Goal: Task Accomplishment & Management: Manage account settings

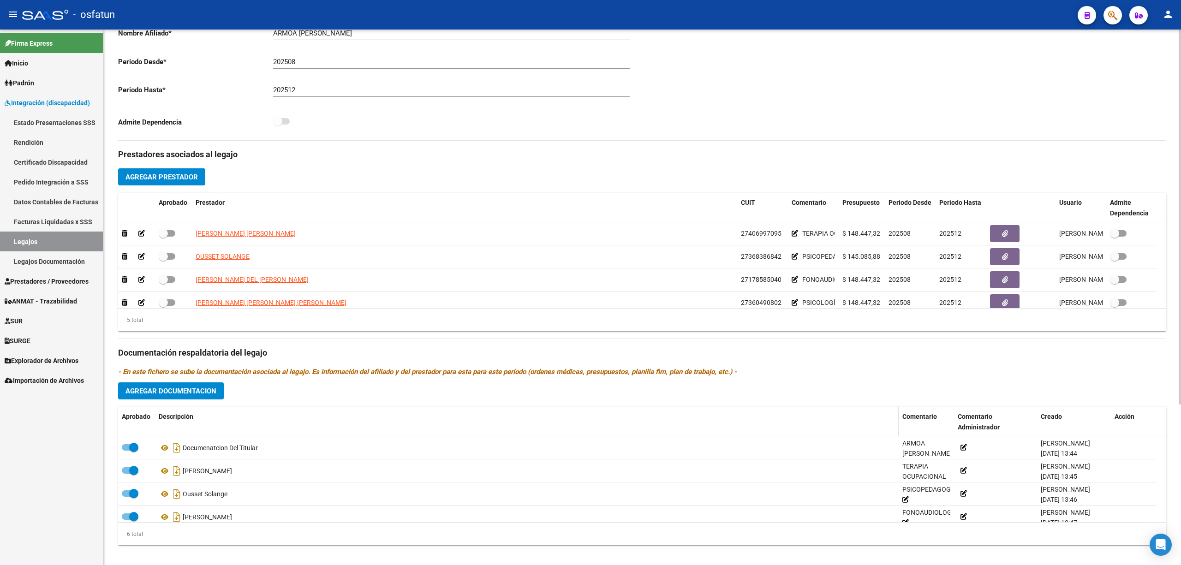
scroll to position [229, 0]
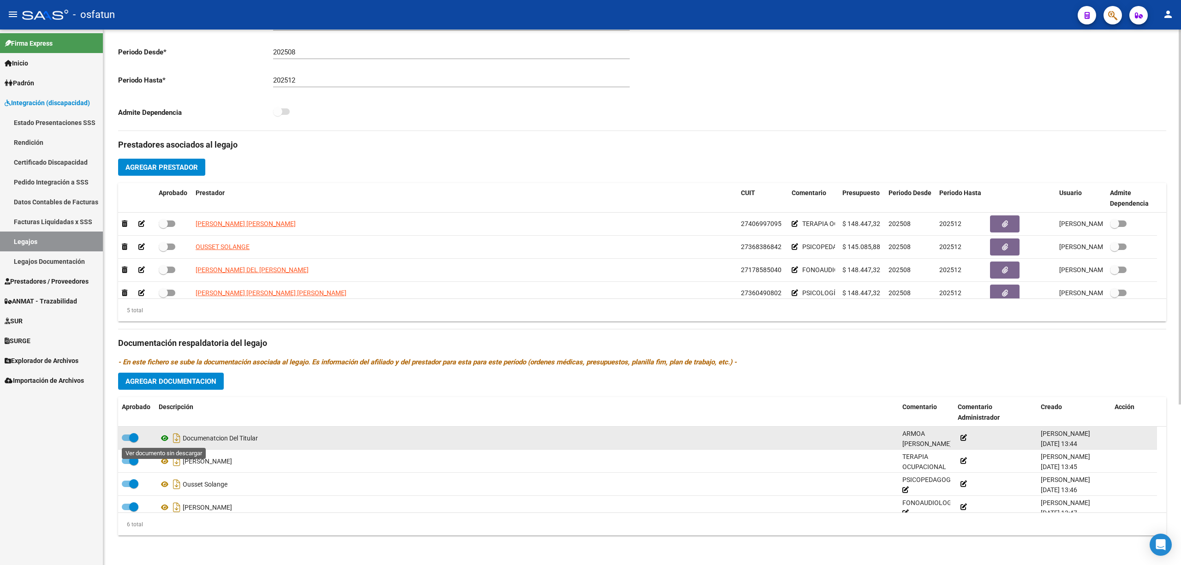
click at [161, 439] on icon at bounding box center [165, 438] width 12 height 11
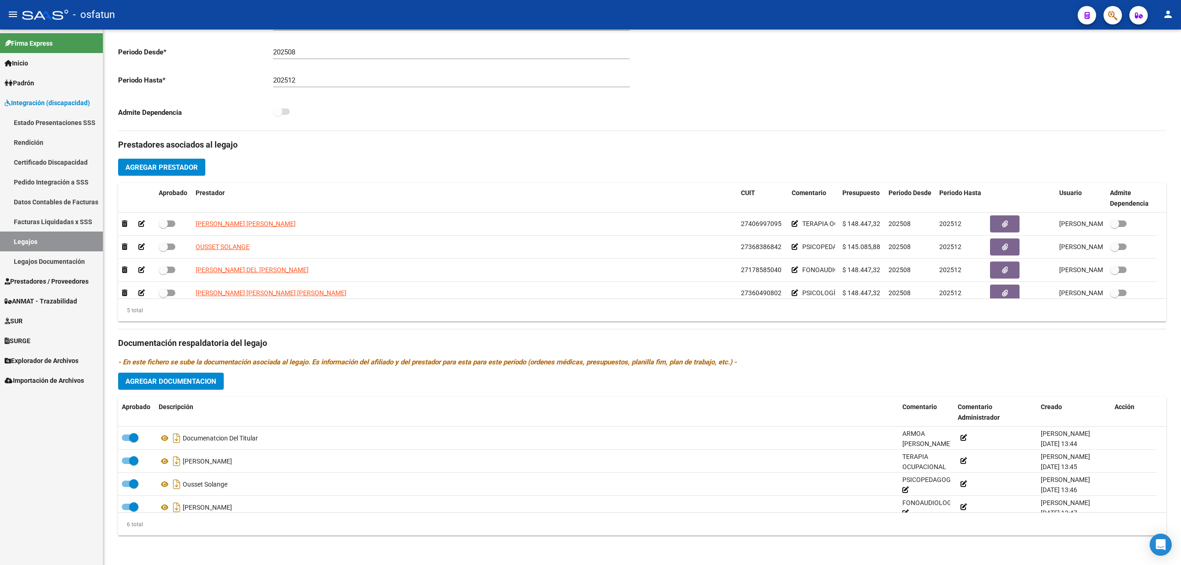
click at [34, 242] on link "Legajos" at bounding box center [51, 242] width 103 height 20
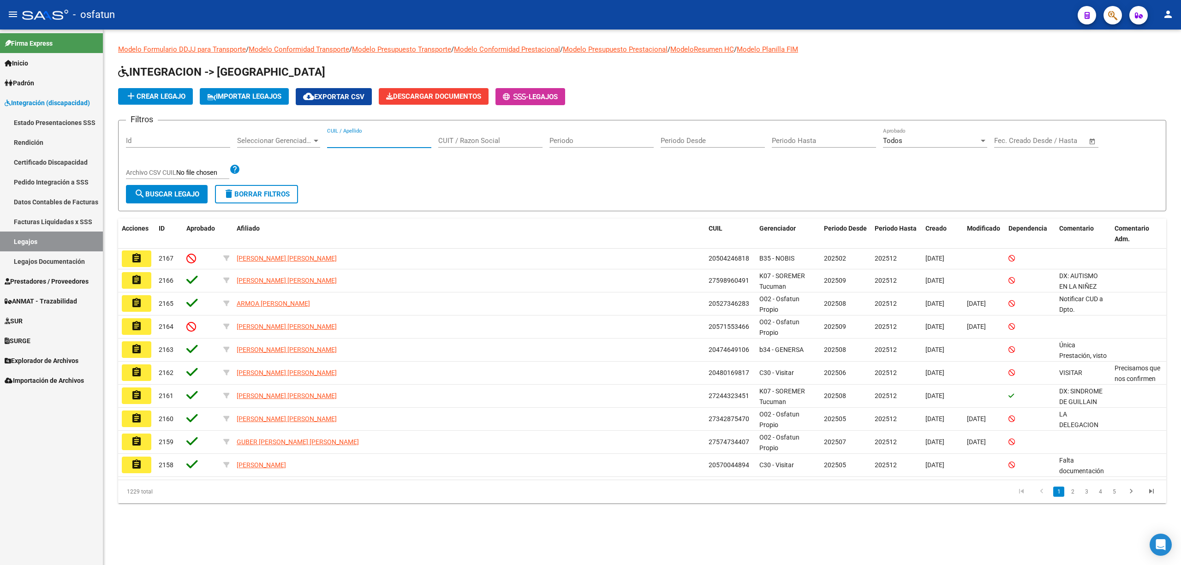
click at [380, 142] on input "CUIL / Apellido" at bounding box center [379, 141] width 104 height 8
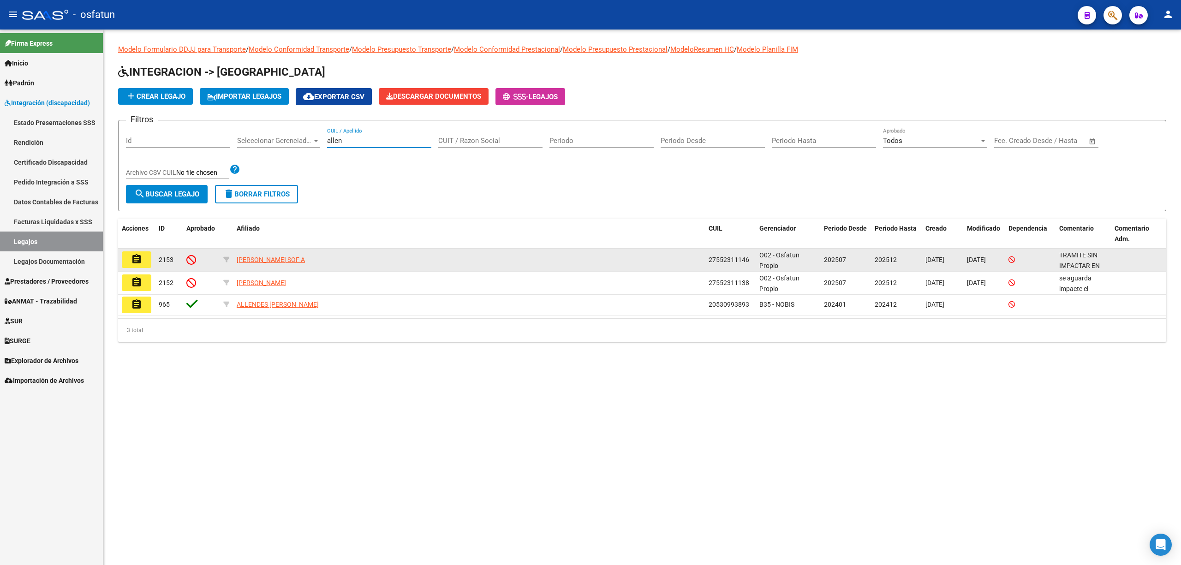
type input "allen"
click at [145, 253] on button "assignment" at bounding box center [137, 259] width 30 height 17
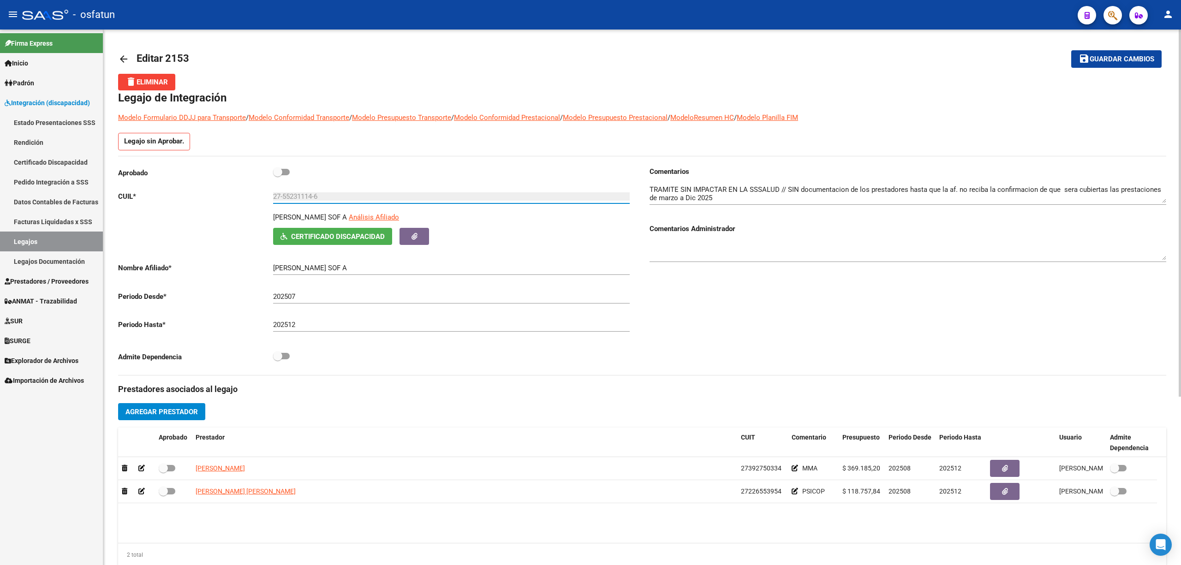
click at [300, 197] on input "27-55231114-6" at bounding box center [451, 196] width 357 height 8
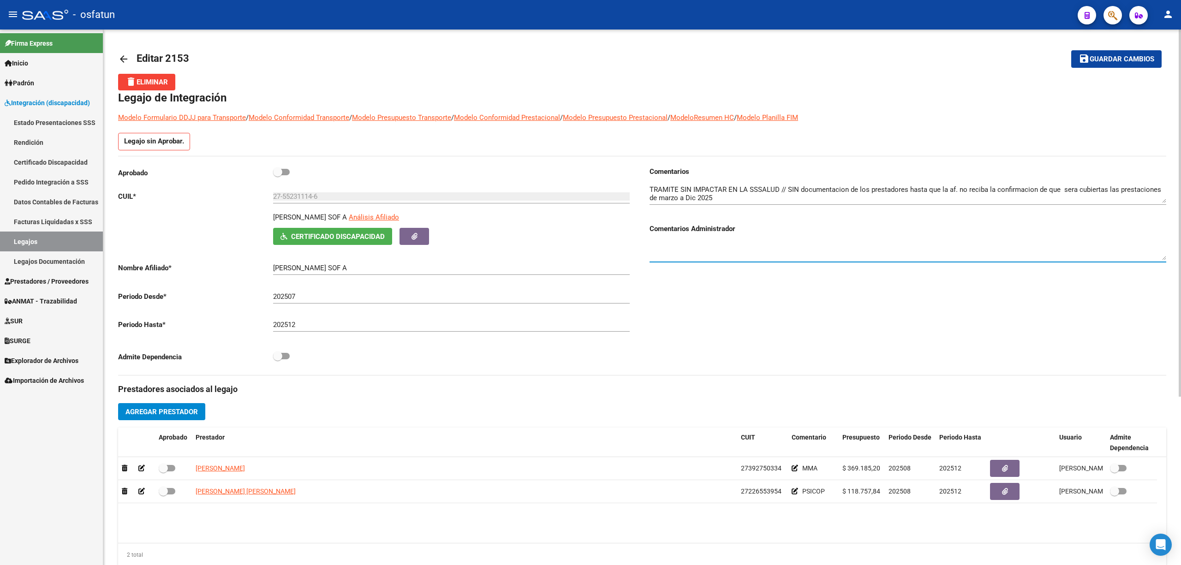
drag, startPoint x: 709, startPoint y: 253, endPoint x: 717, endPoint y: 179, distance: 74.7
click at [709, 252] on textarea at bounding box center [907, 251] width 517 height 18
paste textarea "Se hizo una opcion, el alta real la tiene en Agosto y se informara en Septiembr…"
type textarea "Dpto. Beneficiarios informa: Se hizo una opcion, el alta real la tiene en Agost…"
click at [301, 200] on input "27-55231114-6" at bounding box center [451, 196] width 357 height 8
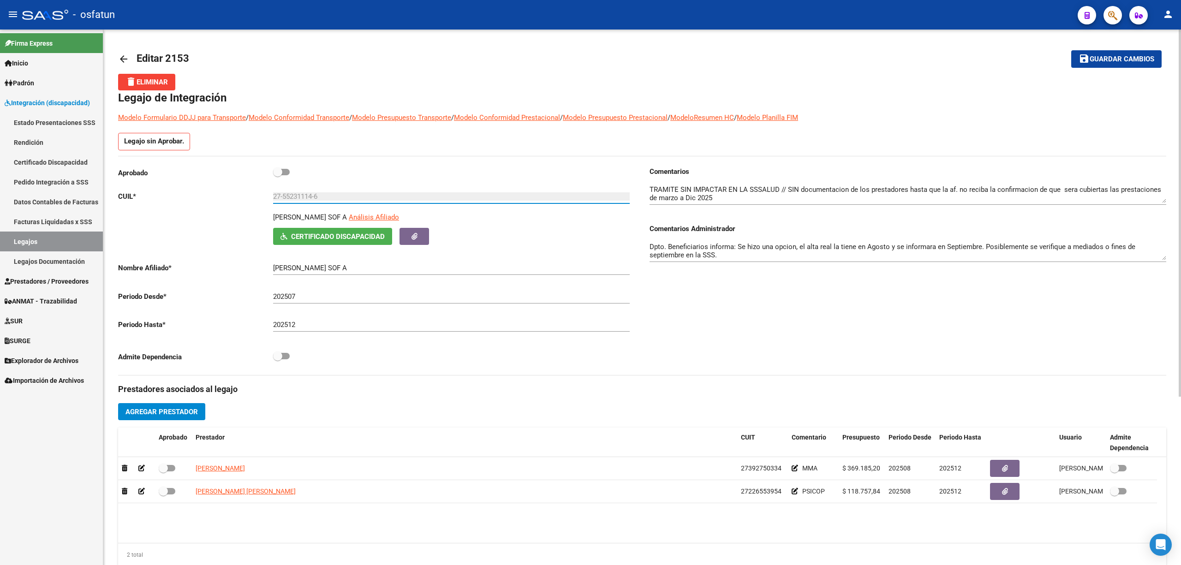
click at [301, 200] on input "27-55231114-6" at bounding box center [451, 196] width 357 height 8
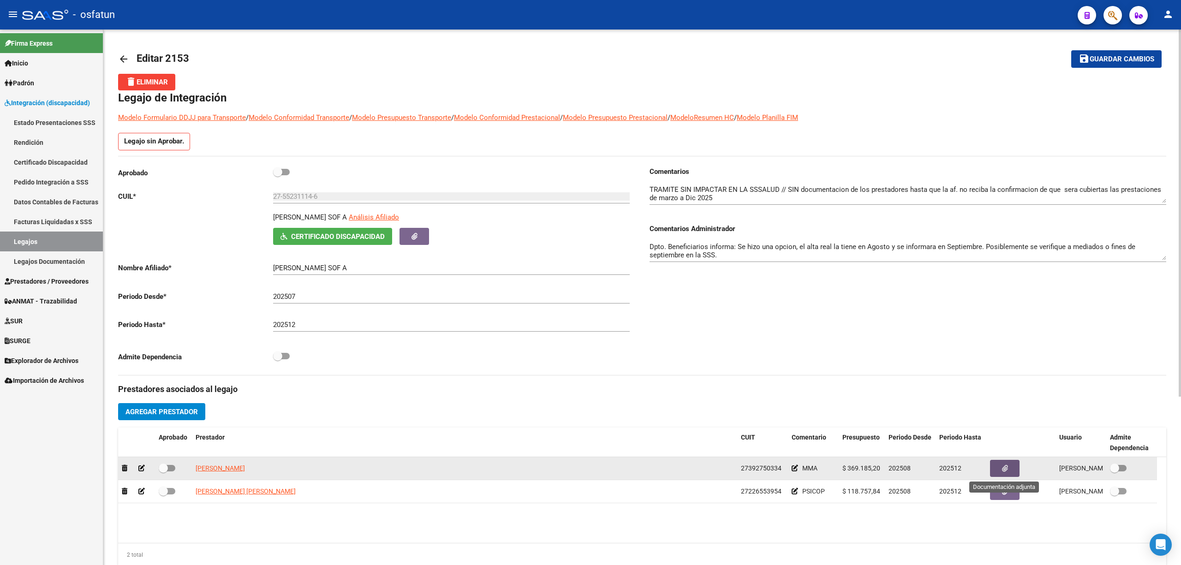
click at [994, 462] on button "button" at bounding box center [1005, 468] width 30 height 17
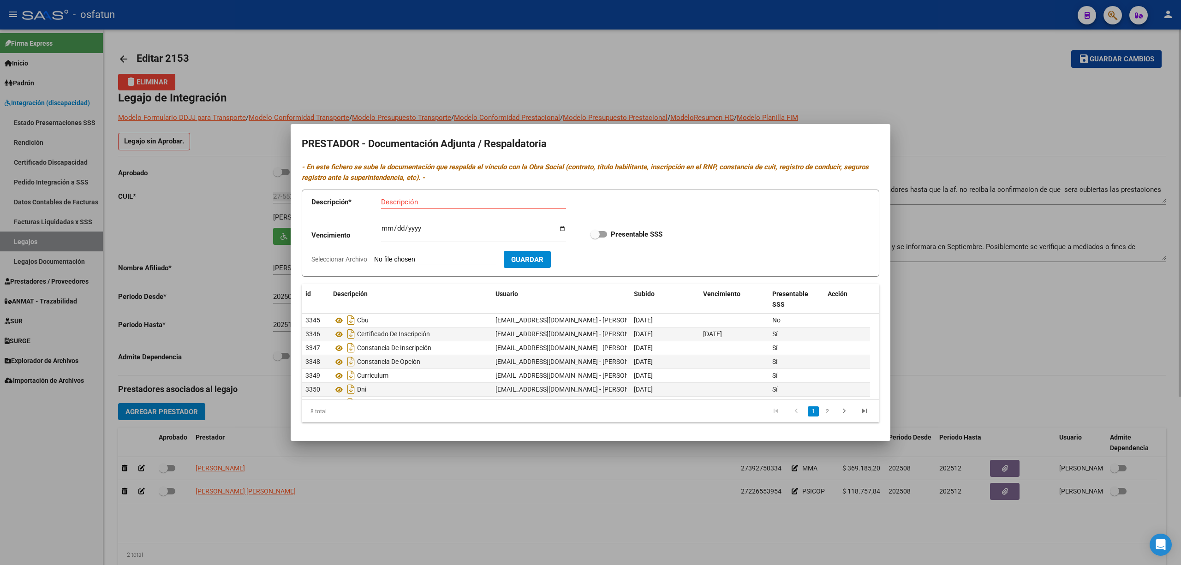
drag, startPoint x: 952, startPoint y: 358, endPoint x: 963, endPoint y: 347, distance: 15.3
click at [954, 358] on div at bounding box center [590, 282] width 1181 height 565
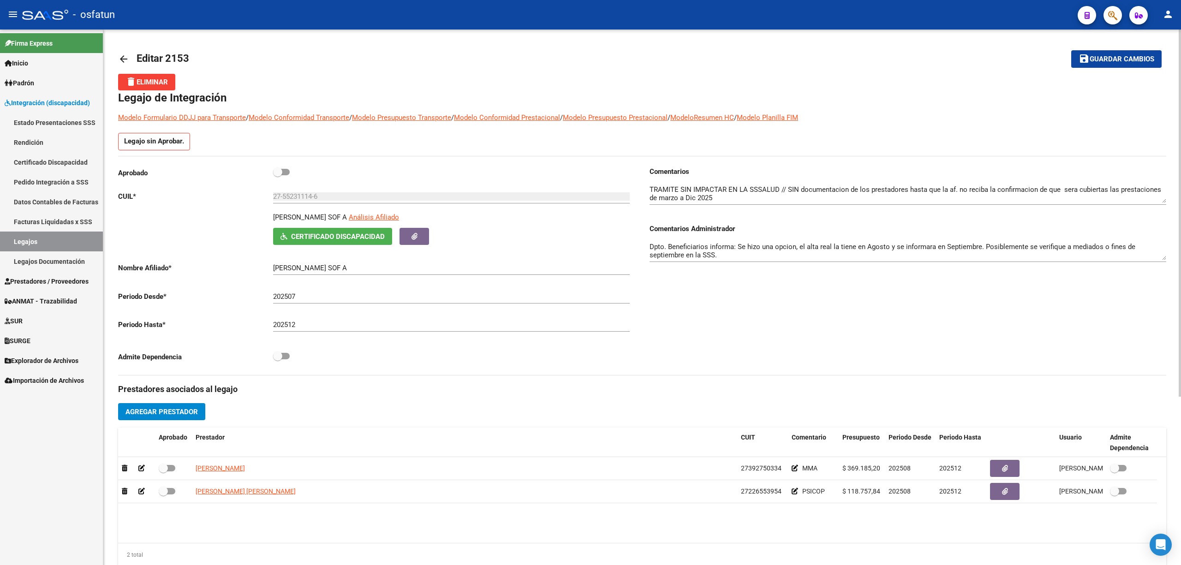
click at [1073, 357] on div "Comentarios Comentarios Administrador Dpto. Beneficiarios informa: Se hizo una …" at bounding box center [904, 271] width 524 height 208
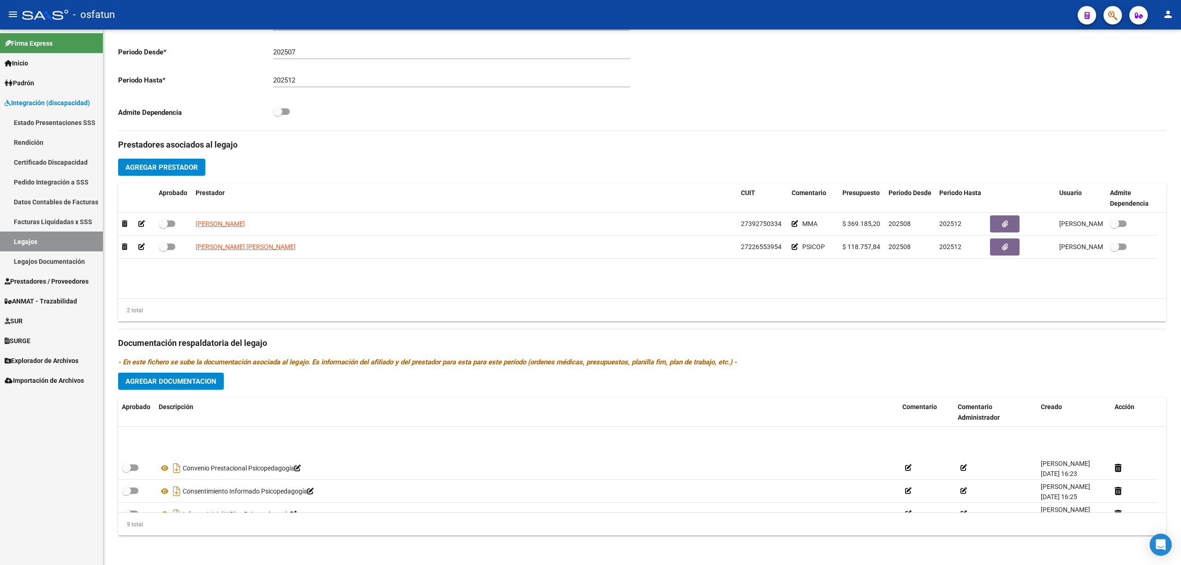
scroll to position [124, 0]
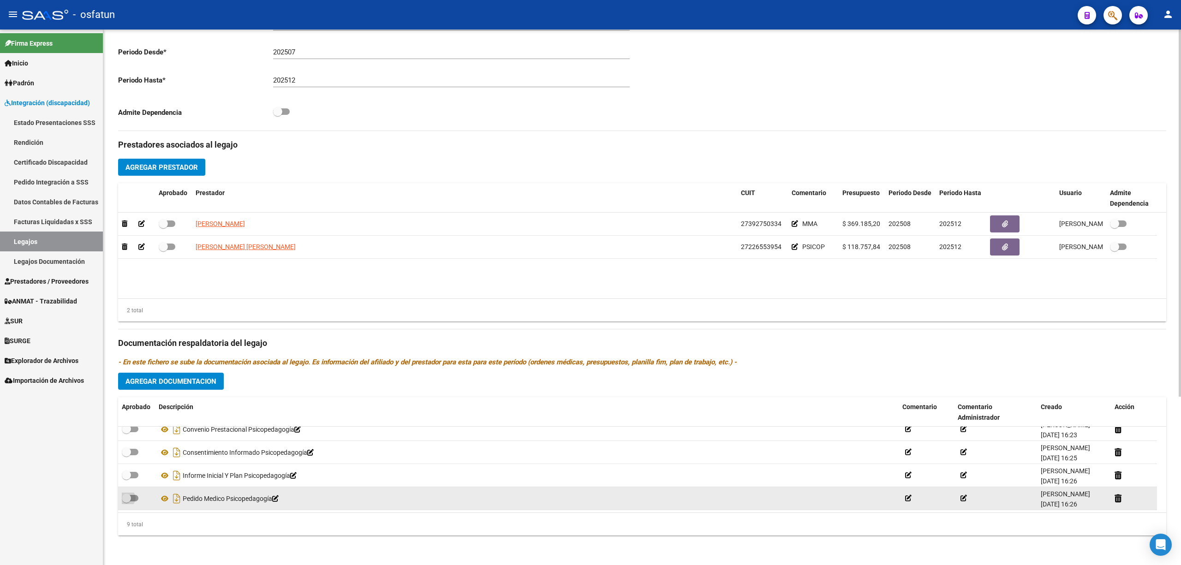
click at [137, 500] on label at bounding box center [130, 498] width 17 height 11
click at [126, 501] on input "checkbox" at bounding box center [126, 501] width 0 height 0
checkbox input "true"
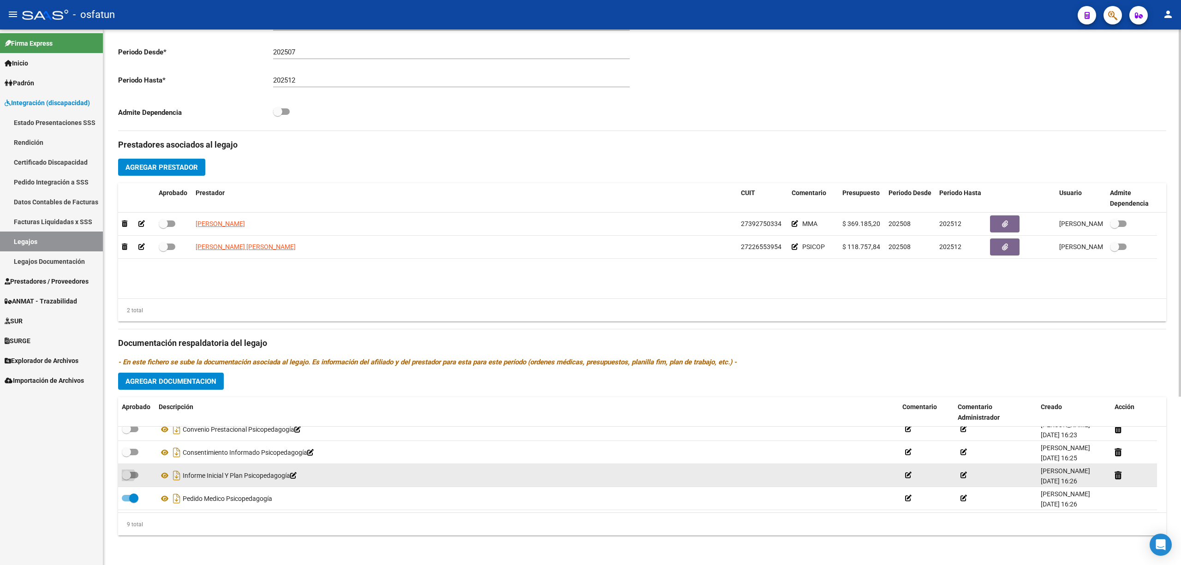
click at [136, 479] on label at bounding box center [130, 475] width 17 height 11
click at [126, 479] on input "checkbox" at bounding box center [126, 478] width 0 height 0
checkbox input "true"
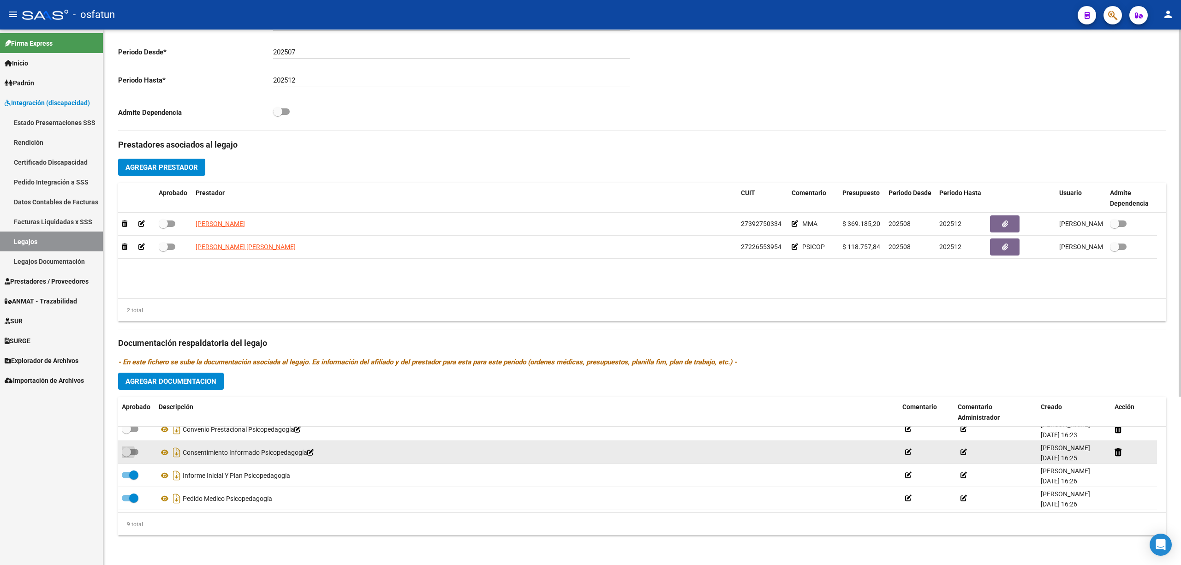
click at [137, 454] on label at bounding box center [130, 451] width 17 height 11
click at [126, 455] on input "checkbox" at bounding box center [126, 455] width 0 height 0
checkbox input "true"
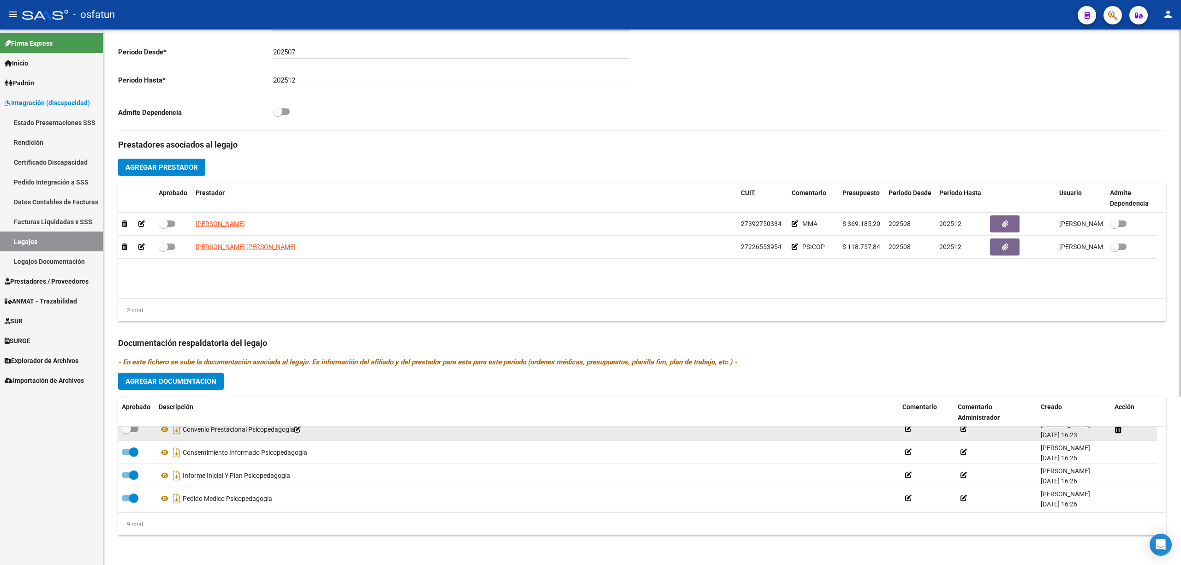
click at [134, 431] on span at bounding box center [130, 429] width 17 height 6
click at [126, 432] on input "checkbox" at bounding box center [126, 432] width 0 height 0
checkbox input "true"
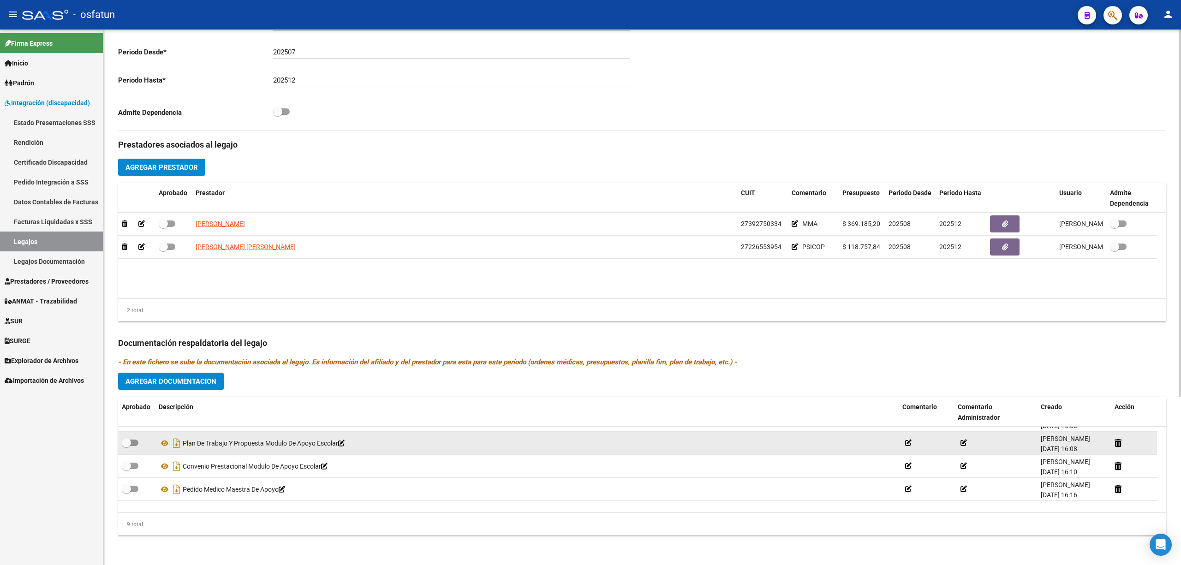
scroll to position [63, 0]
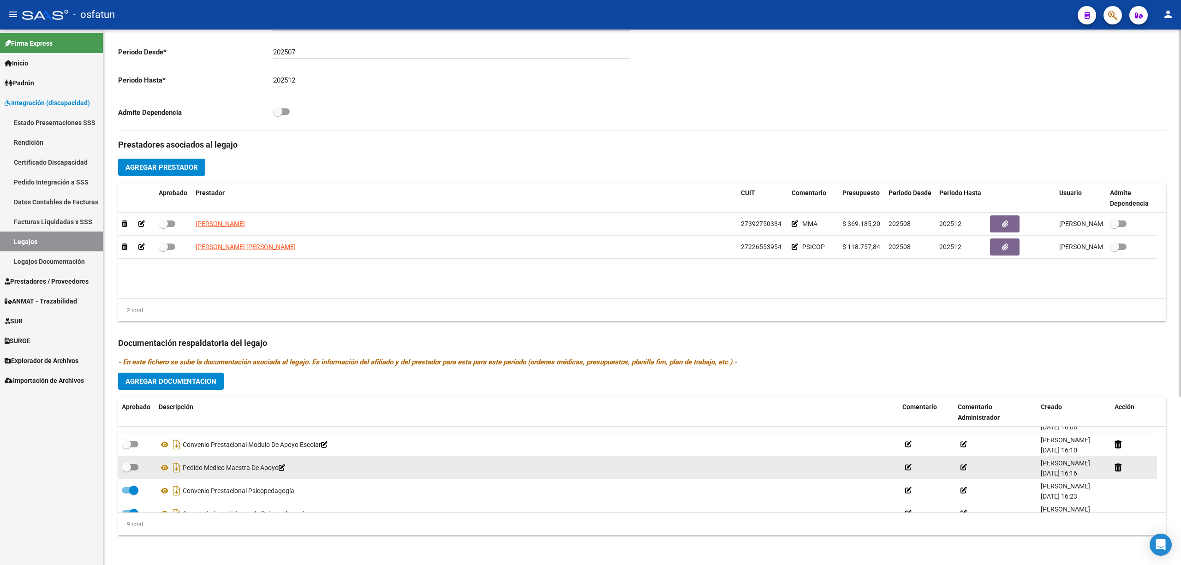
click at [132, 469] on span at bounding box center [130, 467] width 17 height 6
click at [126, 470] on input "checkbox" at bounding box center [126, 470] width 0 height 0
checkbox input "true"
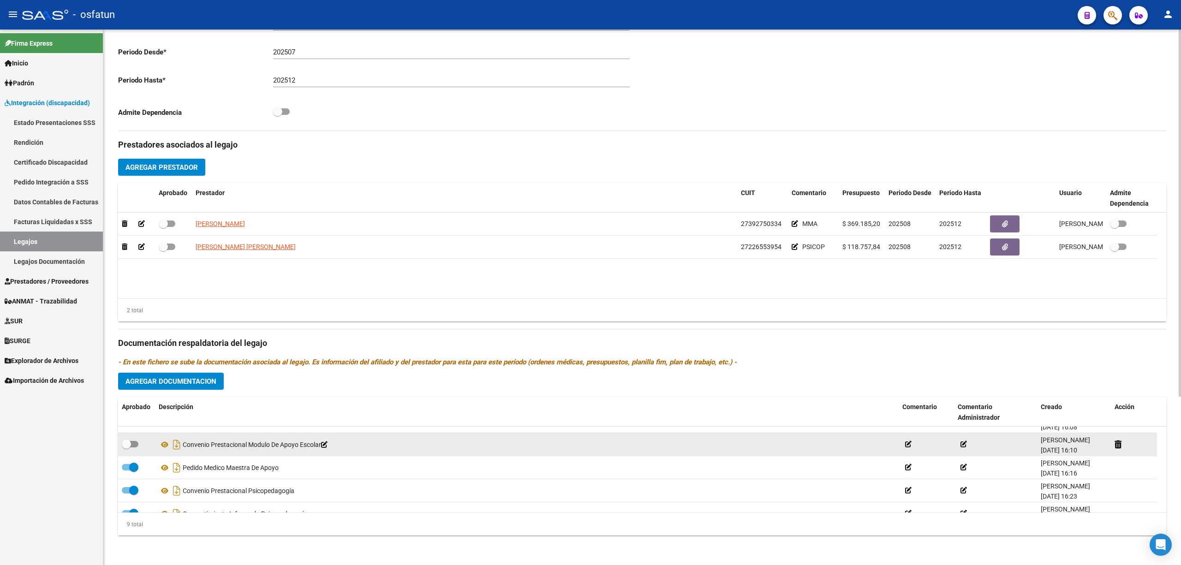
click at [137, 443] on span at bounding box center [130, 444] width 17 height 6
click at [126, 447] on input "checkbox" at bounding box center [126, 447] width 0 height 0
checkbox input "true"
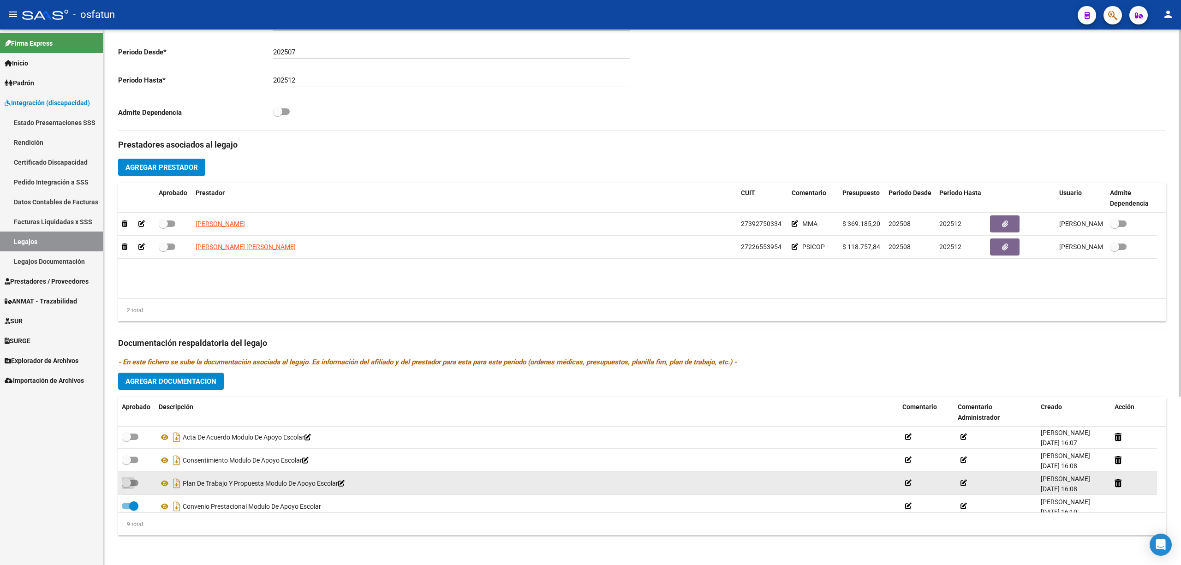
click at [133, 484] on span at bounding box center [130, 483] width 17 height 6
click at [126, 486] on input "checkbox" at bounding box center [126, 486] width 0 height 0
checkbox input "true"
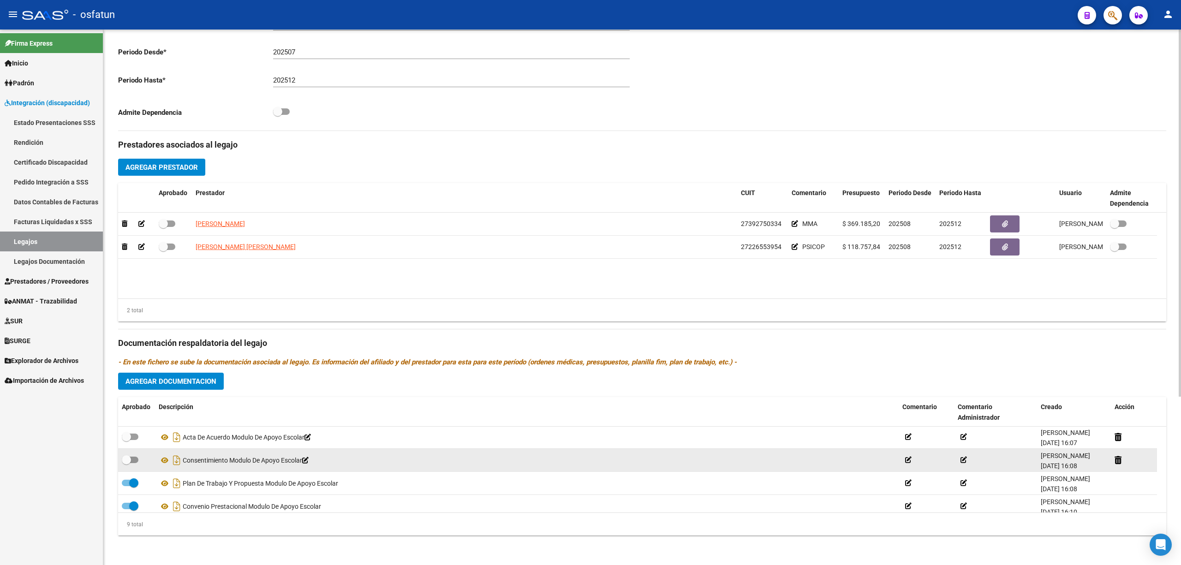
click at [134, 462] on span at bounding box center [130, 460] width 17 height 6
click at [126, 463] on input "checkbox" at bounding box center [126, 463] width 0 height 0
checkbox input "true"
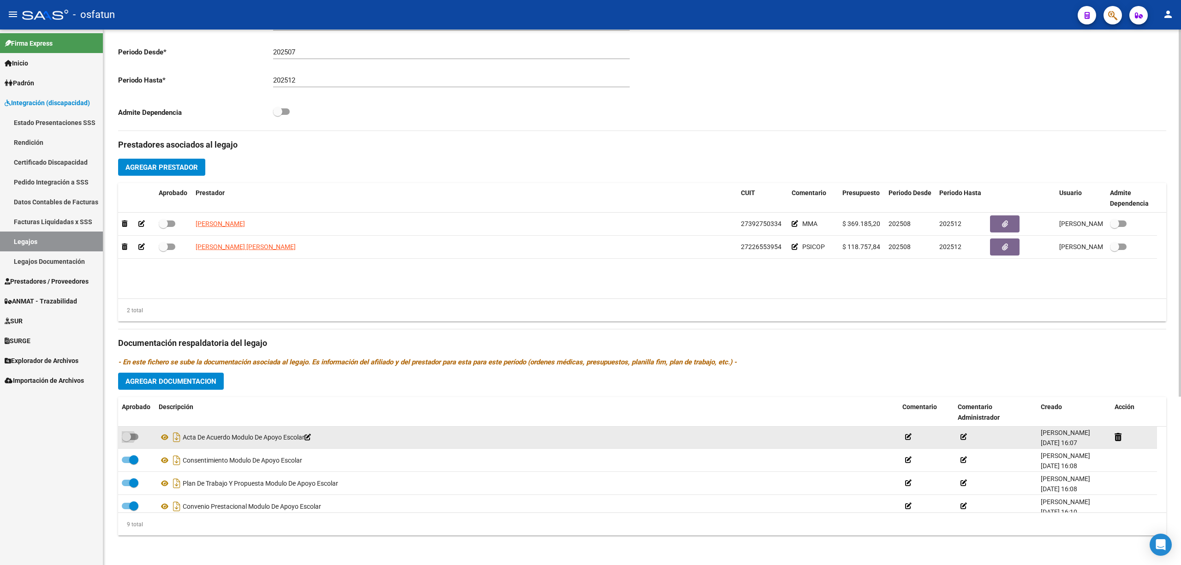
click at [135, 439] on span at bounding box center [130, 437] width 17 height 6
click at [126, 440] on input "checkbox" at bounding box center [126, 440] width 0 height 0
checkbox input "true"
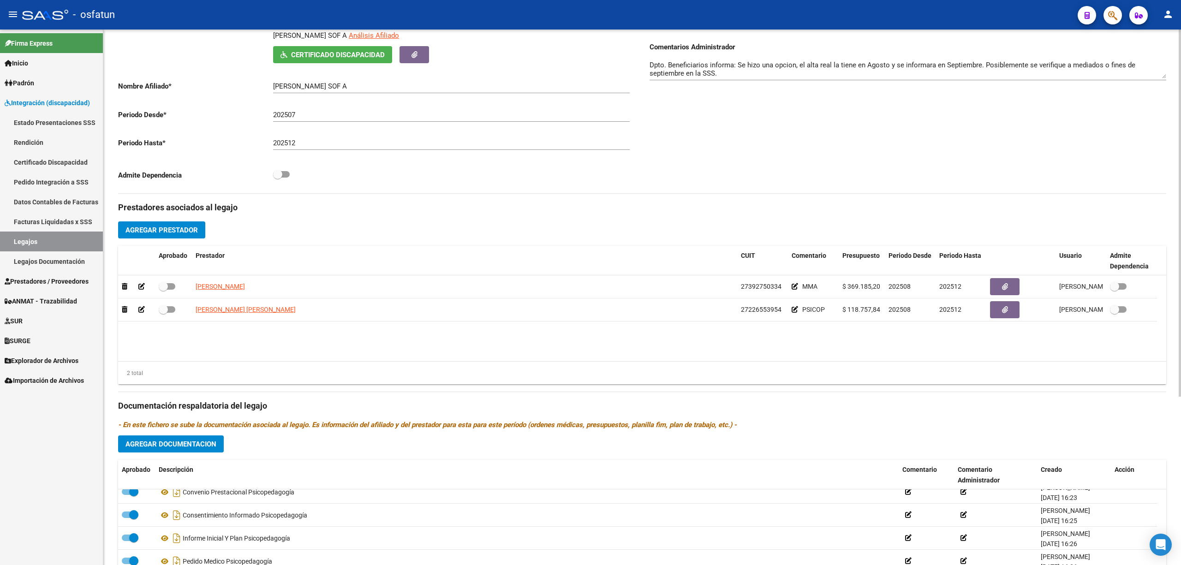
scroll to position [61, 0]
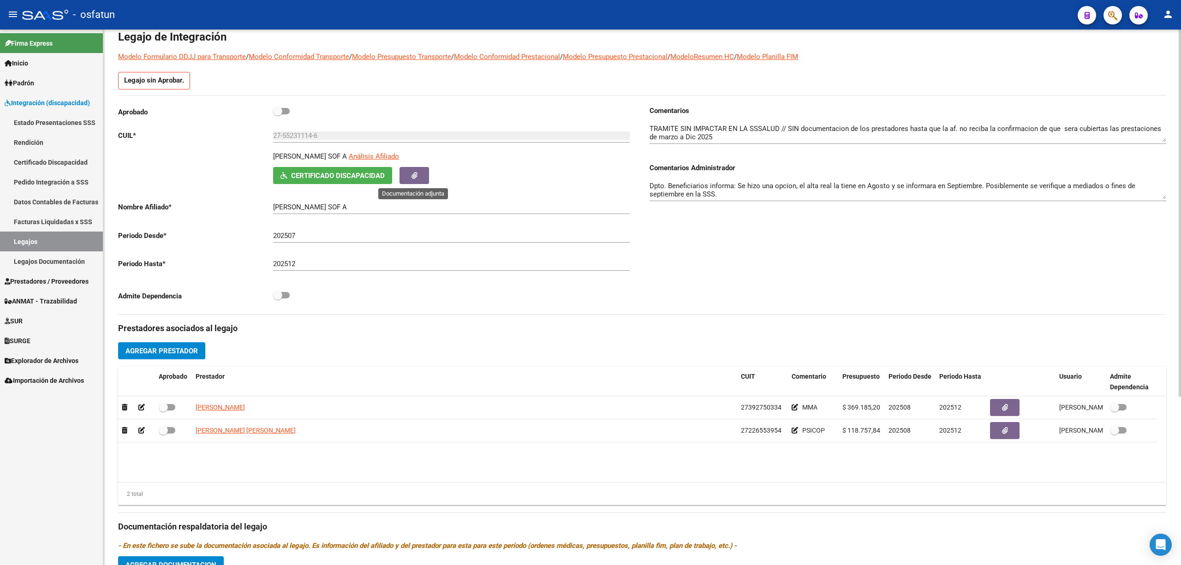
click at [409, 178] on button "button" at bounding box center [414, 175] width 30 height 17
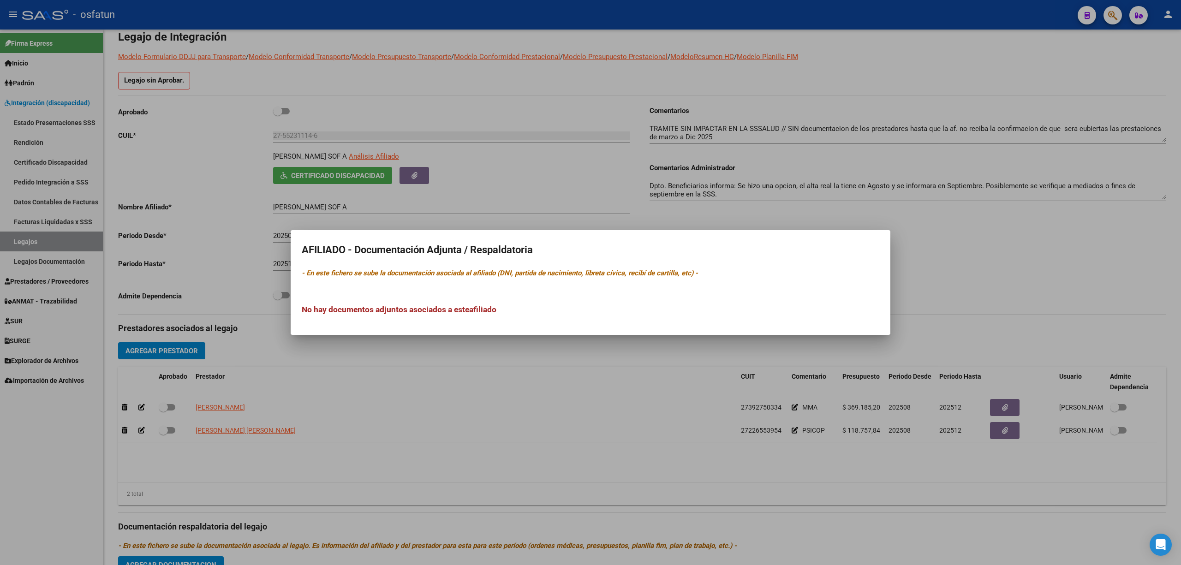
click at [449, 361] on div at bounding box center [590, 282] width 1181 height 565
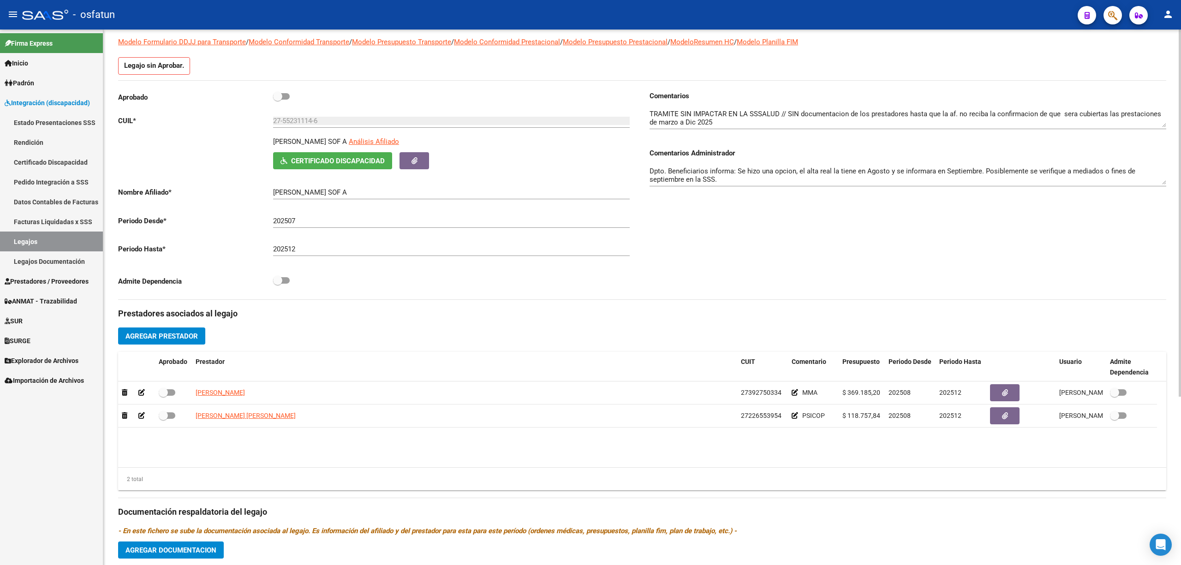
scroll to position [185, 0]
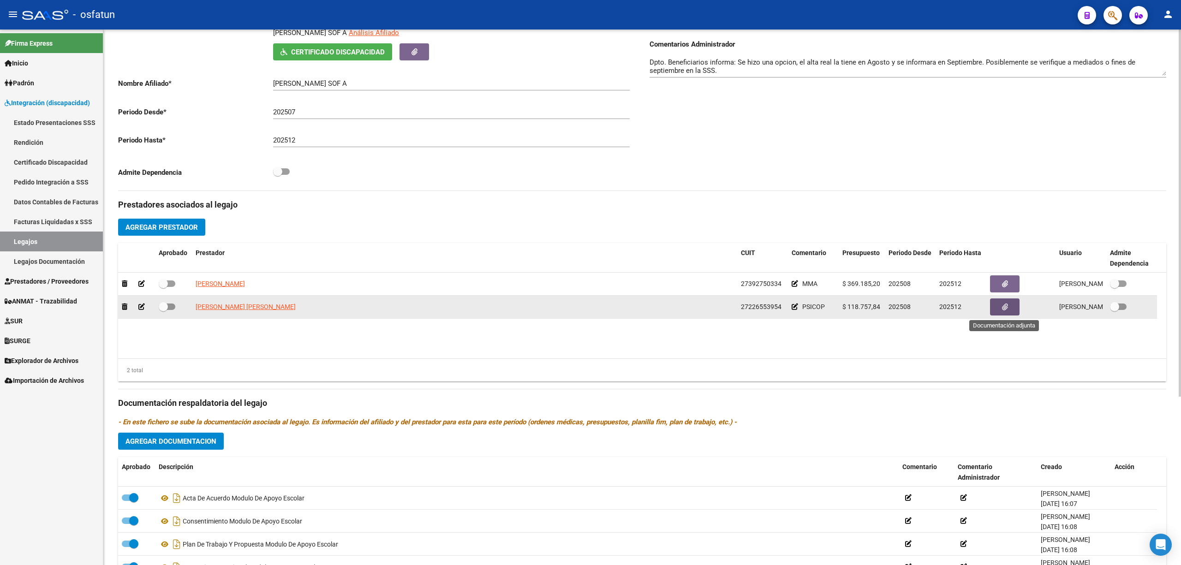
click at [1007, 309] on icon "button" at bounding box center [1005, 307] width 6 height 7
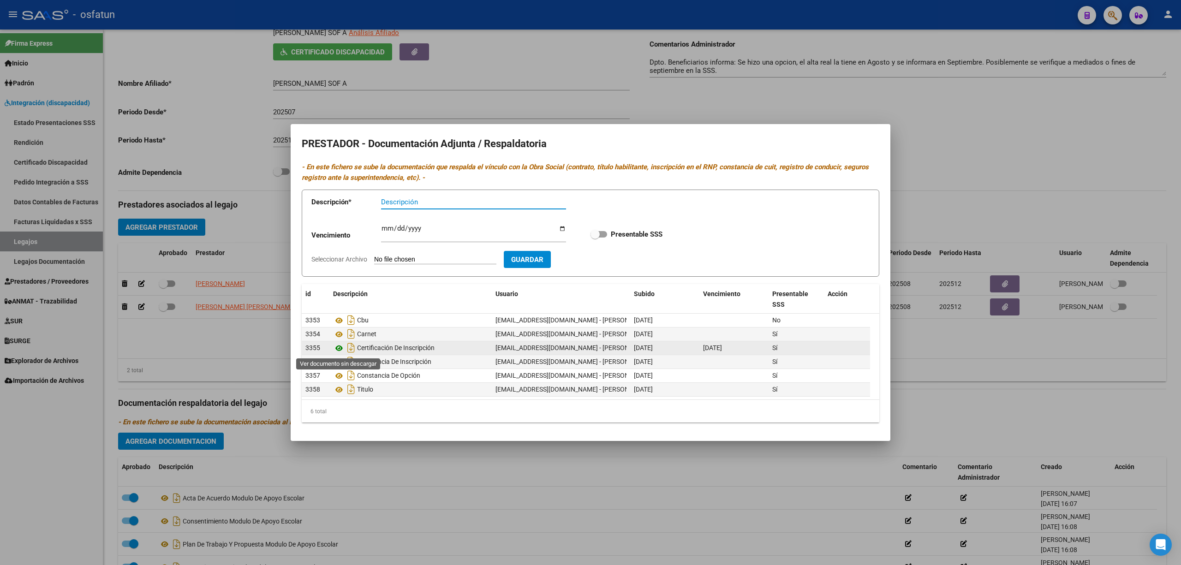
click at [341, 350] on icon at bounding box center [339, 348] width 12 height 11
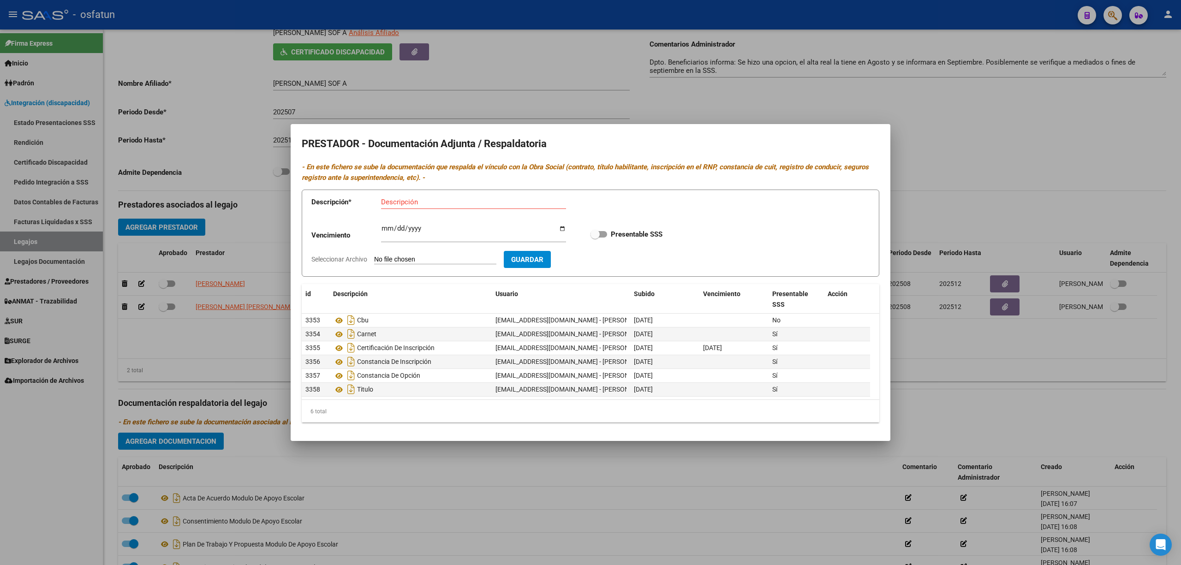
click at [236, 361] on div at bounding box center [590, 282] width 1181 height 565
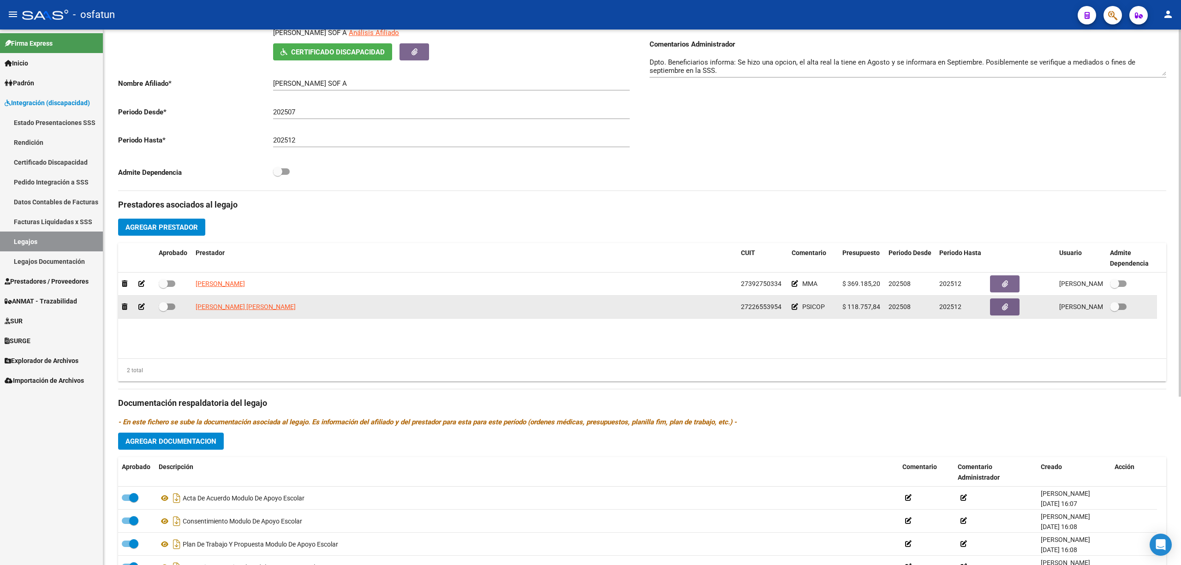
click at [172, 304] on span at bounding box center [167, 307] width 17 height 6
click at [163, 310] on input "checkbox" at bounding box center [163, 310] width 0 height 0
checkbox input "true"
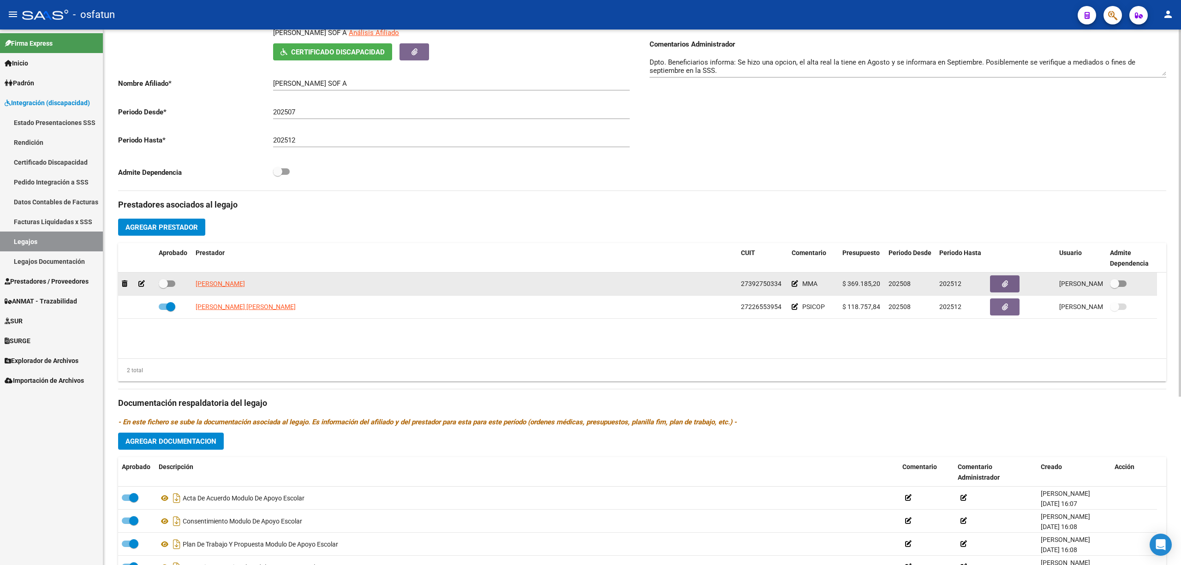
drag, startPoint x: 172, startPoint y: 285, endPoint x: 205, endPoint y: 279, distance: 33.7
click at [173, 285] on span at bounding box center [167, 283] width 17 height 6
click at [163, 287] on input "checkbox" at bounding box center [163, 287] width 0 height 0
checkbox input "true"
click at [1013, 285] on button "button" at bounding box center [1005, 283] width 30 height 17
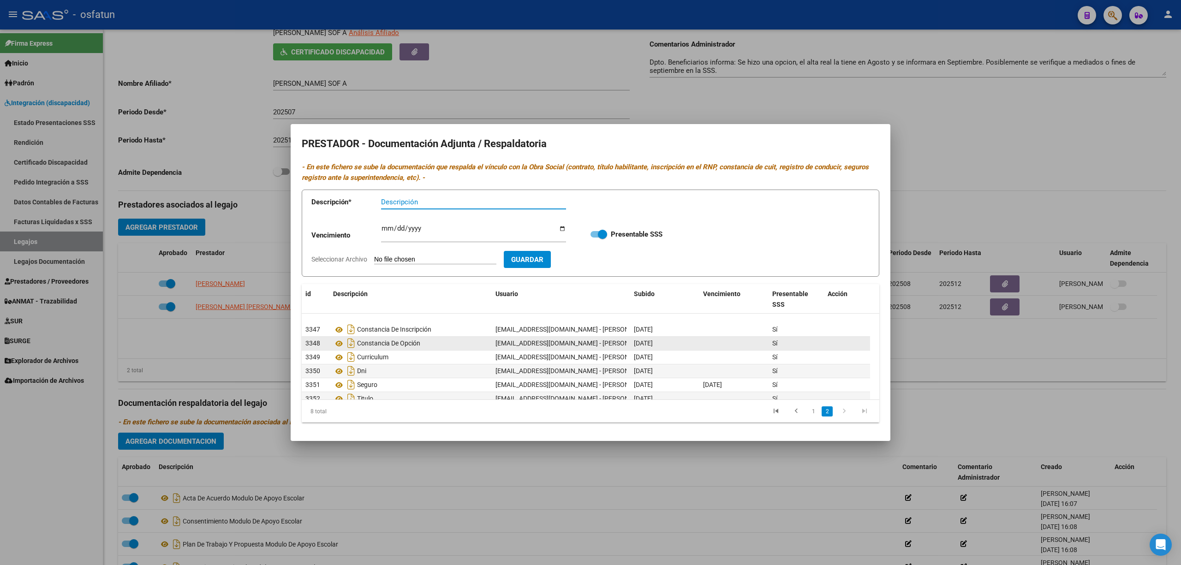
scroll to position [28, 0]
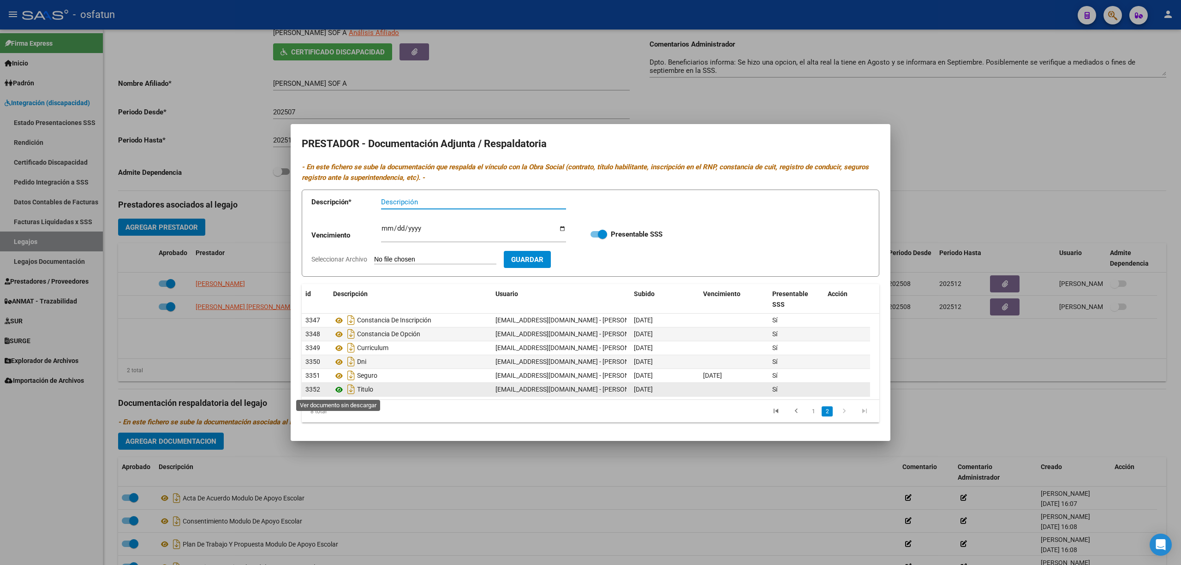
click at [337, 392] on icon at bounding box center [339, 389] width 12 height 11
click at [952, 350] on div at bounding box center [590, 282] width 1181 height 565
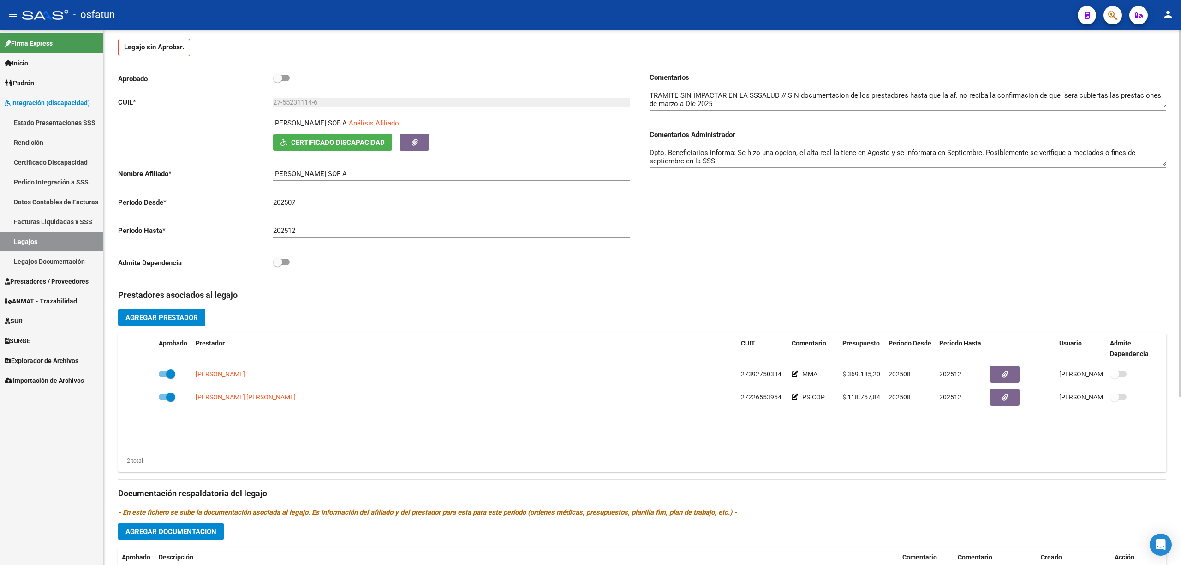
scroll to position [0, 0]
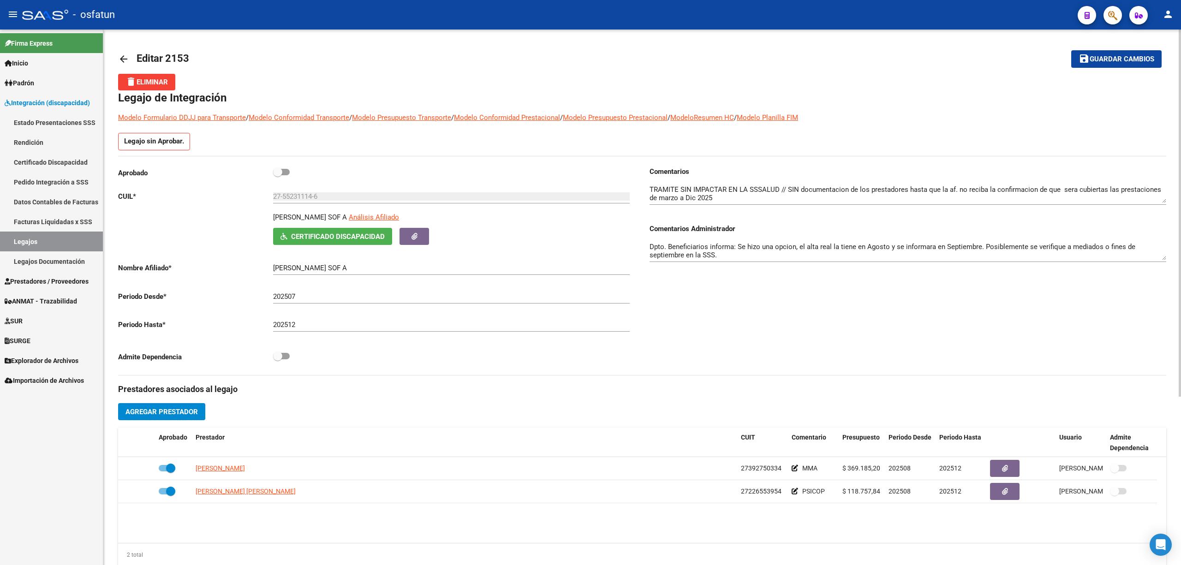
click at [1101, 58] on span "Guardar cambios" at bounding box center [1121, 59] width 65 height 8
click at [1101, 58] on span "Guardar cambios" at bounding box center [1109, 59] width 65 height 8
click at [211, 238] on div "ALLEN EMMA SOF A Análisis Afiliado Certificado Discapacidad ARCA Padrón" at bounding box center [376, 228] width 517 height 33
click at [296, 217] on p "ALLEN EMMA SOF A" at bounding box center [310, 217] width 74 height 10
drag, startPoint x: 296, startPoint y: 217, endPoint x: 331, endPoint y: 224, distance: 35.8
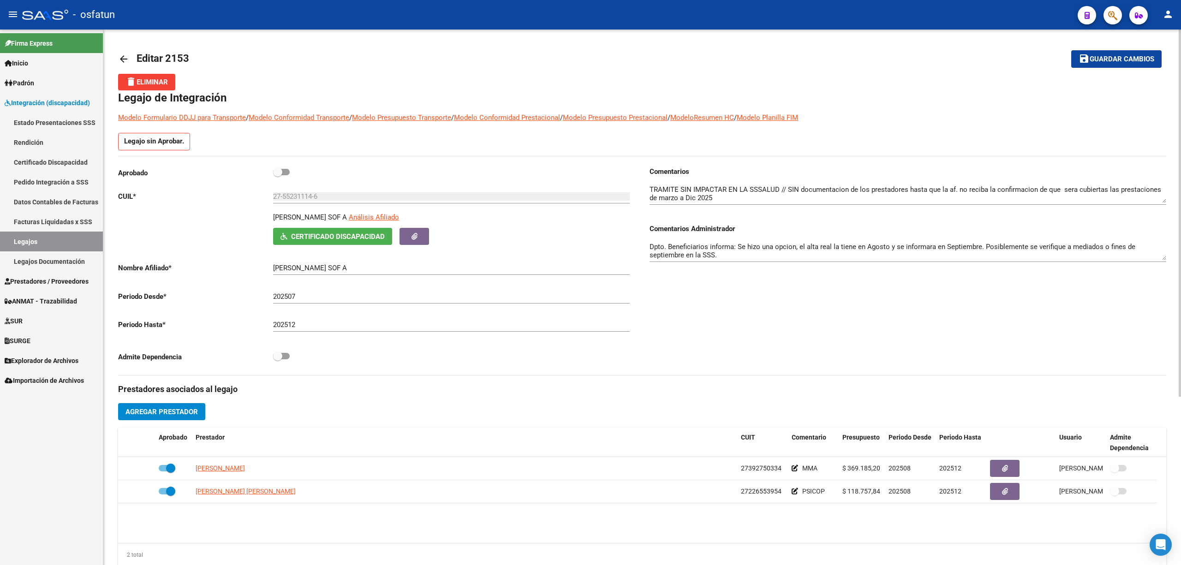
click at [335, 224] on div "ALLEN EMMA SOF A Análisis Afiliado" at bounding box center [454, 220] width 362 height 16
click at [277, 220] on p "ALLEN EMMA SOF A" at bounding box center [310, 217] width 74 height 10
copy p "ALLEN"
click at [20, 238] on link "Legajos" at bounding box center [51, 242] width 103 height 20
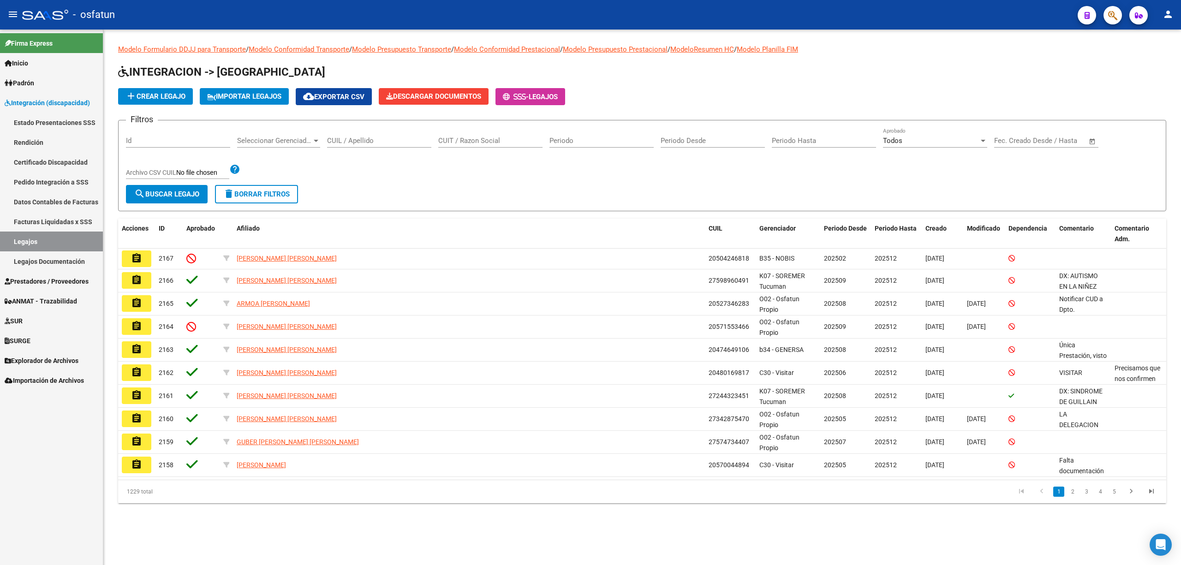
click at [354, 146] on div "CUIL / Apellido" at bounding box center [379, 138] width 104 height 20
click at [358, 141] on input "CUIL / Apellido" at bounding box center [379, 141] width 104 height 8
paste input "ALLEN"
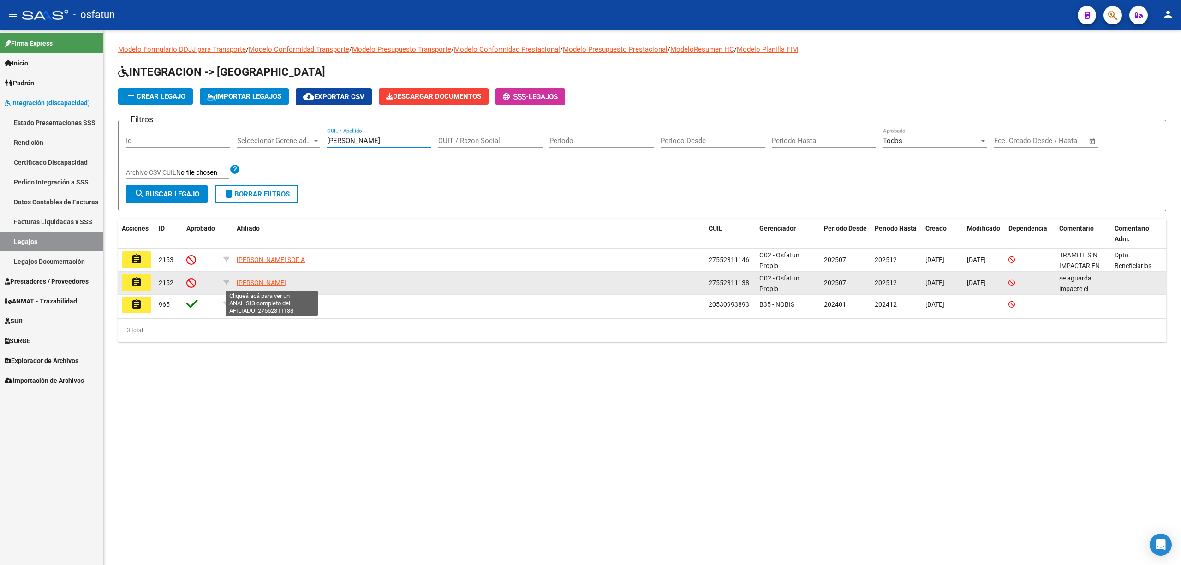
type input "ALLEN"
click at [261, 283] on span "ALLEN MARIA ANGELES" at bounding box center [261, 282] width 49 height 7
type textarea "27552311138"
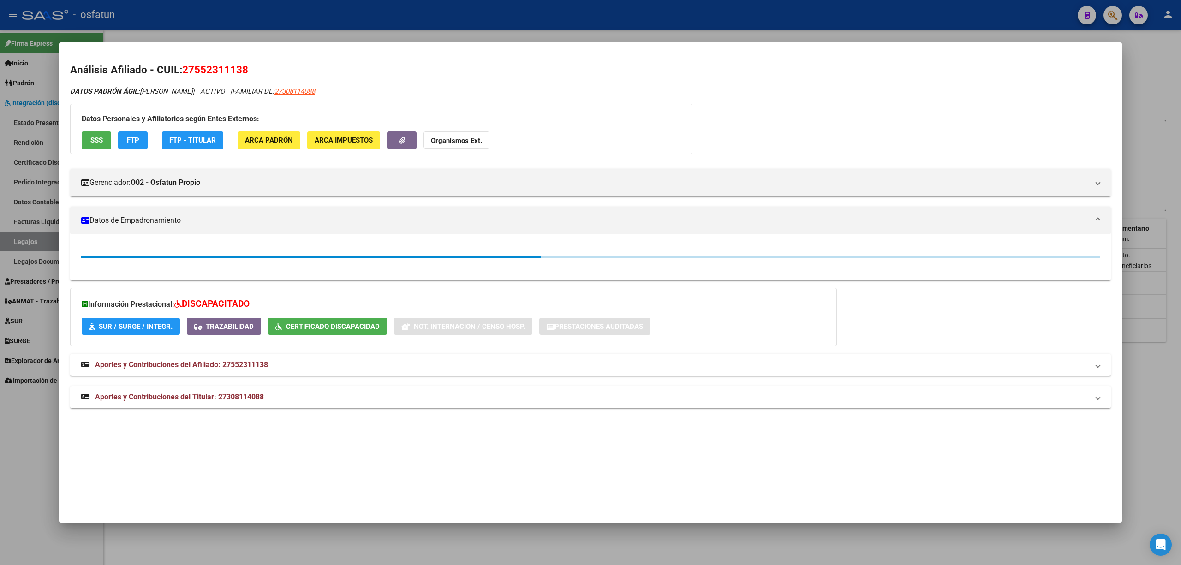
click at [283, 552] on div at bounding box center [590, 282] width 1181 height 565
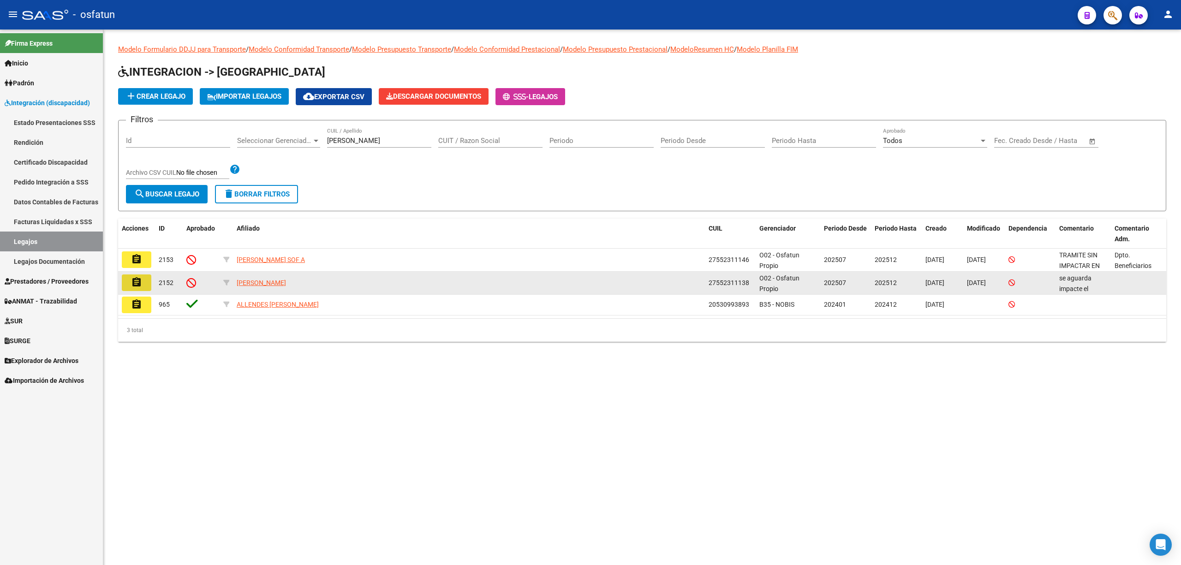
click at [134, 279] on mat-icon "assignment" at bounding box center [136, 282] width 11 height 11
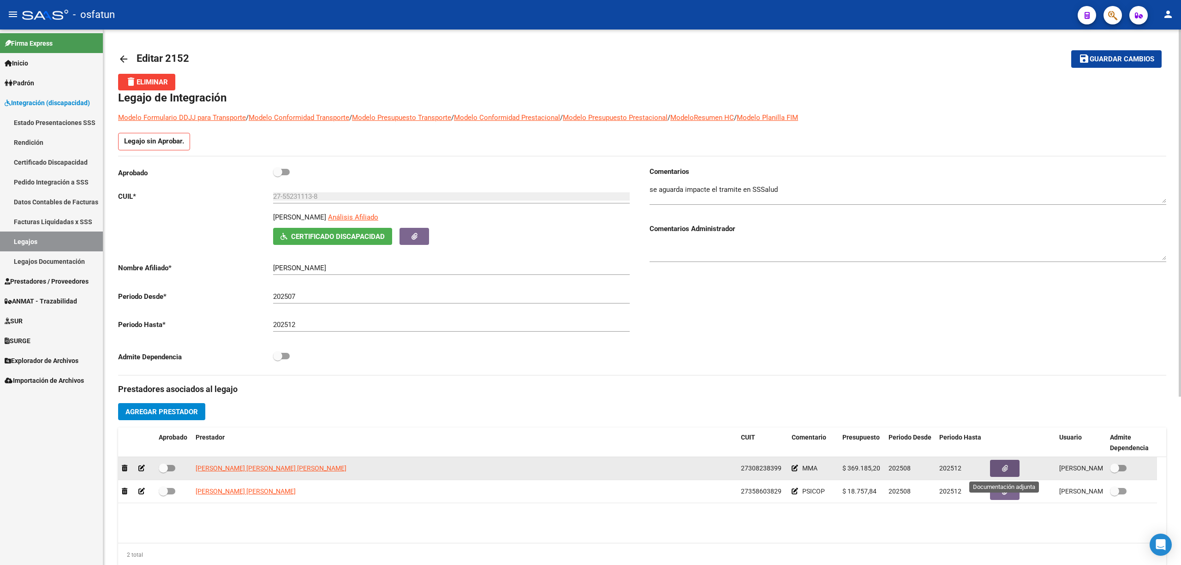
click at [1000, 476] on button "button" at bounding box center [1005, 468] width 30 height 17
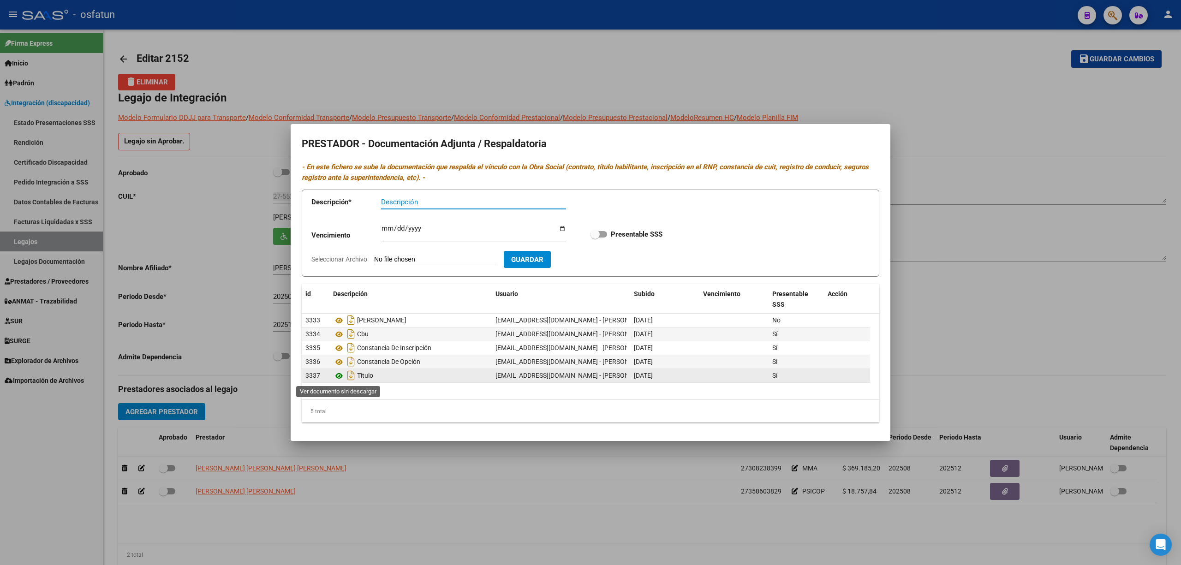
click at [340, 377] on icon at bounding box center [339, 375] width 12 height 11
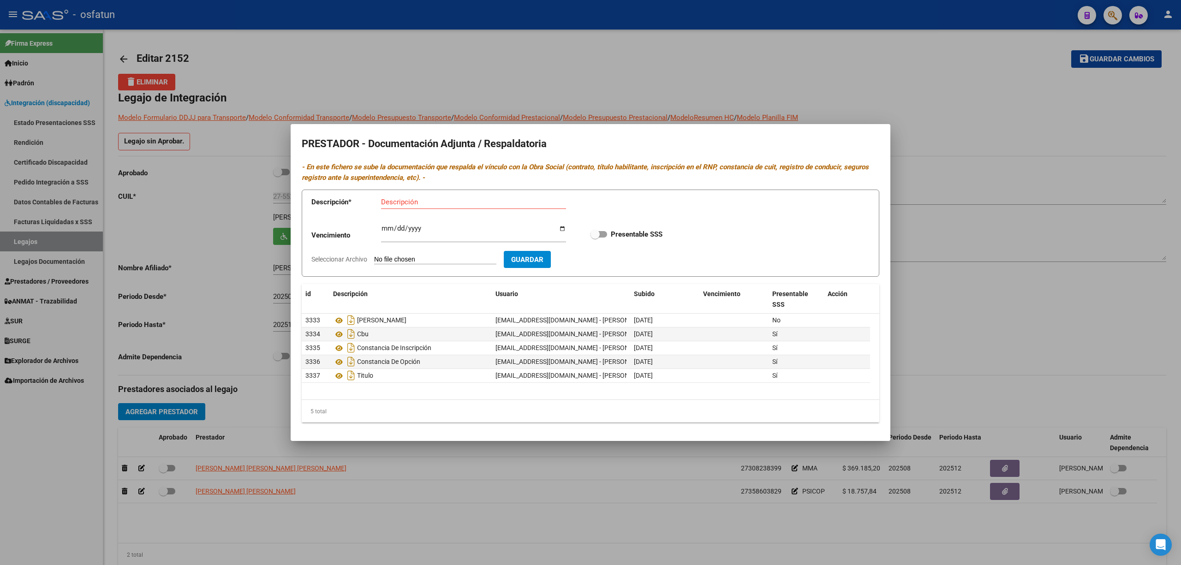
click at [533, 69] on div at bounding box center [590, 282] width 1181 height 565
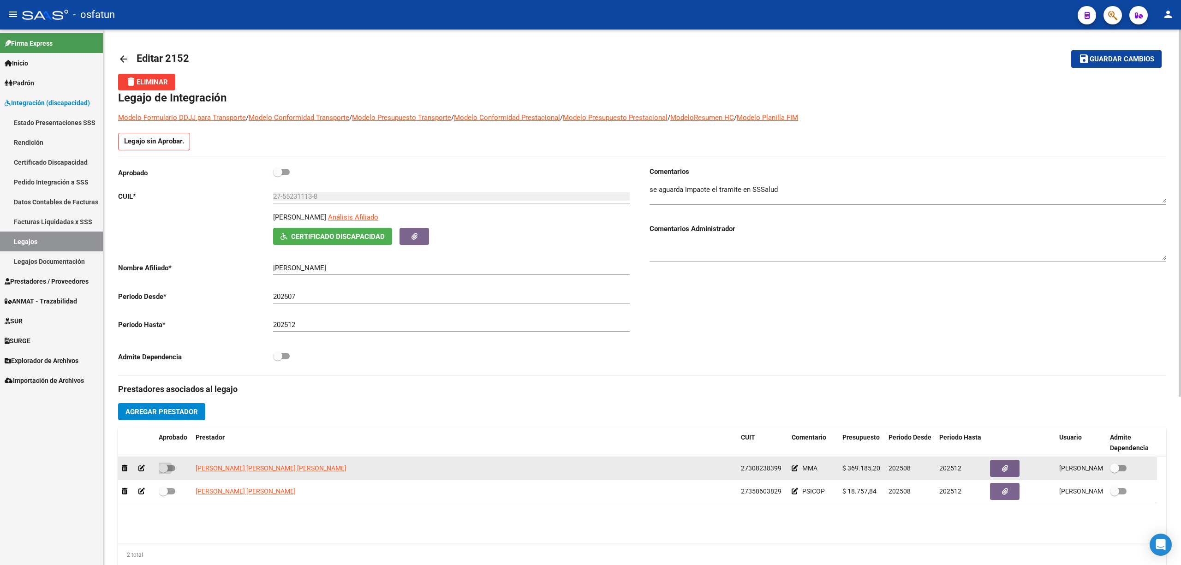
click at [173, 472] on label at bounding box center [167, 468] width 17 height 11
click at [163, 472] on input "checkbox" at bounding box center [163, 471] width 0 height 0
checkbox input "true"
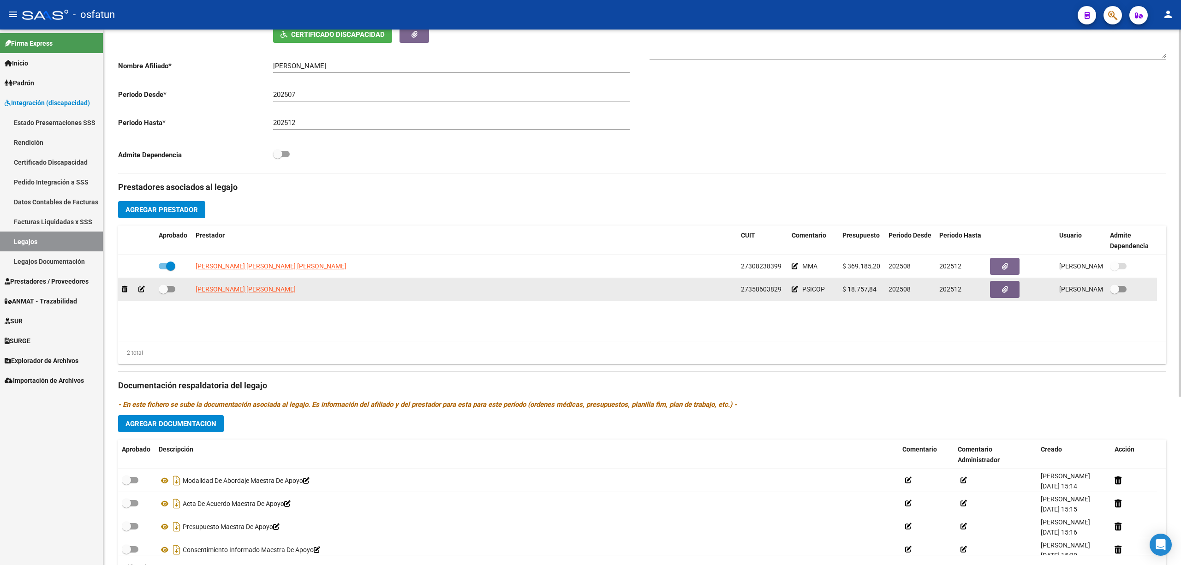
scroll to position [245, 0]
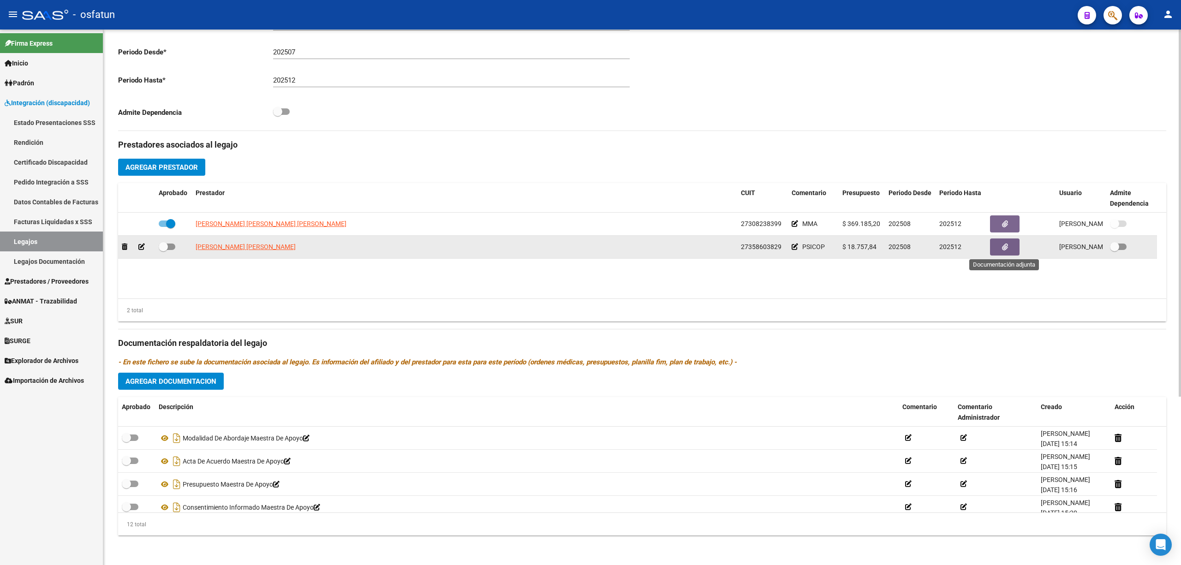
click at [1009, 248] on button "button" at bounding box center [1005, 246] width 30 height 17
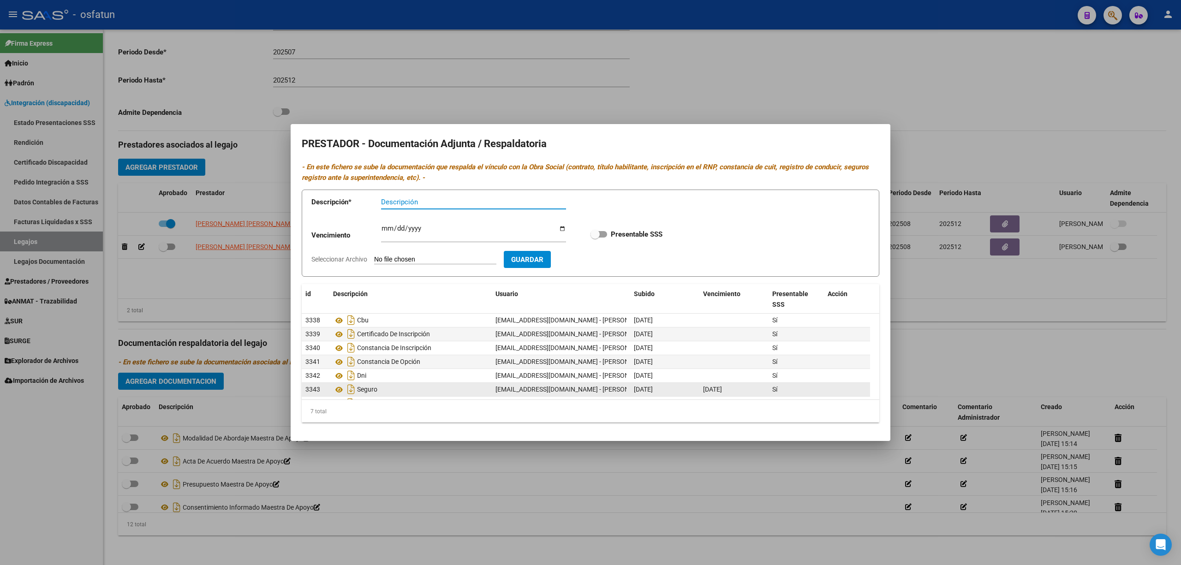
scroll to position [13, 0]
click at [338, 393] on icon at bounding box center [339, 390] width 12 height 11
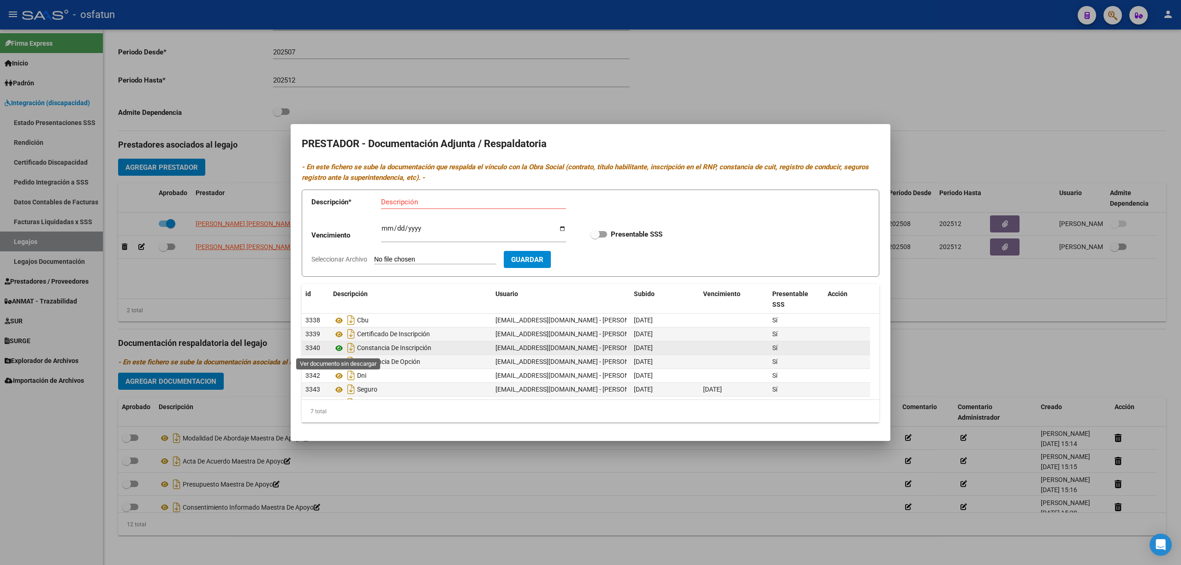
click at [339, 347] on icon at bounding box center [339, 348] width 12 height 11
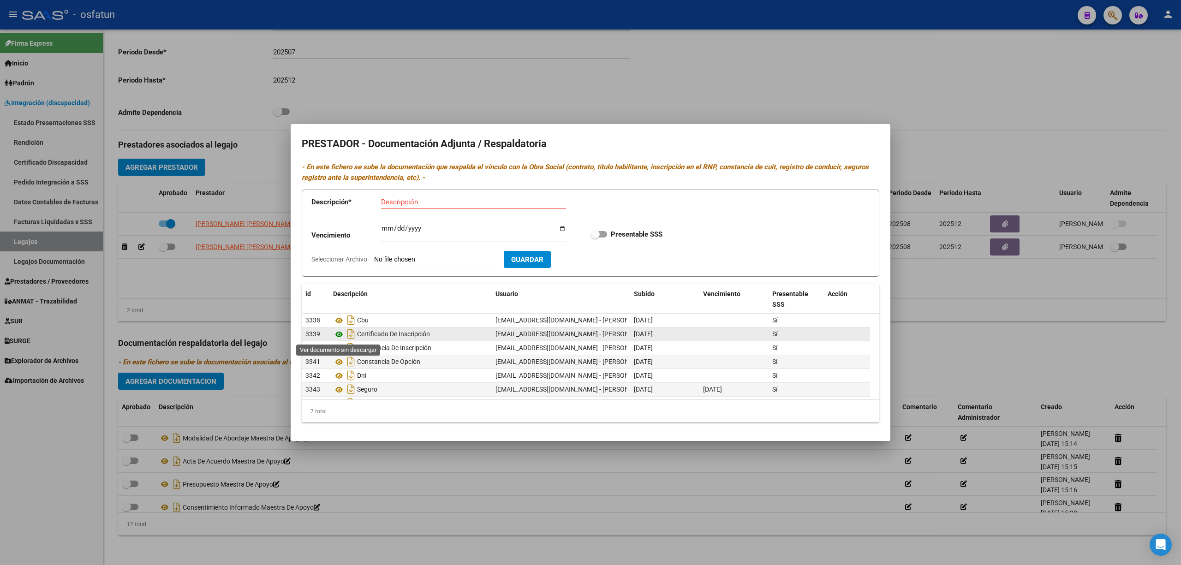
click at [342, 332] on icon at bounding box center [339, 334] width 12 height 11
click at [410, 475] on div at bounding box center [590, 282] width 1181 height 565
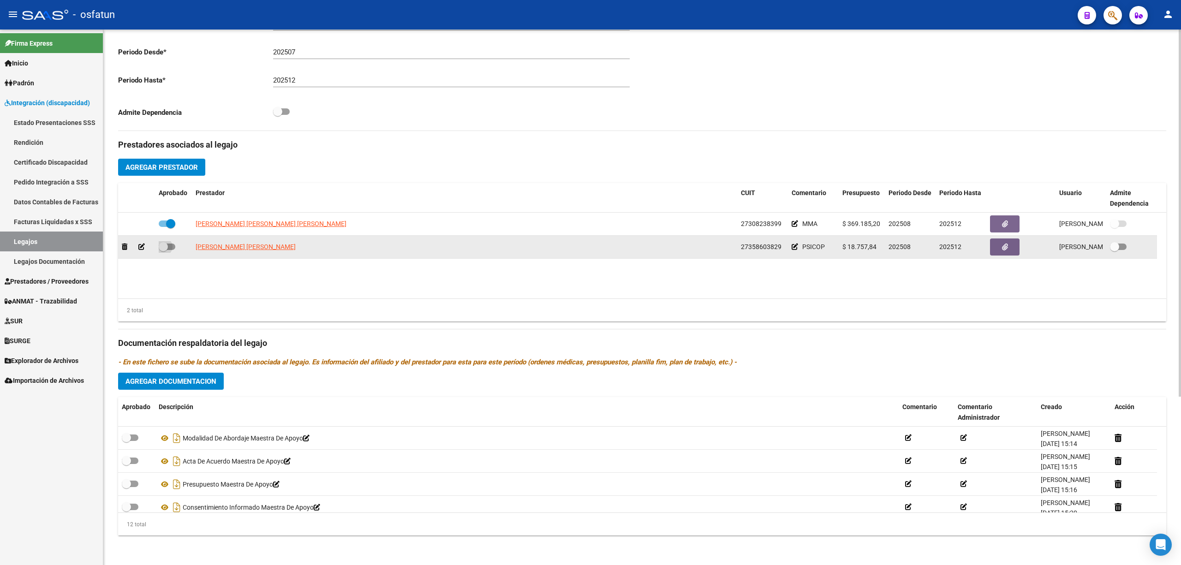
click at [170, 248] on span at bounding box center [167, 247] width 17 height 6
click at [163, 250] on input "checkbox" at bounding box center [163, 250] width 0 height 0
checkbox input "true"
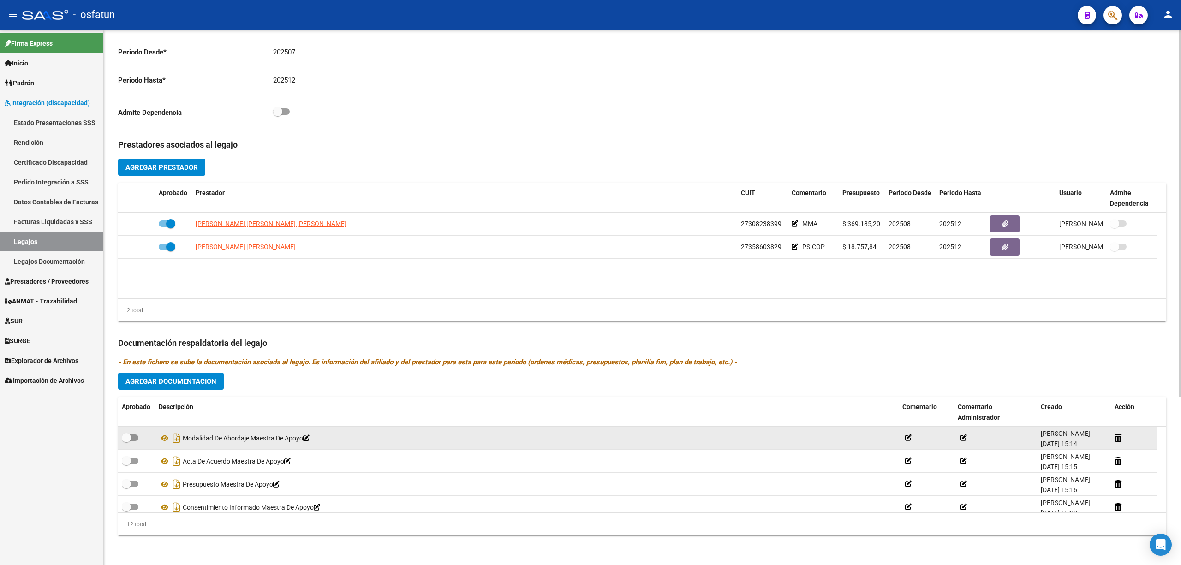
click at [130, 440] on span at bounding box center [126, 437] width 9 height 9
click at [126, 441] on input "checkbox" at bounding box center [126, 441] width 0 height 0
checkbox input "true"
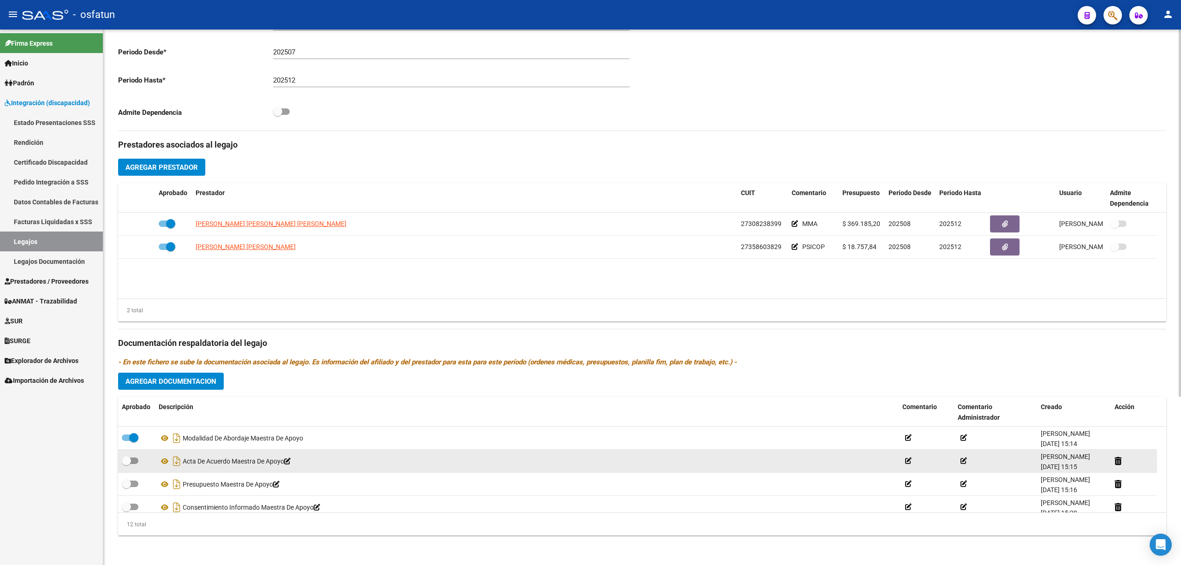
click at [127, 465] on span at bounding box center [126, 460] width 9 height 9
click at [126, 464] on input "checkbox" at bounding box center [126, 464] width 0 height 0
checkbox input "true"
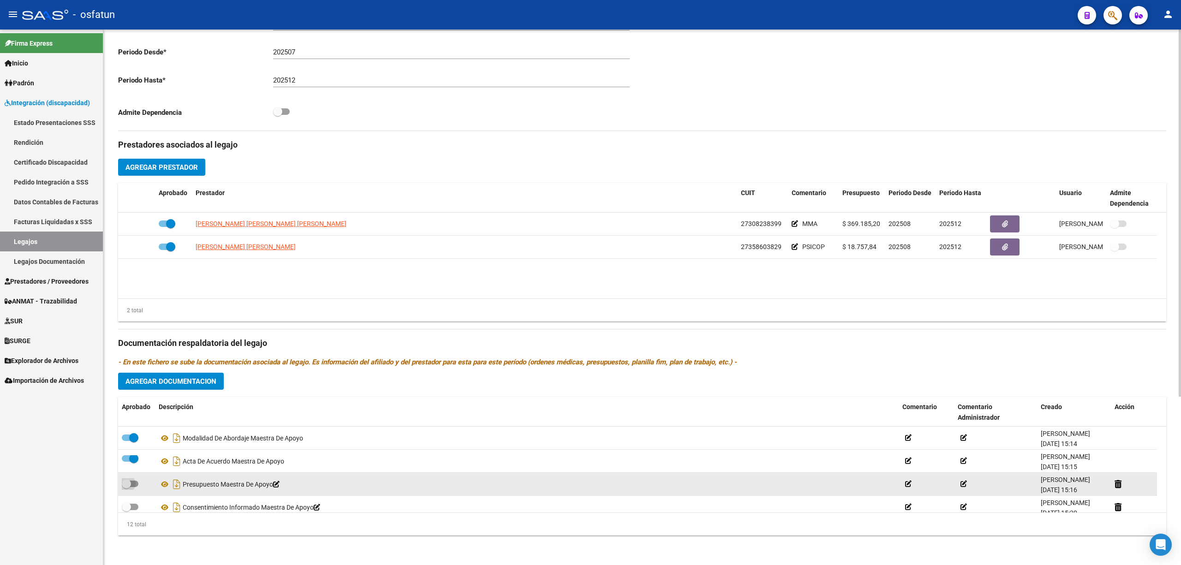
click at [135, 485] on span at bounding box center [130, 484] width 17 height 6
click at [126, 487] on input "checkbox" at bounding box center [126, 487] width 0 height 0
checkbox input "true"
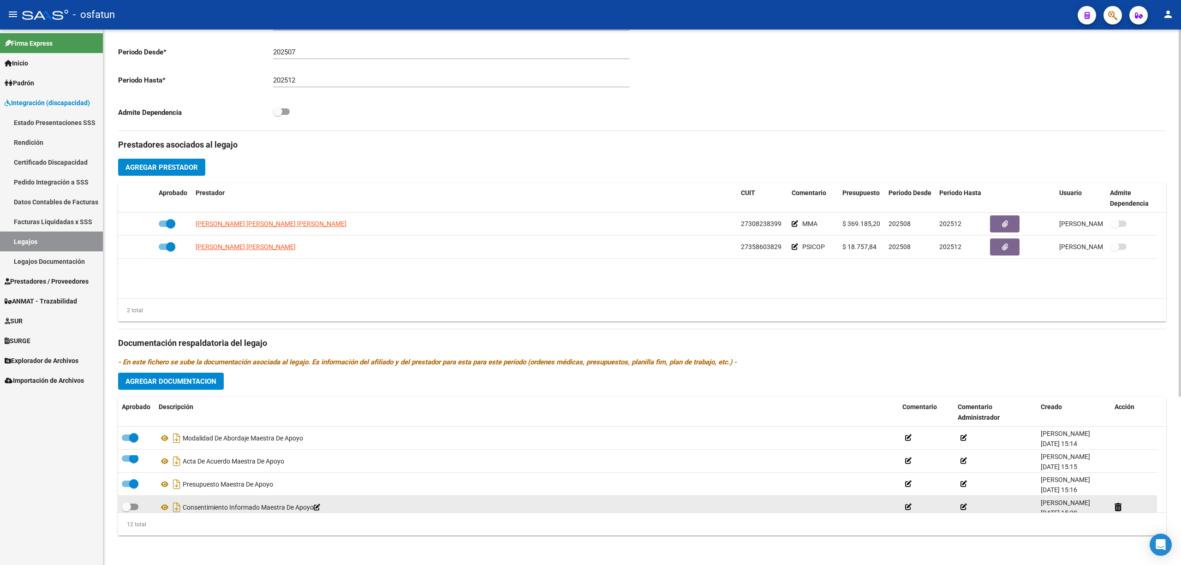
click at [137, 507] on span at bounding box center [130, 507] width 17 height 6
click at [126, 510] on input "checkbox" at bounding box center [126, 510] width 0 height 0
checkbox input "true"
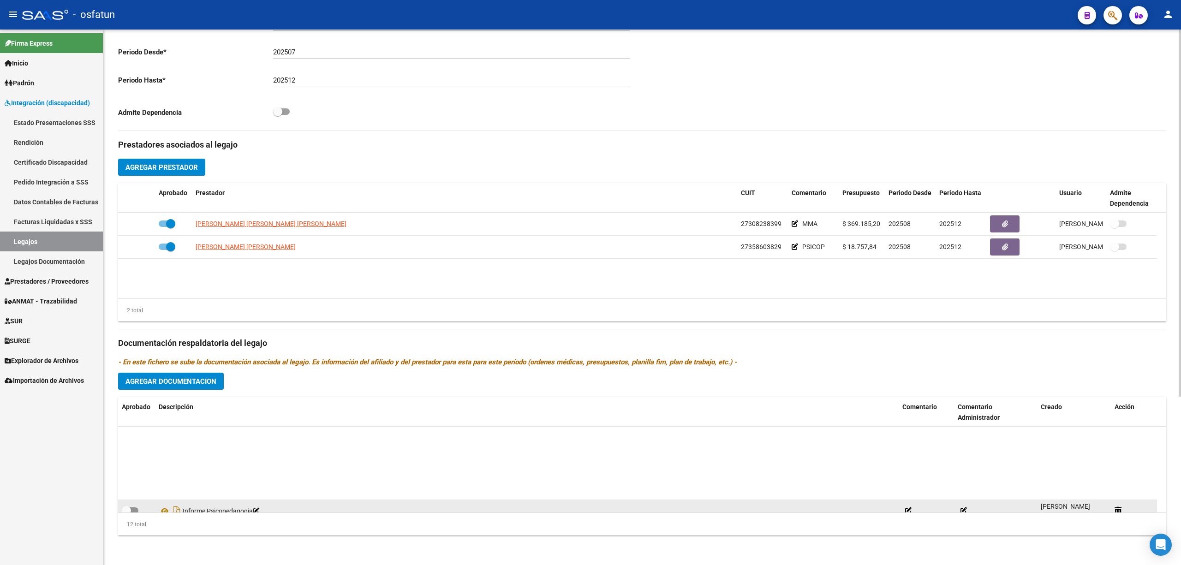
scroll to position [61, 0]
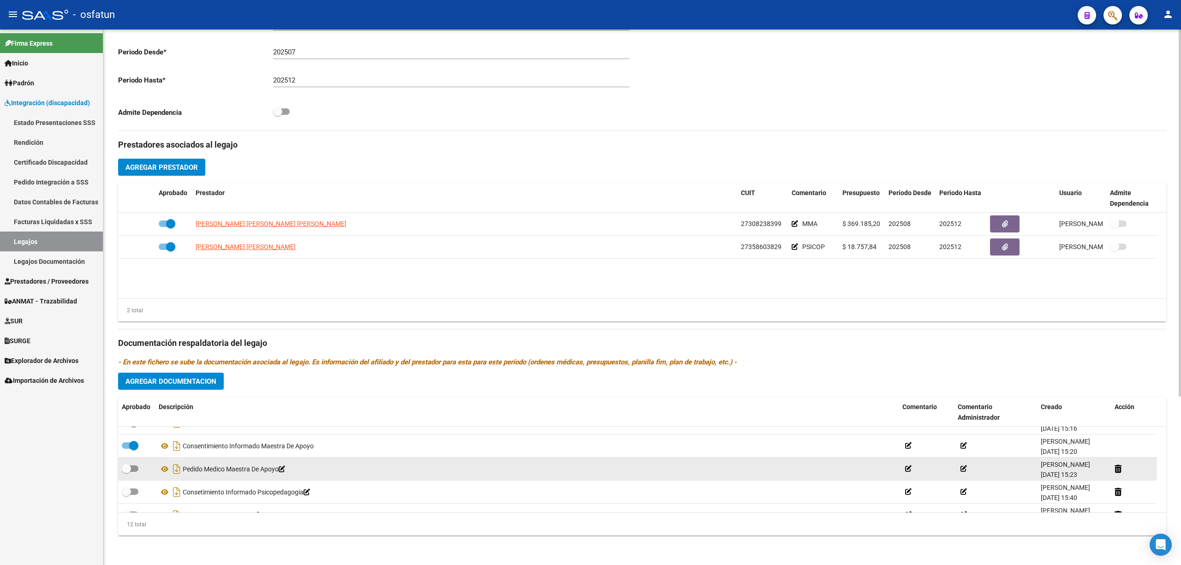
click at [133, 469] on span at bounding box center [130, 468] width 17 height 6
click at [126, 472] on input "checkbox" at bounding box center [126, 472] width 0 height 0
checkbox input "true"
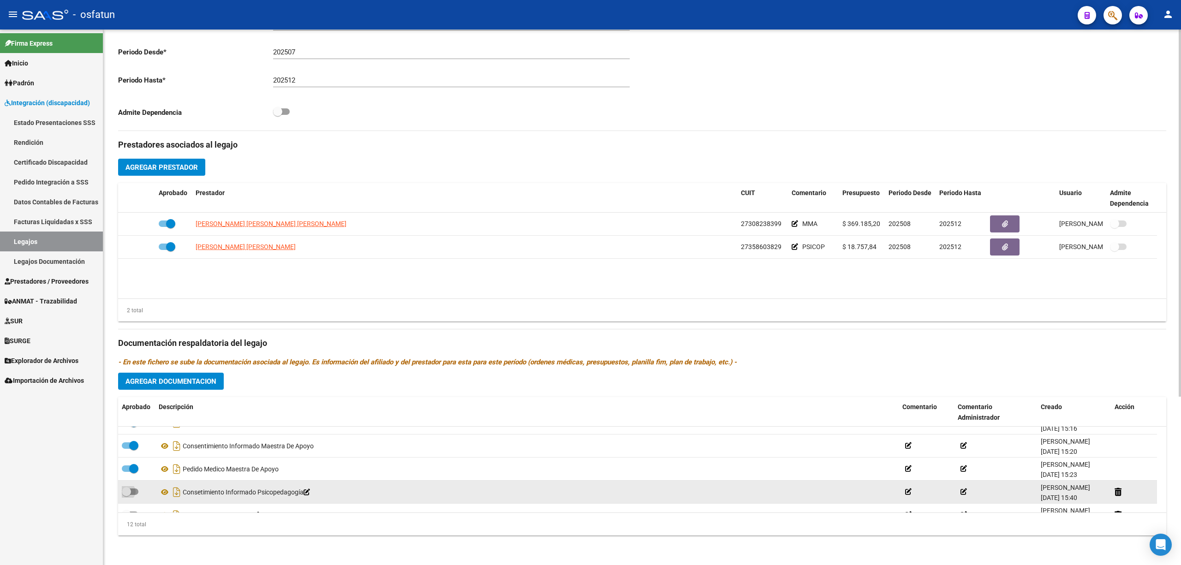
click at [133, 488] on span at bounding box center [130, 491] width 17 height 6
click at [126, 495] on input "checkbox" at bounding box center [126, 495] width 0 height 0
checkbox input "true"
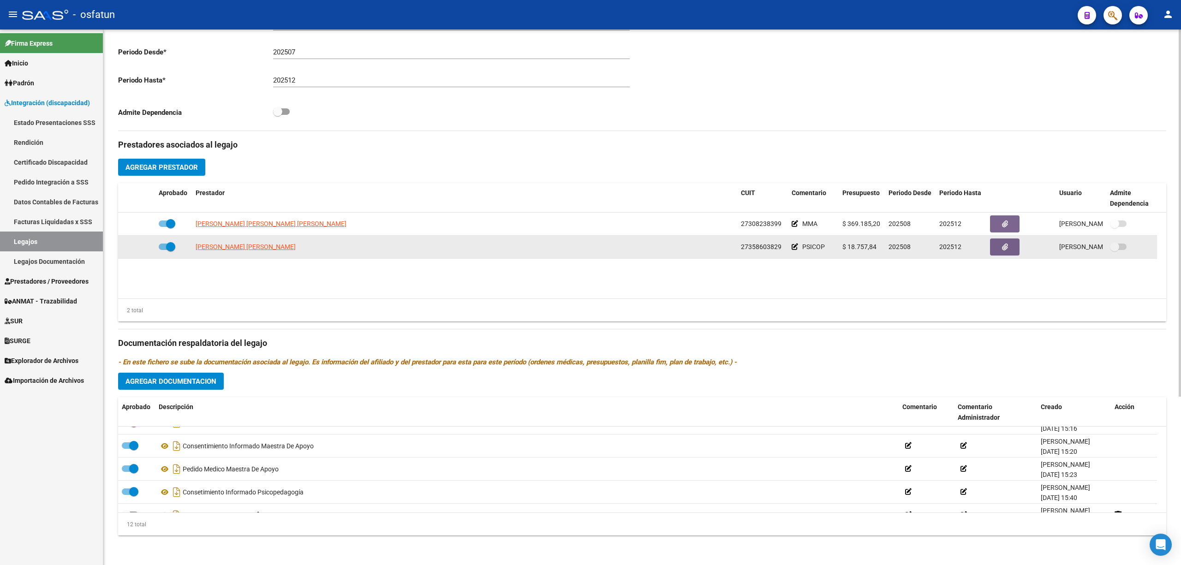
click at [797, 249] on icon at bounding box center [795, 247] width 6 height 6
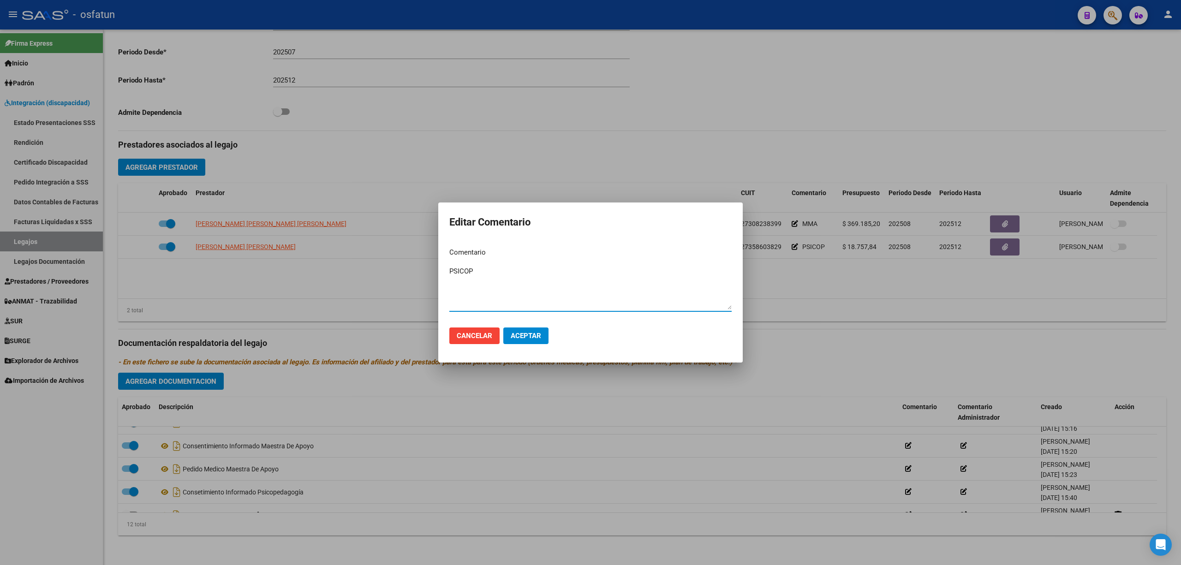
click at [513, 447] on div at bounding box center [590, 282] width 1181 height 565
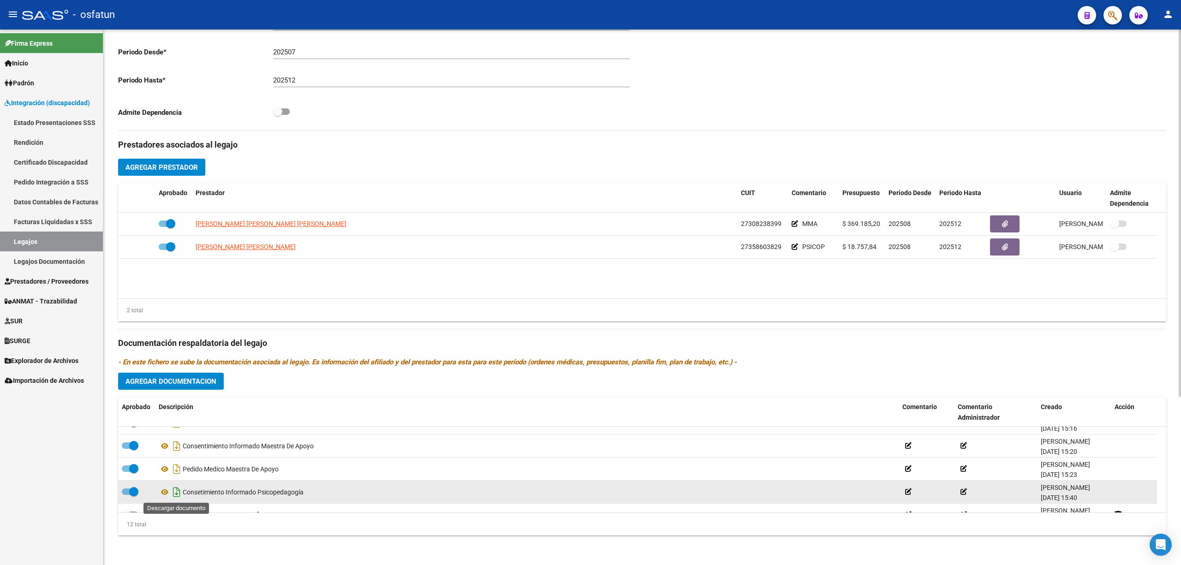
scroll to position [123, 0]
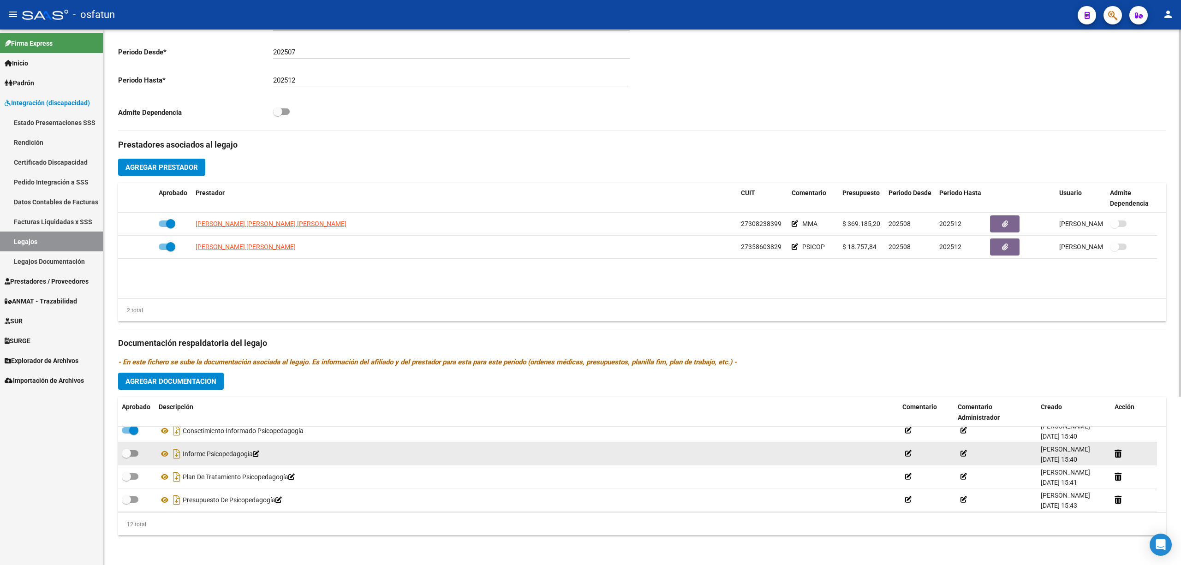
click at [137, 452] on span at bounding box center [130, 453] width 17 height 6
click at [126, 457] on input "checkbox" at bounding box center [126, 457] width 0 height 0
checkbox input "true"
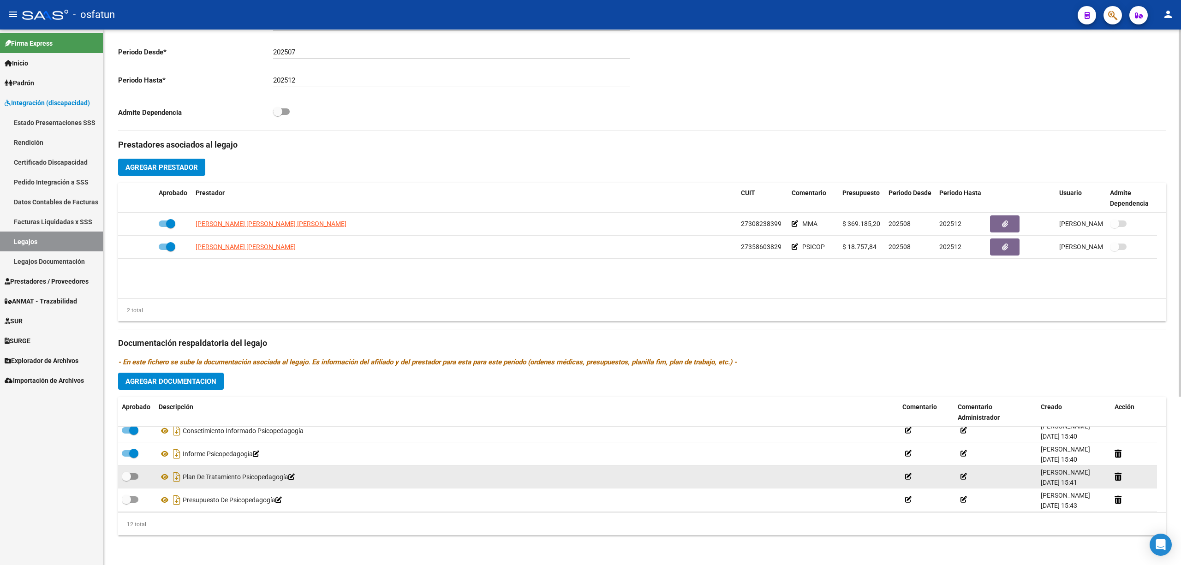
click at [137, 473] on span at bounding box center [130, 476] width 17 height 6
click at [126, 480] on input "checkbox" at bounding box center [126, 480] width 0 height 0
checkbox input "true"
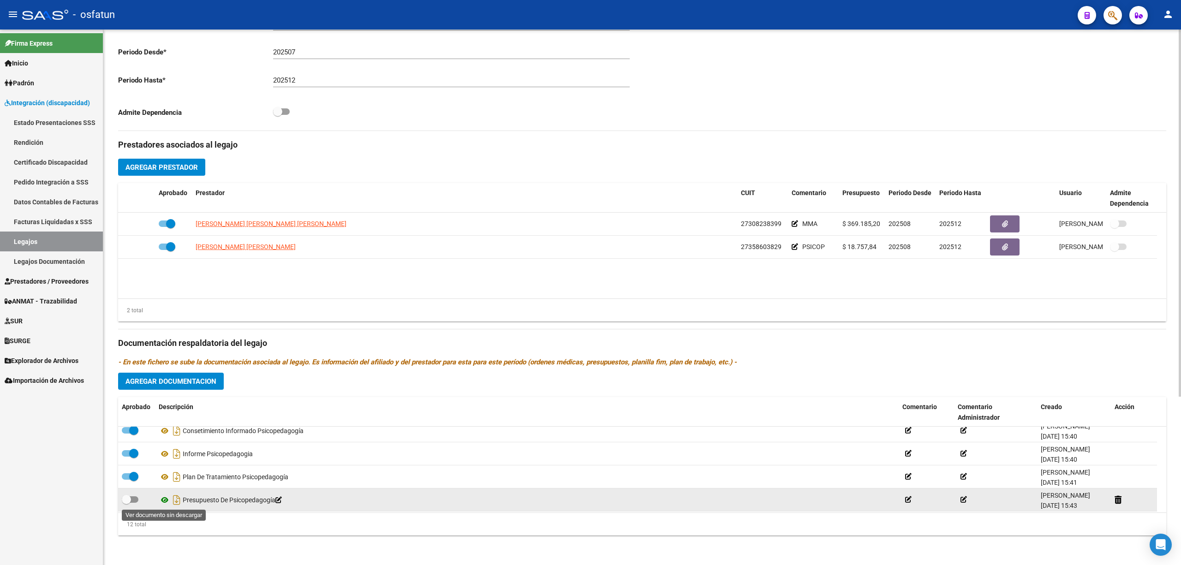
click at [161, 498] on icon at bounding box center [165, 499] width 12 height 11
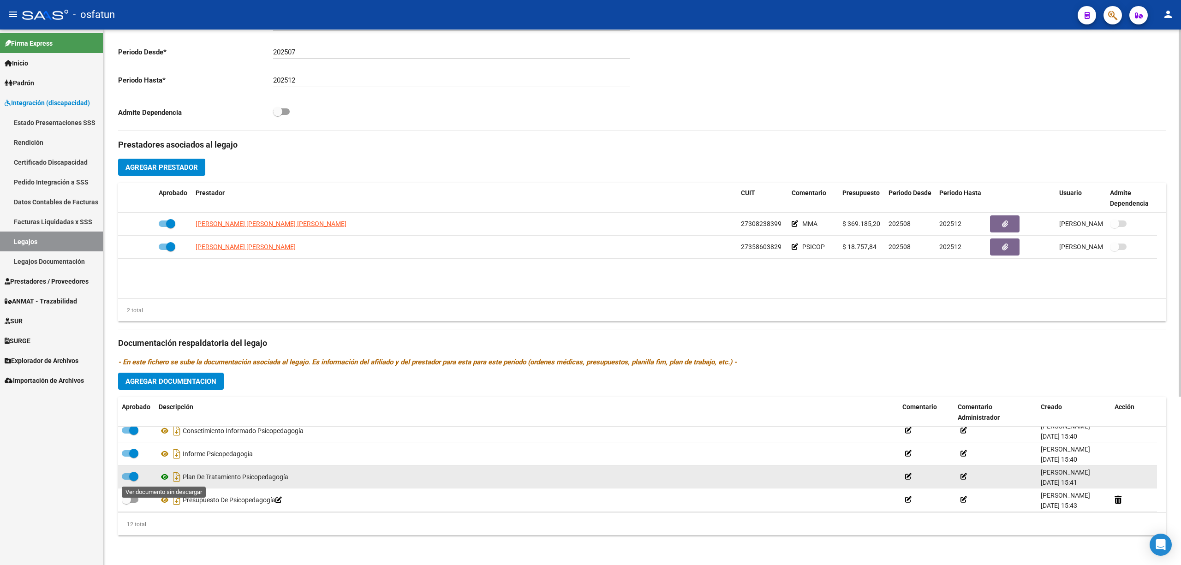
click at [165, 476] on icon at bounding box center [165, 476] width 12 height 11
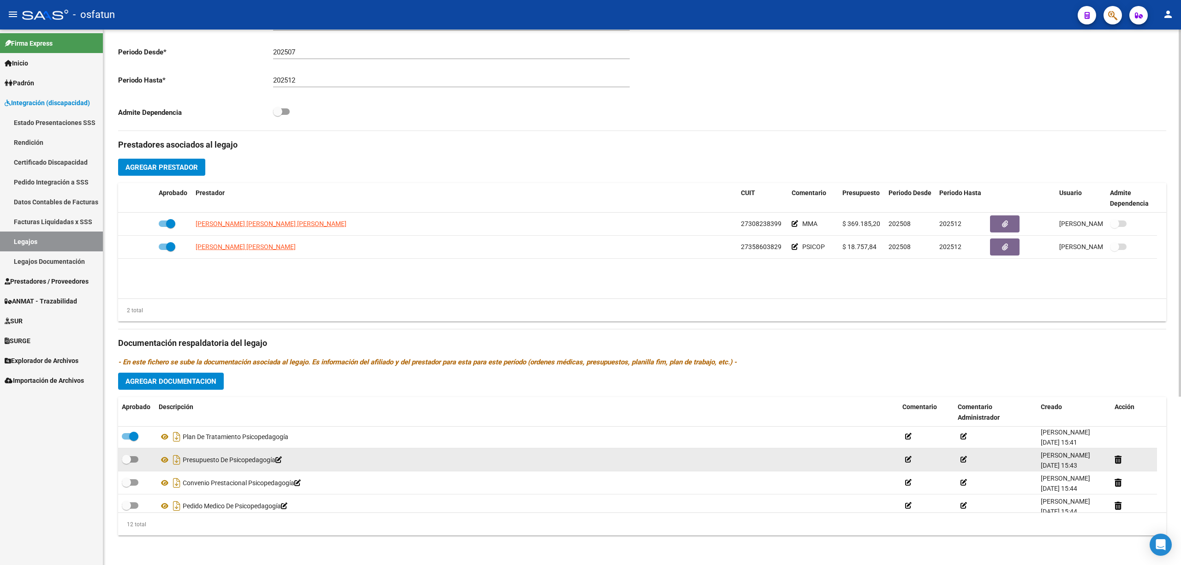
scroll to position [185, 0]
drag, startPoint x: 137, startPoint y: 436, endPoint x: 132, endPoint y: 452, distance: 17.4
click at [137, 437] on span at bounding box center [130, 437] width 17 height 6
click at [126, 441] on input "checkbox" at bounding box center [126, 441] width 0 height 0
checkbox input "true"
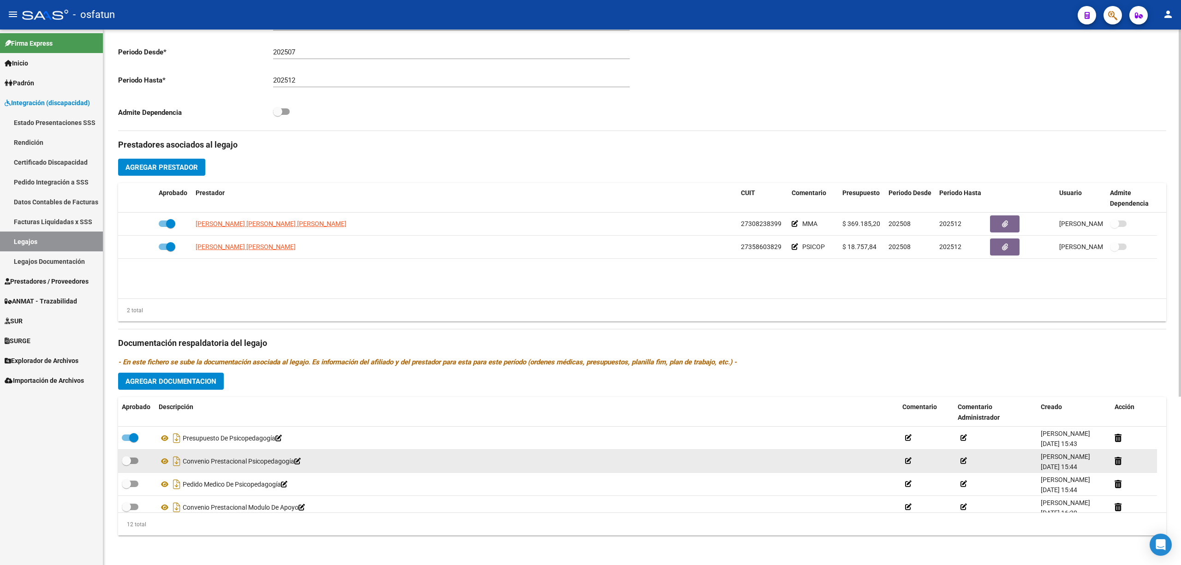
click at [133, 464] on span at bounding box center [130, 461] width 17 height 6
click at [126, 464] on input "checkbox" at bounding box center [126, 464] width 0 height 0
checkbox input "true"
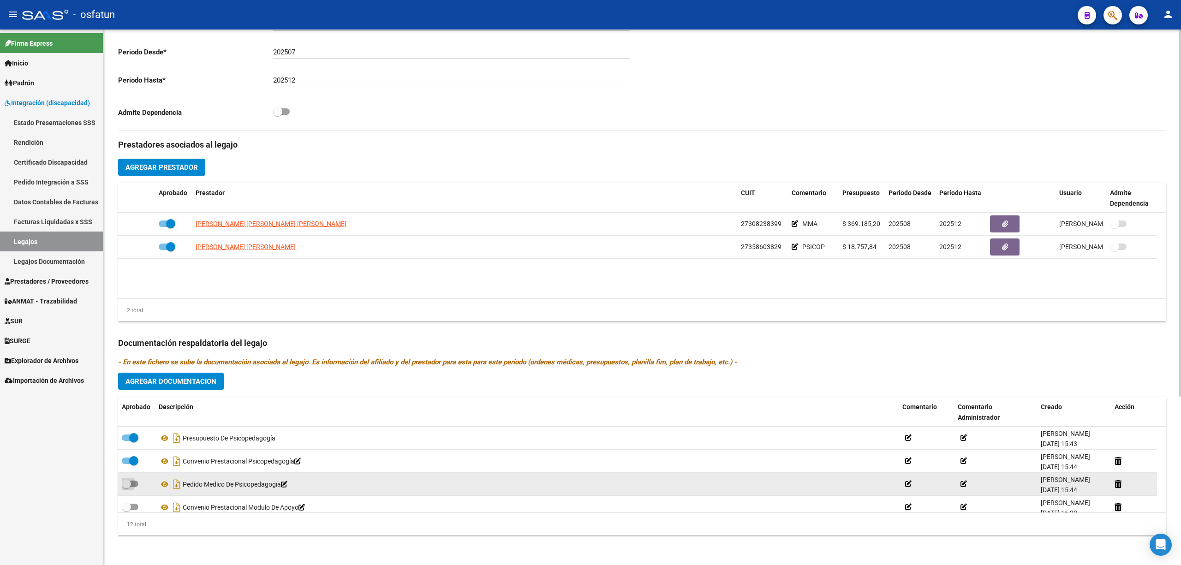
click at [130, 480] on span at bounding box center [126, 483] width 9 height 9
click at [126, 487] on input "checkbox" at bounding box center [126, 487] width 0 height 0
checkbox input "true"
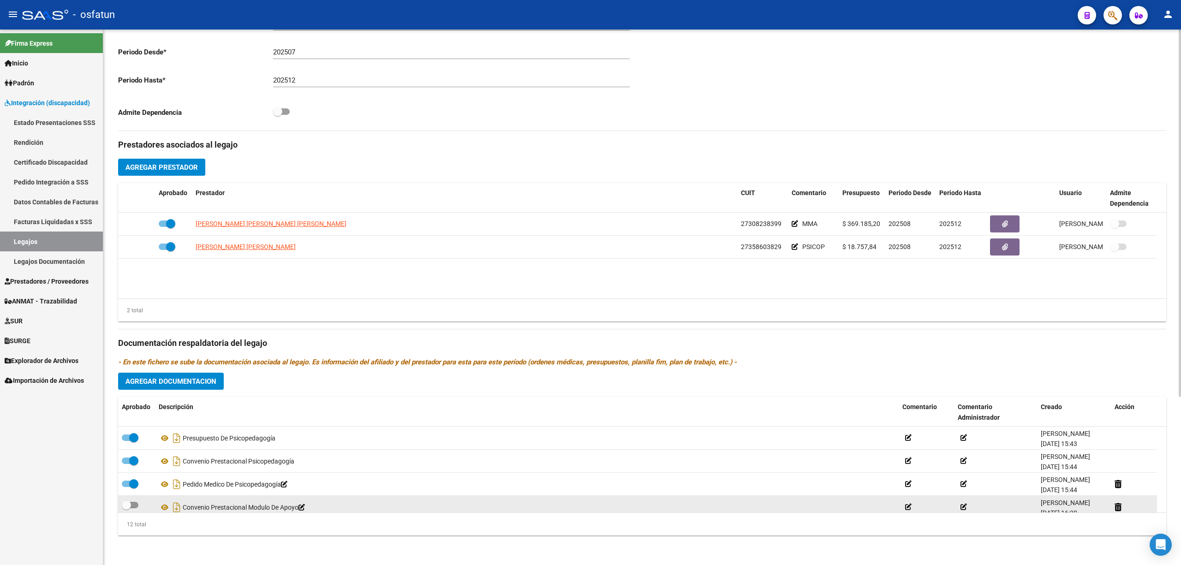
scroll to position [2, 0]
click at [136, 505] on span at bounding box center [130, 504] width 17 height 6
click at [126, 508] on input "checkbox" at bounding box center [126, 508] width 0 height 0
checkbox input "true"
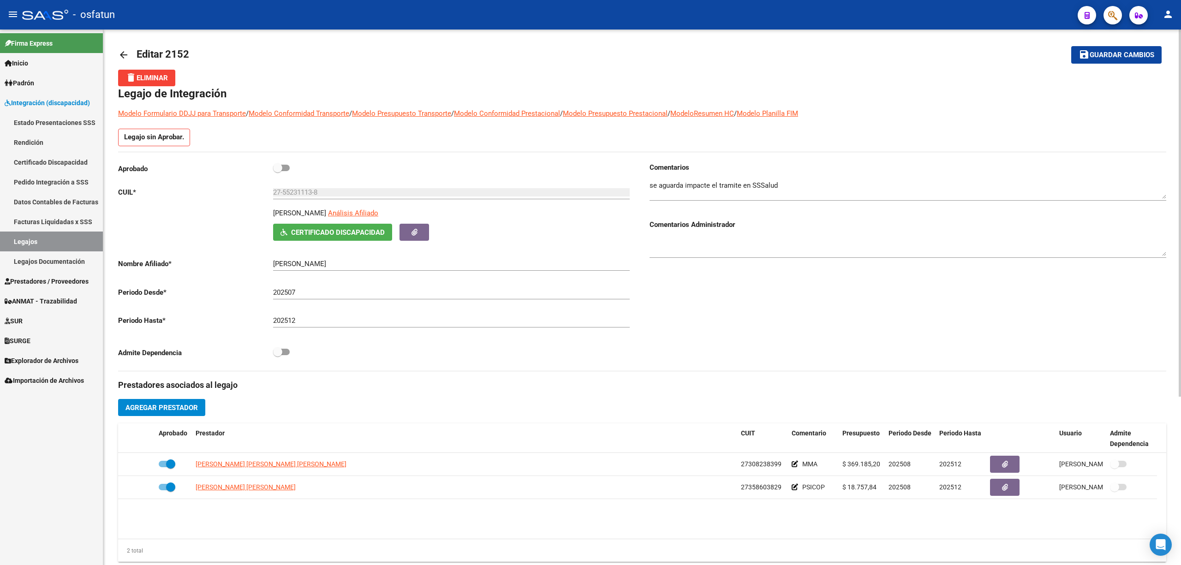
scroll to position [0, 0]
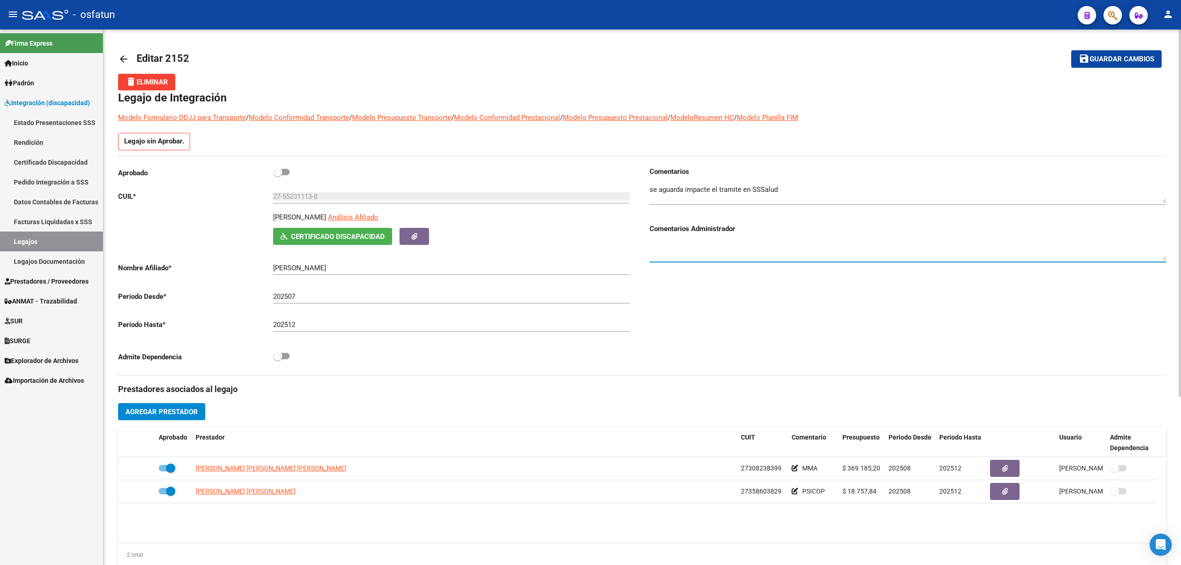
drag, startPoint x: 735, startPoint y: 242, endPoint x: 798, endPoint y: 192, distance: 80.1
click at [735, 243] on textarea at bounding box center [907, 251] width 517 height 18
type textarea "Faltan Formularios principales."
click at [1115, 66] on button "save Guardar cambios" at bounding box center [1116, 58] width 90 height 17
click at [1115, 66] on button "save Guardar cambios" at bounding box center [1110, 58] width 102 height 17
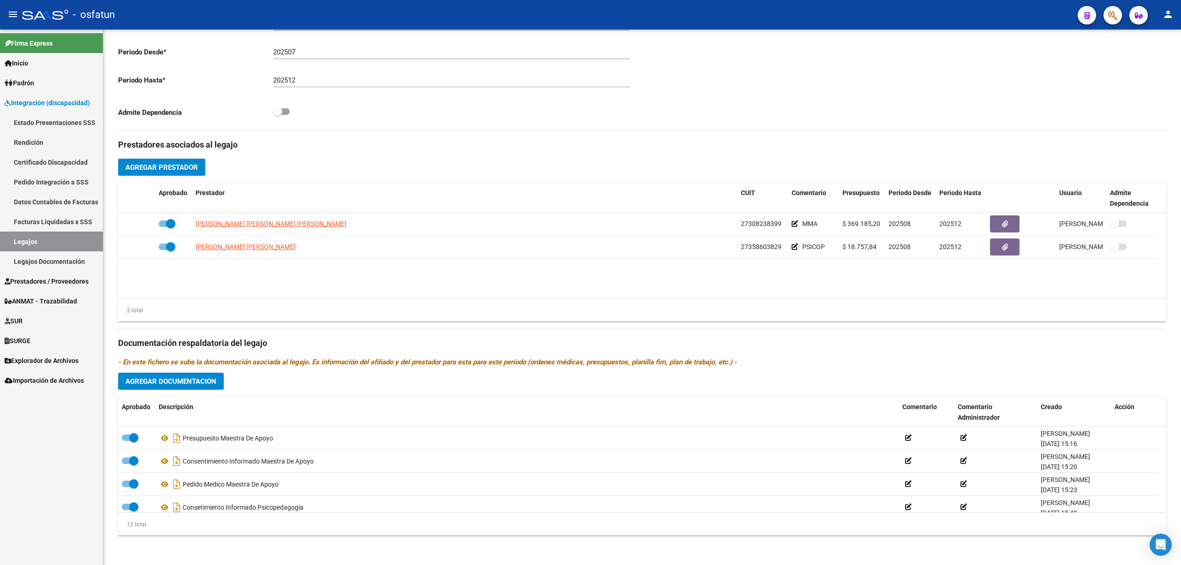
scroll to position [21, 0]
click at [1170, 429] on div "arrow_back Editar 2152 save Guardar cambios delete Eliminar Legajo de Integraci…" at bounding box center [641, 175] width 1077 height 780
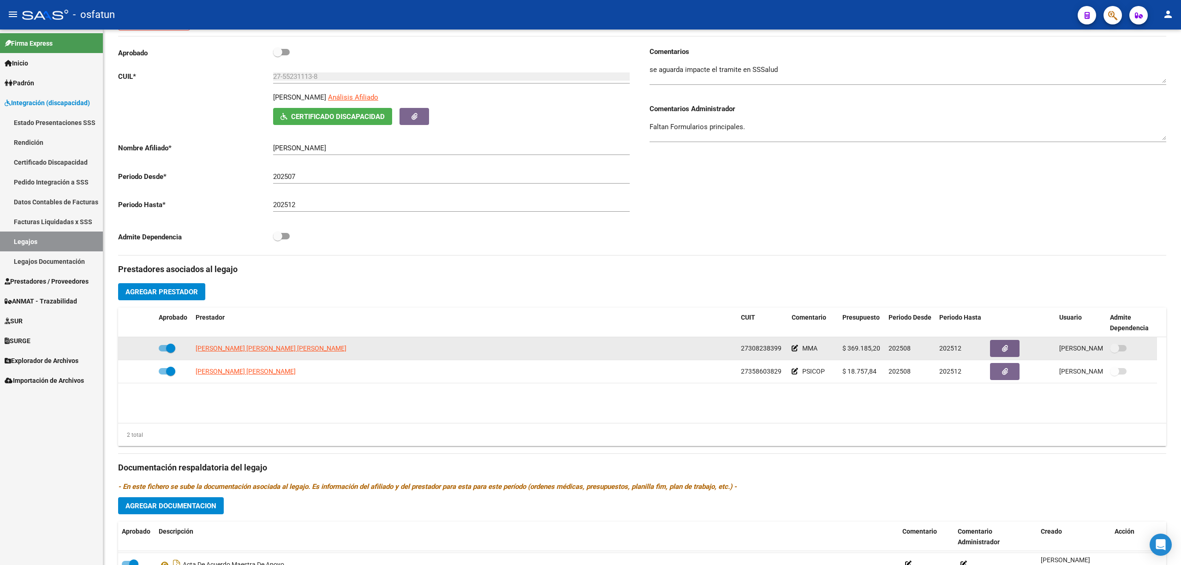
scroll to position [0, 0]
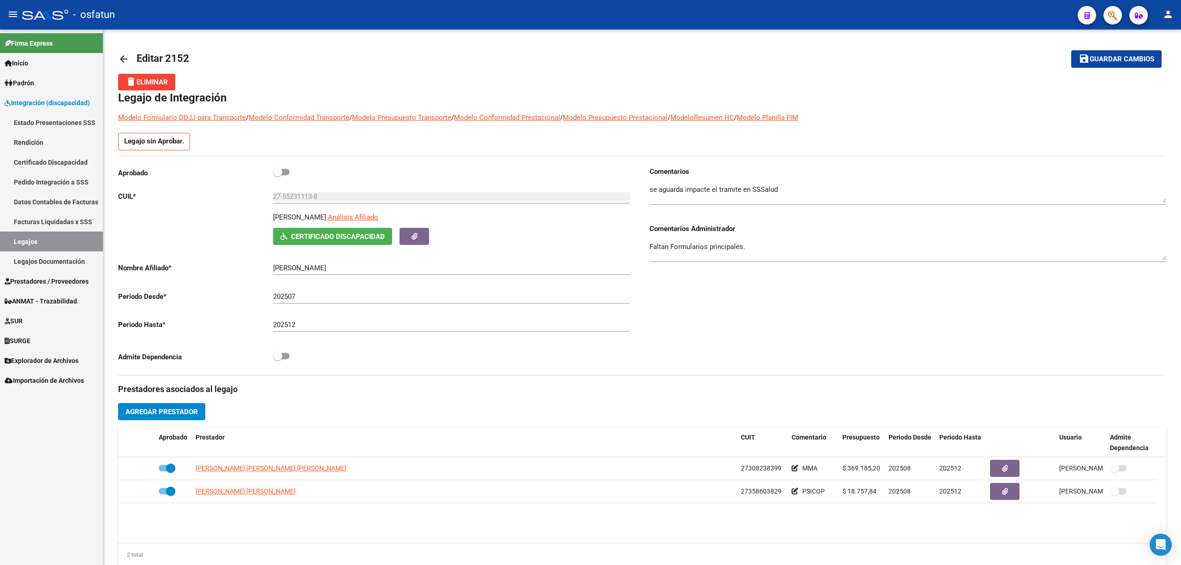
click at [689, 245] on textarea "Faltan Formularios principales." at bounding box center [907, 251] width 517 height 18
click at [1130, 64] on button "save Guardar cambios" at bounding box center [1116, 58] width 90 height 17
click at [718, 237] on div "Faltan Formularios principales." at bounding box center [907, 248] width 517 height 28
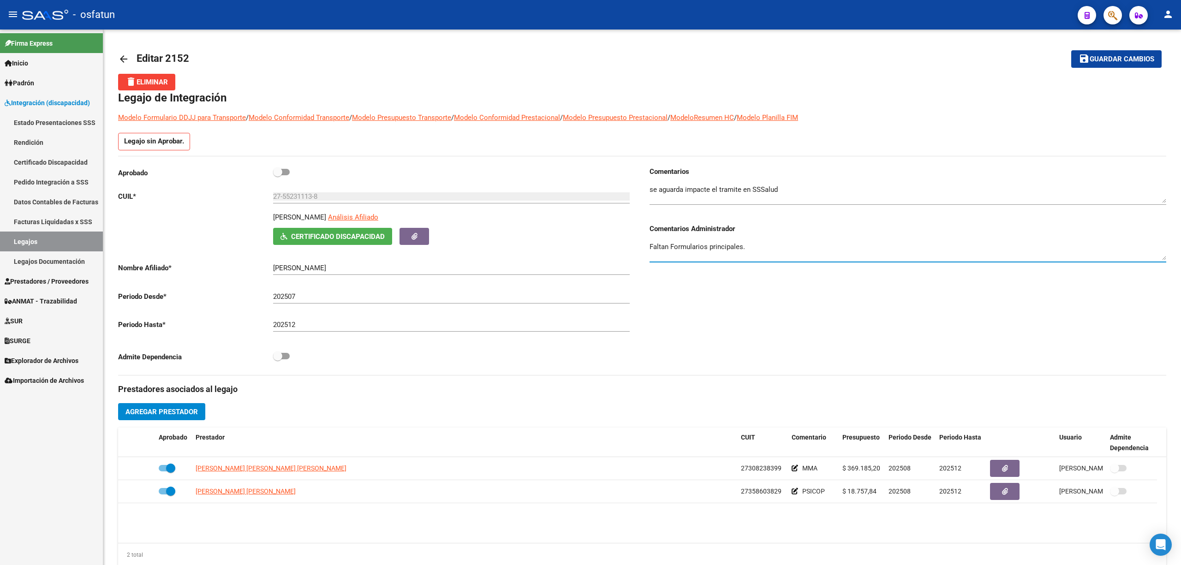
click at [719, 250] on textarea "Faltan Formularios principales." at bounding box center [907, 251] width 517 height 18
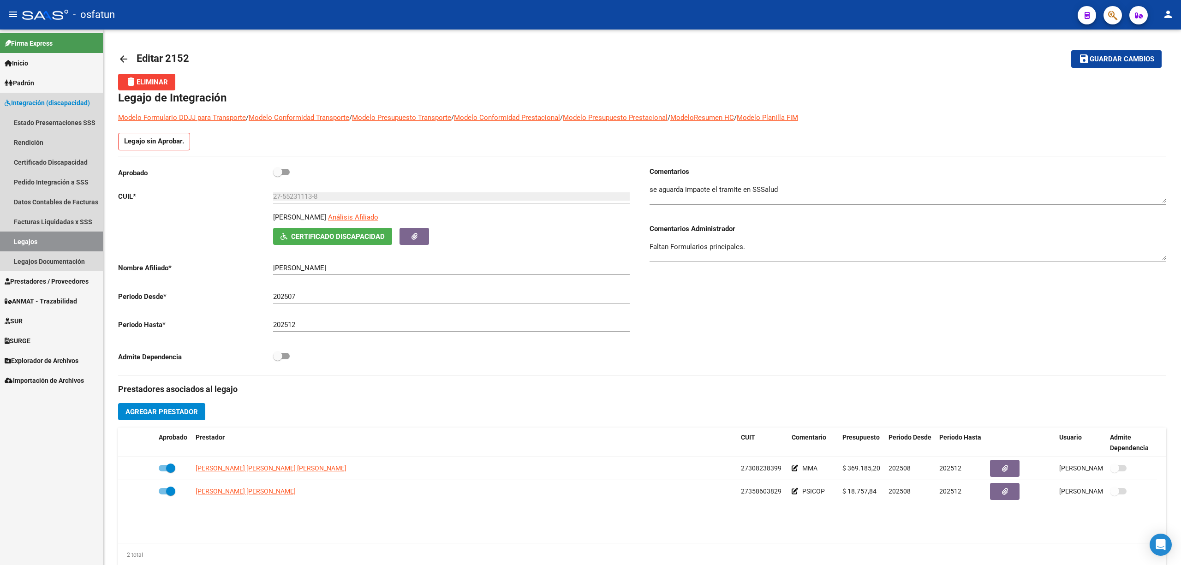
click at [57, 238] on link "Legajos" at bounding box center [51, 242] width 103 height 20
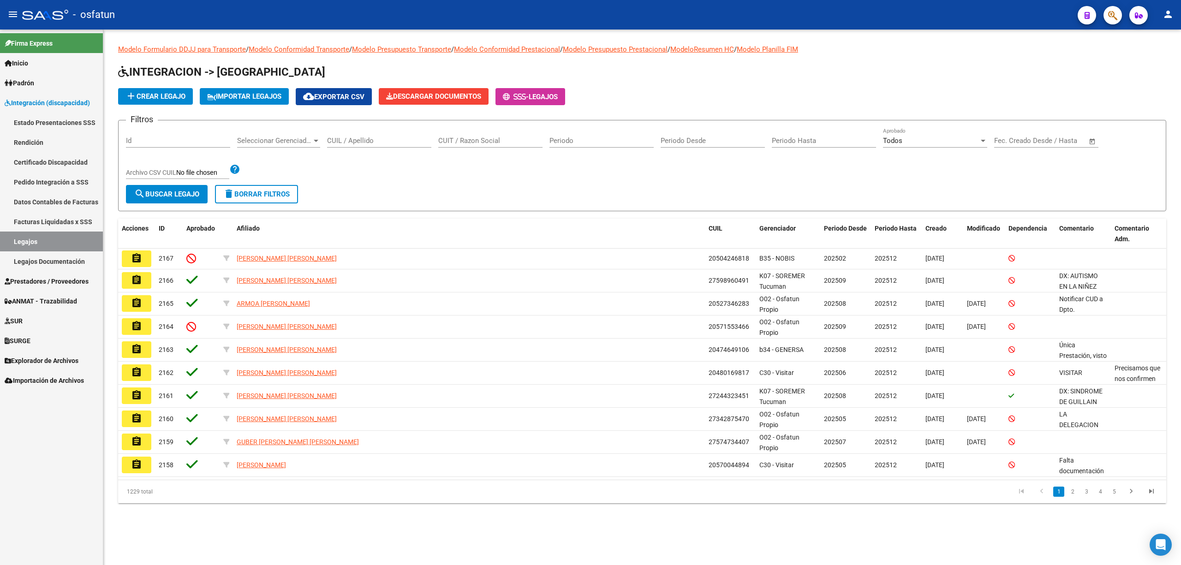
click at [366, 136] on div "CUIL / Apellido" at bounding box center [379, 138] width 104 height 20
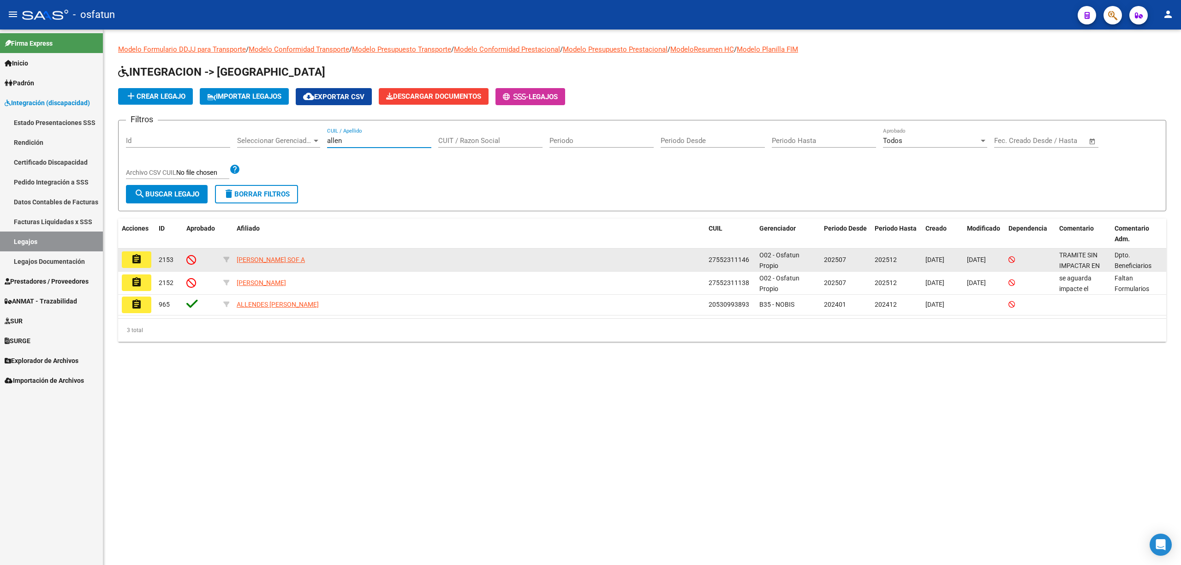
type input "allen"
click at [145, 263] on button "assignment" at bounding box center [137, 259] width 30 height 17
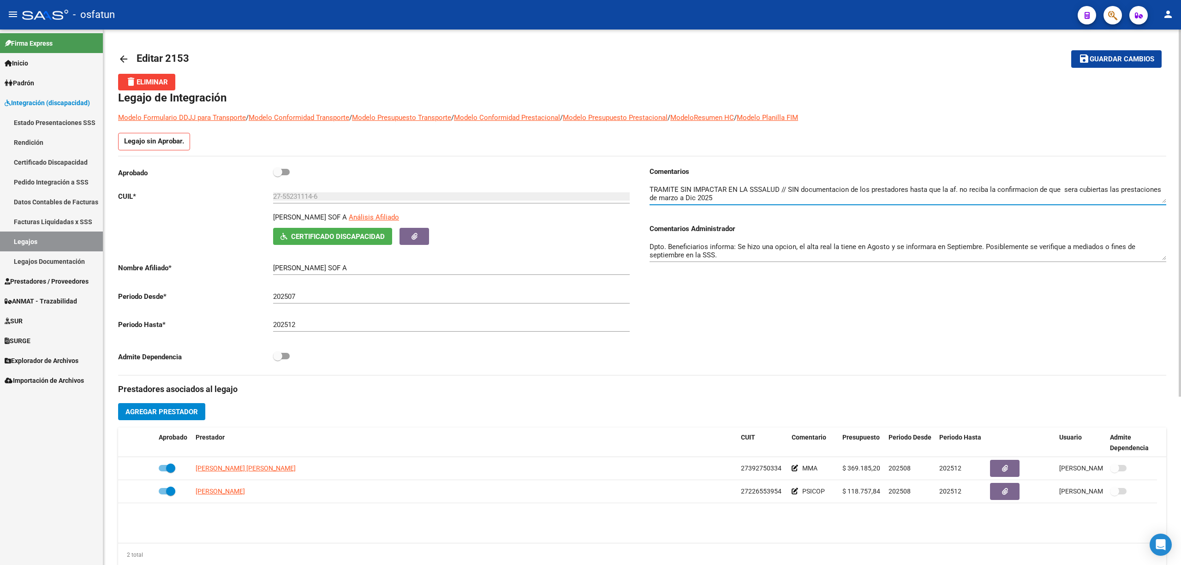
click at [707, 202] on textarea at bounding box center [907, 194] width 517 height 18
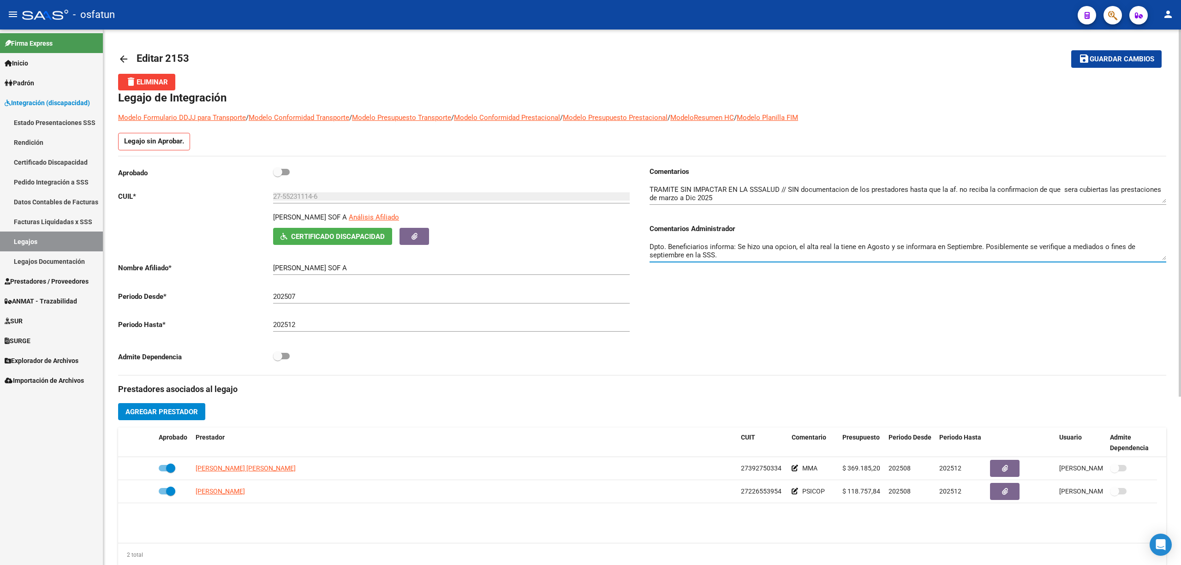
click at [727, 251] on textarea "Dpto. Beneficiarios informa: Se hizo una opcion, el alta real la tiene en Agost…" at bounding box center [907, 251] width 517 height 18
paste textarea "Faltan Formularios principales."
type textarea "Dpto. Beneficiarios informa: Se hizo una opcion, el alta real la tiene en Agost…"
click at [1125, 48] on mat-toolbar-row "save Guardar cambios" at bounding box center [1054, 59] width 216 height 30
click at [1121, 55] on span "Guardar cambios" at bounding box center [1121, 59] width 65 height 8
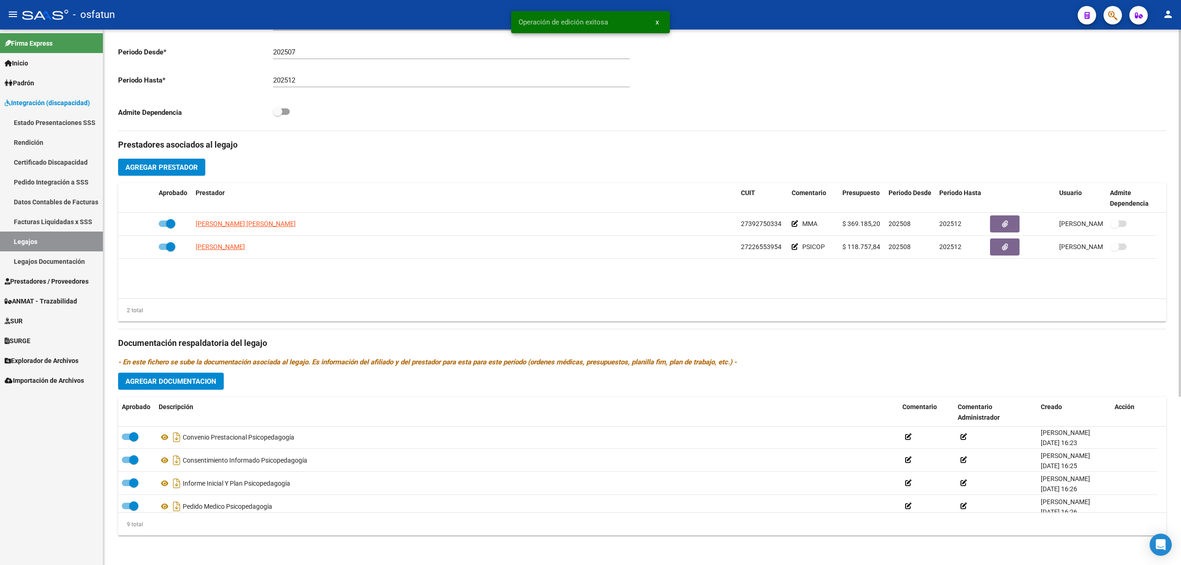
scroll to position [124, 0]
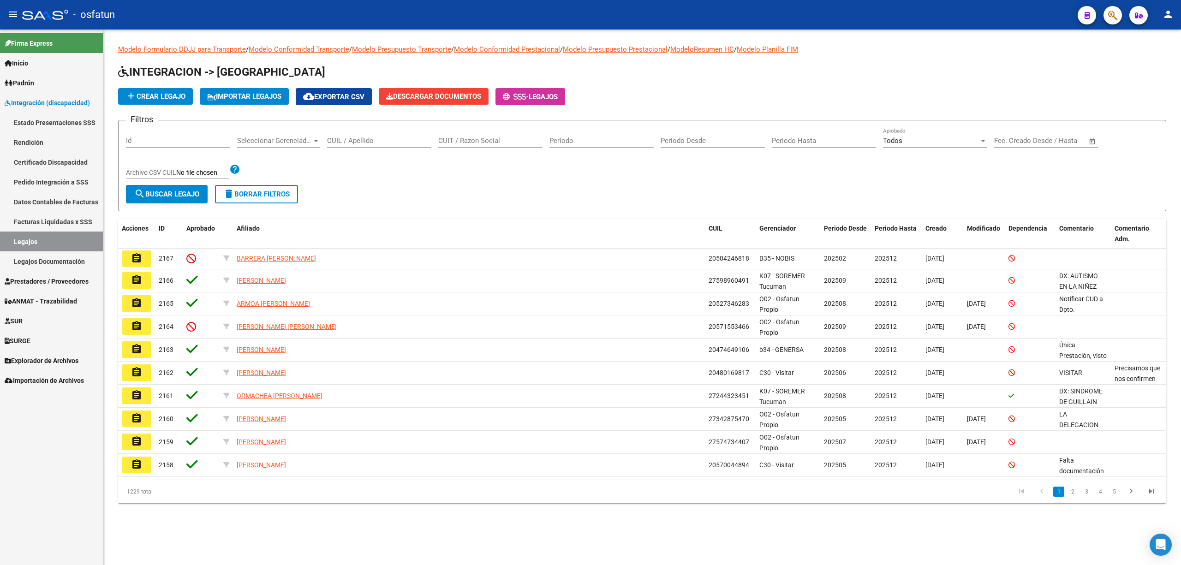
click at [353, 138] on input "CUIL / Apellido" at bounding box center [379, 141] width 104 height 8
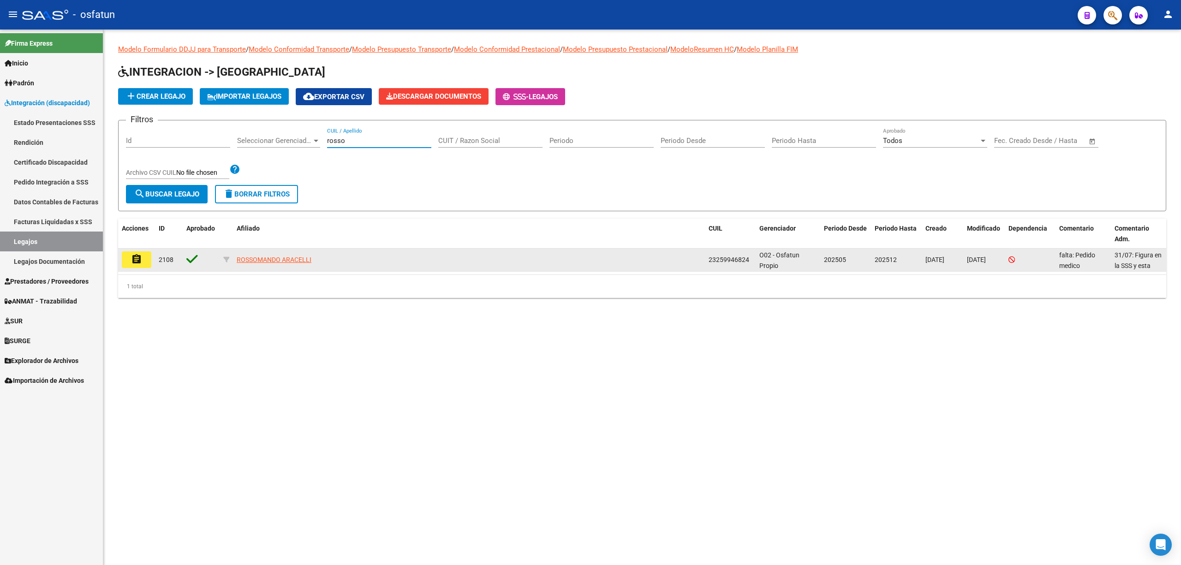
type input "[PERSON_NAME]"
click at [143, 261] on button "assignment" at bounding box center [137, 259] width 30 height 17
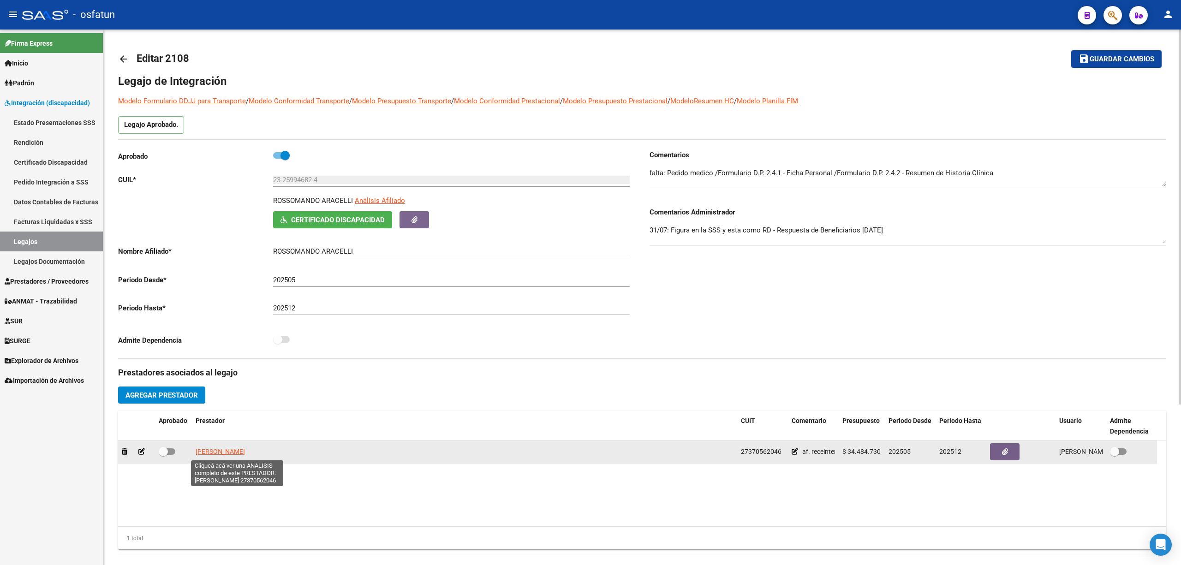
click at [245, 455] on span "CARRILLO LUISA NAZARENA" at bounding box center [220, 451] width 49 height 7
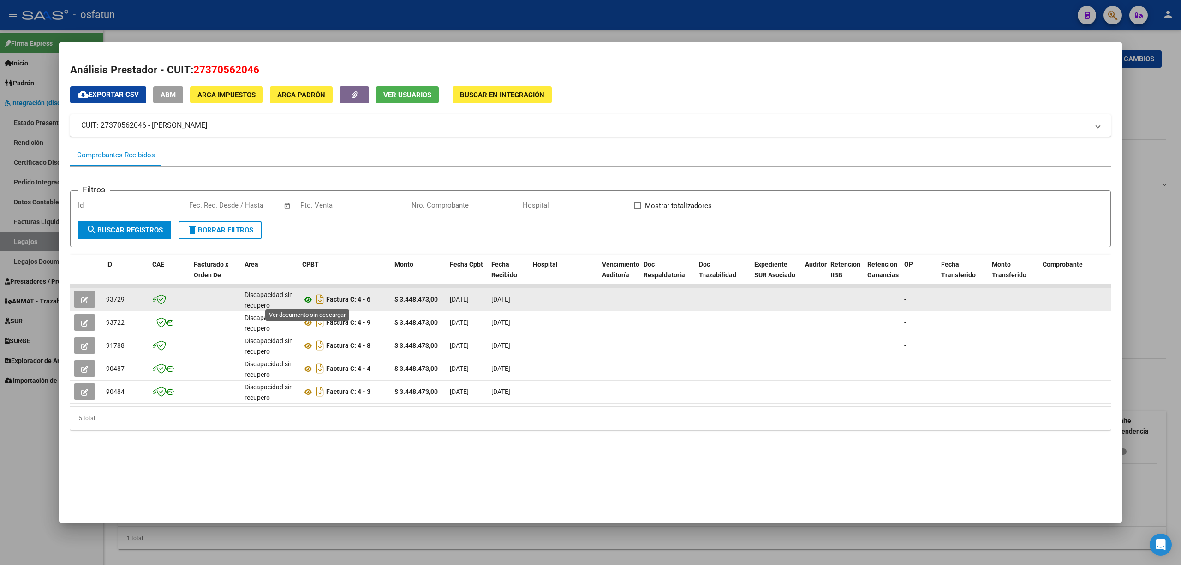
click at [304, 301] on icon at bounding box center [308, 299] width 12 height 11
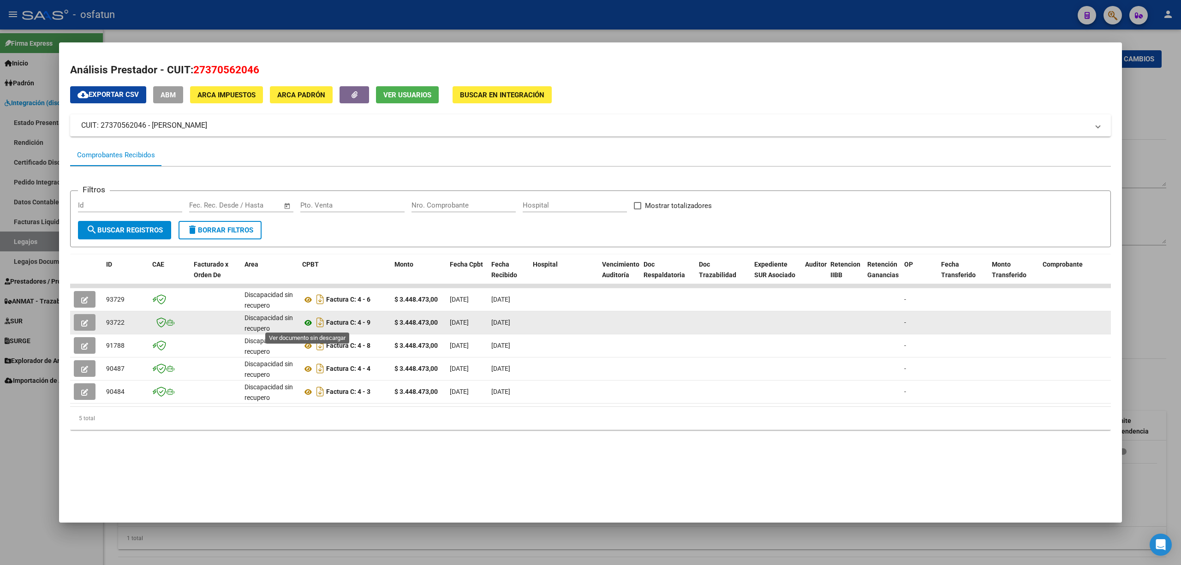
click at [306, 326] on icon at bounding box center [308, 322] width 12 height 11
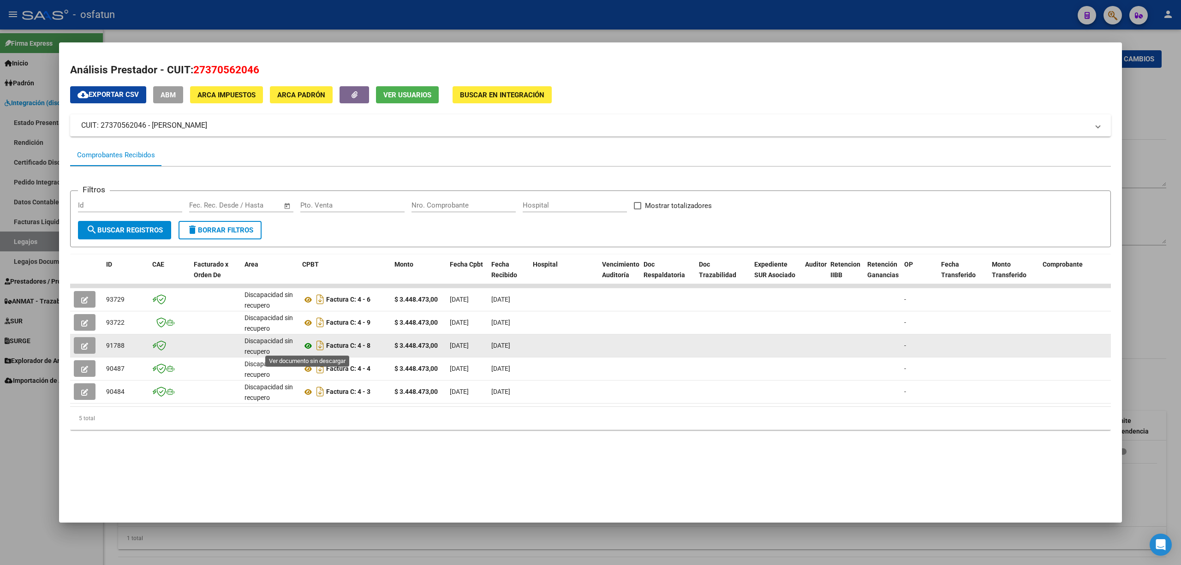
click at [305, 347] on icon at bounding box center [308, 345] width 12 height 11
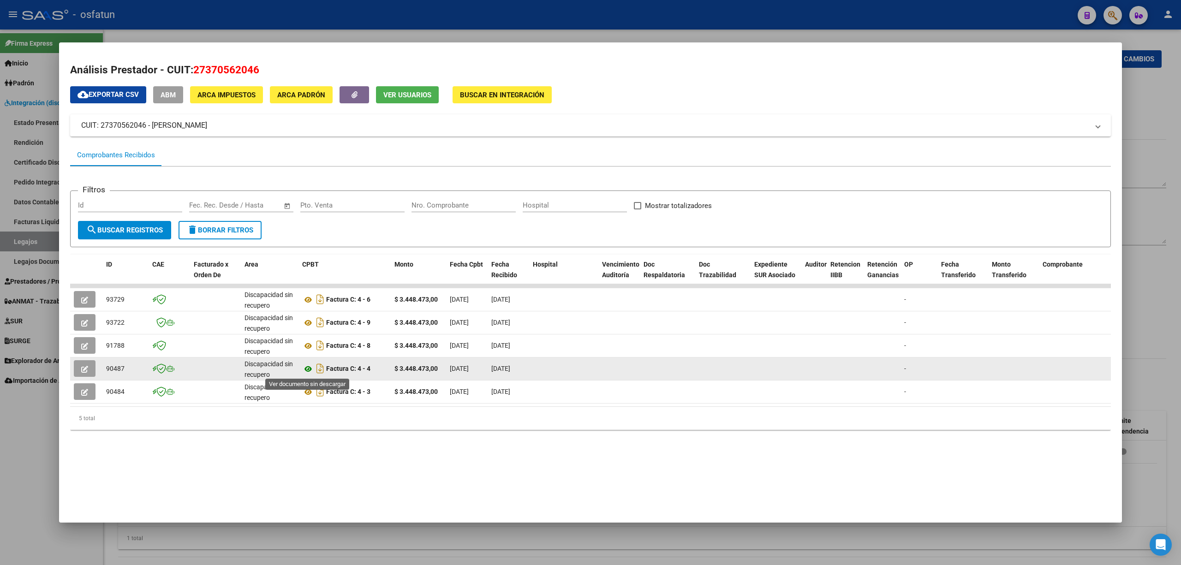
click at [309, 367] on icon at bounding box center [308, 368] width 12 height 11
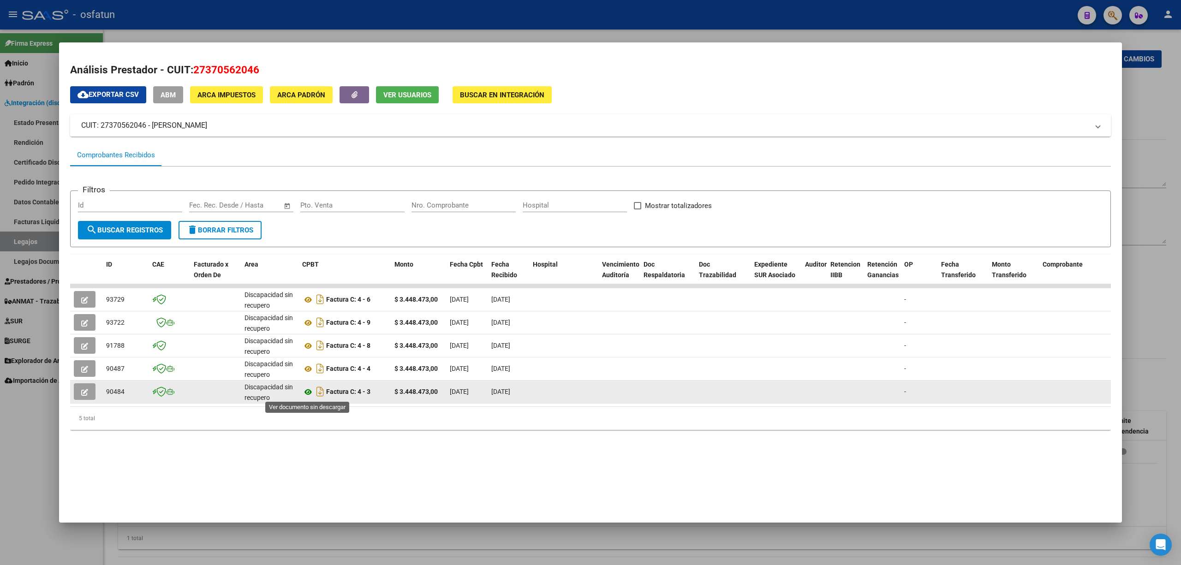
click at [308, 392] on icon at bounding box center [308, 392] width 12 height 11
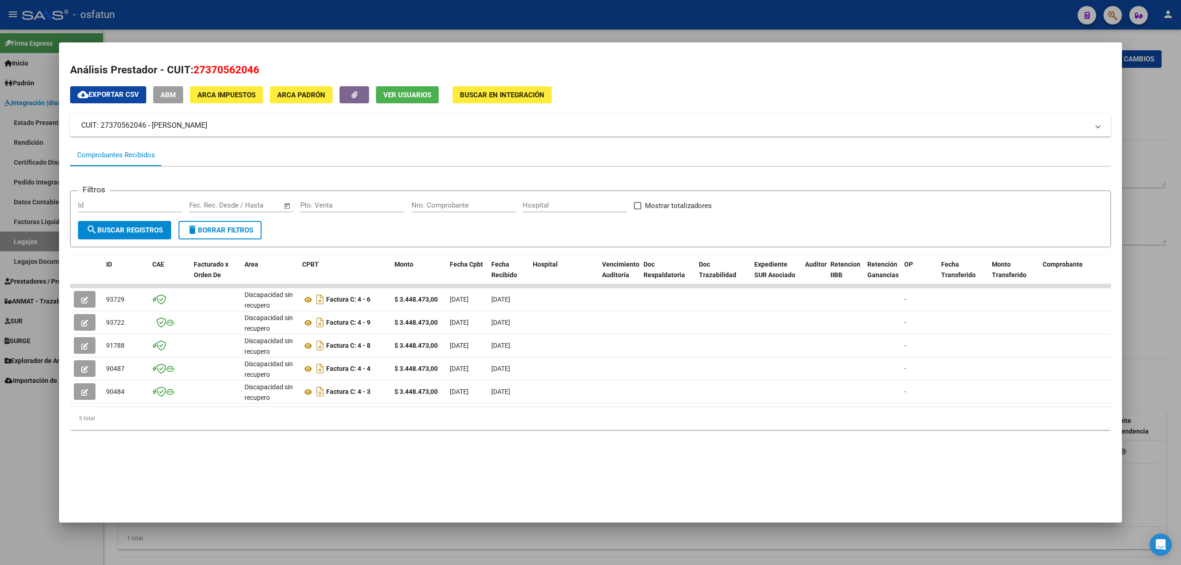
drag, startPoint x: 15, startPoint y: 491, endPoint x: 18, endPoint y: 482, distance: 10.4
click at [15, 489] on div at bounding box center [590, 282] width 1181 height 565
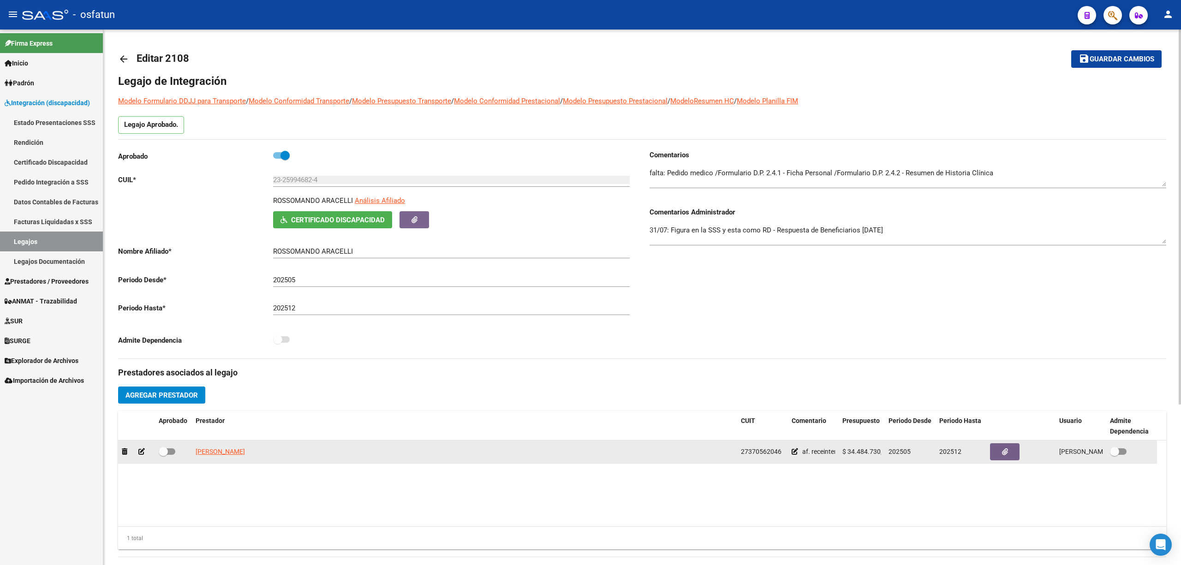
click at [238, 447] on app-link-go-to "CARRILLO LUISA NAZARENA" at bounding box center [220, 451] width 49 height 11
click at [238, 449] on span "CARRILLO LUISA NAZARENA" at bounding box center [220, 451] width 49 height 7
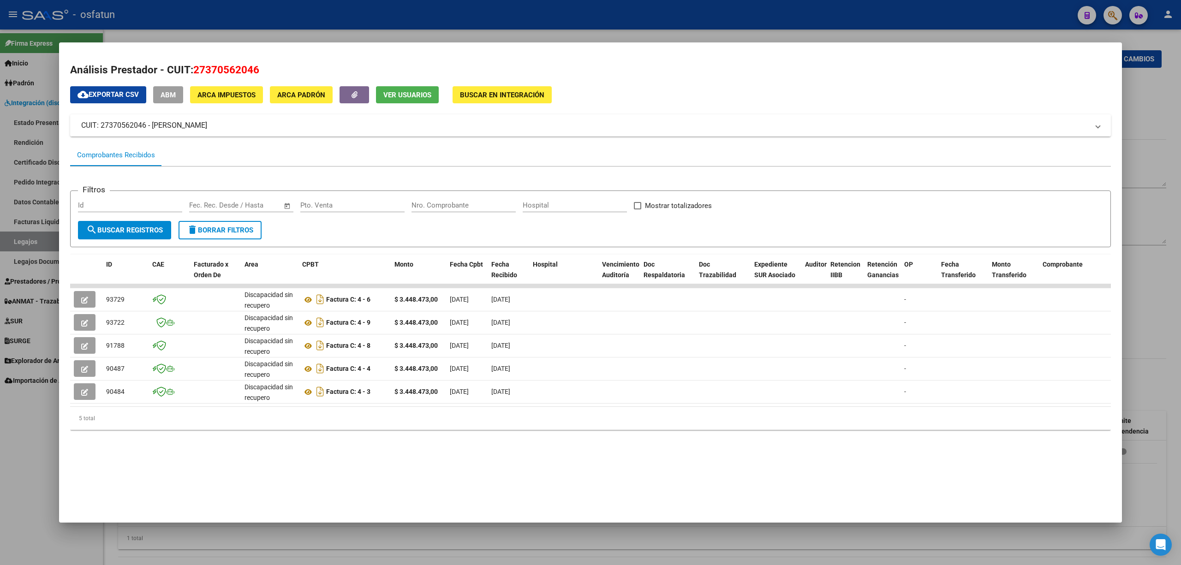
drag, startPoint x: 255, startPoint y: 125, endPoint x: 101, endPoint y: 125, distance: 154.5
click at [101, 125] on mat-panel-title "CUIT: 27370562046 - CARRILLO LUISA NAZARENA" at bounding box center [584, 125] width 1007 height 11
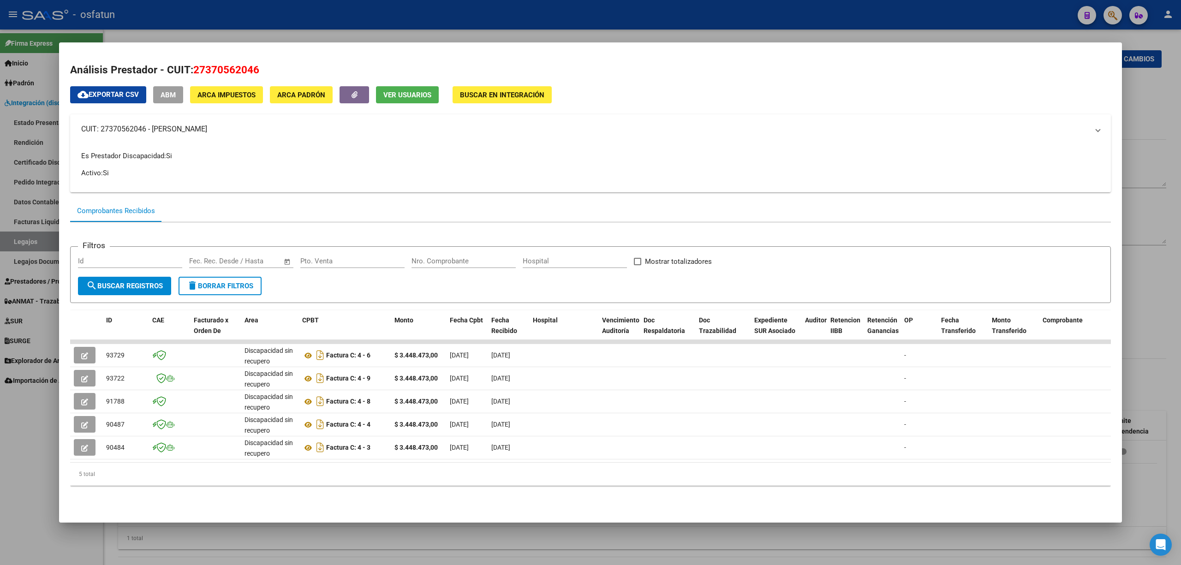
copy mat-panel-title "27370562046 - CARRILLO LUISA NAZARENA"
drag, startPoint x: 0, startPoint y: 492, endPoint x: 7, endPoint y: 349, distance: 142.7
click at [0, 490] on div at bounding box center [590, 282] width 1181 height 565
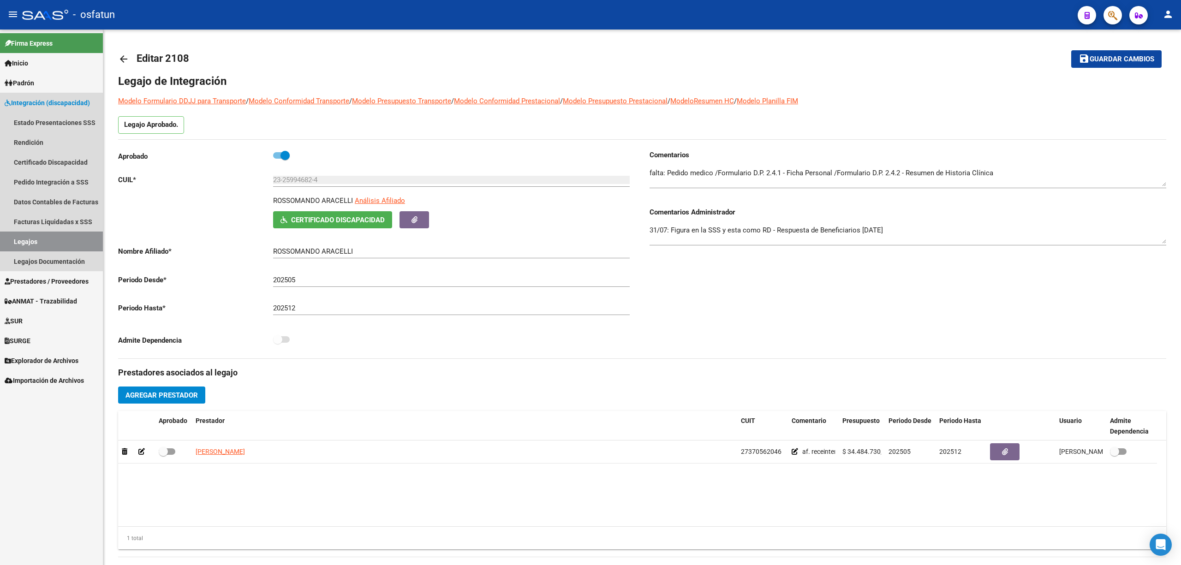
click at [43, 239] on link "Legajos" at bounding box center [51, 242] width 103 height 20
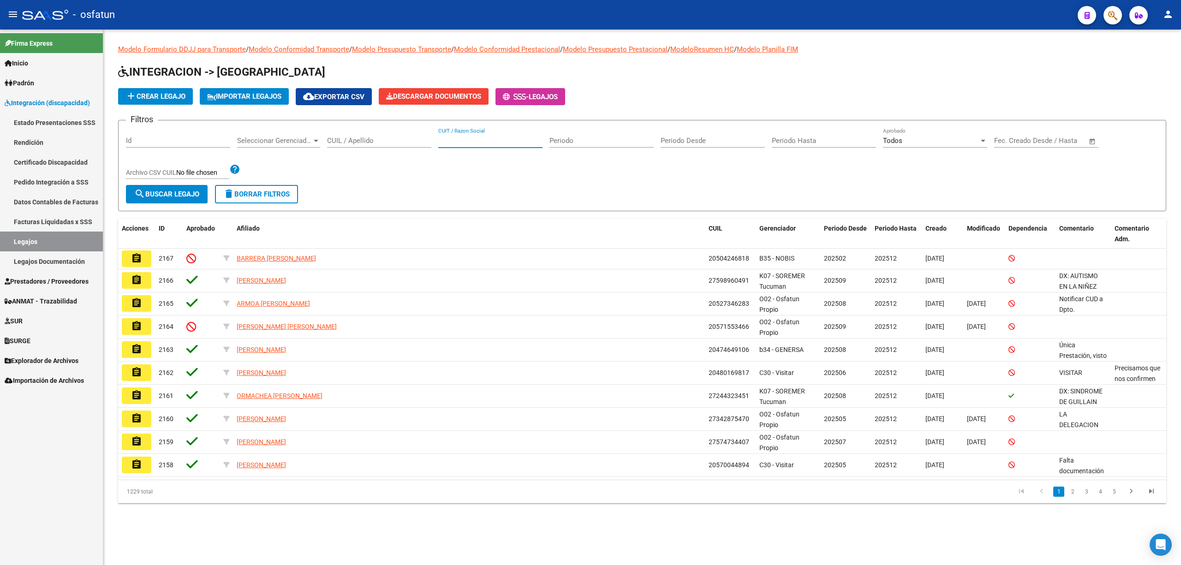
click at [482, 142] on input "CUIT / Razon Social" at bounding box center [490, 141] width 104 height 8
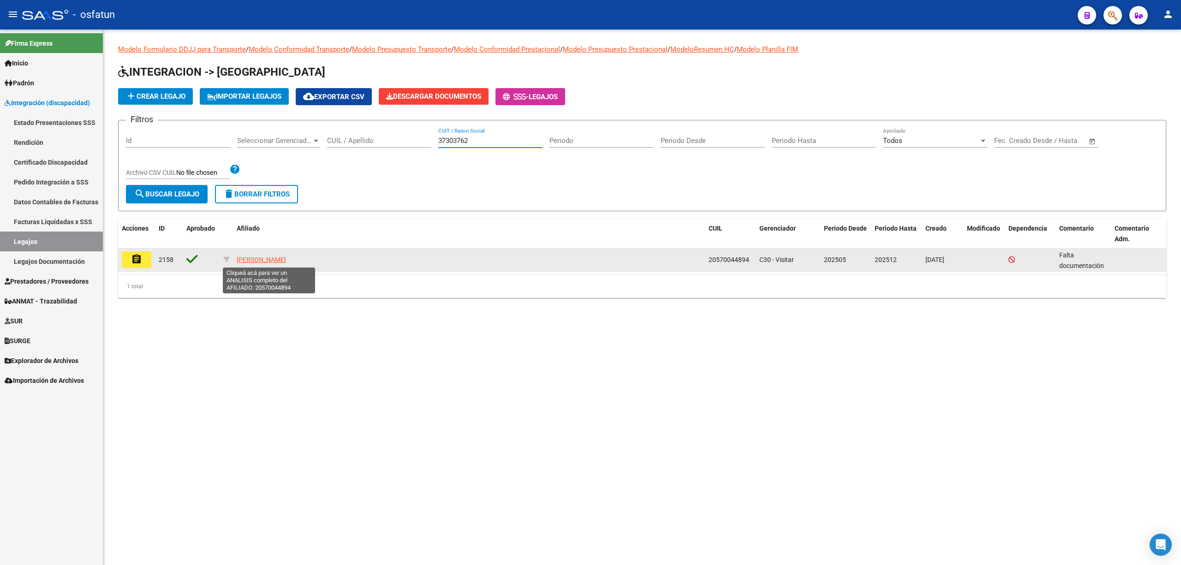
type input "37303762"
click at [251, 256] on span "[PERSON_NAME]" at bounding box center [261, 259] width 49 height 7
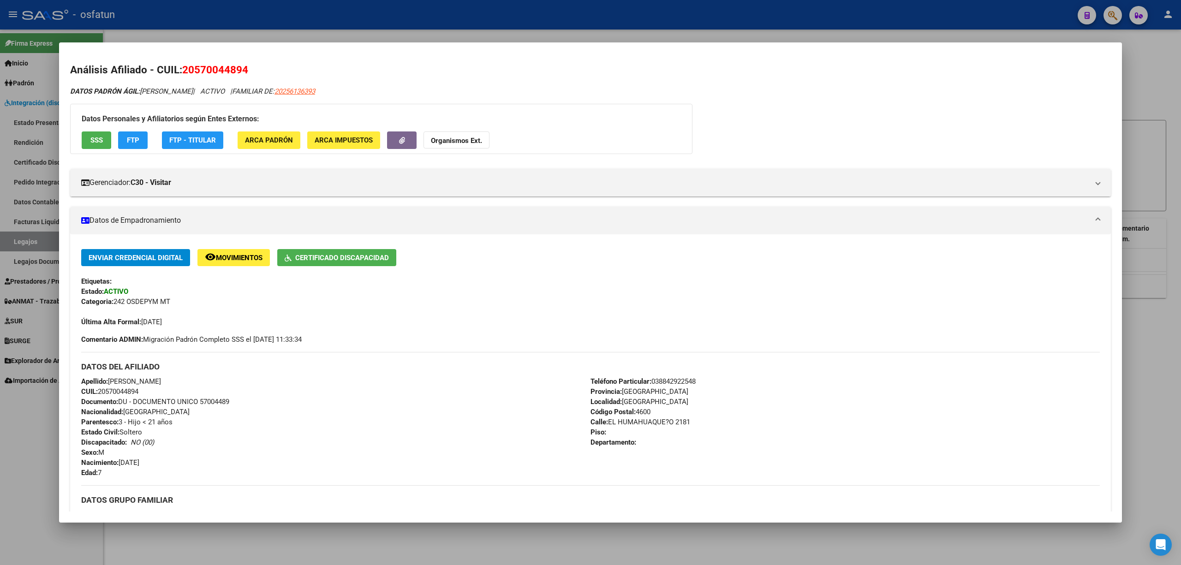
click at [54, 458] on div at bounding box center [590, 282] width 1181 height 565
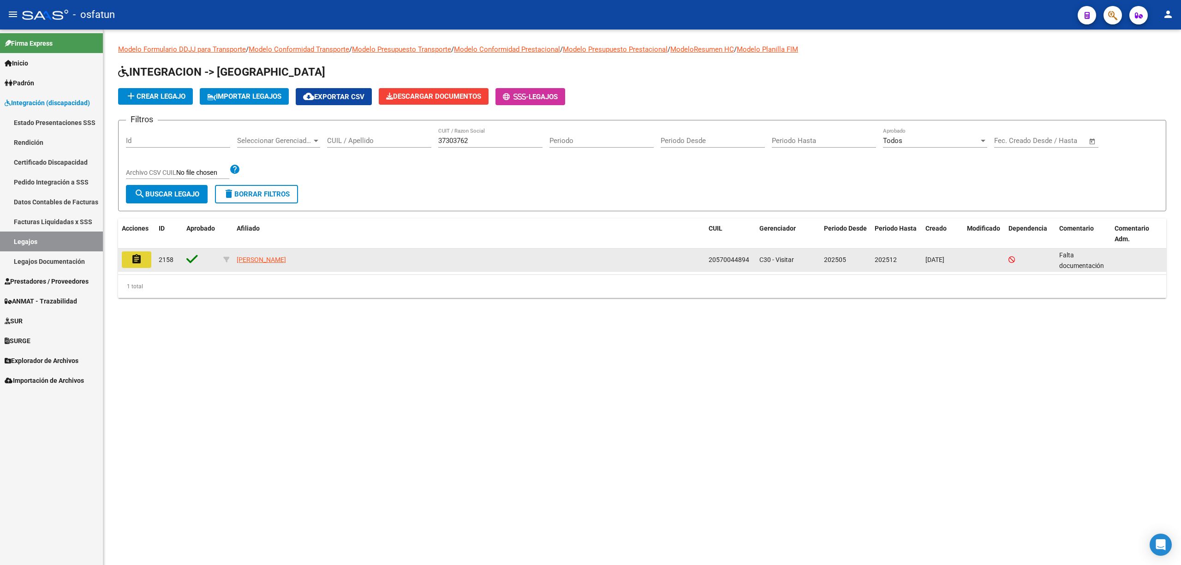
click at [137, 266] on button "assignment" at bounding box center [137, 259] width 30 height 17
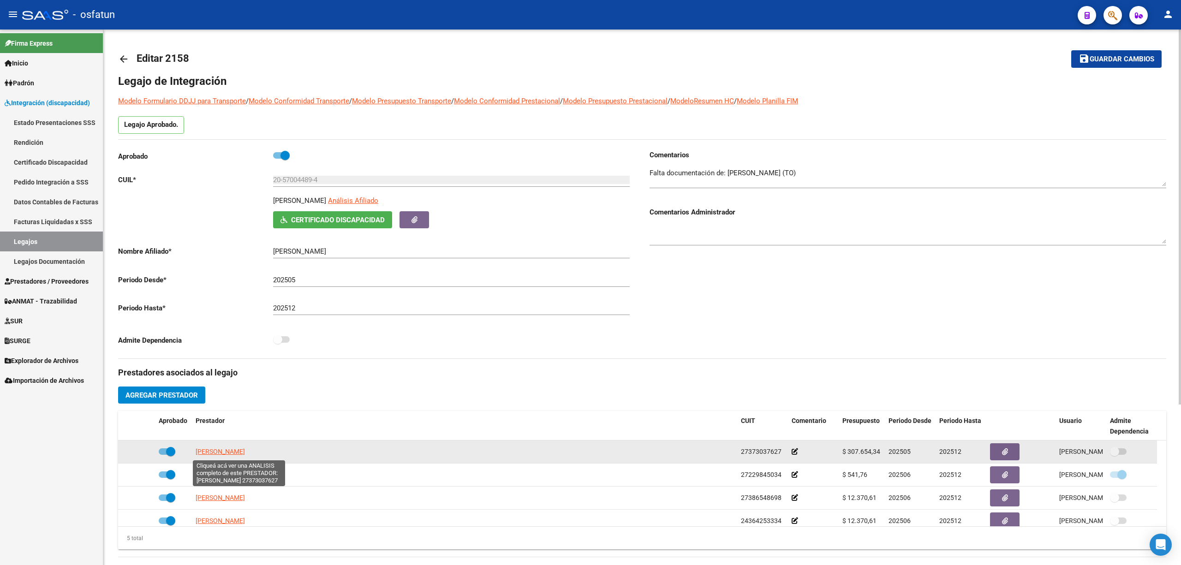
click at [213, 450] on span "PEDROZA VALERIA MARCELA" at bounding box center [220, 451] width 49 height 7
type textarea "27373037627"
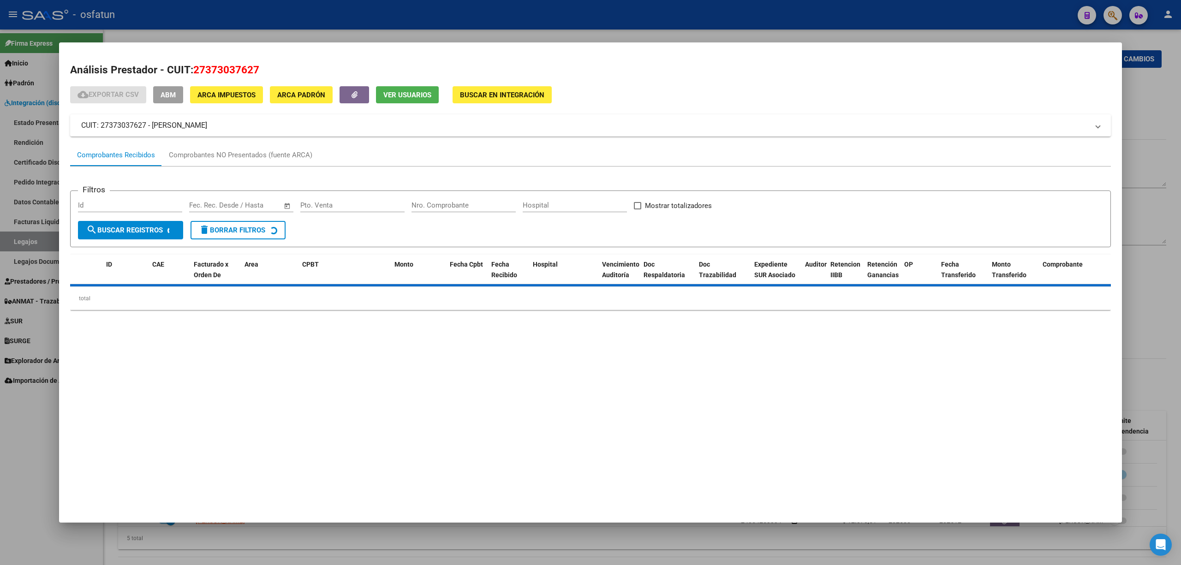
click at [213, 68] on span "27373037627" at bounding box center [226, 70] width 66 height 12
copy span "27373037627"
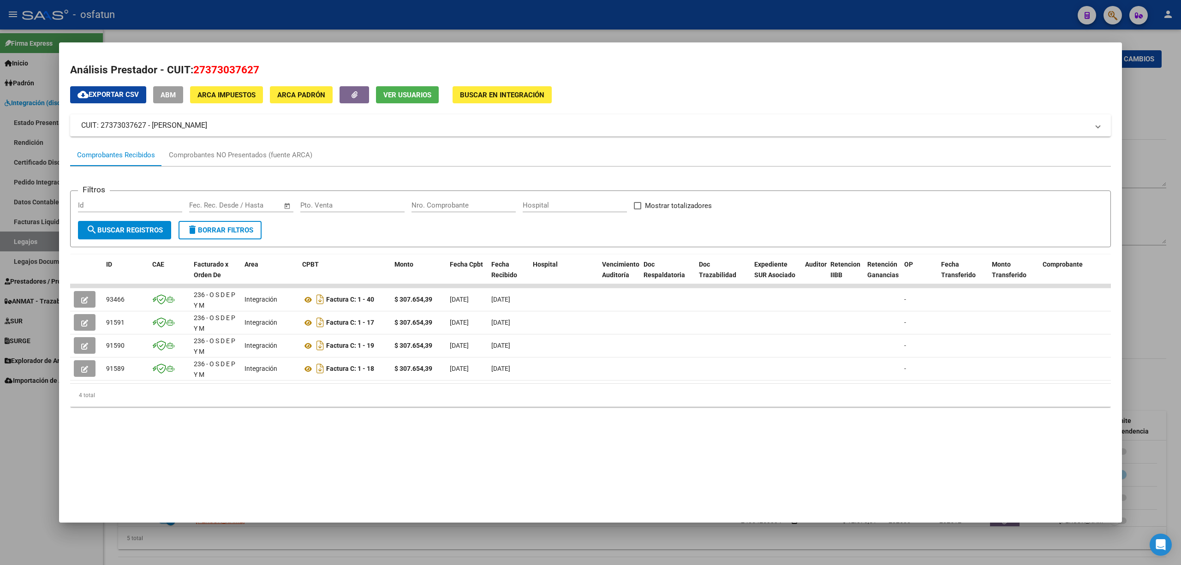
click at [18, 489] on div at bounding box center [590, 282] width 1181 height 565
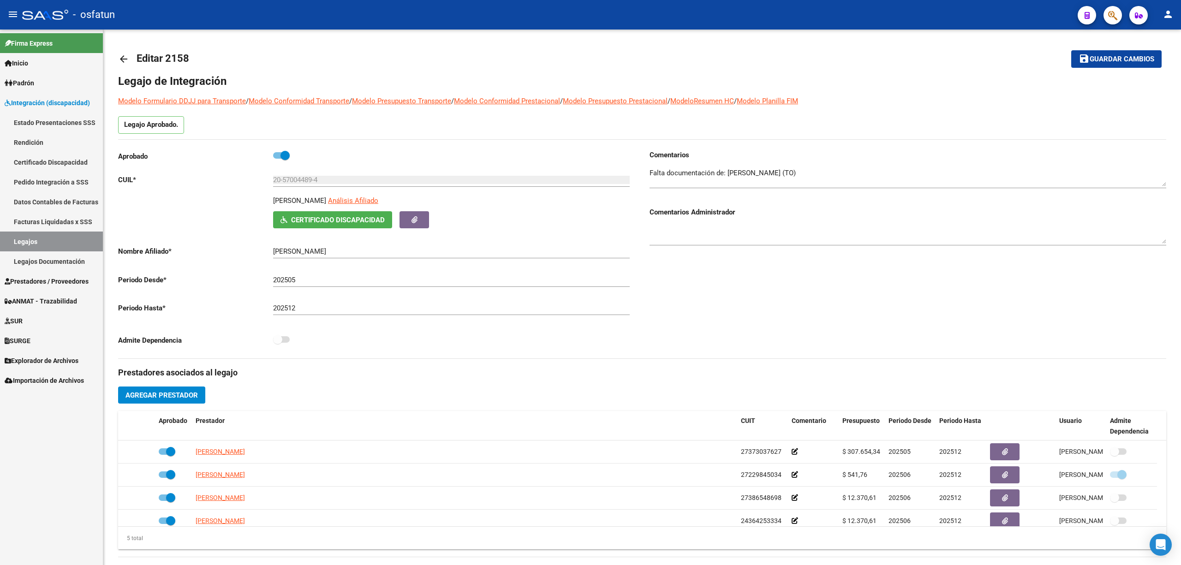
click at [44, 266] on link "Legajos Documentación" at bounding box center [51, 261] width 103 height 20
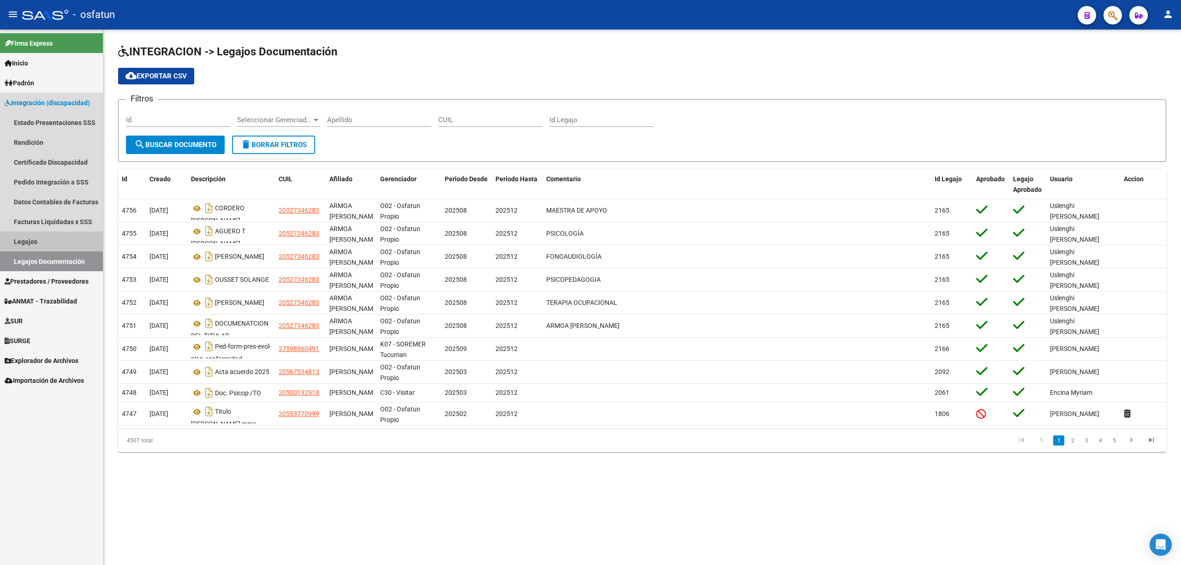
click at [37, 237] on link "Legajos" at bounding box center [51, 242] width 103 height 20
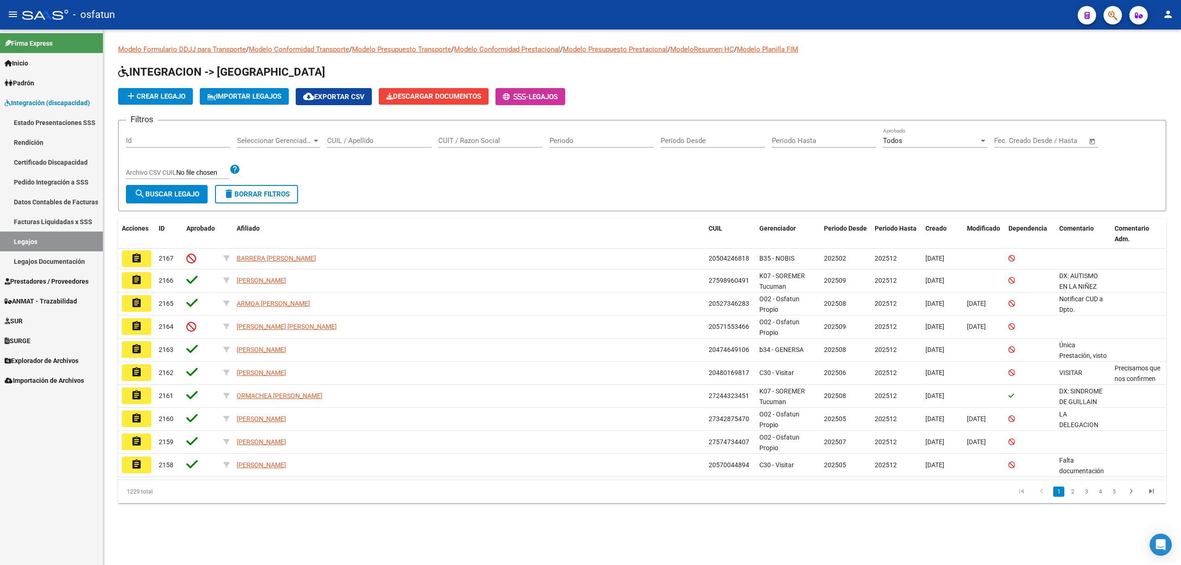
click at [375, 137] on input "CUIL / Apellido" at bounding box center [379, 141] width 104 height 8
paste input "27373037627"
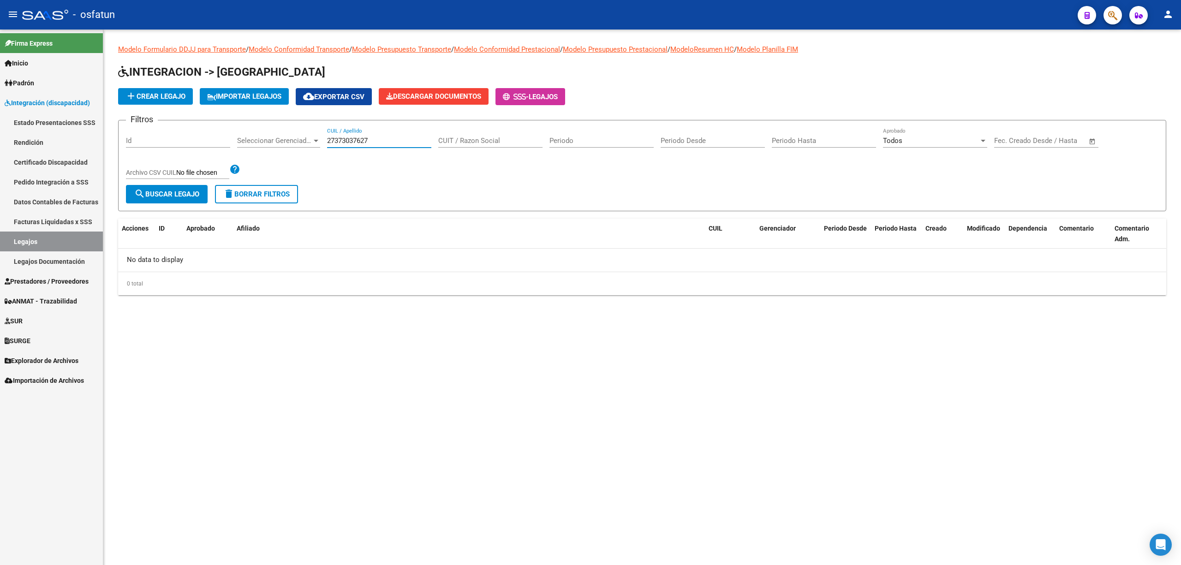
type input "27373037627"
drag, startPoint x: 327, startPoint y: 133, endPoint x: 338, endPoint y: 137, distance: 10.8
click at [332, 136] on div "27373037627 CUIL / Apellido" at bounding box center [379, 138] width 104 height 20
click at [350, 141] on input "27373037627" at bounding box center [379, 141] width 104 height 8
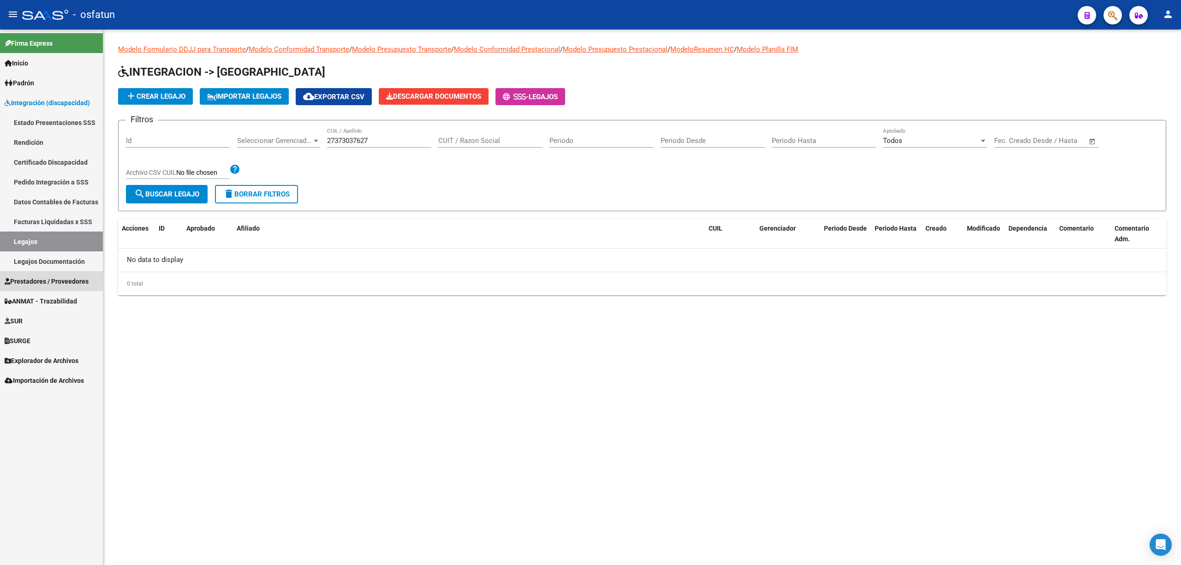
click at [45, 277] on span "Prestadores / Proveedores" at bounding box center [47, 281] width 84 height 10
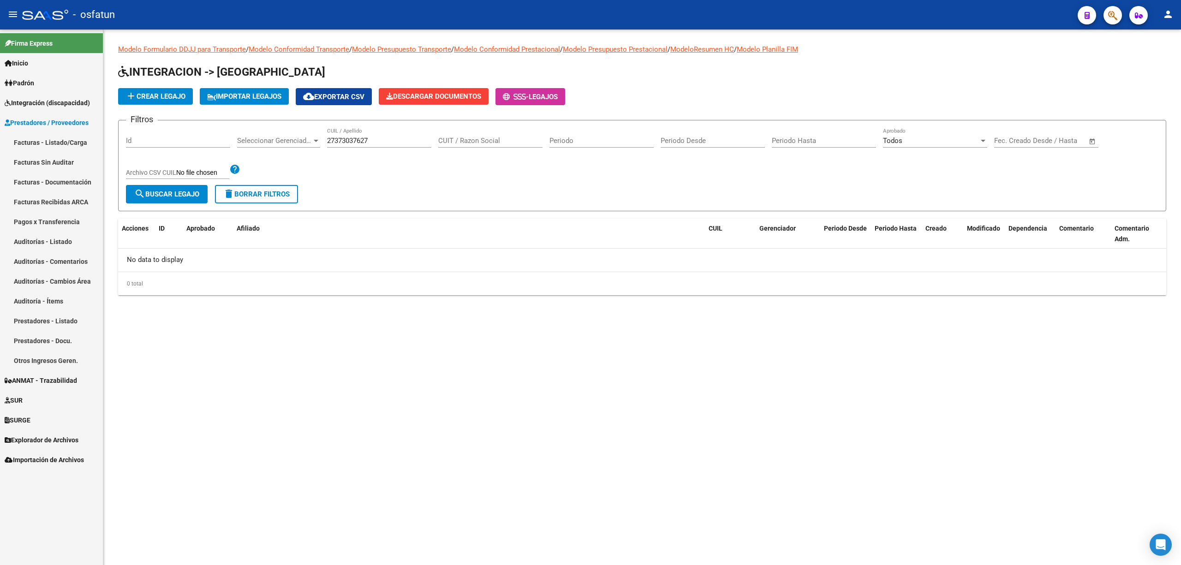
click at [89, 139] on link "Facturas - Listado/Carga" at bounding box center [51, 142] width 103 height 20
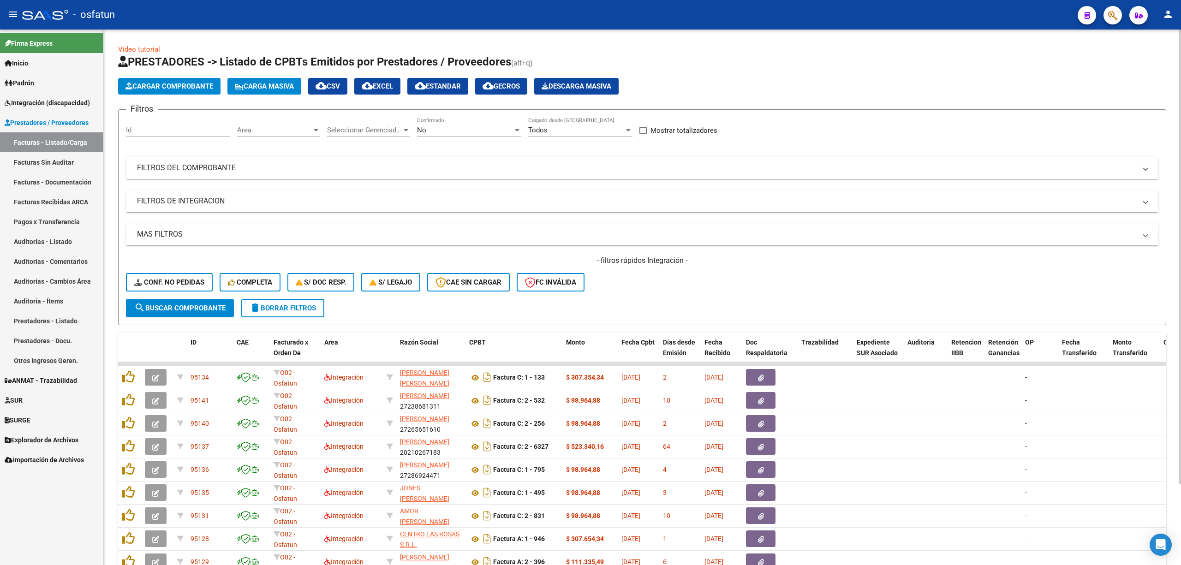
click at [464, 120] on div "No Confirmado" at bounding box center [469, 127] width 104 height 20
click at [432, 89] on span "Todos" at bounding box center [469, 88] width 104 height 21
click at [274, 164] on mat-panel-title "FILTROS DEL COMPROBANTE" at bounding box center [636, 168] width 999 height 10
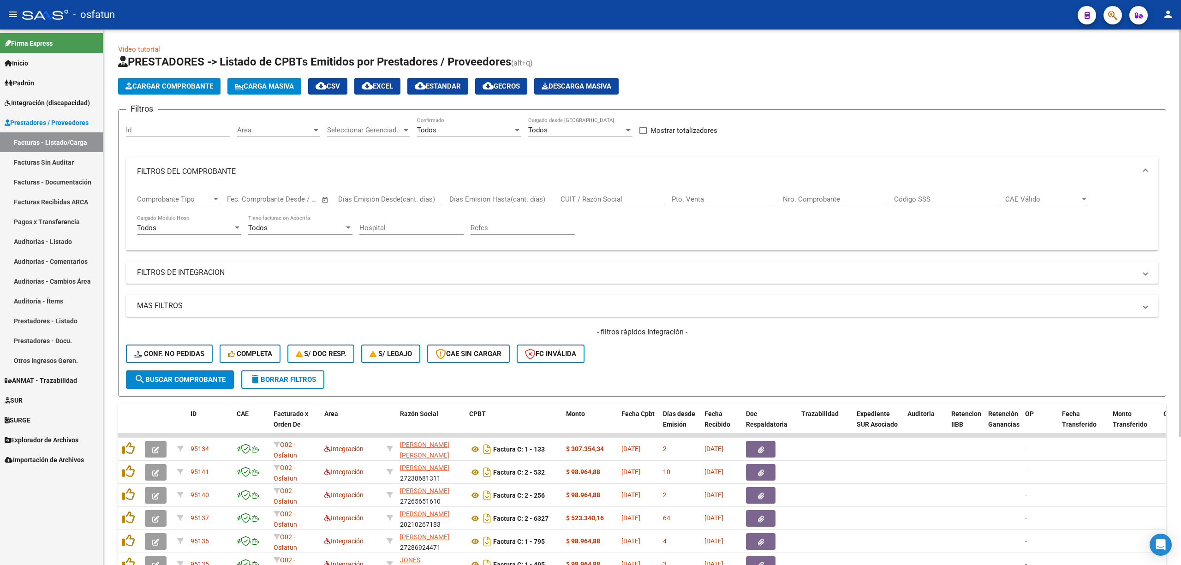
click at [582, 198] on input "CUIT / Razón Social" at bounding box center [612, 199] width 104 height 8
paste input "27373037627"
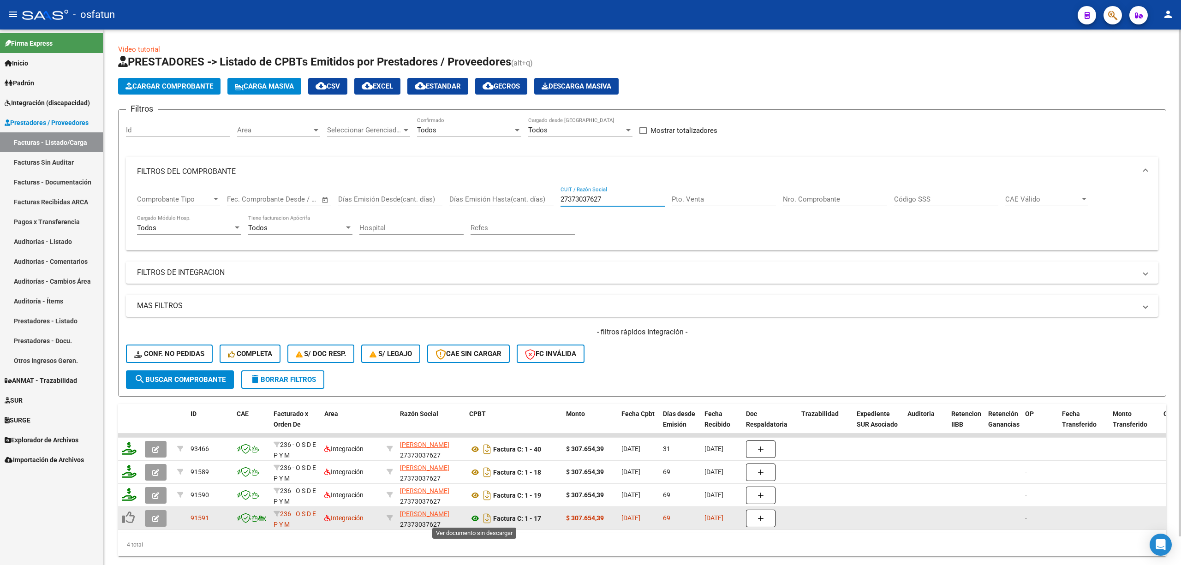
type input "27373037627"
click at [473, 518] on icon at bounding box center [475, 518] width 12 height 11
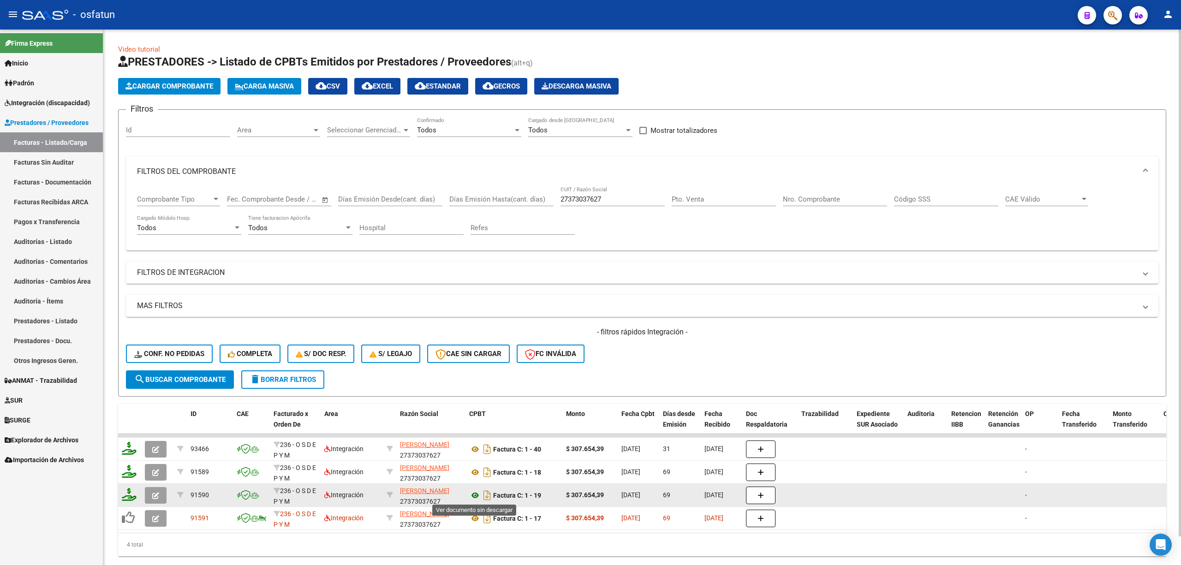
click at [475, 495] on icon at bounding box center [475, 495] width 12 height 11
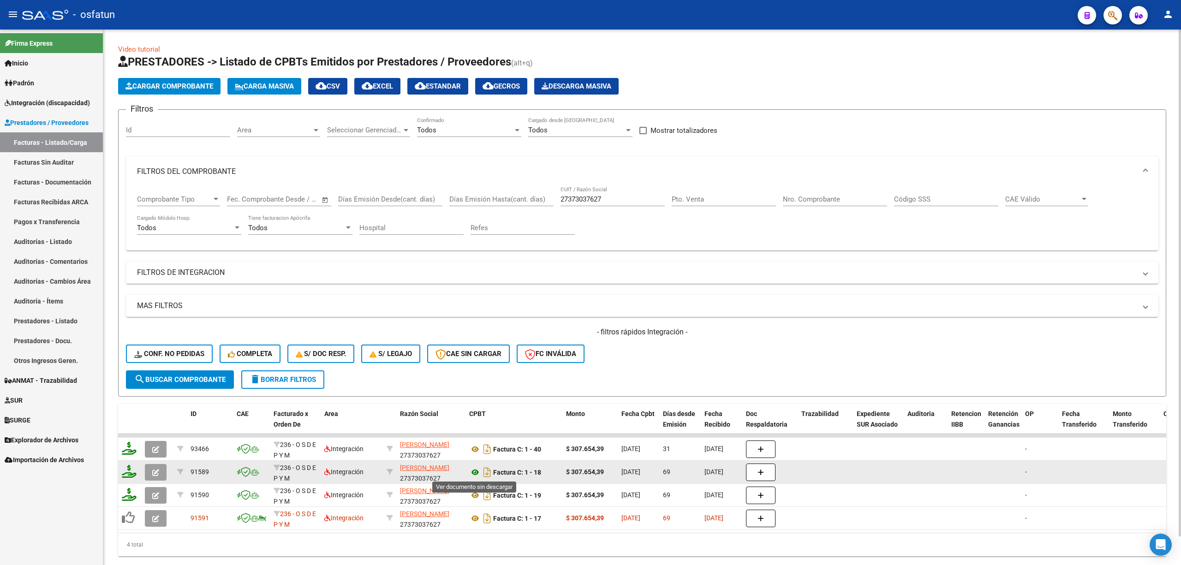
click at [471, 472] on icon at bounding box center [475, 472] width 12 height 11
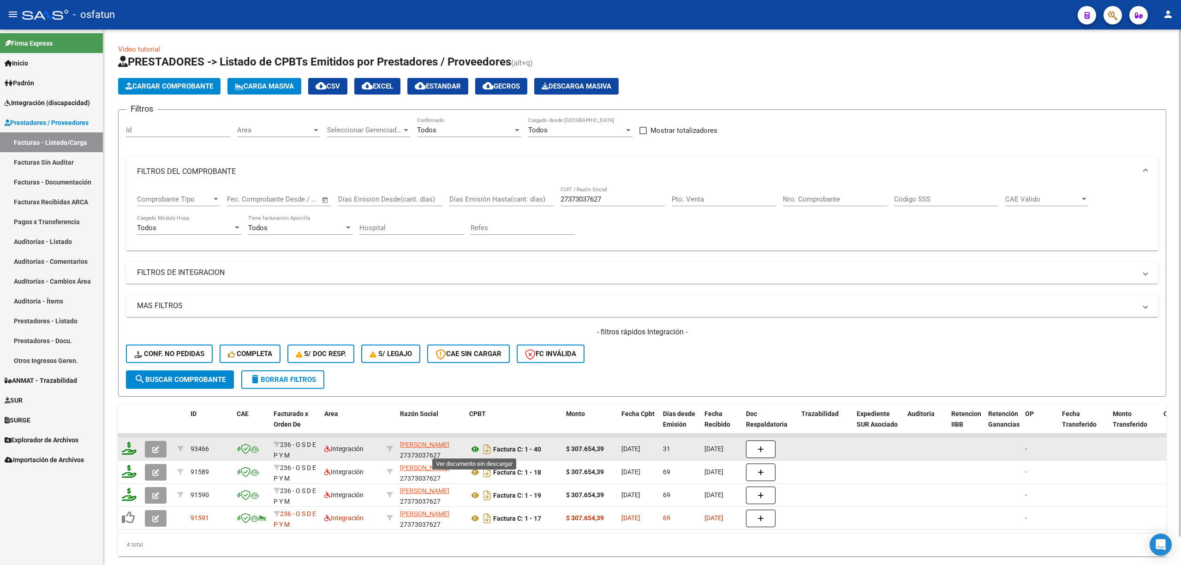
click at [471, 451] on icon at bounding box center [475, 449] width 12 height 11
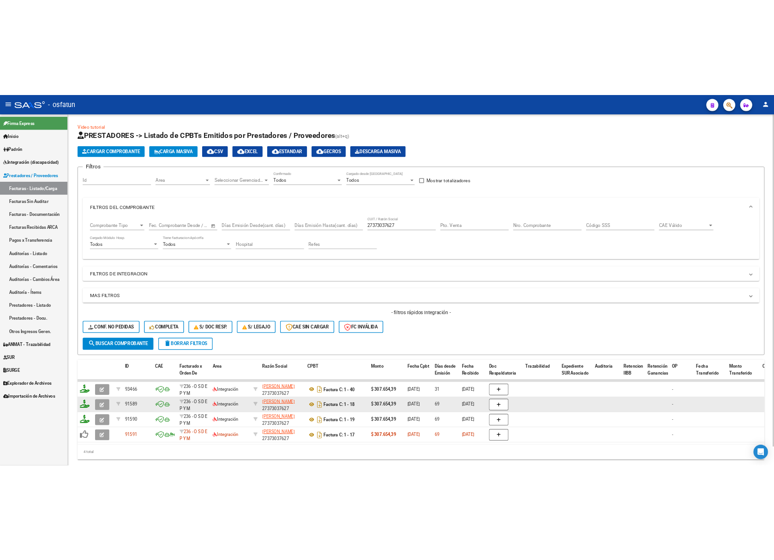
scroll to position [12, 0]
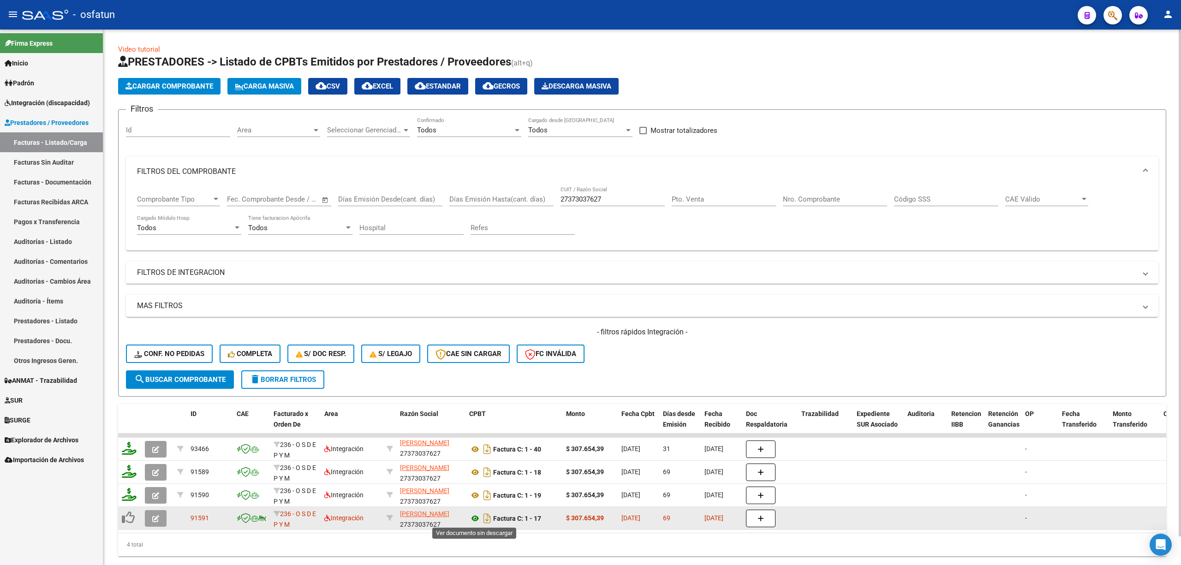
click at [473, 518] on icon at bounding box center [475, 518] width 12 height 11
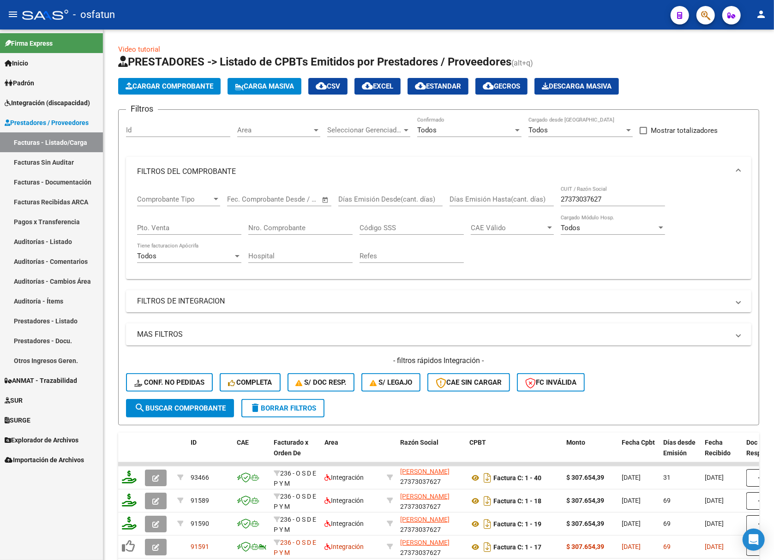
click at [44, 102] on span "Integración (discapacidad)" at bounding box center [47, 103] width 85 height 10
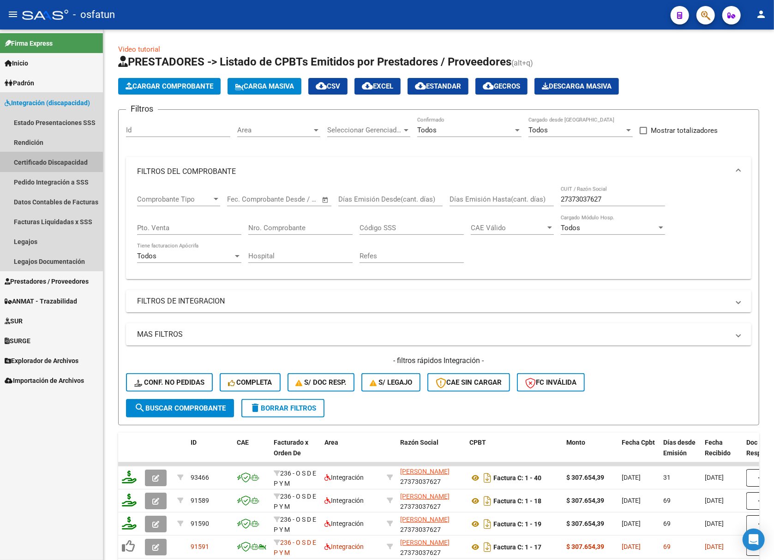
click at [47, 160] on link "Certificado Discapacidad" at bounding box center [51, 162] width 103 height 20
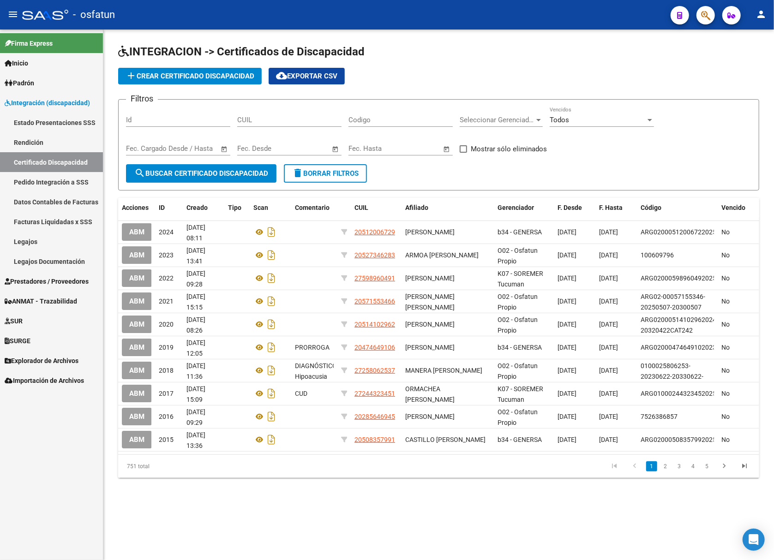
click at [255, 125] on div "CUIL" at bounding box center [289, 117] width 104 height 20
paste input "-51200672"
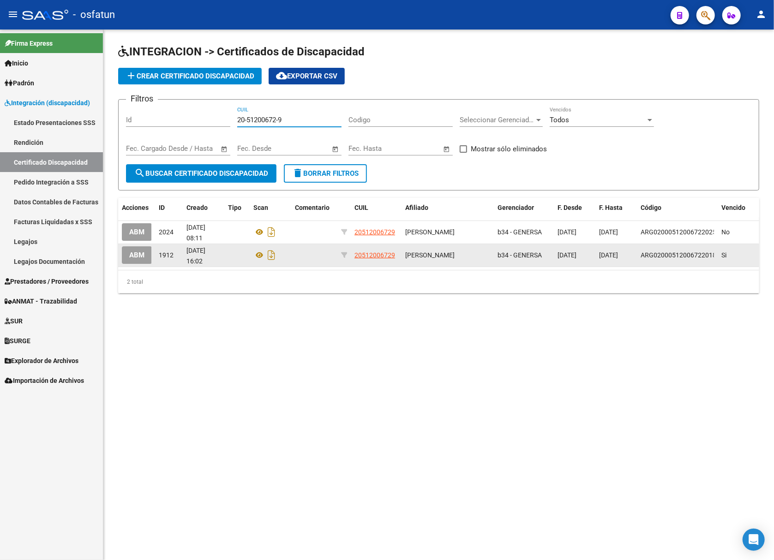
type input "20-51200672-9"
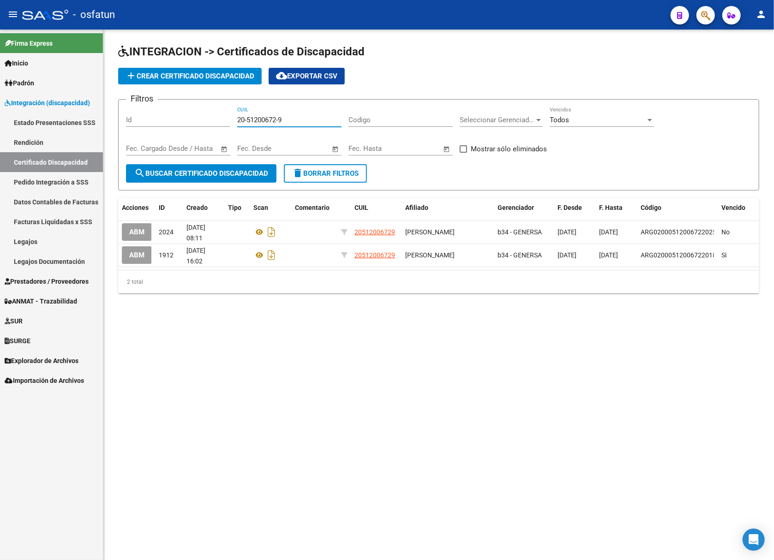
click at [146, 256] on button "ABM" at bounding box center [137, 254] width 30 height 17
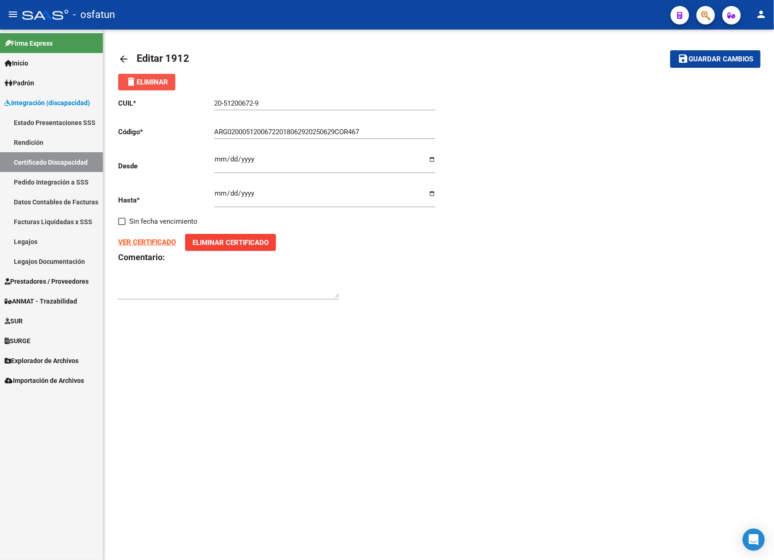
click at [149, 85] on span "delete Eliminar" at bounding box center [146, 82] width 42 height 8
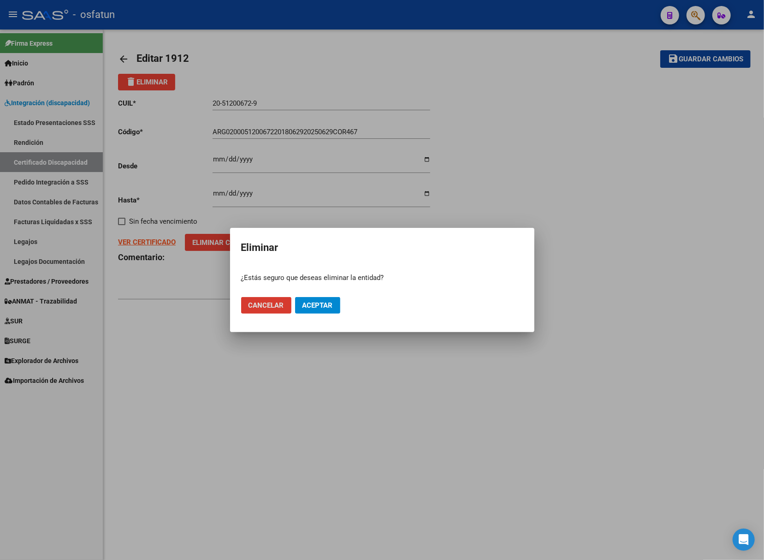
click at [317, 305] on span "Aceptar" at bounding box center [318, 305] width 30 height 8
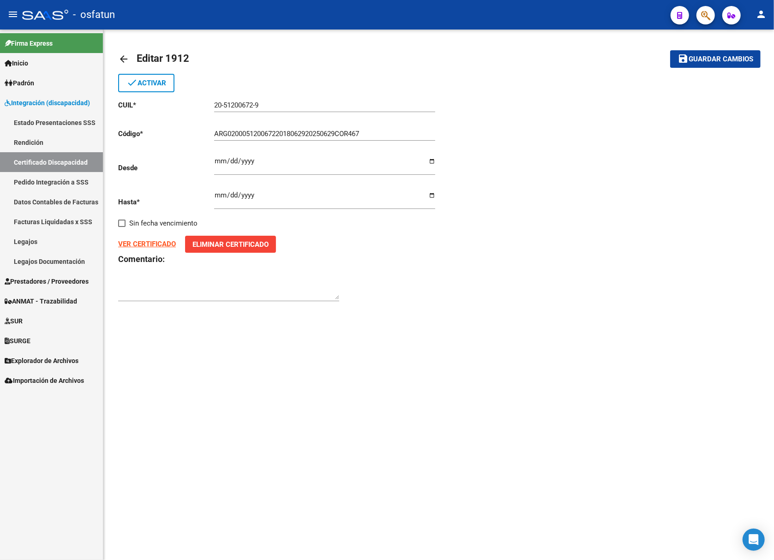
click at [714, 62] on span "Guardar cambios" at bounding box center [720, 59] width 65 height 8
click at [40, 161] on link "Certificado Discapacidad" at bounding box center [51, 162] width 103 height 20
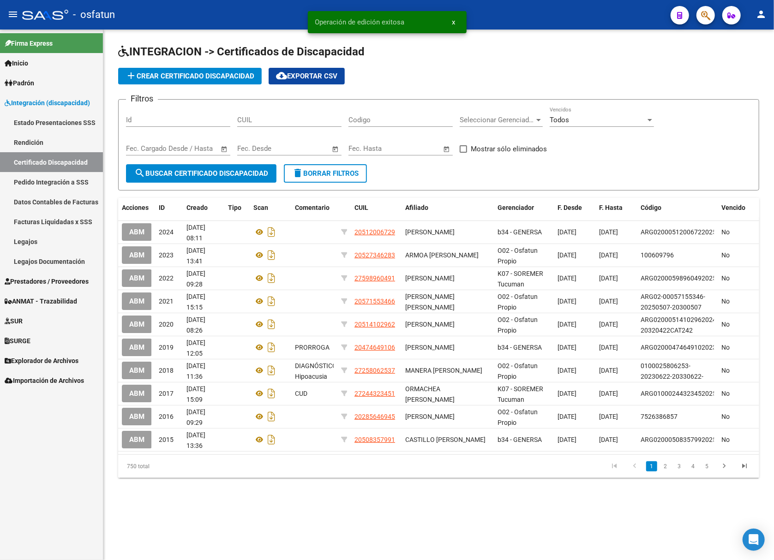
click at [269, 128] on div "CUIL" at bounding box center [289, 121] width 104 height 29
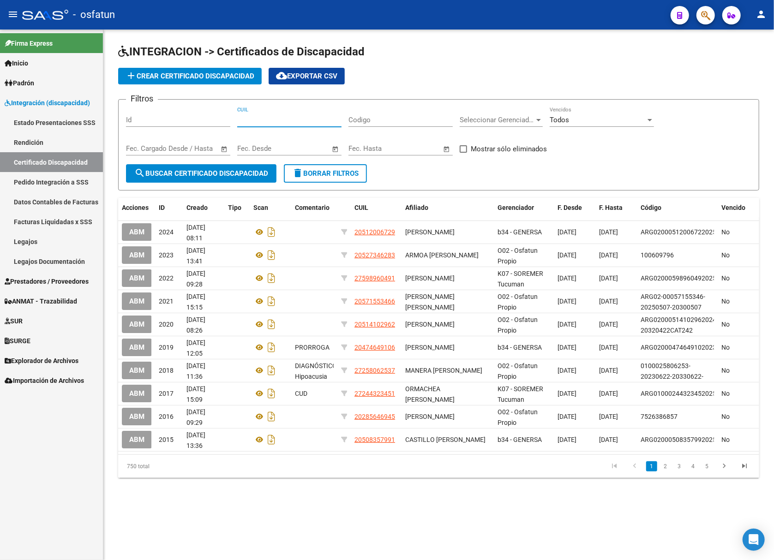
click at [248, 117] on input "CUIL" at bounding box center [289, 120] width 104 height 8
paste input "51-200672"
click at [240, 122] on input "51-200672" at bounding box center [289, 120] width 104 height 8
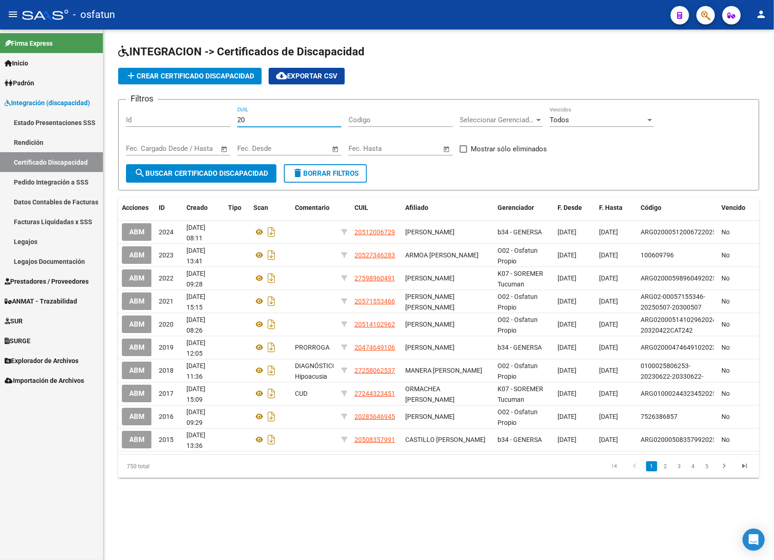
paste input "-51200672"
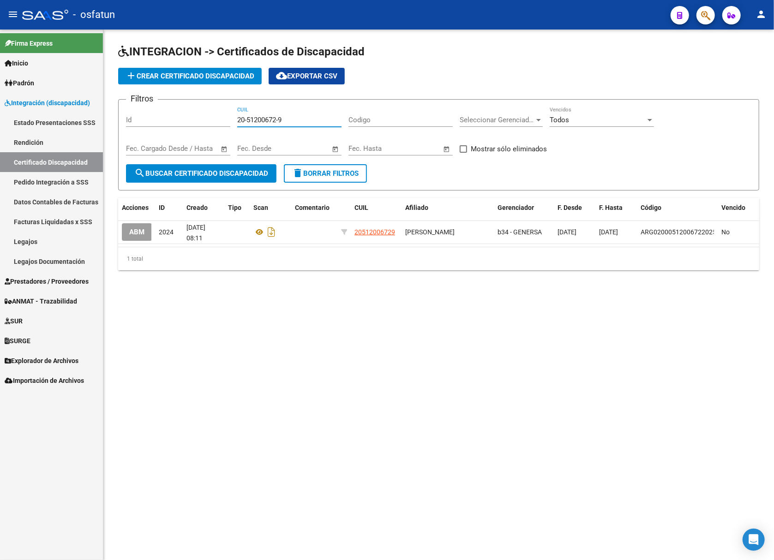
type input "20-51200672-9"
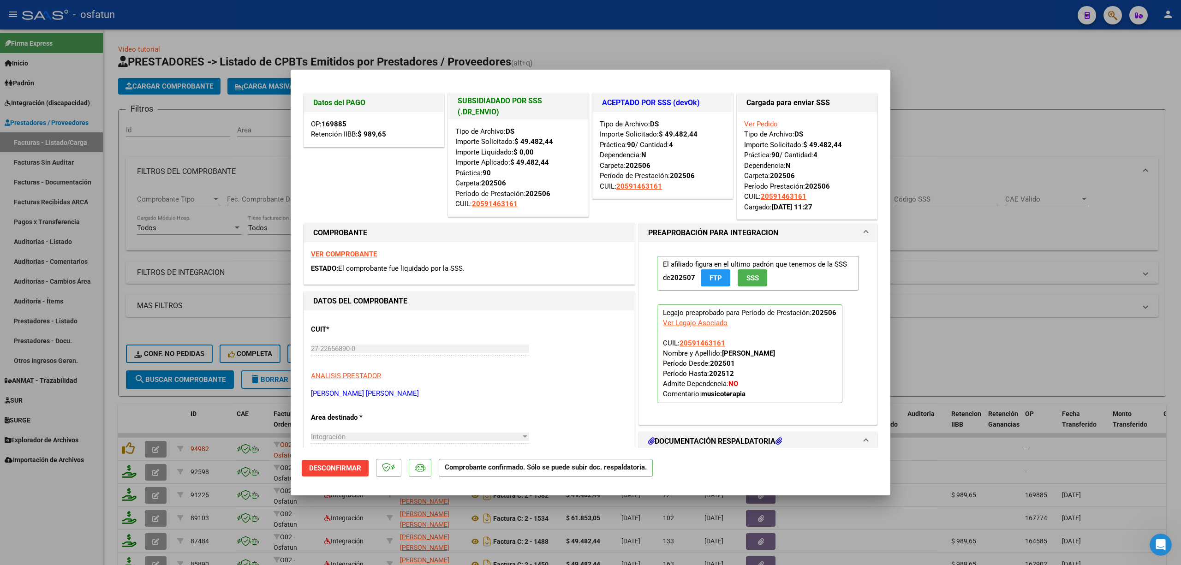
scroll to position [61, 0]
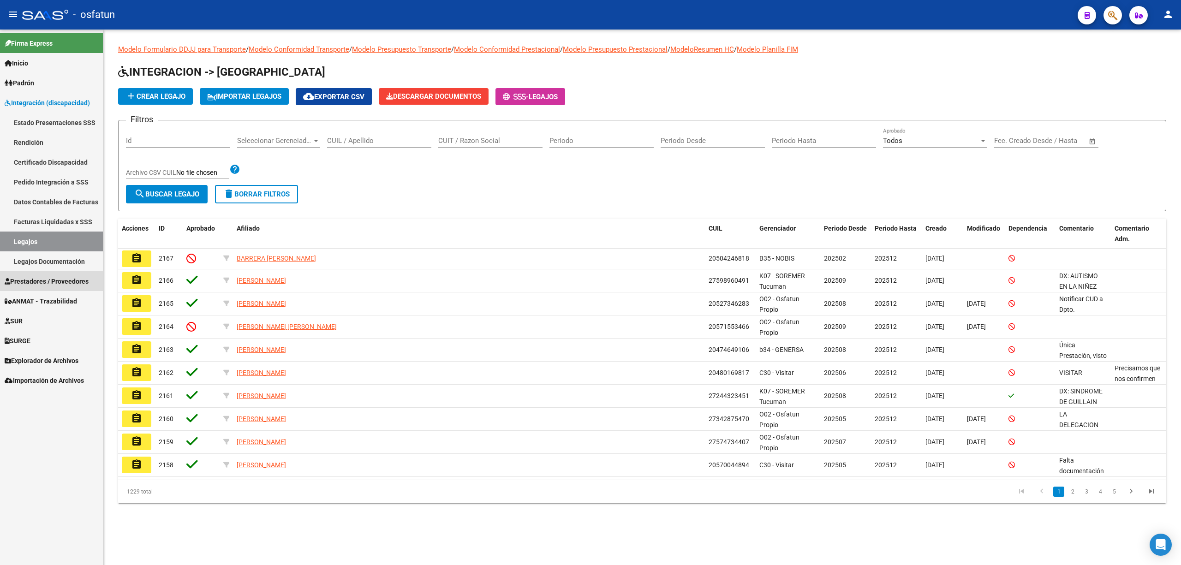
click at [35, 282] on span "Prestadores / Proveedores" at bounding box center [47, 281] width 84 height 10
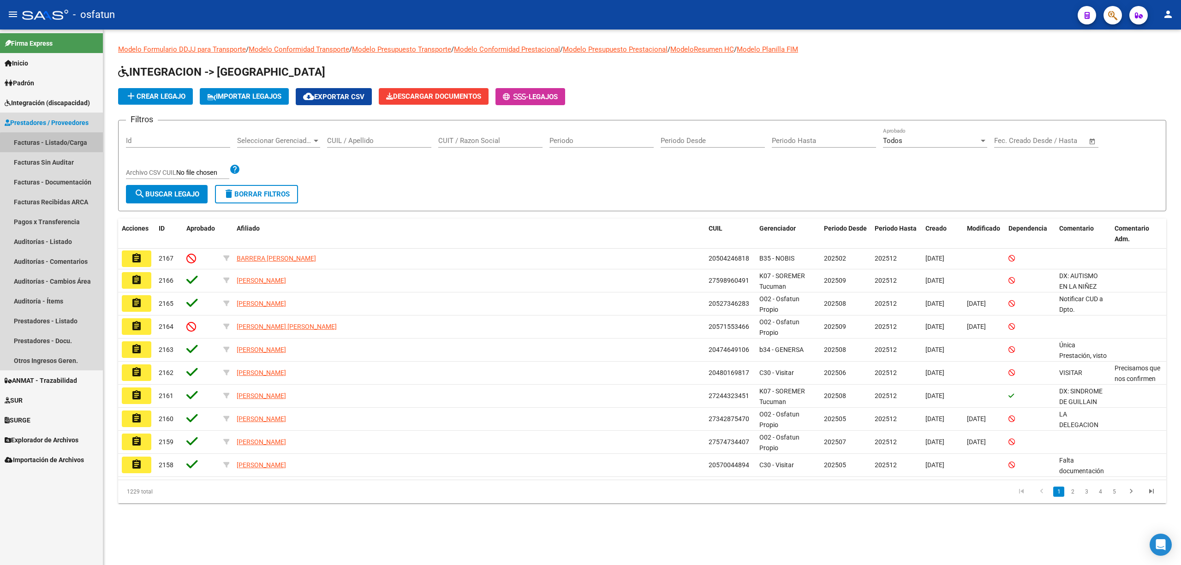
click at [63, 147] on link "Facturas - Listado/Carga" at bounding box center [51, 142] width 103 height 20
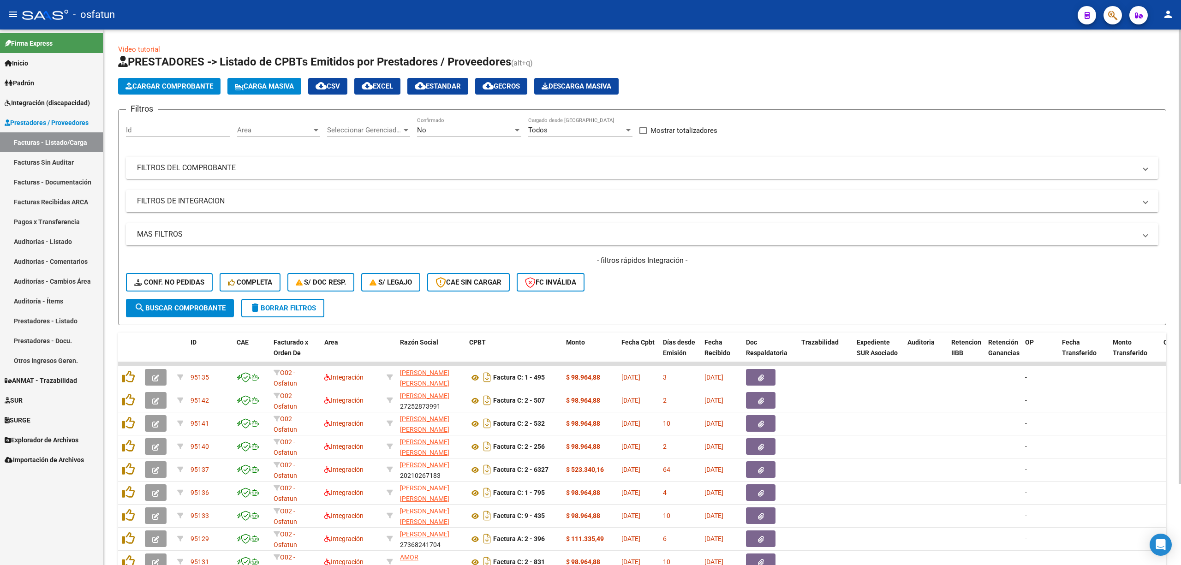
click at [183, 165] on mat-panel-title "FILTROS DEL COMPROBANTE" at bounding box center [636, 168] width 999 height 10
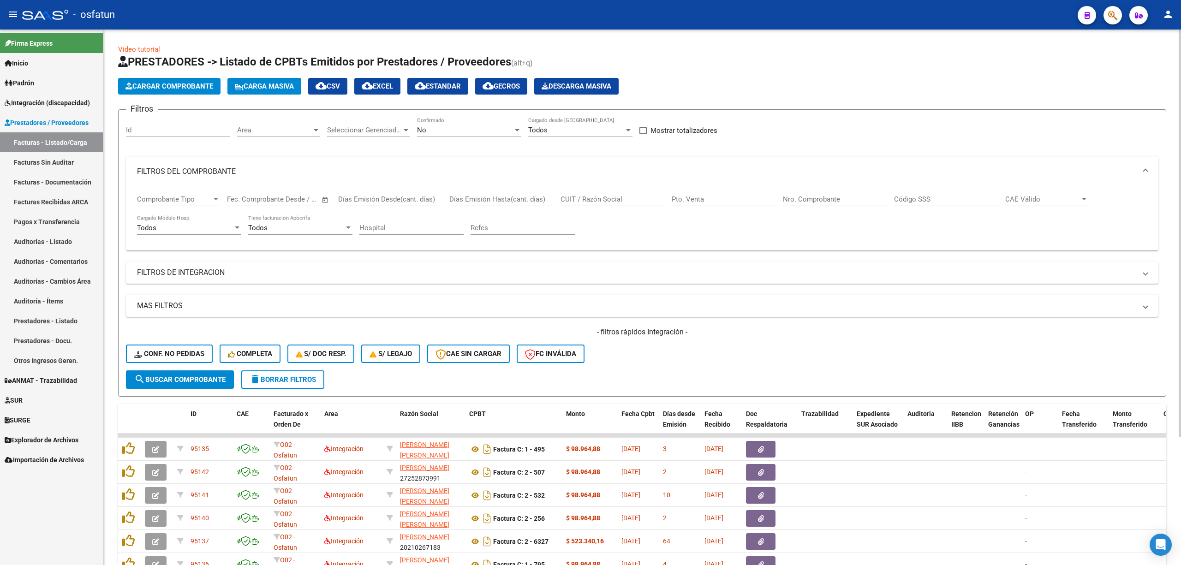
click at [577, 194] on div "CUIT / Razón Social" at bounding box center [612, 196] width 104 height 20
click at [251, 266] on mat-expansion-panel-header "FILTROS DE INTEGRACION" at bounding box center [642, 273] width 1032 height 22
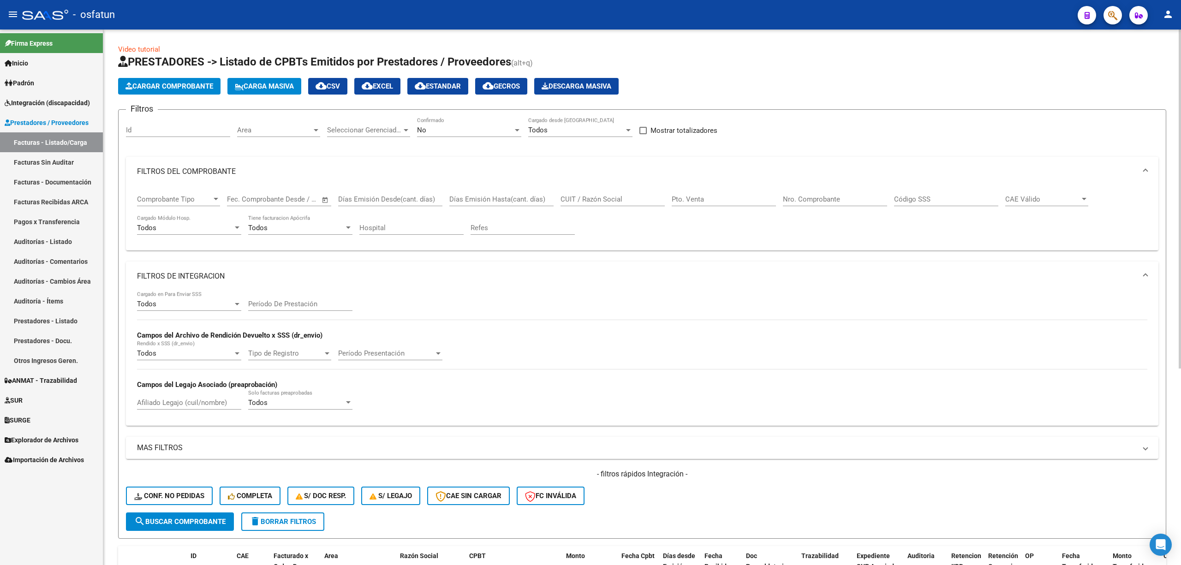
click at [312, 299] on div "Período De Prestación" at bounding box center [300, 301] width 104 height 20
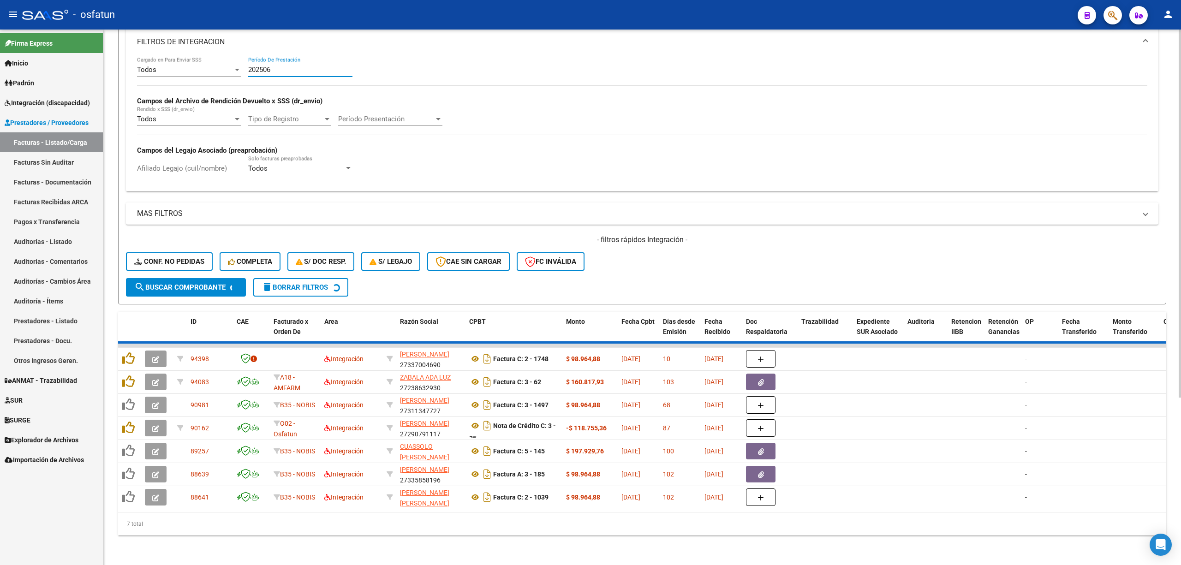
scroll to position [149, 0]
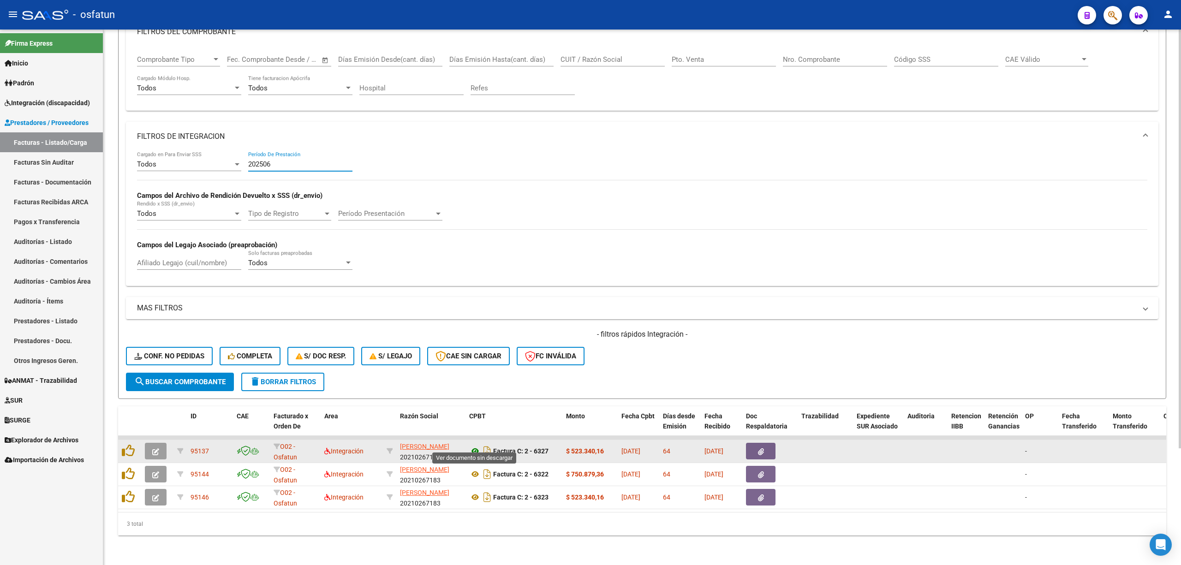
type input "202506"
click at [476, 446] on icon at bounding box center [475, 451] width 12 height 11
click at [151, 443] on button "button" at bounding box center [156, 451] width 22 height 17
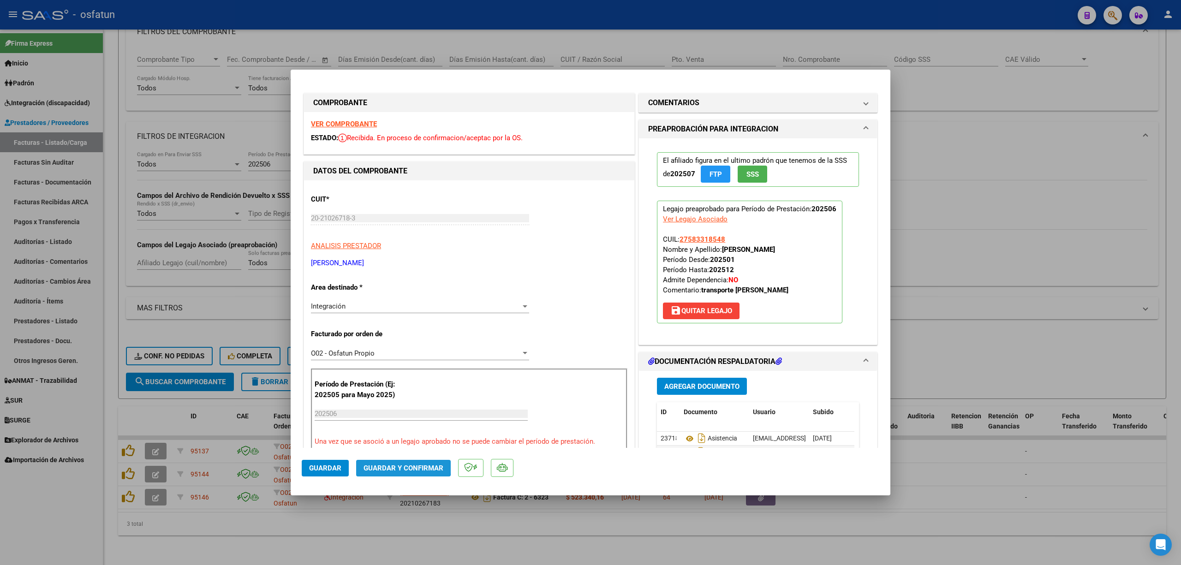
click at [388, 462] on button "Guardar y Confirmar" at bounding box center [403, 468] width 95 height 17
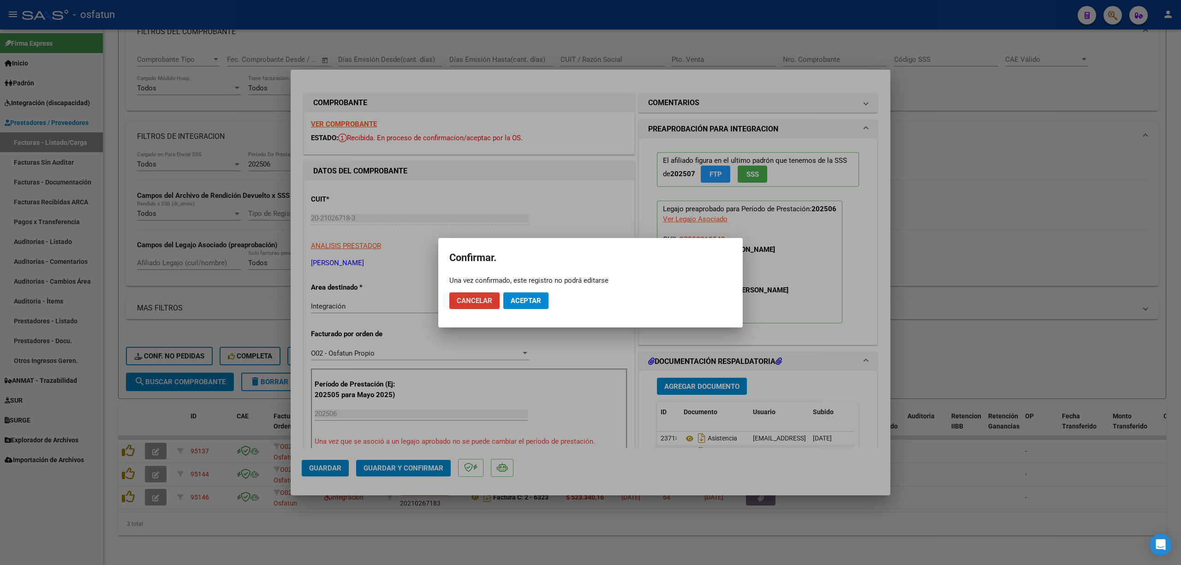
click at [519, 312] on mat-dialog-actions "Cancelar Aceptar" at bounding box center [590, 300] width 282 height 31
click at [523, 304] on span "Aceptar" at bounding box center [526, 301] width 30 height 8
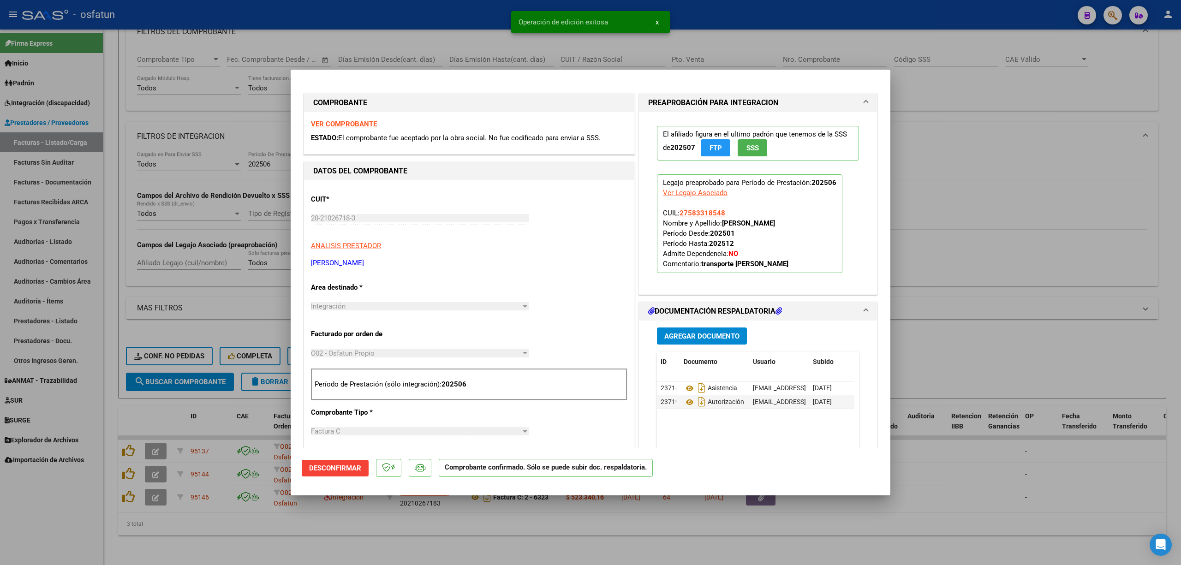
click at [415, 15] on div at bounding box center [590, 282] width 1181 height 565
type input "$ 0,00"
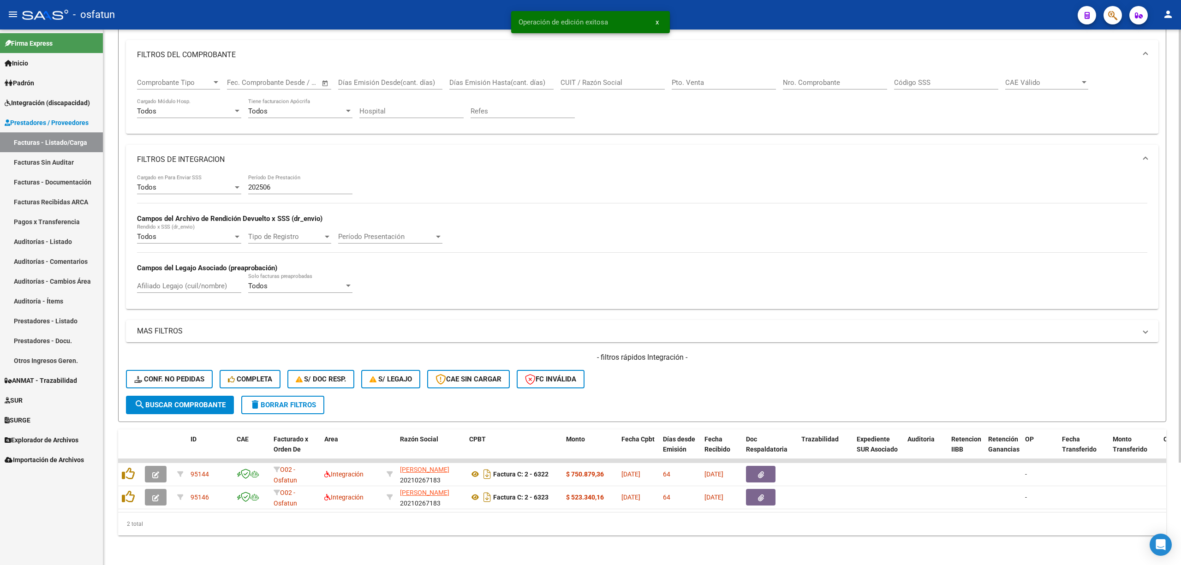
scroll to position [126, 0]
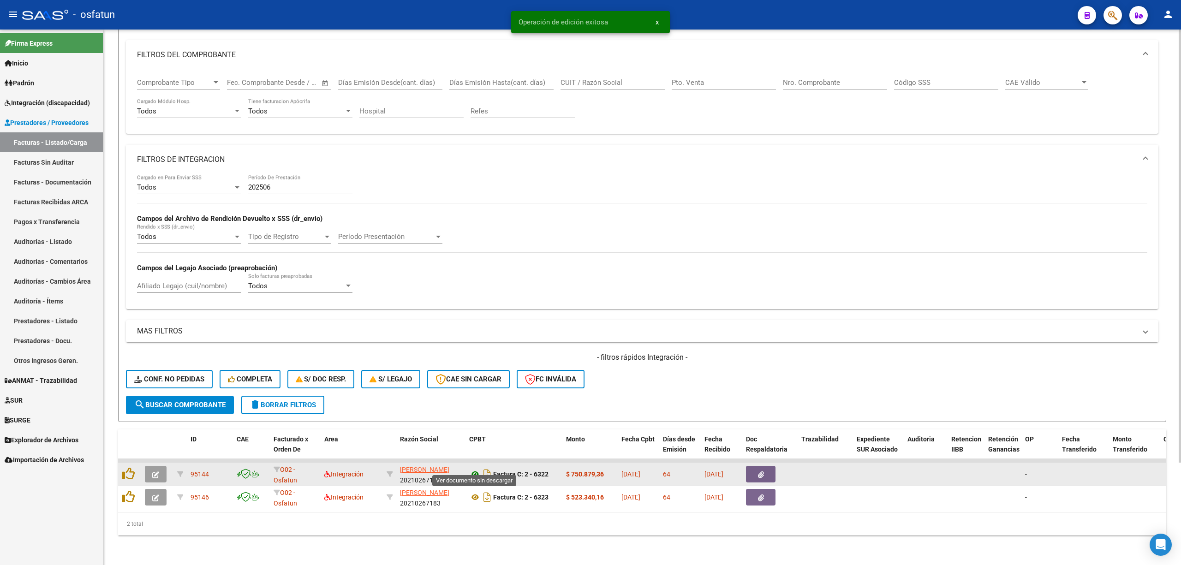
click at [471, 469] on icon at bounding box center [475, 474] width 12 height 11
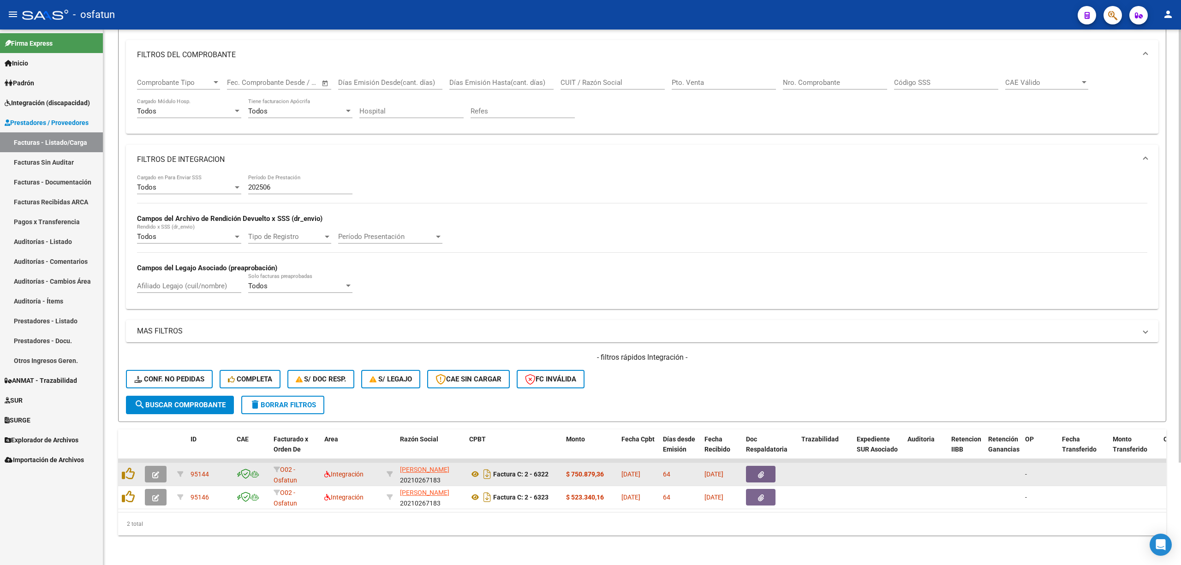
click at [161, 466] on button "button" at bounding box center [156, 474] width 22 height 17
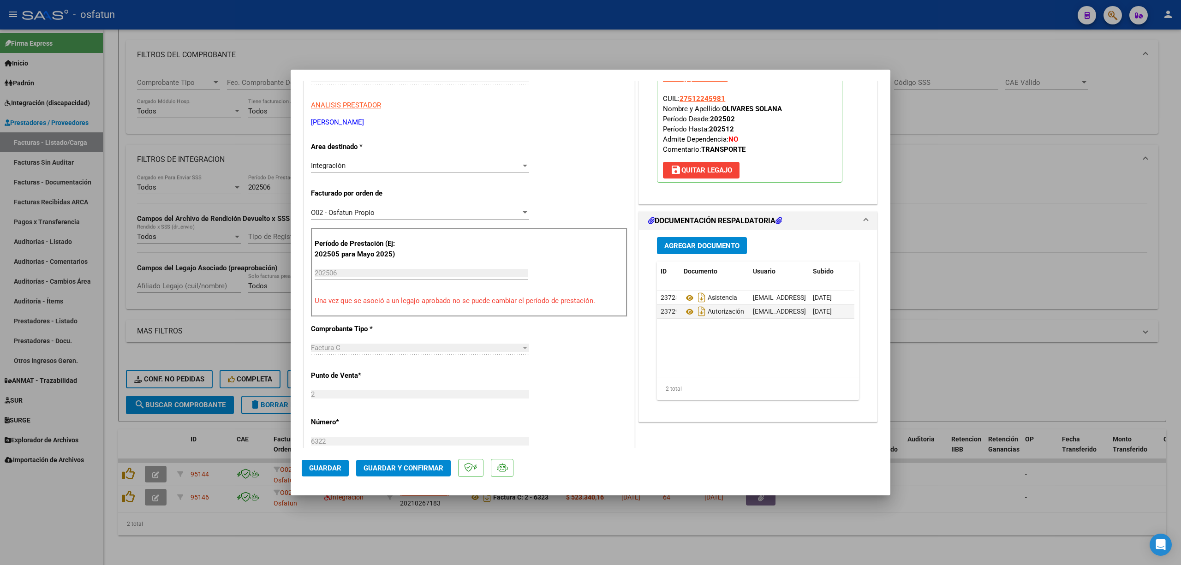
scroll to position [246, 0]
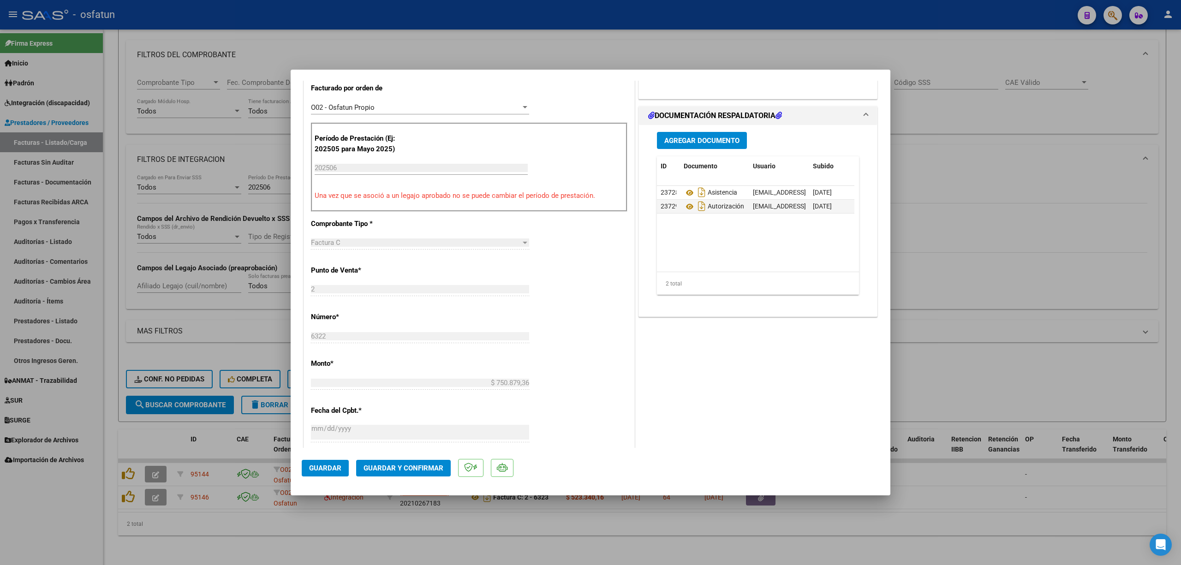
click at [421, 473] on button "Guardar y Confirmar" at bounding box center [403, 468] width 95 height 17
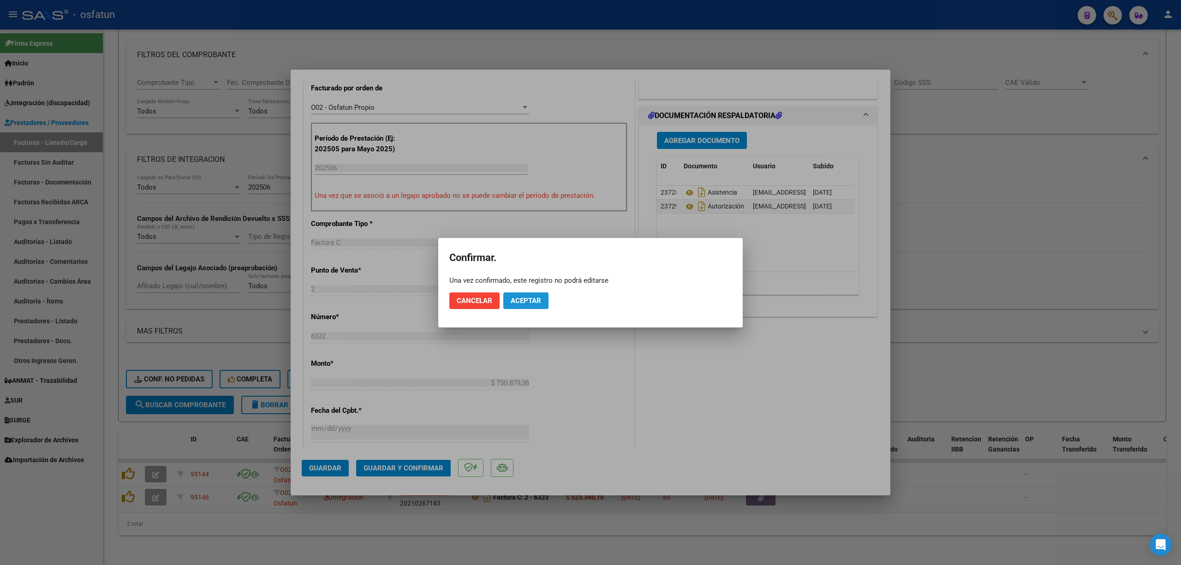
click at [521, 299] on span "Aceptar" at bounding box center [526, 301] width 30 height 8
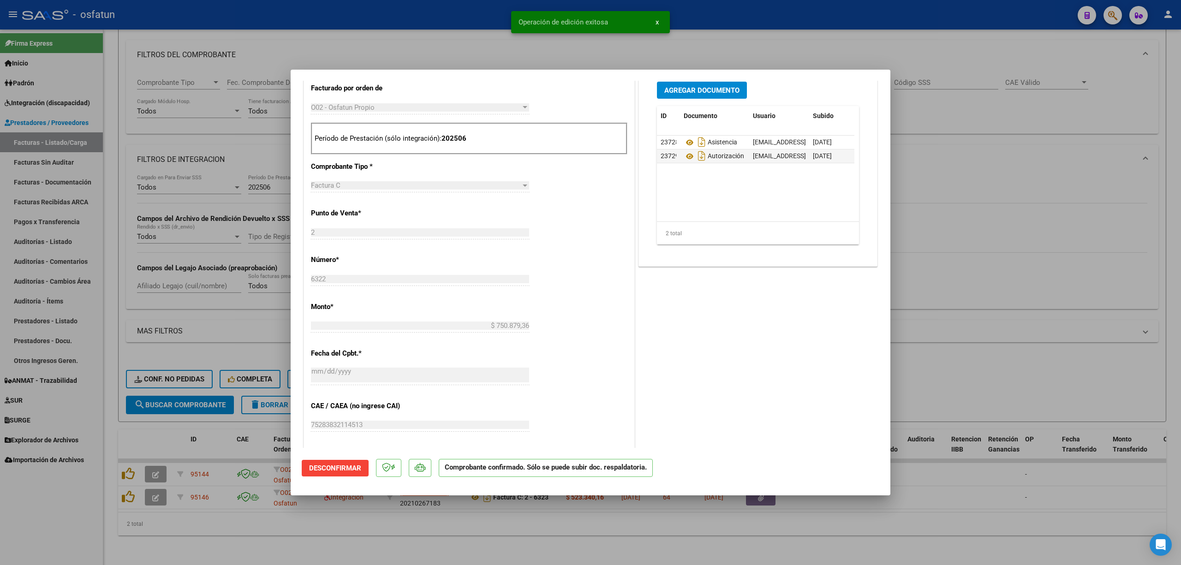
click at [411, 37] on div at bounding box center [590, 282] width 1181 height 565
type input "$ 0,00"
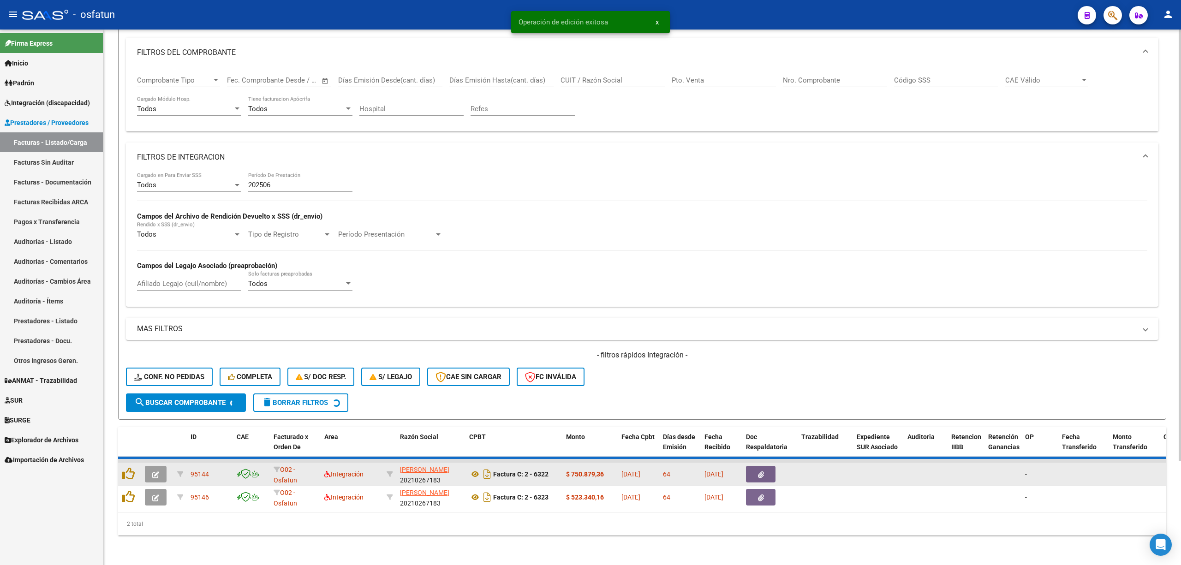
scroll to position [102, 0]
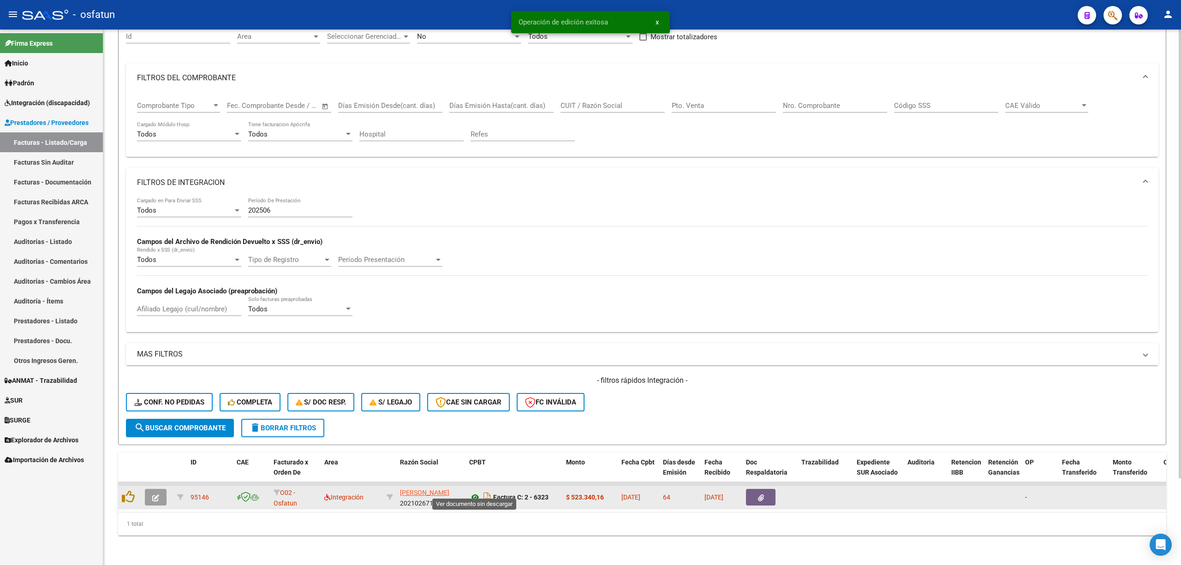
click at [475, 492] on icon at bounding box center [475, 497] width 12 height 11
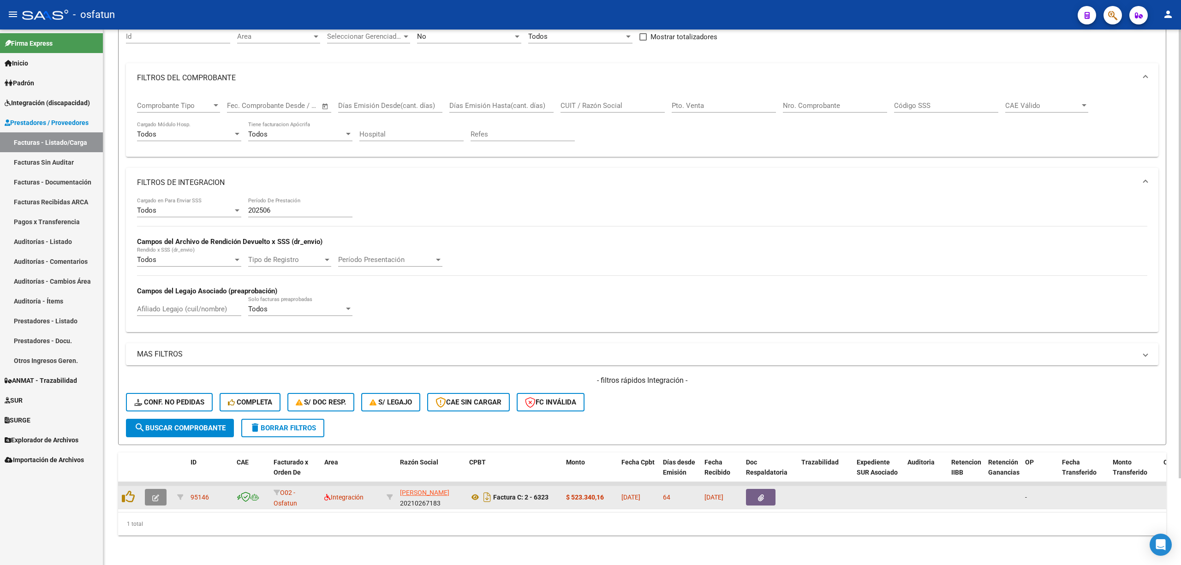
click at [157, 494] on icon "button" at bounding box center [155, 497] width 7 height 7
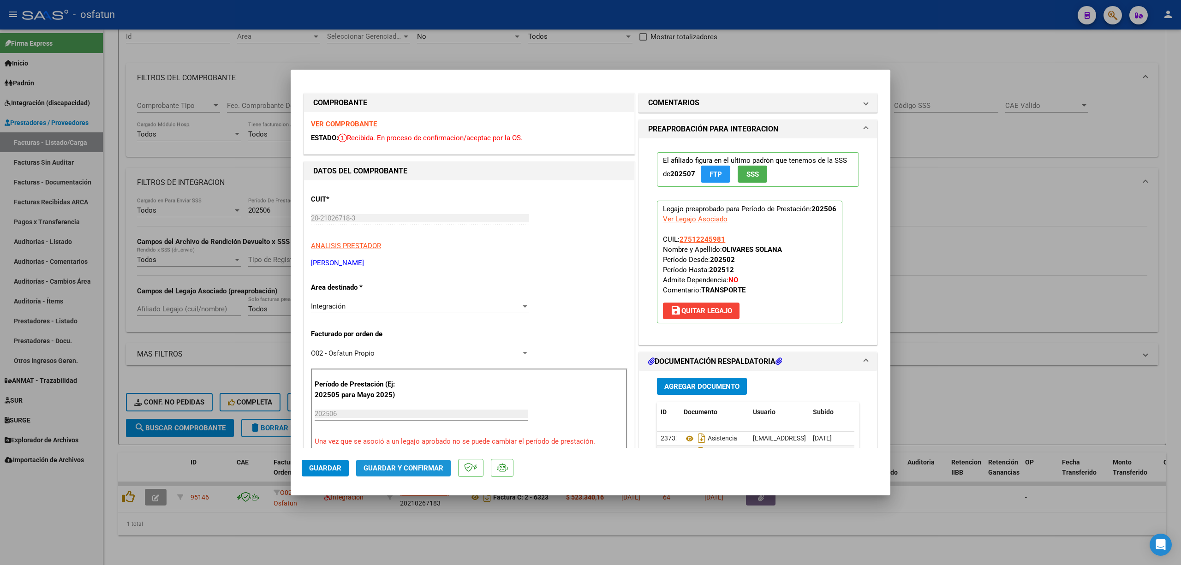
click at [394, 474] on button "Guardar y Confirmar" at bounding box center [403, 468] width 95 height 17
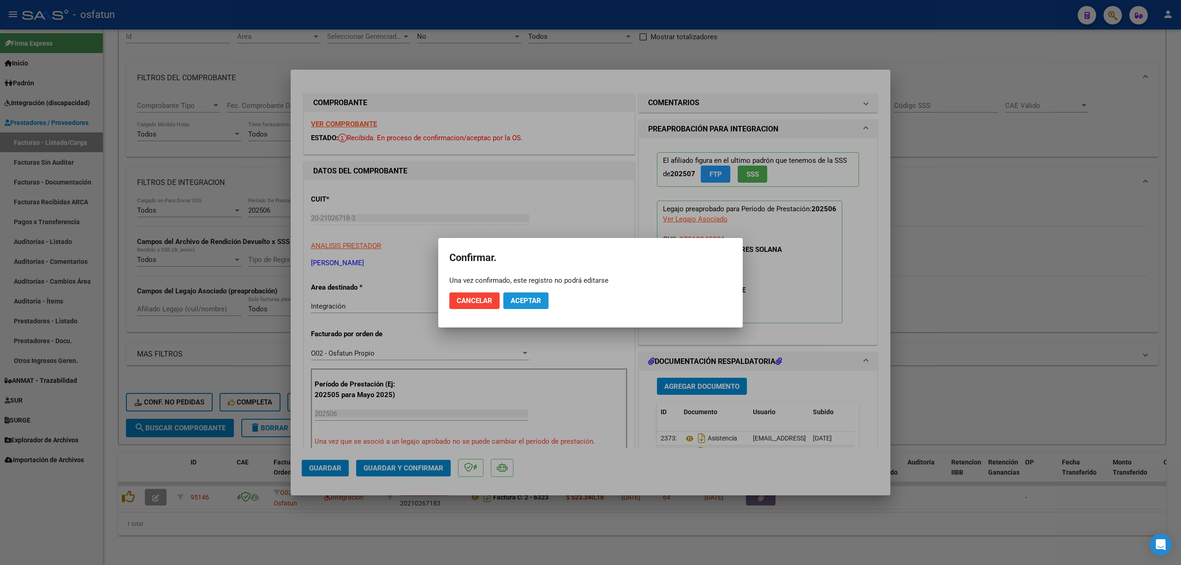
click at [532, 303] on span "Aceptar" at bounding box center [526, 301] width 30 height 8
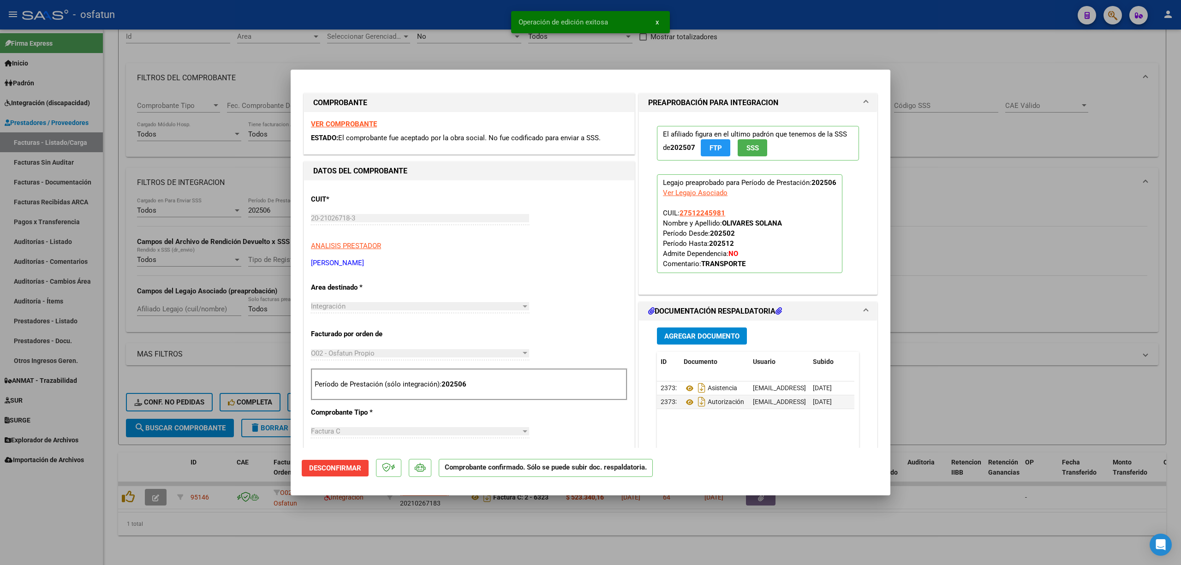
click at [470, 47] on div at bounding box center [590, 282] width 1181 height 565
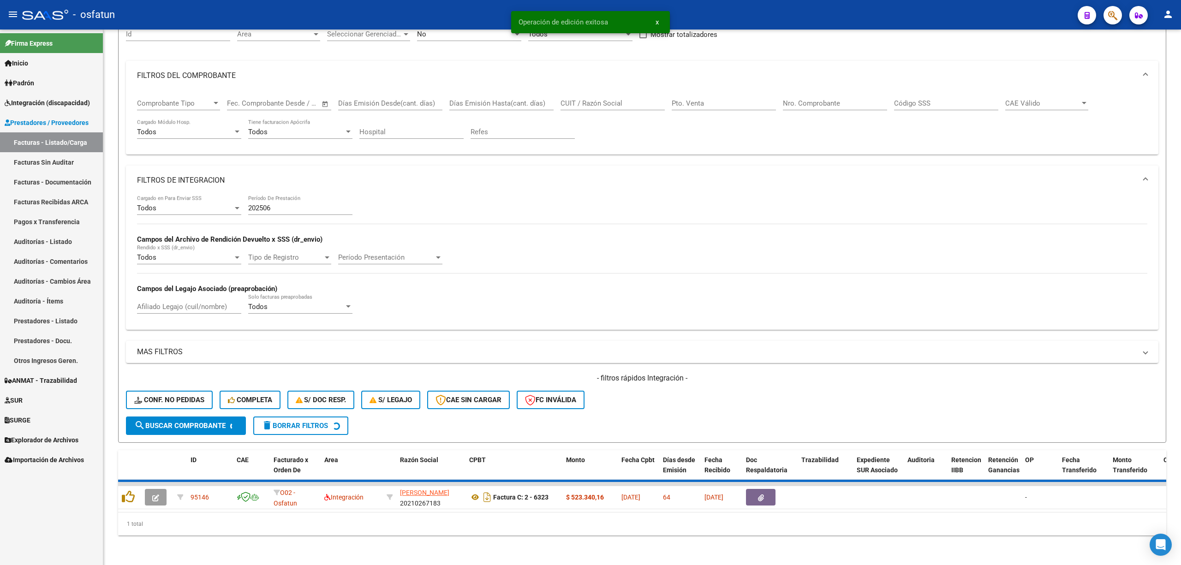
scroll to position [87, 0]
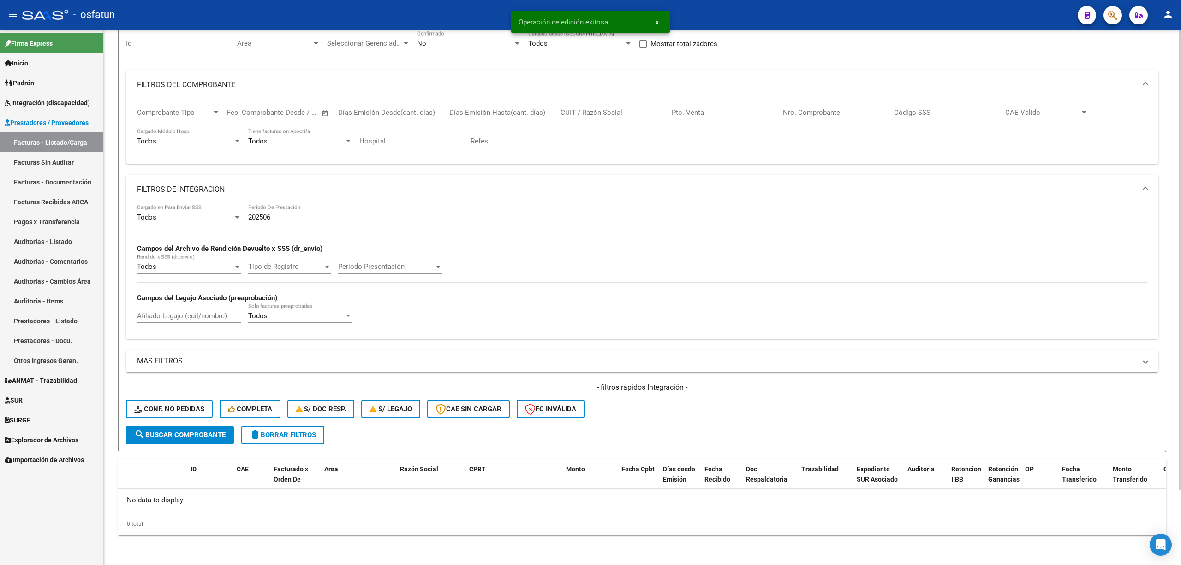
click at [296, 223] on div "202506 Período De Prestación" at bounding box center [300, 214] width 104 height 20
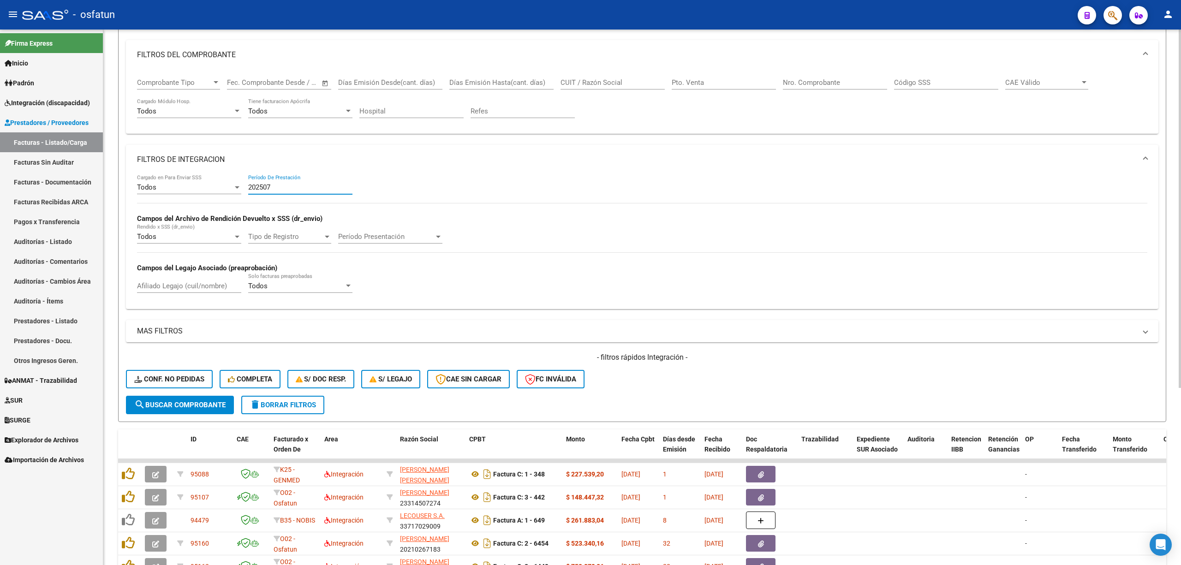
scroll to position [264, 0]
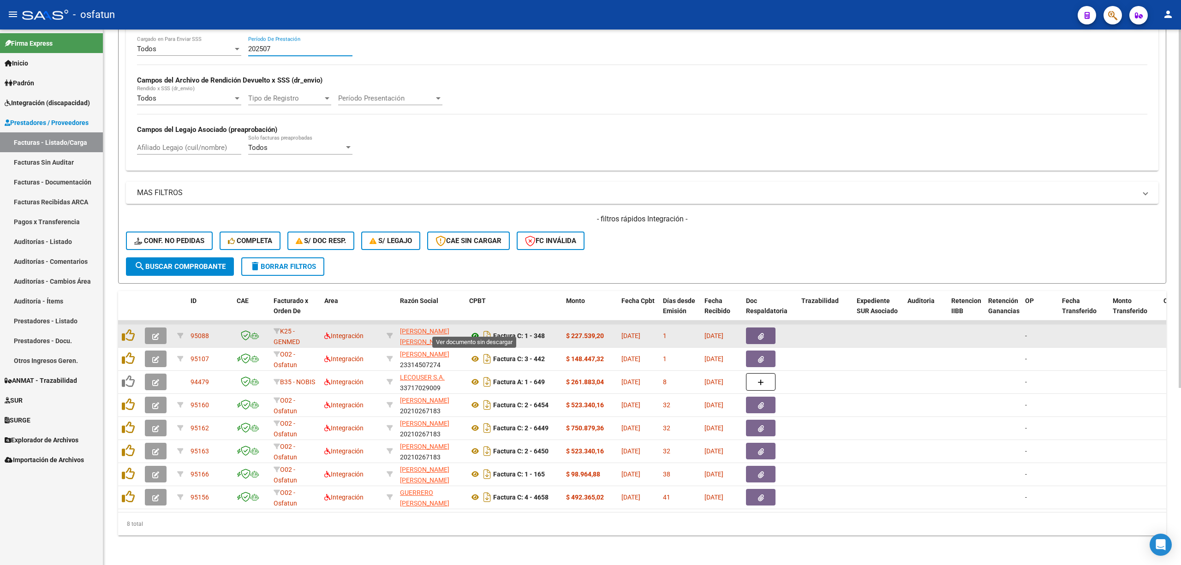
type input "202507"
click at [473, 330] on icon at bounding box center [475, 335] width 12 height 11
click at [163, 327] on button "button" at bounding box center [156, 335] width 22 height 17
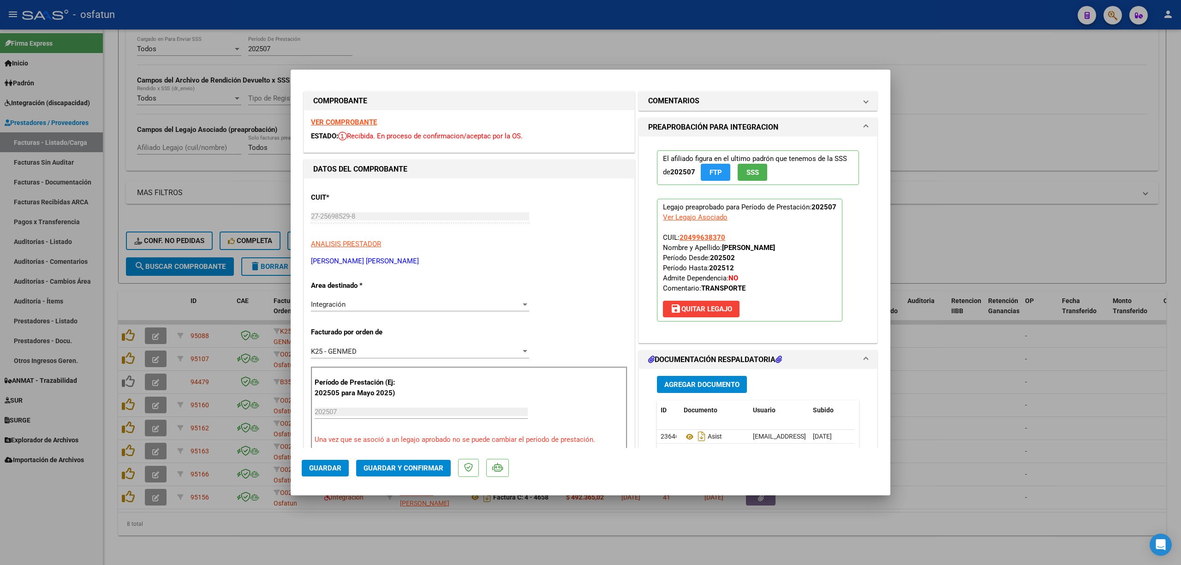
scroll to position [0, 0]
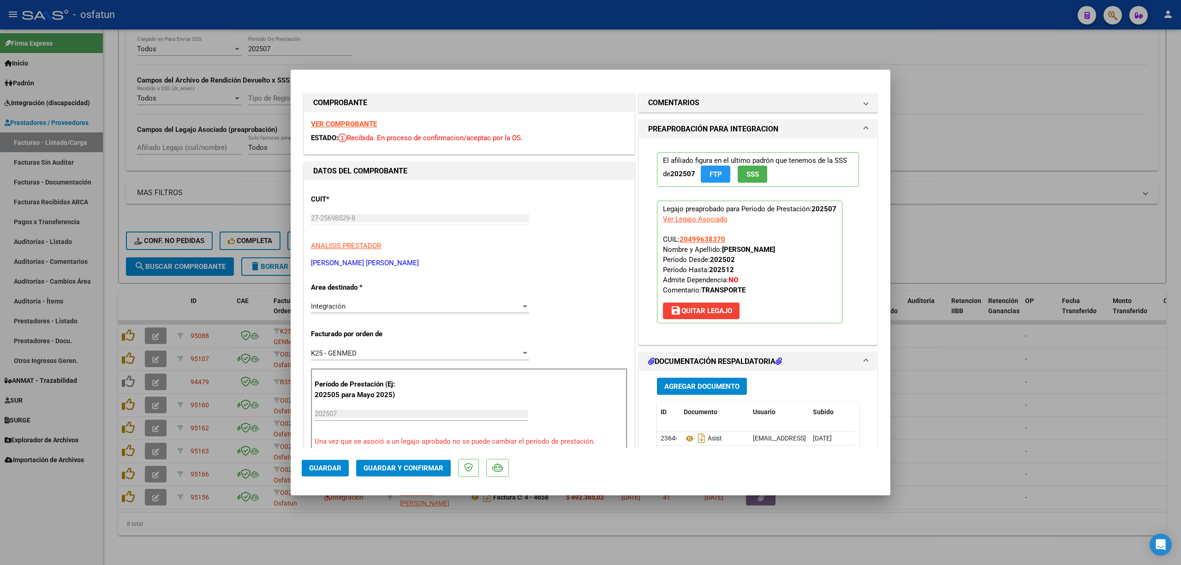
click at [377, 458] on mat-dialog-actions "Guardar Guardar y Confirmar" at bounding box center [590, 466] width 577 height 36
click at [389, 469] on span "Guardar y Confirmar" at bounding box center [403, 468] width 80 height 8
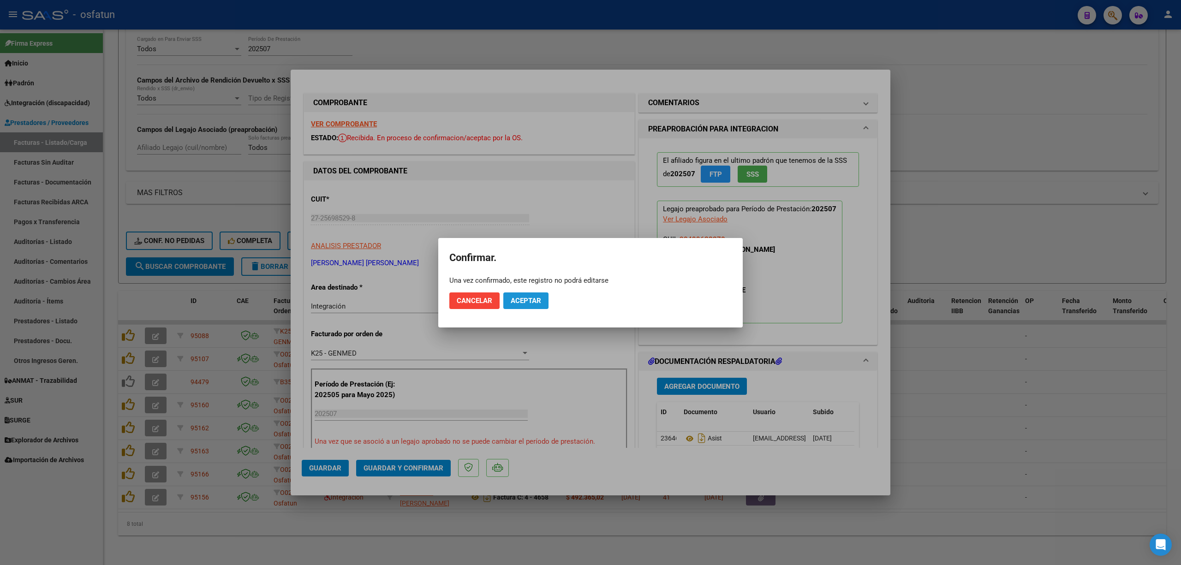
click at [523, 305] on button "Aceptar" at bounding box center [525, 300] width 45 height 17
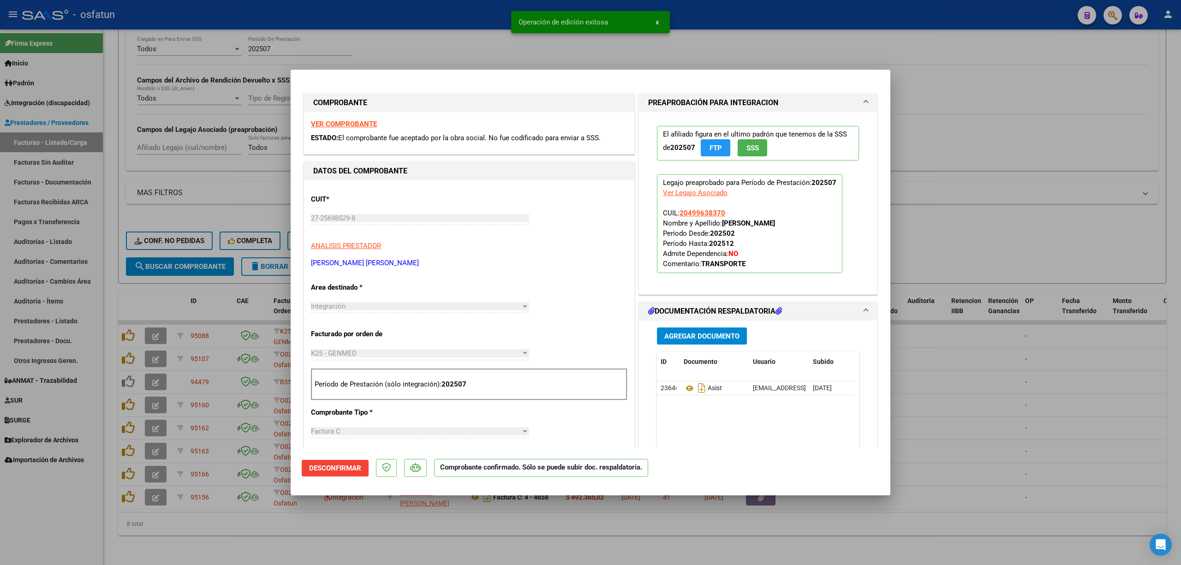
click at [997, 375] on div at bounding box center [590, 282] width 1181 height 565
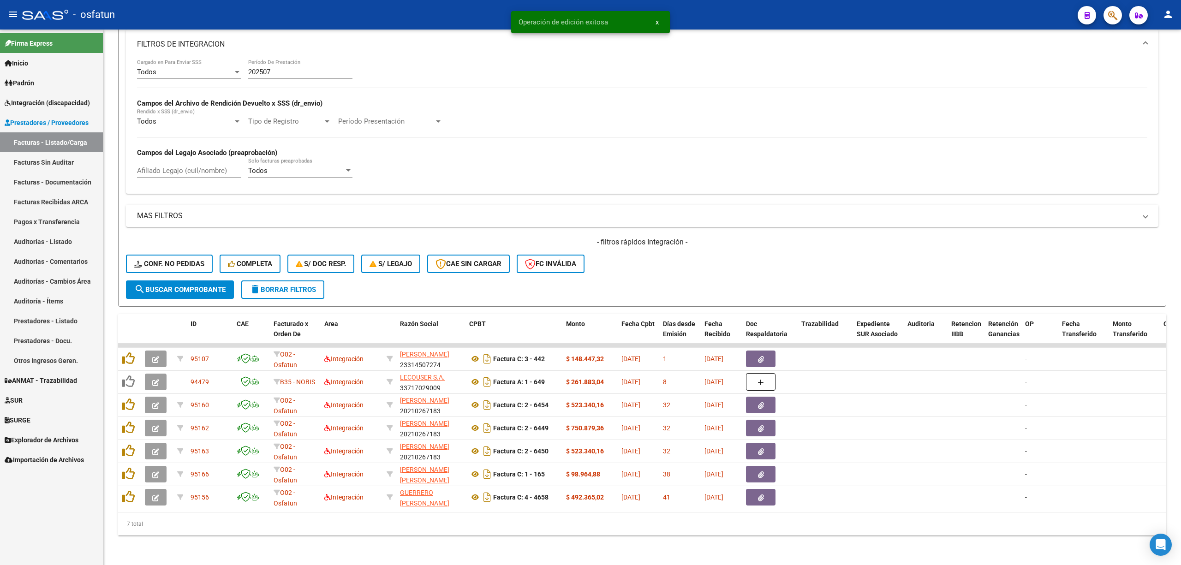
scroll to position [241, 0]
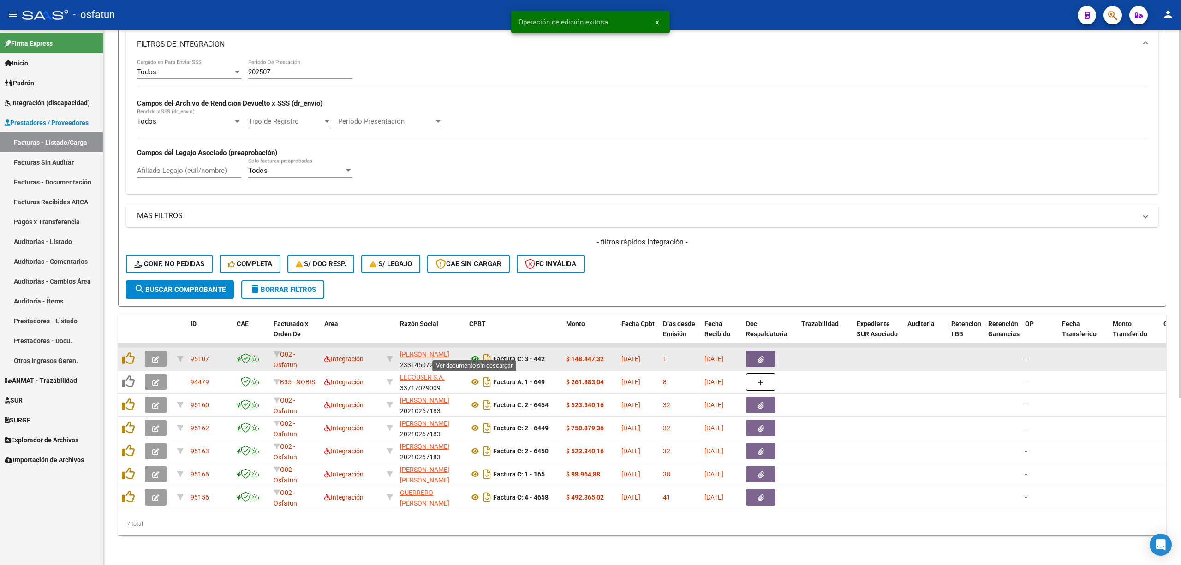
click at [476, 353] on icon at bounding box center [475, 358] width 12 height 11
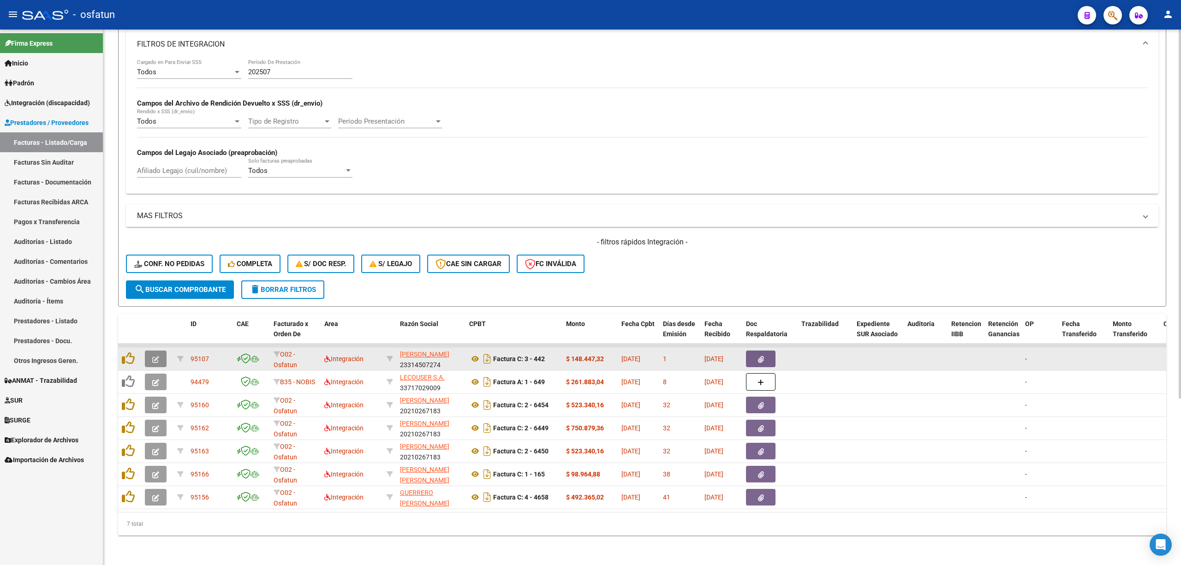
click at [166, 351] on button "button" at bounding box center [156, 359] width 22 height 17
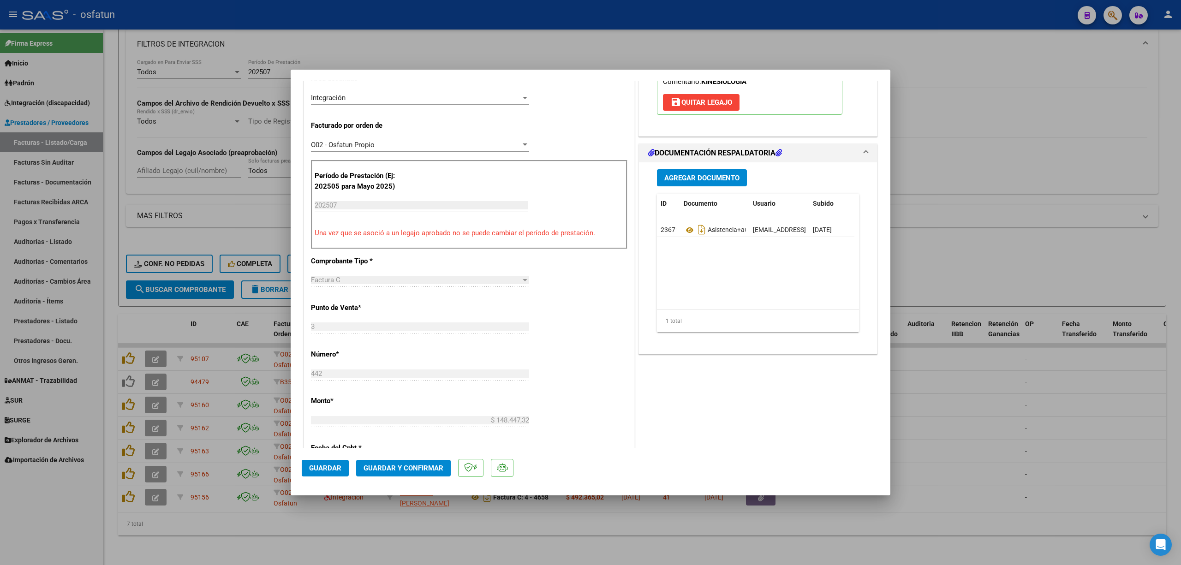
scroll to position [246, 0]
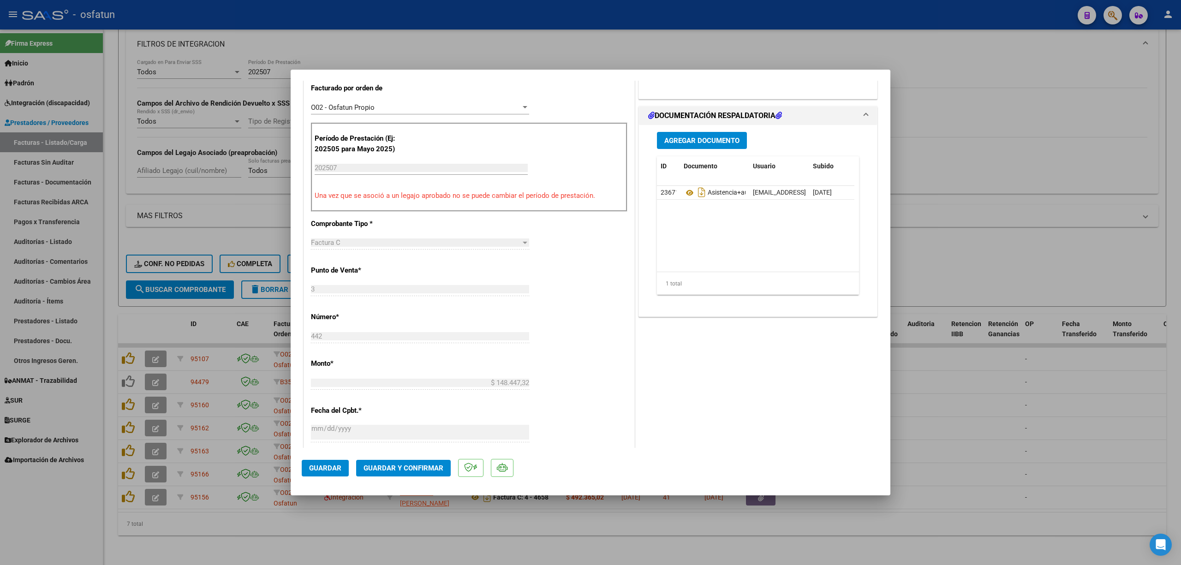
click at [441, 458] on mat-dialog-actions "Guardar Guardar y Confirmar" at bounding box center [590, 466] width 577 height 36
click at [435, 469] on span "Guardar y Confirmar" at bounding box center [403, 468] width 80 height 8
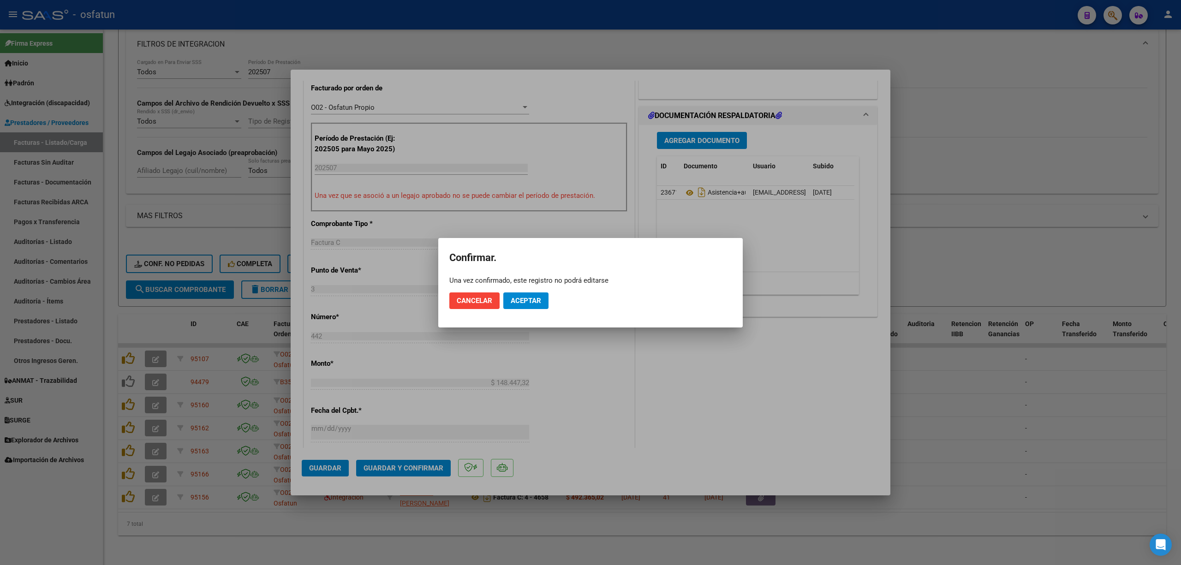
click at [533, 311] on mat-dialog-actions "Cancelar Aceptar" at bounding box center [590, 300] width 282 height 31
click at [531, 303] on span "Aceptar" at bounding box center [526, 301] width 30 height 8
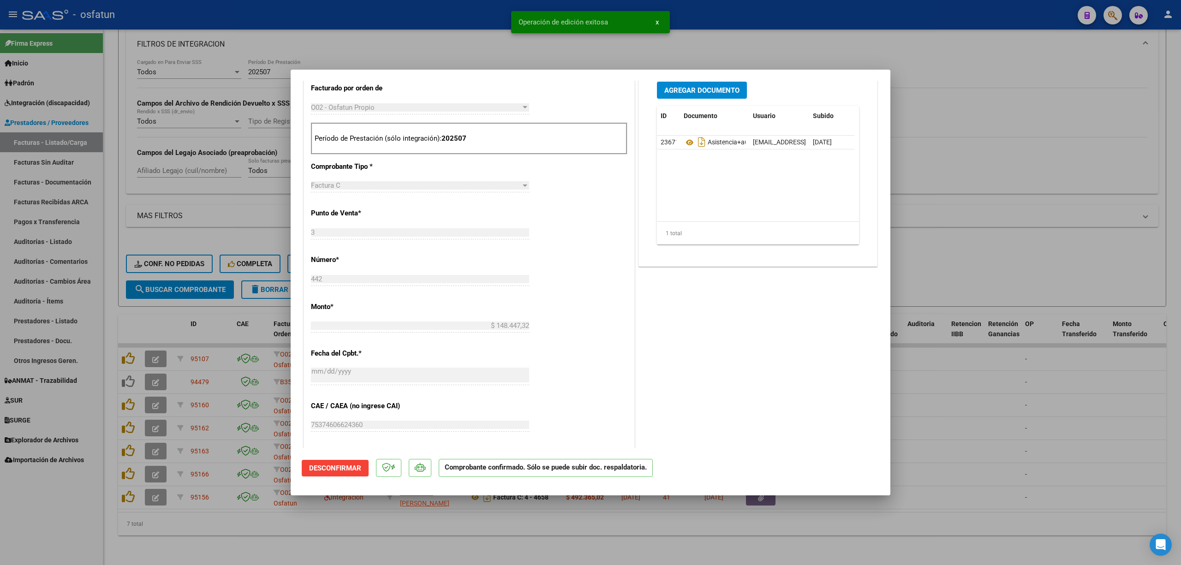
click at [992, 159] on div at bounding box center [590, 282] width 1181 height 565
type input "$ 0,00"
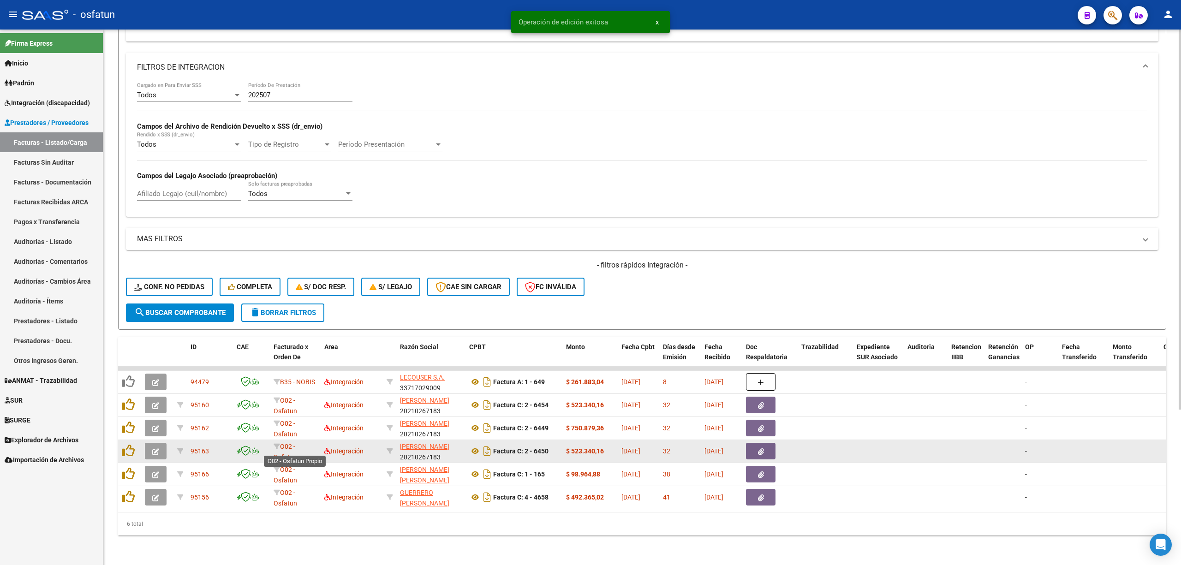
scroll to position [218, 0]
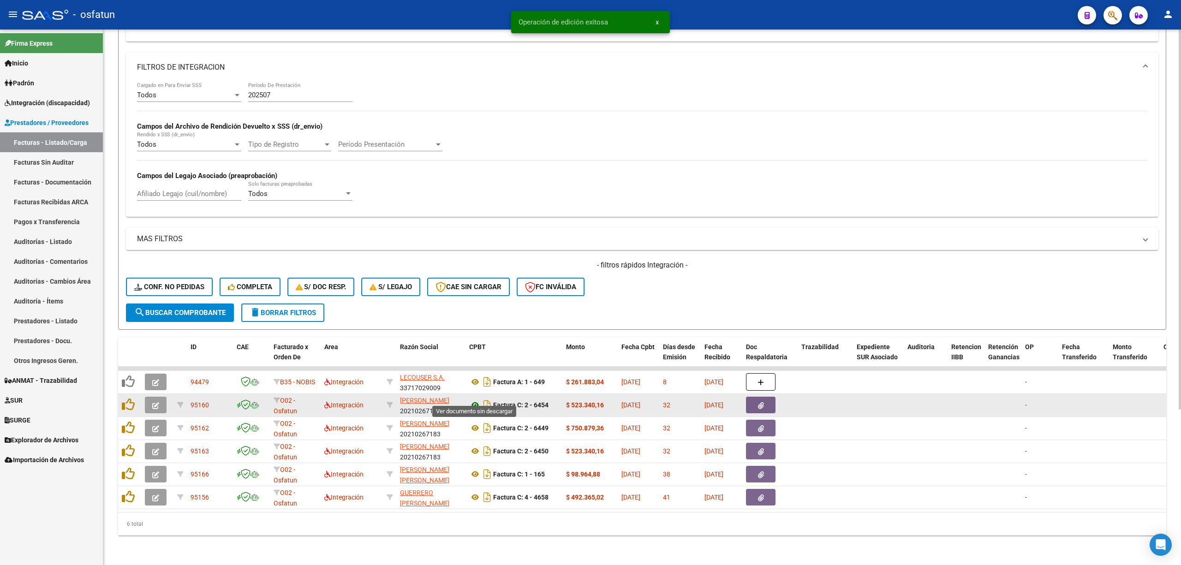
click at [477, 399] on icon at bounding box center [475, 404] width 12 height 11
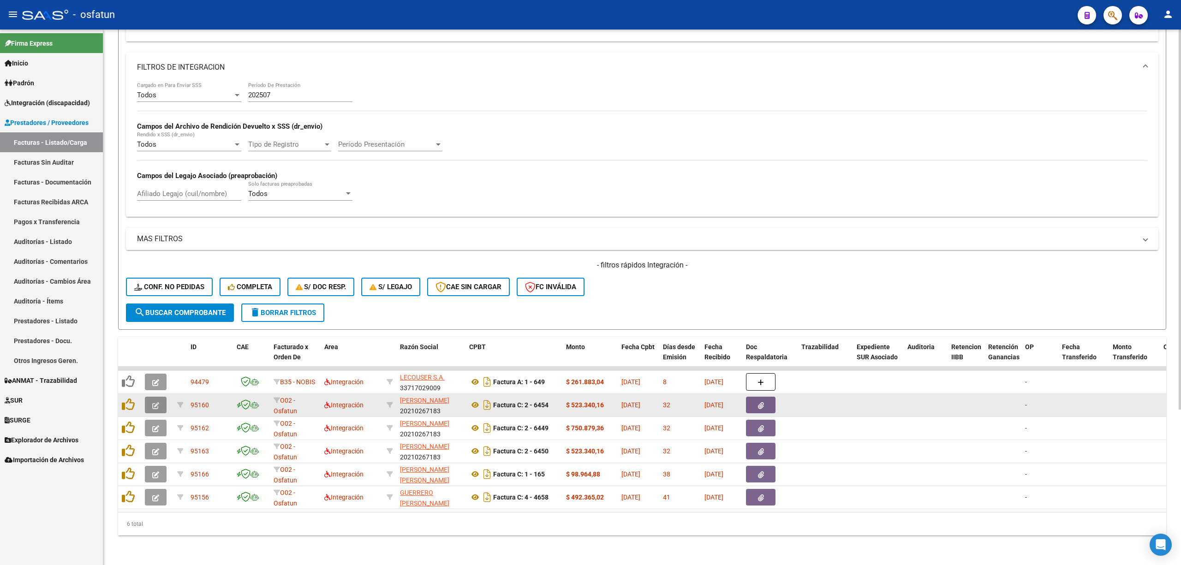
click at [157, 402] on icon "button" at bounding box center [155, 405] width 7 height 7
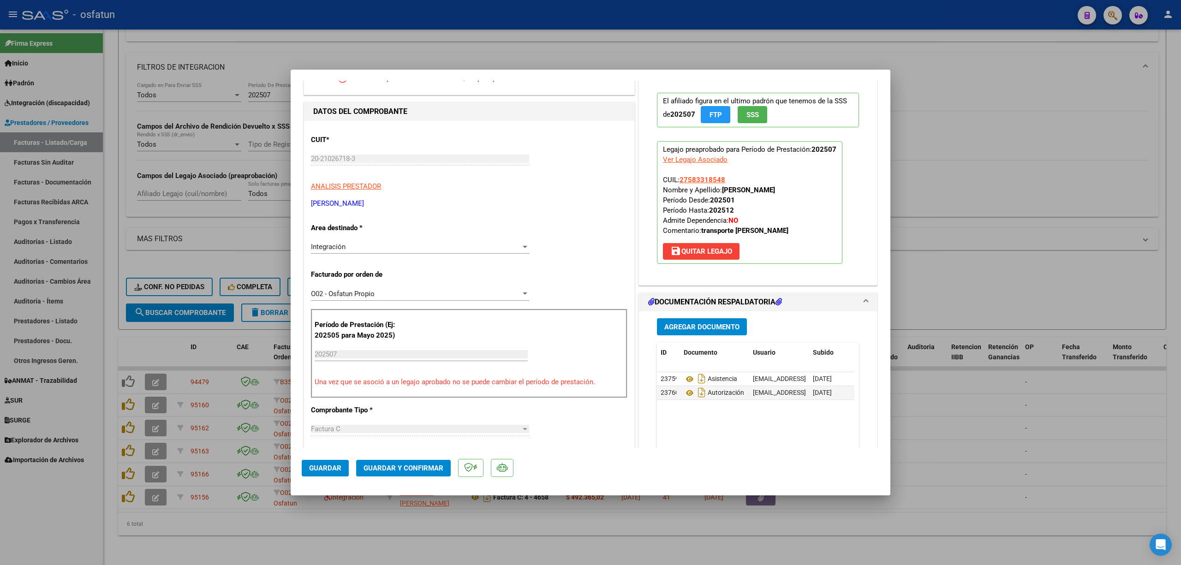
scroll to position [123, 0]
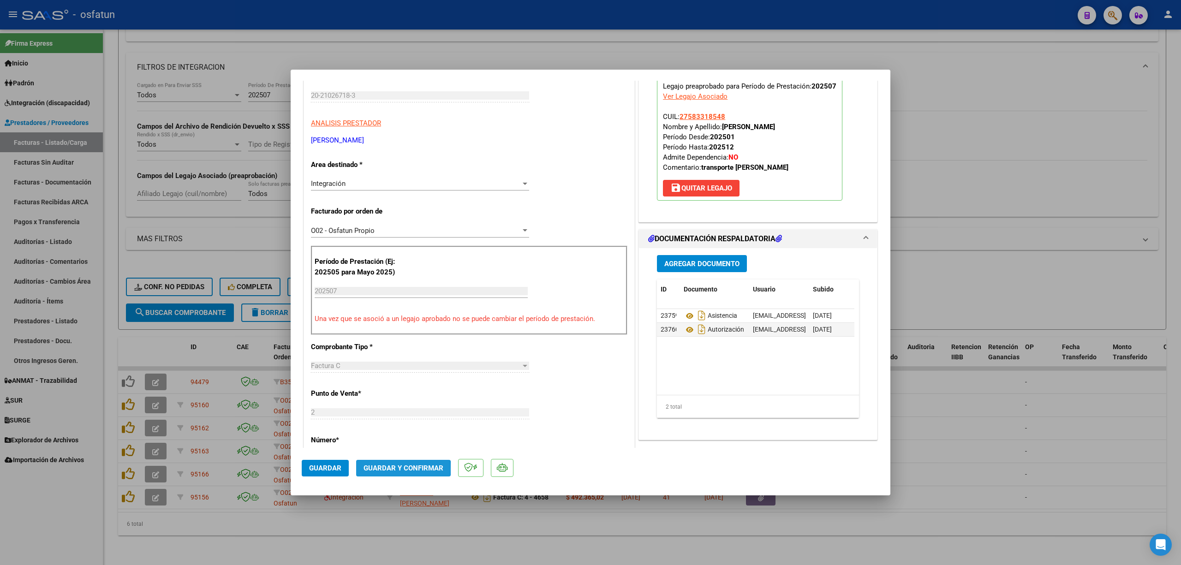
click at [389, 470] on span "Guardar y Confirmar" at bounding box center [403, 468] width 80 height 8
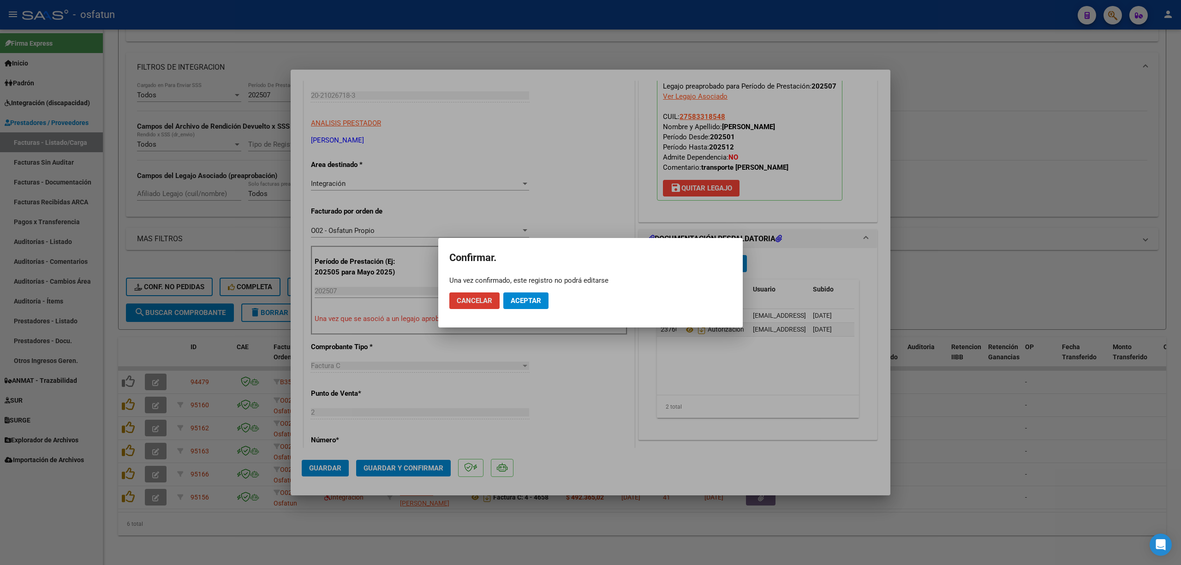
click at [519, 306] on button "Aceptar" at bounding box center [525, 300] width 45 height 17
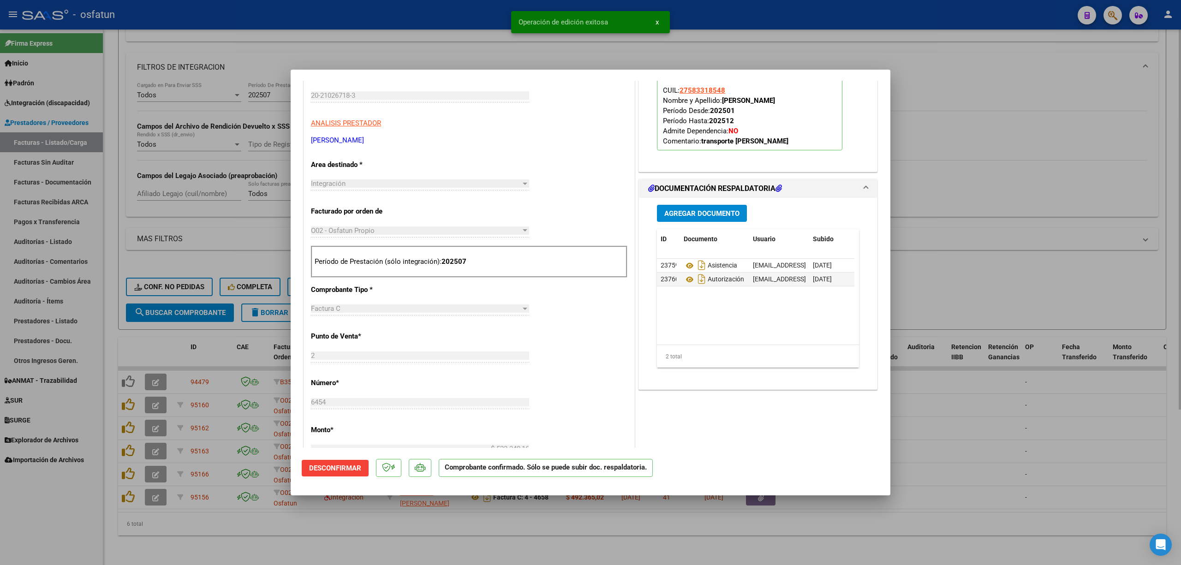
click at [1030, 207] on div at bounding box center [590, 282] width 1181 height 565
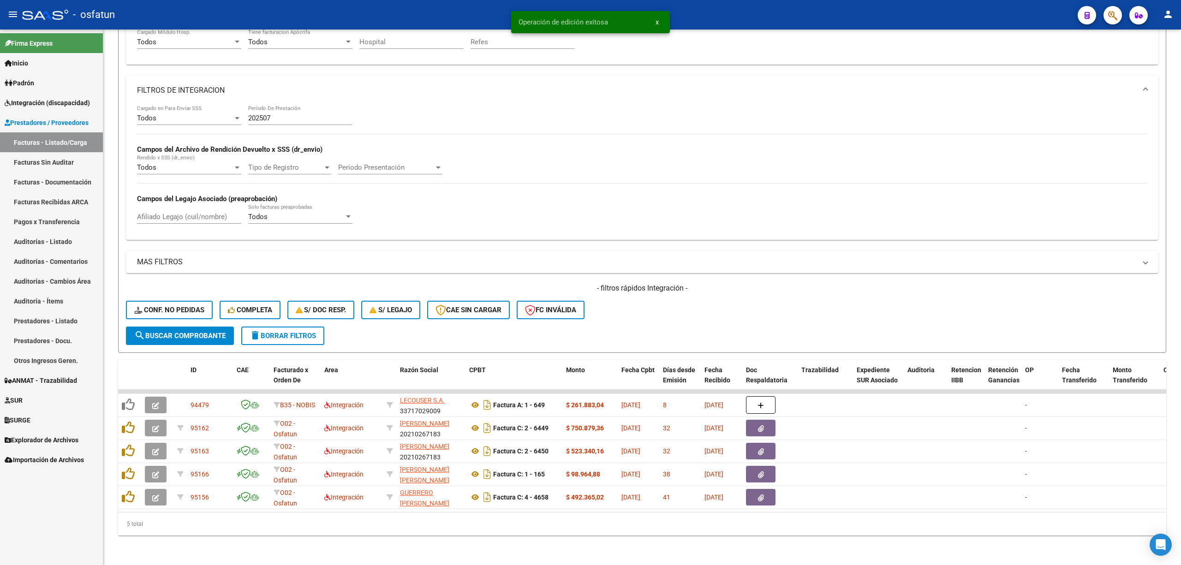
scroll to position [195, 0]
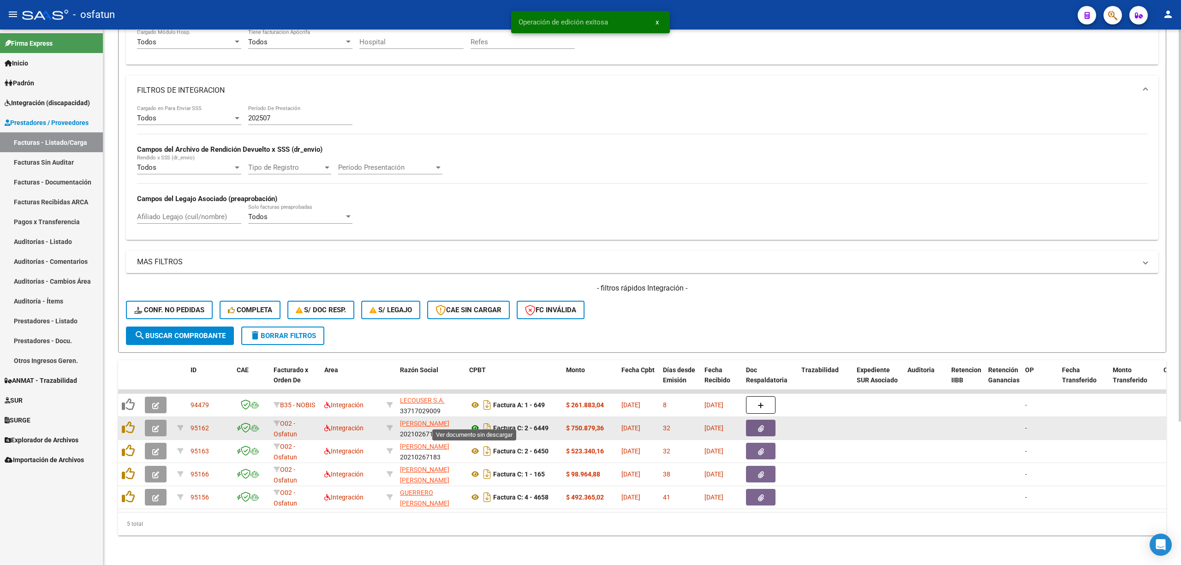
click at [475, 423] on icon at bounding box center [475, 428] width 12 height 11
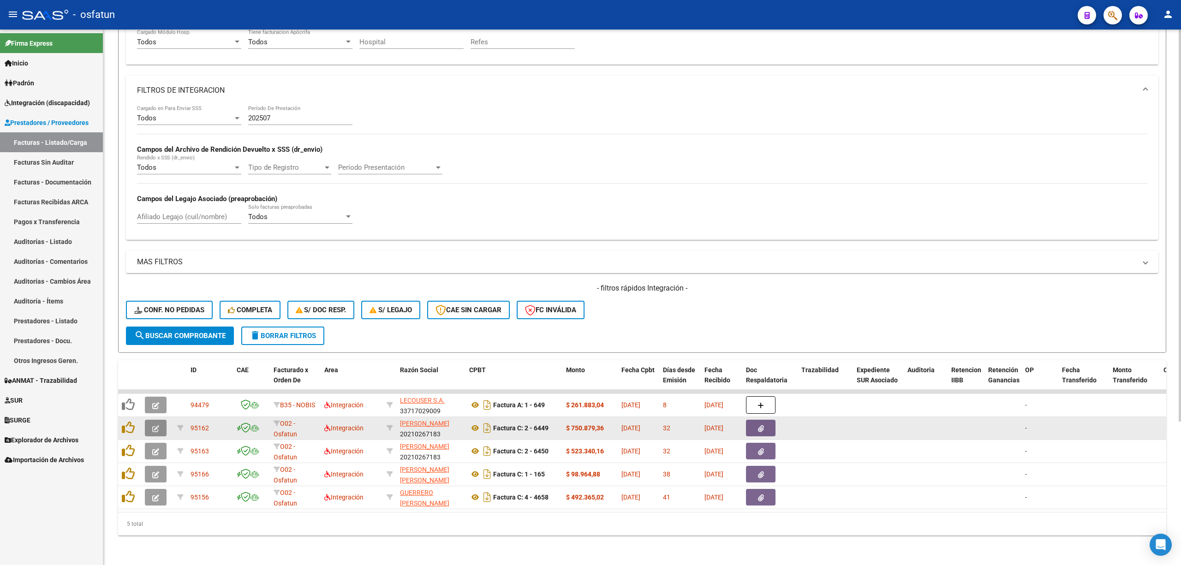
click at [156, 425] on icon "button" at bounding box center [155, 428] width 7 height 7
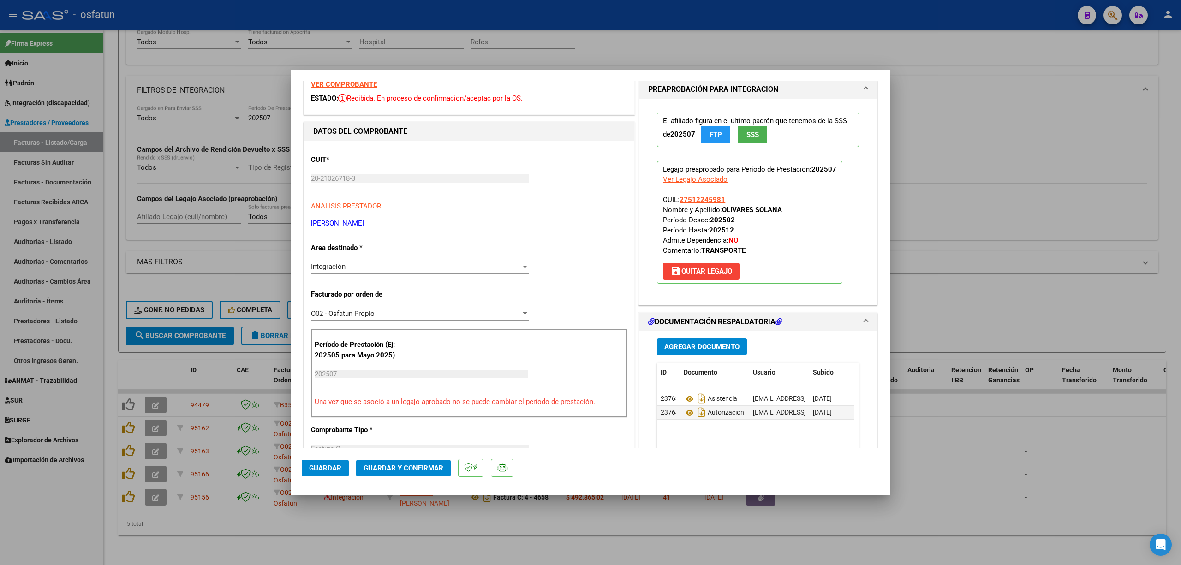
scroll to position [123, 0]
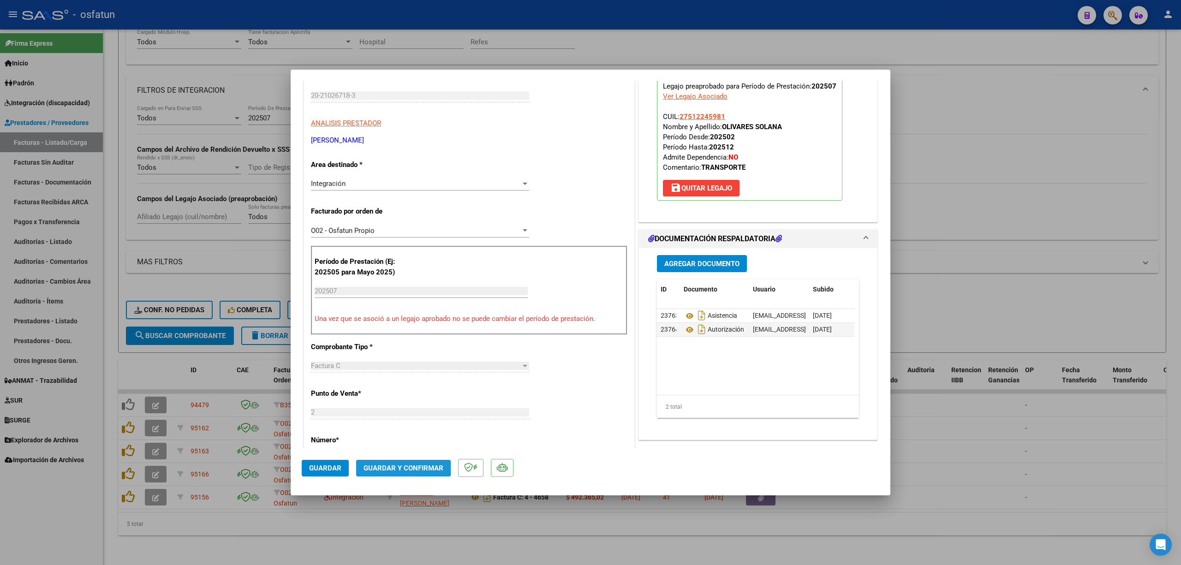
click at [401, 467] on span "Guardar y Confirmar" at bounding box center [403, 468] width 80 height 8
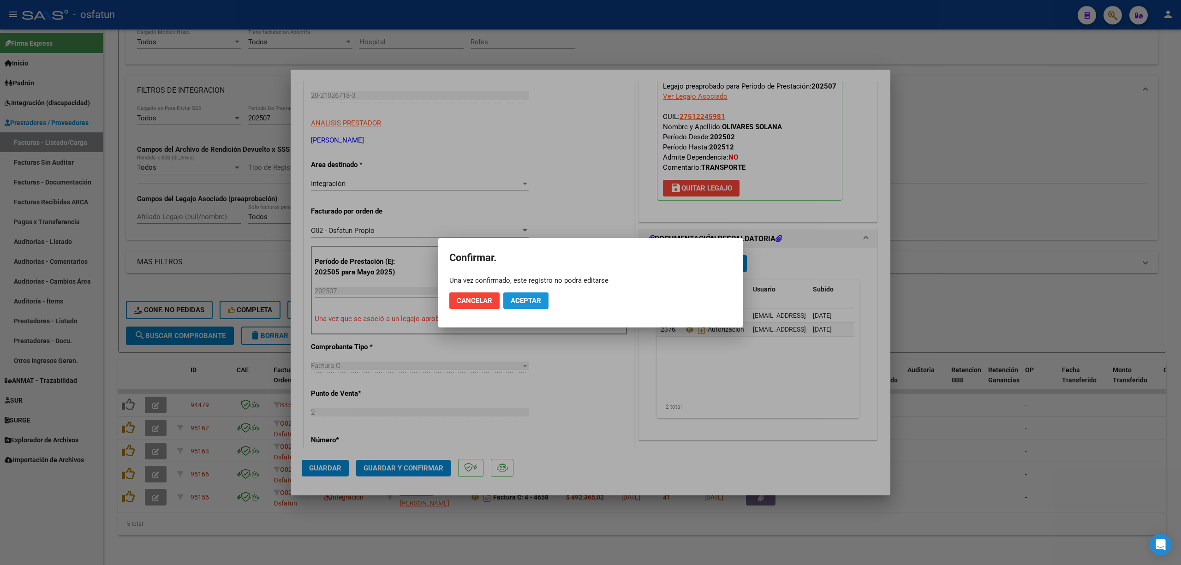
click at [534, 299] on span "Aceptar" at bounding box center [526, 301] width 30 height 8
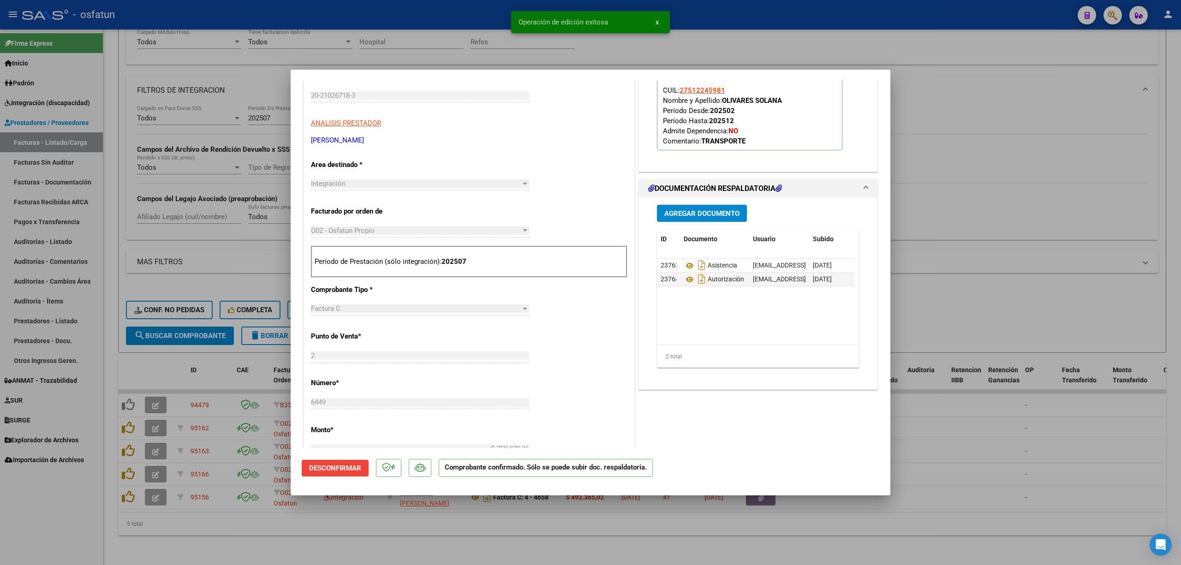
click at [452, 65] on div at bounding box center [590, 282] width 1181 height 565
type input "$ 0,00"
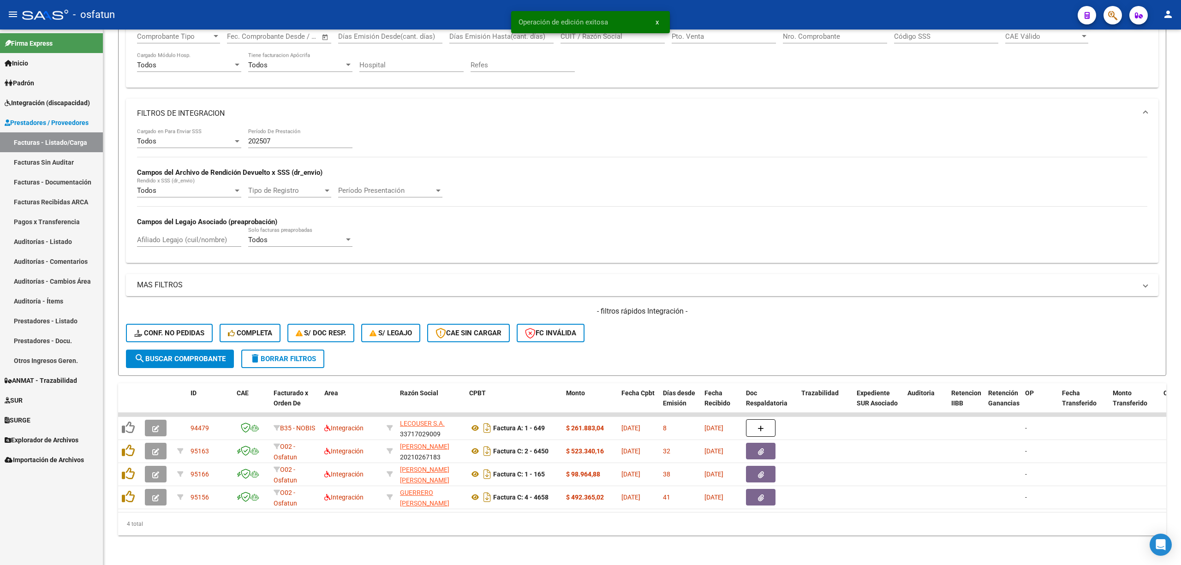
scroll to position [172, 0]
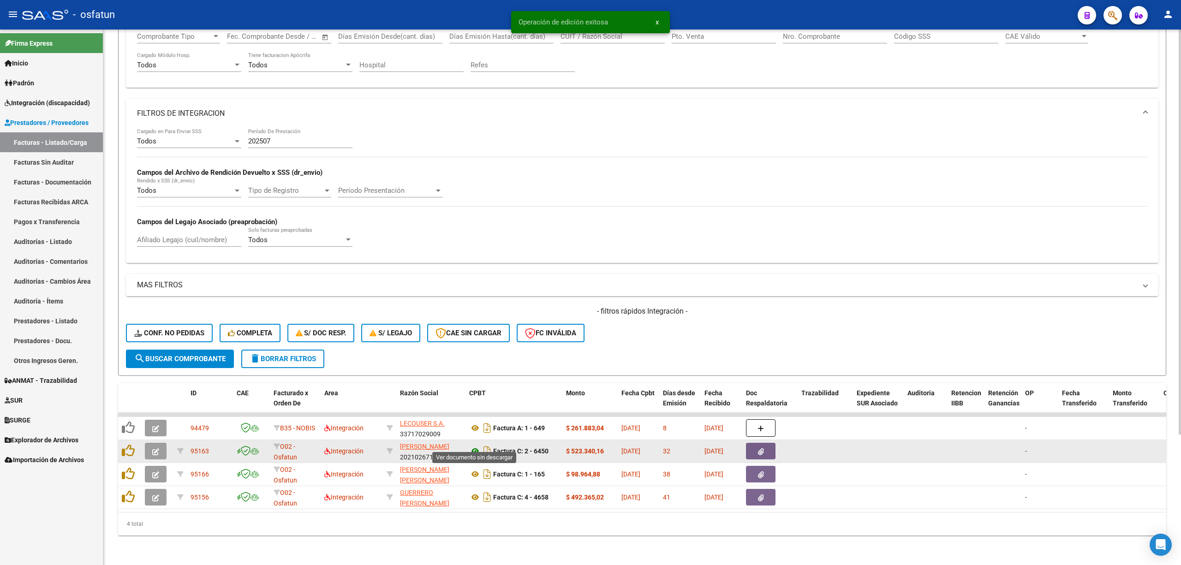
click at [475, 446] on icon at bounding box center [475, 451] width 12 height 11
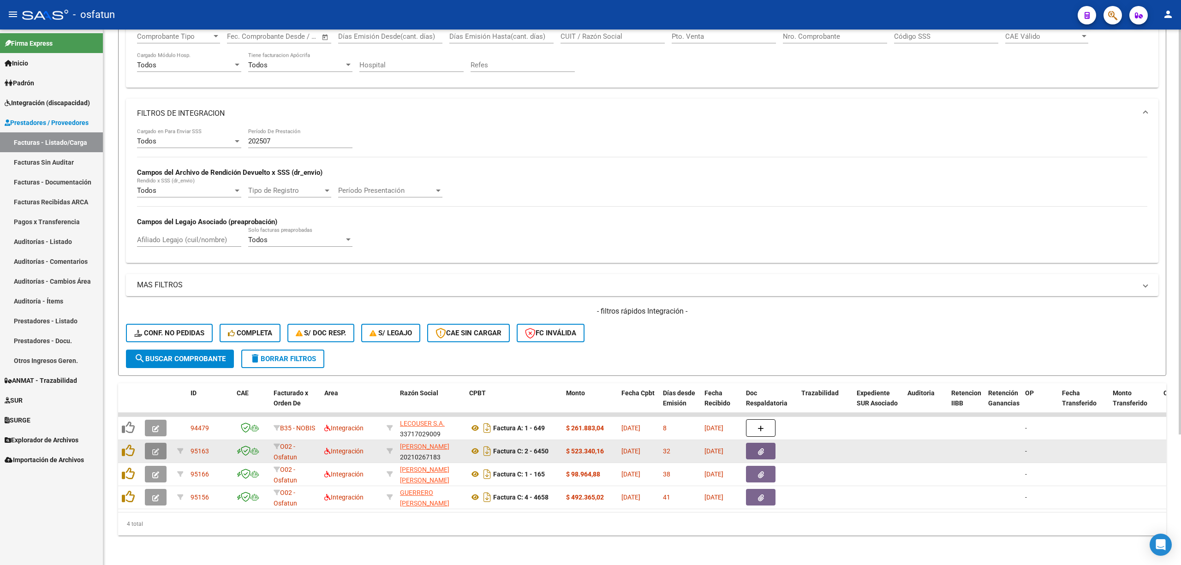
click at [161, 444] on button "button" at bounding box center [156, 451] width 22 height 17
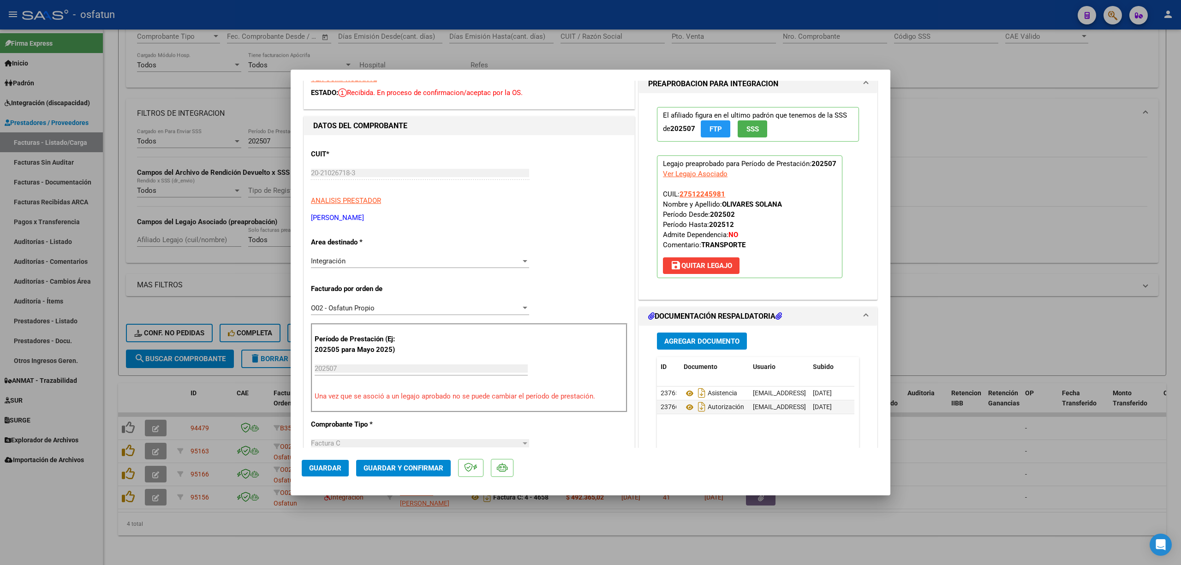
scroll to position [123, 0]
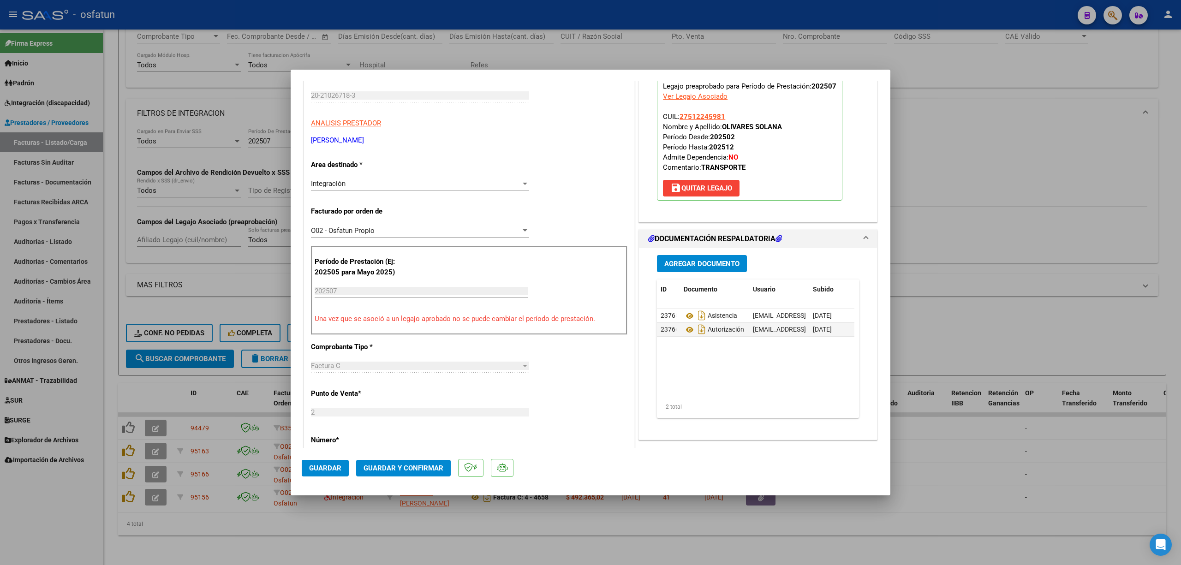
click at [390, 472] on button "Guardar y Confirmar" at bounding box center [403, 468] width 95 height 17
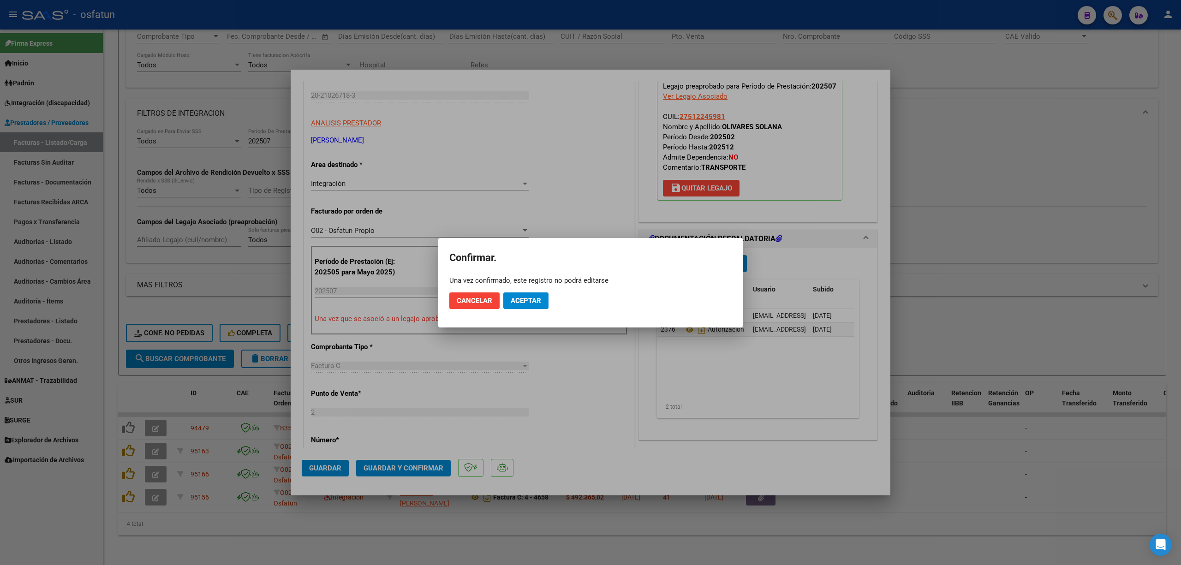
click at [518, 291] on mat-dialog-actions "Cancelar Aceptar" at bounding box center [590, 300] width 282 height 31
click at [530, 303] on span "Aceptar" at bounding box center [526, 301] width 30 height 8
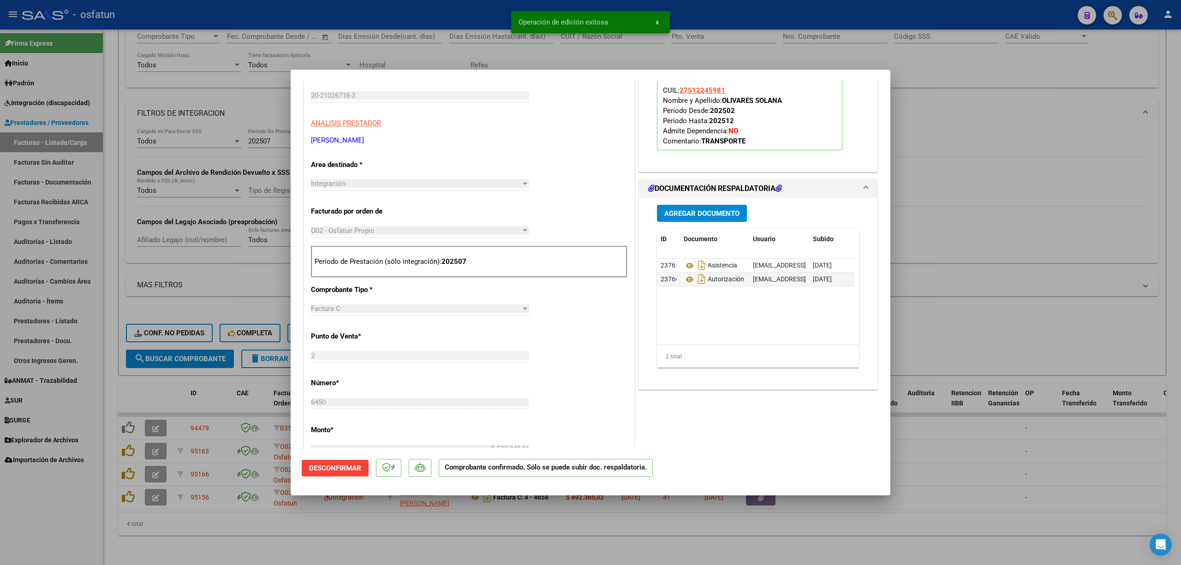
click at [993, 243] on div at bounding box center [590, 282] width 1181 height 565
type input "$ 0,00"
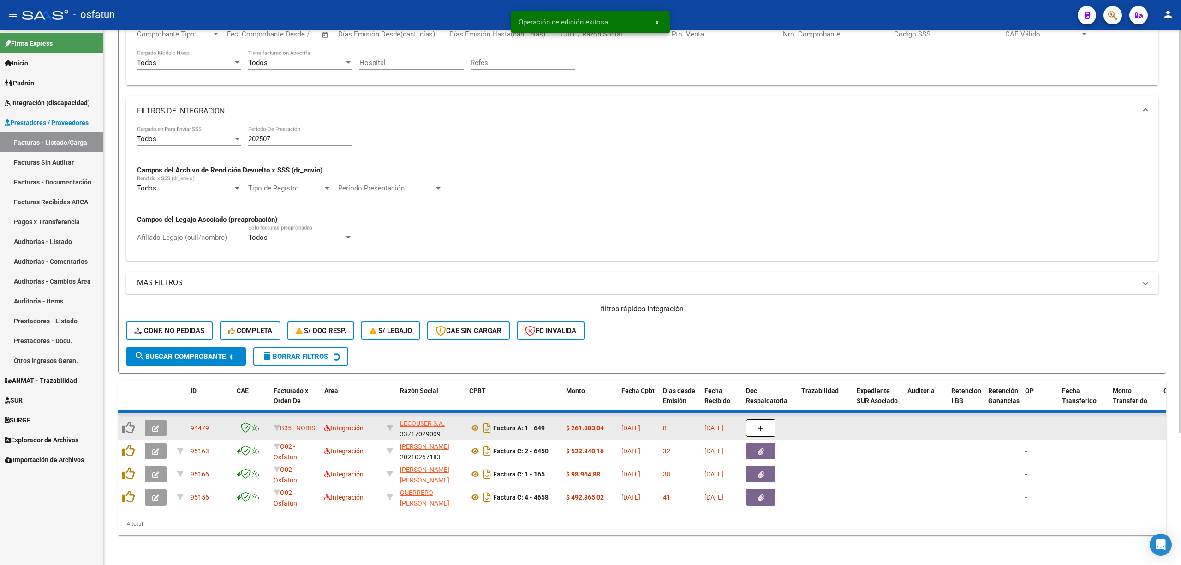
scroll to position [149, 0]
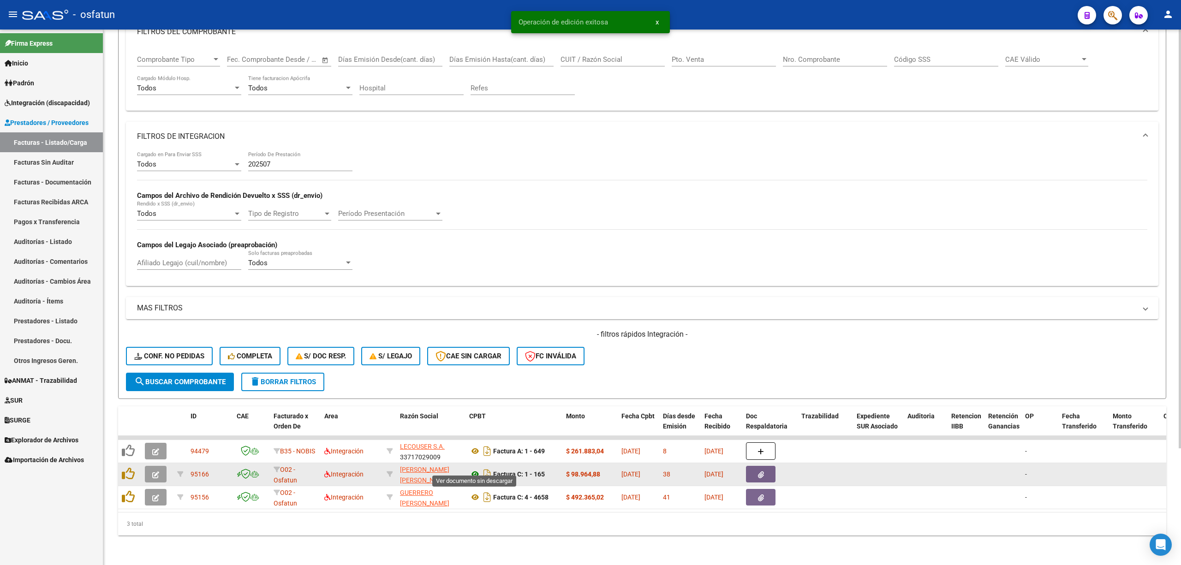
click at [477, 469] on icon at bounding box center [475, 474] width 12 height 11
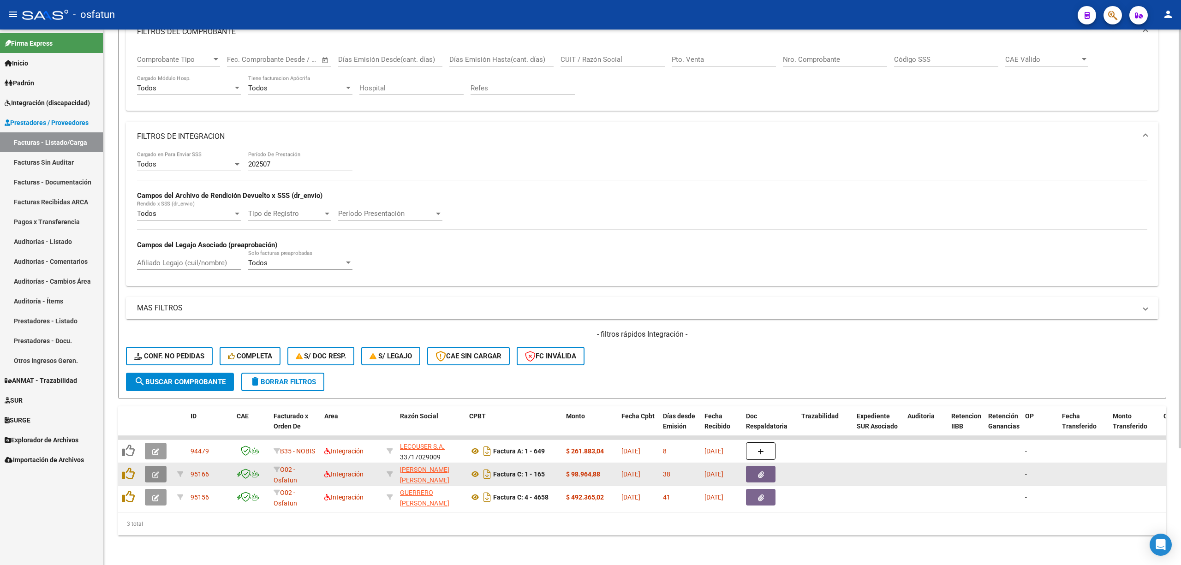
click at [161, 469] on button "button" at bounding box center [156, 474] width 22 height 17
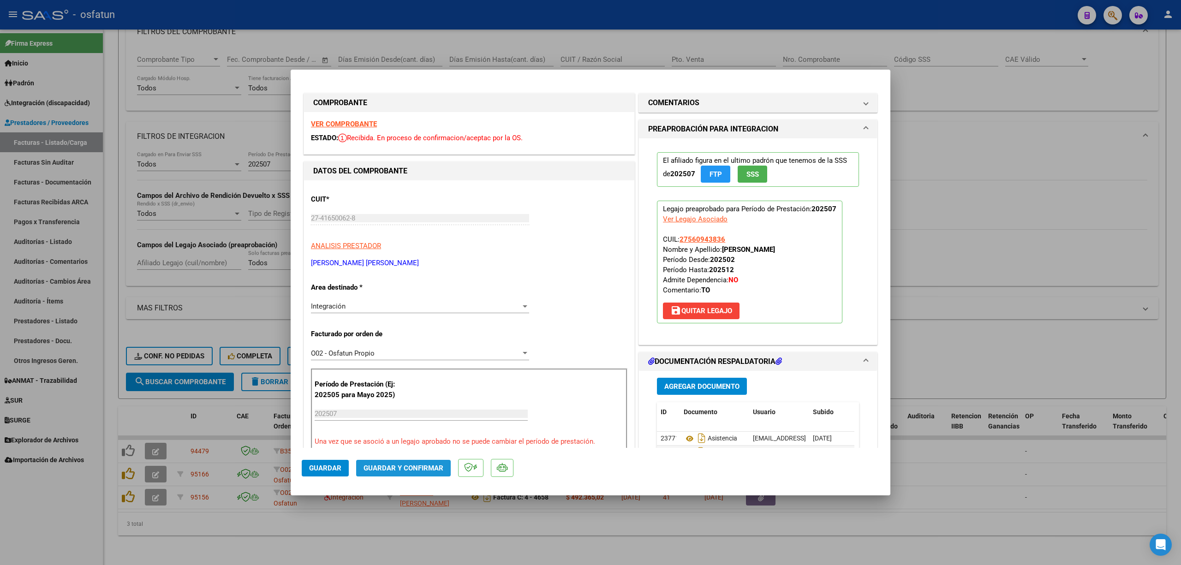
click at [407, 462] on button "Guardar y Confirmar" at bounding box center [403, 468] width 95 height 17
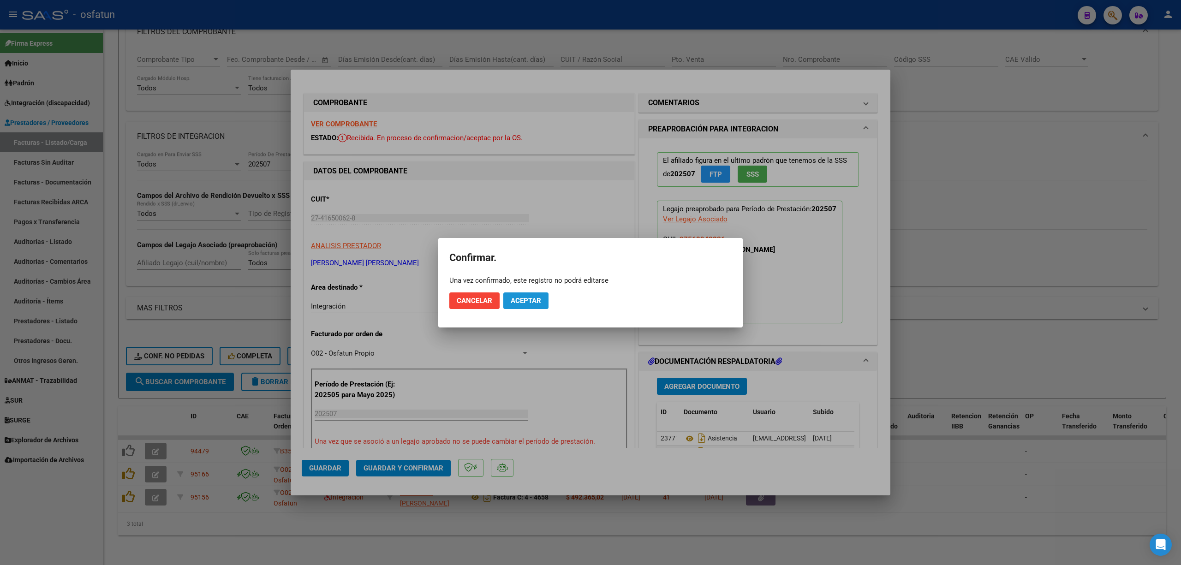
click at [526, 304] on span "Aceptar" at bounding box center [526, 301] width 30 height 8
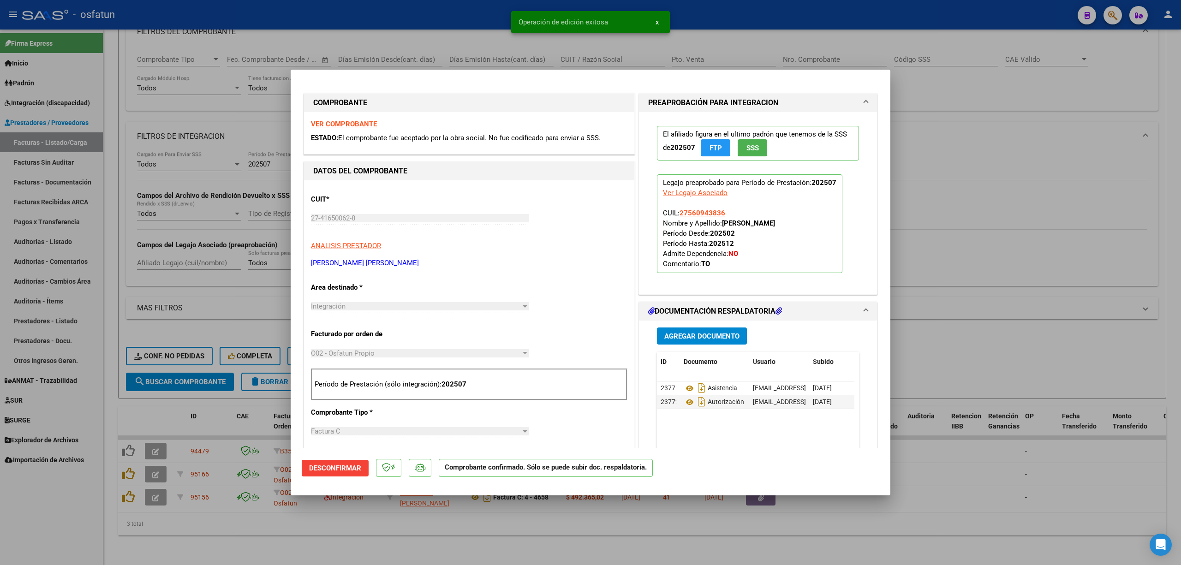
drag, startPoint x: 1079, startPoint y: 255, endPoint x: 791, endPoint y: 333, distance: 299.1
click at [1077, 255] on div at bounding box center [590, 282] width 1181 height 565
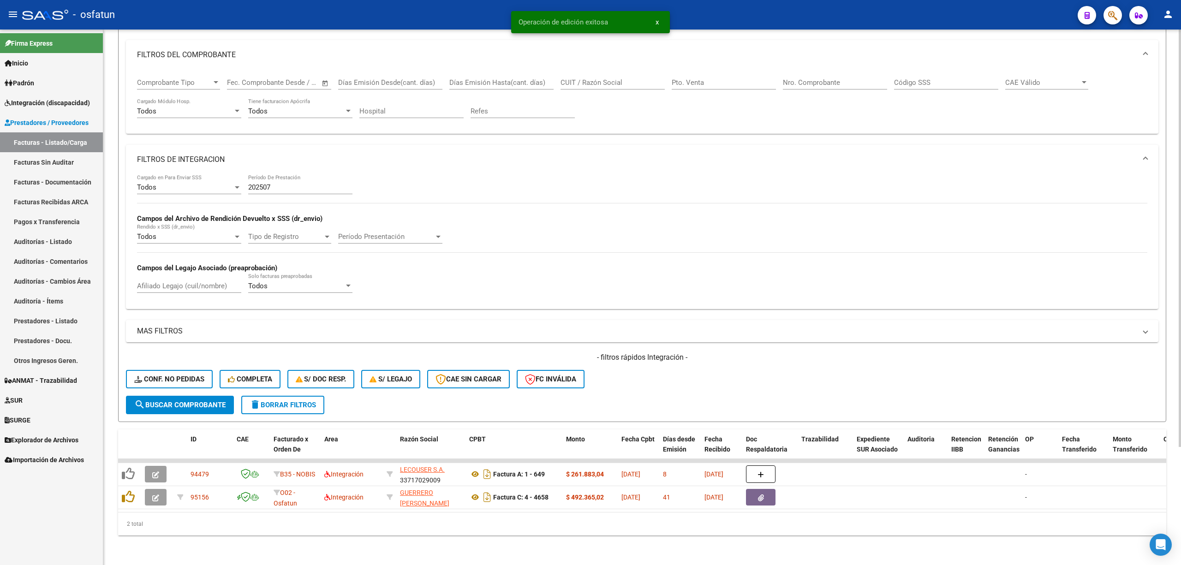
scroll to position [126, 0]
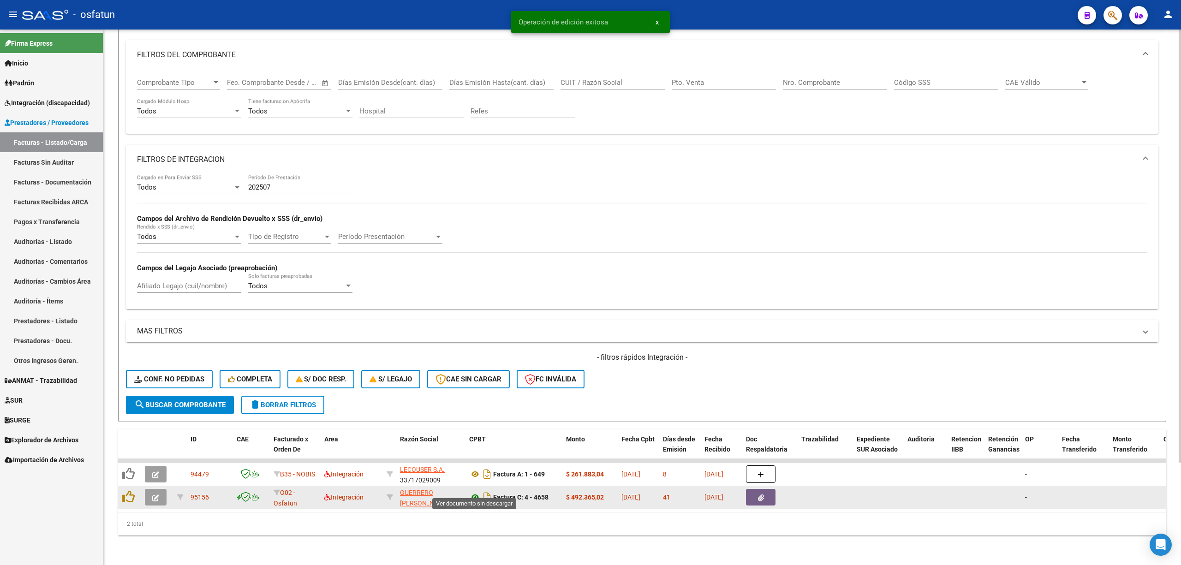
click at [476, 492] on icon at bounding box center [475, 497] width 12 height 11
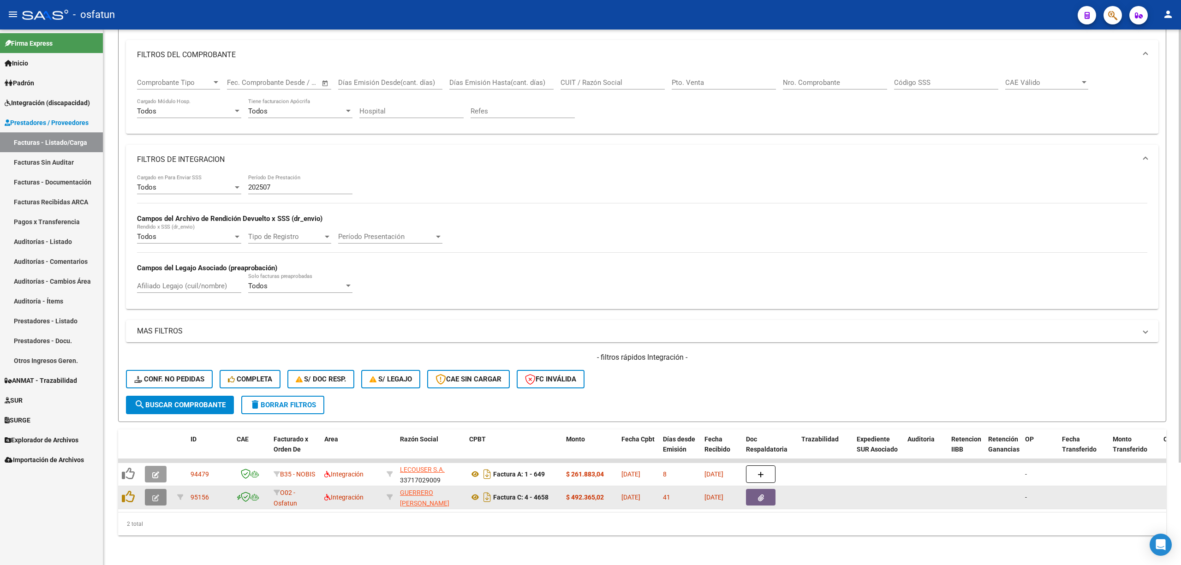
click at [154, 494] on button "button" at bounding box center [156, 497] width 22 height 17
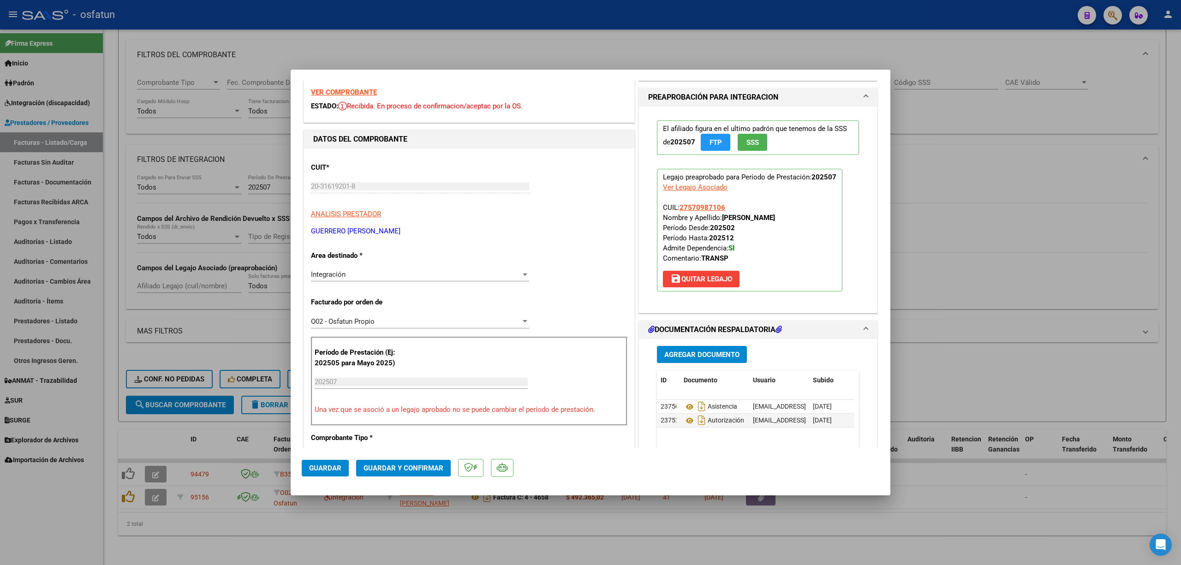
scroll to position [61, 0]
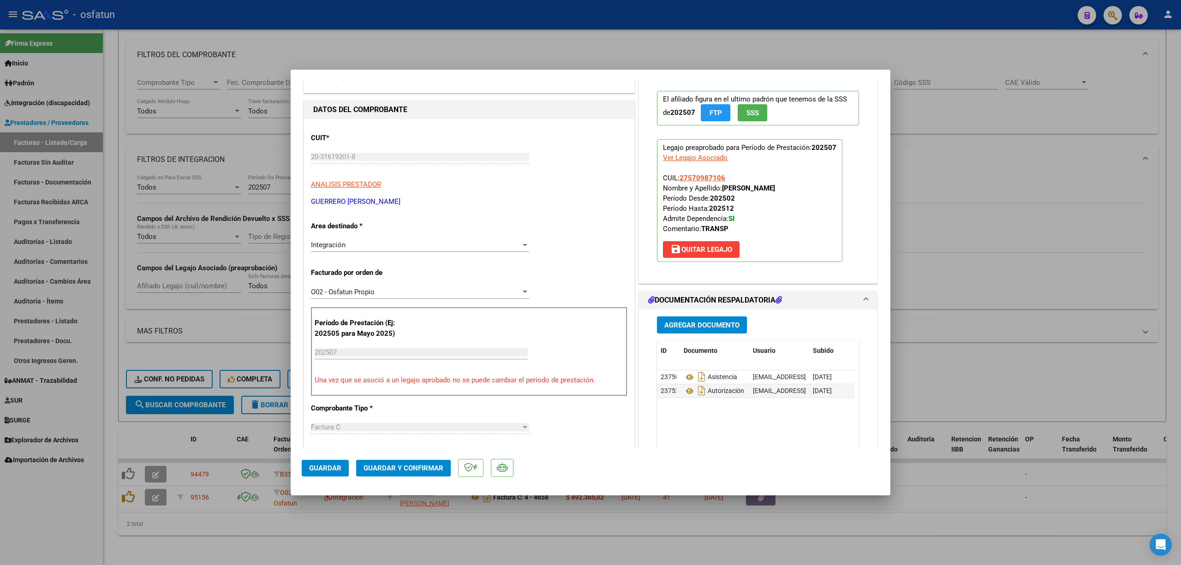
click at [387, 457] on mat-dialog-actions "Guardar Guardar y Confirmar" at bounding box center [590, 466] width 577 height 36
click at [393, 466] on span "Guardar y Confirmar" at bounding box center [403, 468] width 80 height 8
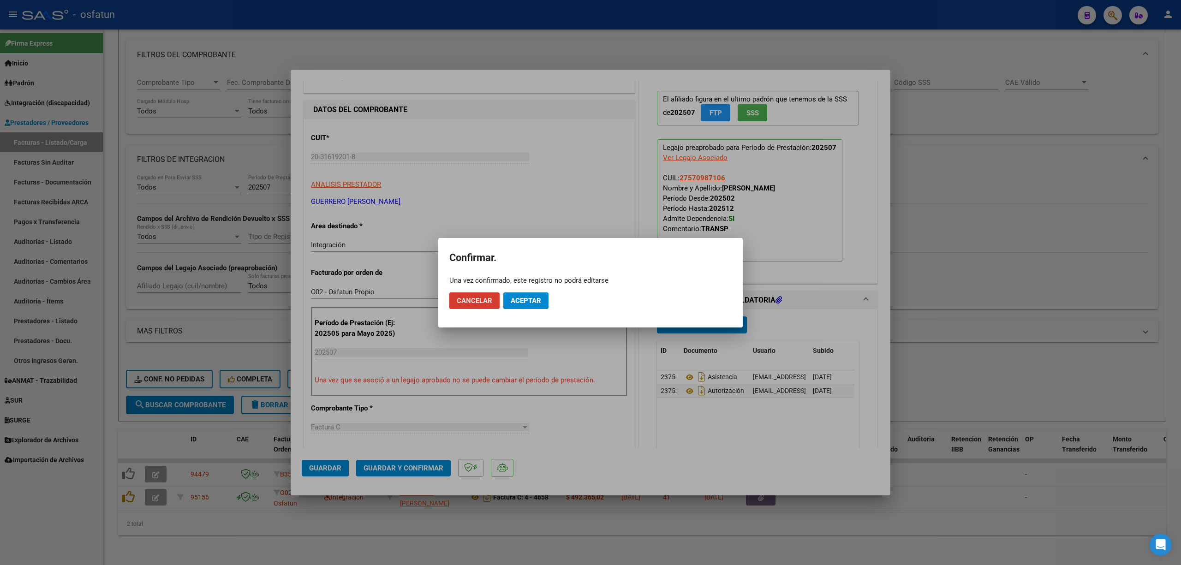
click at [527, 301] on span "Aceptar" at bounding box center [526, 301] width 30 height 8
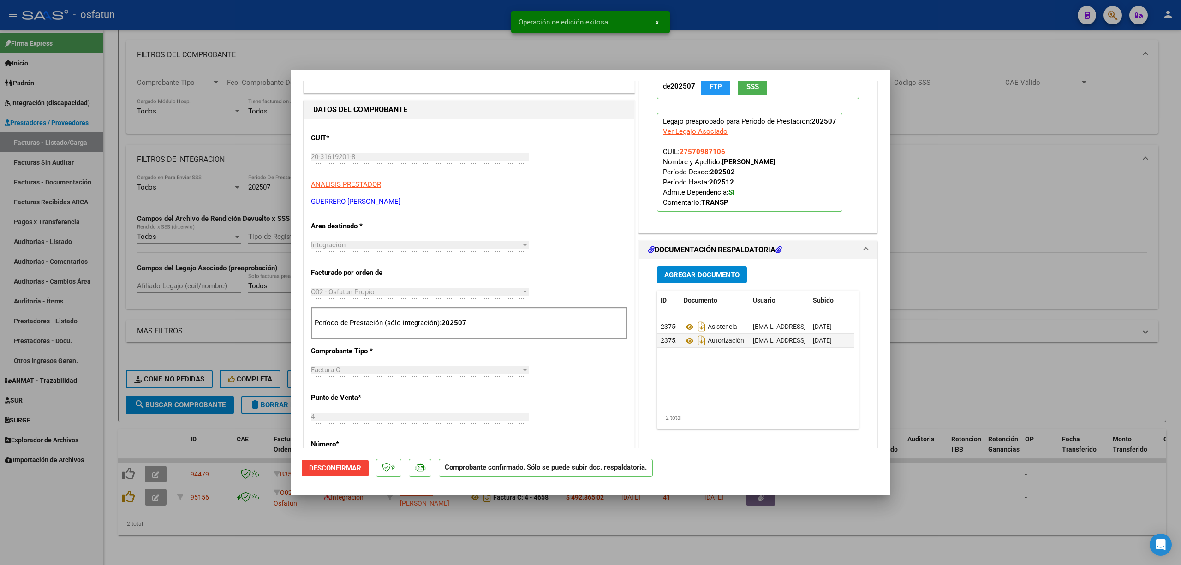
click at [986, 334] on div at bounding box center [590, 282] width 1181 height 565
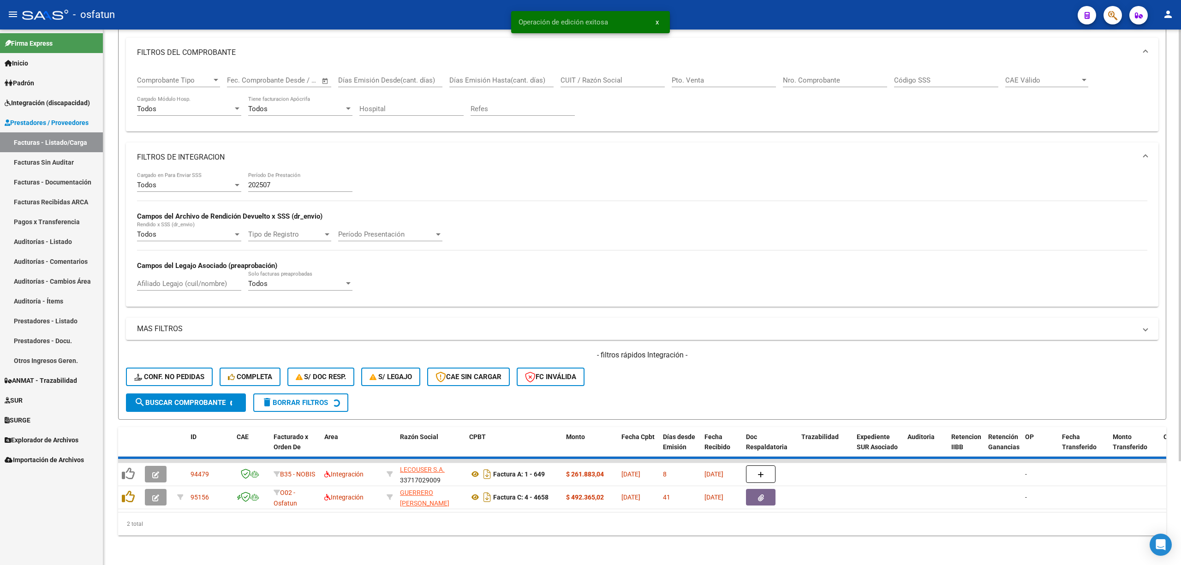
scroll to position [102, 0]
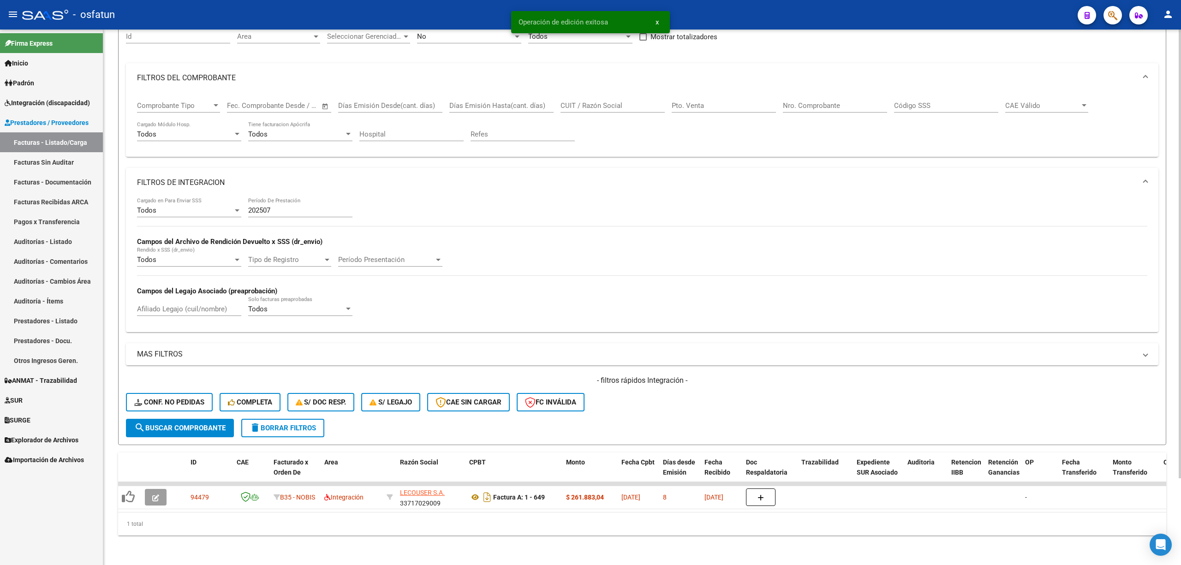
click at [274, 206] on input "202507" at bounding box center [300, 210] width 104 height 8
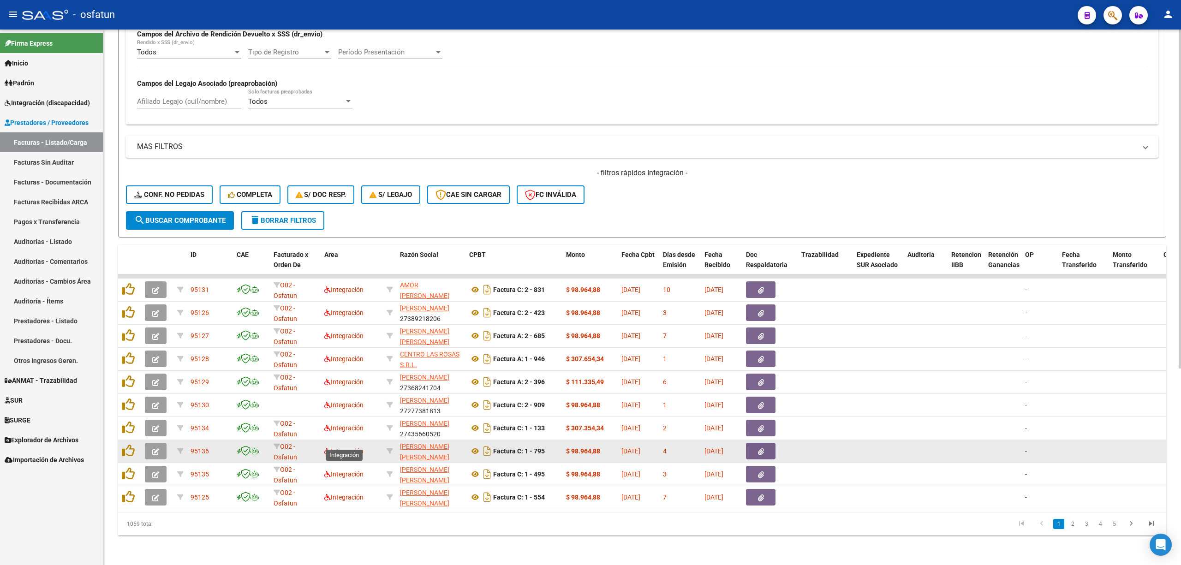
scroll to position [310, 0]
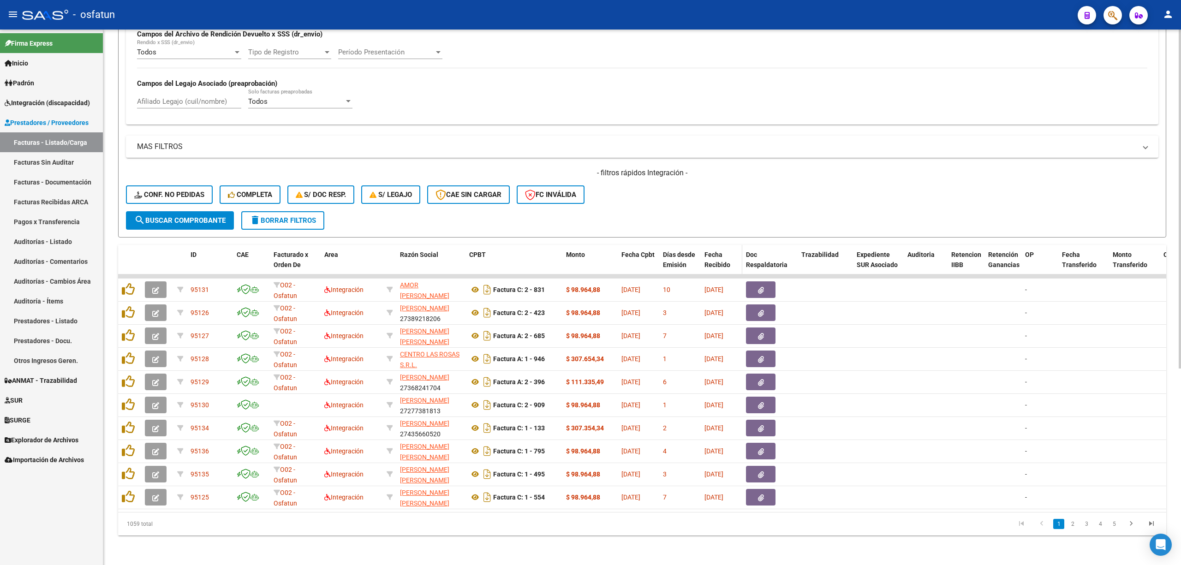
type input "202508"
click at [715, 251] on span "Fecha Recibido" at bounding box center [717, 260] width 26 height 18
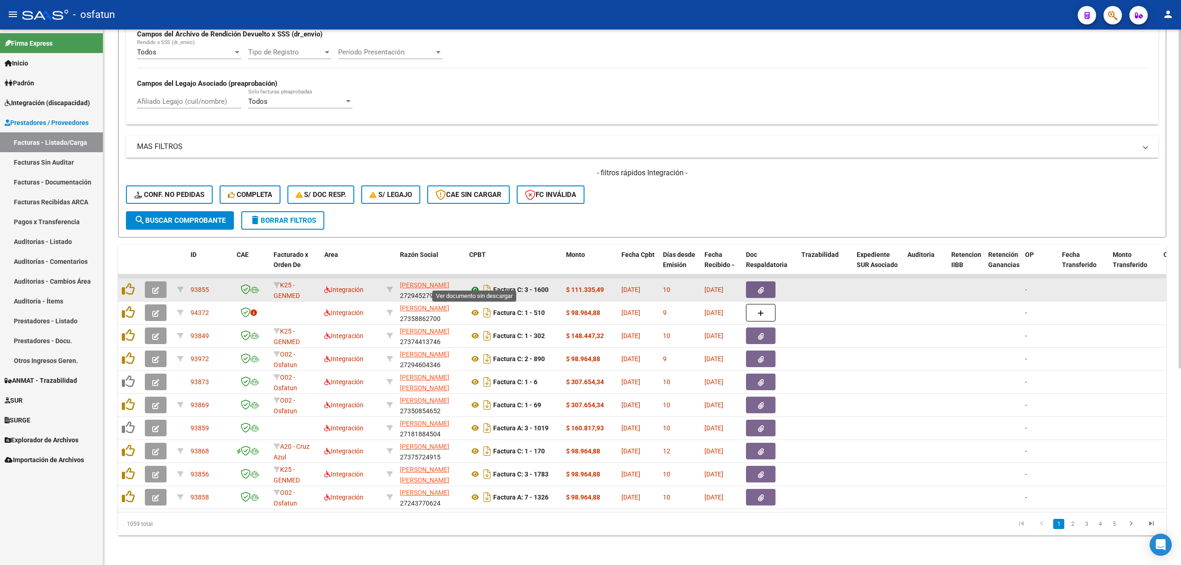
click at [475, 284] on icon at bounding box center [475, 289] width 12 height 11
click at [156, 281] on button "button" at bounding box center [156, 289] width 22 height 17
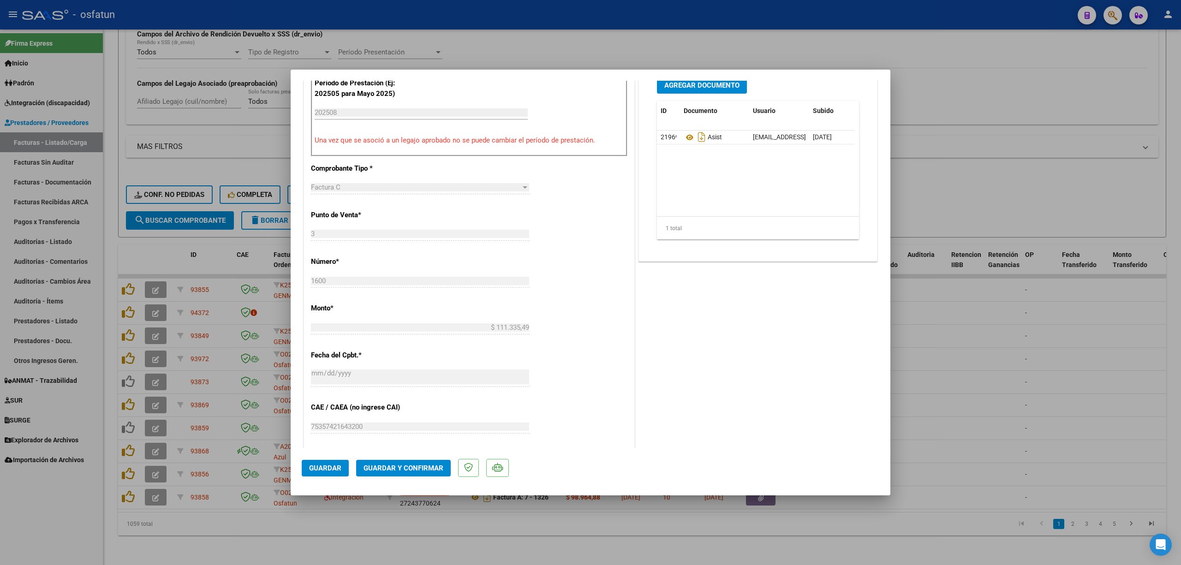
scroll to position [307, 0]
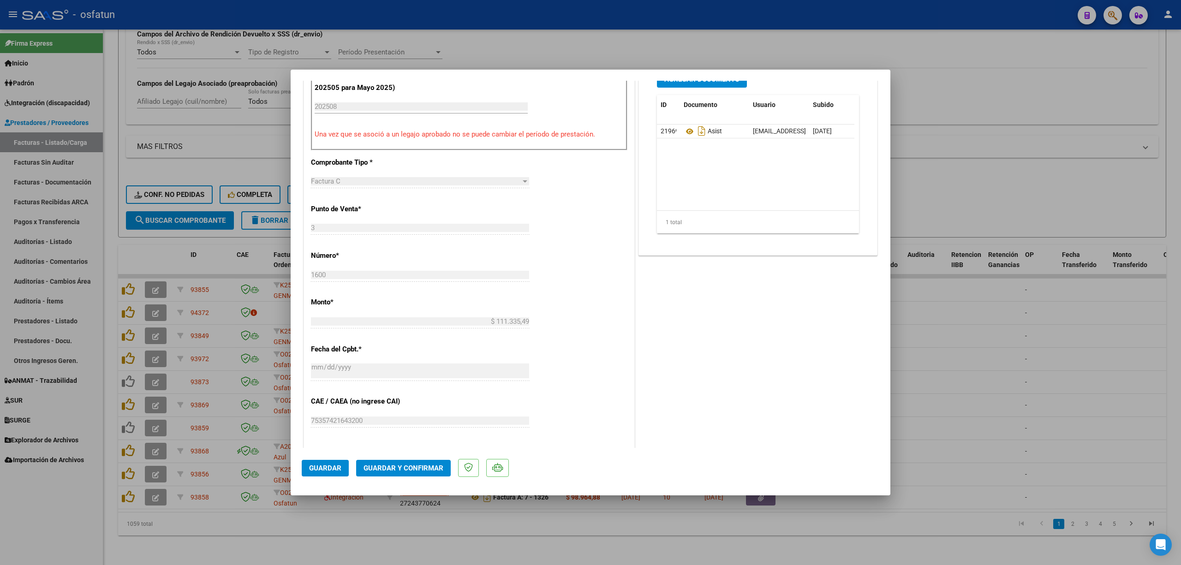
click at [399, 467] on span "Guardar y Confirmar" at bounding box center [403, 468] width 80 height 8
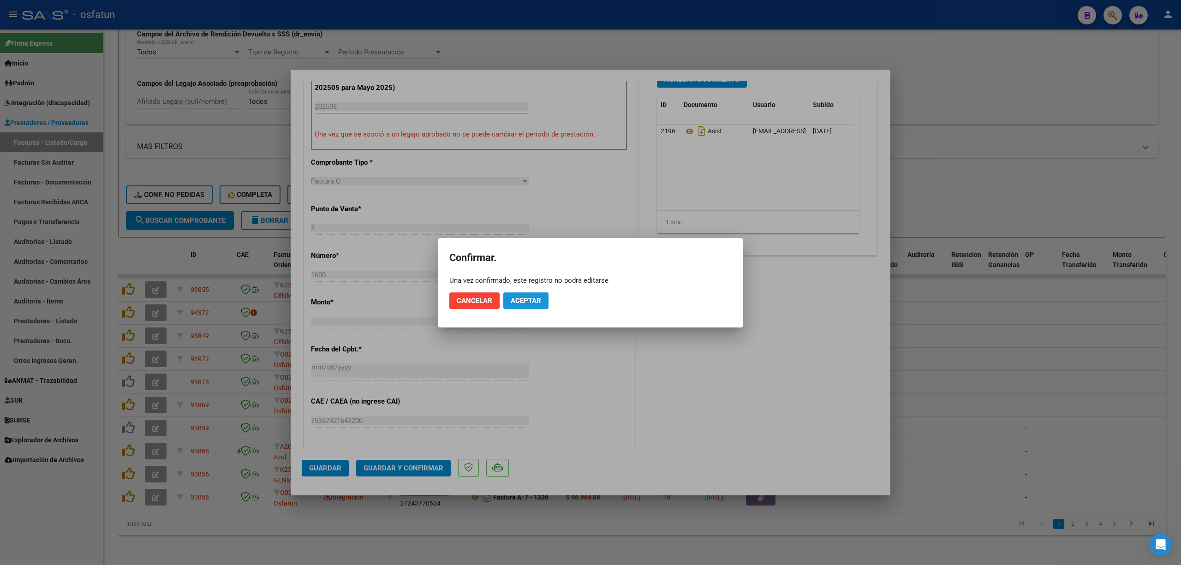
click at [518, 305] on button "Aceptar" at bounding box center [525, 300] width 45 height 17
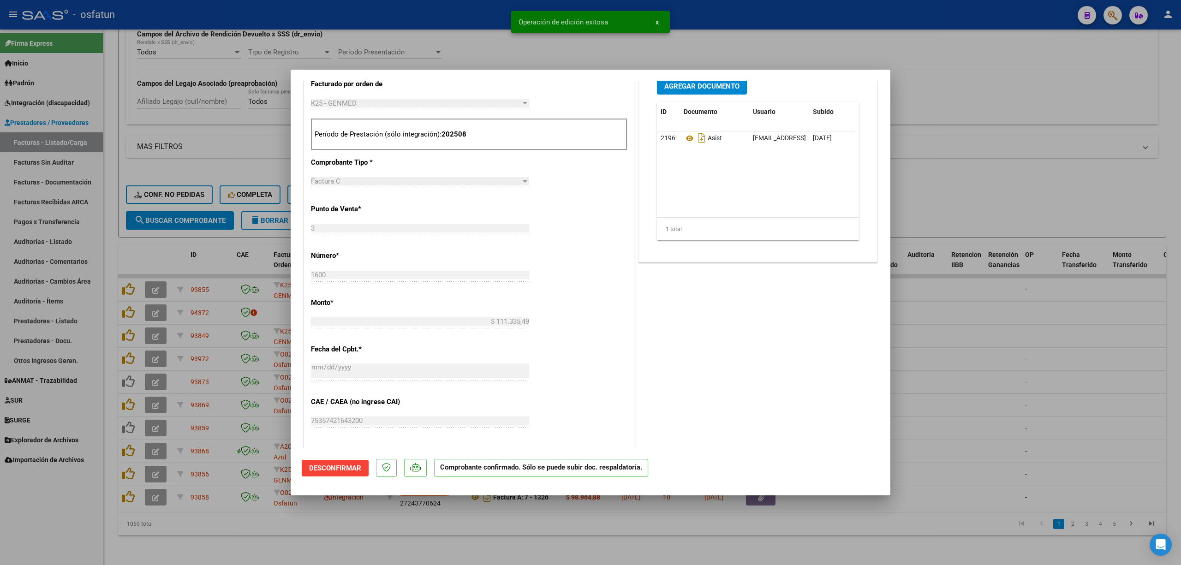
click at [462, 39] on div at bounding box center [590, 282] width 1181 height 565
type input "$ 0,00"
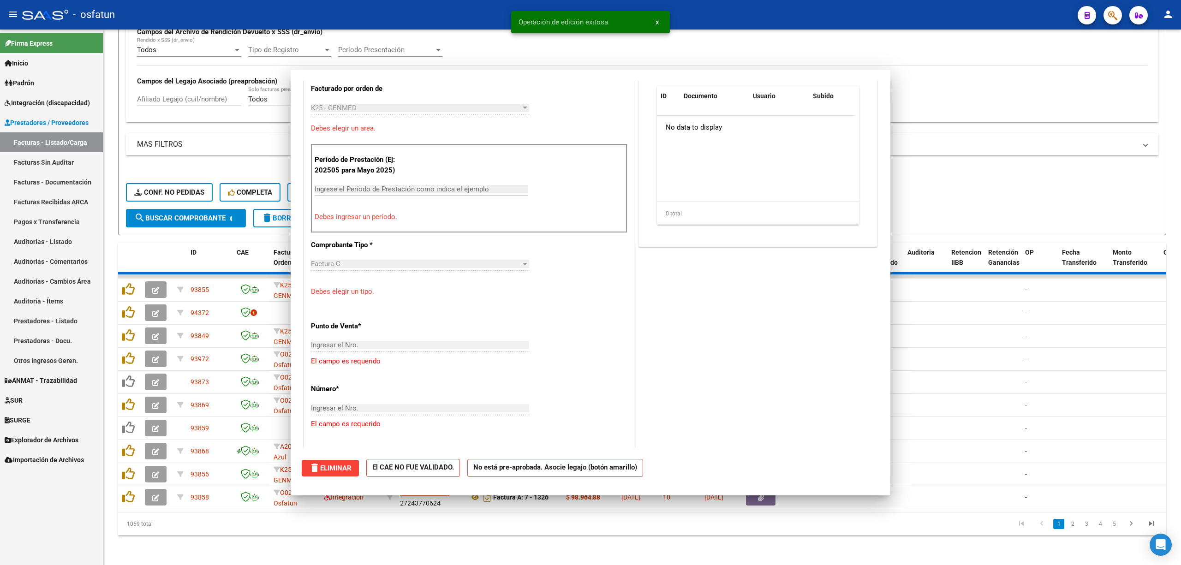
scroll to position [421, 0]
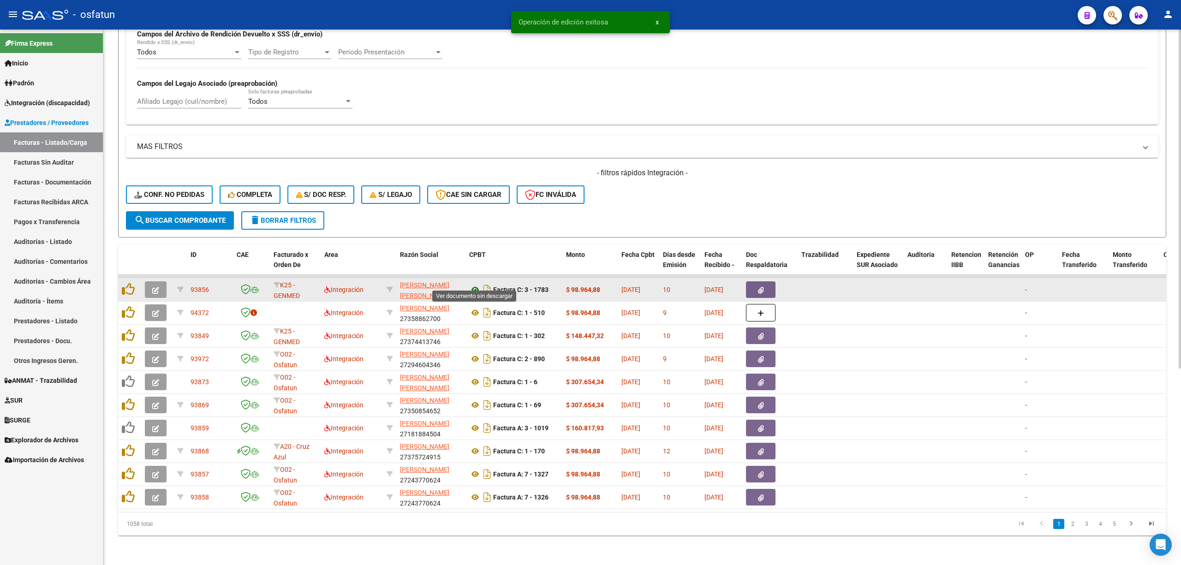
click at [473, 284] on icon at bounding box center [475, 289] width 12 height 11
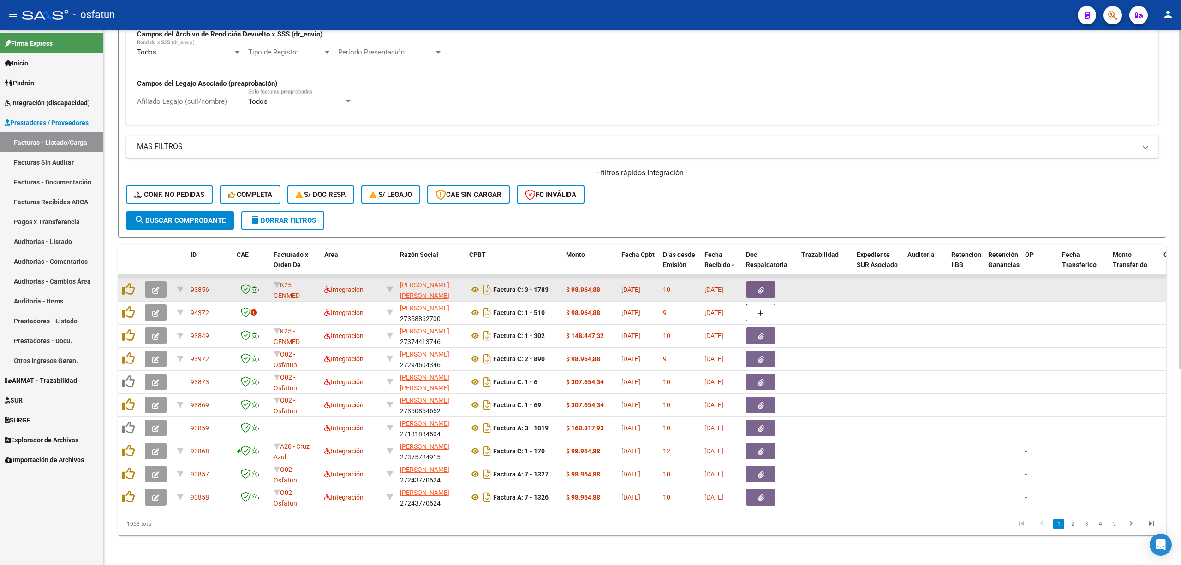
click at [157, 287] on icon "button" at bounding box center [155, 290] width 7 height 7
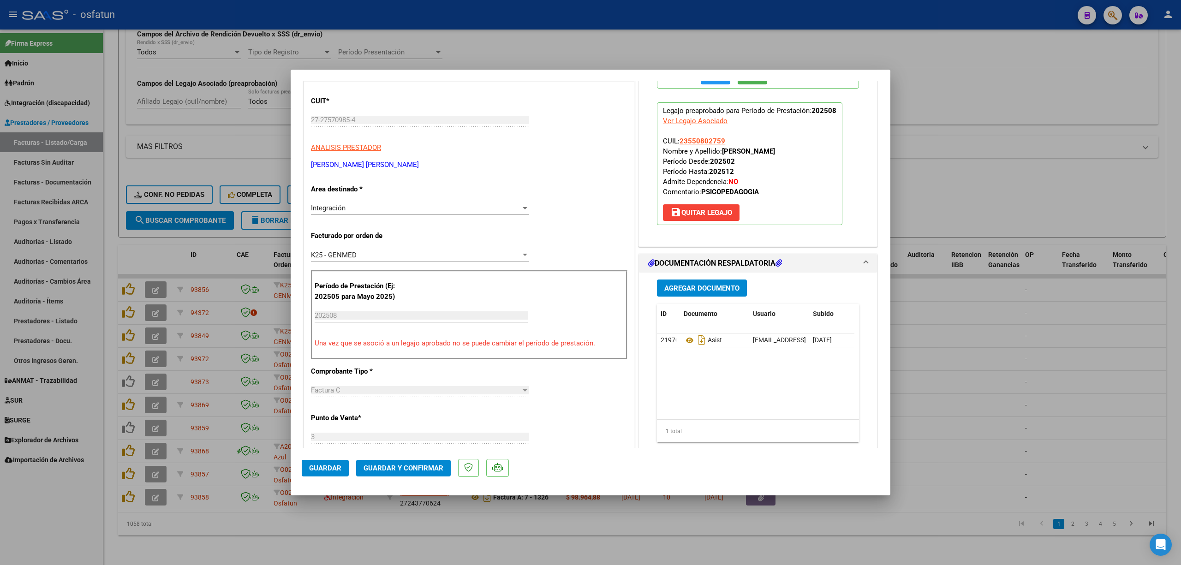
scroll to position [123, 0]
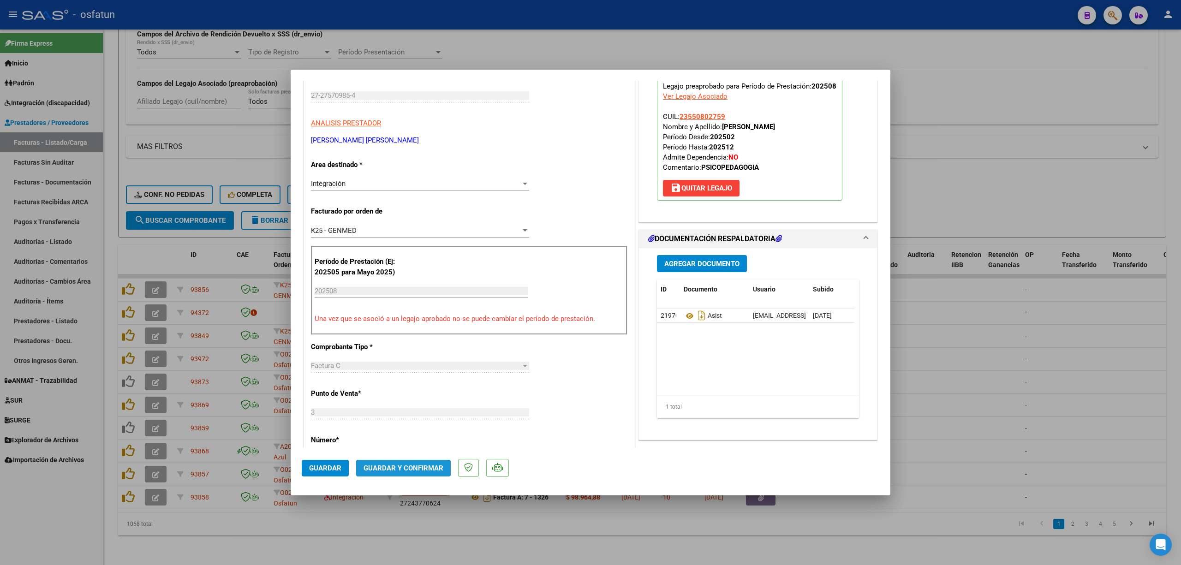
click at [416, 474] on button "Guardar y Confirmar" at bounding box center [403, 468] width 95 height 17
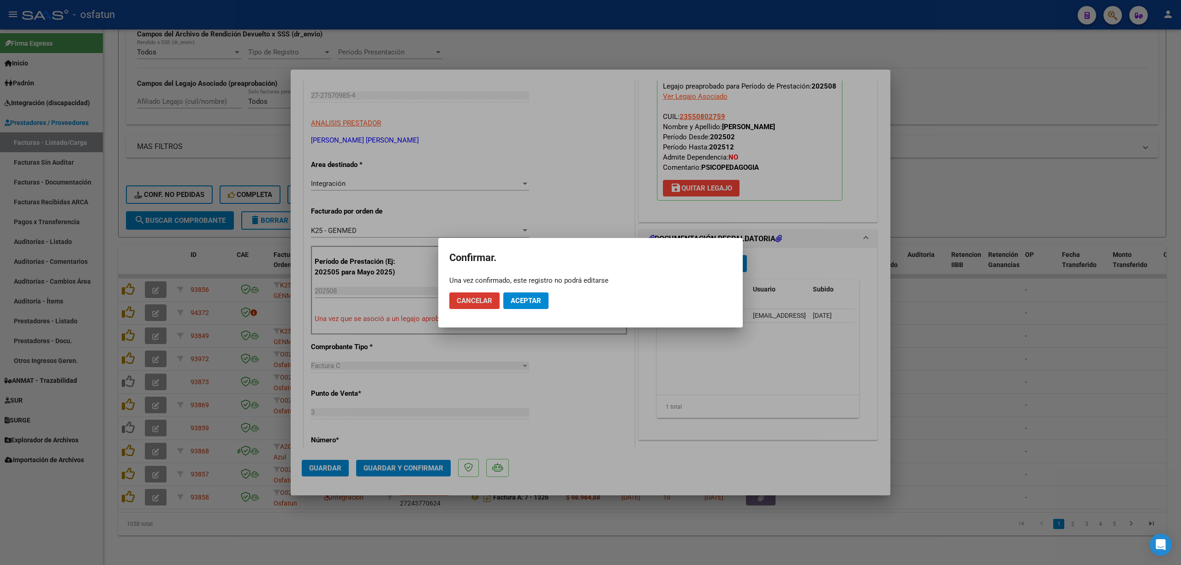
click at [522, 293] on button "Aceptar" at bounding box center [525, 300] width 45 height 17
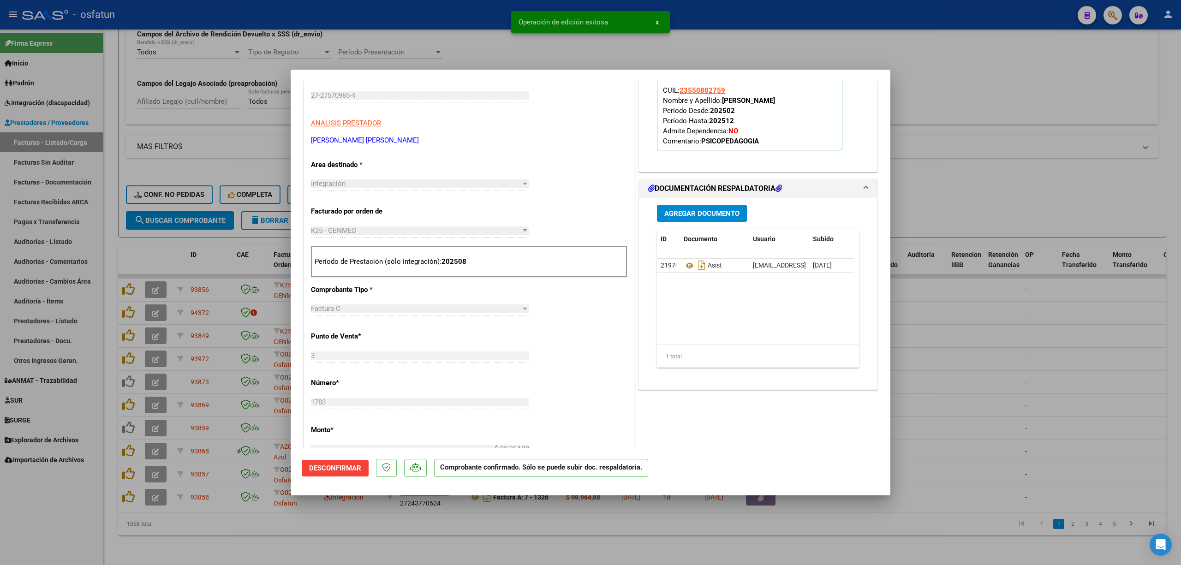
click at [475, 32] on div at bounding box center [590, 282] width 1181 height 565
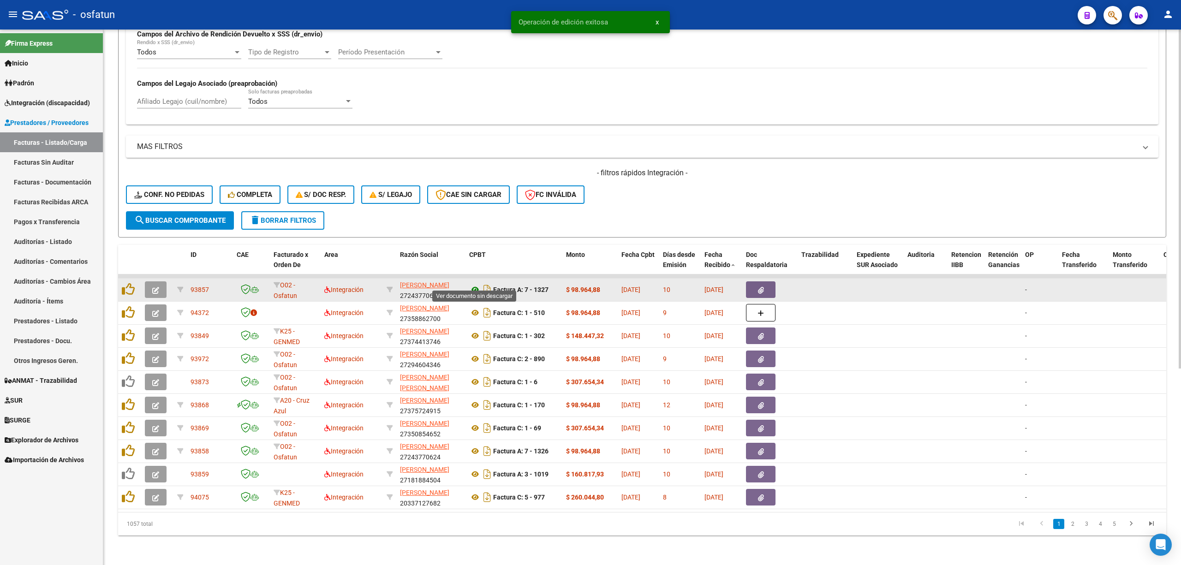
click at [475, 284] on icon at bounding box center [475, 289] width 12 height 11
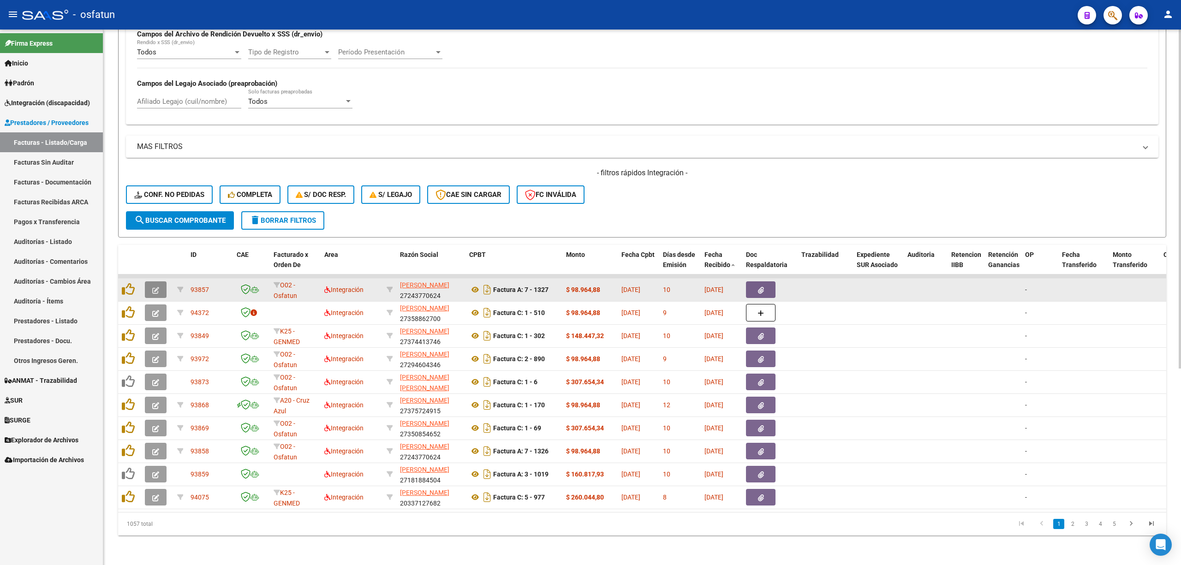
click at [150, 283] on button "button" at bounding box center [156, 289] width 22 height 17
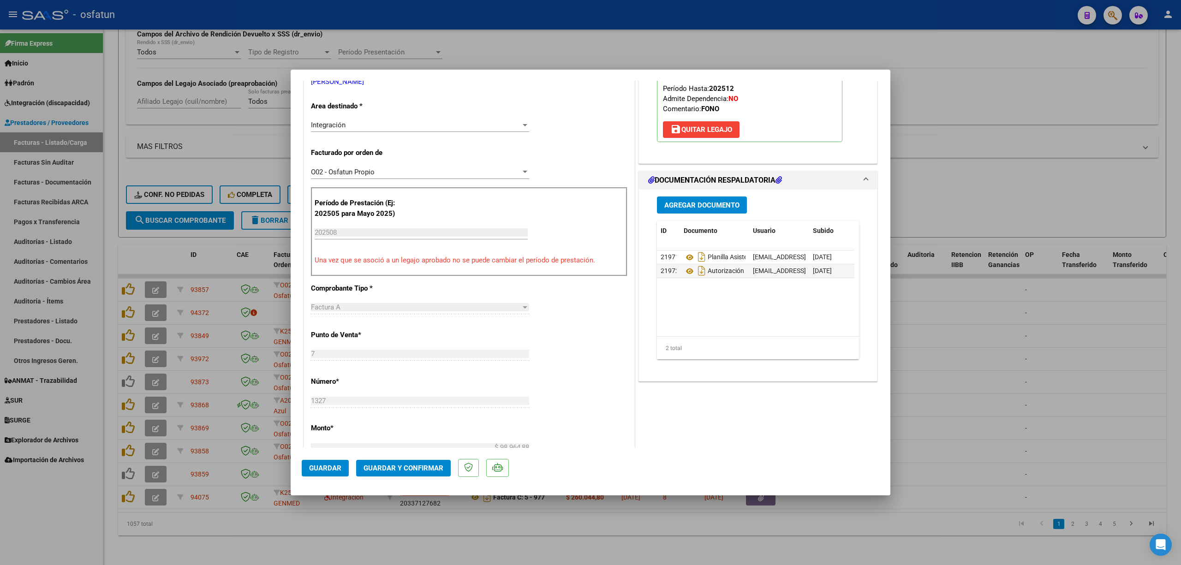
scroll to position [246, 0]
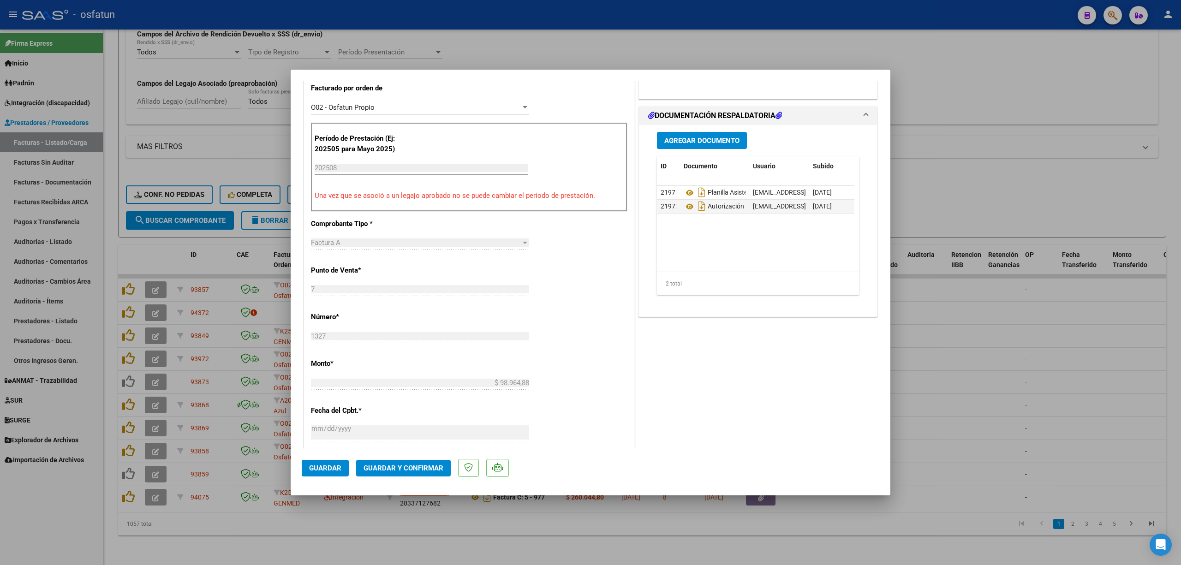
click at [420, 458] on mat-dialog-actions "Guardar Guardar y Confirmar" at bounding box center [590, 466] width 577 height 36
click at [420, 462] on button "Guardar y Confirmar" at bounding box center [403, 468] width 95 height 17
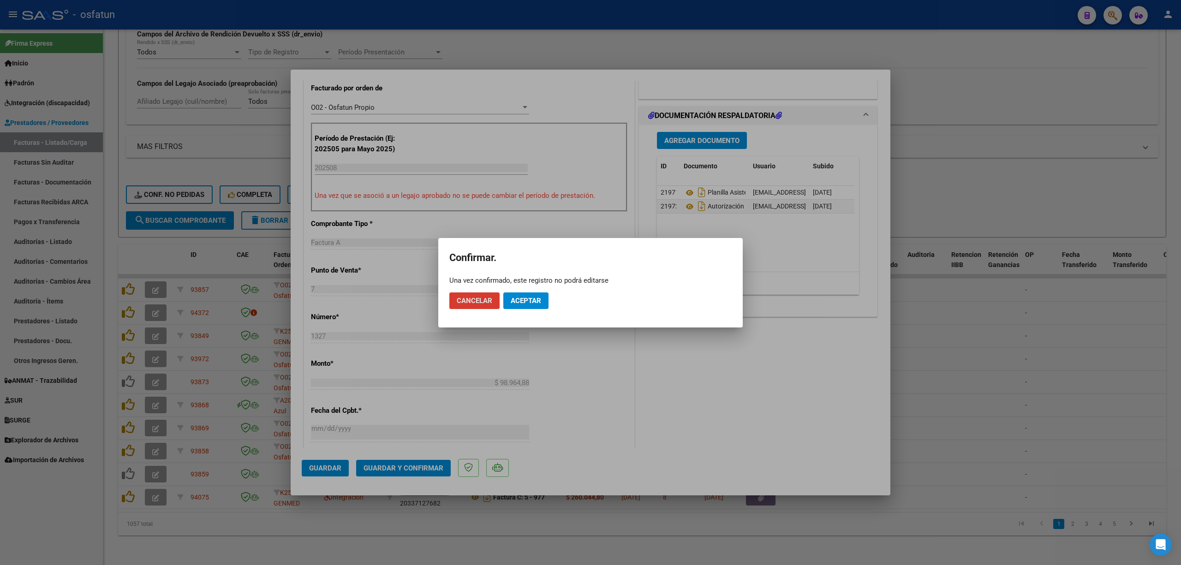
click at [527, 299] on span "Aceptar" at bounding box center [526, 301] width 30 height 8
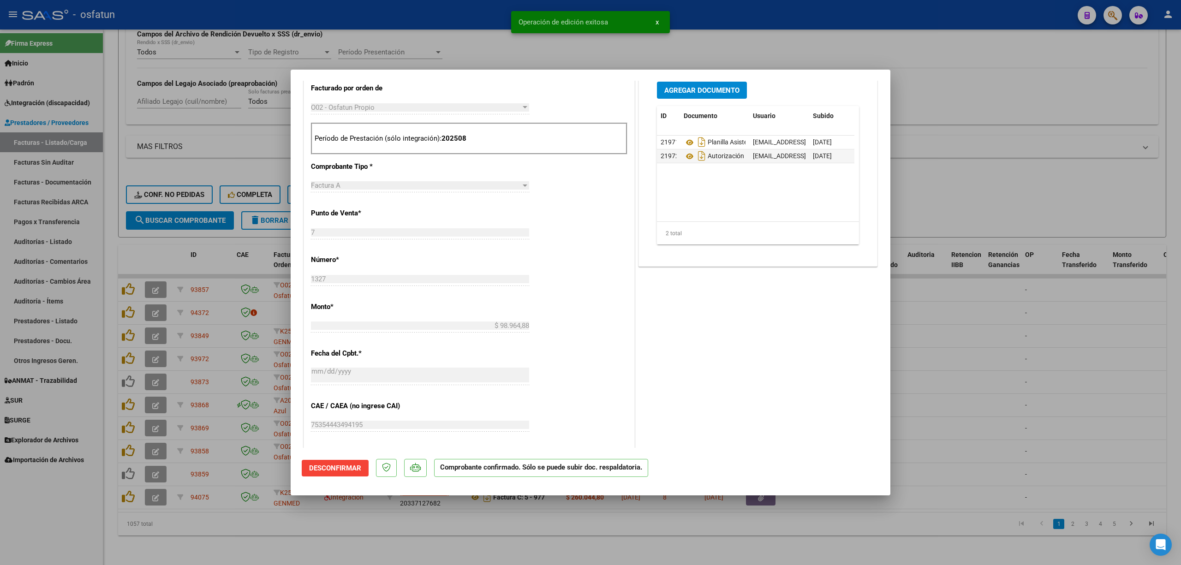
click at [519, 35] on div "Operación de edición exitosa x" at bounding box center [590, 22] width 181 height 44
drag, startPoint x: 499, startPoint y: 47, endPoint x: 475, endPoint y: 79, distance: 40.2
click at [497, 48] on div at bounding box center [590, 282] width 1181 height 565
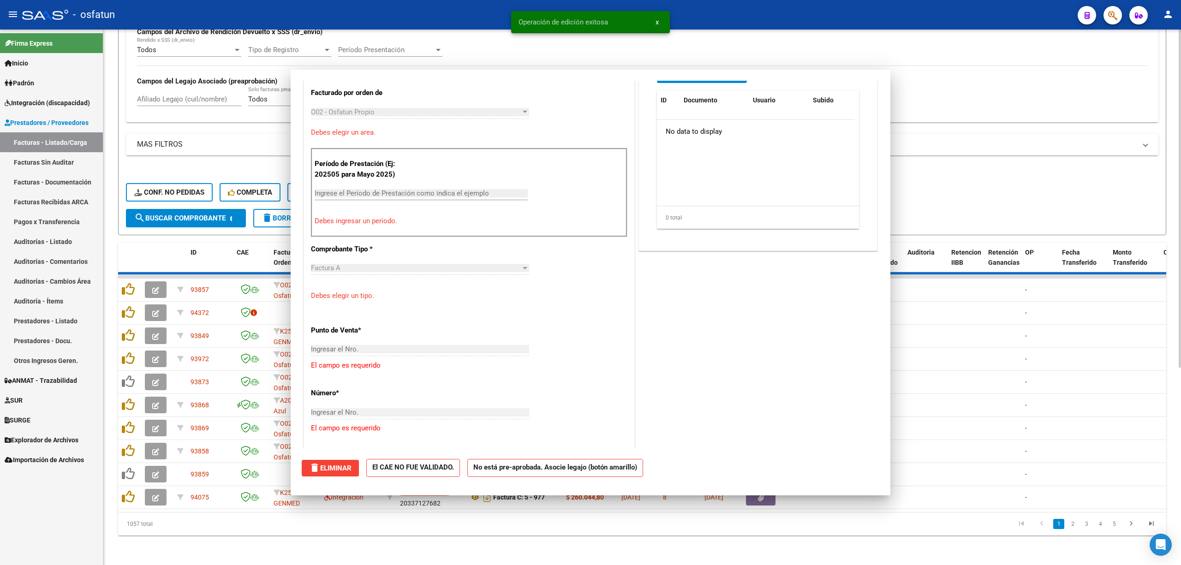
scroll to position [0, 0]
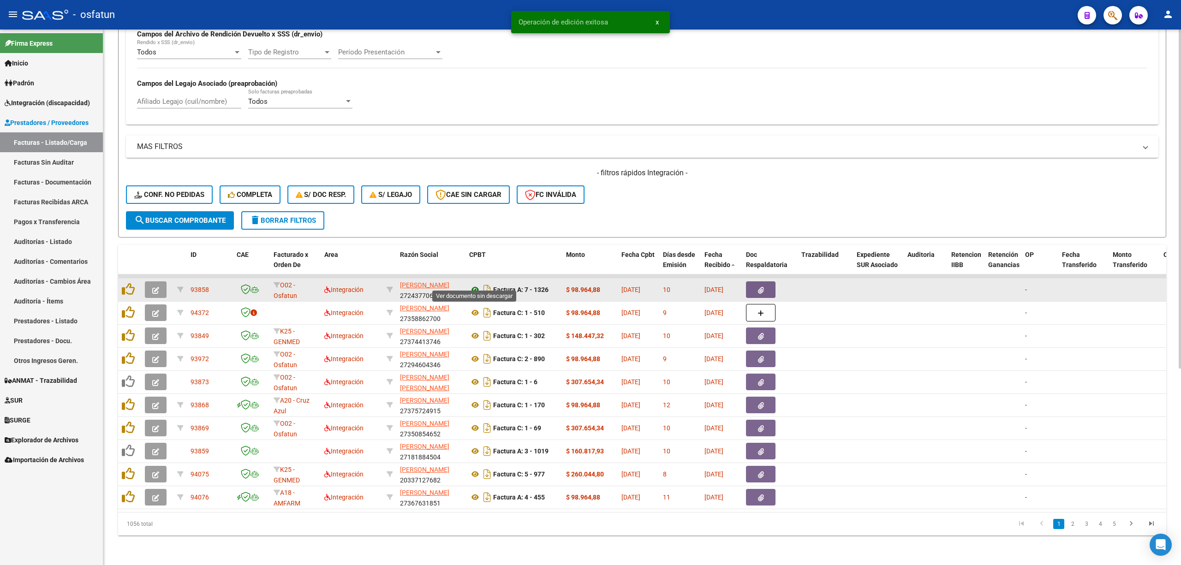
click at [473, 284] on icon at bounding box center [475, 289] width 12 height 11
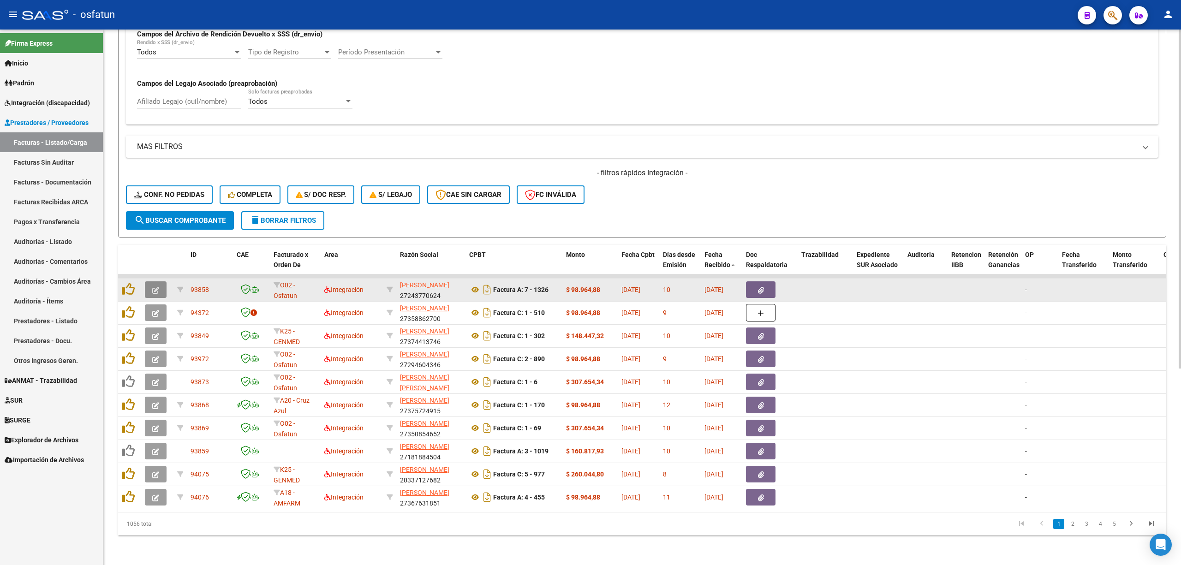
click at [157, 287] on icon "button" at bounding box center [155, 290] width 7 height 7
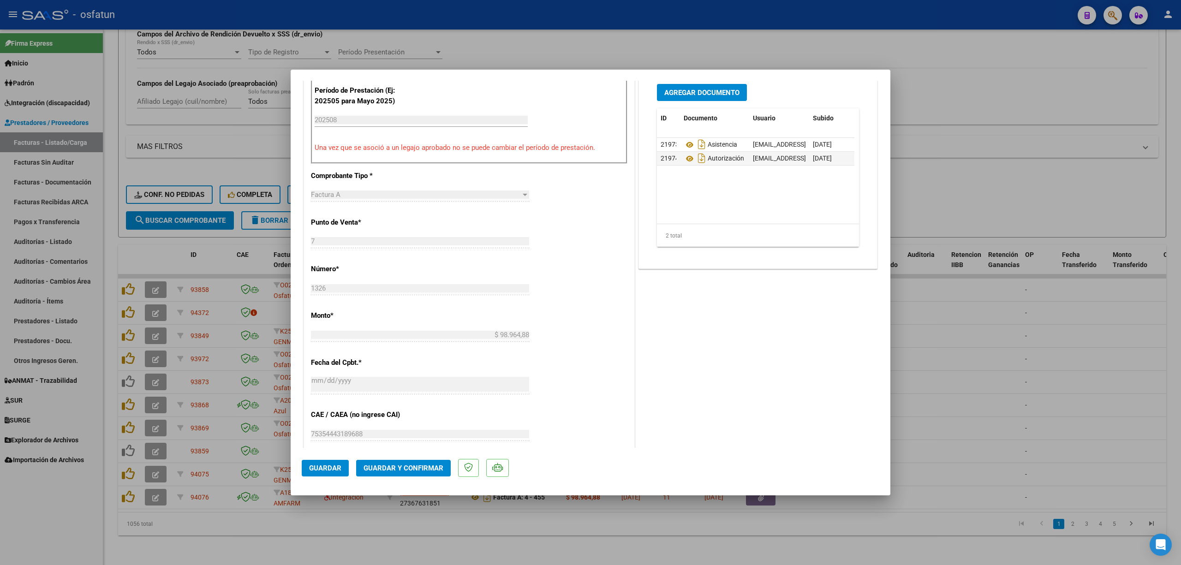
scroll to position [307, 0]
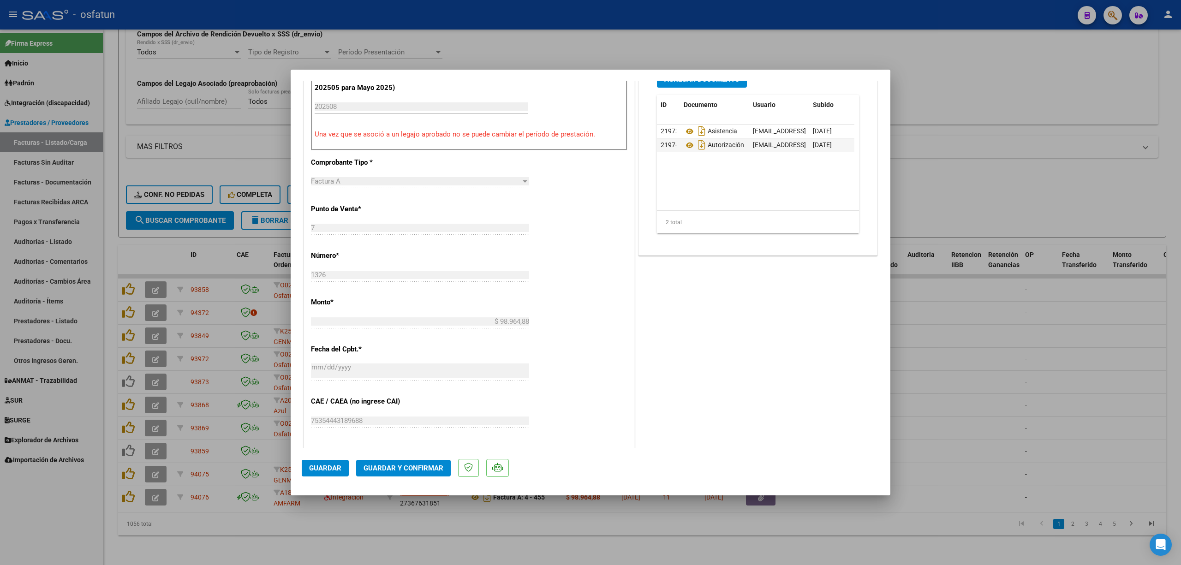
click at [420, 464] on span "Guardar y Confirmar" at bounding box center [403, 468] width 80 height 8
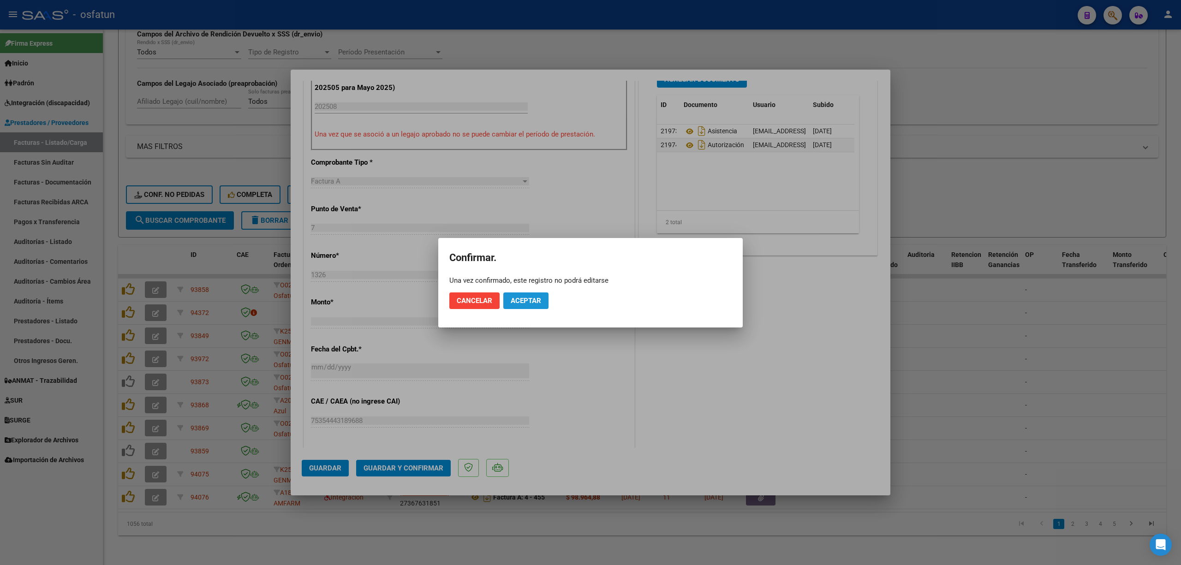
click at [534, 305] on button "Aceptar" at bounding box center [525, 300] width 45 height 17
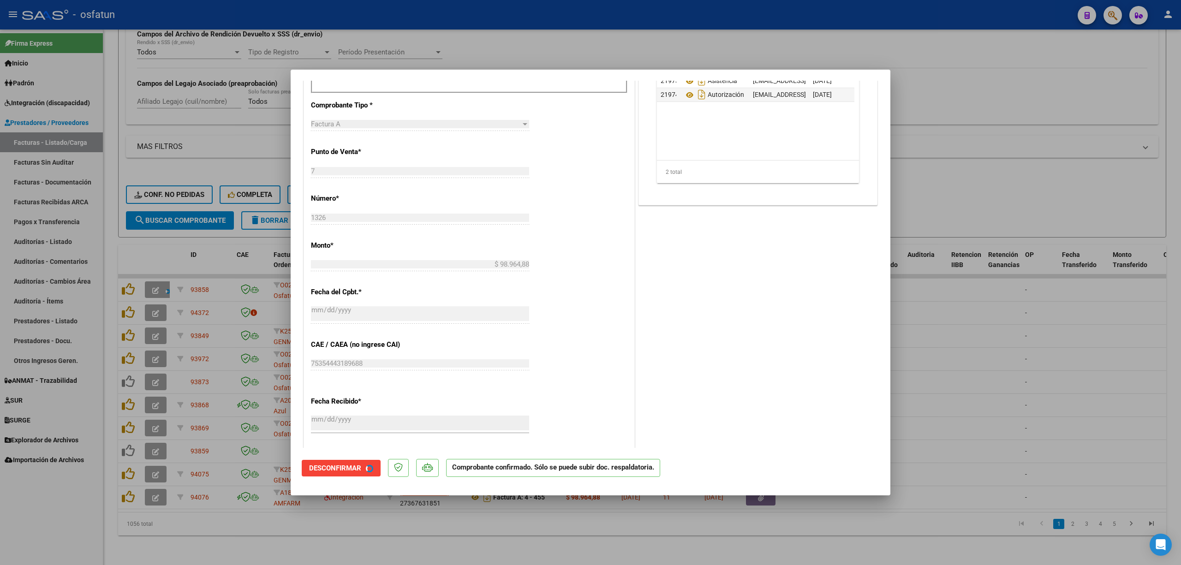
scroll to position [250, 0]
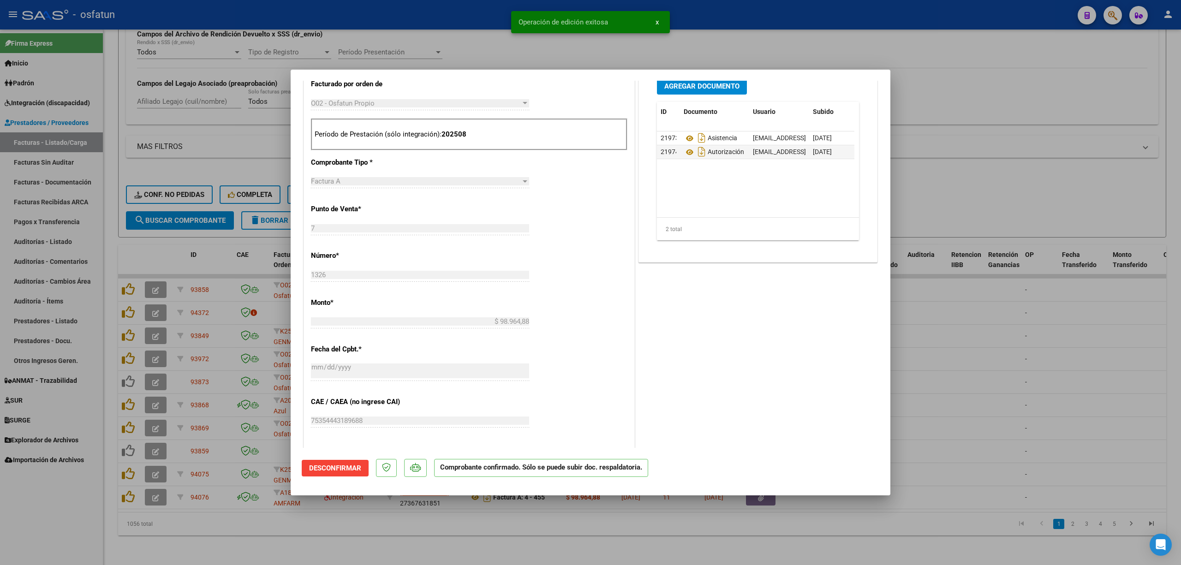
click at [447, 37] on div at bounding box center [590, 282] width 1181 height 565
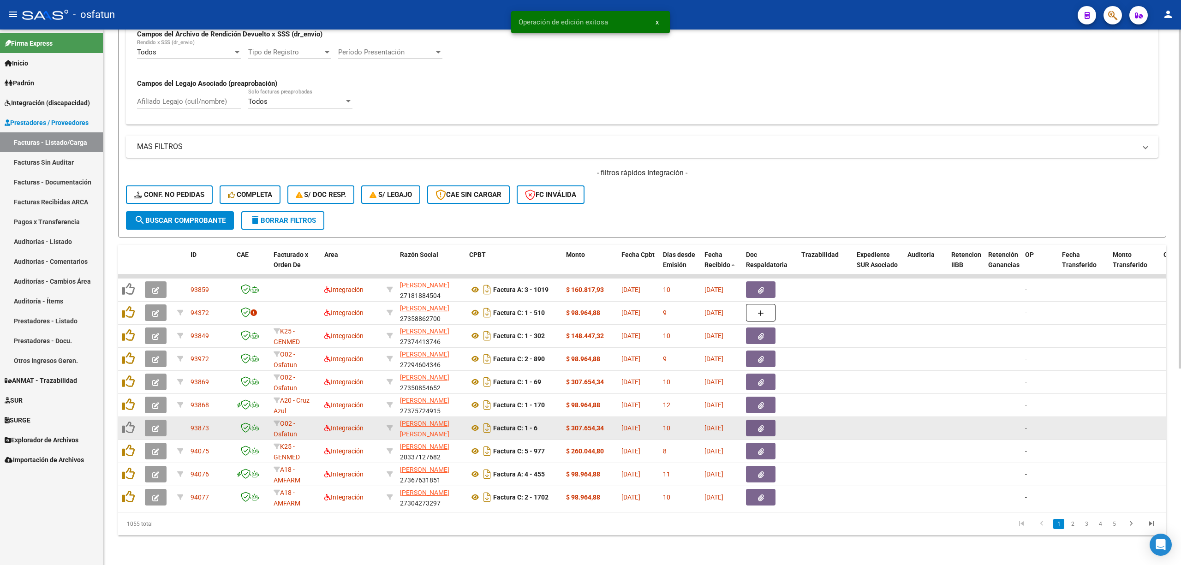
scroll to position [12, 0]
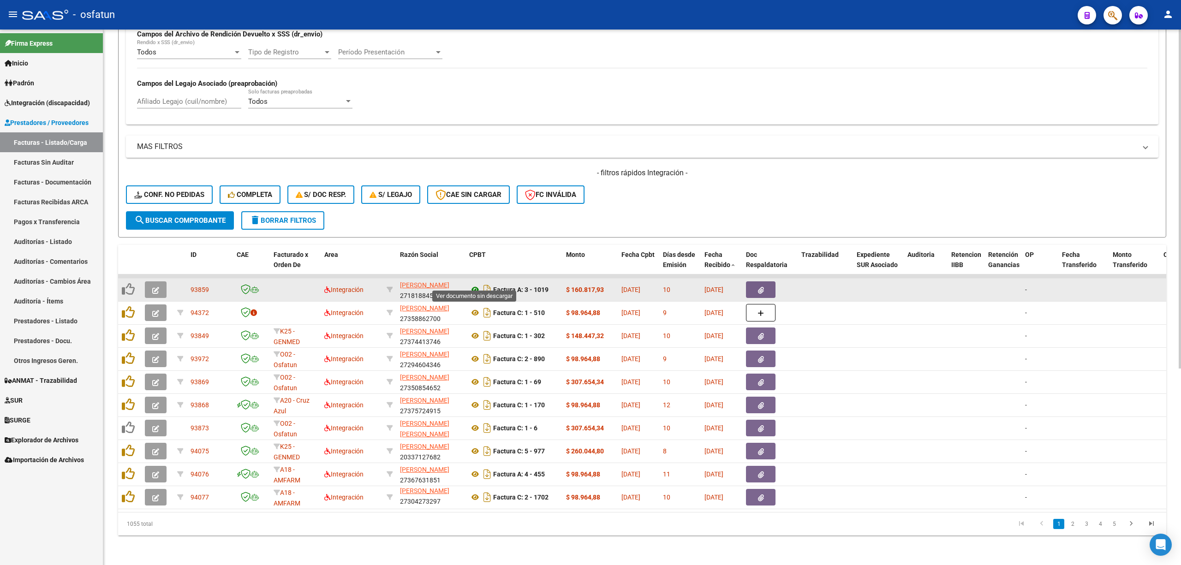
click at [471, 284] on icon at bounding box center [475, 289] width 12 height 11
click at [154, 290] on datatable-body-cell at bounding box center [157, 290] width 32 height 23
click at [149, 286] on button "button" at bounding box center [156, 289] width 22 height 17
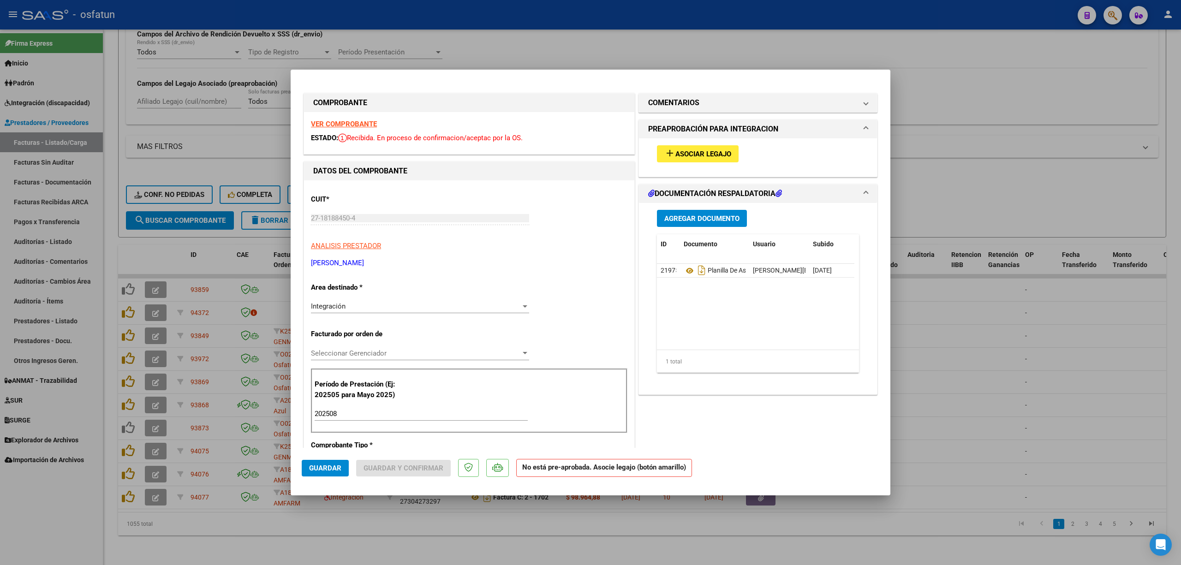
click at [679, 159] on button "add Asociar Legajo" at bounding box center [698, 153] width 82 height 17
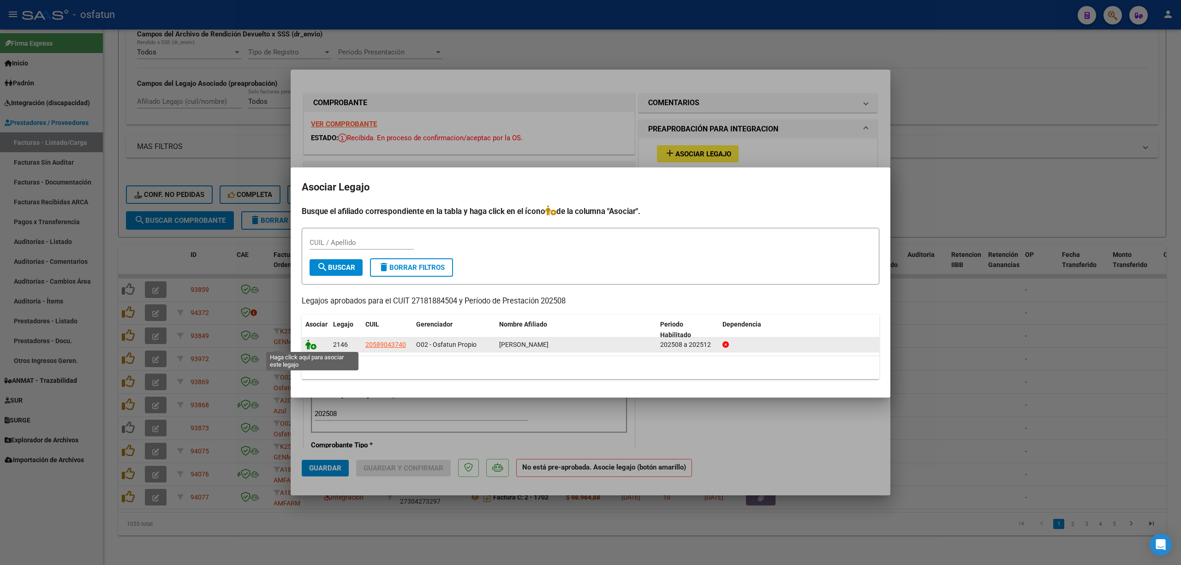
click at [316, 345] on span at bounding box center [312, 344] width 14 height 7
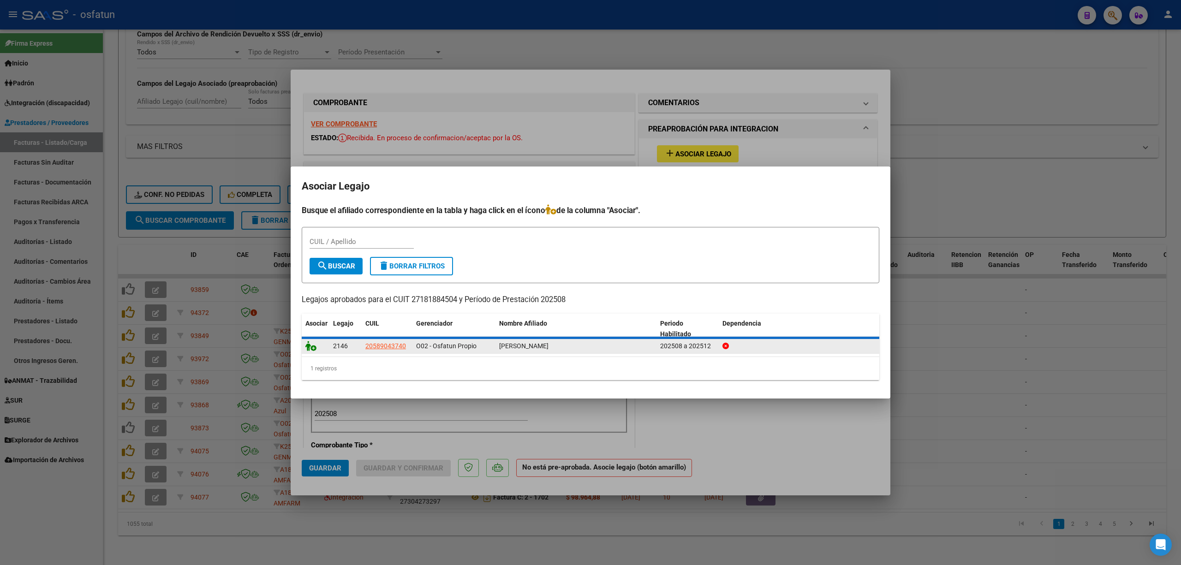
click at [310, 347] on icon at bounding box center [310, 346] width 11 height 10
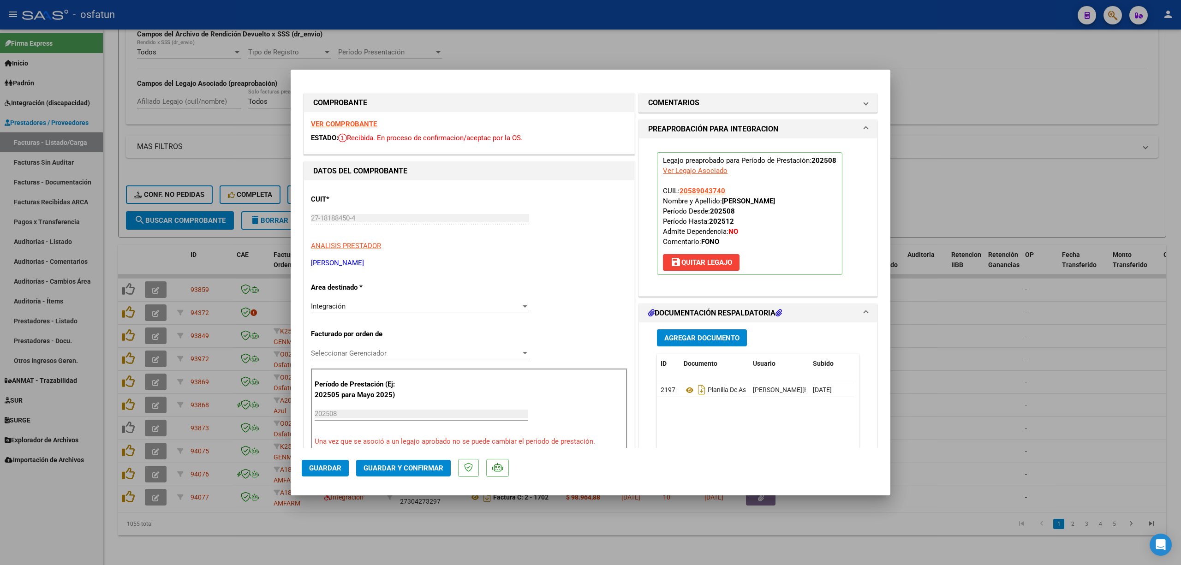
scroll to position [61, 0]
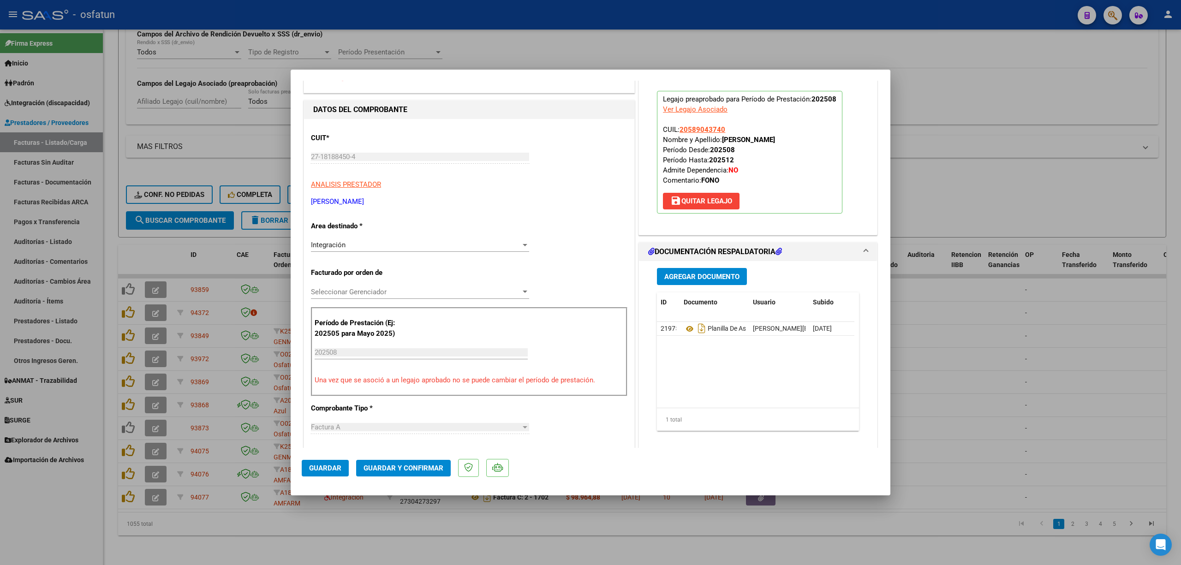
click at [409, 471] on span "Guardar y Confirmar" at bounding box center [403, 468] width 80 height 8
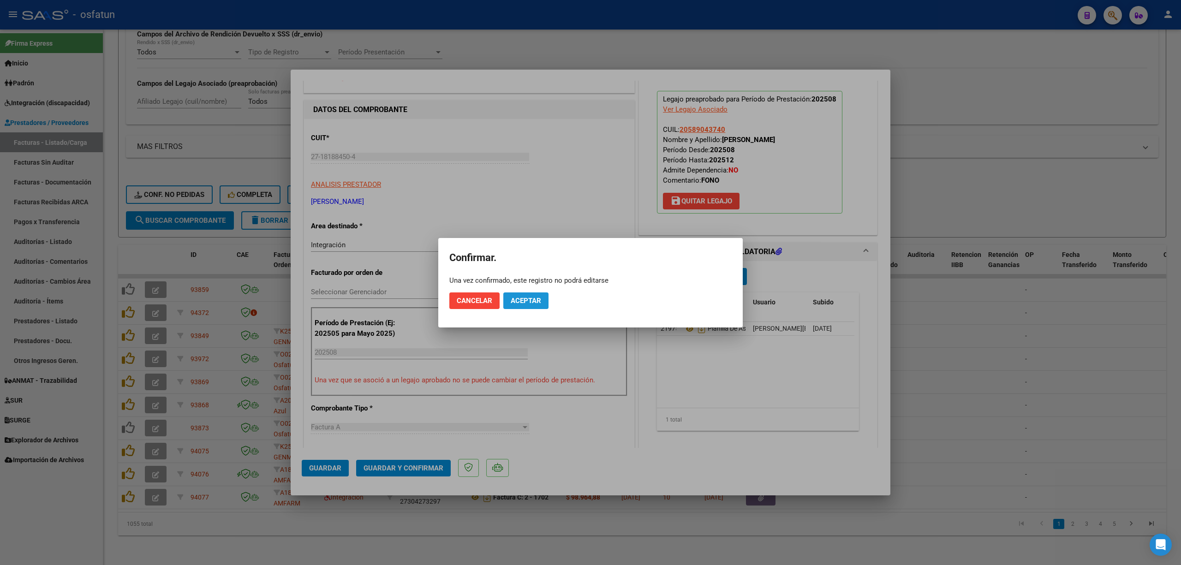
click at [534, 306] on button "Aceptar" at bounding box center [525, 300] width 45 height 17
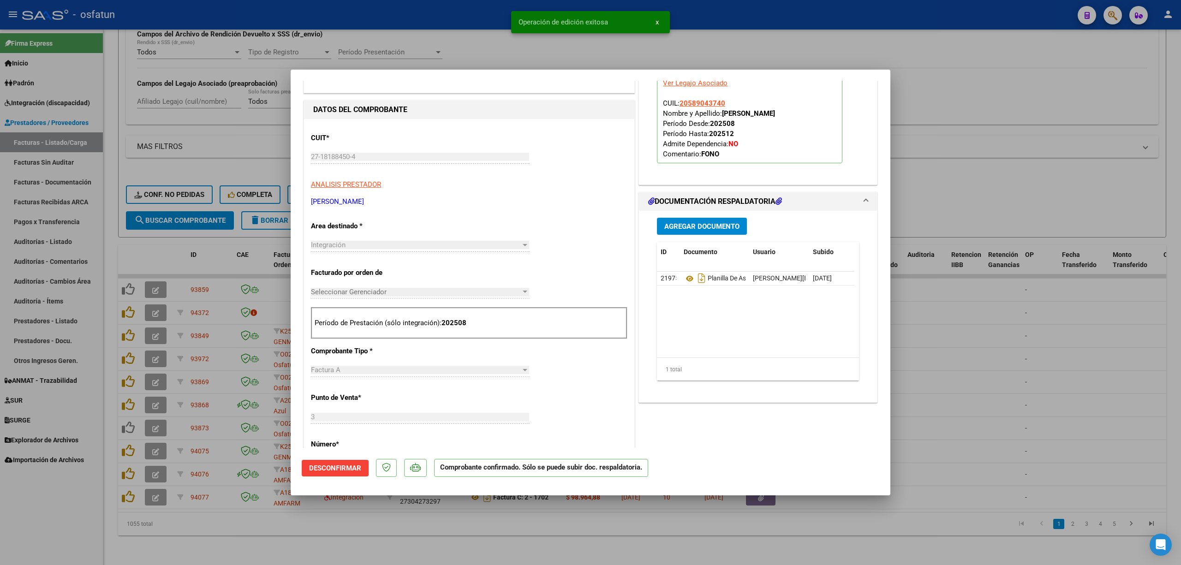
click at [1007, 331] on div at bounding box center [590, 282] width 1181 height 565
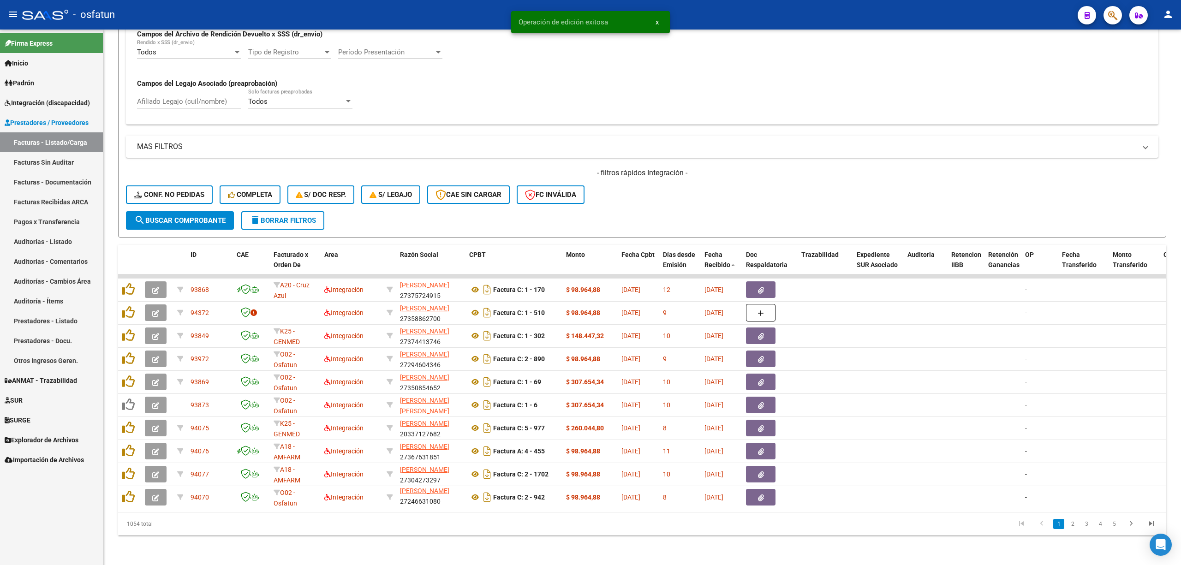
scroll to position [1, 0]
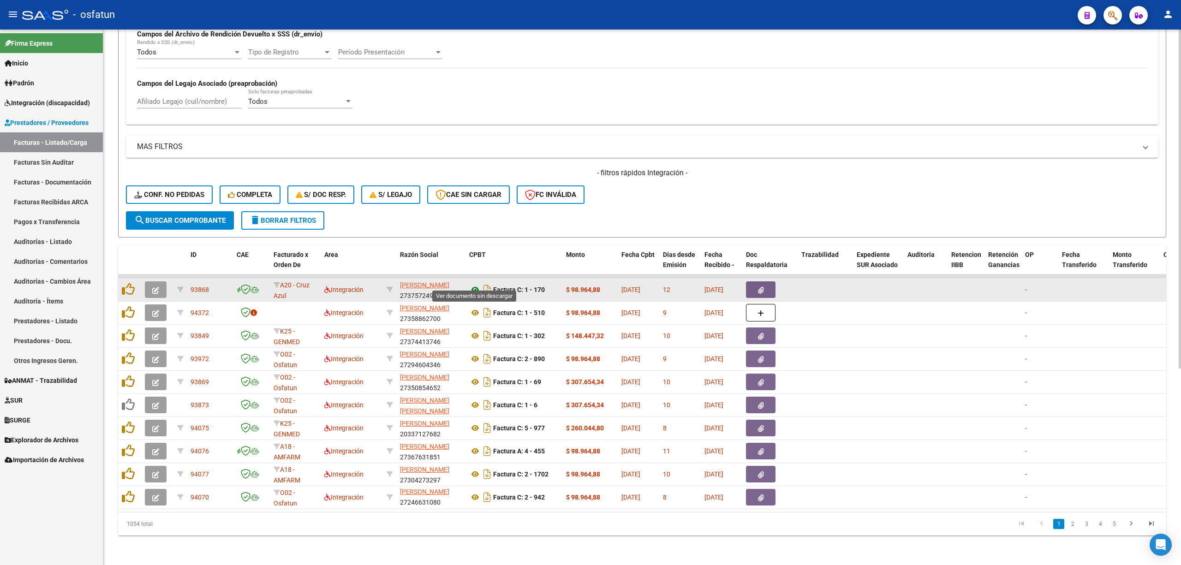
click at [476, 284] on icon at bounding box center [475, 289] width 12 height 11
click at [154, 287] on icon "button" at bounding box center [155, 290] width 7 height 7
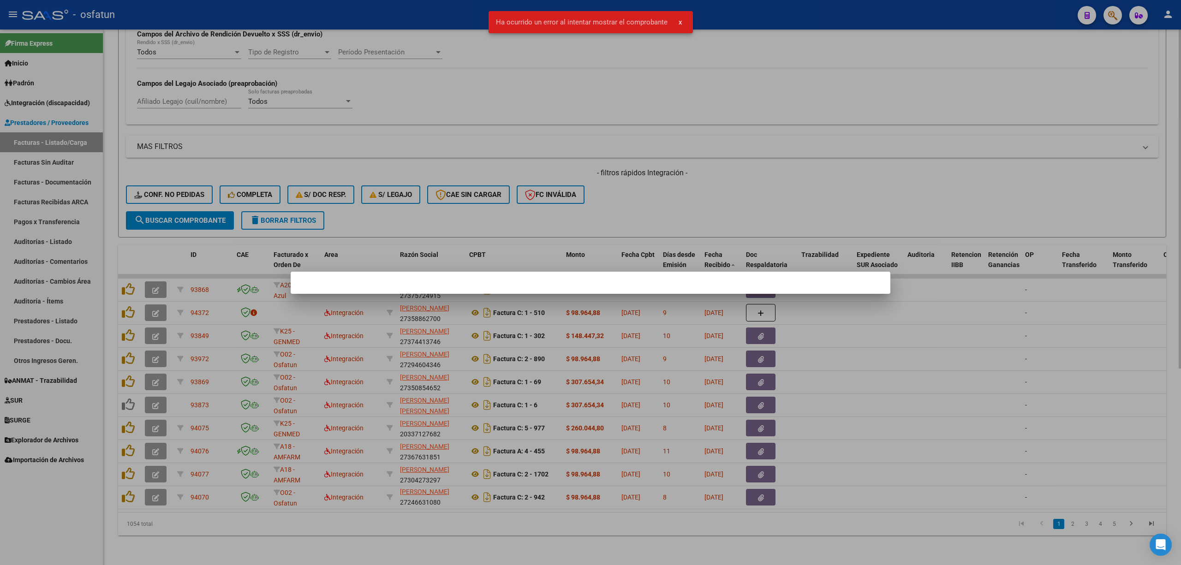
drag, startPoint x: 608, startPoint y: 181, endPoint x: 604, endPoint y: 191, distance: 10.4
click at [608, 183] on div at bounding box center [590, 282] width 1181 height 565
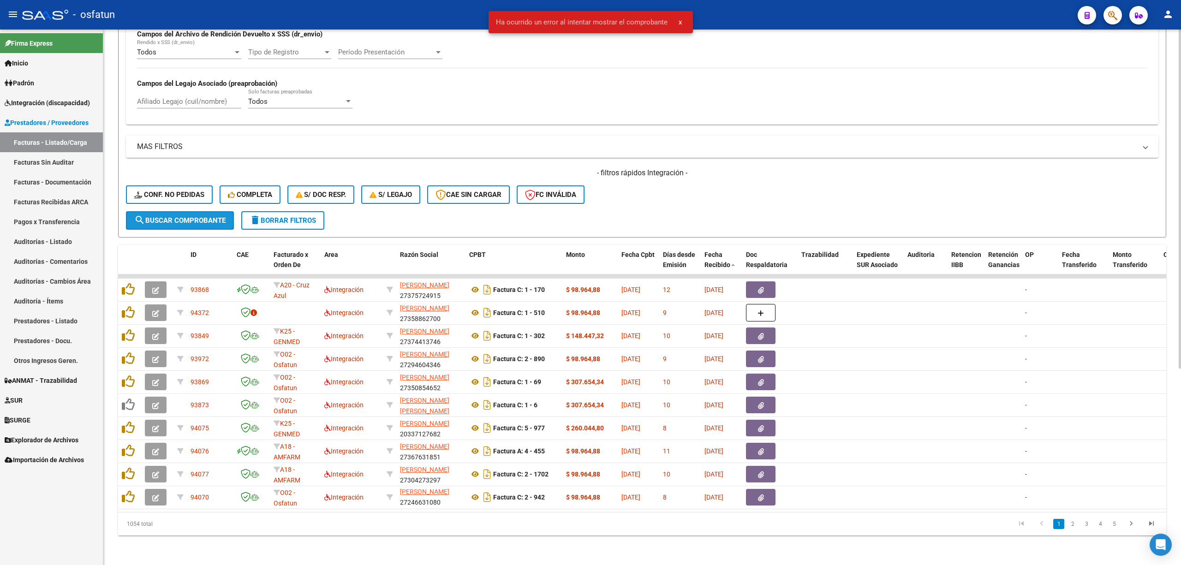
click at [171, 216] on span "search Buscar Comprobante" at bounding box center [179, 220] width 91 height 8
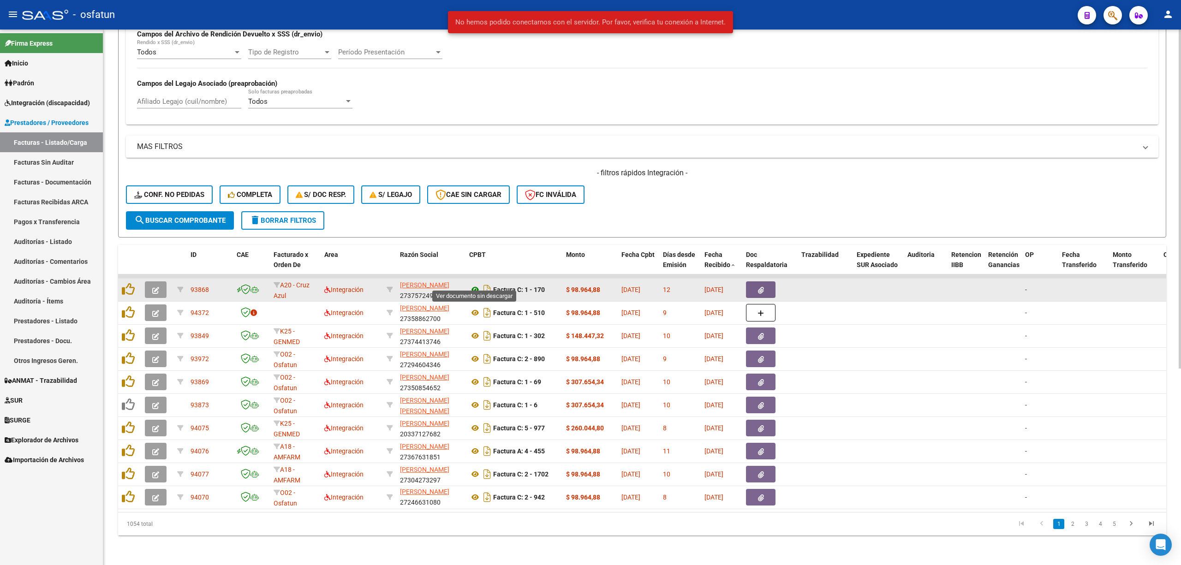
click at [473, 284] on icon at bounding box center [475, 289] width 12 height 11
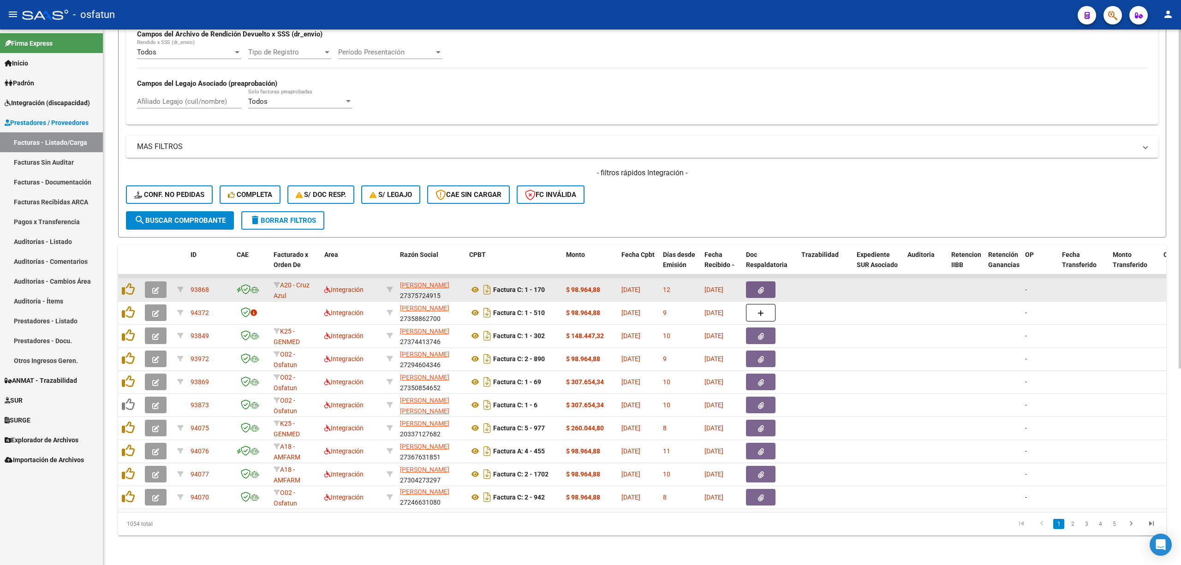
click at [153, 279] on datatable-body-cell at bounding box center [157, 290] width 32 height 23
click at [157, 287] on icon "button" at bounding box center [155, 290] width 7 height 7
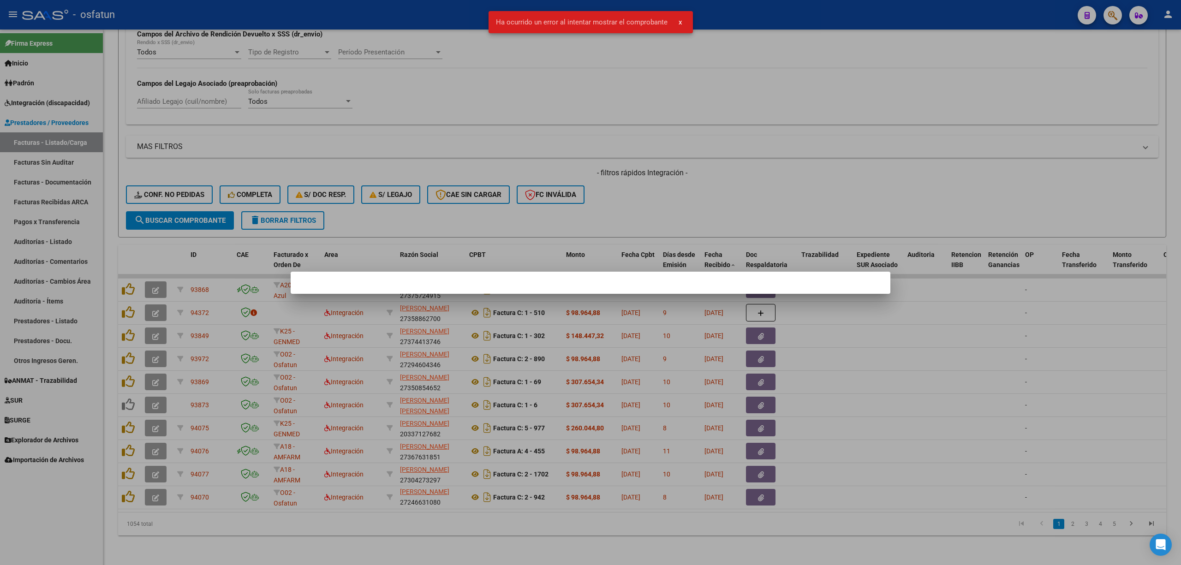
click at [572, 215] on div at bounding box center [590, 282] width 1181 height 565
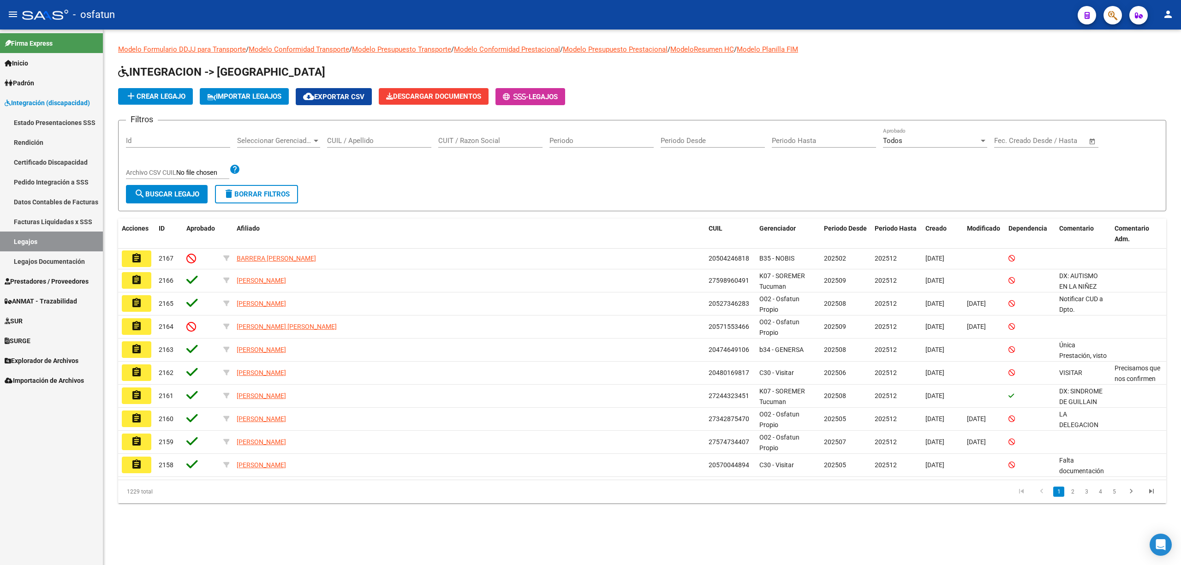
click at [52, 285] on span "Prestadores / Proveedores" at bounding box center [47, 281] width 84 height 10
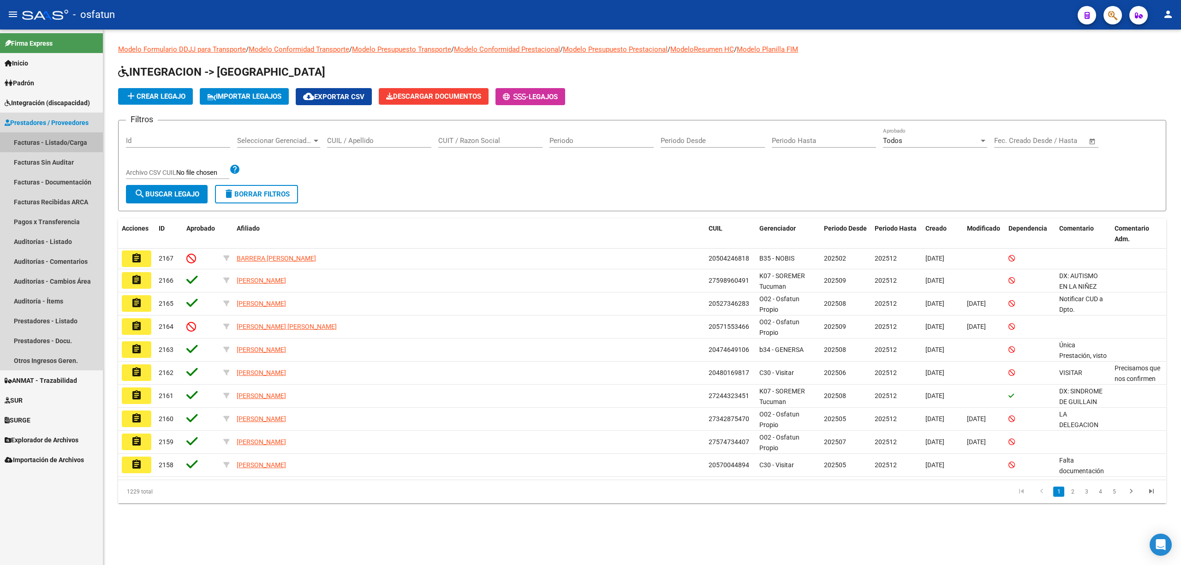
click at [72, 139] on link "Facturas - Listado/Carga" at bounding box center [51, 142] width 103 height 20
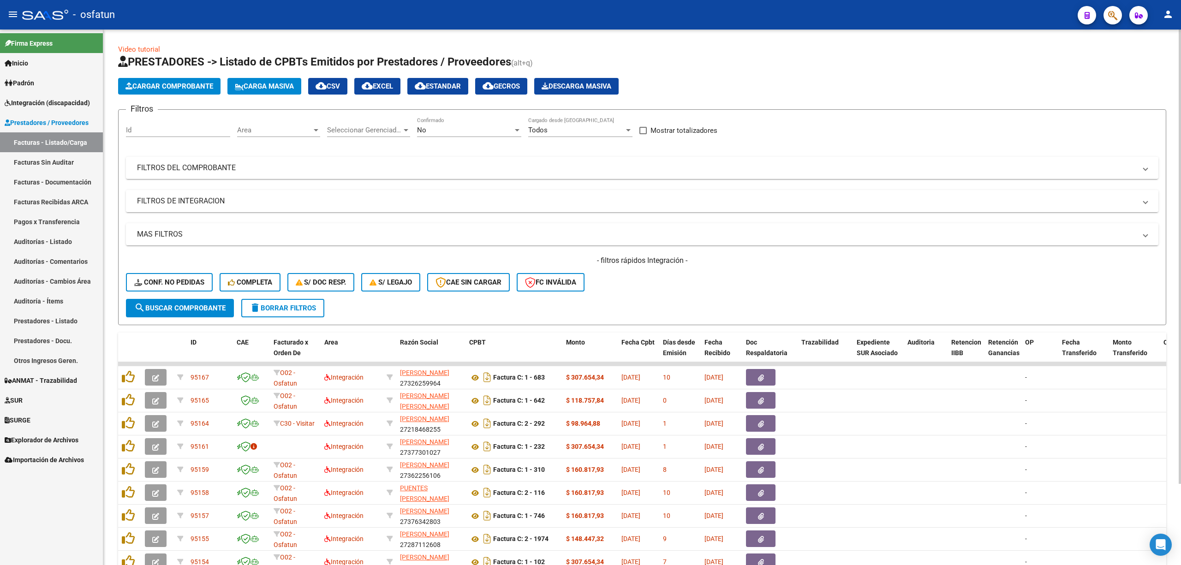
click at [204, 202] on mat-panel-title "FILTROS DE INTEGRACION" at bounding box center [636, 201] width 999 height 10
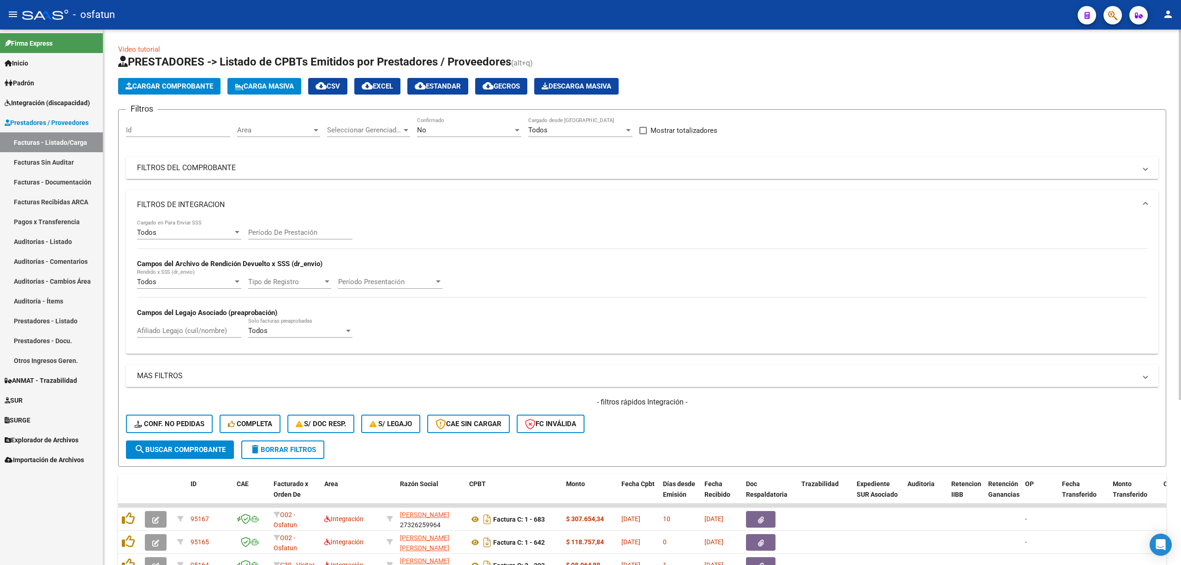
click at [297, 232] on input "Período De Prestación" at bounding box center [300, 232] width 104 height 8
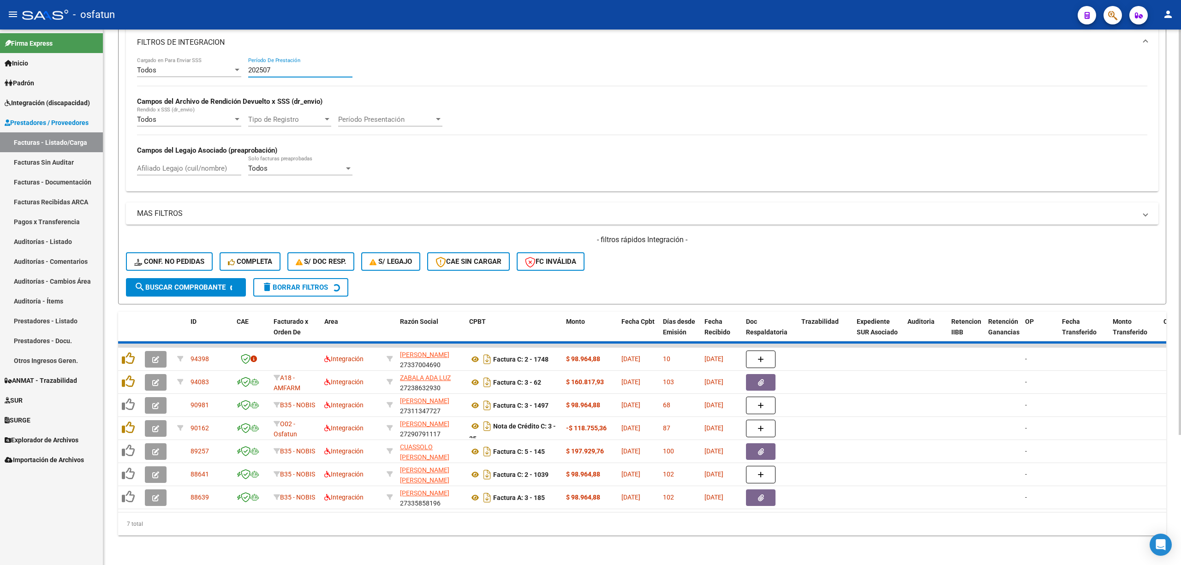
scroll to position [30, 0]
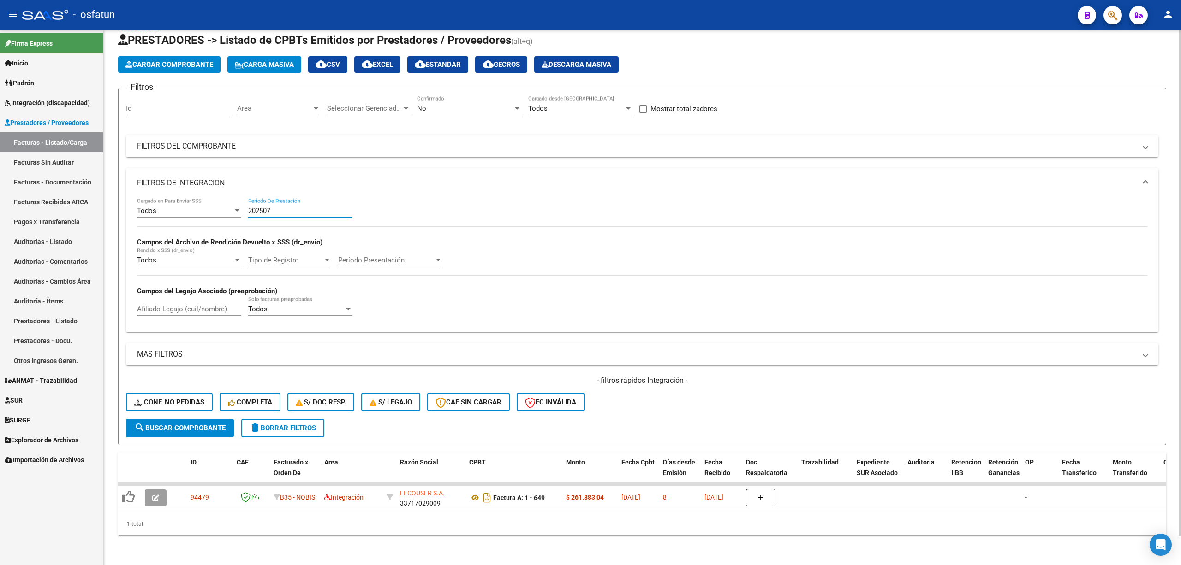
click at [281, 198] on div "202507 Período De Prestación" at bounding box center [300, 208] width 104 height 20
click at [286, 207] on input "202507" at bounding box center [300, 211] width 104 height 8
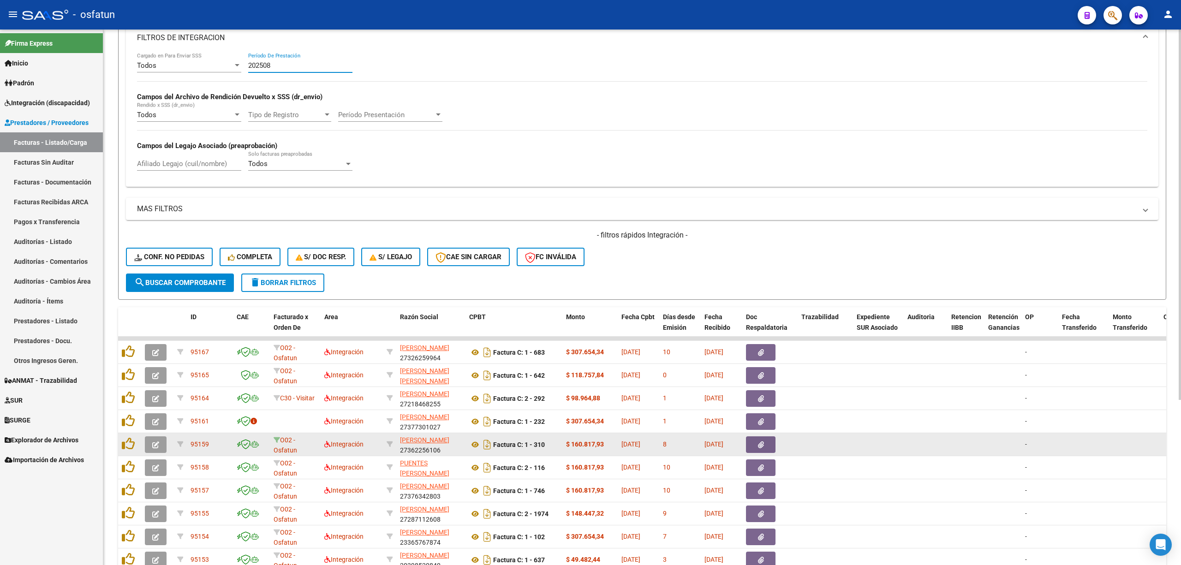
scroll to position [238, 0]
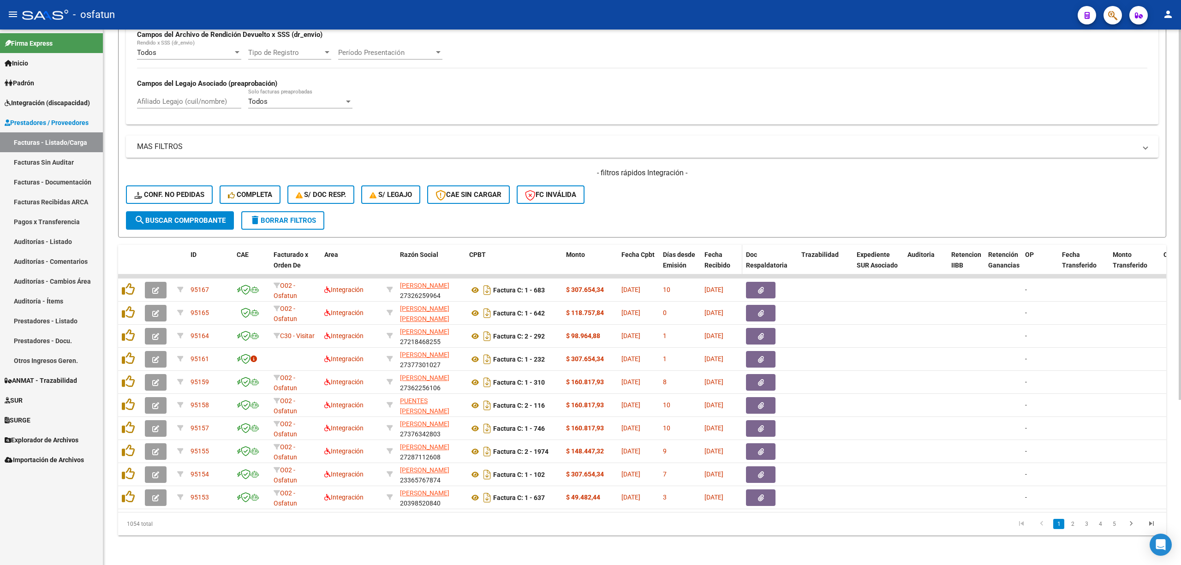
type input "202508"
click at [709, 251] on span "Fecha Recibido" at bounding box center [717, 260] width 26 height 18
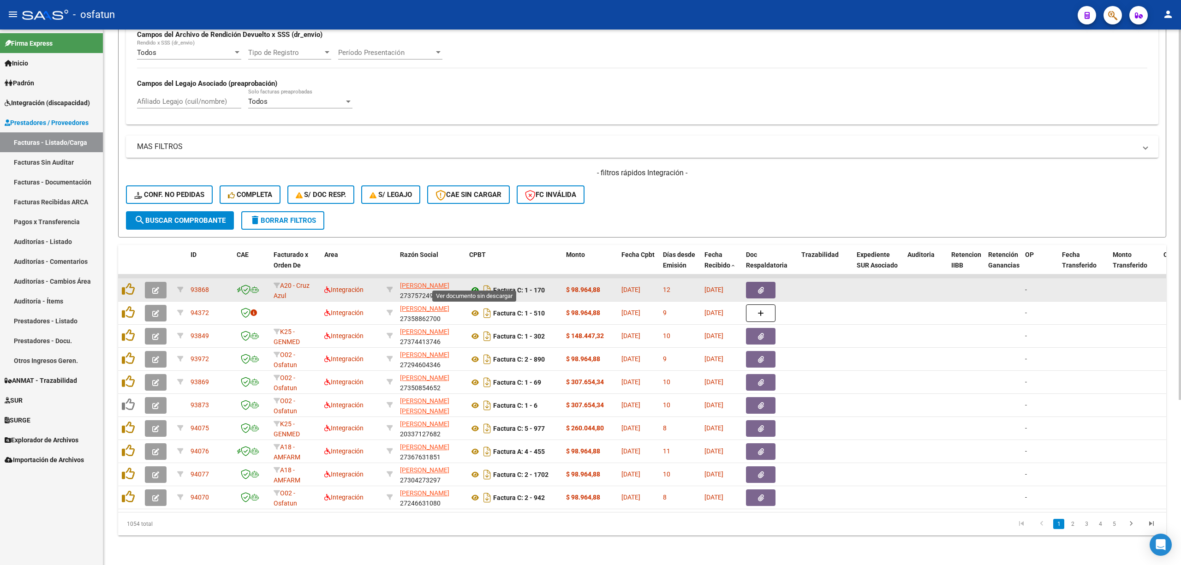
click at [473, 285] on icon at bounding box center [475, 290] width 12 height 11
click at [158, 287] on icon "button" at bounding box center [155, 290] width 7 height 7
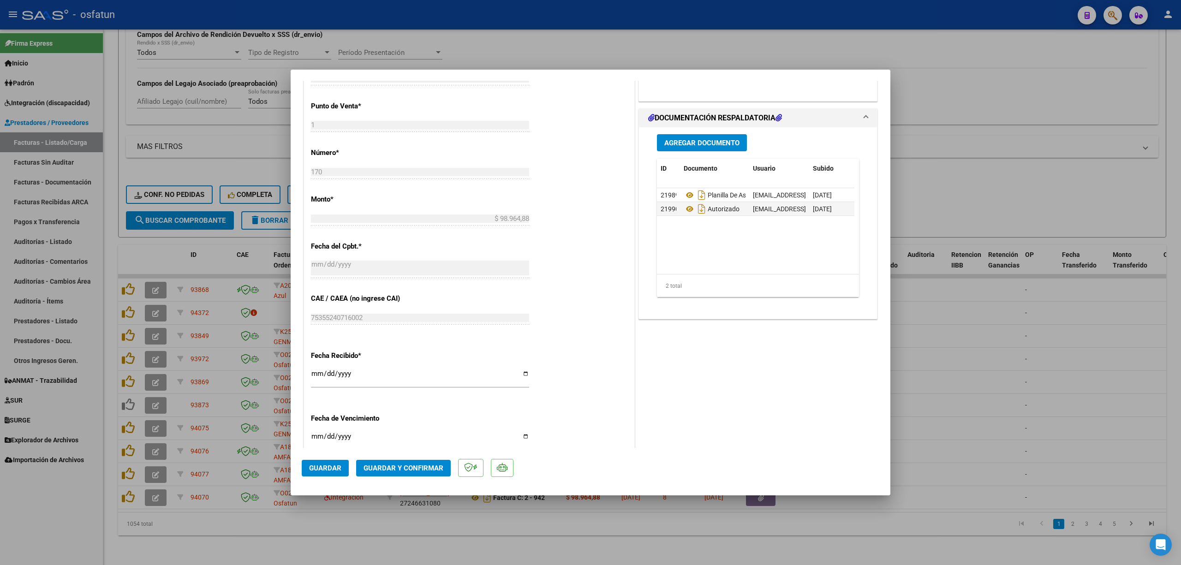
scroll to position [430, 0]
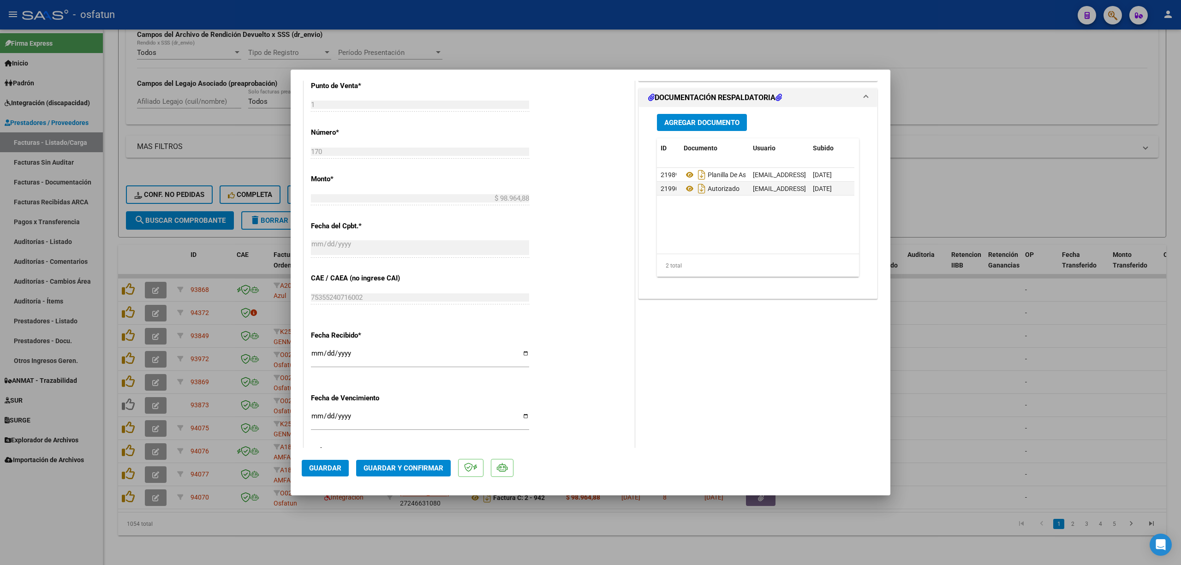
click at [408, 462] on button "Guardar y Confirmar" at bounding box center [403, 468] width 95 height 17
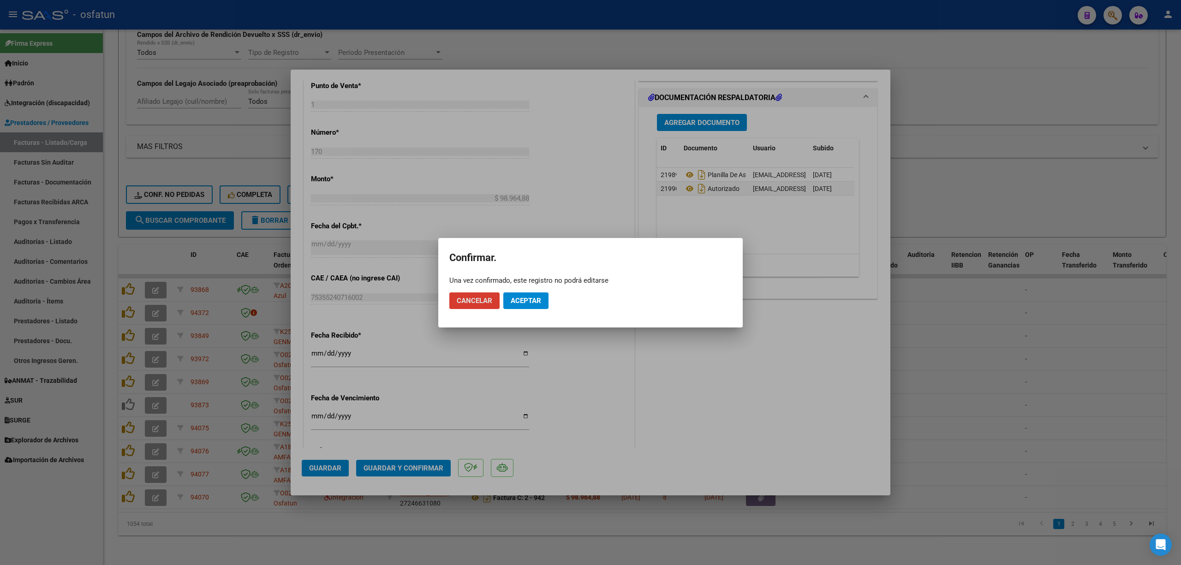
click at [548, 295] on button "Aceptar" at bounding box center [525, 300] width 45 height 17
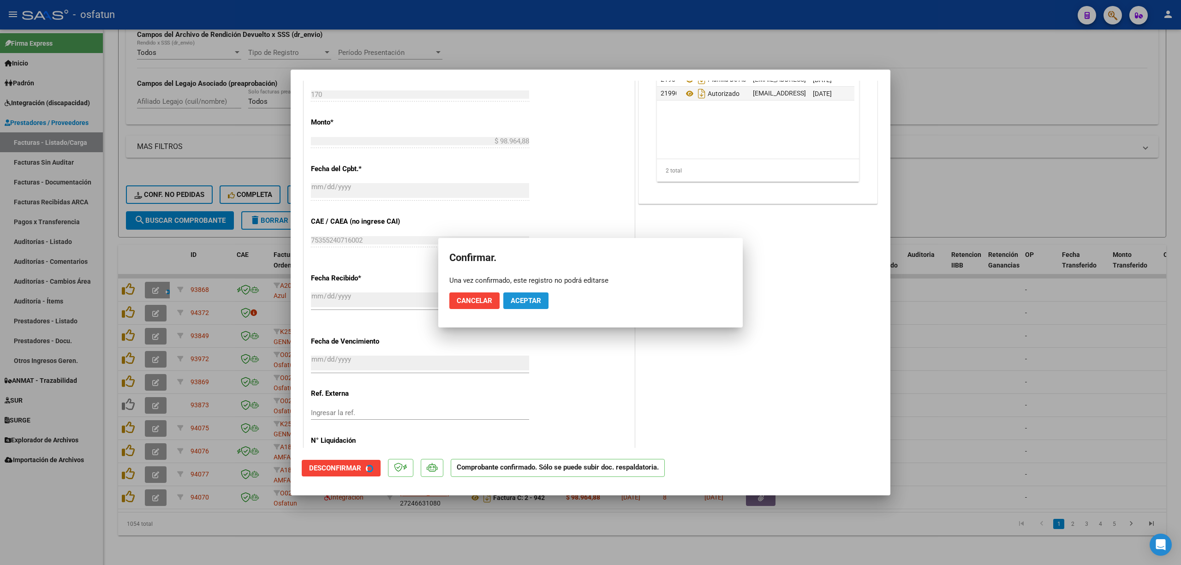
scroll to position [373, 0]
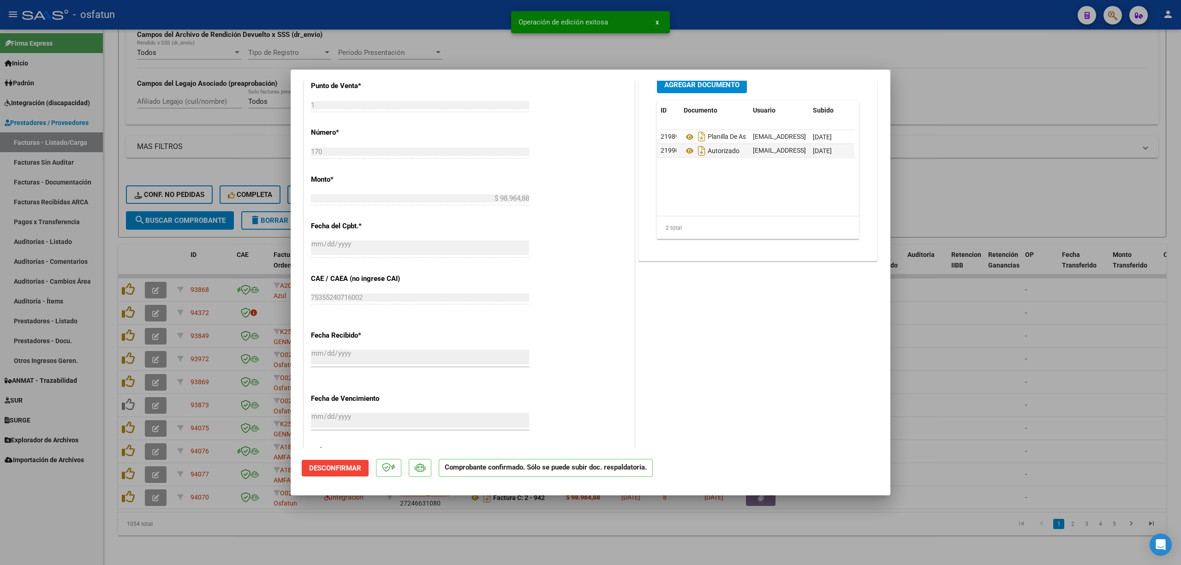
drag, startPoint x: 464, startPoint y: 41, endPoint x: 464, endPoint y: 1, distance: 39.7
click at [464, 34] on div at bounding box center [590, 282] width 1181 height 565
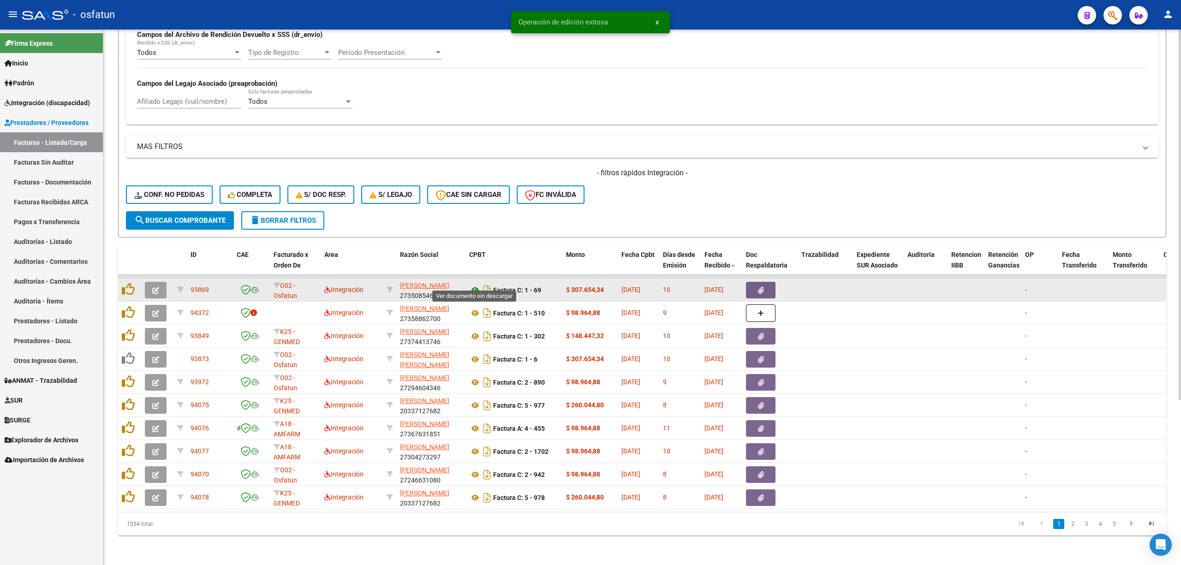
click at [477, 285] on icon at bounding box center [475, 290] width 12 height 11
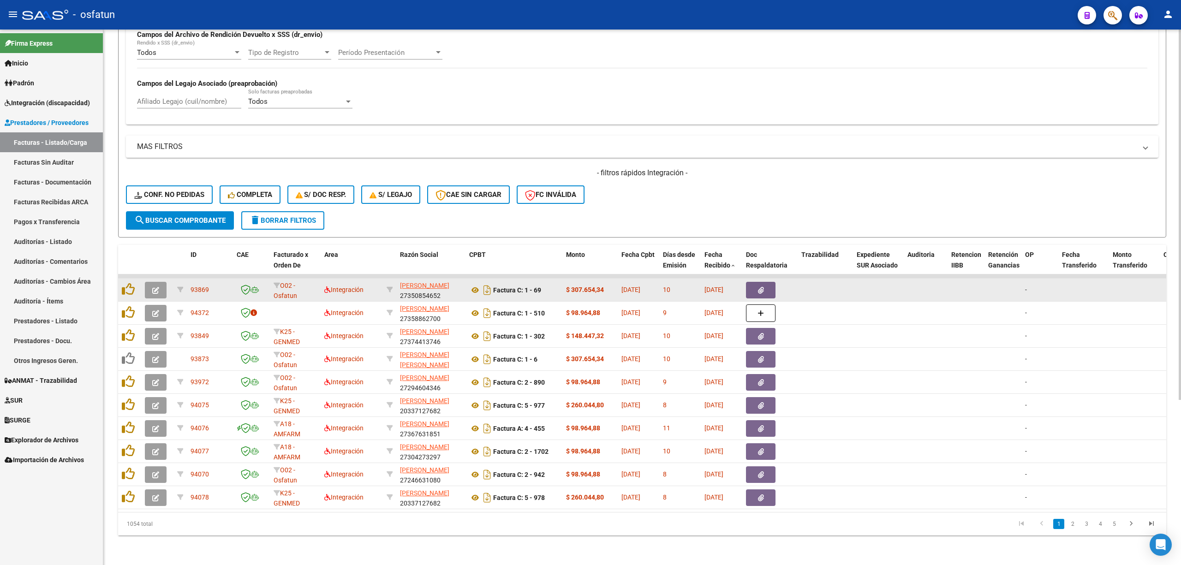
click at [147, 282] on button "button" at bounding box center [156, 290] width 22 height 17
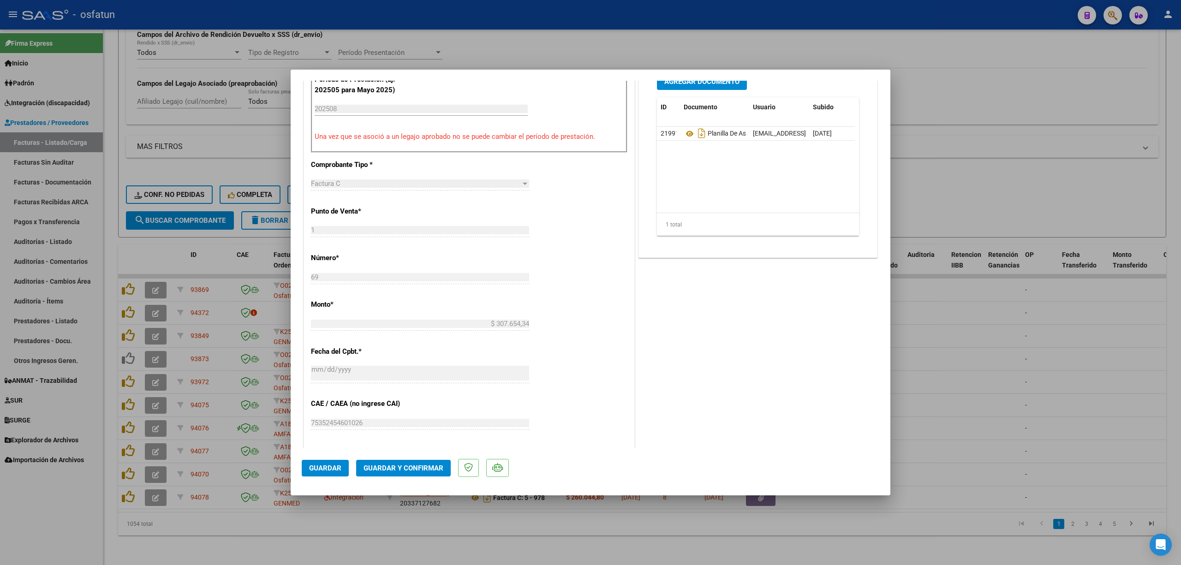
scroll to position [307, 0]
click at [423, 471] on span "Guardar y Confirmar" at bounding box center [403, 468] width 80 height 8
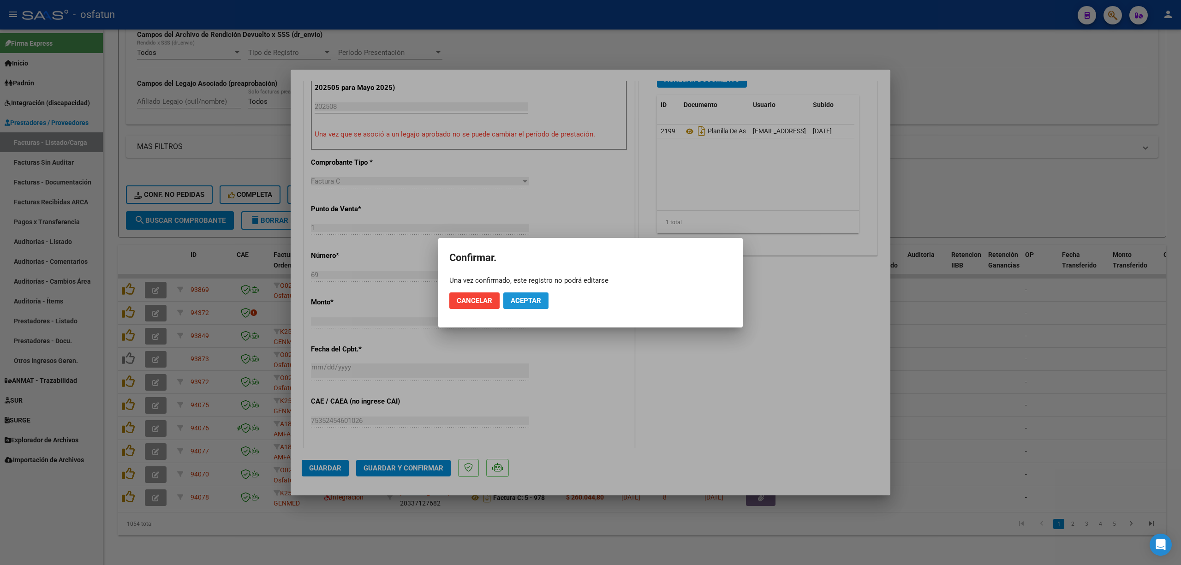
click at [522, 297] on span "Aceptar" at bounding box center [526, 301] width 30 height 8
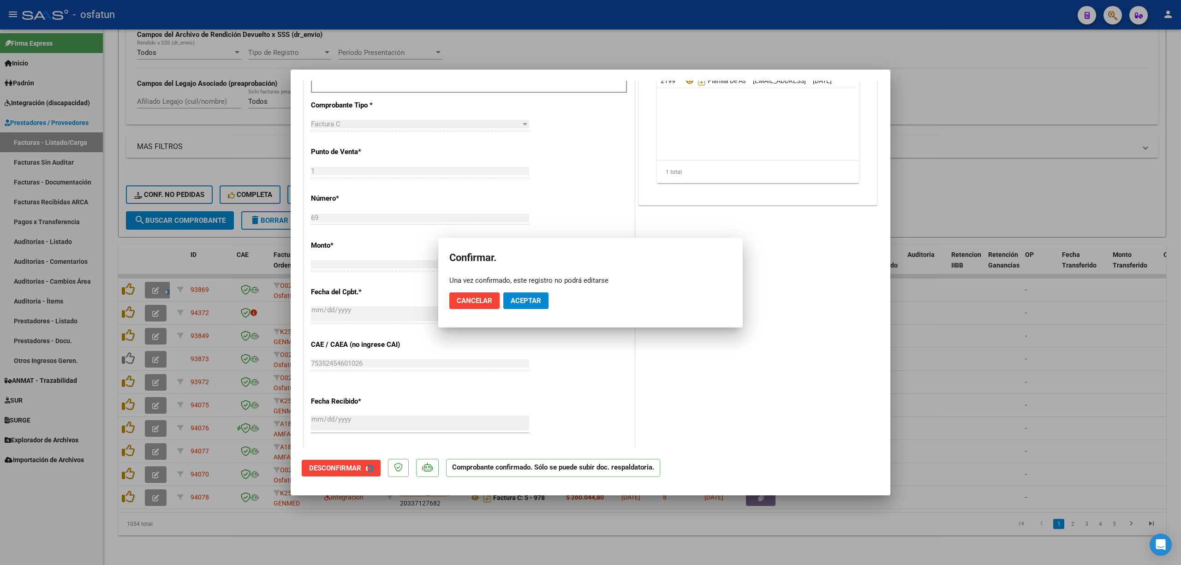
scroll to position [250, 0]
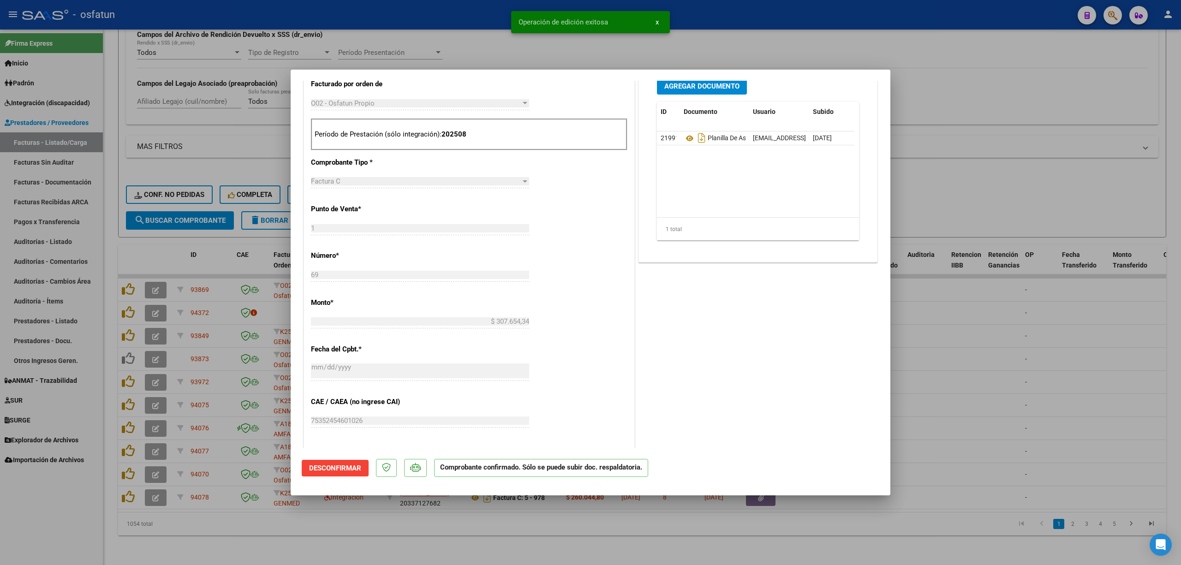
click at [997, 363] on div at bounding box center [590, 282] width 1181 height 565
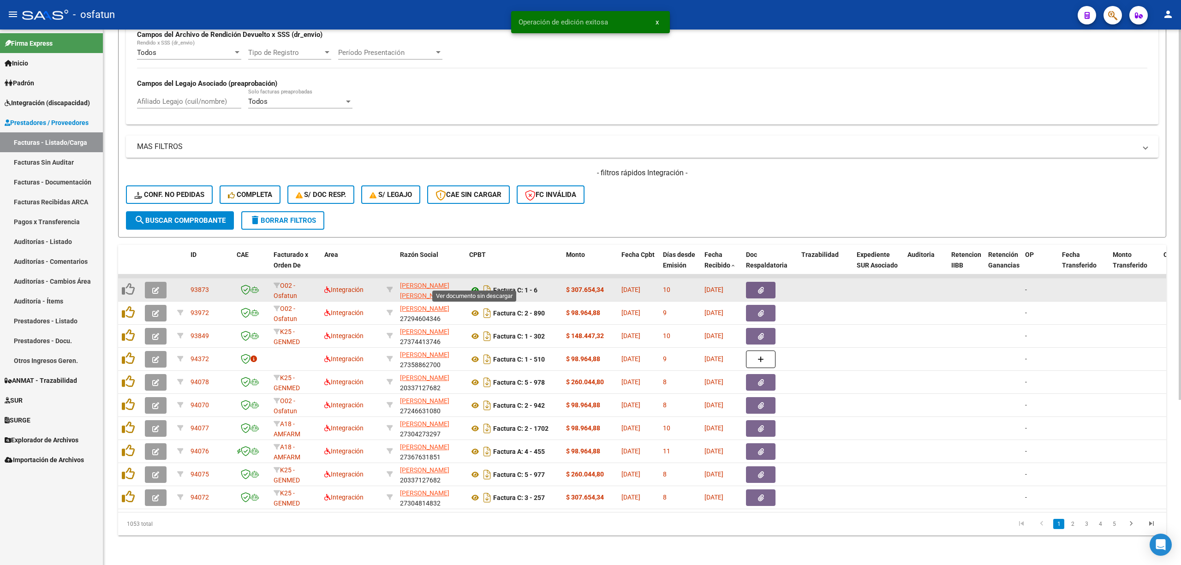
click at [473, 285] on icon at bounding box center [475, 290] width 12 height 11
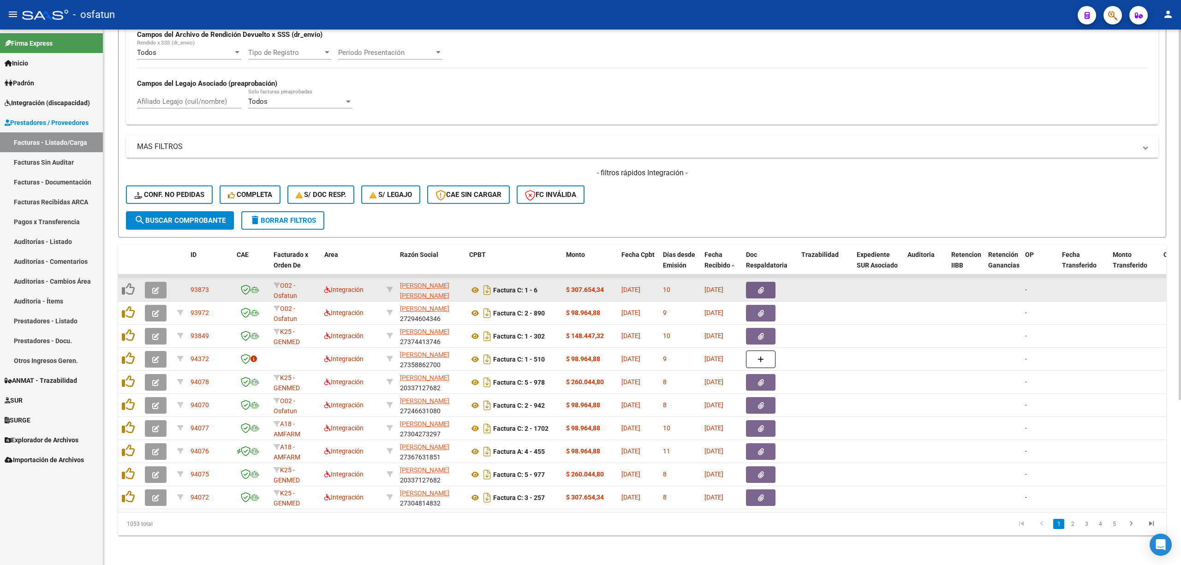
click at [159, 287] on icon "button" at bounding box center [155, 290] width 7 height 7
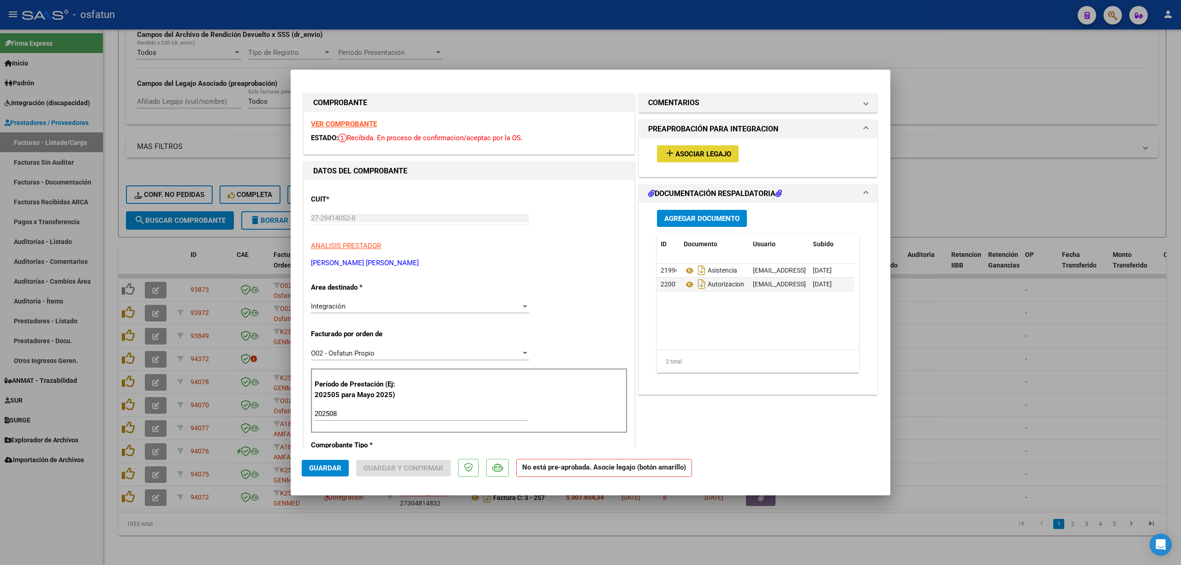
click at [689, 160] on button "add Asociar Legajo" at bounding box center [698, 153] width 82 height 17
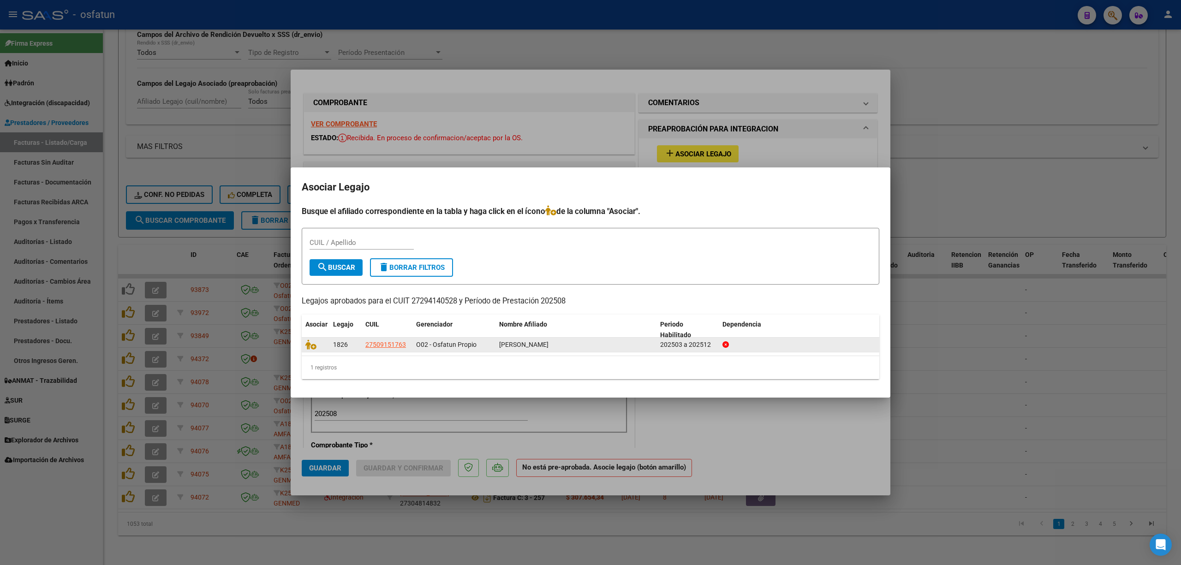
click at [304, 342] on datatable-body-cell at bounding box center [316, 345] width 28 height 14
click at [310, 344] on icon at bounding box center [310, 344] width 11 height 10
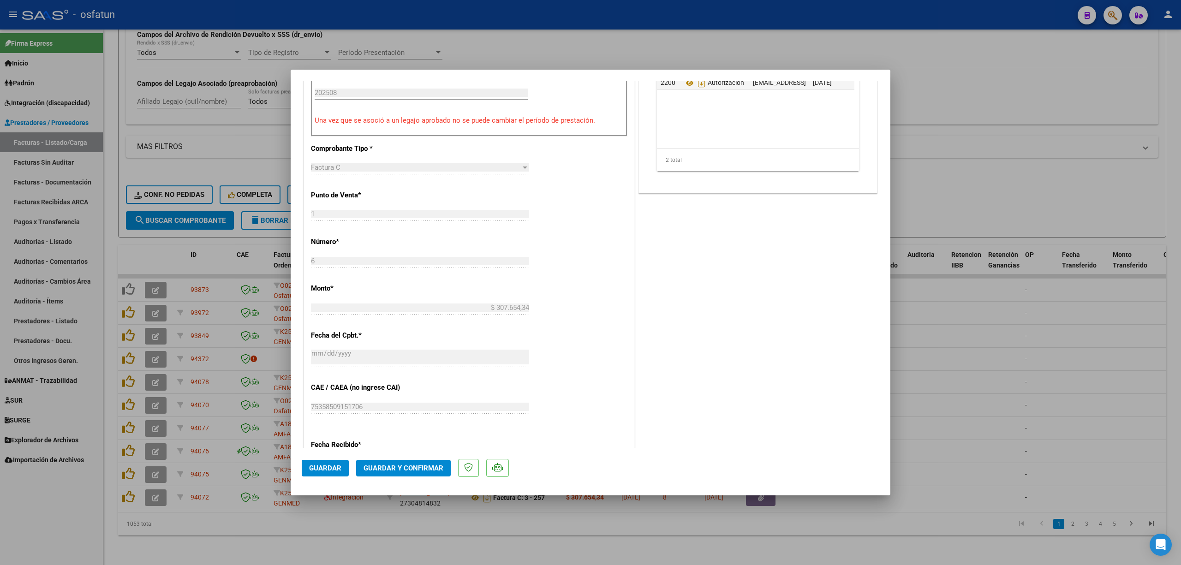
scroll to position [369, 0]
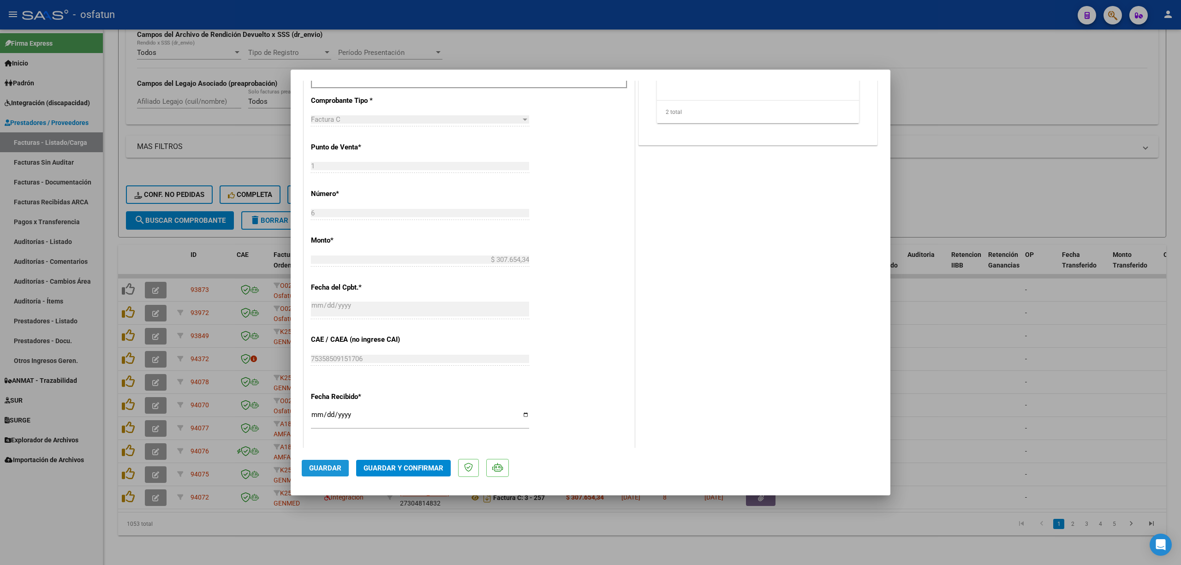
click at [333, 470] on span "Guardar" at bounding box center [325, 468] width 32 height 8
click at [994, 363] on div at bounding box center [590, 282] width 1181 height 565
type input "$ 0,00"
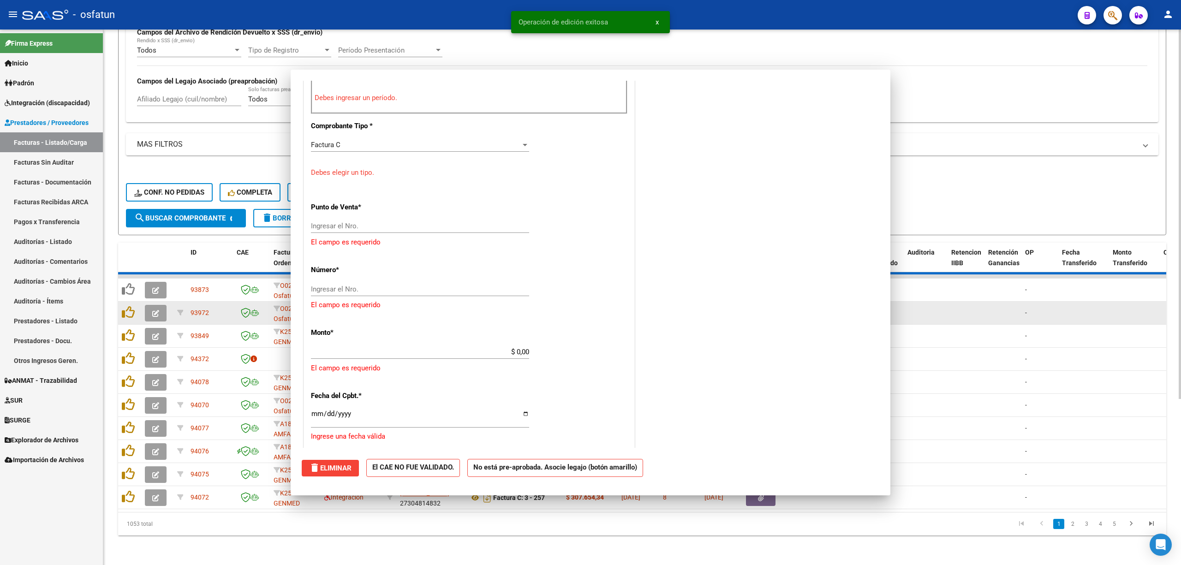
scroll to position [0, 0]
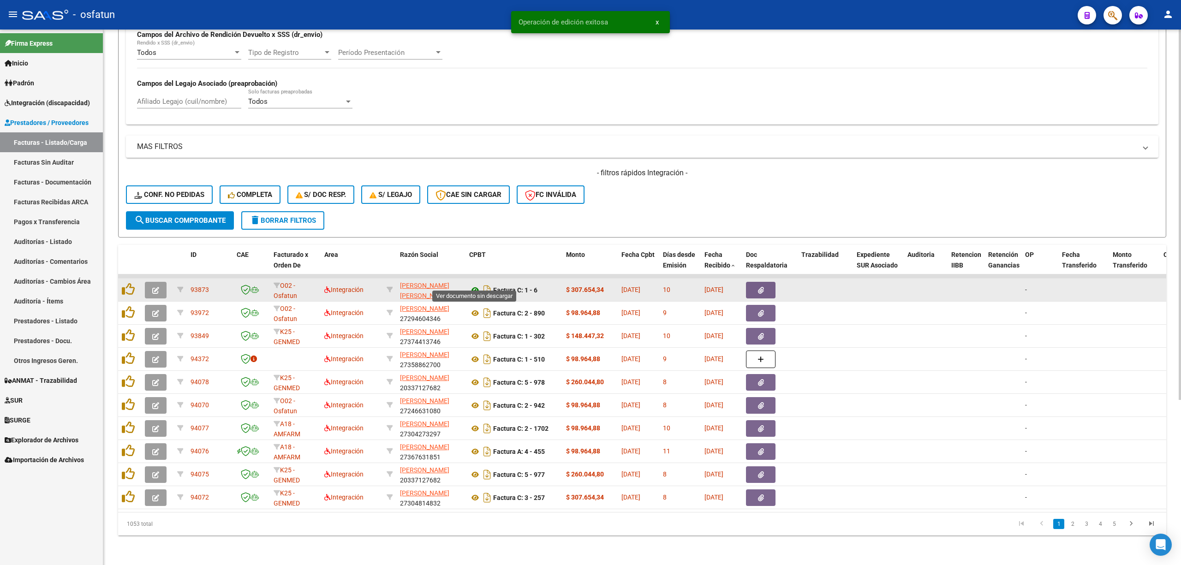
click at [474, 285] on icon at bounding box center [475, 290] width 12 height 11
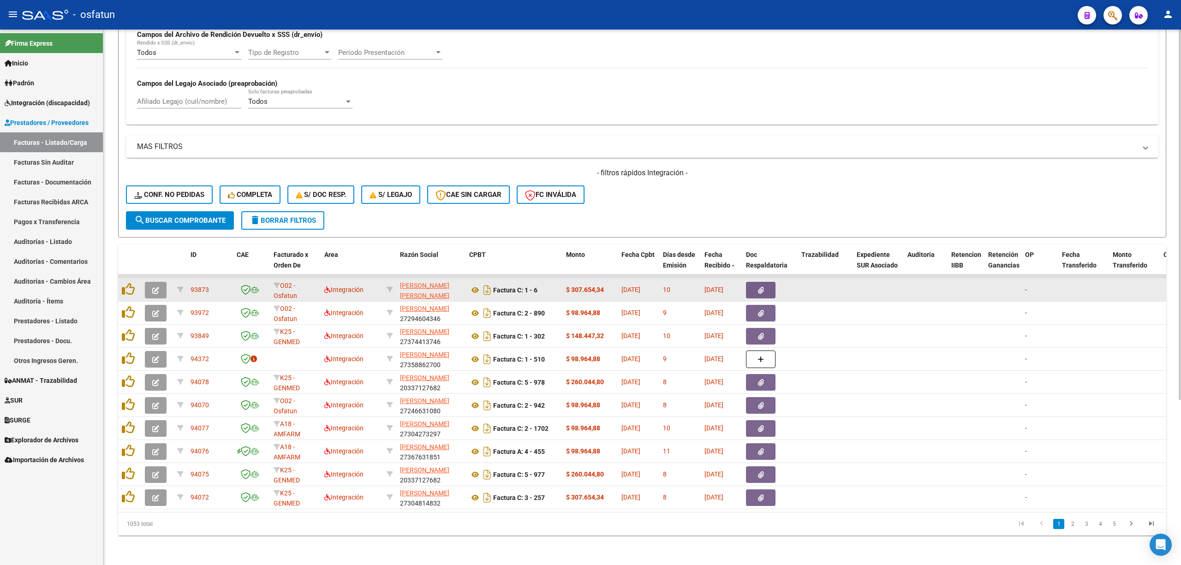
click at [157, 282] on button "button" at bounding box center [156, 290] width 22 height 17
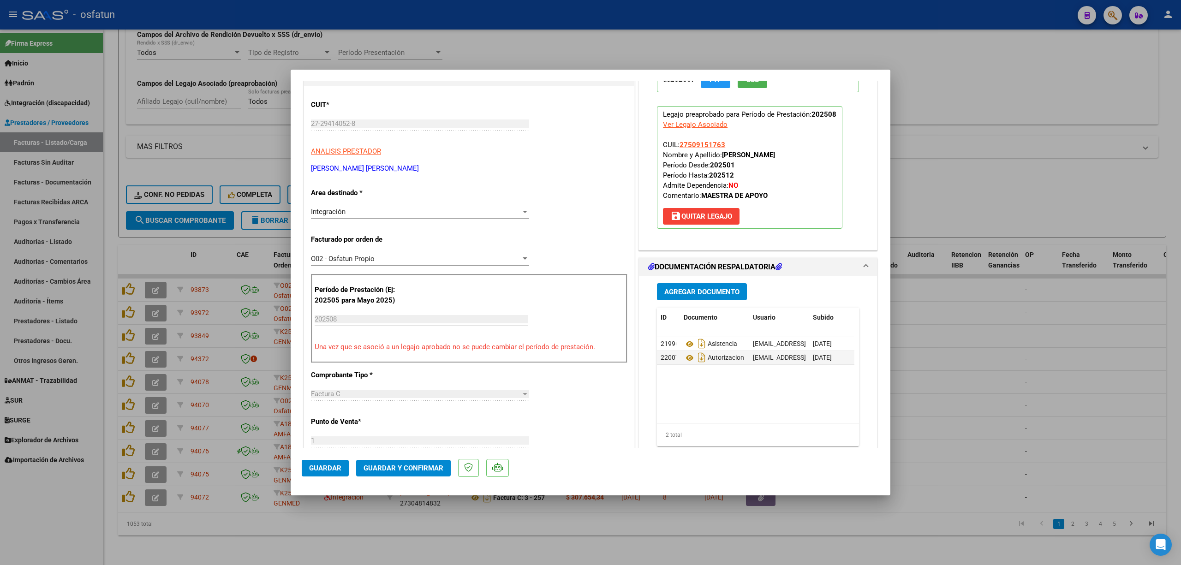
scroll to position [246, 0]
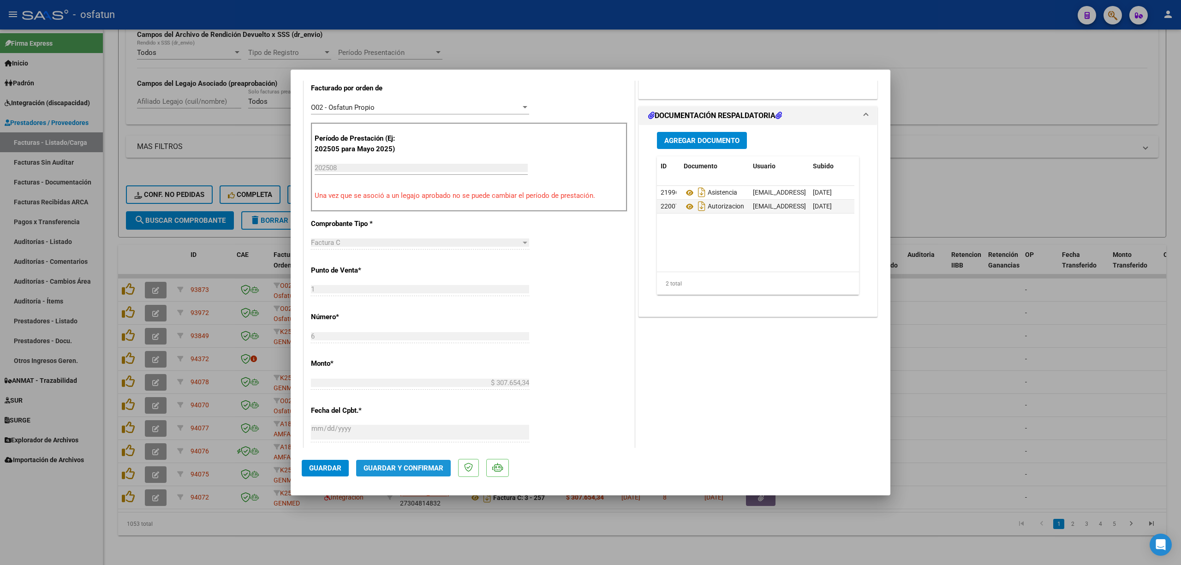
click at [423, 464] on span "Guardar y Confirmar" at bounding box center [403, 468] width 80 height 8
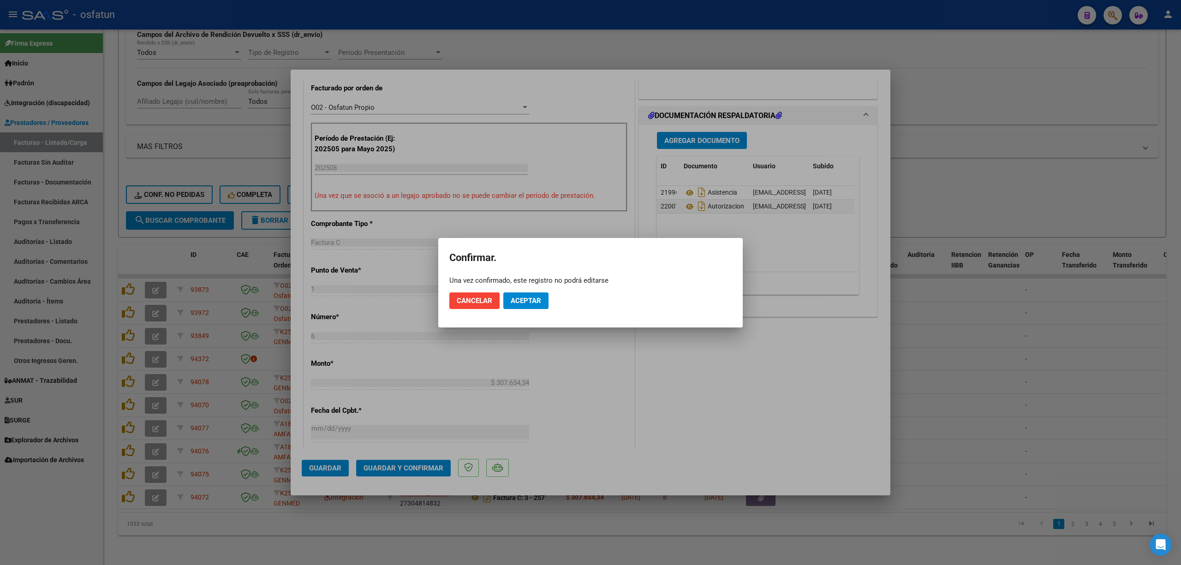
click at [527, 310] on mat-dialog-actions "Cancelar Aceptar" at bounding box center [590, 300] width 282 height 31
click at [530, 303] on span "Aceptar" at bounding box center [526, 301] width 30 height 8
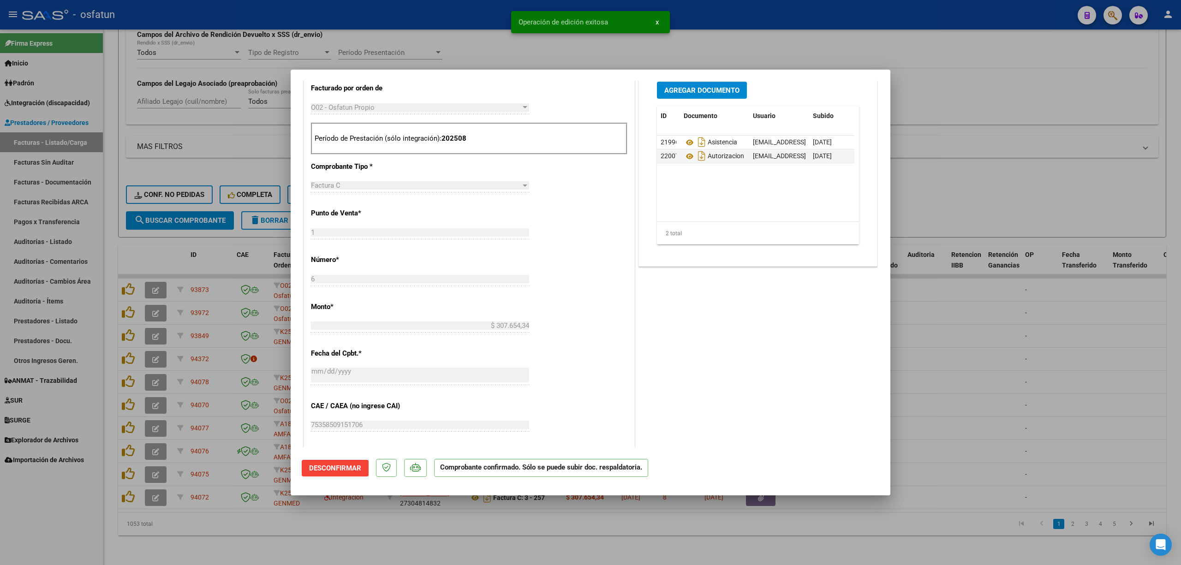
click at [1054, 423] on div at bounding box center [590, 282] width 1181 height 565
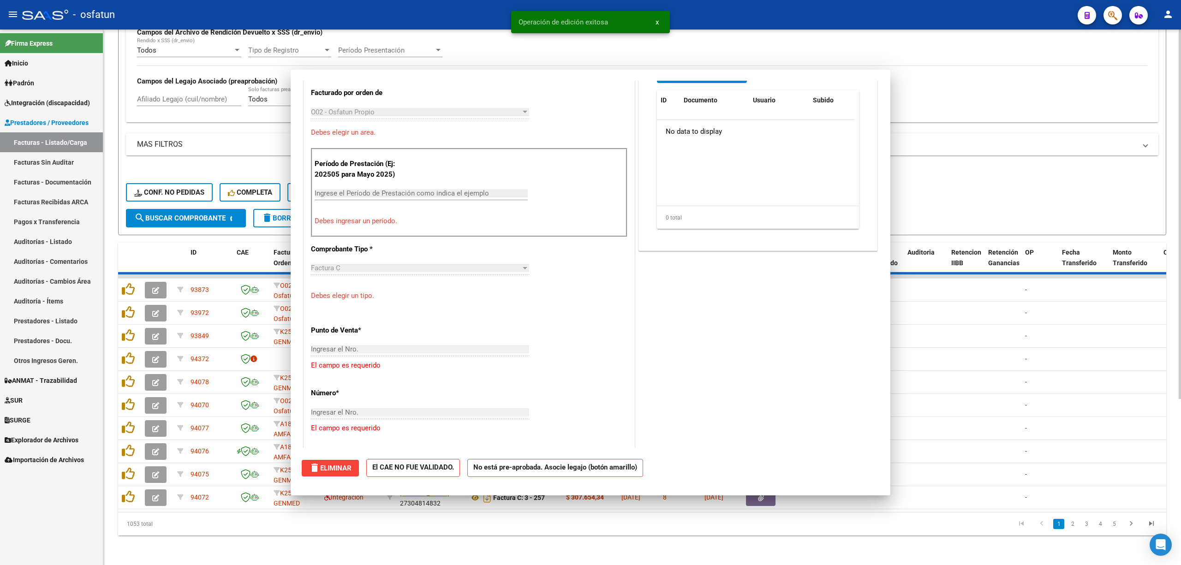
scroll to position [0, 0]
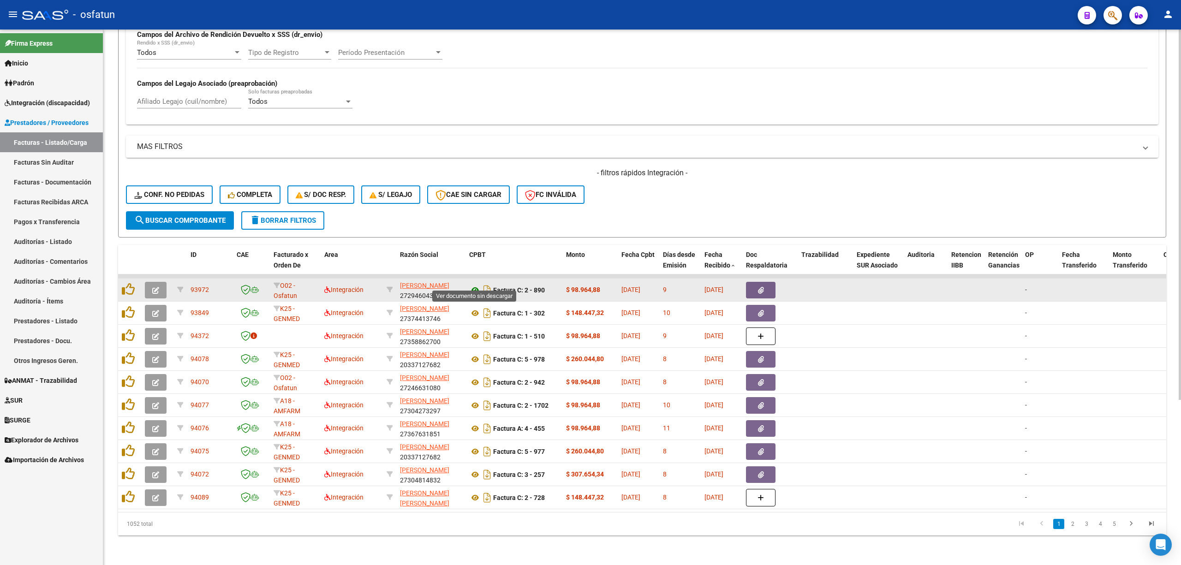
click at [477, 285] on icon at bounding box center [475, 290] width 12 height 11
click at [152, 287] on icon "button" at bounding box center [155, 290] width 7 height 7
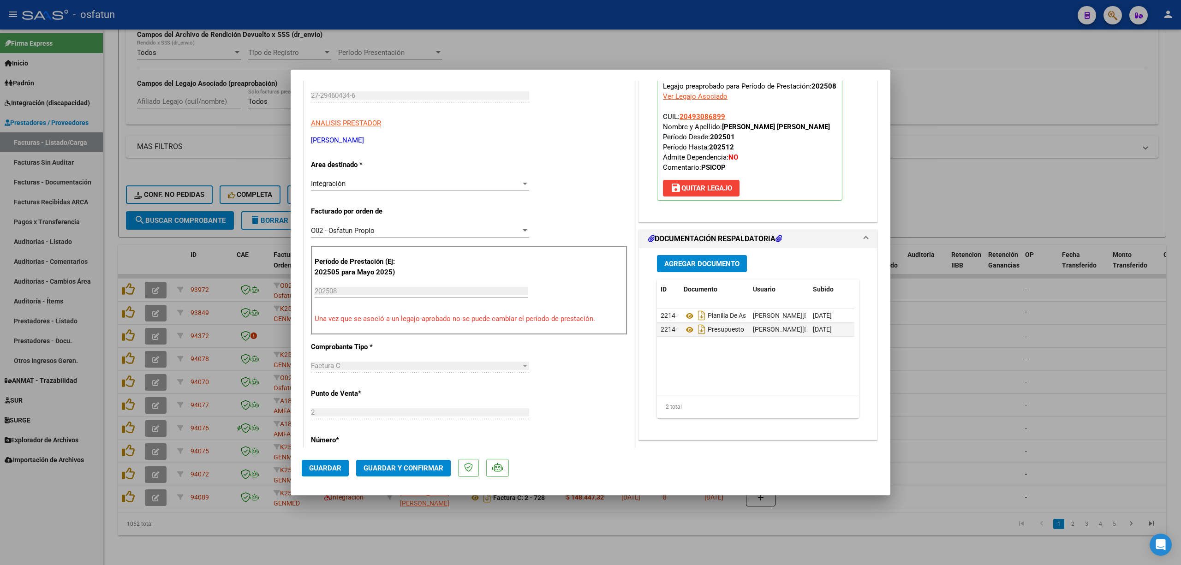
scroll to position [307, 0]
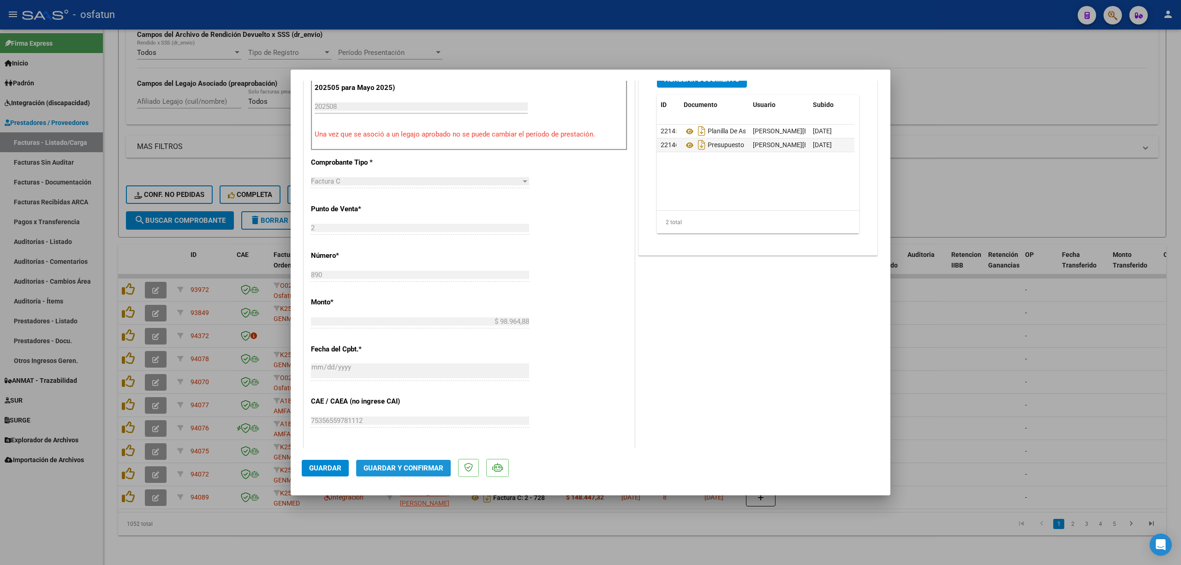
click at [417, 462] on button "Guardar y Confirmar" at bounding box center [403, 468] width 95 height 17
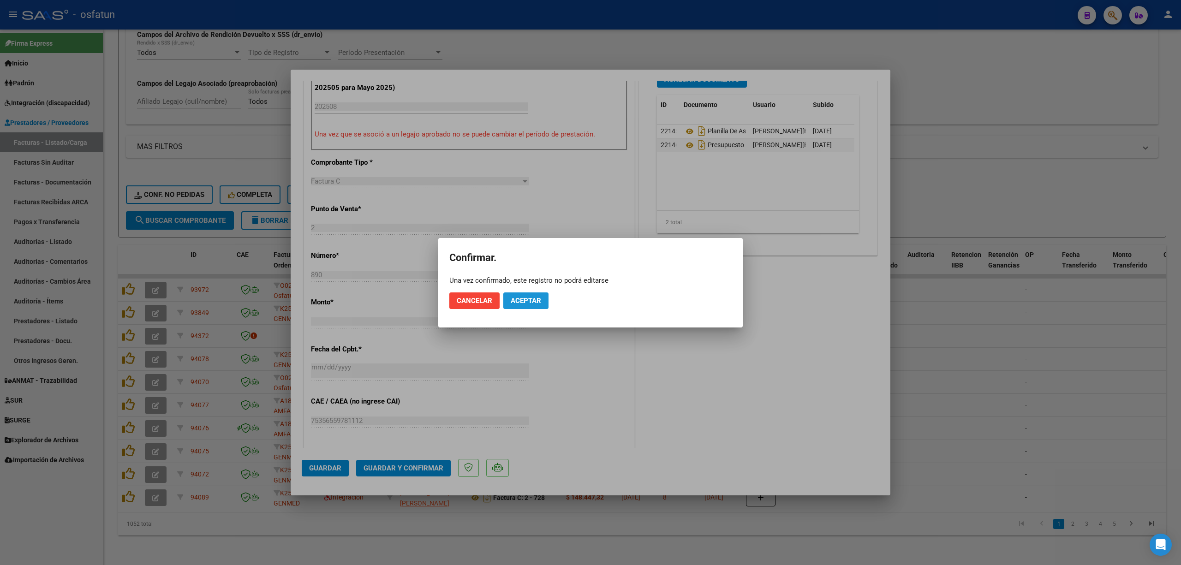
click at [541, 301] on span "Aceptar" at bounding box center [526, 301] width 30 height 8
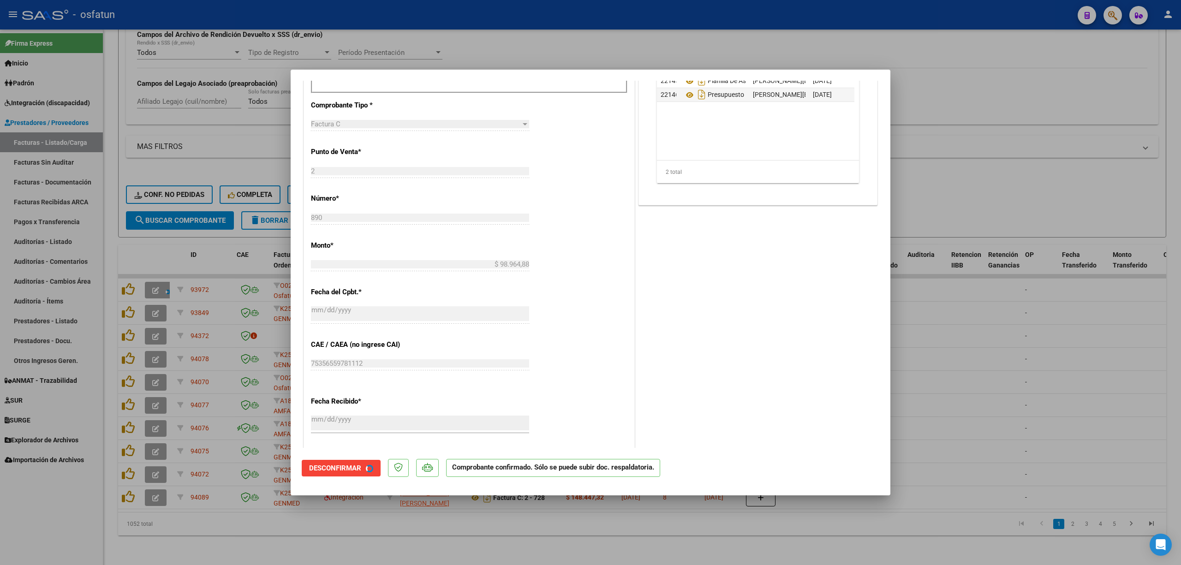
scroll to position [250, 0]
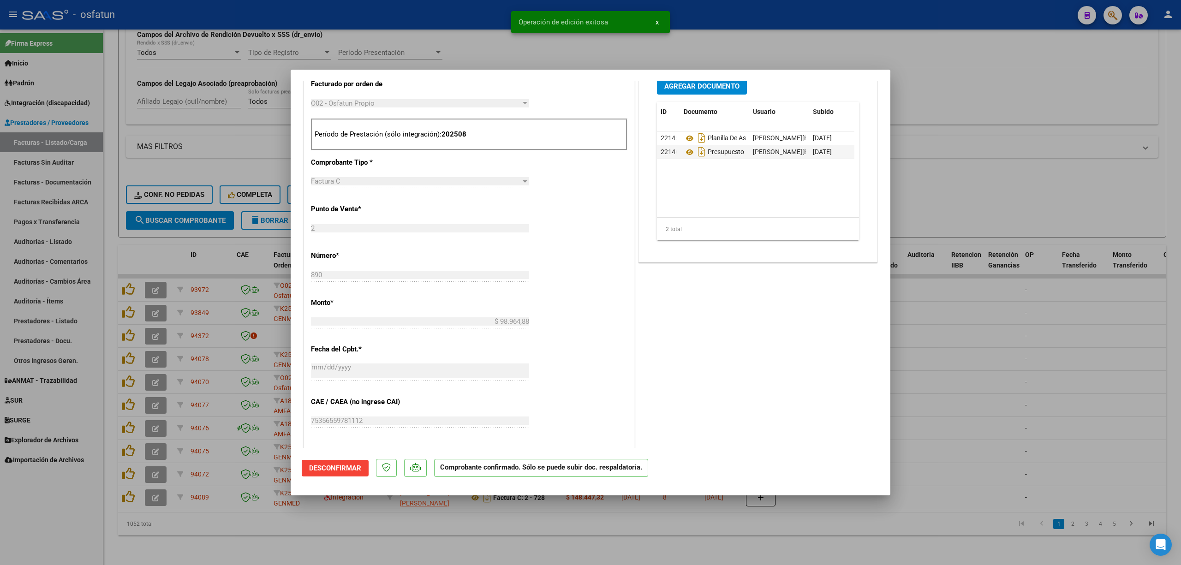
click at [1104, 335] on div at bounding box center [590, 282] width 1181 height 565
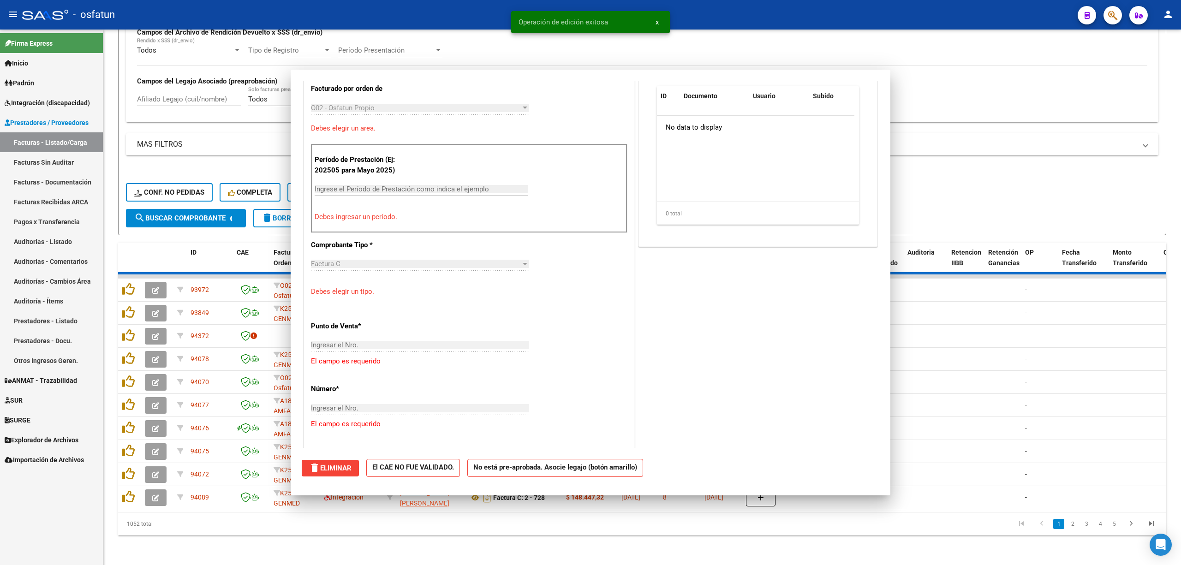
scroll to position [0, 0]
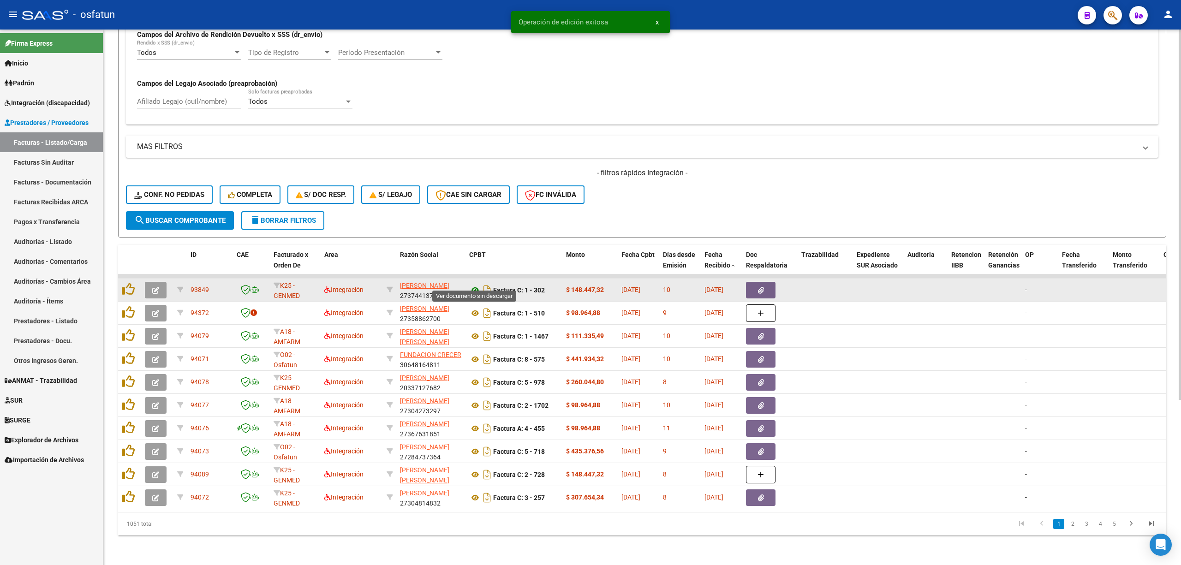
click at [475, 285] on icon at bounding box center [475, 290] width 12 height 11
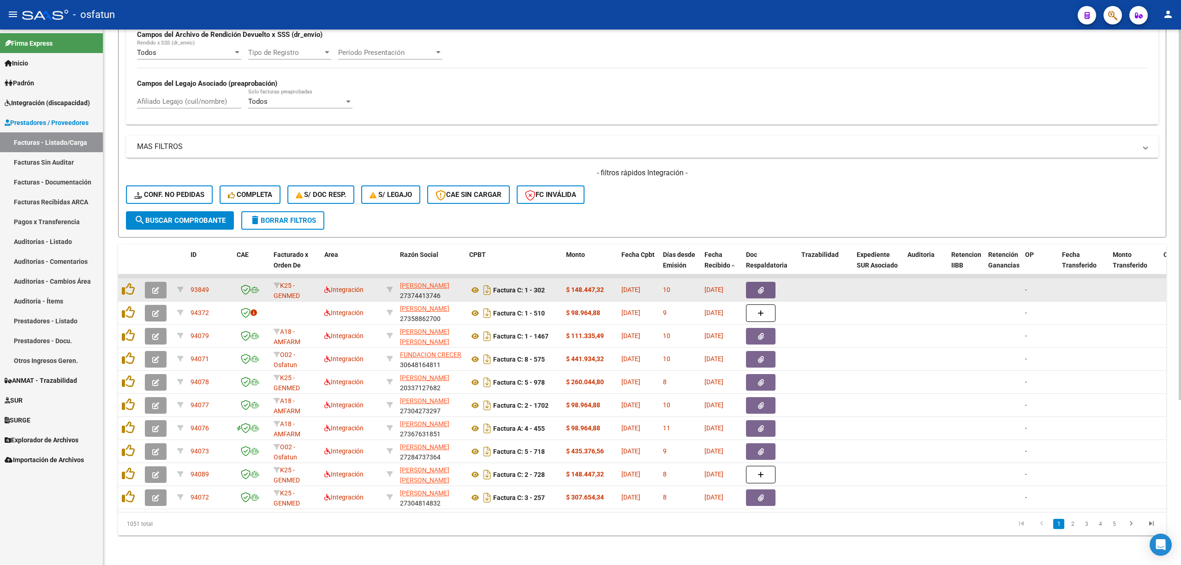
click at [155, 286] on button "button" at bounding box center [156, 290] width 22 height 17
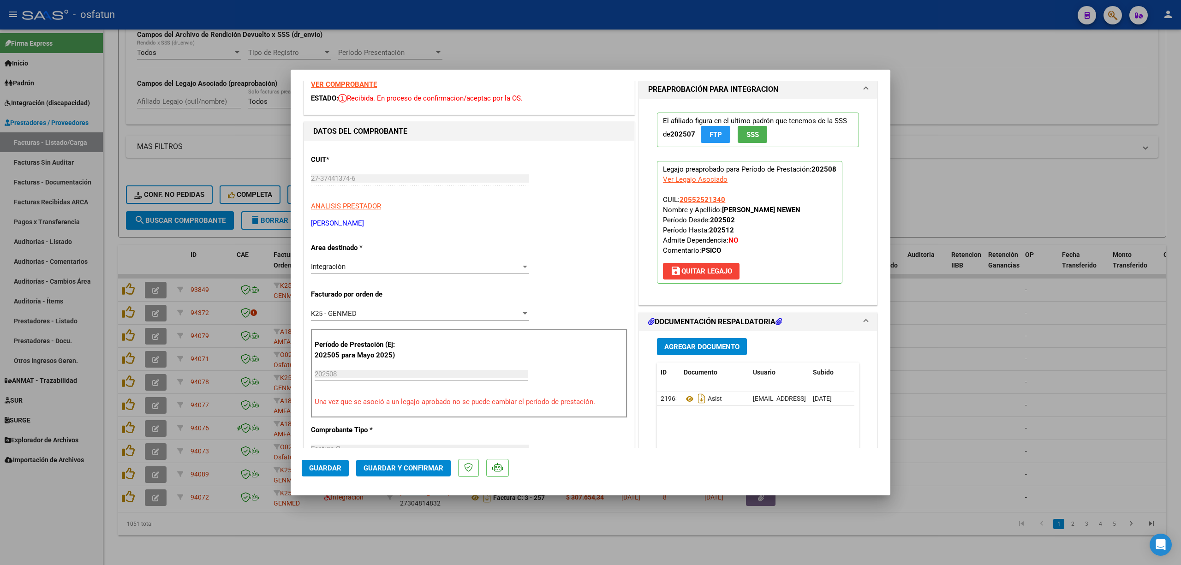
scroll to position [61, 0]
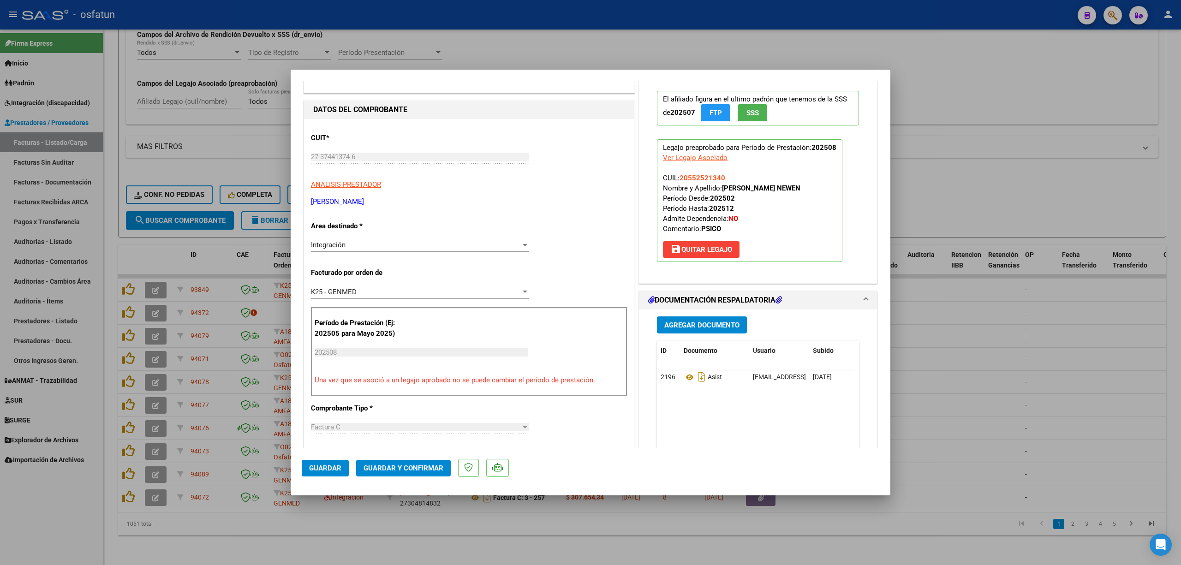
click at [421, 470] on span "Guardar y Confirmar" at bounding box center [403, 468] width 80 height 8
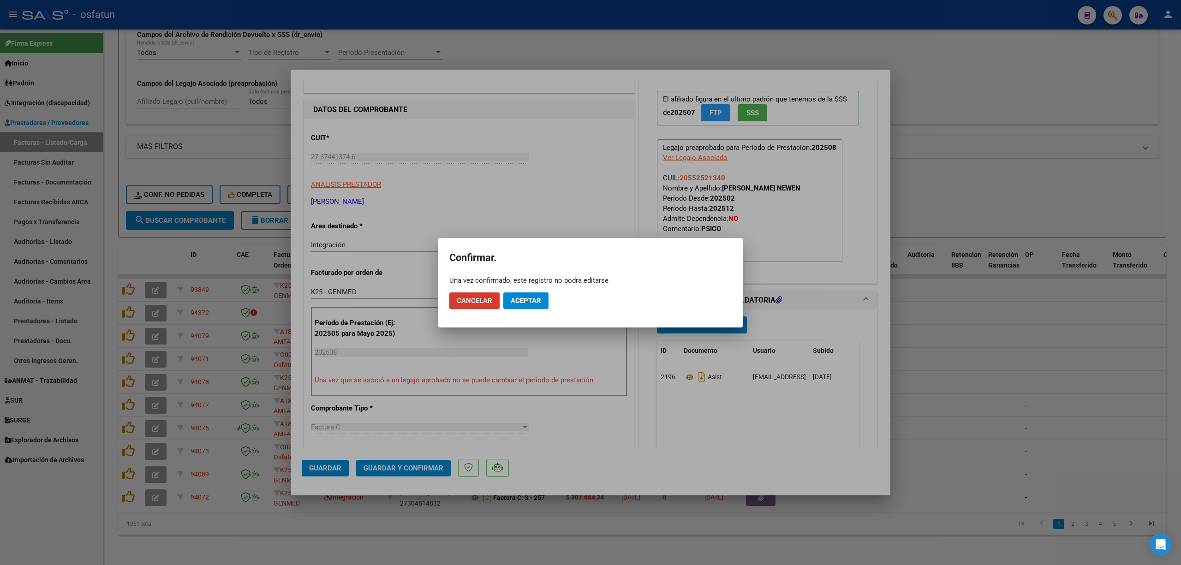
click at [536, 303] on span "Aceptar" at bounding box center [526, 301] width 30 height 8
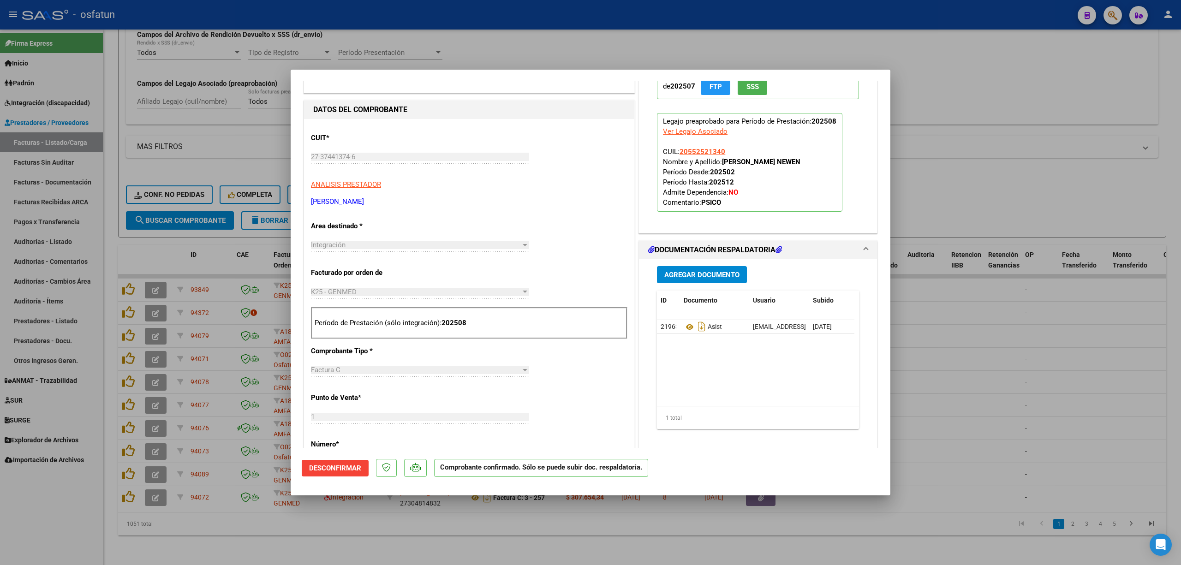
click at [506, 36] on div at bounding box center [590, 282] width 1181 height 565
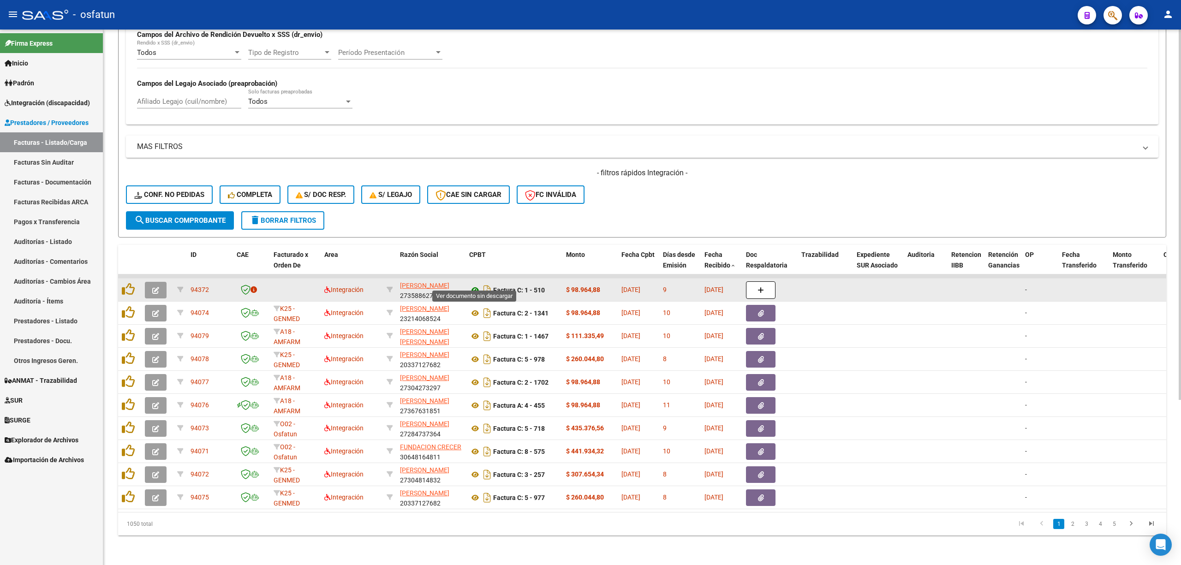
click at [478, 285] on icon at bounding box center [475, 290] width 12 height 11
click at [167, 282] on div at bounding box center [157, 290] width 25 height 17
click at [163, 282] on button "button" at bounding box center [156, 290] width 22 height 17
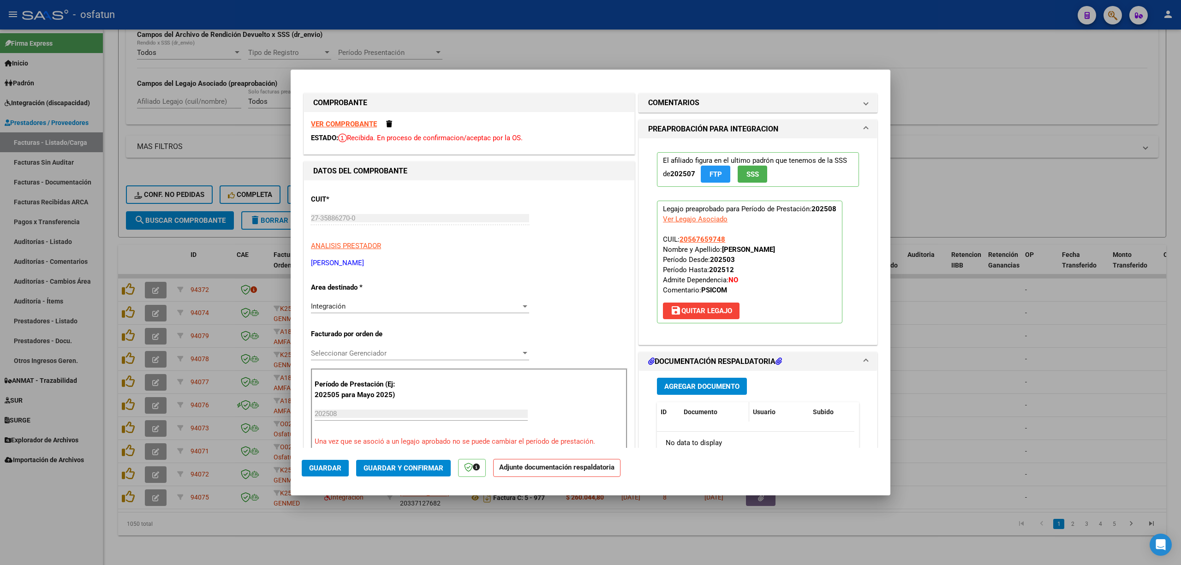
scroll to position [307, 0]
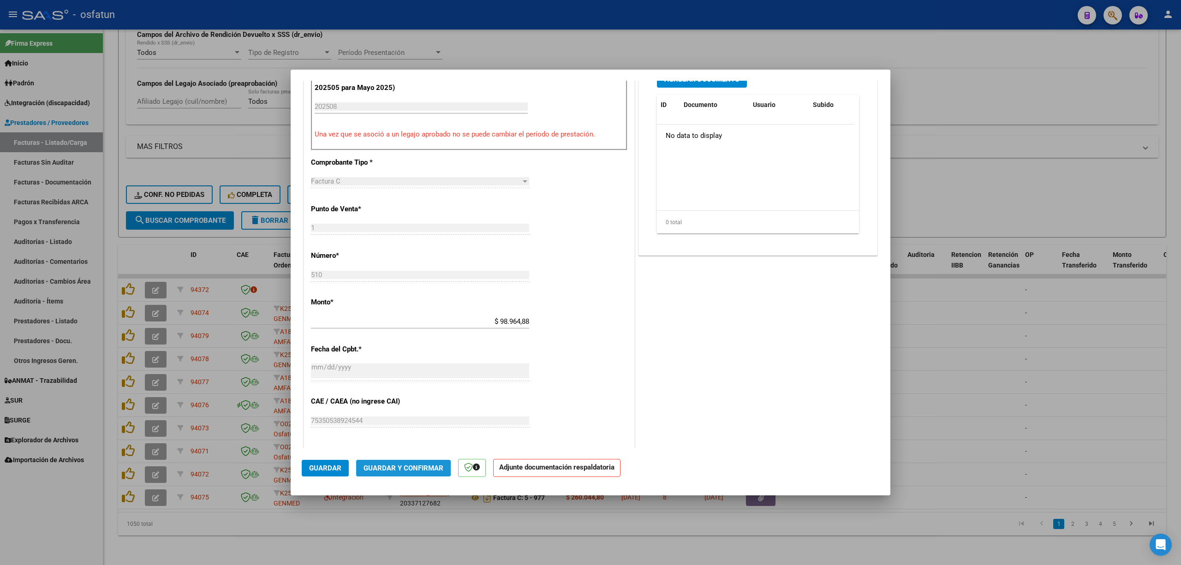
click at [397, 468] on span "Guardar y Confirmar" at bounding box center [403, 468] width 80 height 8
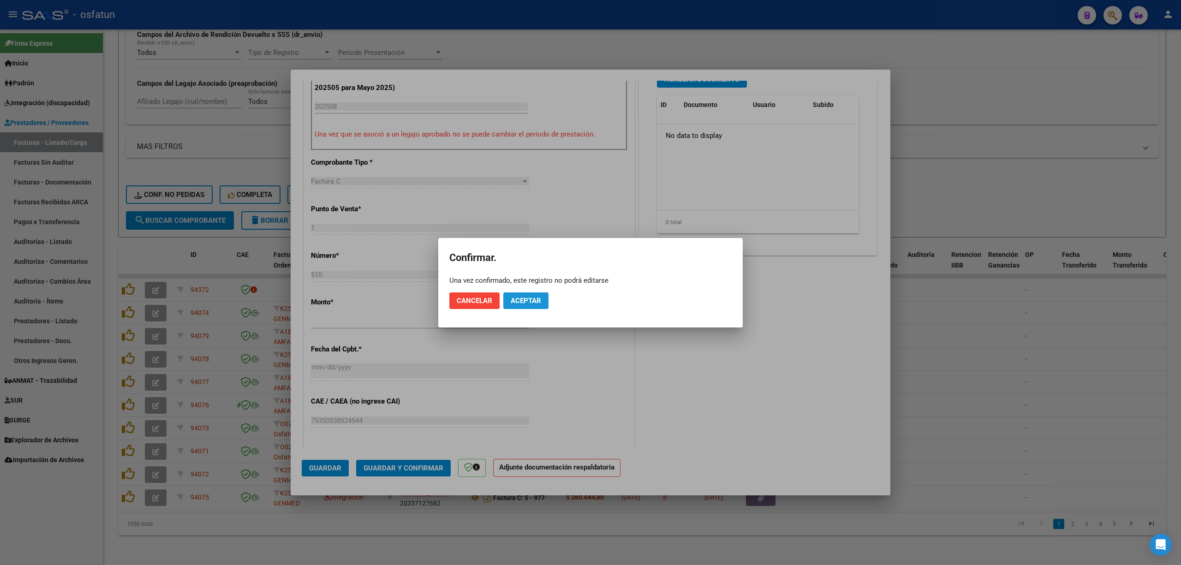
click at [527, 294] on button "Aceptar" at bounding box center [525, 300] width 45 height 17
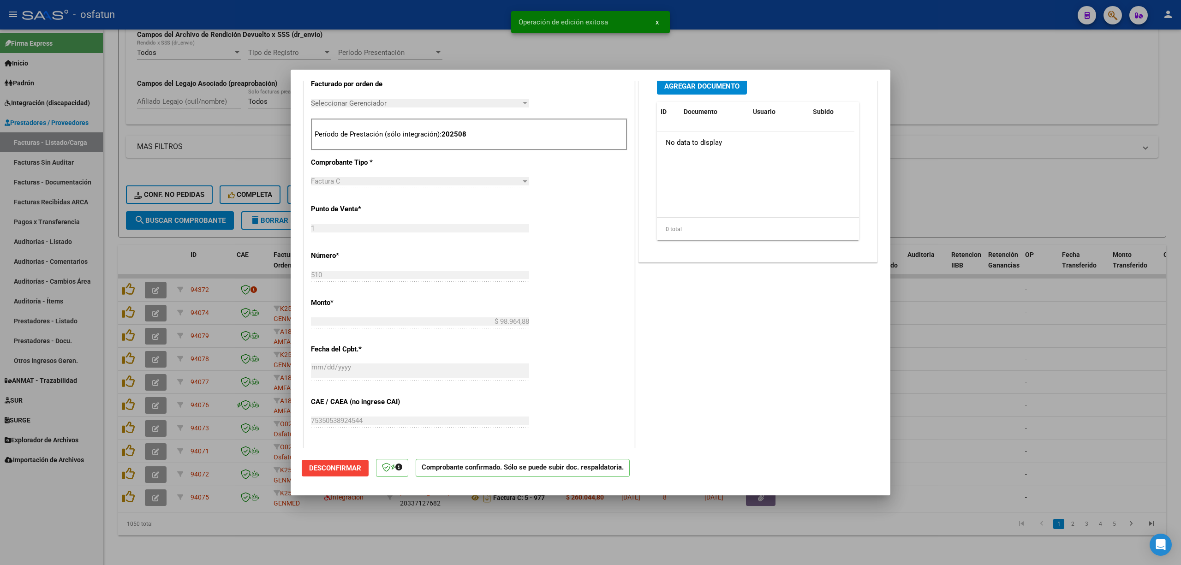
click at [1059, 394] on div at bounding box center [590, 282] width 1181 height 565
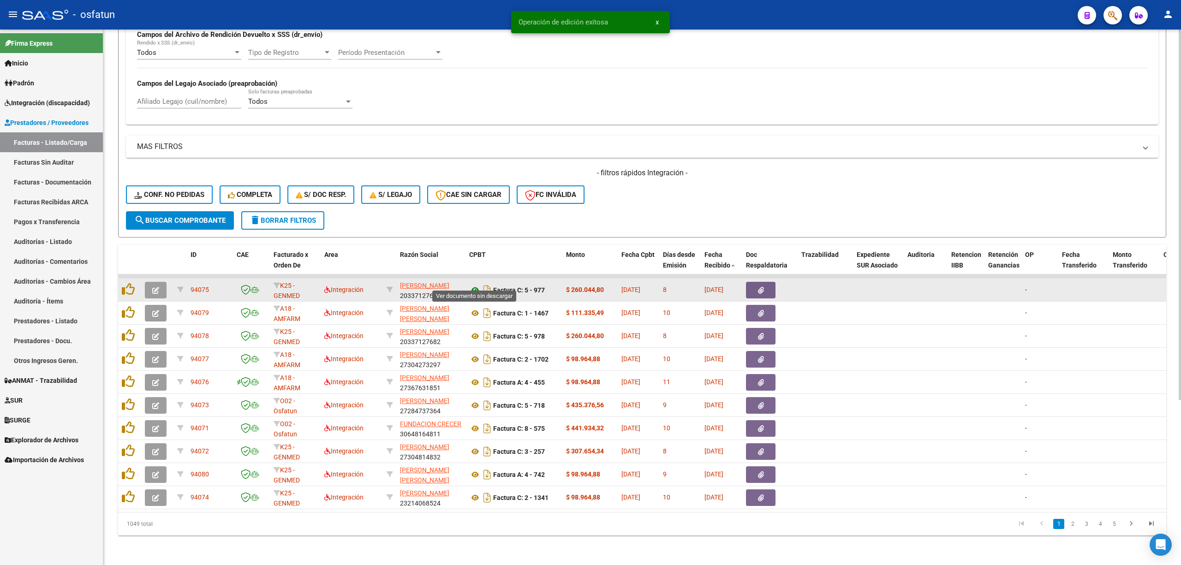
click at [471, 285] on icon at bounding box center [475, 290] width 12 height 11
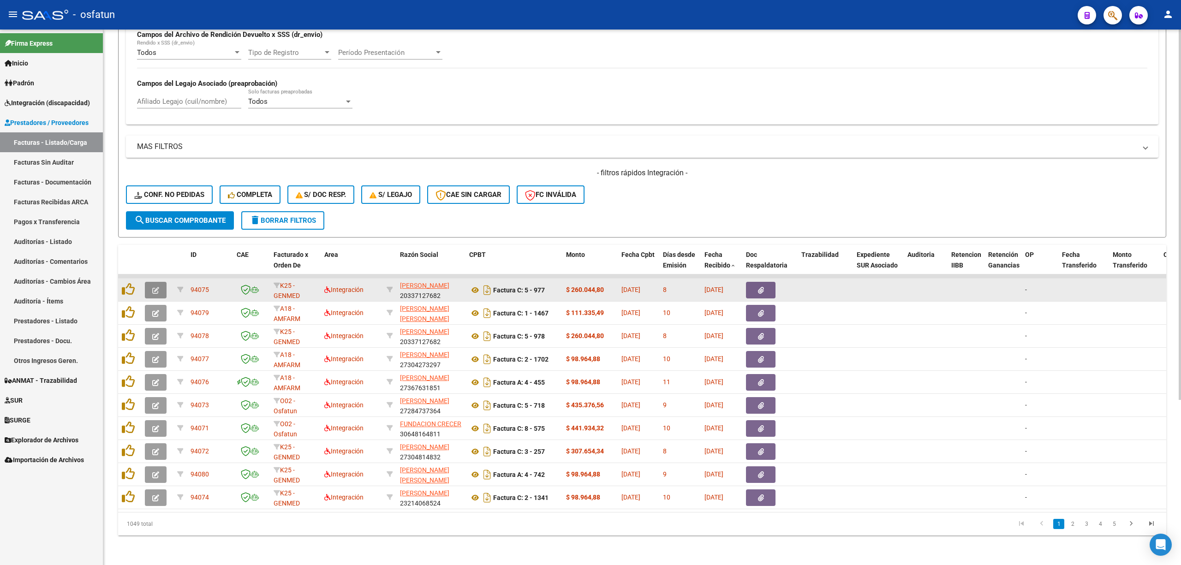
click at [156, 285] on button "button" at bounding box center [156, 290] width 22 height 17
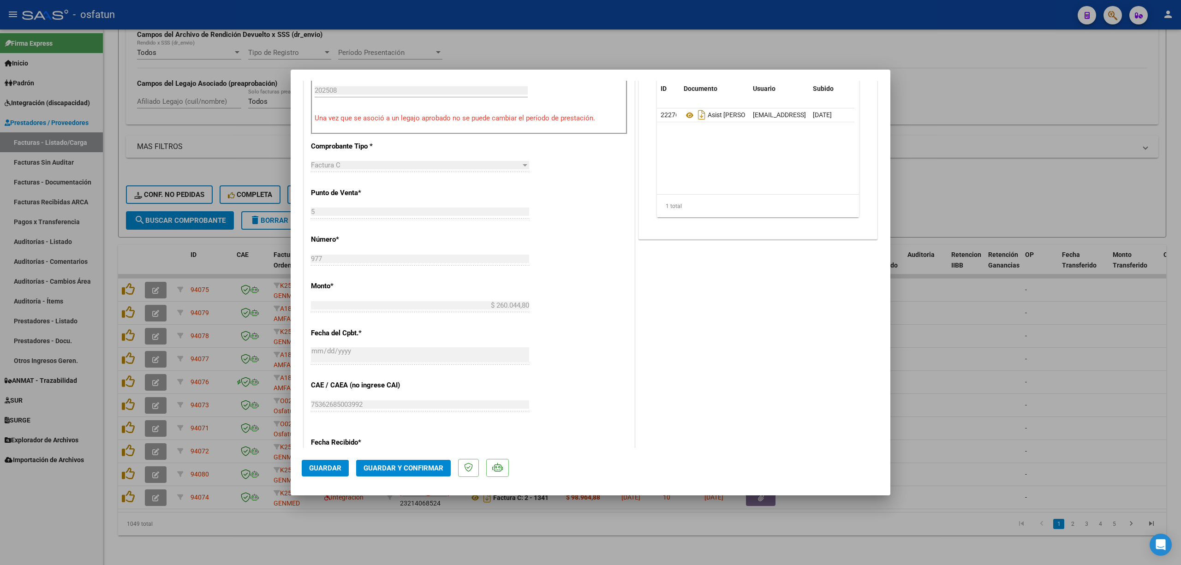
scroll to position [246, 0]
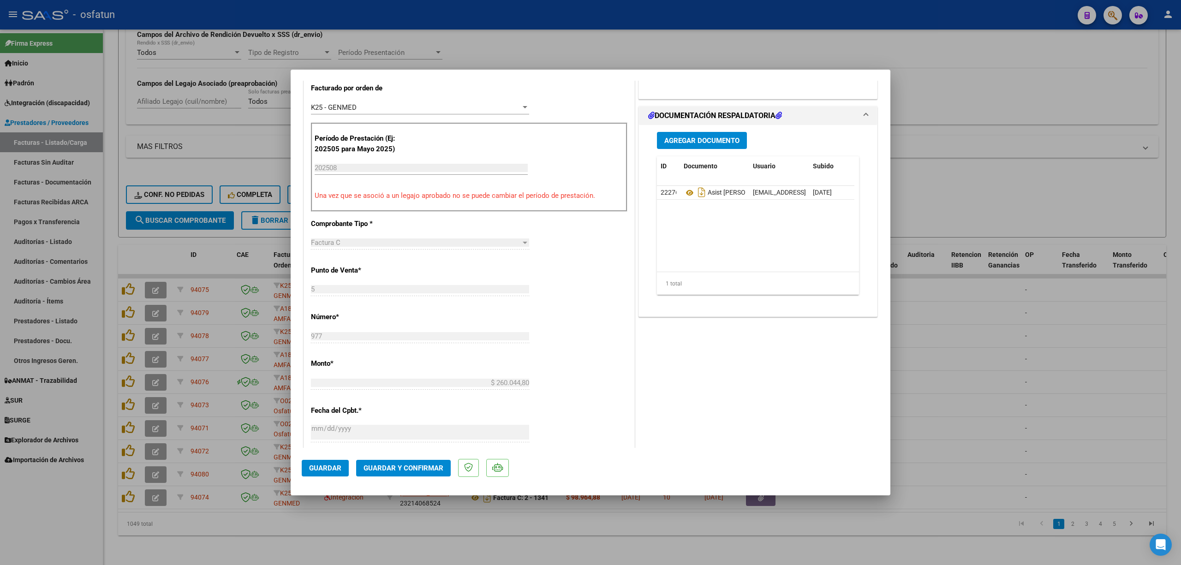
click at [399, 465] on span "Guardar y Confirmar" at bounding box center [403, 468] width 80 height 8
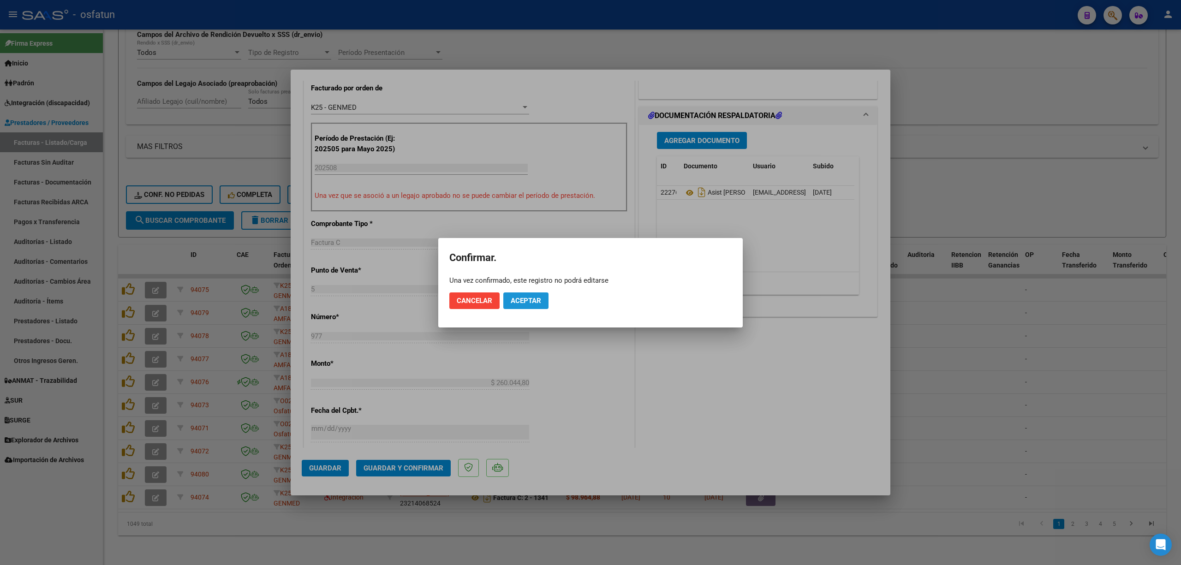
click at [532, 301] on span "Aceptar" at bounding box center [526, 301] width 30 height 8
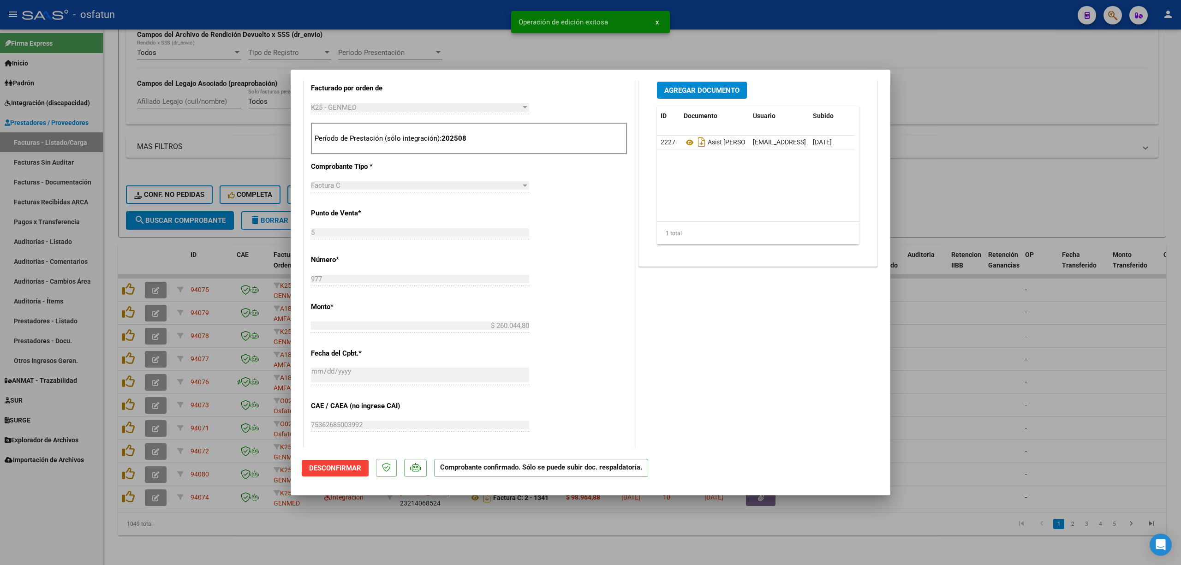
click at [1069, 397] on div at bounding box center [590, 282] width 1181 height 565
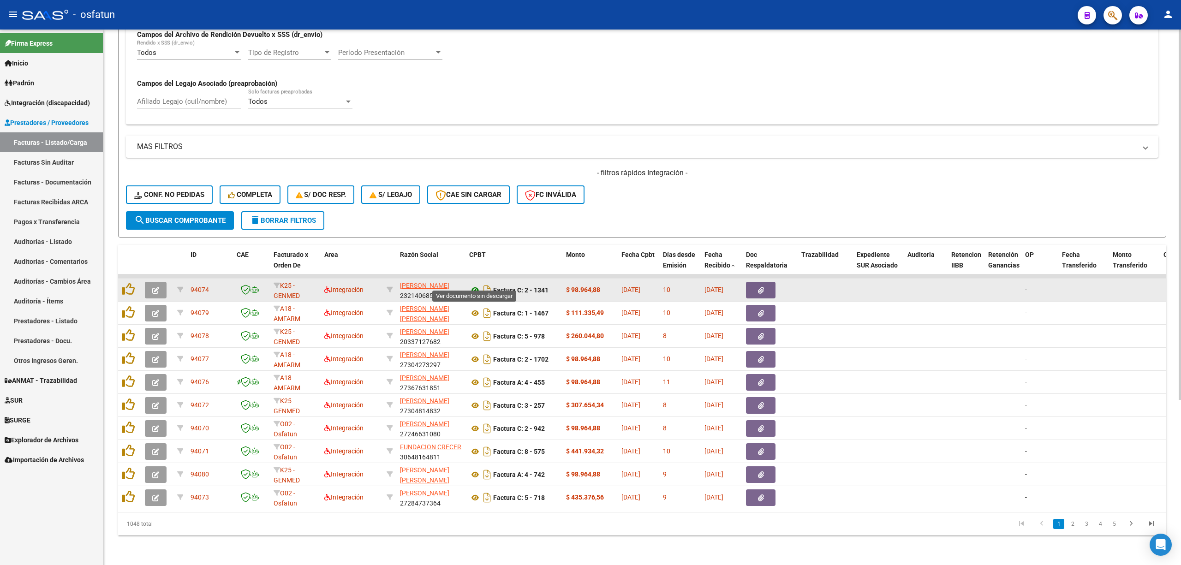
click at [474, 285] on icon at bounding box center [475, 290] width 12 height 11
click at [161, 283] on button "button" at bounding box center [156, 290] width 22 height 17
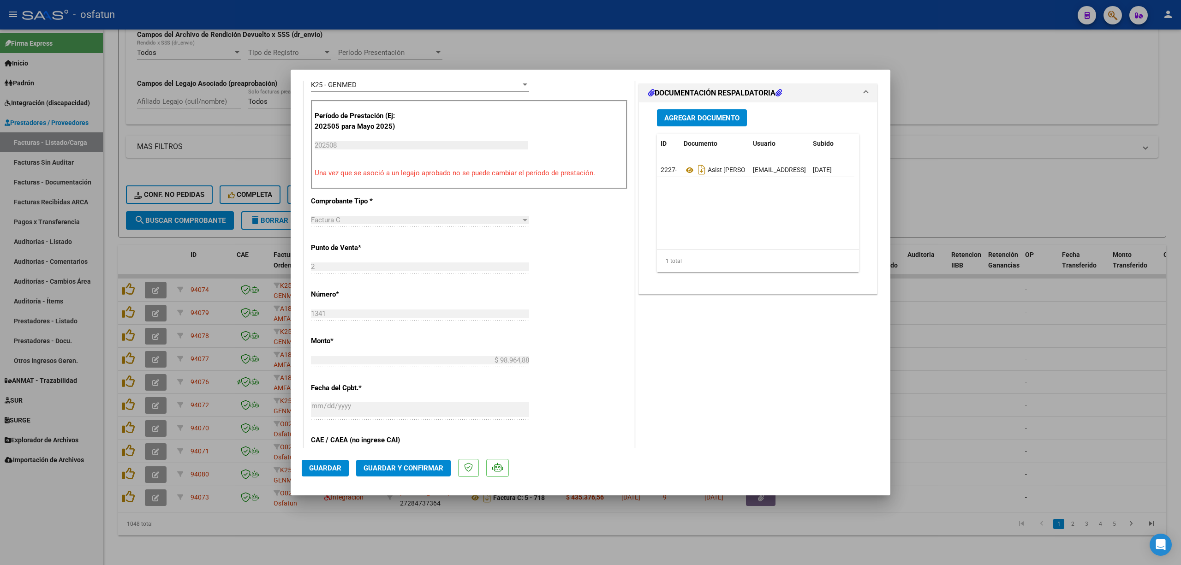
scroll to position [430, 0]
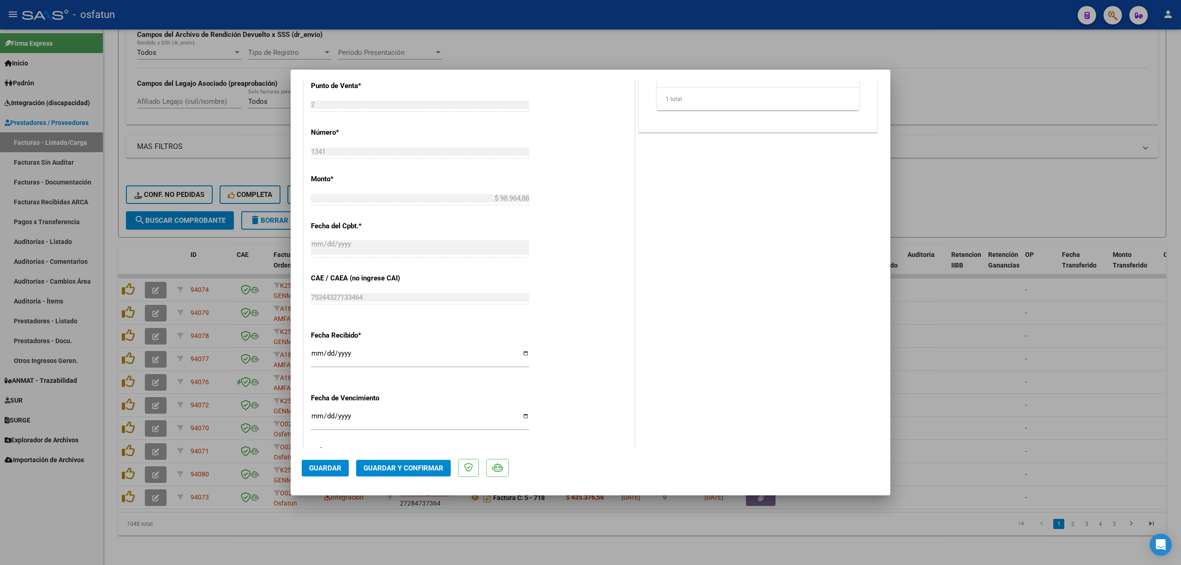
click at [405, 460] on button "Guardar y Confirmar" at bounding box center [403, 468] width 95 height 17
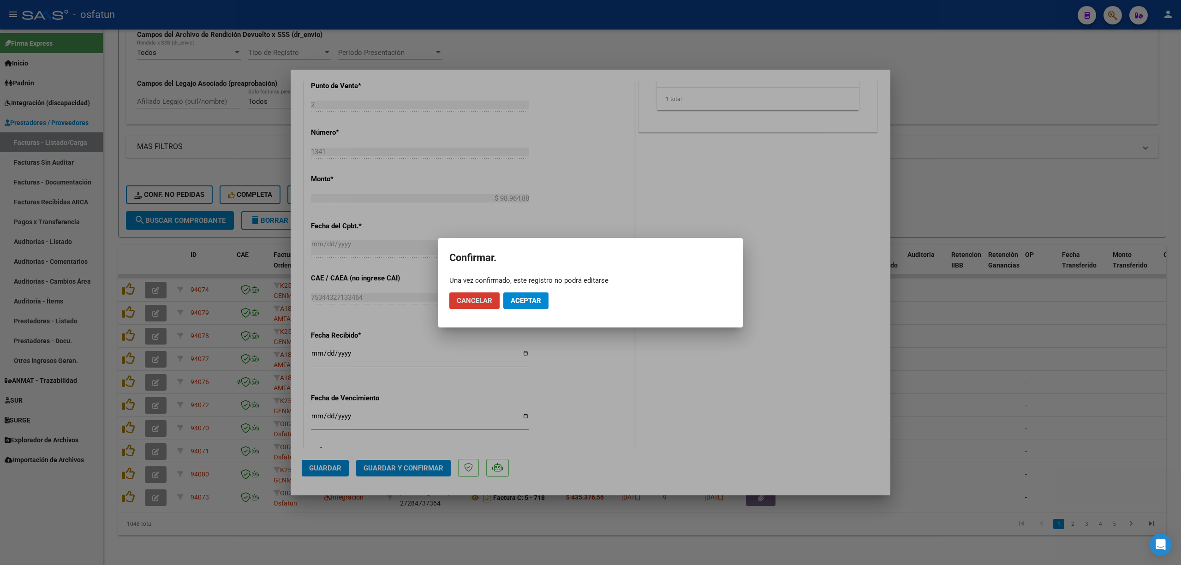
click at [515, 294] on button "Aceptar" at bounding box center [525, 300] width 45 height 17
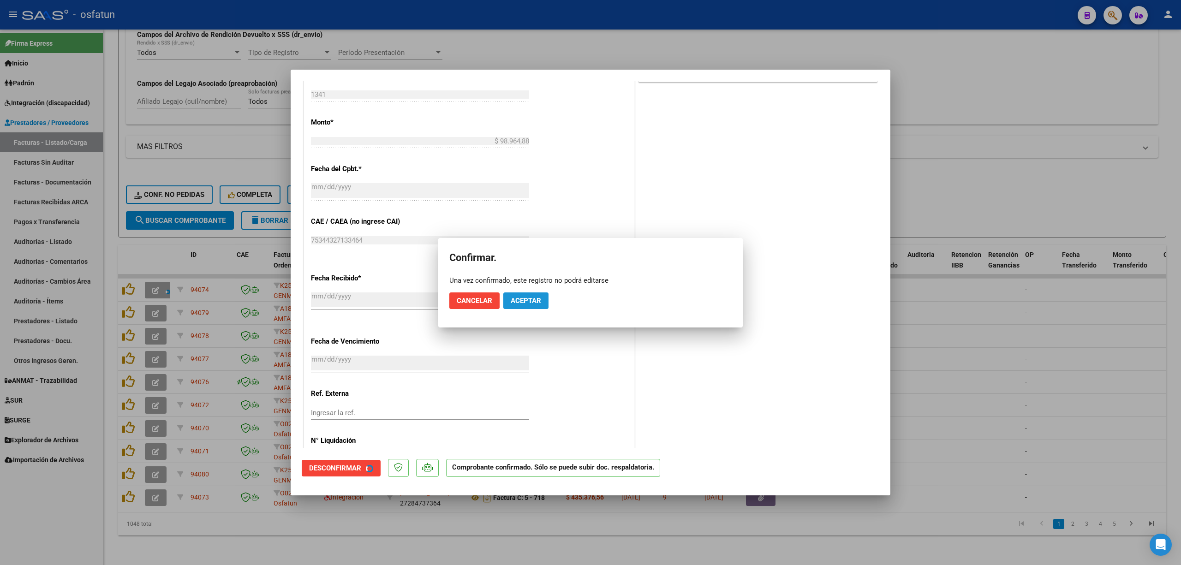
scroll to position [373, 0]
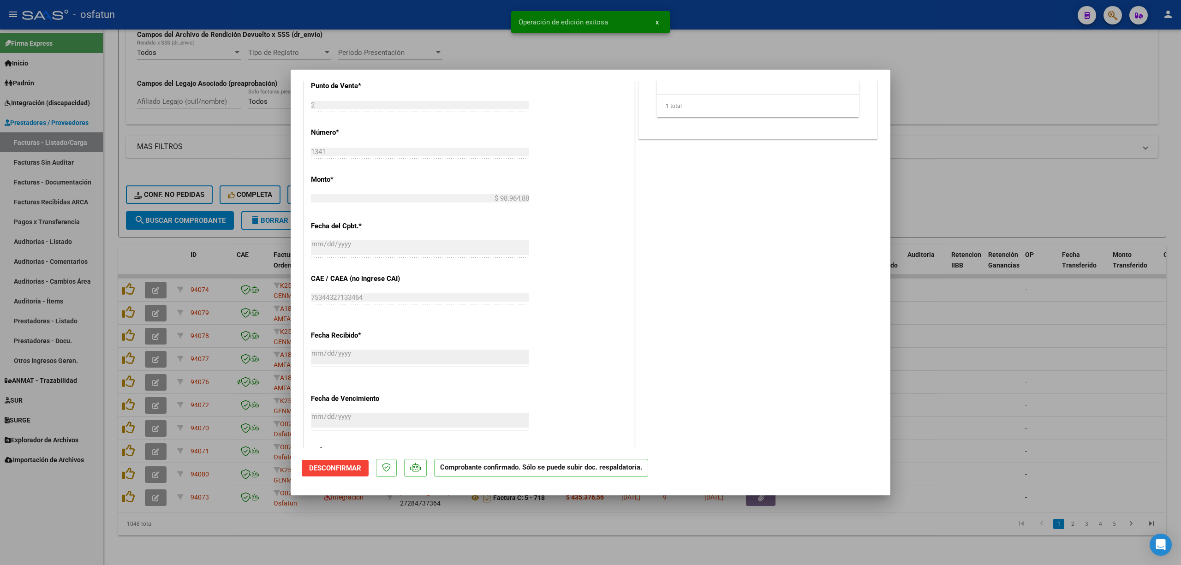
click at [437, 25] on div at bounding box center [590, 282] width 1181 height 565
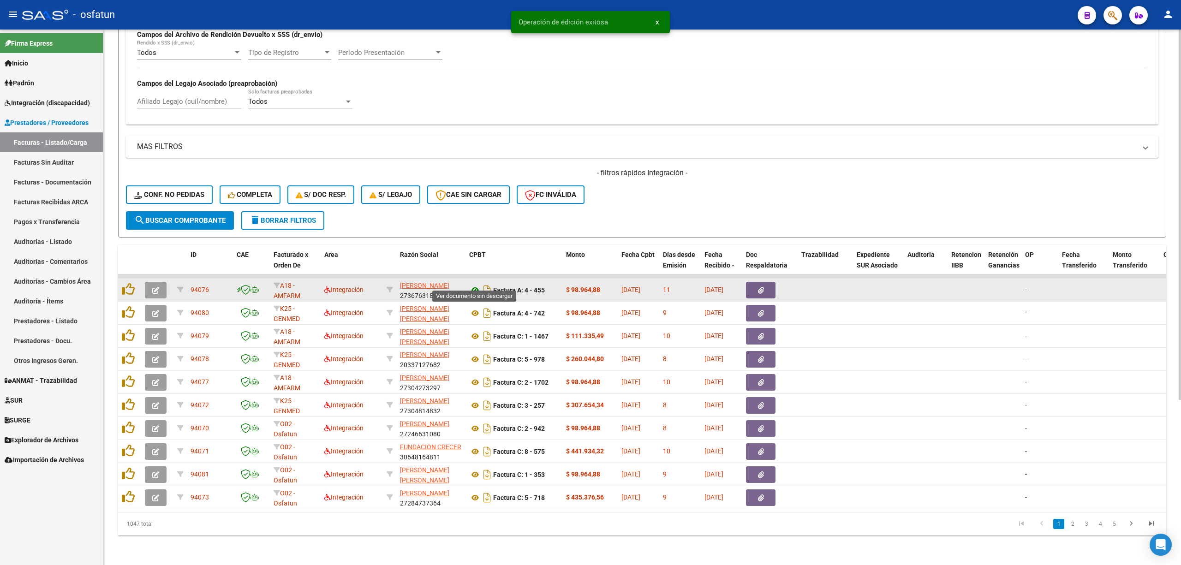
click at [476, 285] on icon at bounding box center [475, 290] width 12 height 11
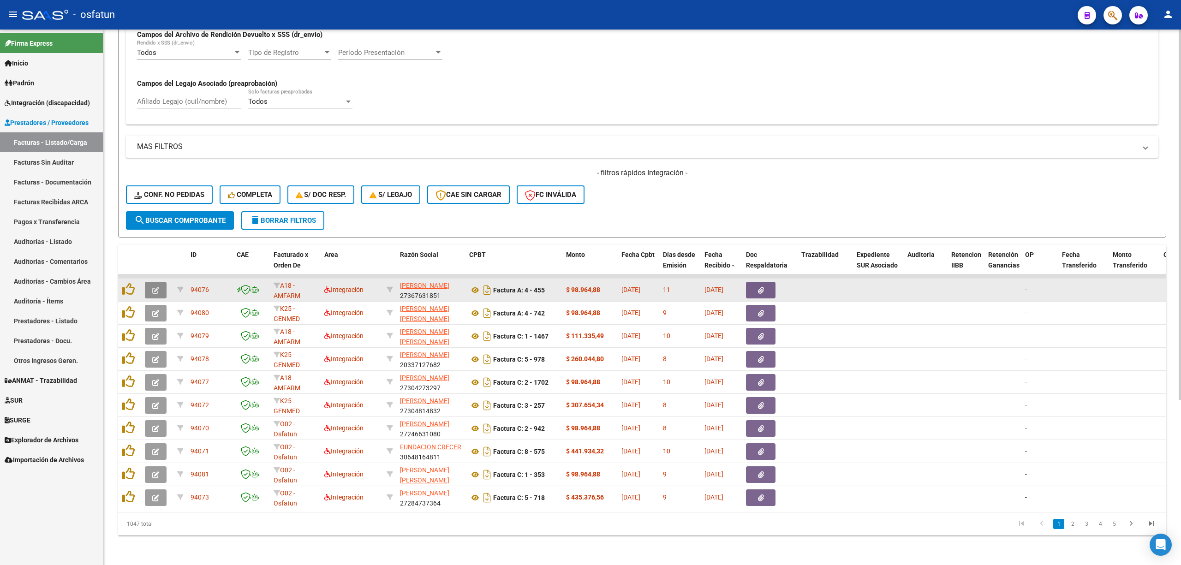
click at [154, 287] on icon "button" at bounding box center [155, 290] width 7 height 7
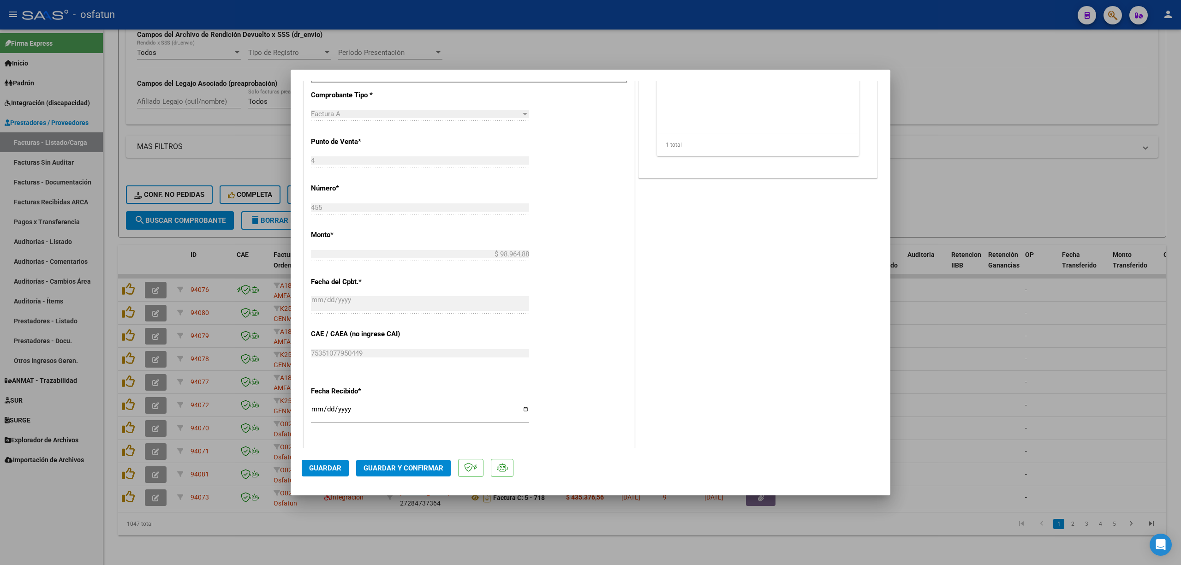
scroll to position [430, 0]
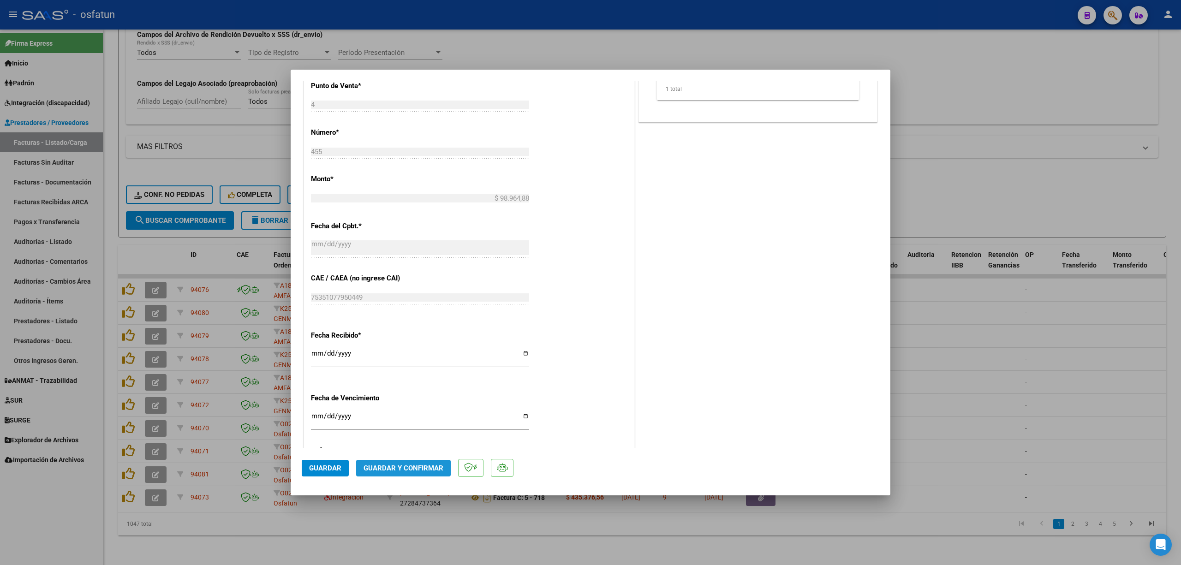
click at [414, 466] on span "Guardar y Confirmar" at bounding box center [403, 468] width 80 height 8
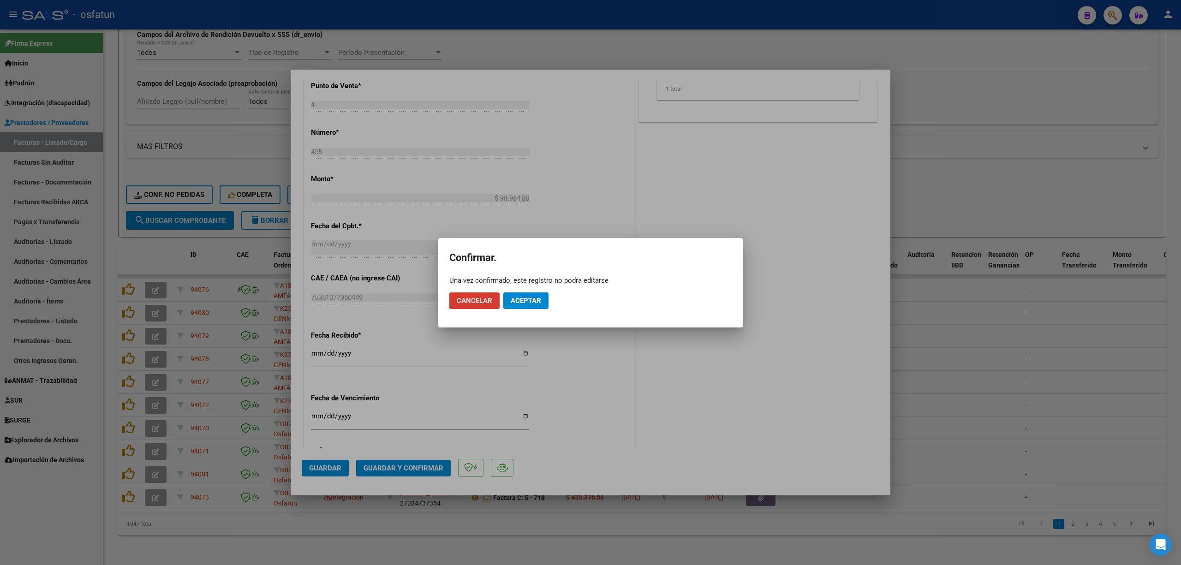
click at [539, 301] on span "Aceptar" at bounding box center [526, 301] width 30 height 8
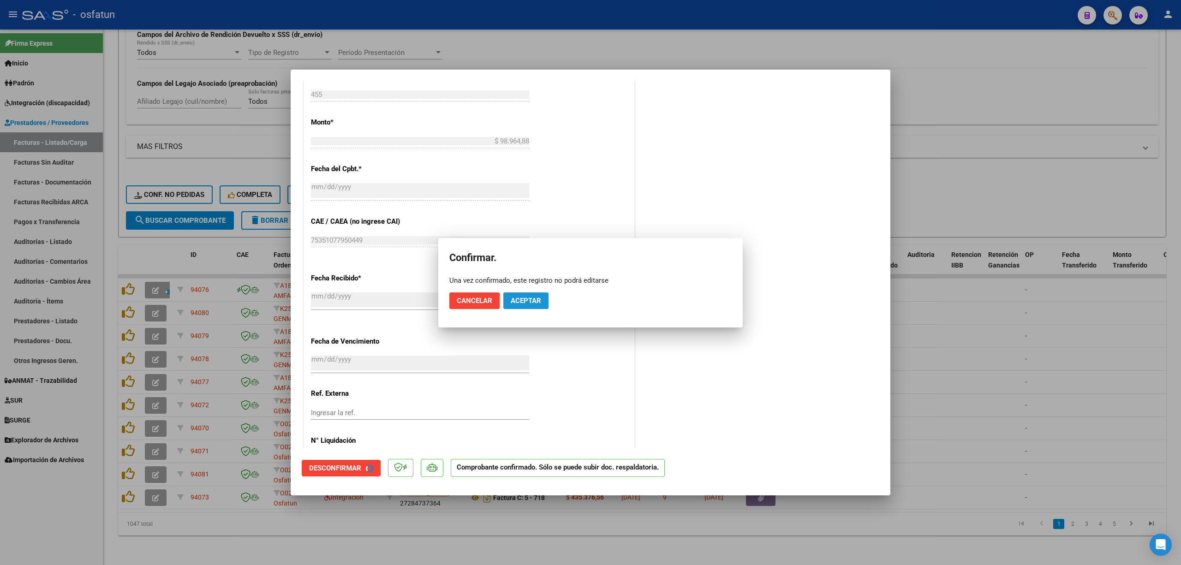
scroll to position [373, 0]
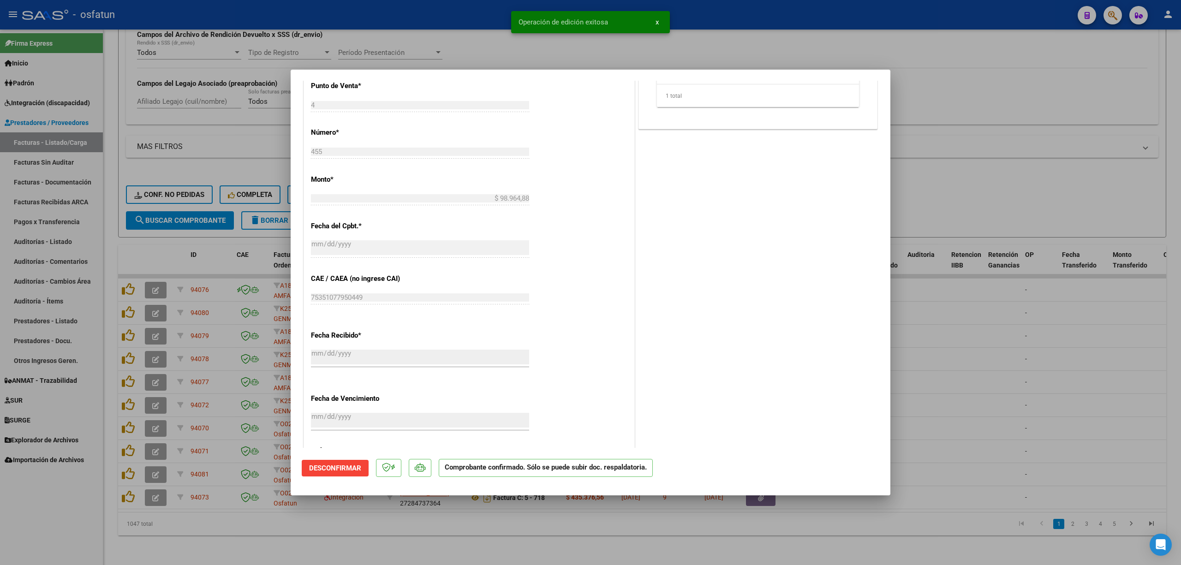
click at [475, 43] on div at bounding box center [590, 282] width 1181 height 565
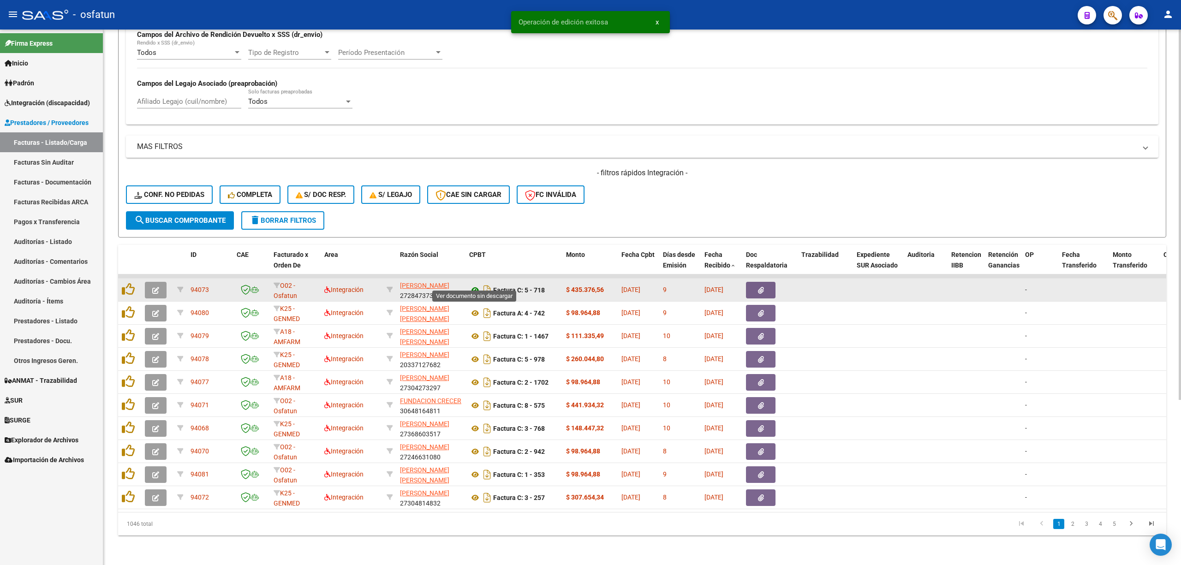
click at [475, 285] on icon at bounding box center [475, 290] width 12 height 11
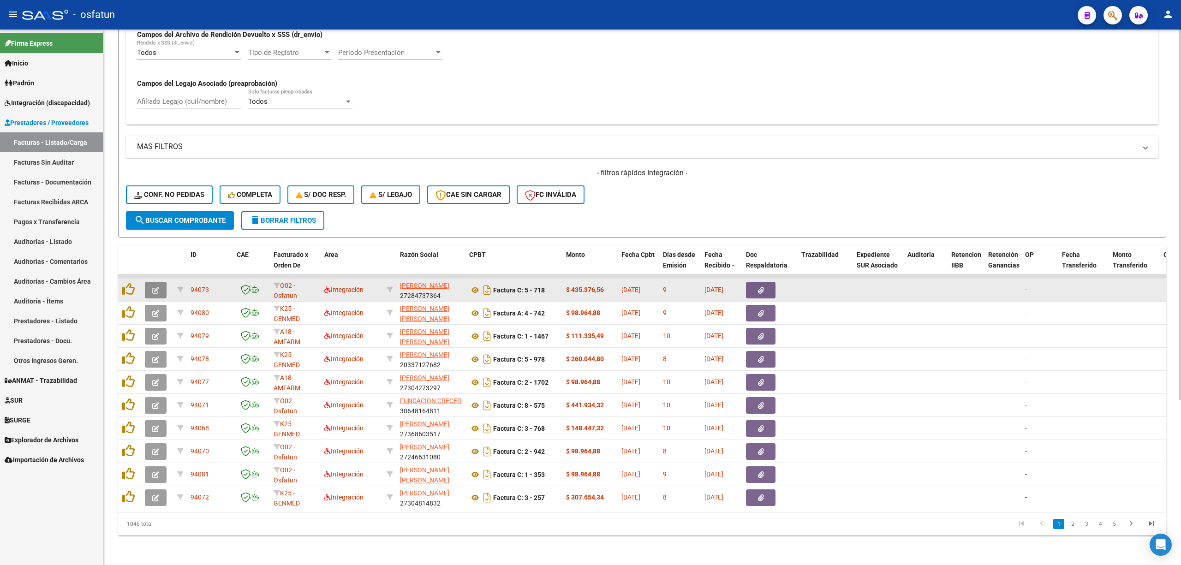
click at [159, 282] on button "button" at bounding box center [156, 290] width 22 height 17
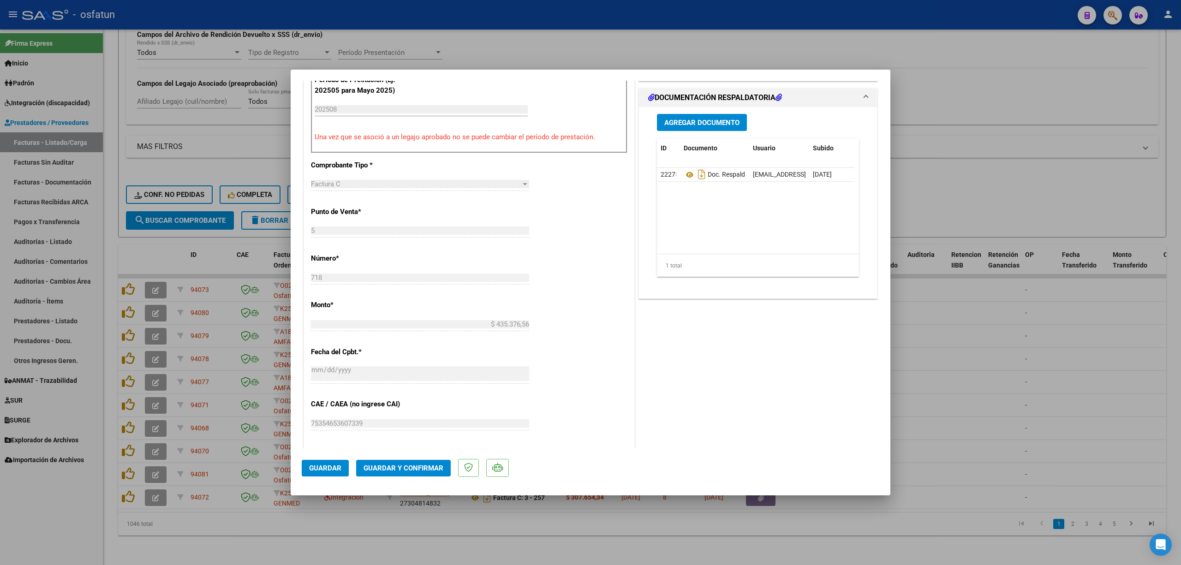
scroll to position [307, 0]
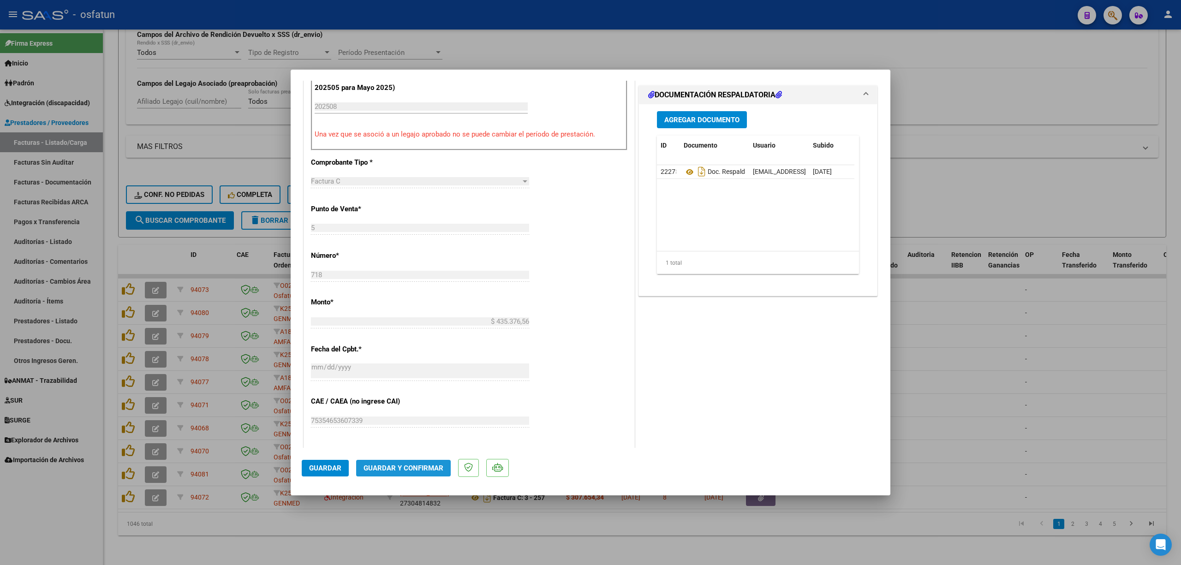
click at [409, 462] on button "Guardar y Confirmar" at bounding box center [403, 468] width 95 height 17
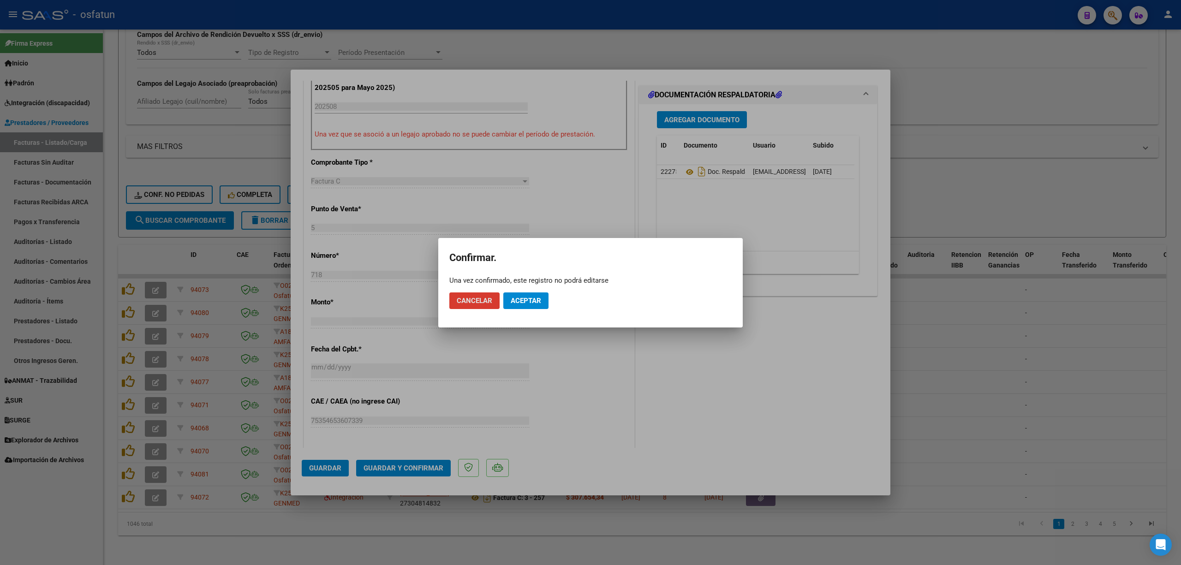
click at [530, 297] on span "Aceptar" at bounding box center [526, 301] width 30 height 8
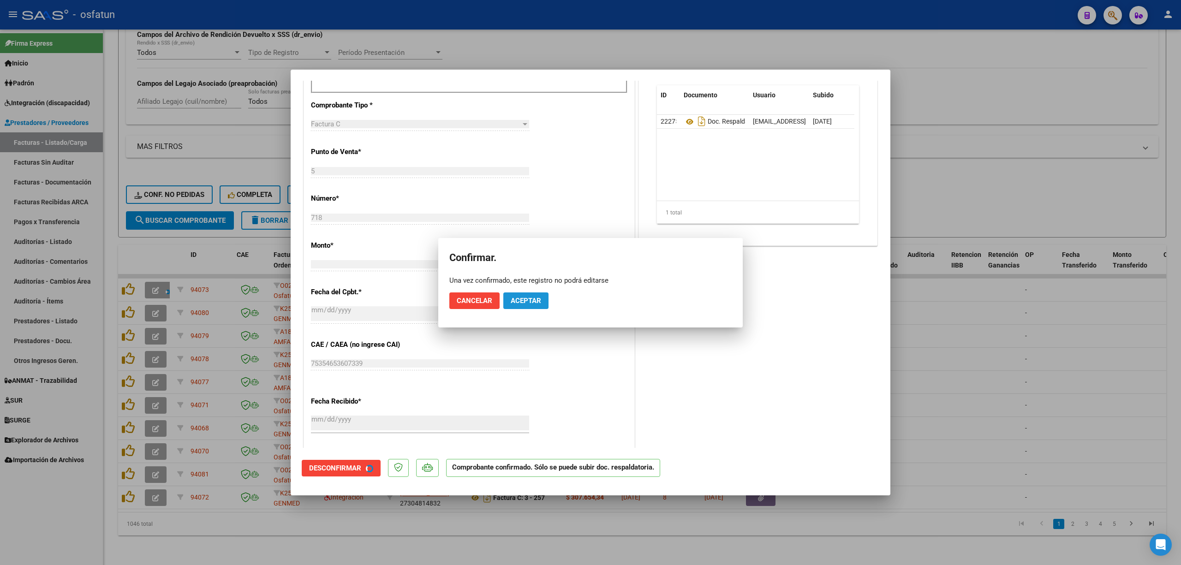
scroll to position [250, 0]
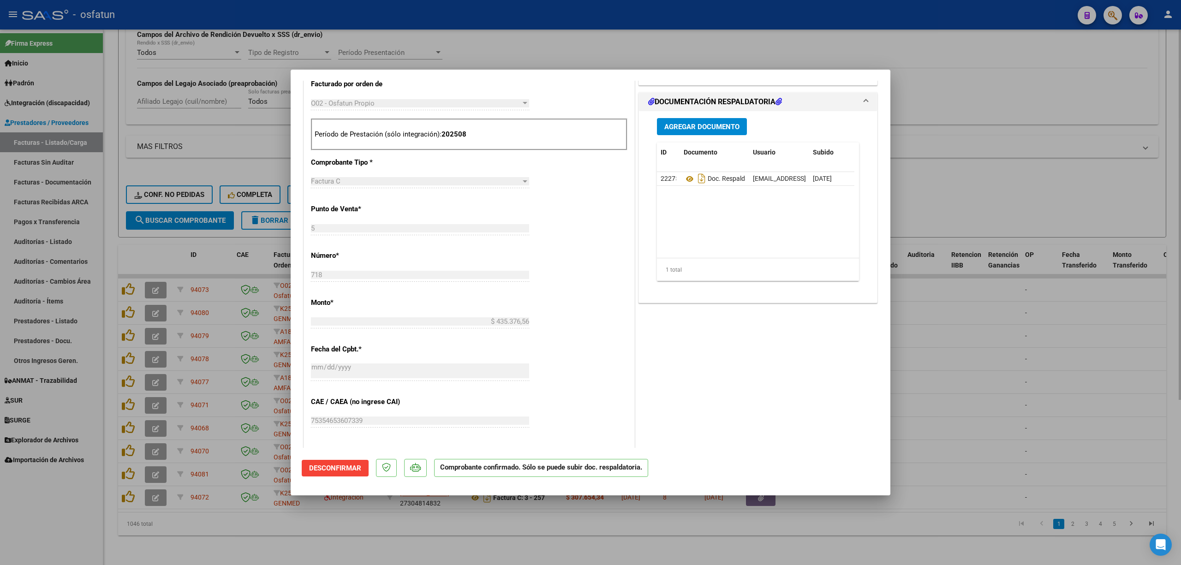
click at [676, 559] on div at bounding box center [590, 282] width 1181 height 565
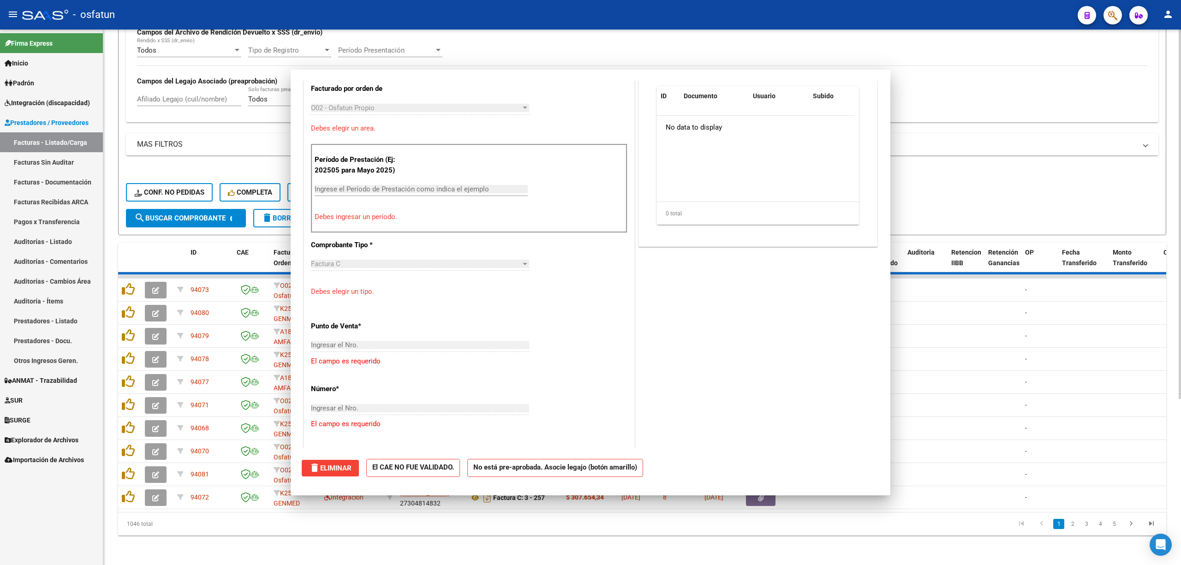
scroll to position [0, 0]
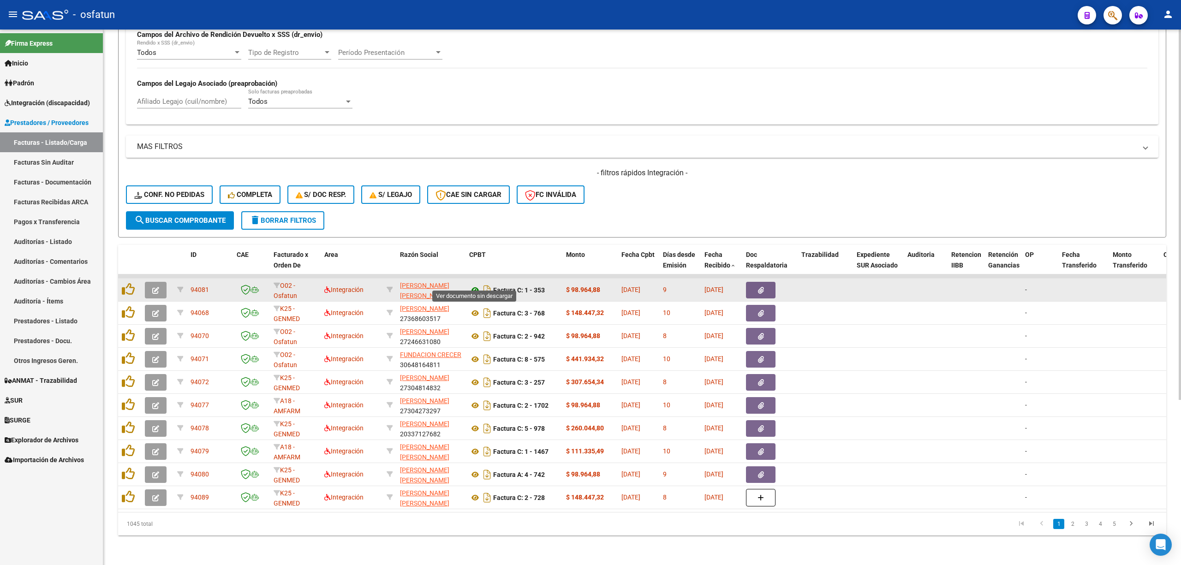
click at [474, 285] on icon at bounding box center [475, 290] width 12 height 11
click at [149, 284] on button "button" at bounding box center [156, 290] width 22 height 17
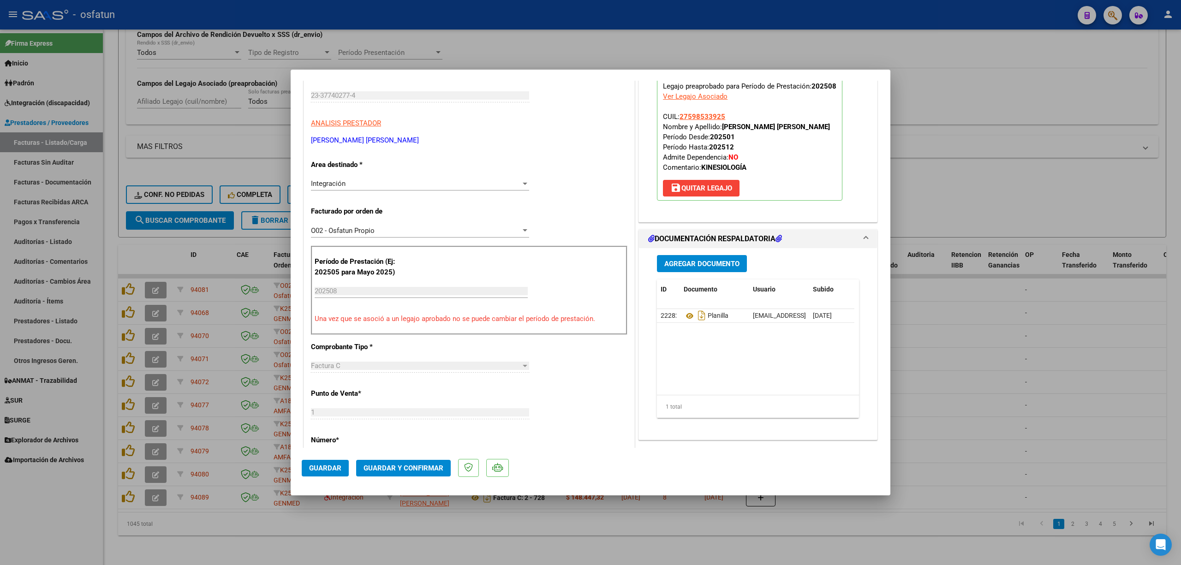
scroll to position [185, 0]
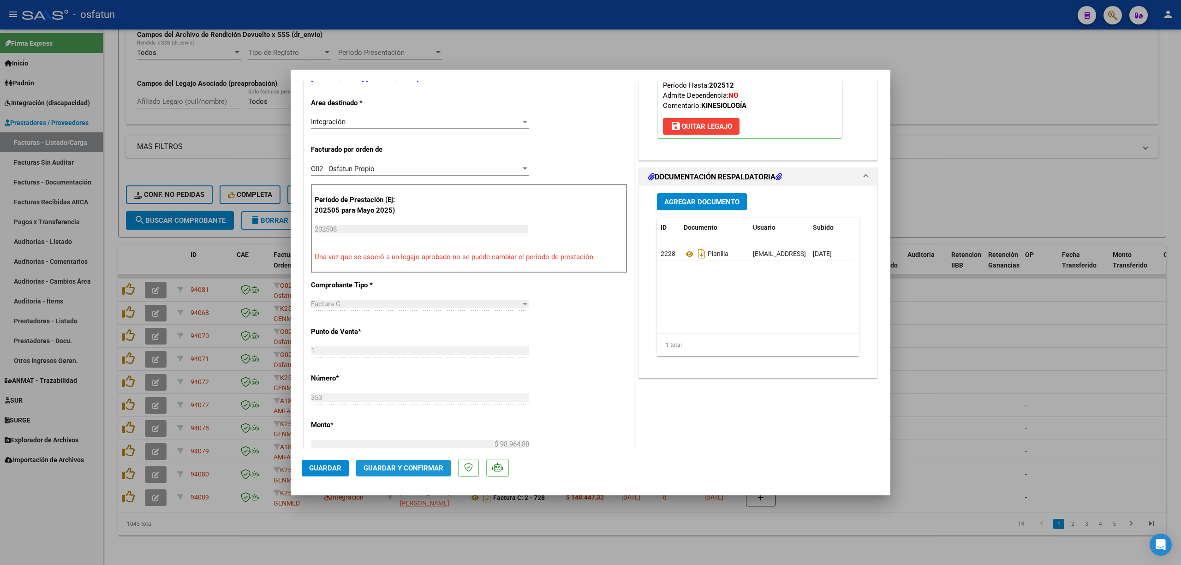
click at [401, 467] on span "Guardar y Confirmar" at bounding box center [403, 468] width 80 height 8
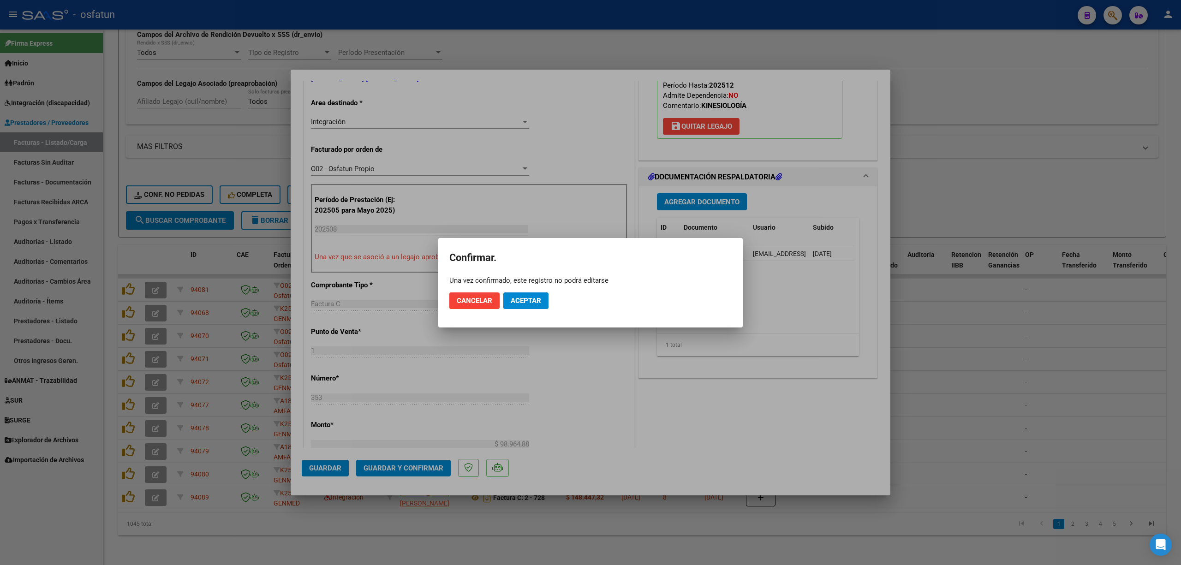
click at [550, 308] on mat-dialog-actions "Cancelar Aceptar" at bounding box center [590, 300] width 282 height 31
click at [542, 298] on button "Aceptar" at bounding box center [525, 300] width 45 height 17
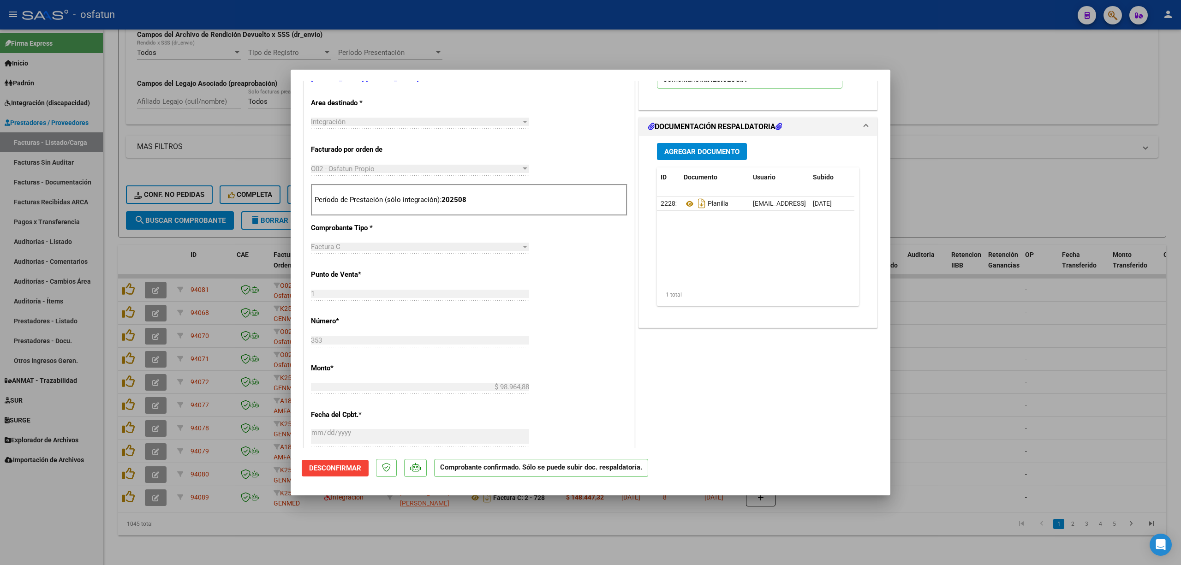
drag, startPoint x: 1115, startPoint y: 466, endPoint x: 506, endPoint y: 182, distance: 671.9
click at [1102, 459] on div at bounding box center [590, 282] width 1181 height 565
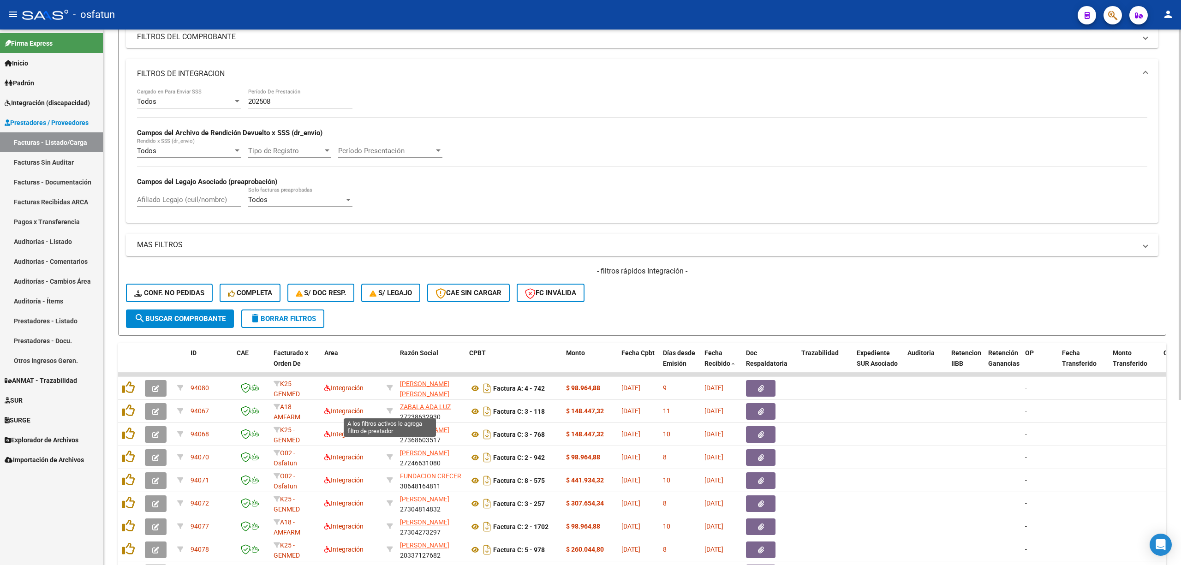
scroll to position [238, 0]
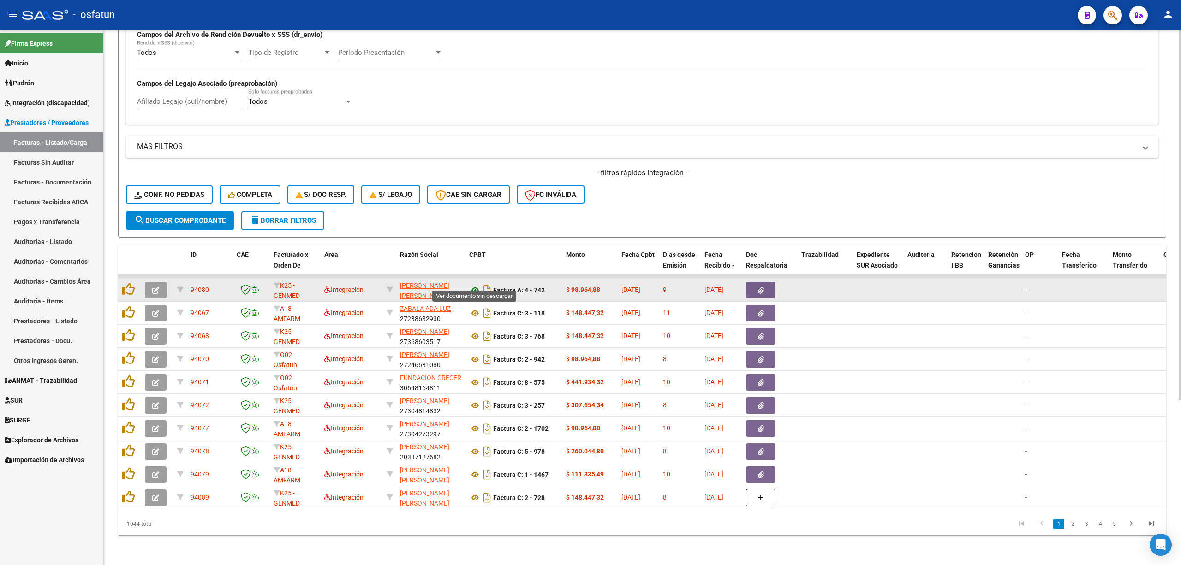
click at [476, 285] on icon at bounding box center [475, 290] width 12 height 11
click at [149, 282] on button "button" at bounding box center [156, 290] width 22 height 17
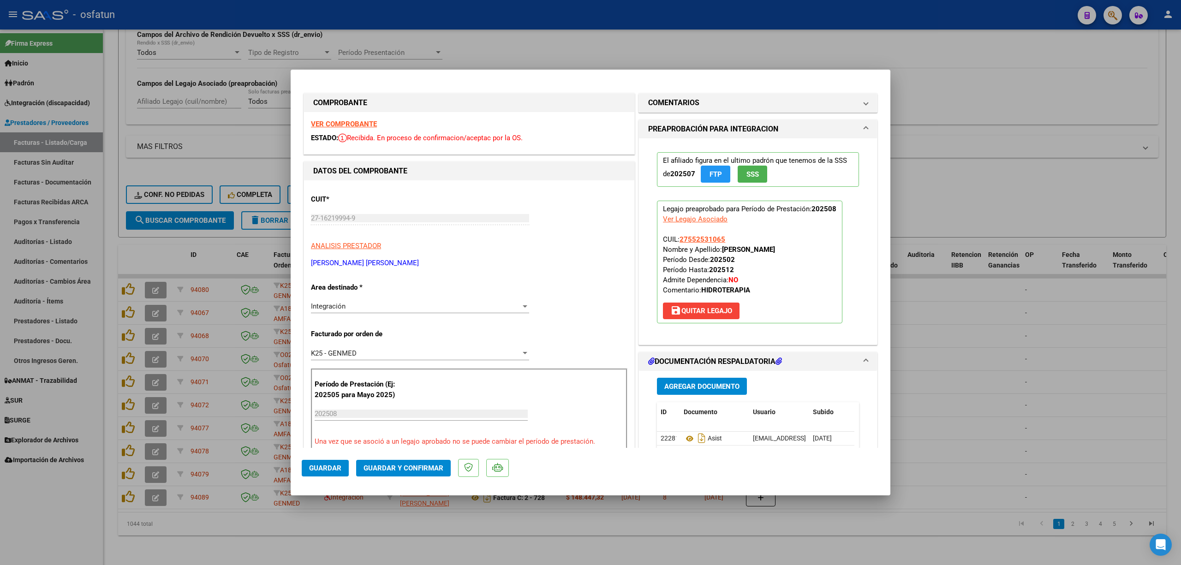
scroll to position [369, 0]
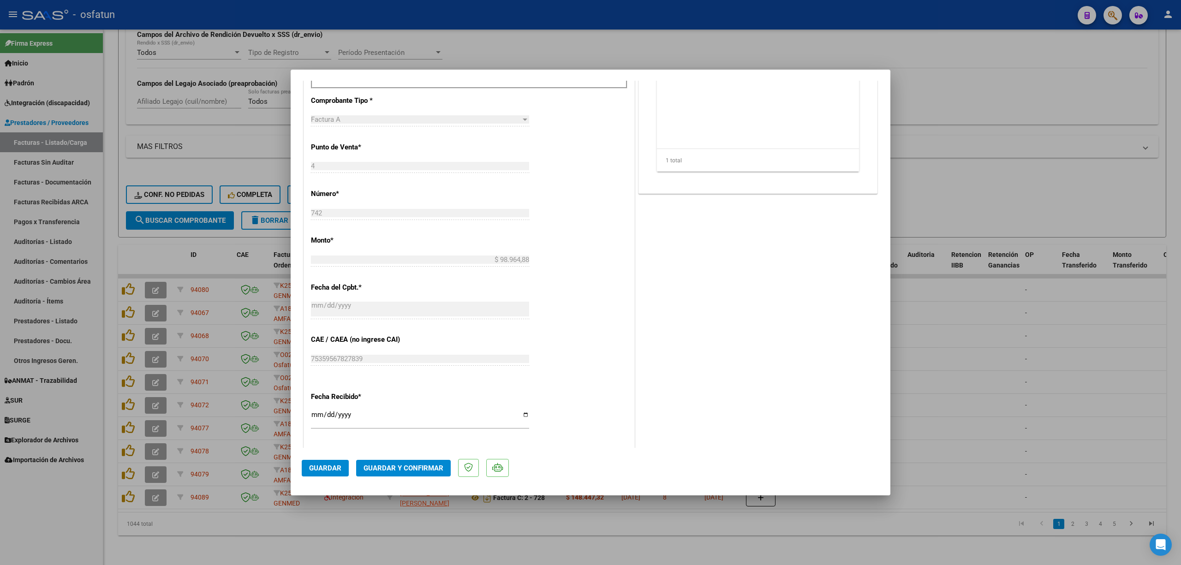
click at [421, 478] on mat-dialog-actions "Guardar Guardar y Confirmar" at bounding box center [590, 466] width 577 height 36
click at [421, 473] on button "Guardar y Confirmar" at bounding box center [403, 468] width 95 height 17
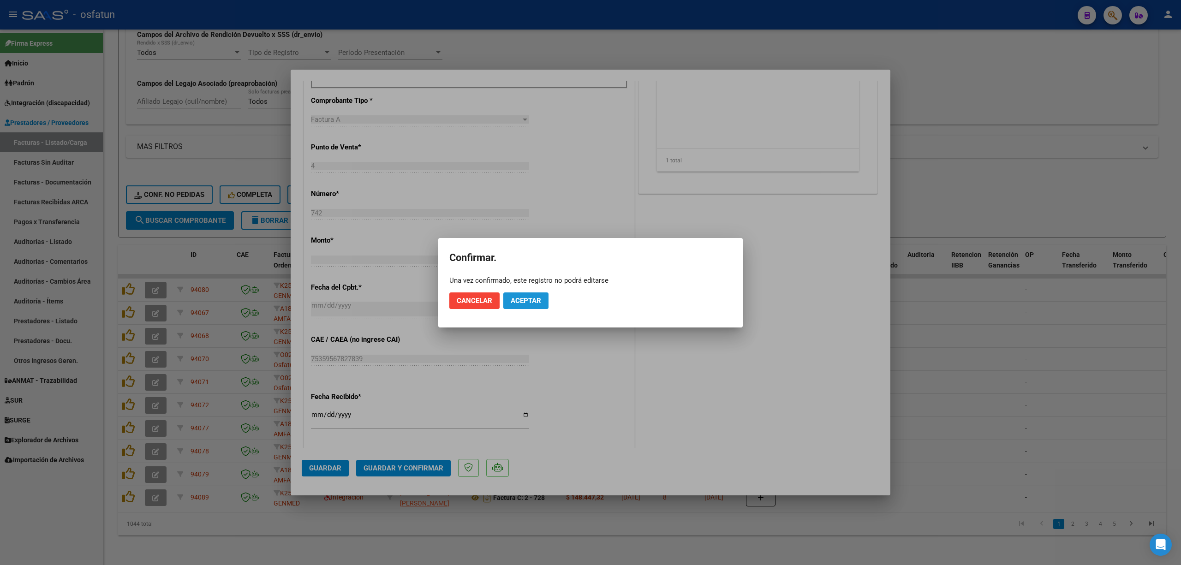
click at [521, 302] on span "Aceptar" at bounding box center [526, 301] width 30 height 8
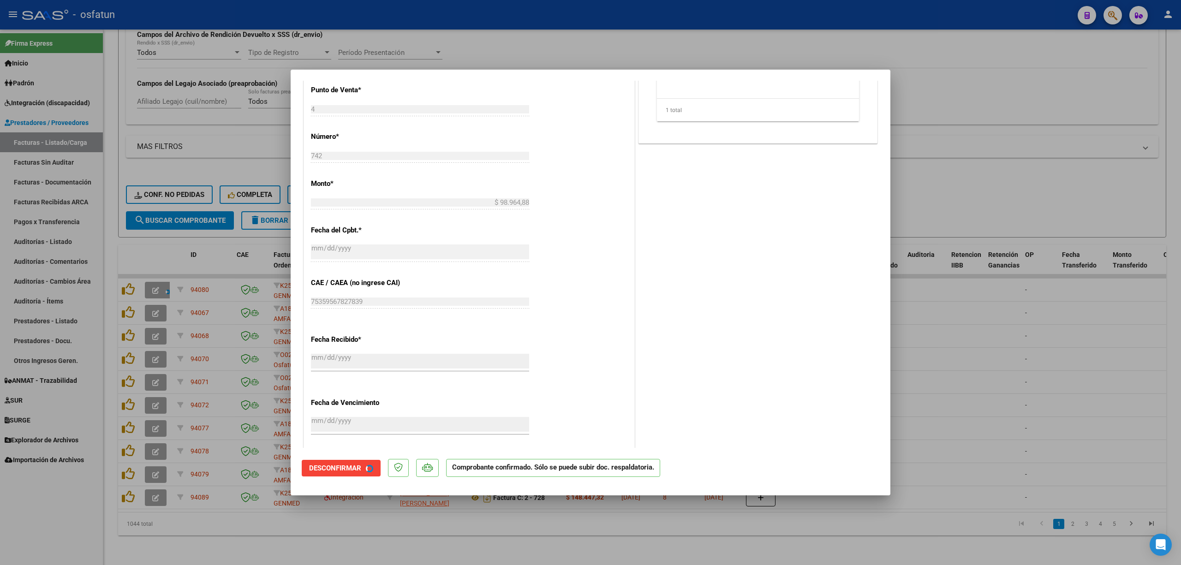
scroll to position [312, 0]
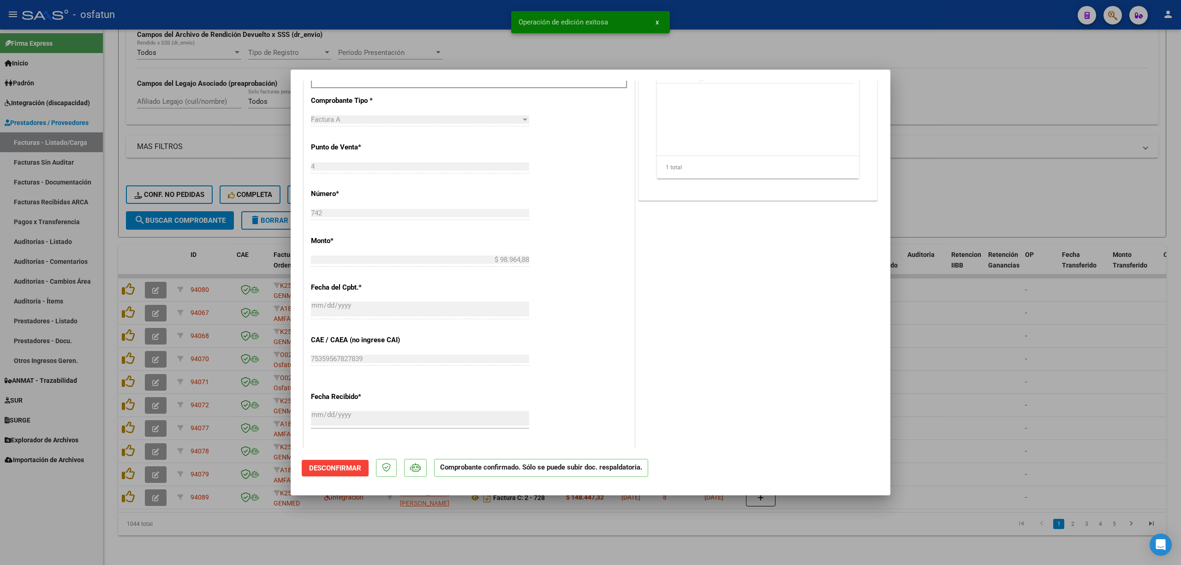
click at [467, 48] on div at bounding box center [590, 282] width 1181 height 565
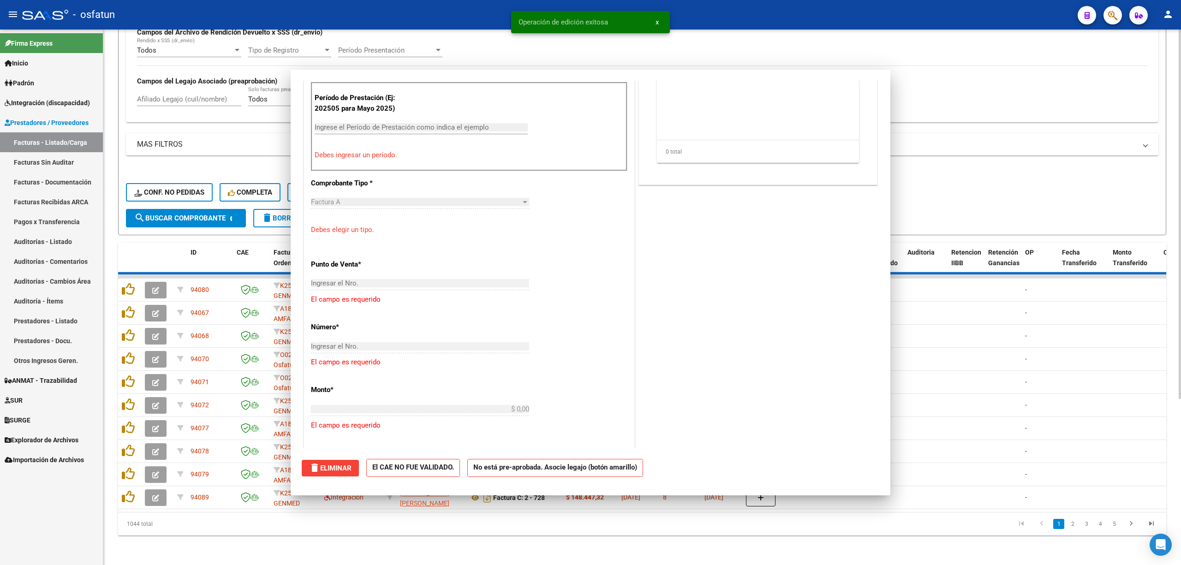
scroll to position [0, 0]
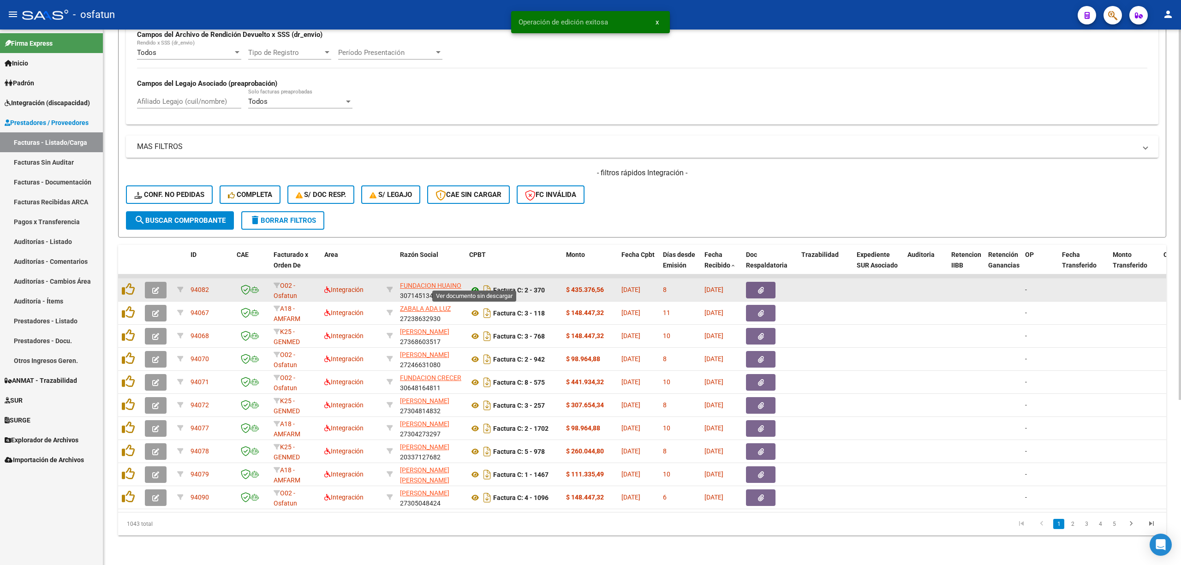
click at [474, 285] on icon at bounding box center [475, 290] width 12 height 11
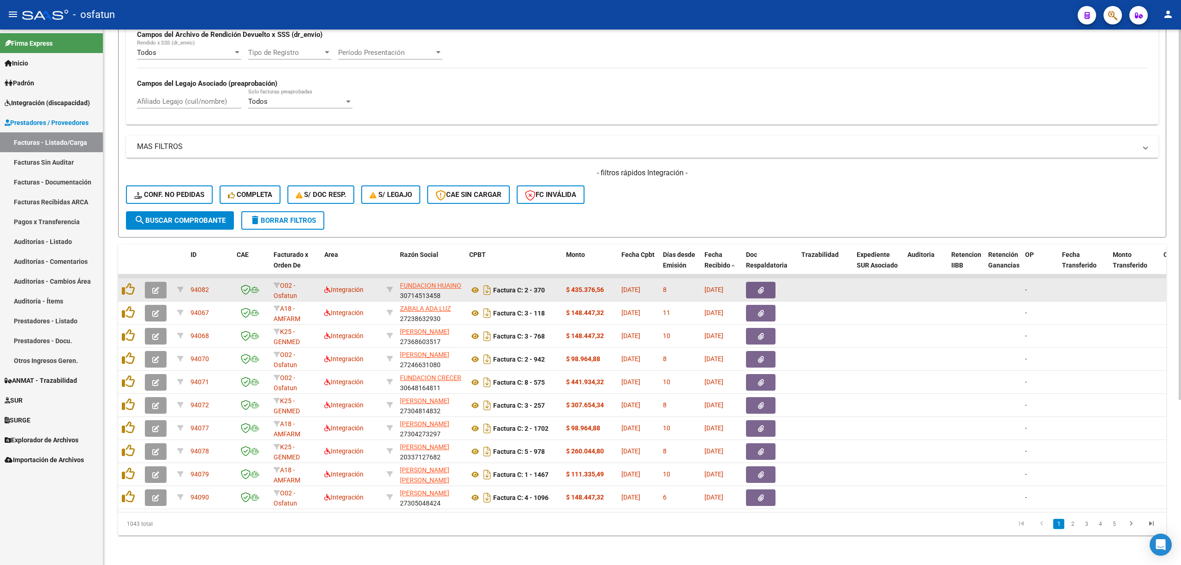
click at [154, 289] on datatable-body-cell at bounding box center [157, 290] width 32 height 23
click at [163, 282] on button "button" at bounding box center [156, 290] width 22 height 17
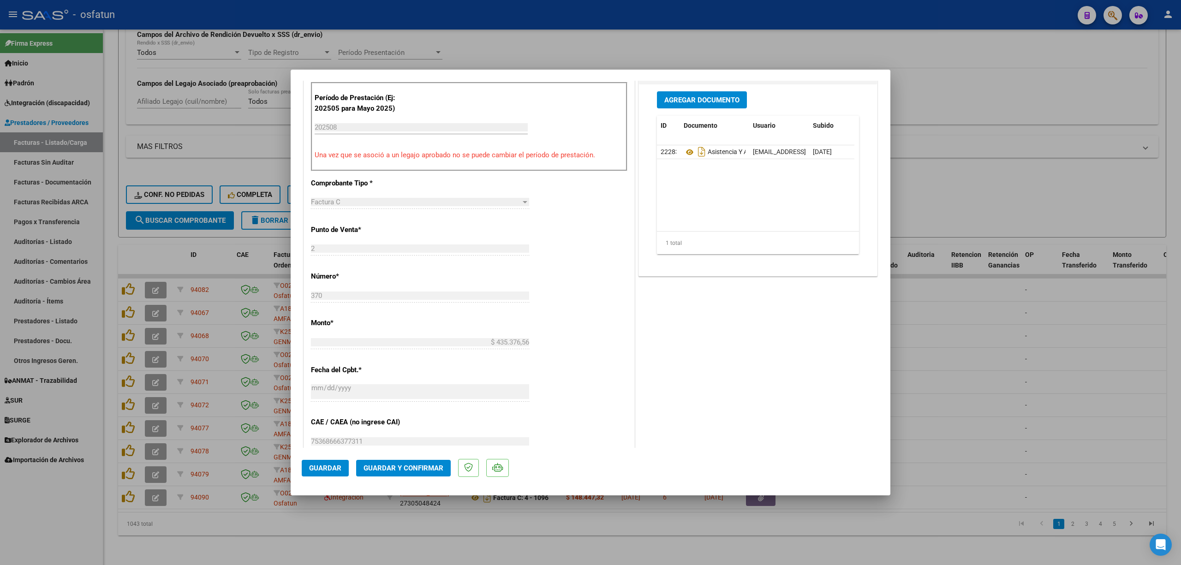
scroll to position [307, 0]
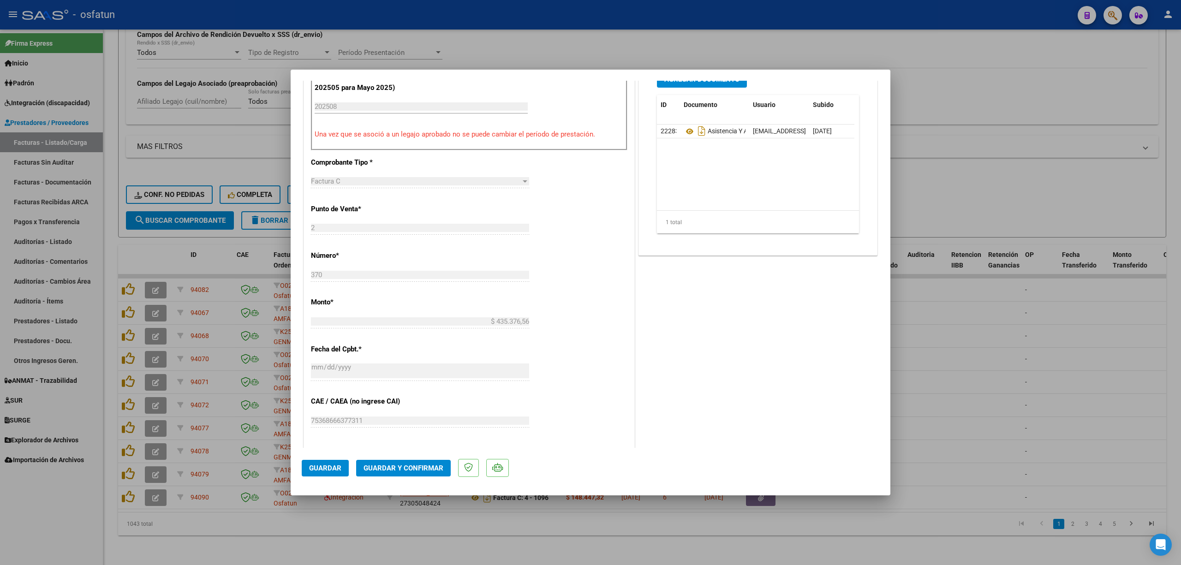
click at [402, 465] on span "Guardar y Confirmar" at bounding box center [403, 468] width 80 height 8
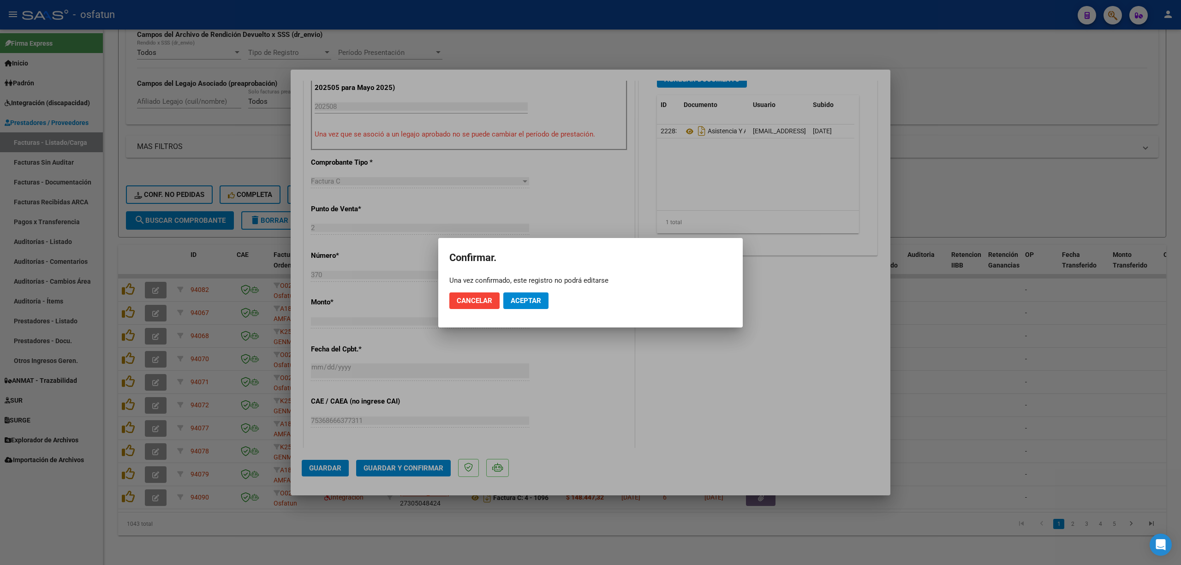
click at [523, 292] on mat-dialog-actions "Cancelar Aceptar" at bounding box center [590, 300] width 282 height 31
click at [531, 299] on span "Aceptar" at bounding box center [526, 301] width 30 height 8
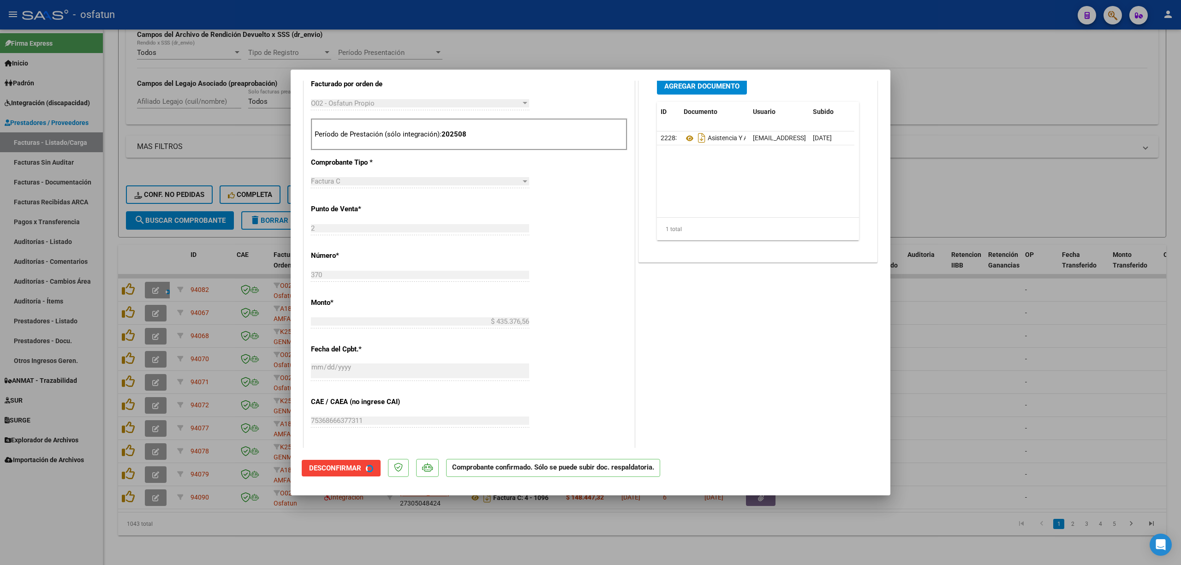
click at [438, 47] on div at bounding box center [590, 282] width 1181 height 565
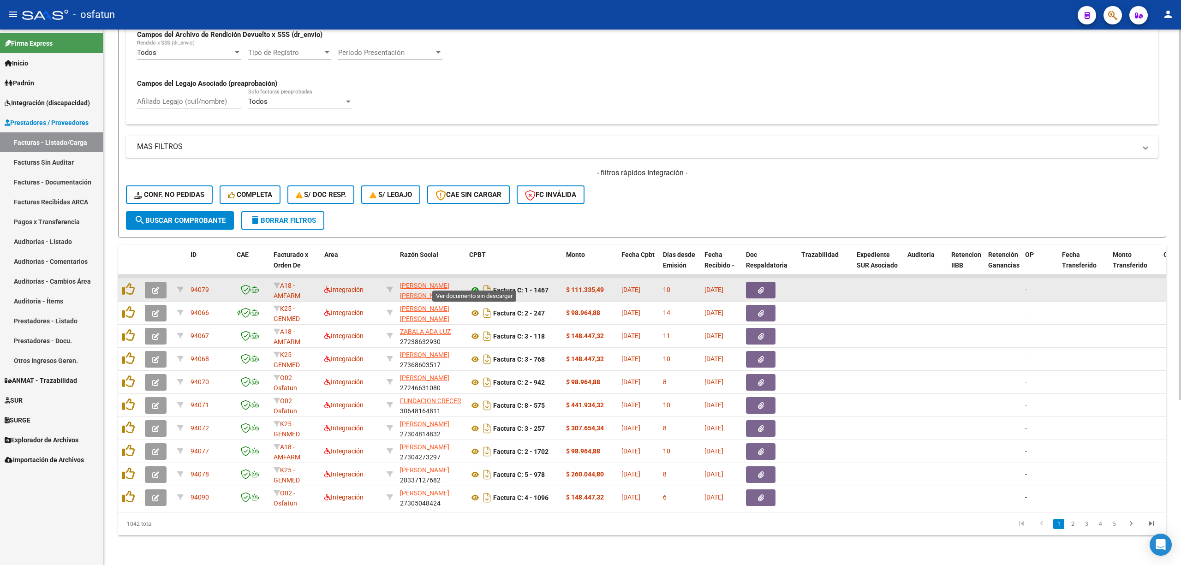
click at [472, 285] on icon at bounding box center [475, 290] width 12 height 11
click at [150, 287] on button "button" at bounding box center [156, 290] width 22 height 17
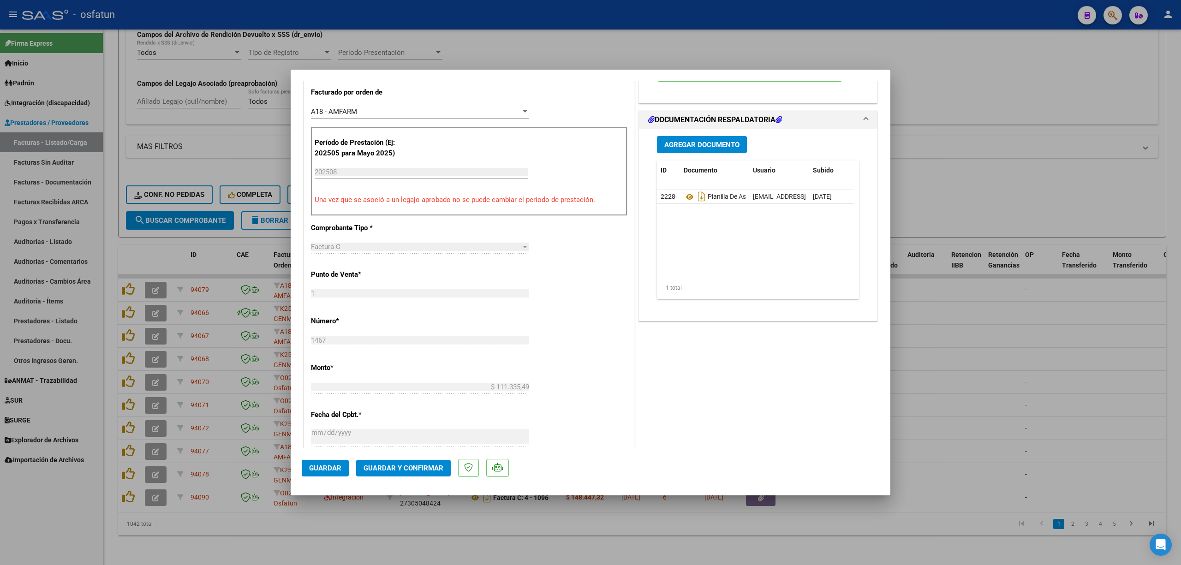
scroll to position [246, 0]
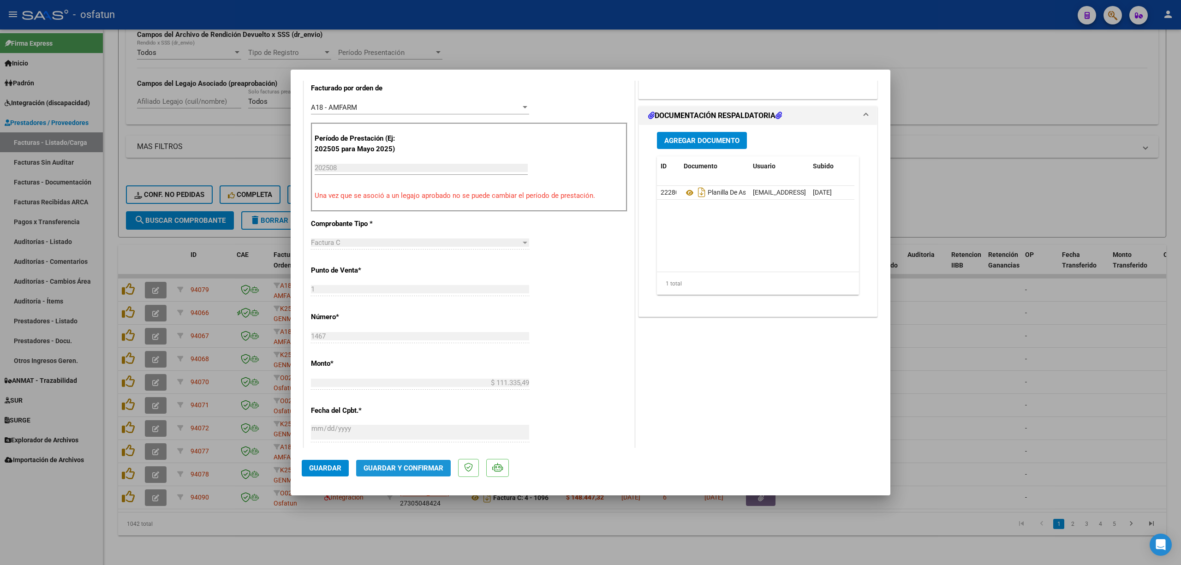
click at [417, 469] on span "Guardar y Confirmar" at bounding box center [403, 468] width 80 height 8
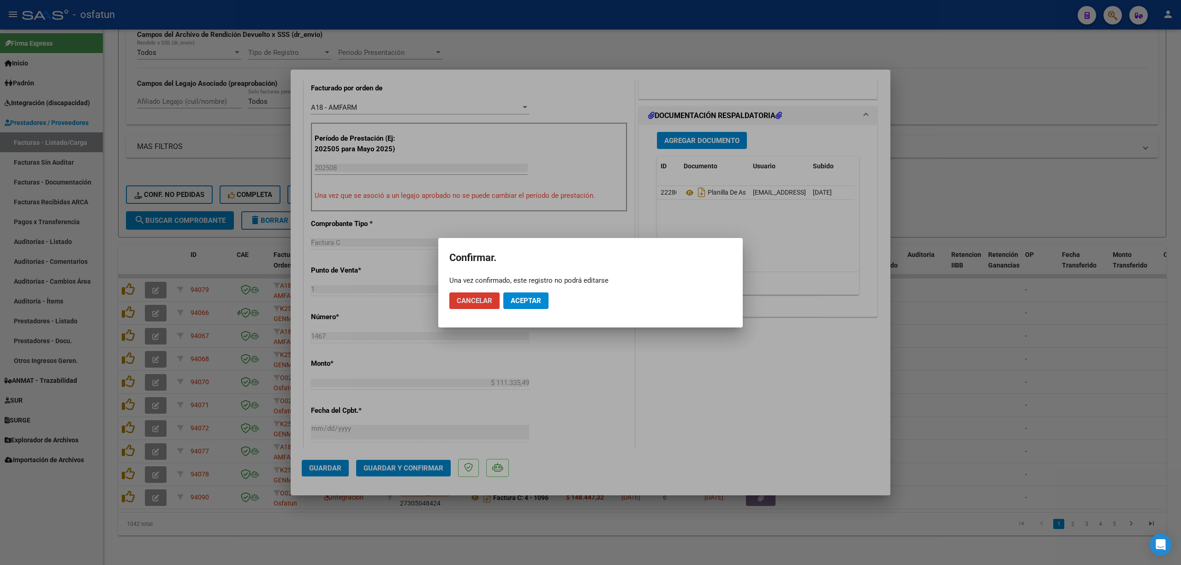
click at [538, 288] on mat-dialog-actions "Cancelar Aceptar" at bounding box center [590, 300] width 282 height 31
click at [521, 288] on mat-dialog-actions "Cancelar Aceptar" at bounding box center [590, 300] width 282 height 31
click at [524, 297] on span "Aceptar" at bounding box center [526, 301] width 30 height 8
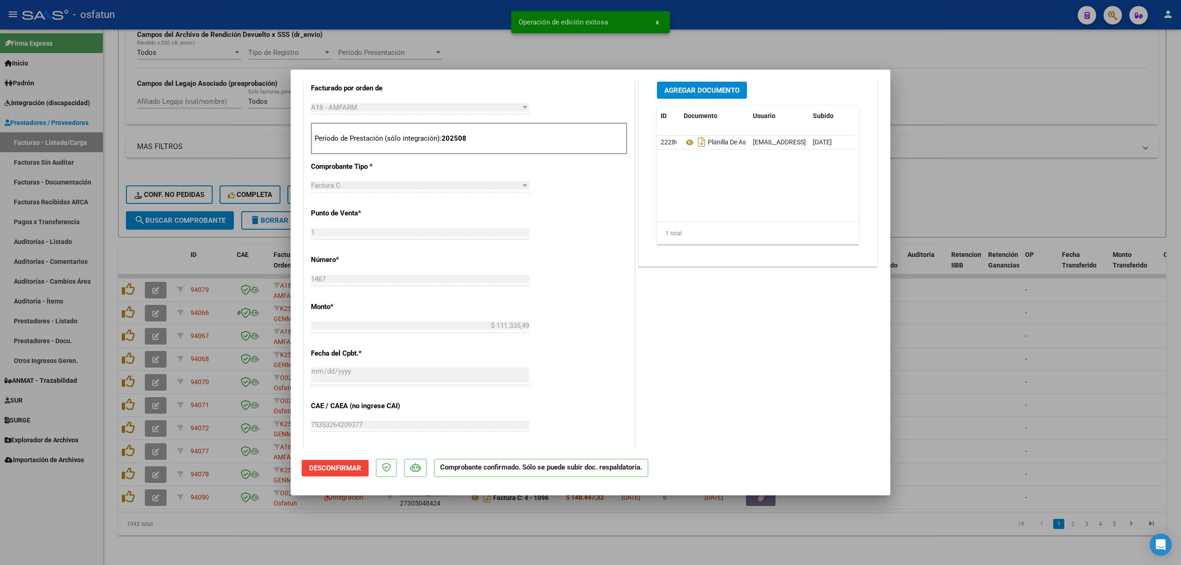
click at [1083, 334] on div at bounding box center [590, 282] width 1181 height 565
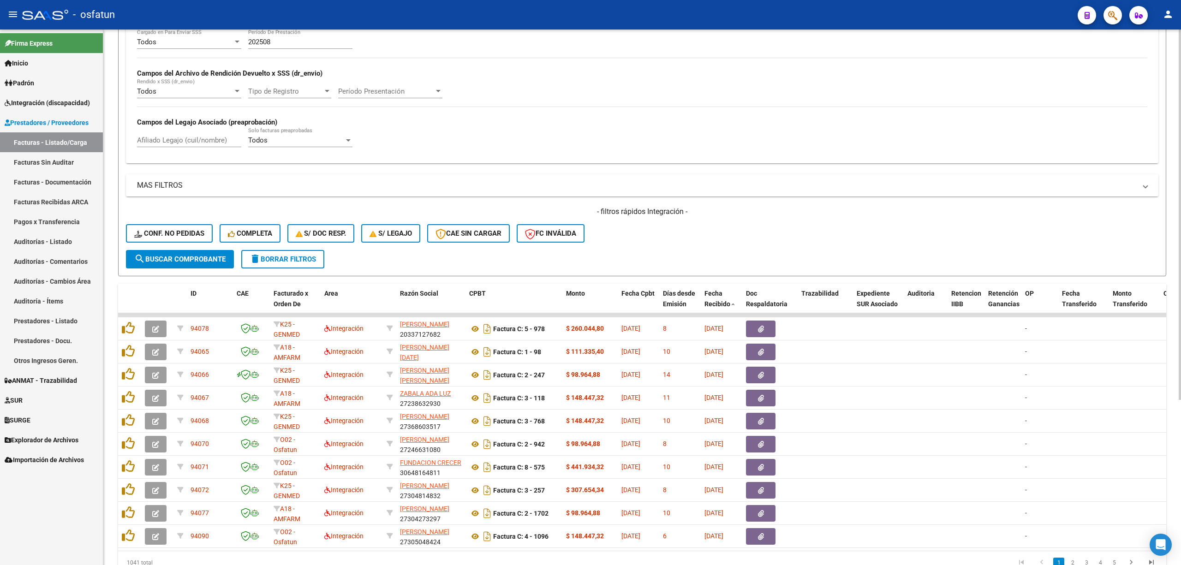
scroll to position [115, 0]
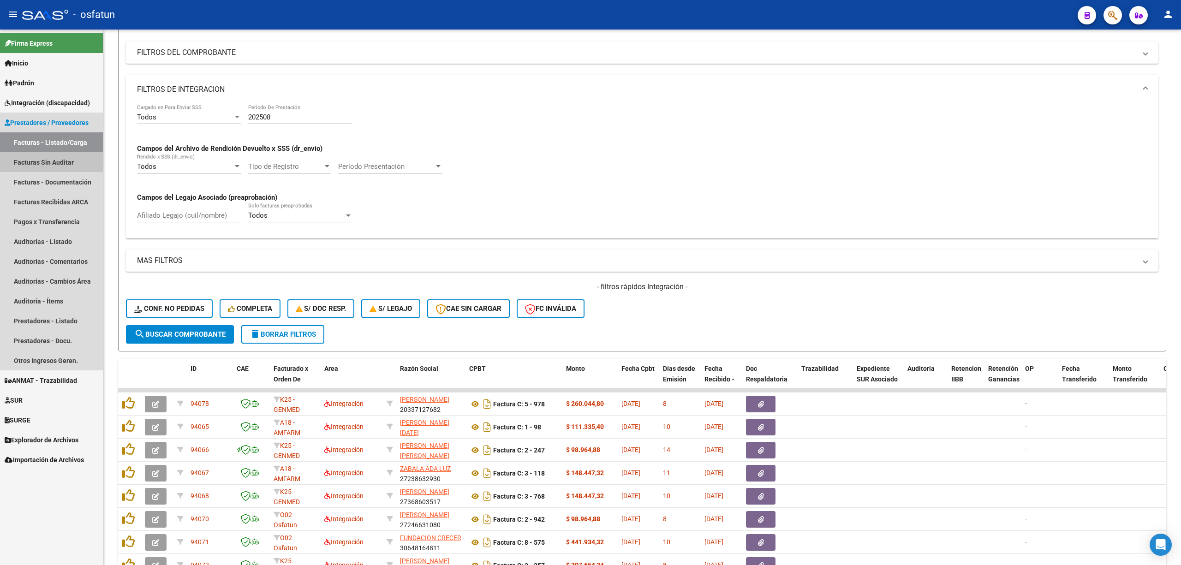
click at [63, 167] on link "Facturas Sin Auditar" at bounding box center [51, 162] width 103 height 20
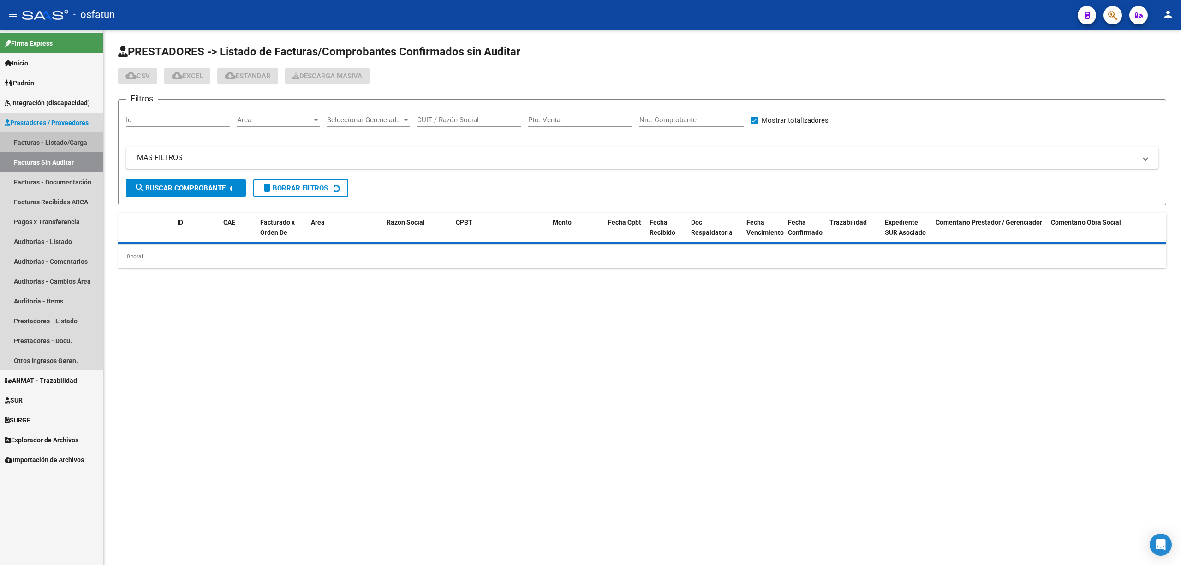
click at [66, 144] on link "Facturas - Listado/Carga" at bounding box center [51, 142] width 103 height 20
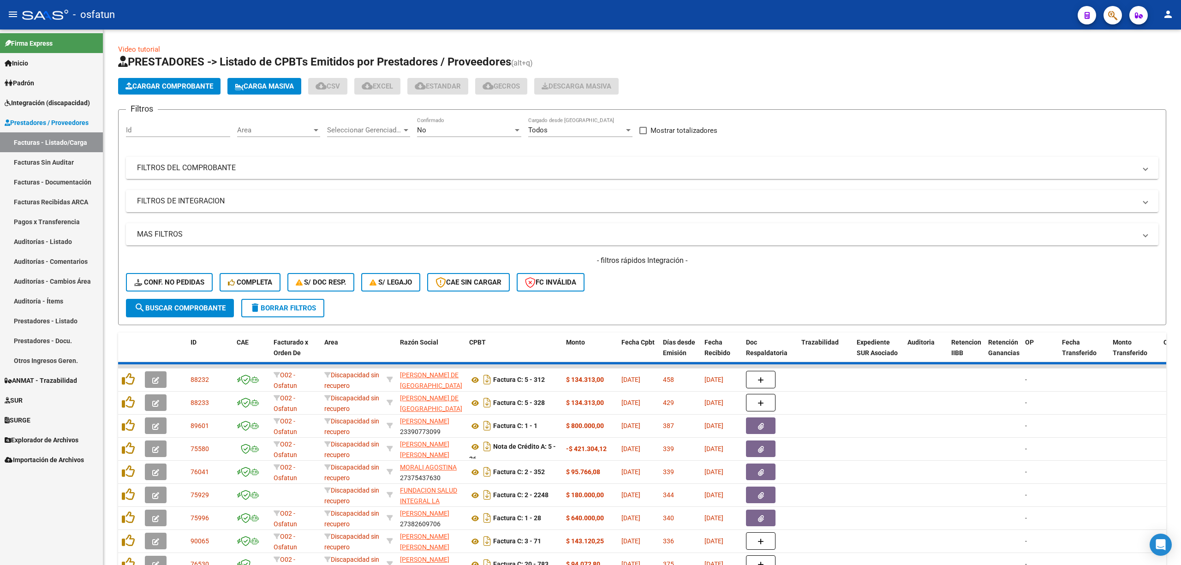
click at [176, 160] on mat-expansion-panel-header "FILTROS DEL COMPROBANTE" at bounding box center [642, 168] width 1032 height 22
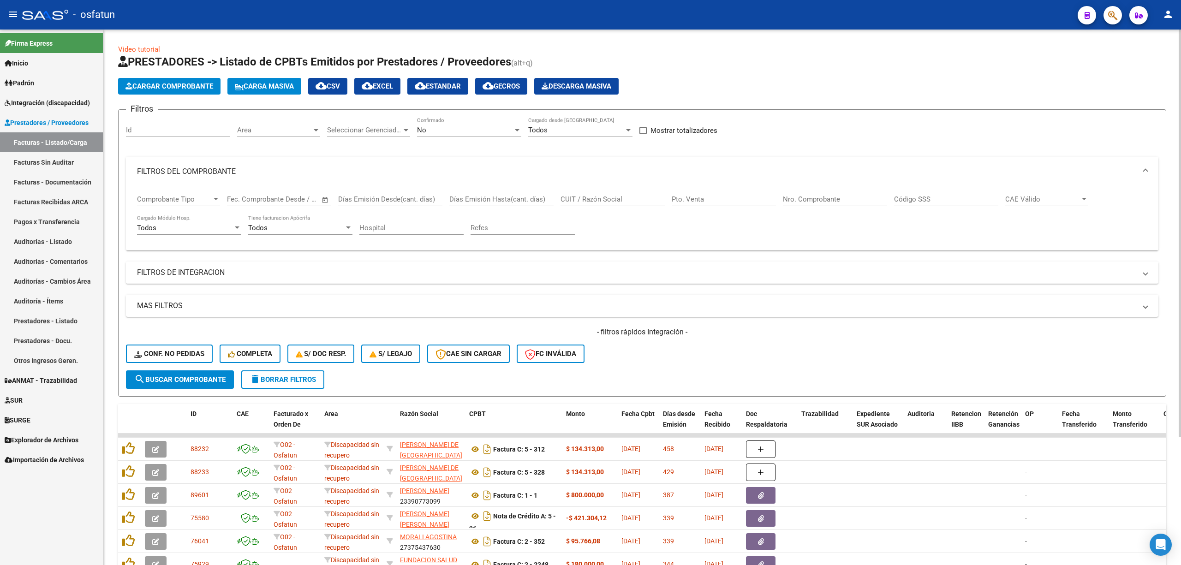
click at [209, 270] on mat-panel-title "FILTROS DE INTEGRACION" at bounding box center [636, 273] width 999 height 10
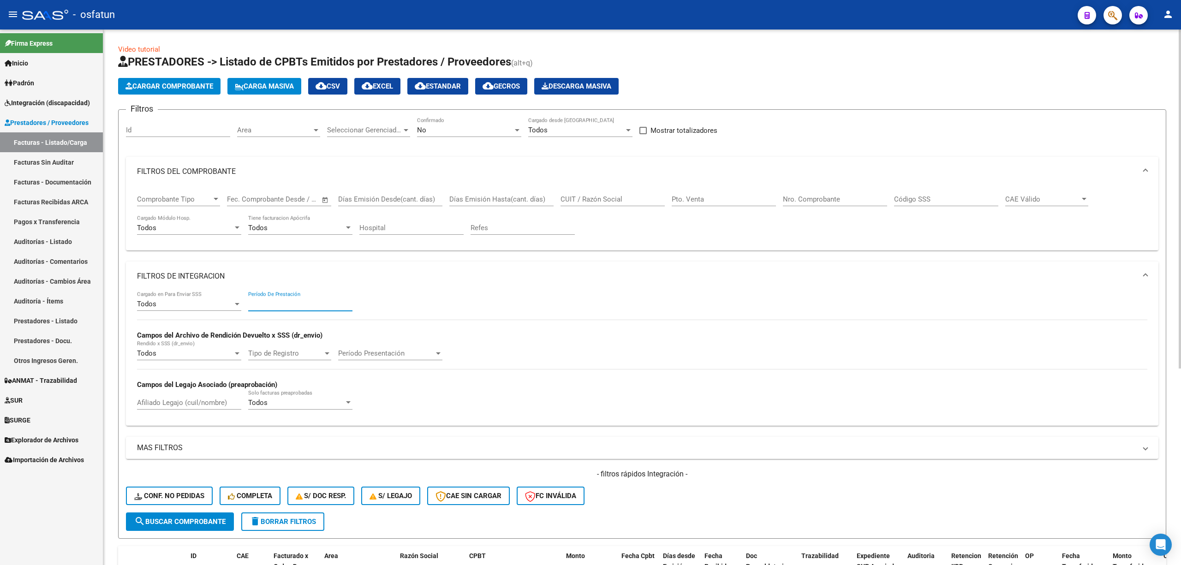
click at [279, 305] on input "Período De Prestación" at bounding box center [300, 304] width 104 height 8
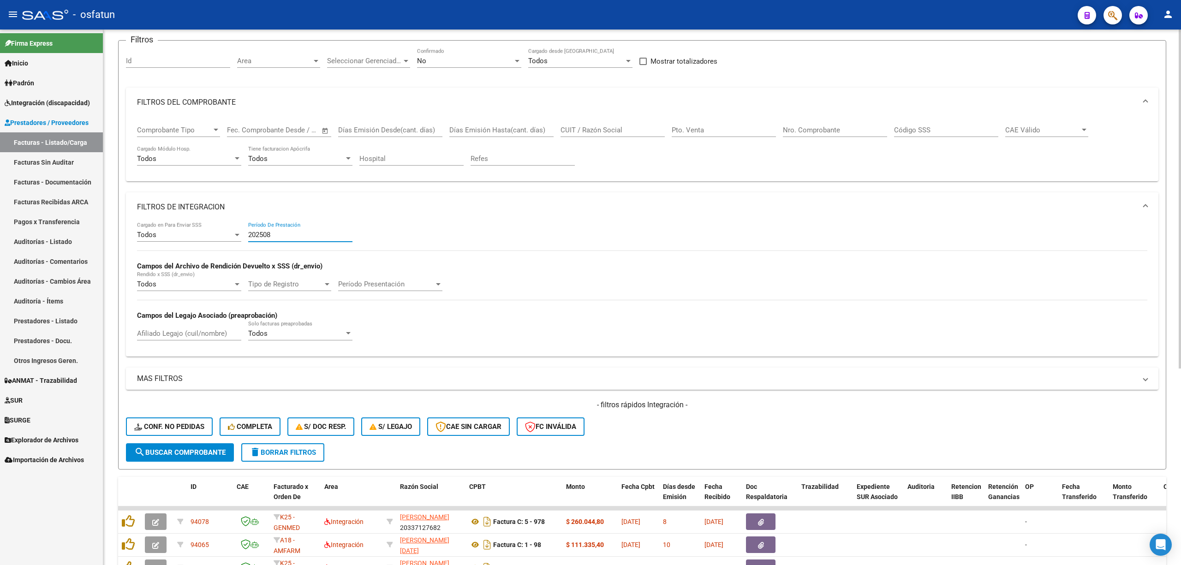
scroll to position [310, 0]
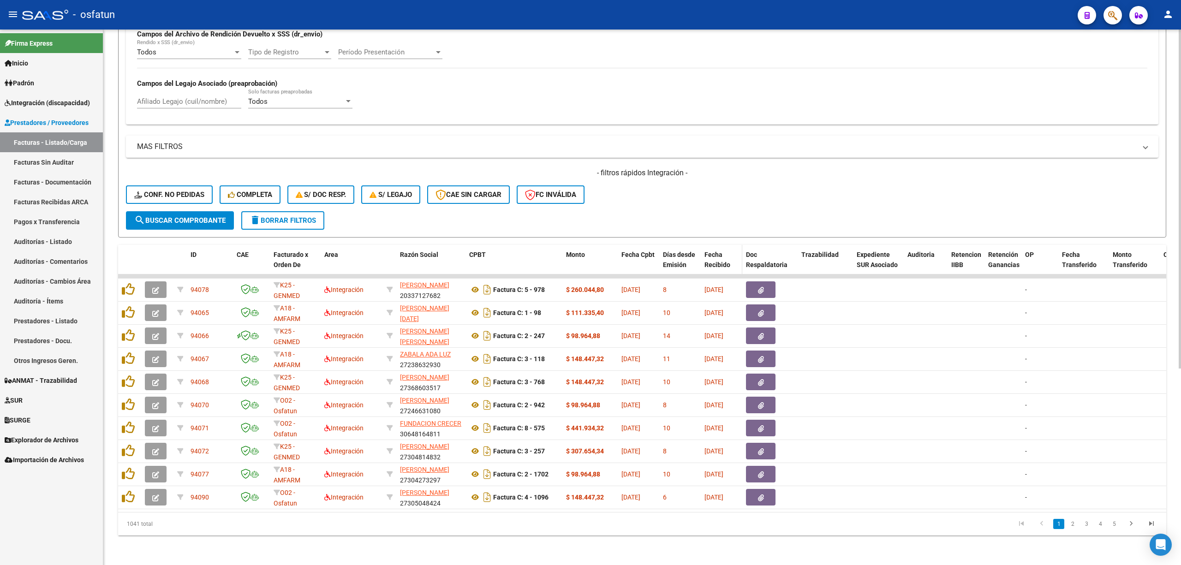
type input "202508"
click at [717, 255] on span "Fecha Recibido" at bounding box center [717, 260] width 26 height 18
click at [716, 255] on span "Fecha Recibido" at bounding box center [717, 260] width 26 height 18
click at [715, 256] on span "Fecha Recibido" at bounding box center [717, 260] width 26 height 18
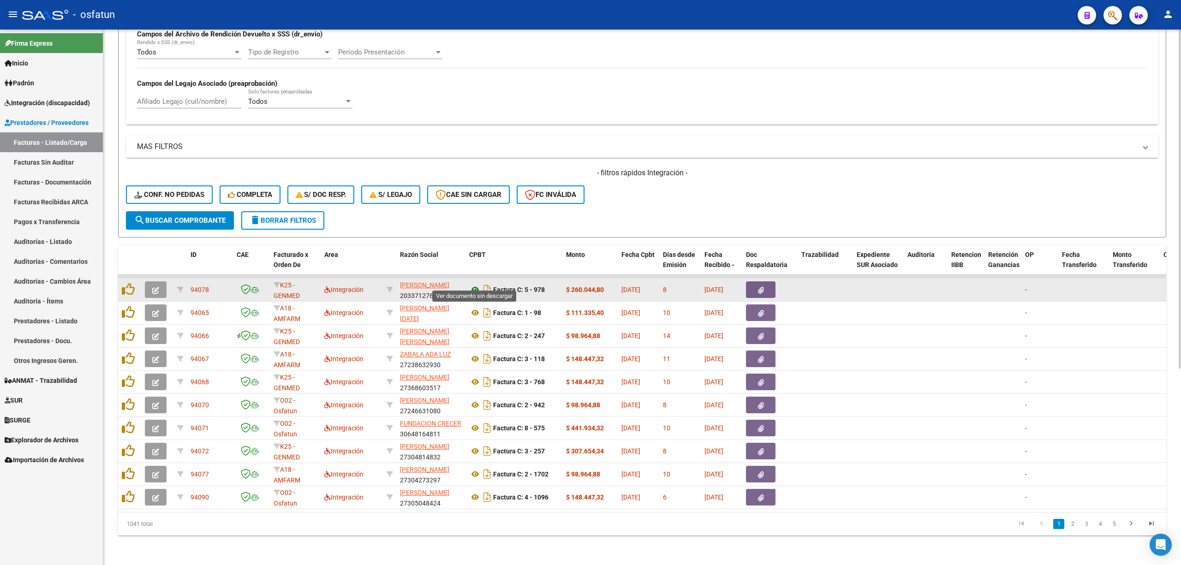
click at [475, 284] on icon at bounding box center [475, 289] width 12 height 11
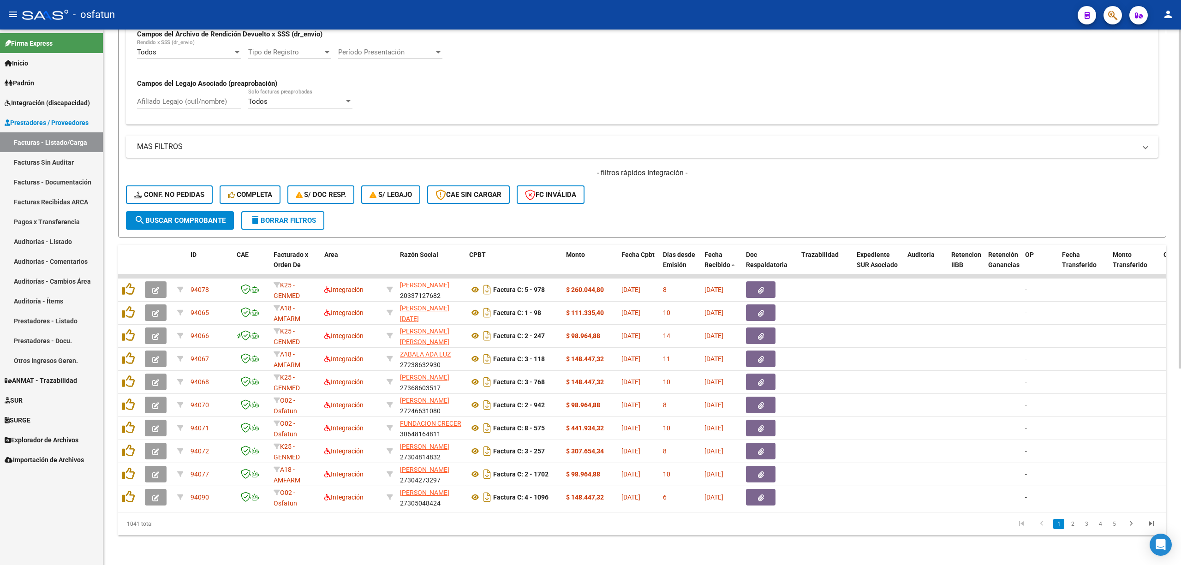
click at [170, 216] on span "search Buscar Comprobante" at bounding box center [179, 220] width 91 height 8
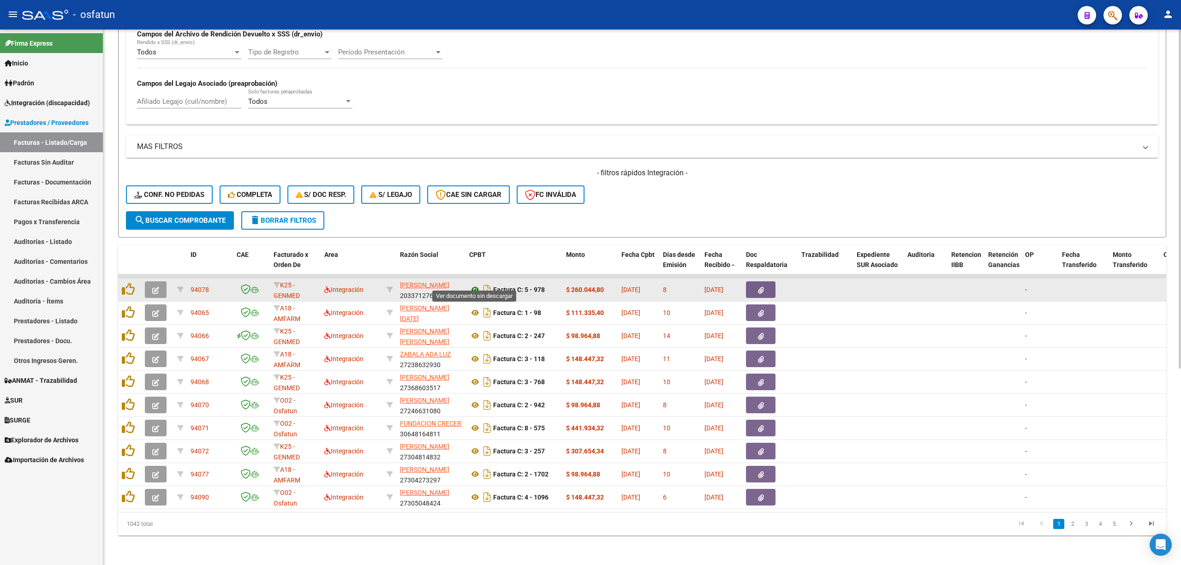
click at [469, 284] on icon at bounding box center [475, 289] width 12 height 11
click at [161, 281] on button "button" at bounding box center [156, 289] width 22 height 17
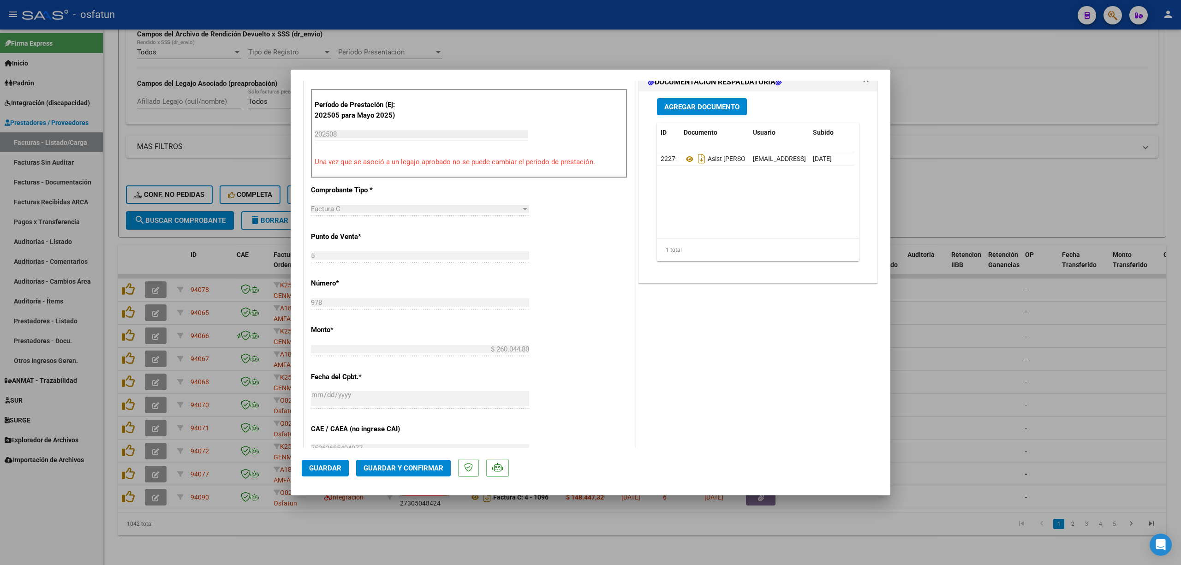
scroll to position [307, 0]
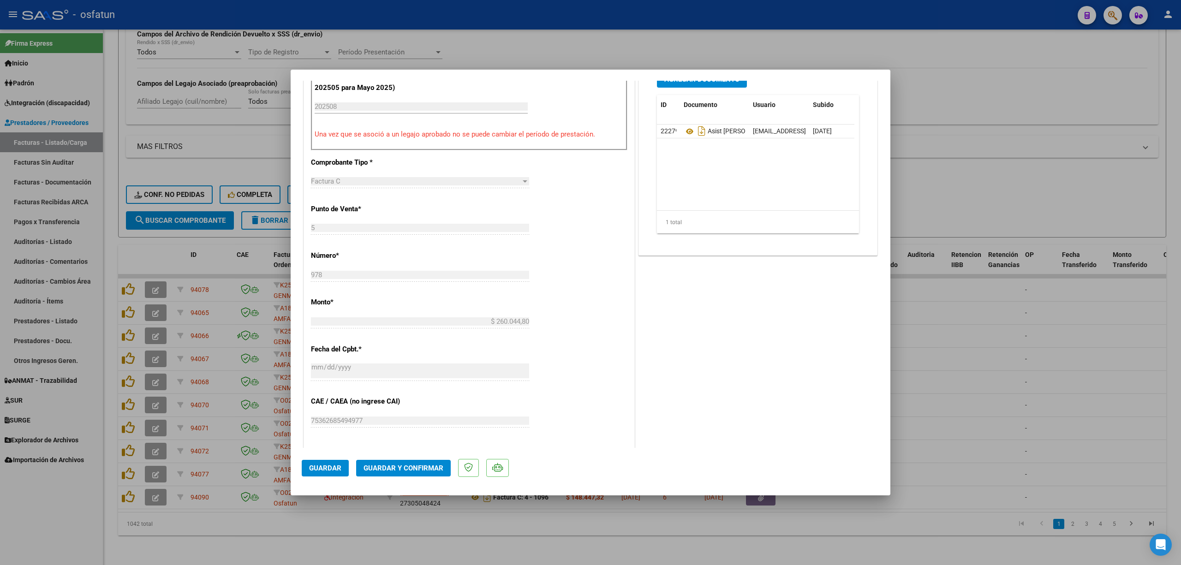
click at [430, 458] on mat-dialog-actions "Guardar Guardar y Confirmar" at bounding box center [590, 466] width 577 height 36
click at [431, 463] on button "Guardar y Confirmar" at bounding box center [403, 468] width 95 height 17
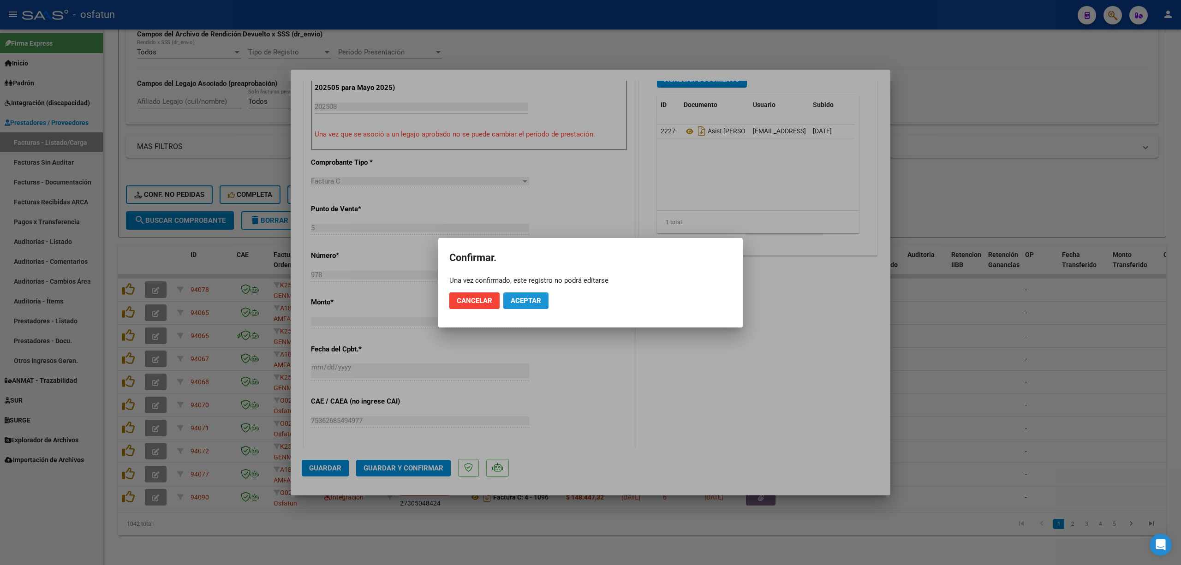
click at [526, 297] on span "Aceptar" at bounding box center [526, 301] width 30 height 8
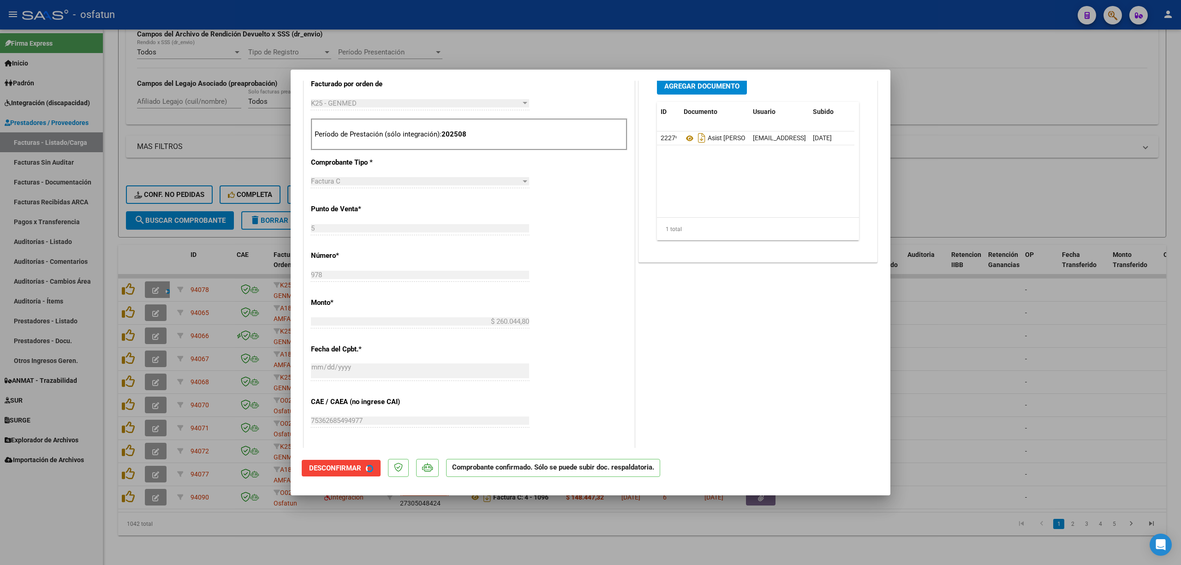
click at [874, 340] on mat-dialog-content "COMPROBANTE VER COMPROBANTE ESTADO: El comprobante fue aceptado por la obra soc…" at bounding box center [591, 264] width 600 height 367
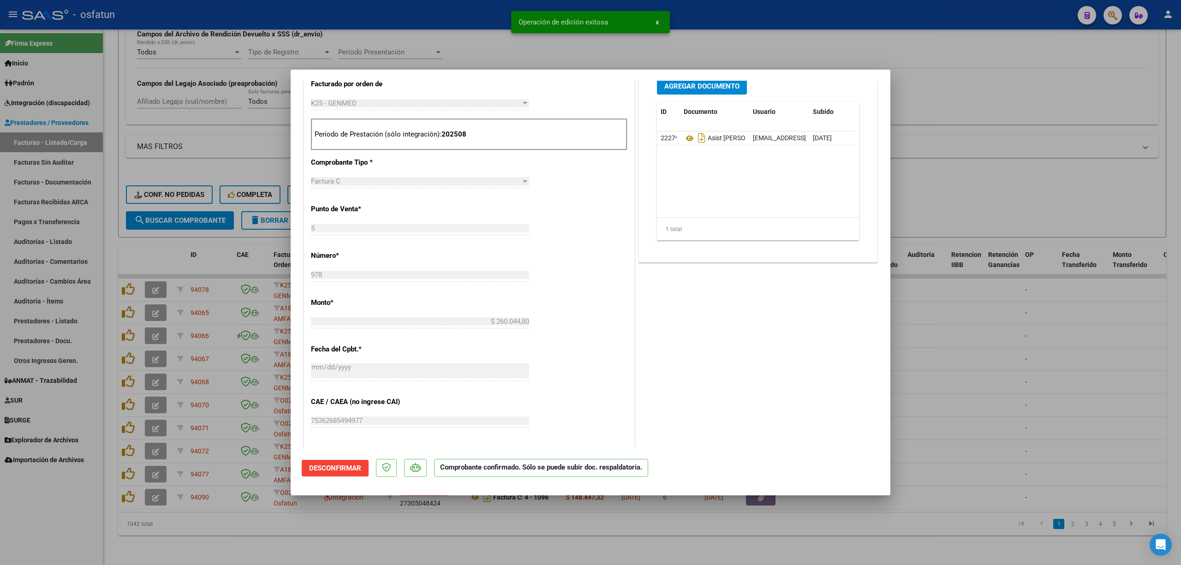
click at [920, 337] on div at bounding box center [590, 282] width 1181 height 565
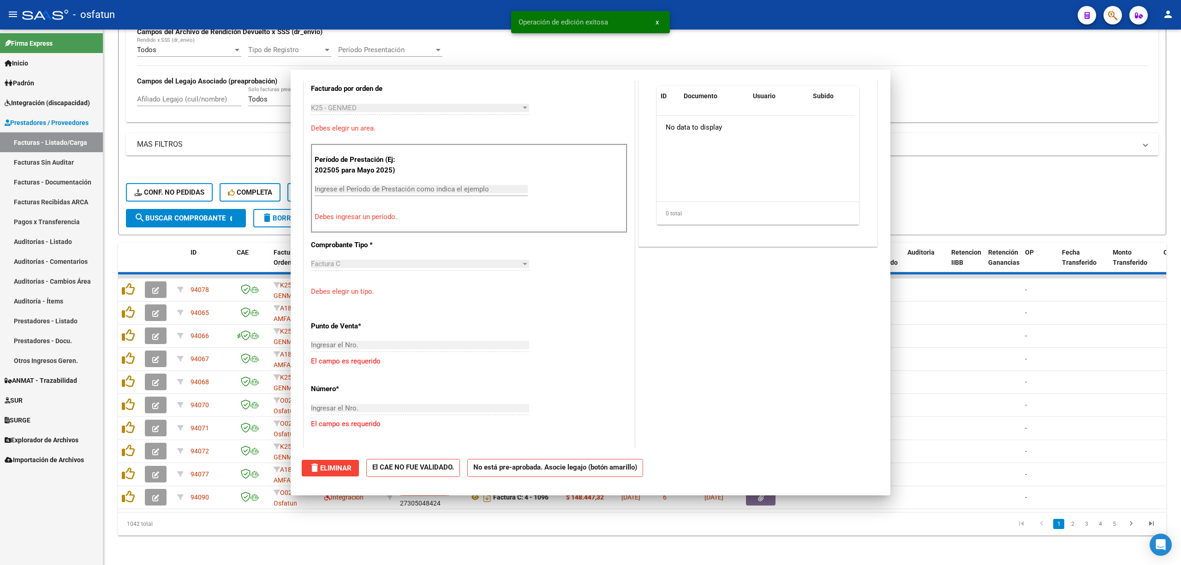
scroll to position [0, 0]
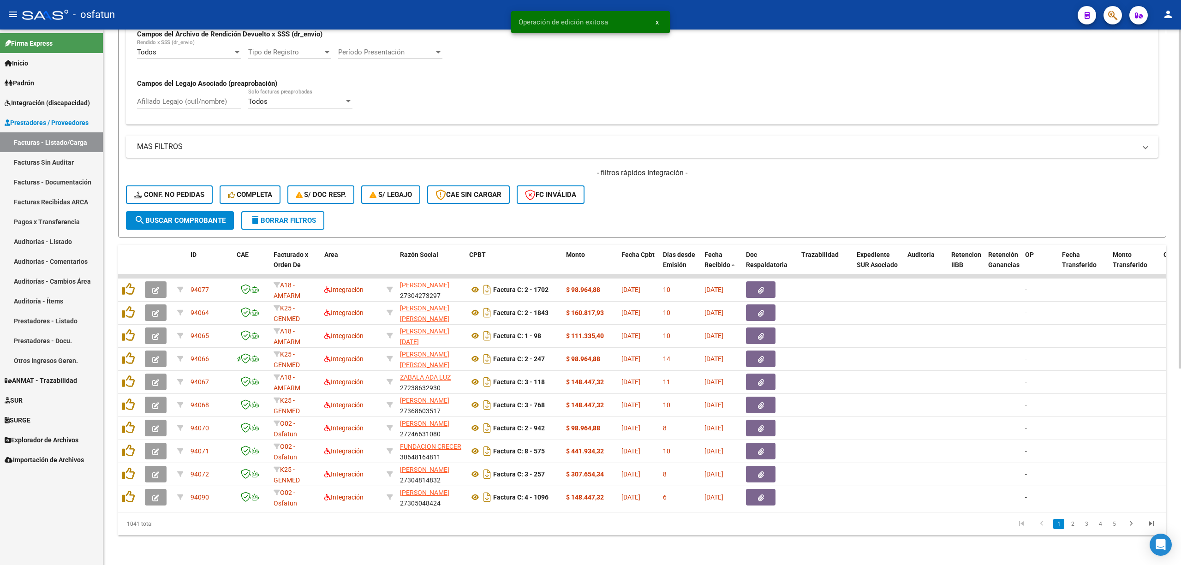
click at [173, 211] on button "search Buscar Comprobante" at bounding box center [180, 220] width 108 height 18
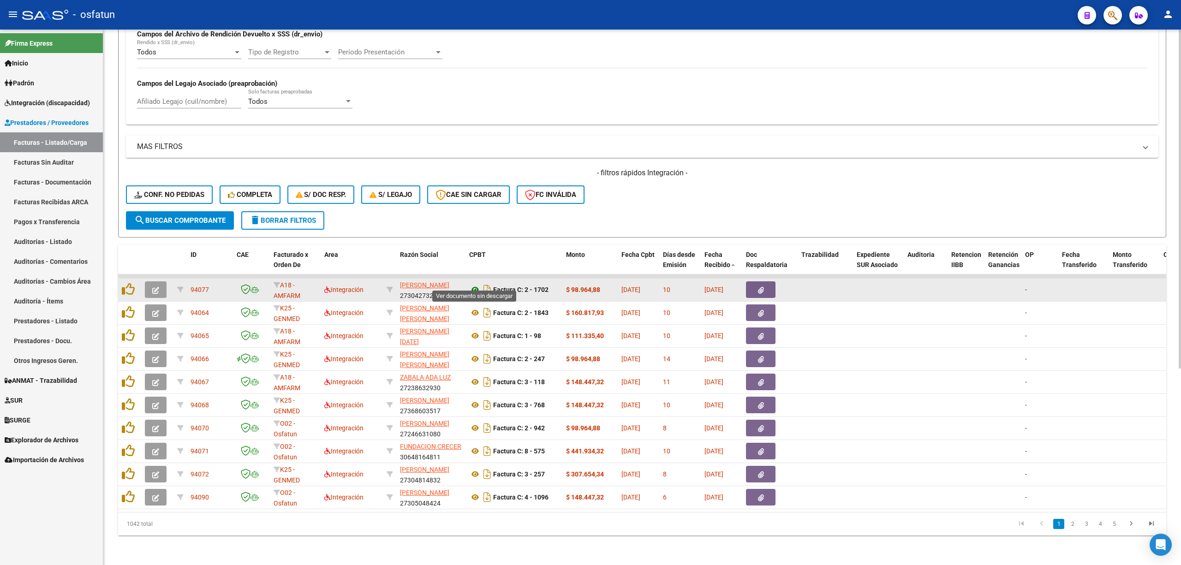
click at [473, 284] on icon at bounding box center [475, 289] width 12 height 11
drag, startPoint x: 168, startPoint y: 280, endPoint x: 163, endPoint y: 281, distance: 4.7
click at [166, 281] on div at bounding box center [157, 289] width 25 height 17
click at [161, 282] on button "button" at bounding box center [156, 289] width 22 height 17
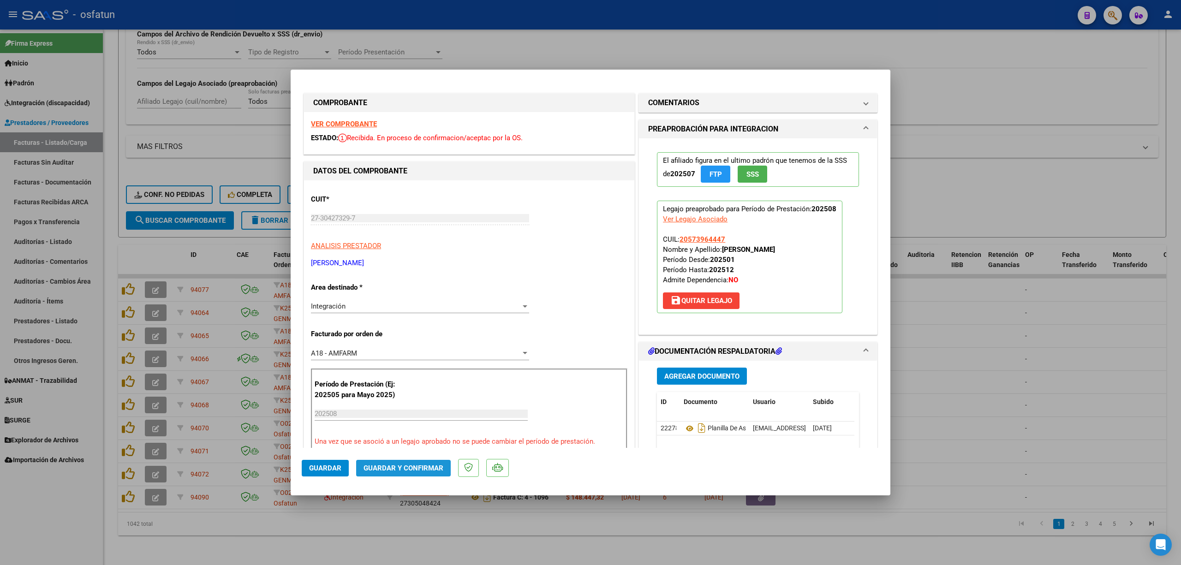
click at [399, 460] on button "Guardar y Confirmar" at bounding box center [403, 468] width 95 height 17
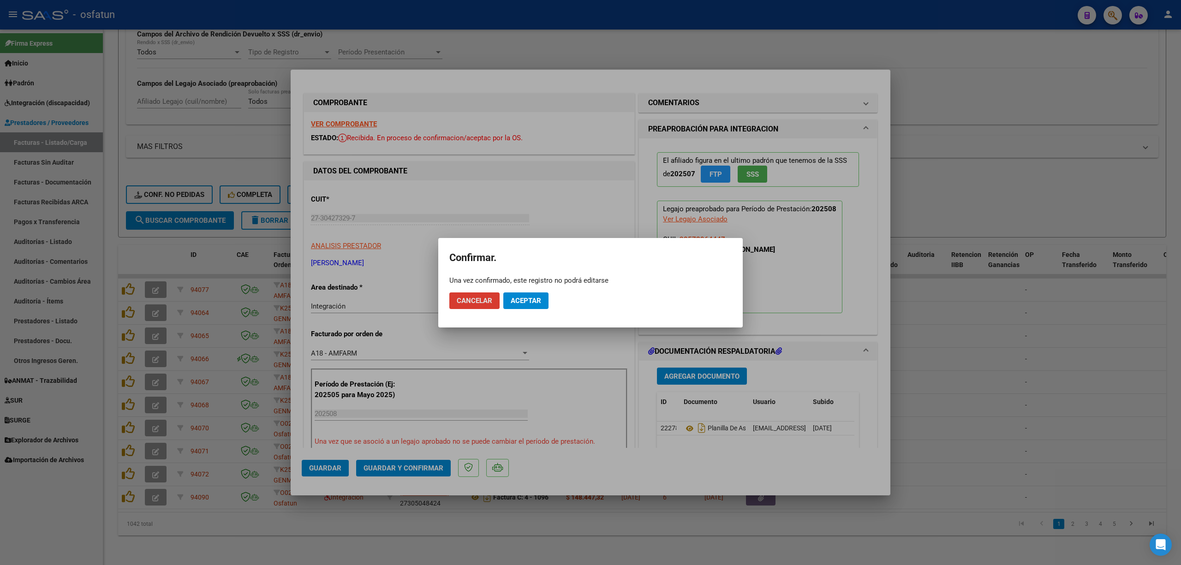
click at [523, 303] on span "Aceptar" at bounding box center [526, 301] width 30 height 8
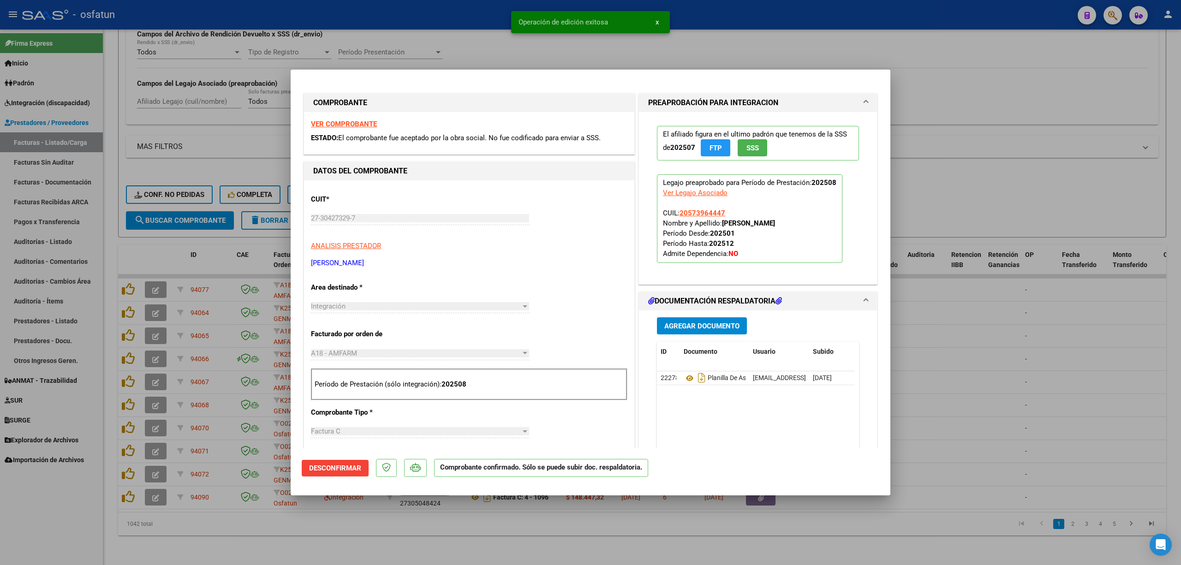
click at [1020, 340] on div at bounding box center [590, 282] width 1181 height 565
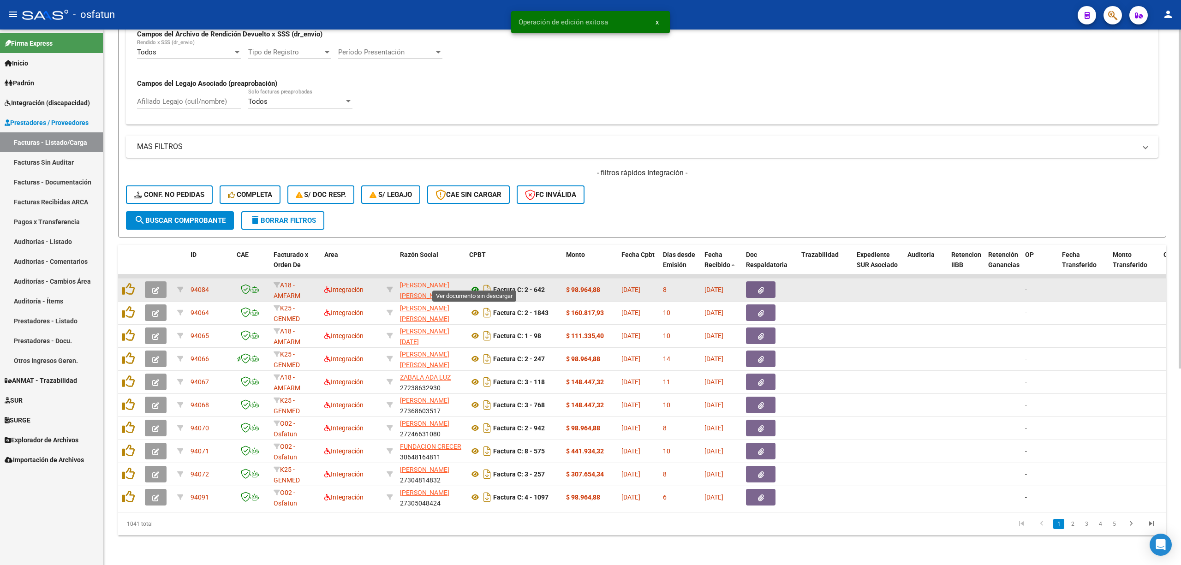
click at [473, 284] on icon at bounding box center [475, 289] width 12 height 11
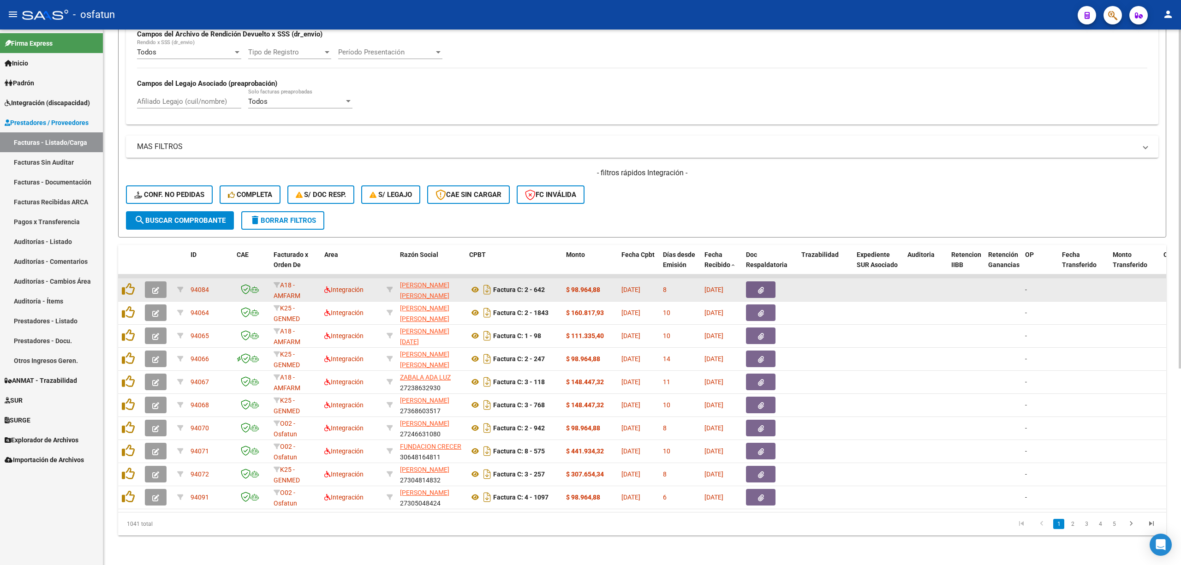
click at [149, 285] on button "button" at bounding box center [156, 289] width 22 height 17
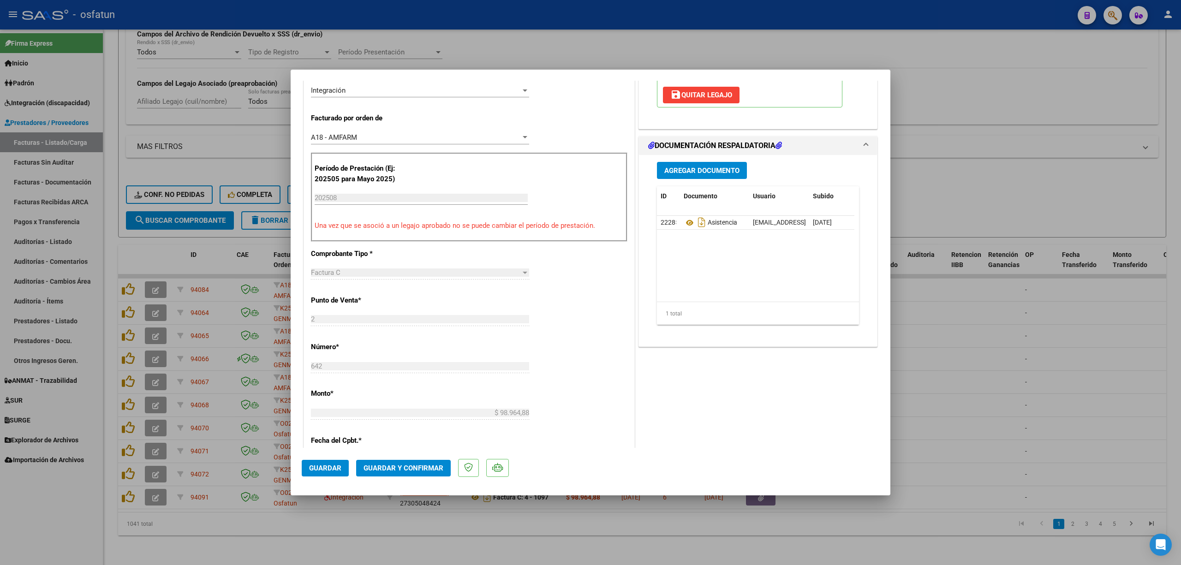
scroll to position [246, 0]
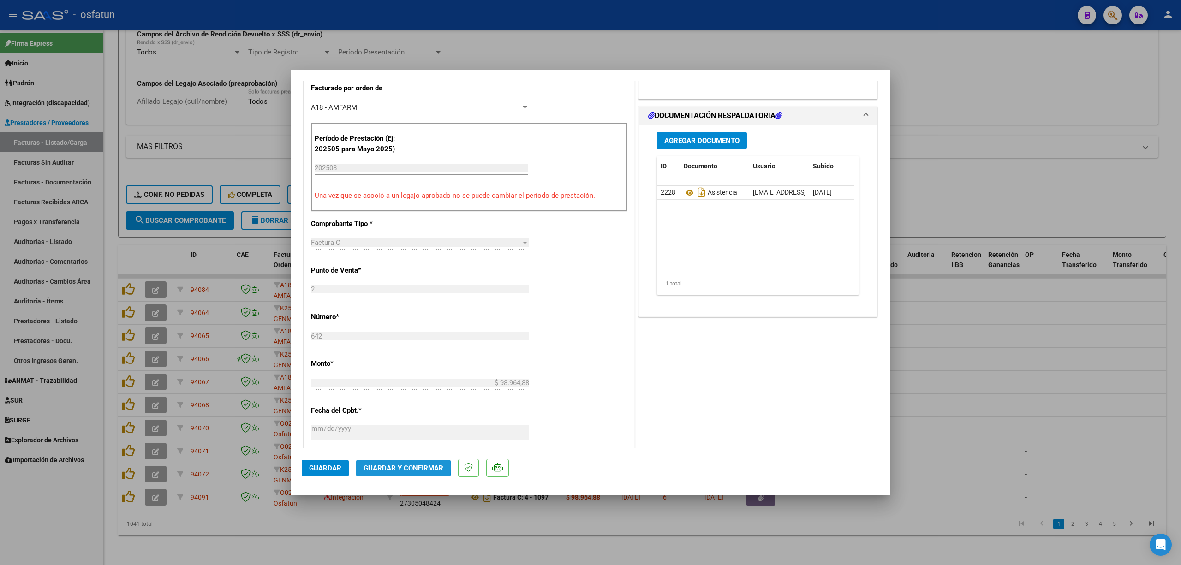
click at [397, 467] on span "Guardar y Confirmar" at bounding box center [403, 468] width 80 height 8
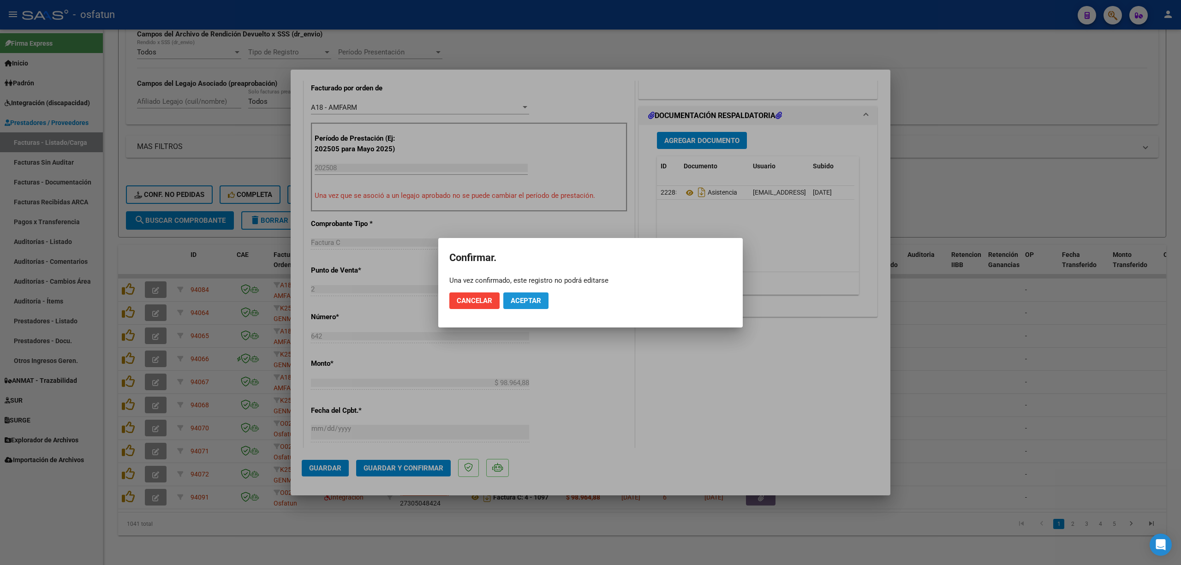
click at [530, 299] on span "Aceptar" at bounding box center [526, 301] width 30 height 8
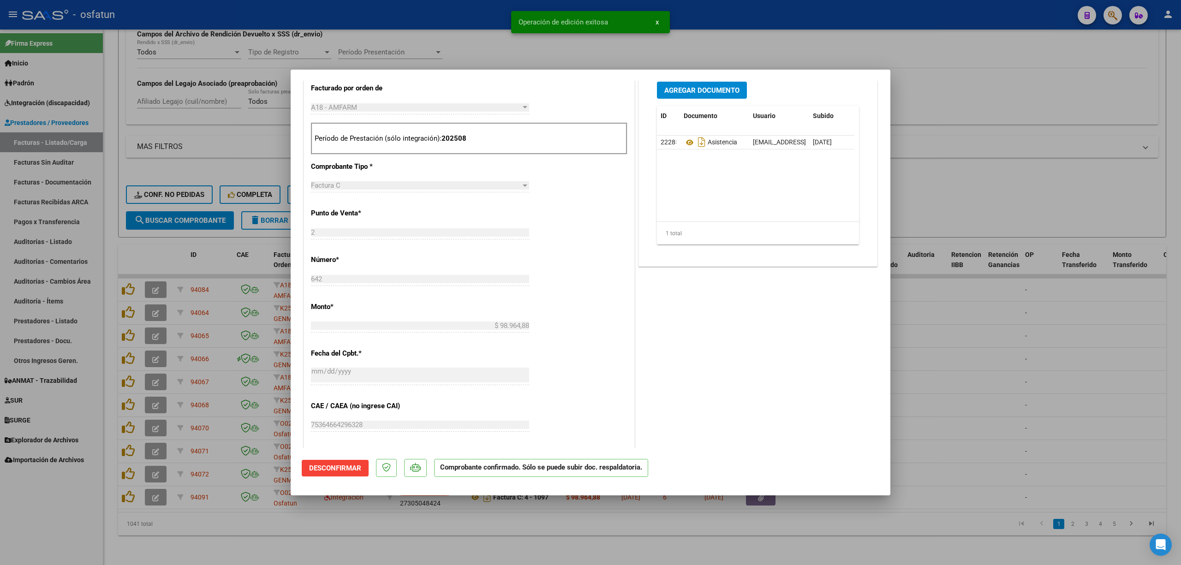
click at [436, 46] on div at bounding box center [590, 282] width 1181 height 565
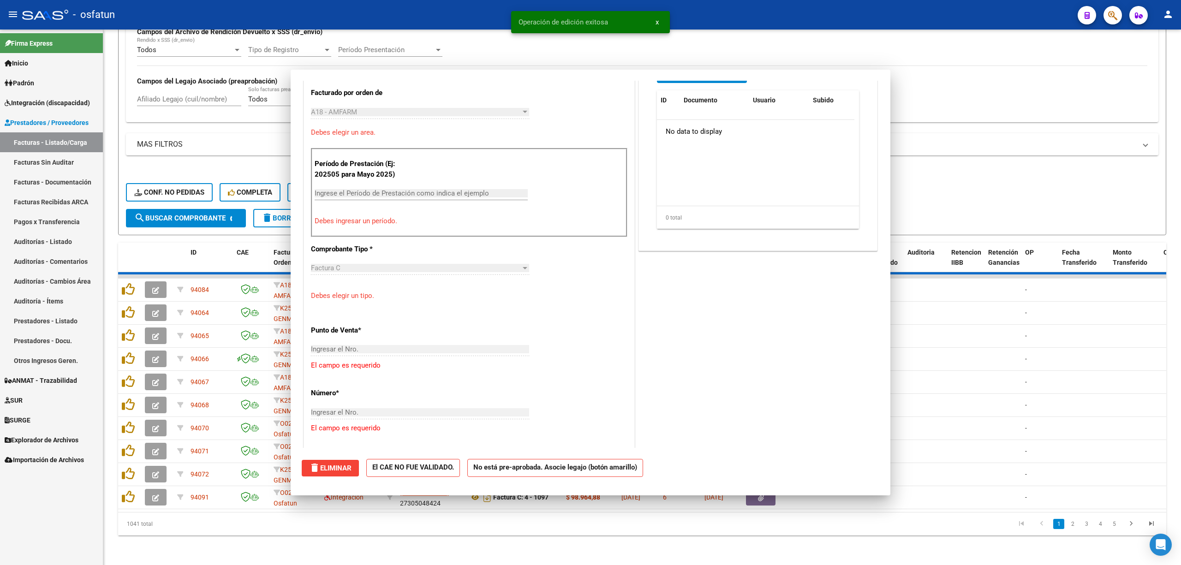
scroll to position [0, 0]
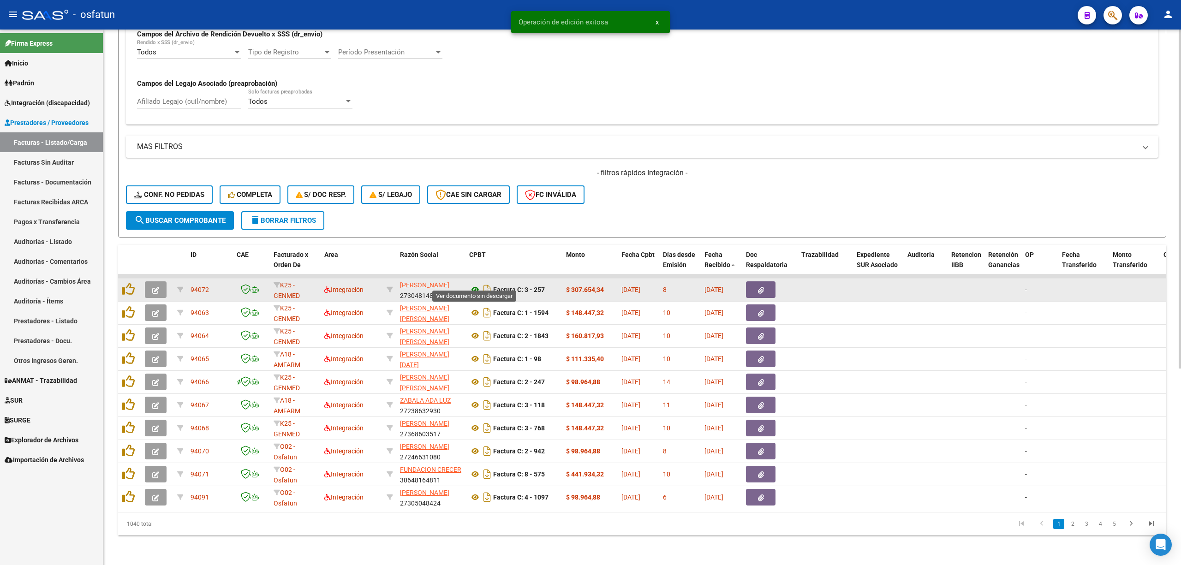
click at [471, 284] on icon at bounding box center [475, 289] width 12 height 11
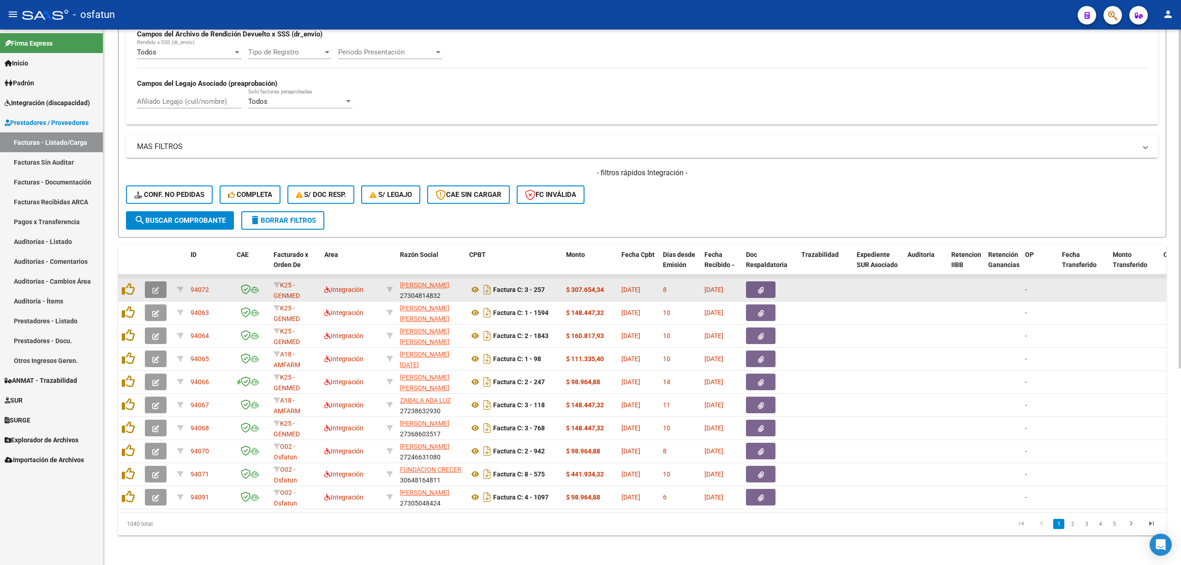
click at [158, 286] on button "button" at bounding box center [156, 289] width 22 height 17
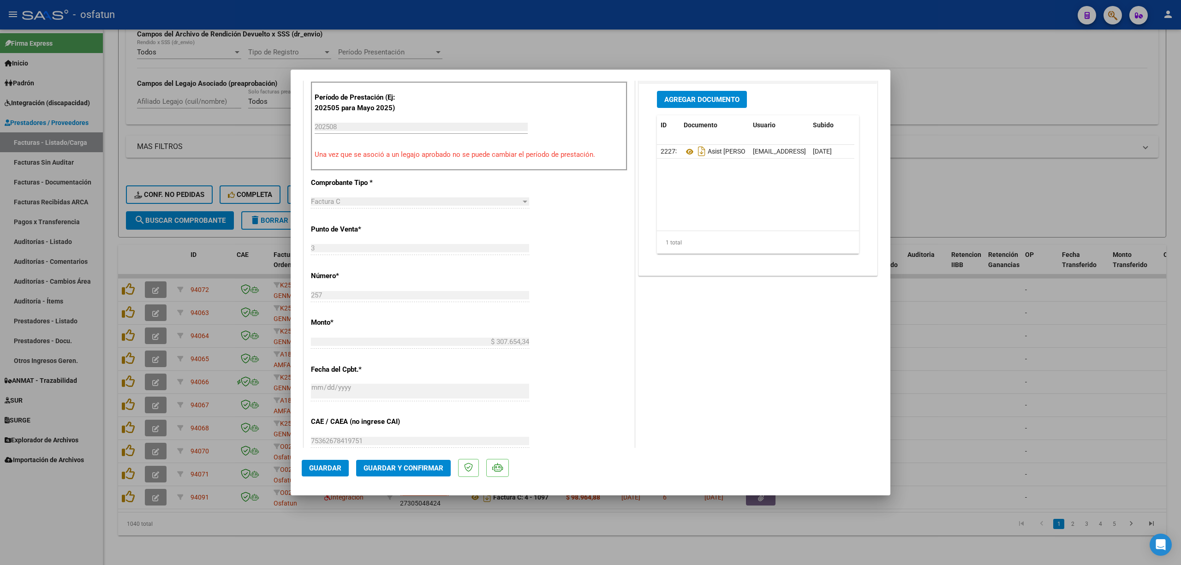
scroll to position [369, 0]
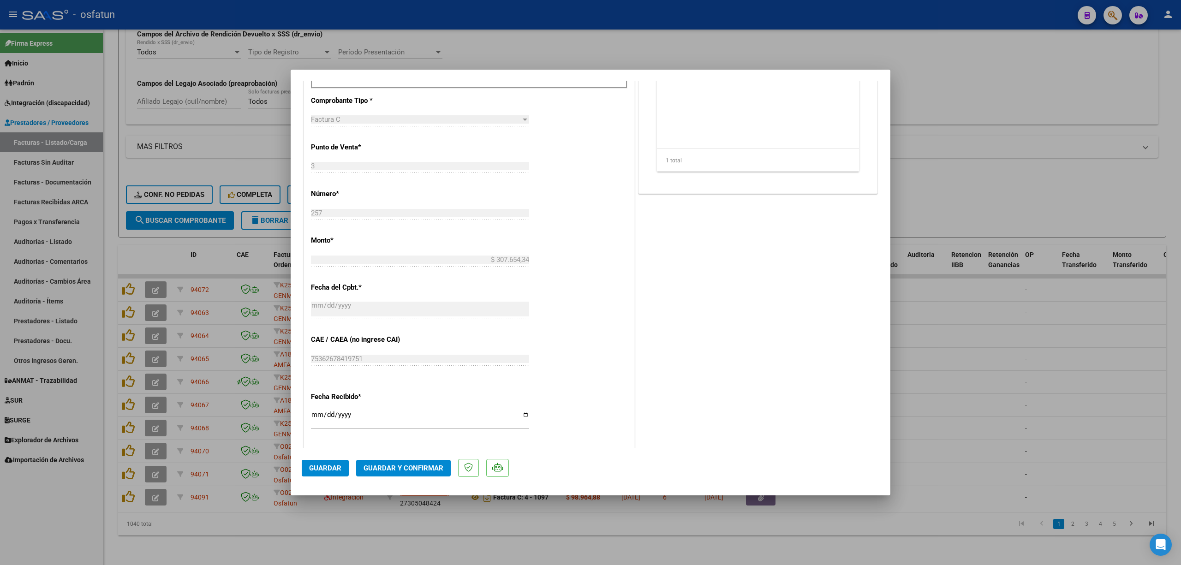
click at [420, 458] on mat-dialog-actions "Guardar Guardar y Confirmar" at bounding box center [590, 466] width 577 height 36
click at [420, 462] on button "Guardar y Confirmar" at bounding box center [403, 468] width 95 height 17
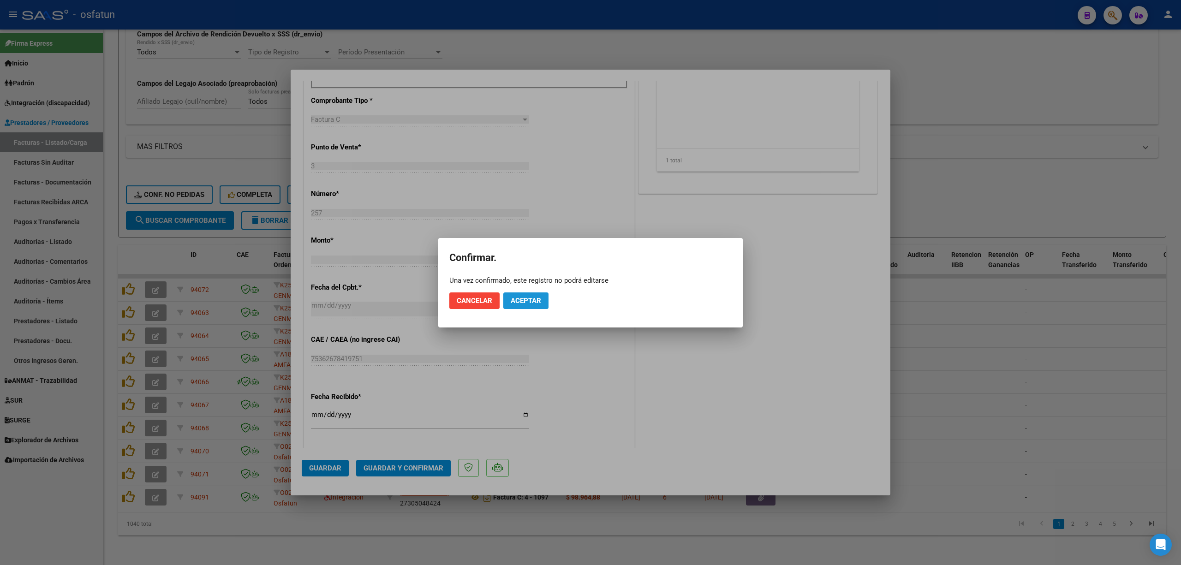
click at [517, 292] on button "Aceptar" at bounding box center [525, 300] width 45 height 17
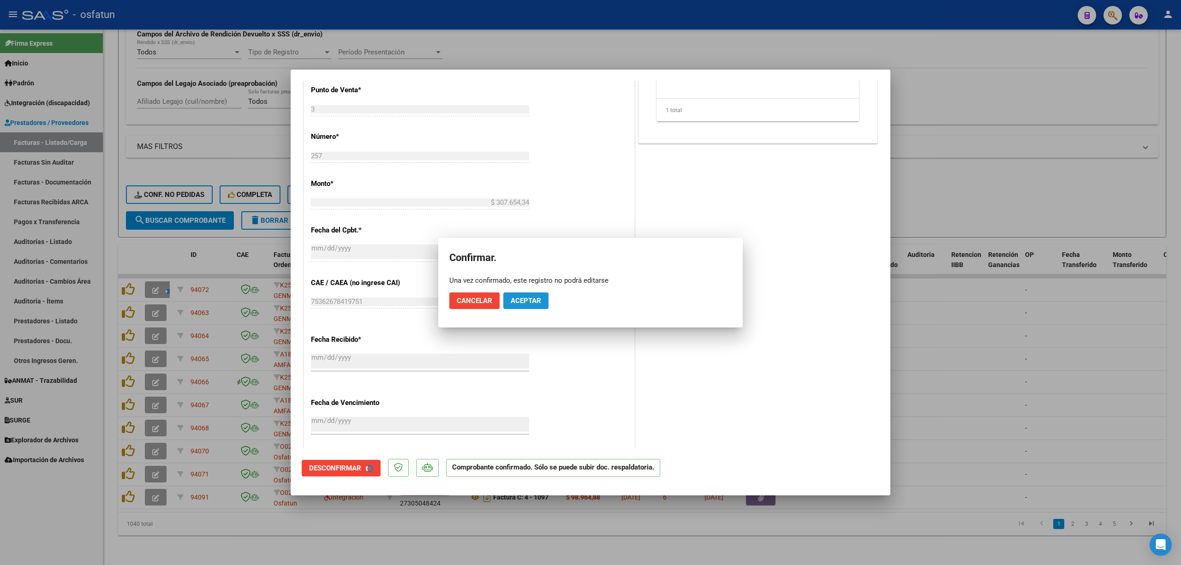
scroll to position [312, 0]
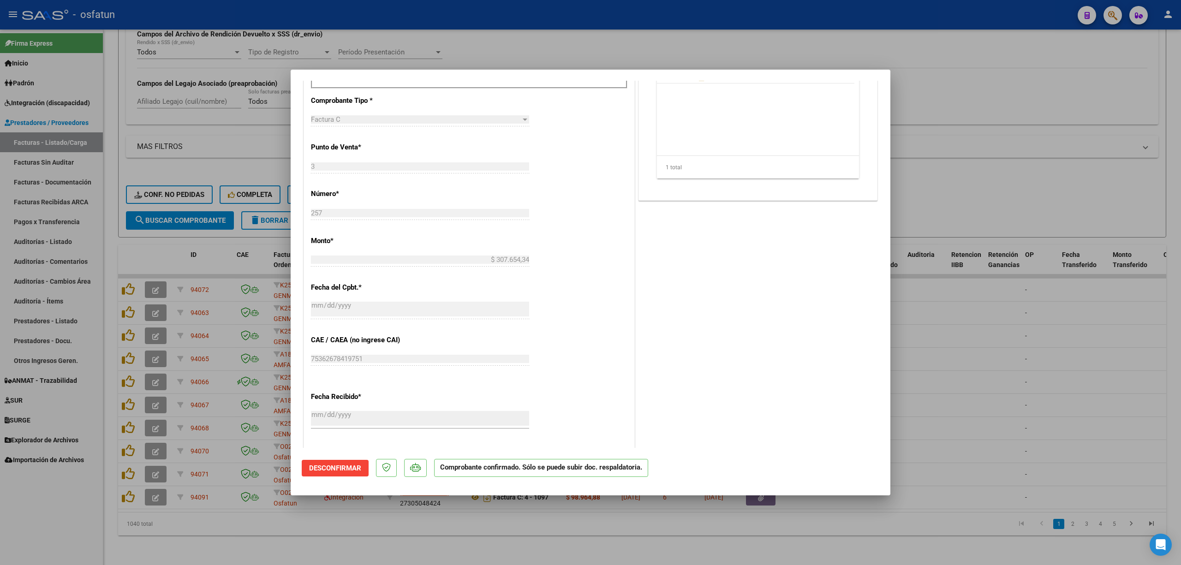
click at [1093, 143] on div at bounding box center [590, 282] width 1181 height 565
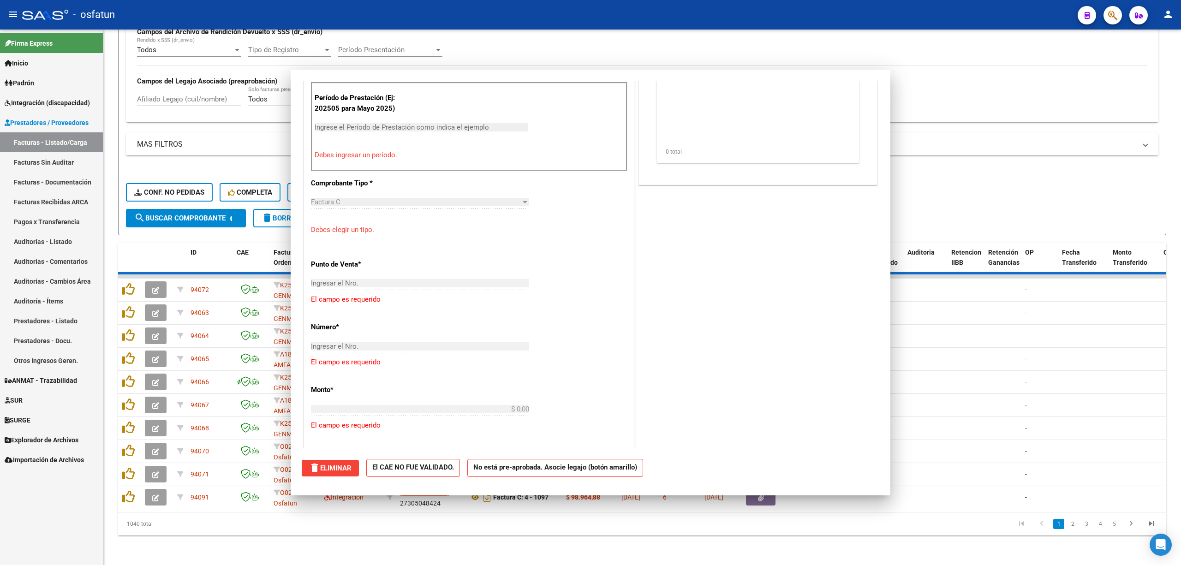
scroll to position [0, 0]
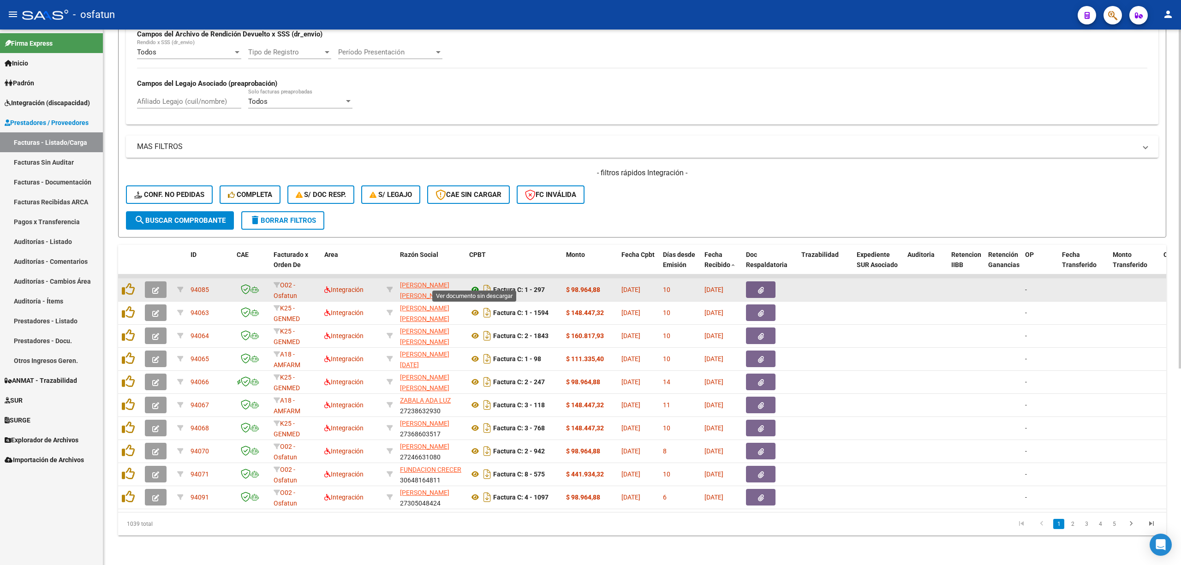
click at [477, 284] on icon at bounding box center [475, 289] width 12 height 11
click at [157, 281] on button "button" at bounding box center [156, 289] width 22 height 17
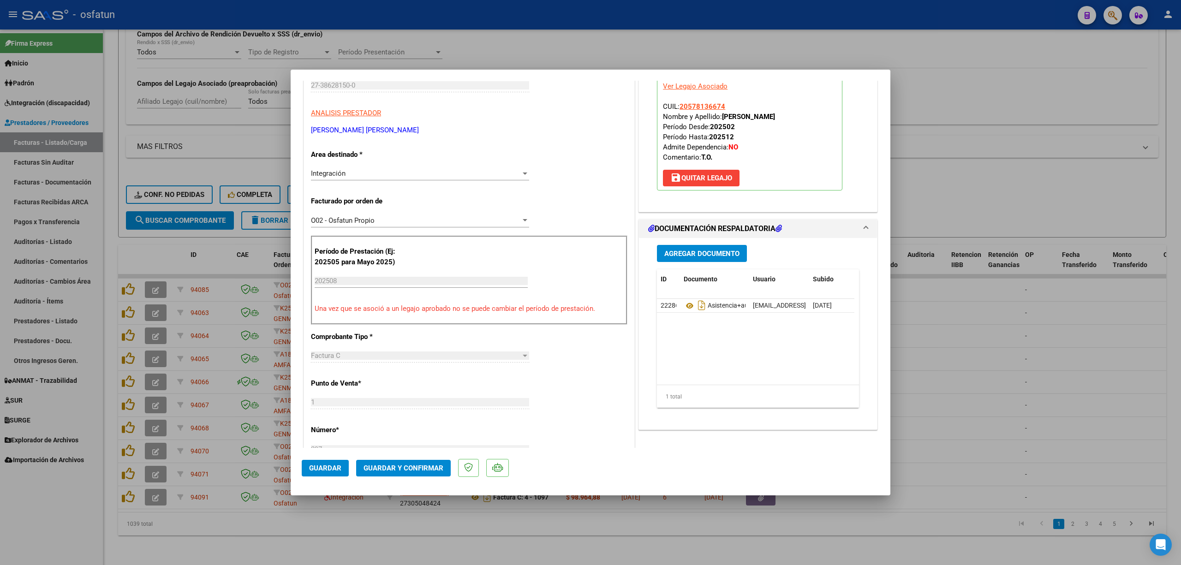
scroll to position [123, 0]
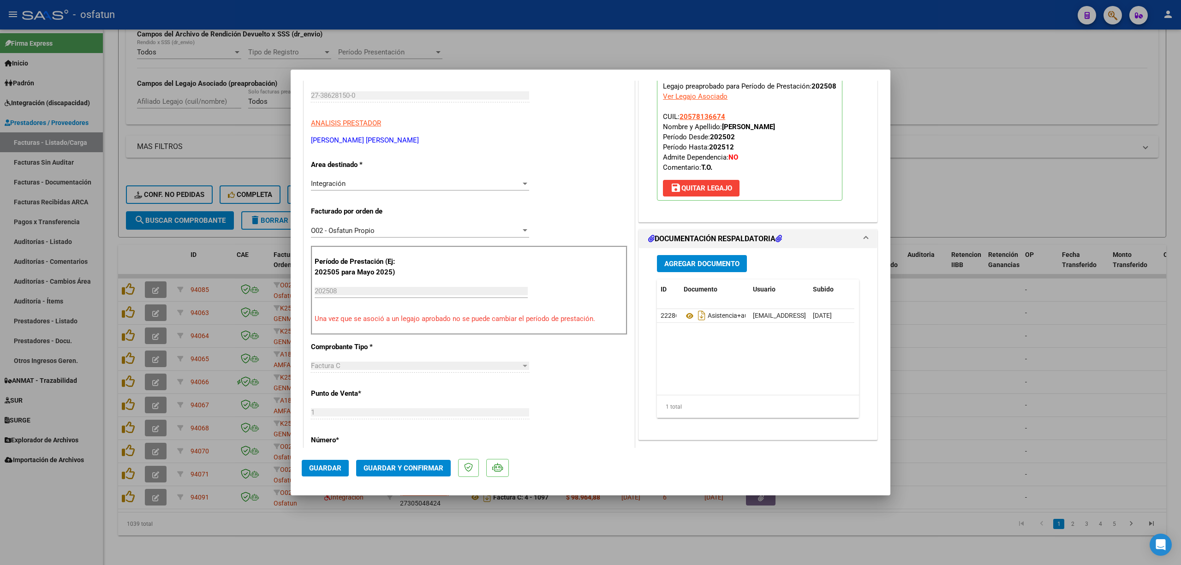
click at [415, 471] on span "Guardar y Confirmar" at bounding box center [403, 468] width 80 height 8
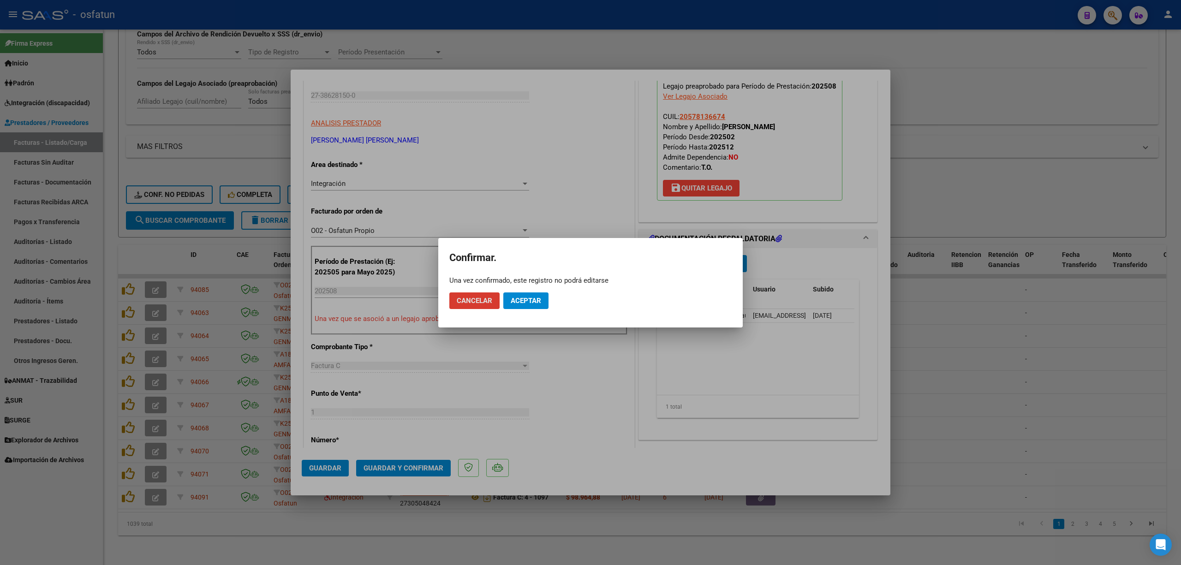
click at [530, 301] on span "Aceptar" at bounding box center [526, 301] width 30 height 8
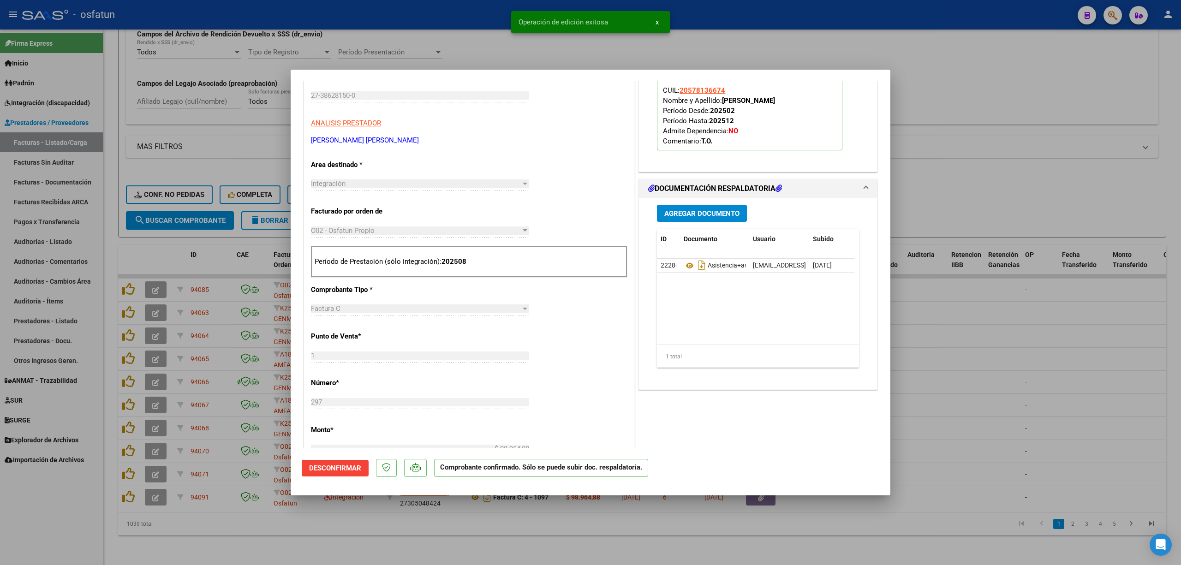
click at [917, 349] on div at bounding box center [590, 282] width 1181 height 565
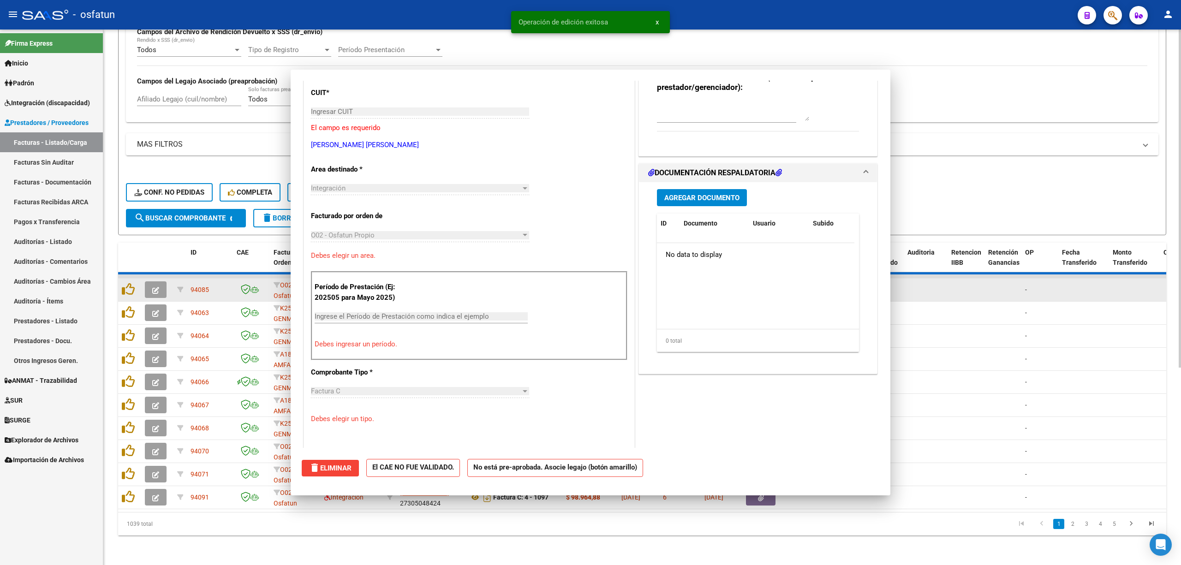
scroll to position [0, 0]
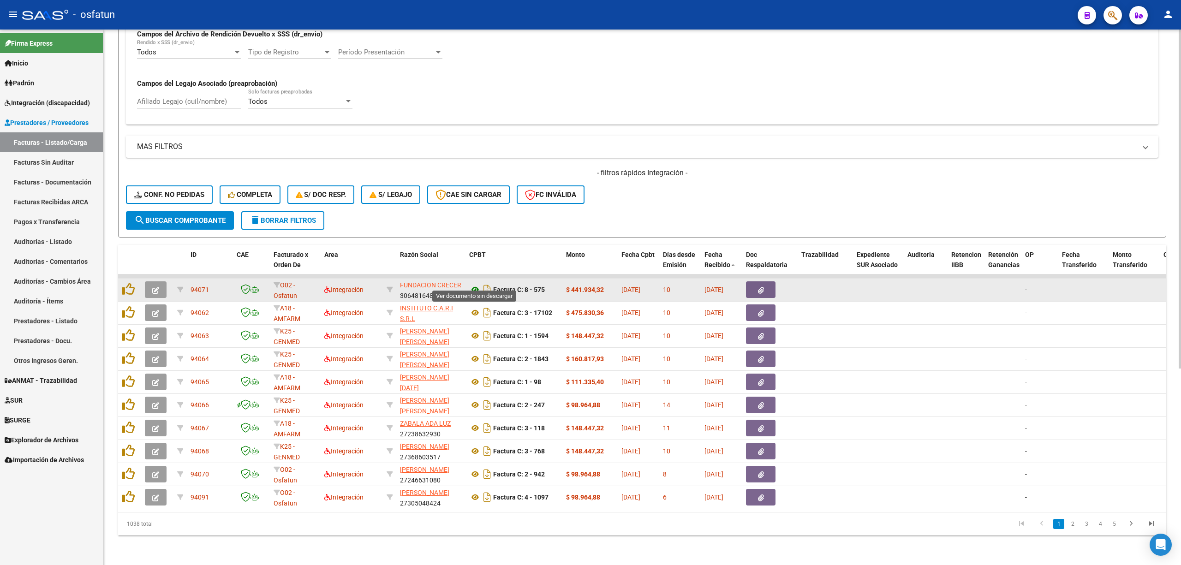
click at [471, 284] on icon at bounding box center [475, 289] width 12 height 11
click at [164, 281] on button "button" at bounding box center [156, 289] width 22 height 17
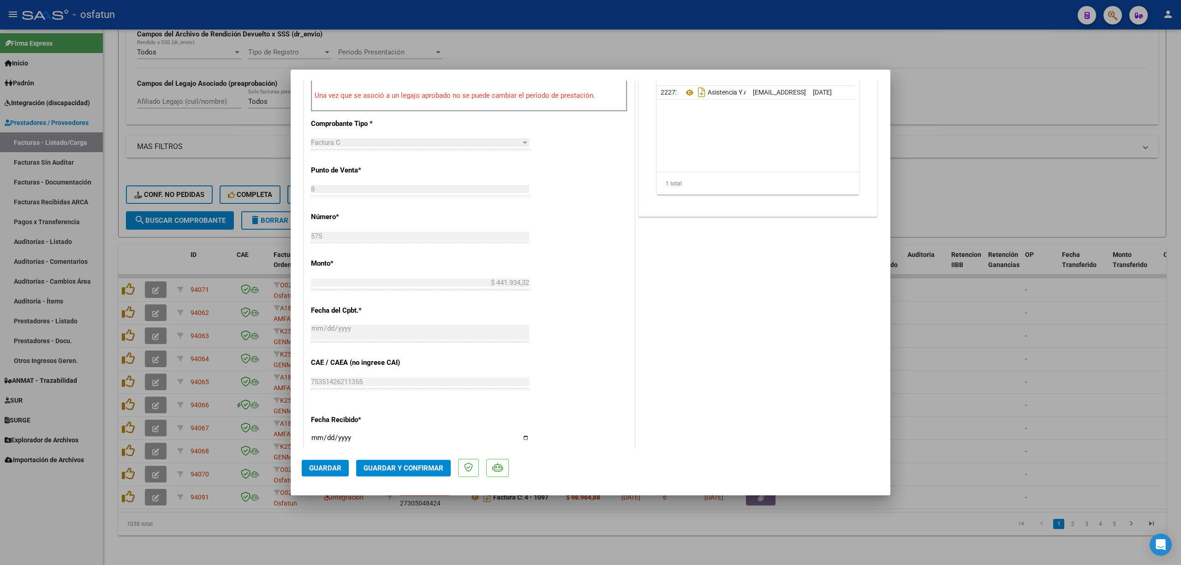
scroll to position [369, 0]
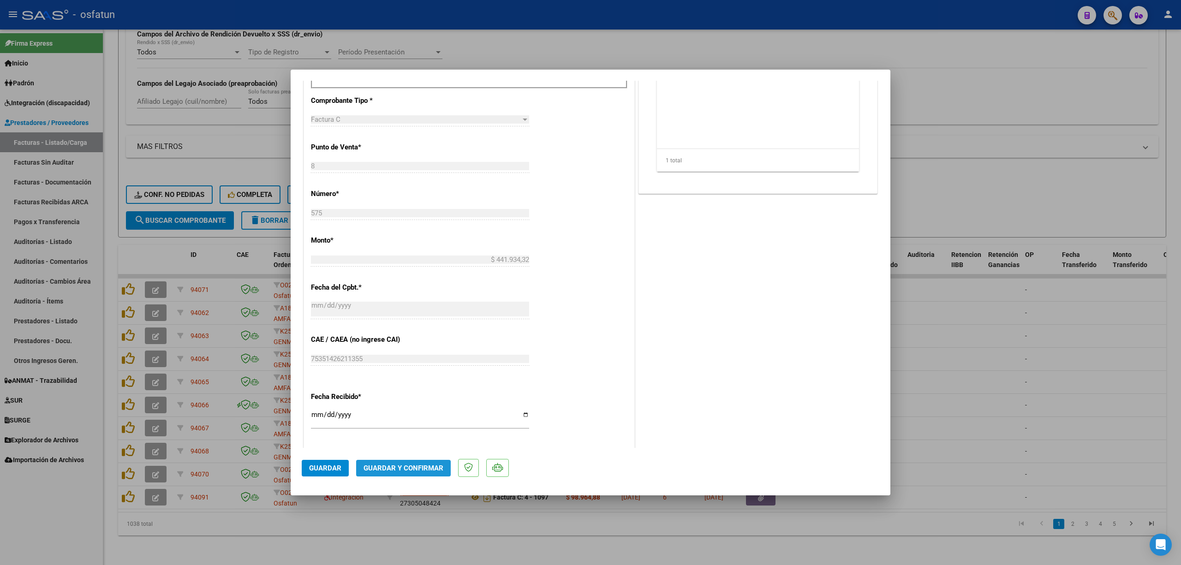
click at [412, 472] on button "Guardar y Confirmar" at bounding box center [403, 468] width 95 height 17
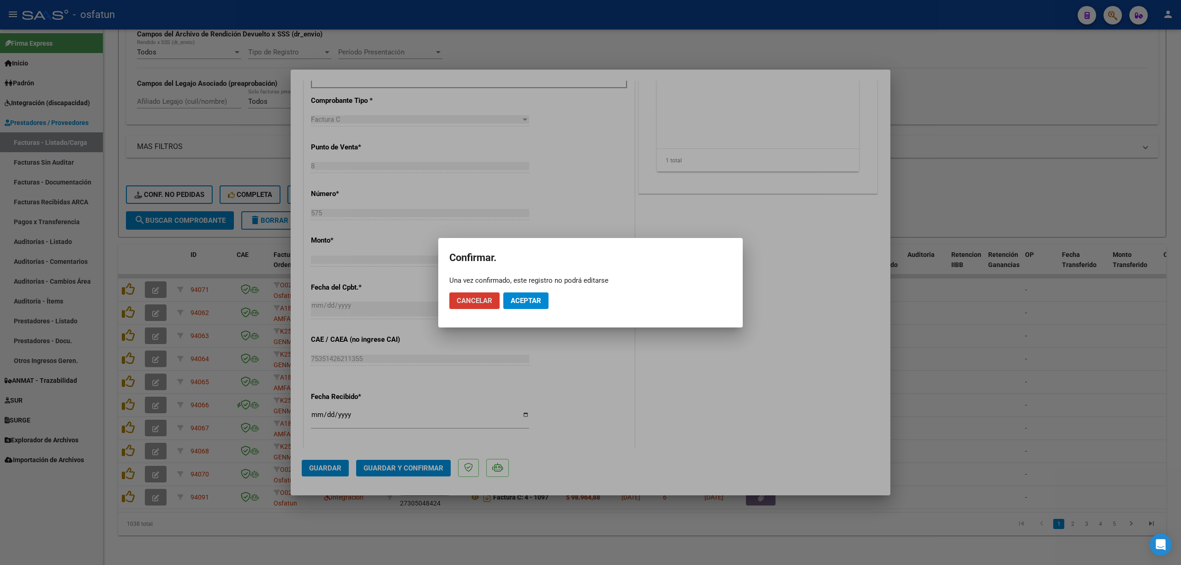
click at [530, 299] on span "Aceptar" at bounding box center [526, 301] width 30 height 8
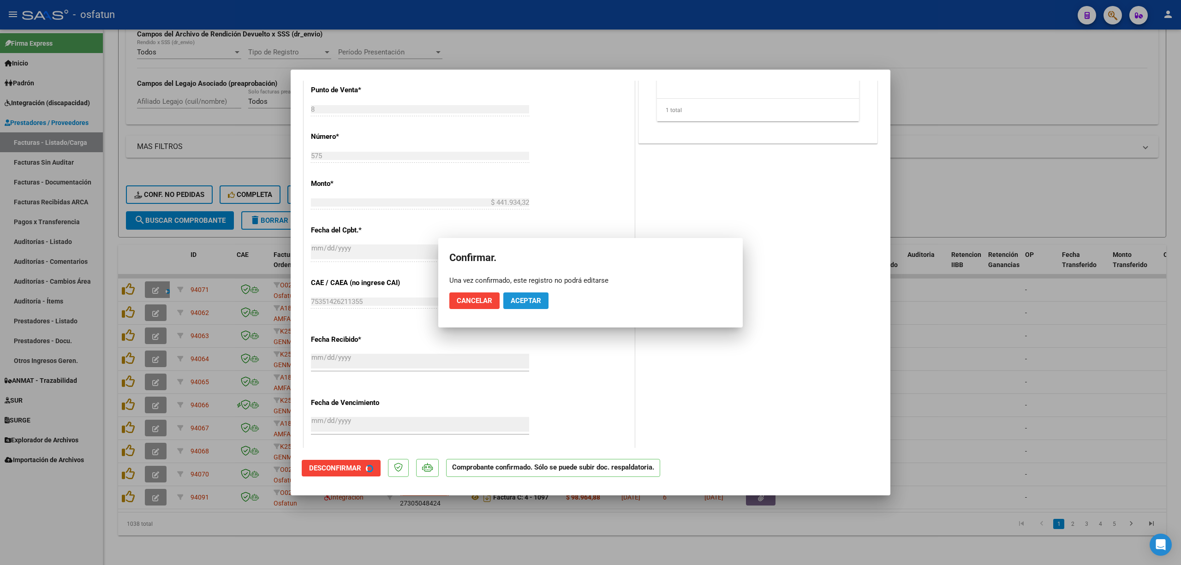
scroll to position [312, 0]
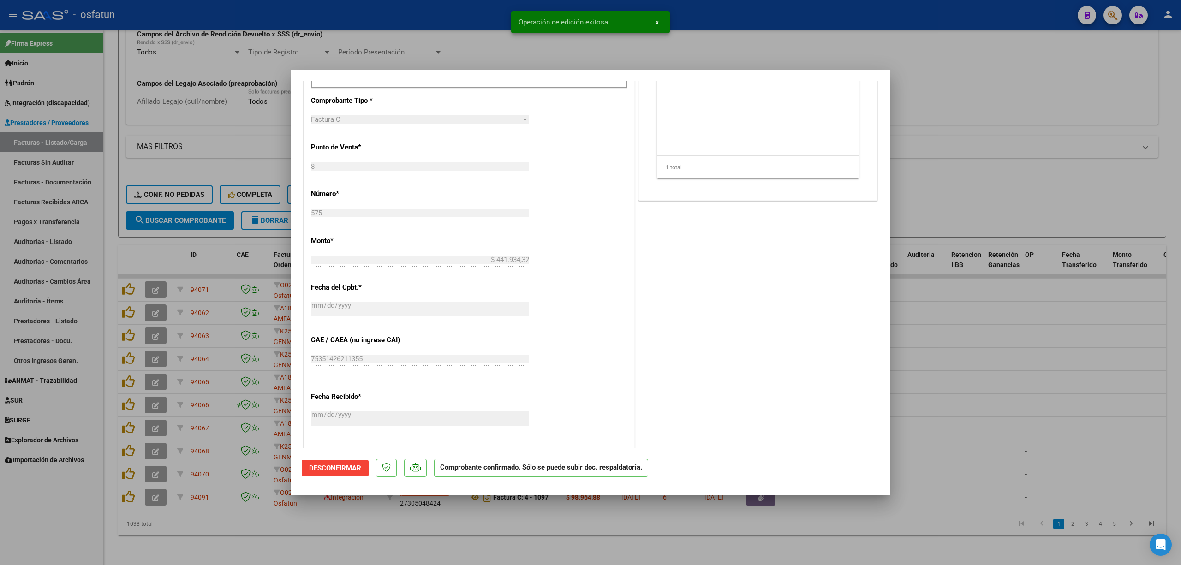
click at [447, 47] on div at bounding box center [590, 282] width 1181 height 565
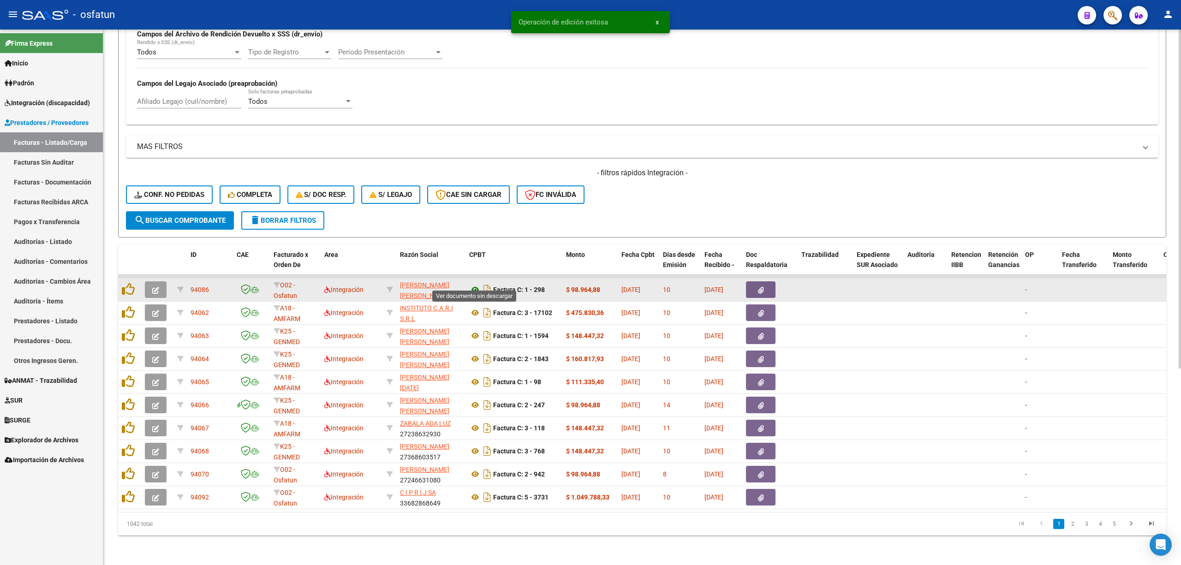
click at [475, 284] on icon at bounding box center [475, 289] width 12 height 11
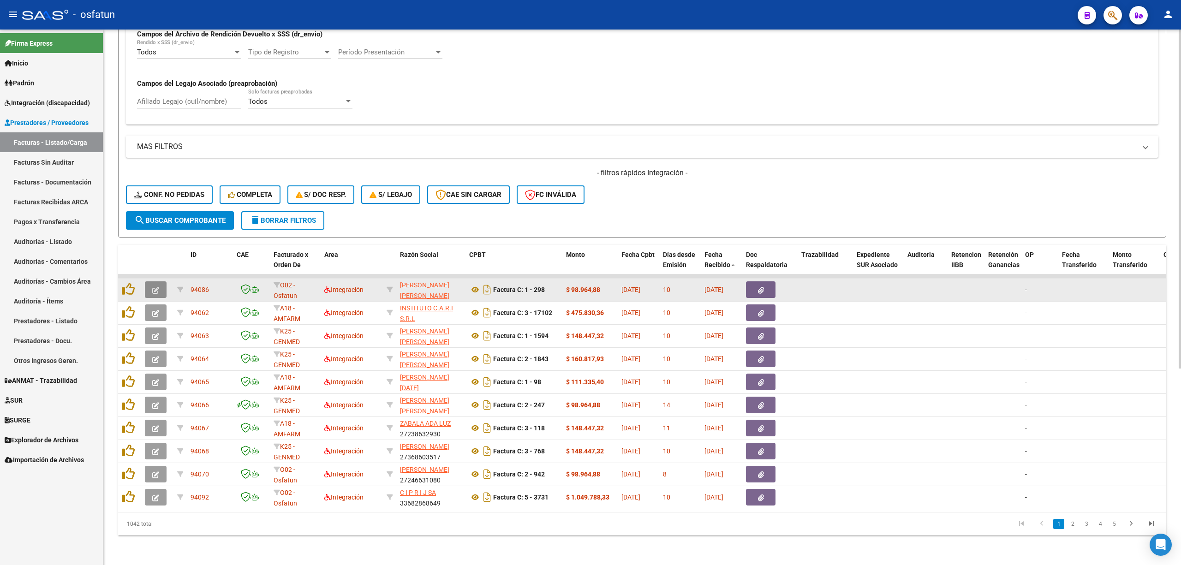
click at [158, 287] on icon "button" at bounding box center [155, 290] width 7 height 7
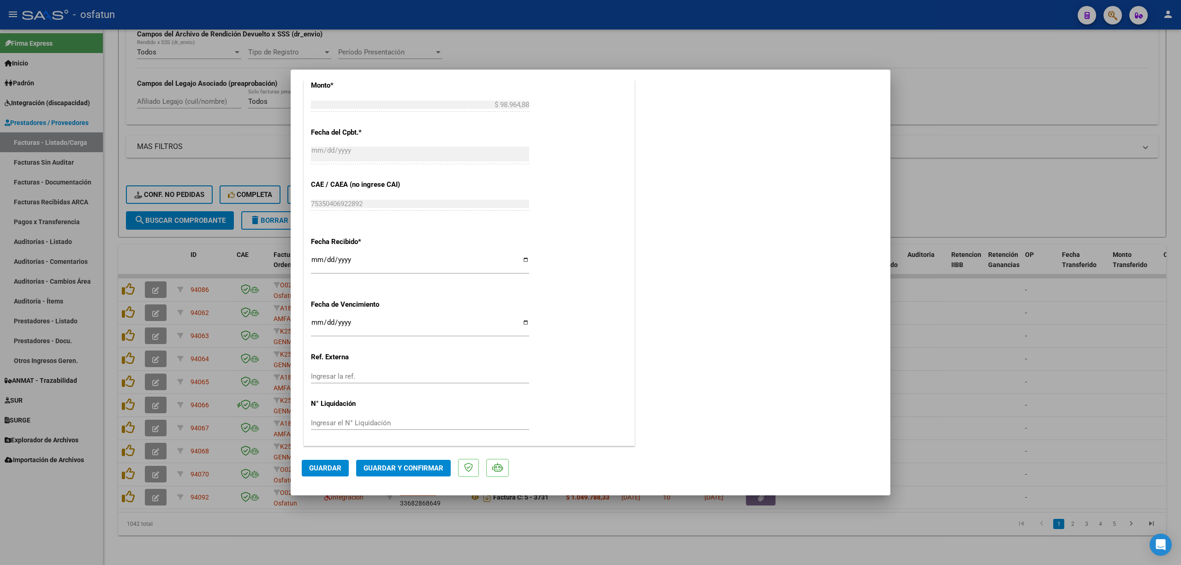
scroll to position [525, 0]
click at [424, 473] on button "Guardar y Confirmar" at bounding box center [403, 468] width 95 height 17
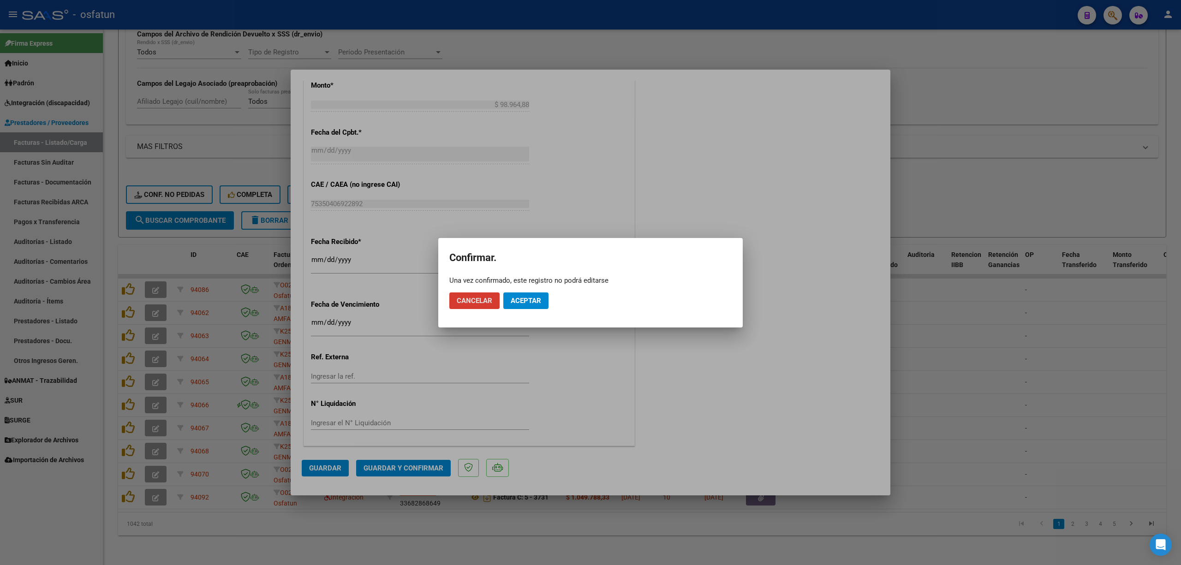
click at [535, 314] on mat-dialog-actions "Cancelar Aceptar" at bounding box center [590, 300] width 282 height 31
click at [531, 300] on span "Aceptar" at bounding box center [526, 301] width 30 height 8
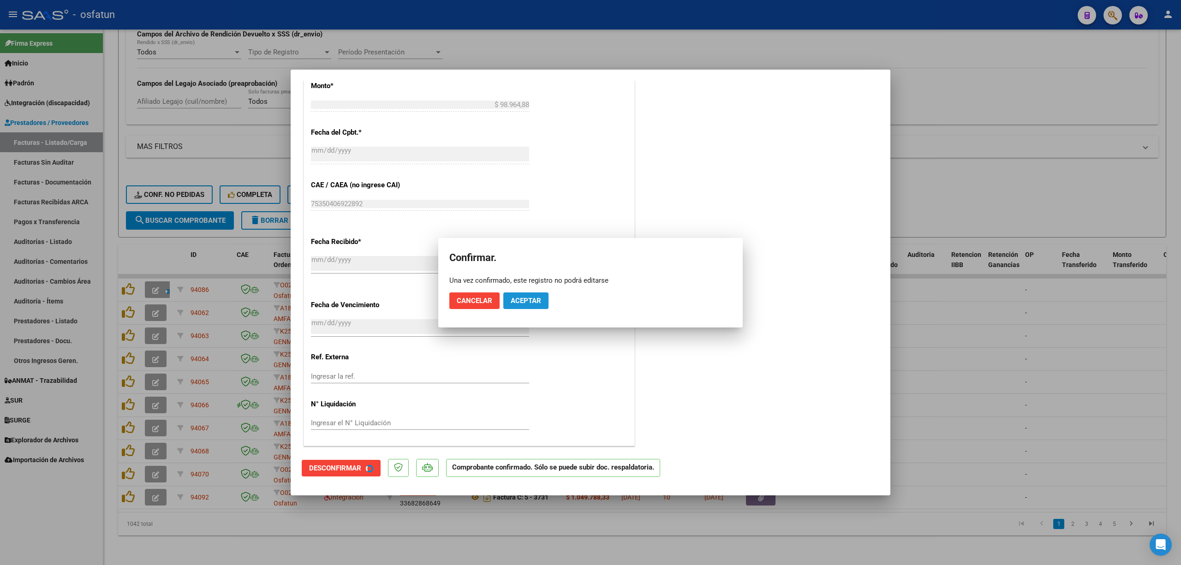
scroll to position [468, 0]
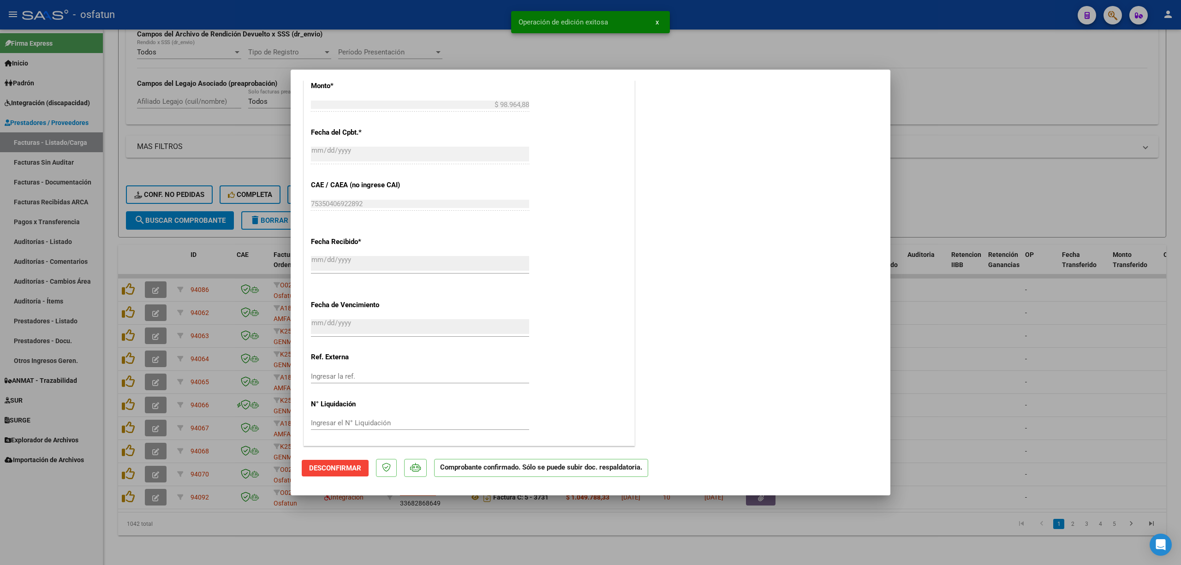
click at [989, 427] on div at bounding box center [590, 282] width 1181 height 565
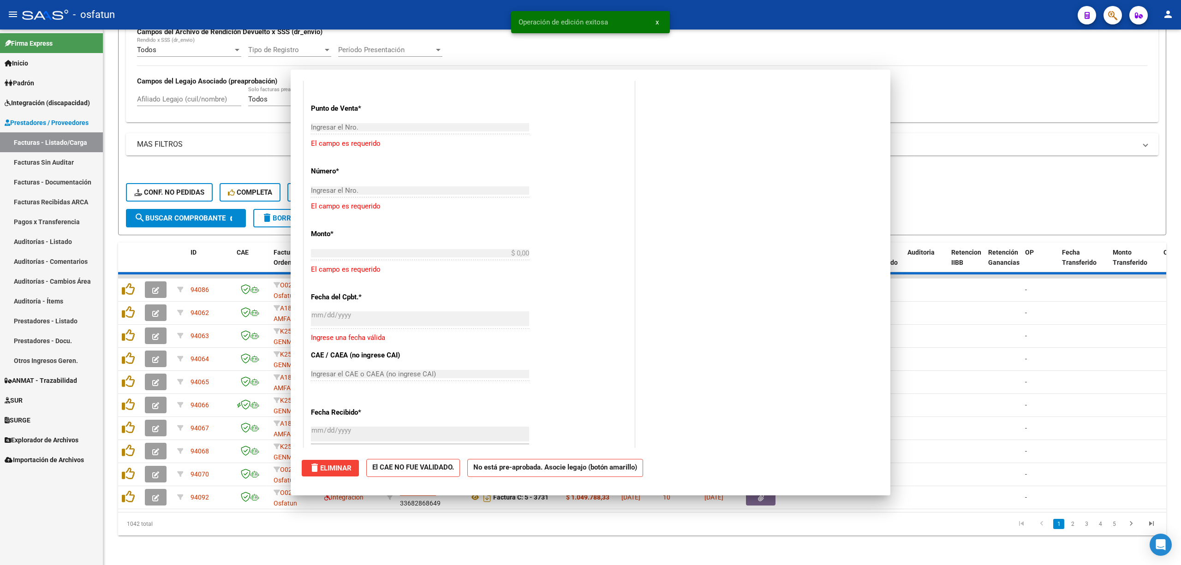
scroll to position [0, 0]
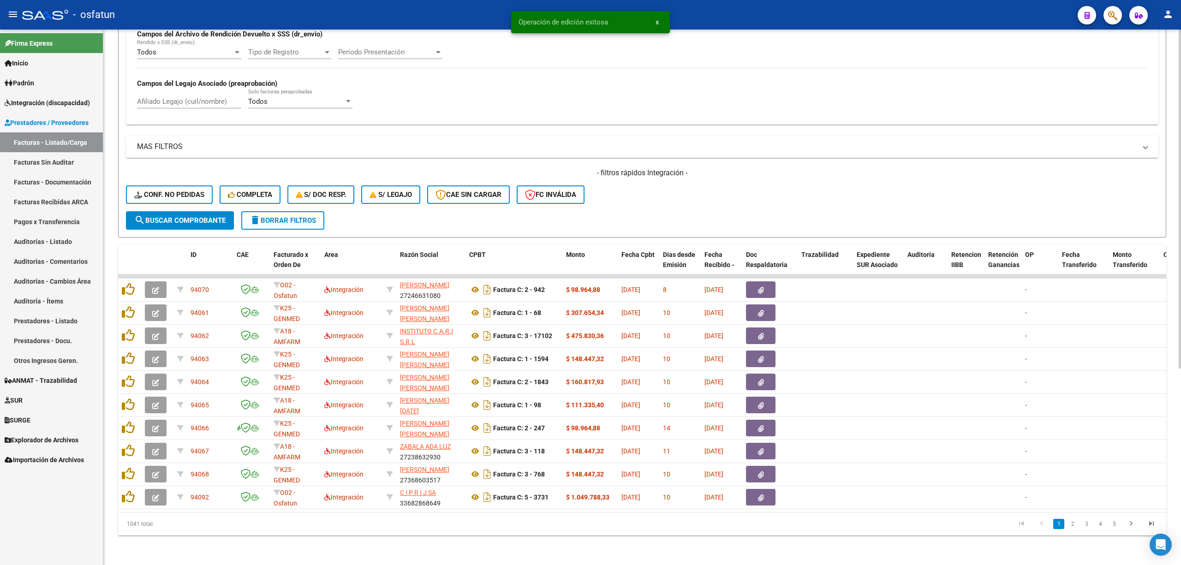
click at [473, 96] on div "Todos Cargado en Para Enviar SSS 202508 Período De Prestación Campos del Archiv…" at bounding box center [642, 53] width 1010 height 127
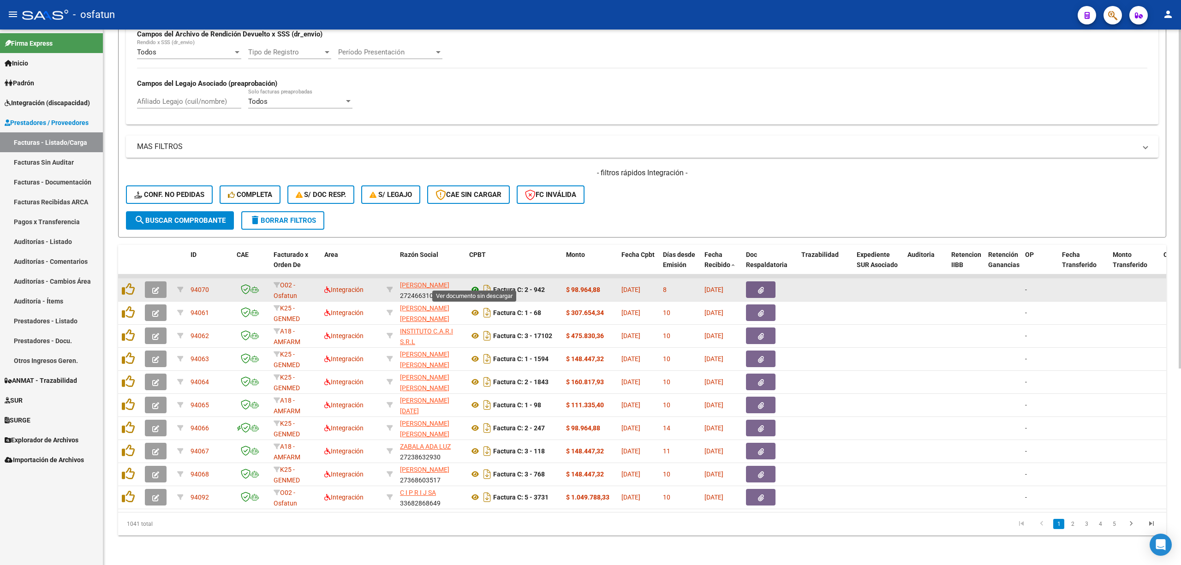
click at [472, 284] on icon at bounding box center [475, 289] width 12 height 11
click at [155, 287] on icon "button" at bounding box center [155, 290] width 7 height 7
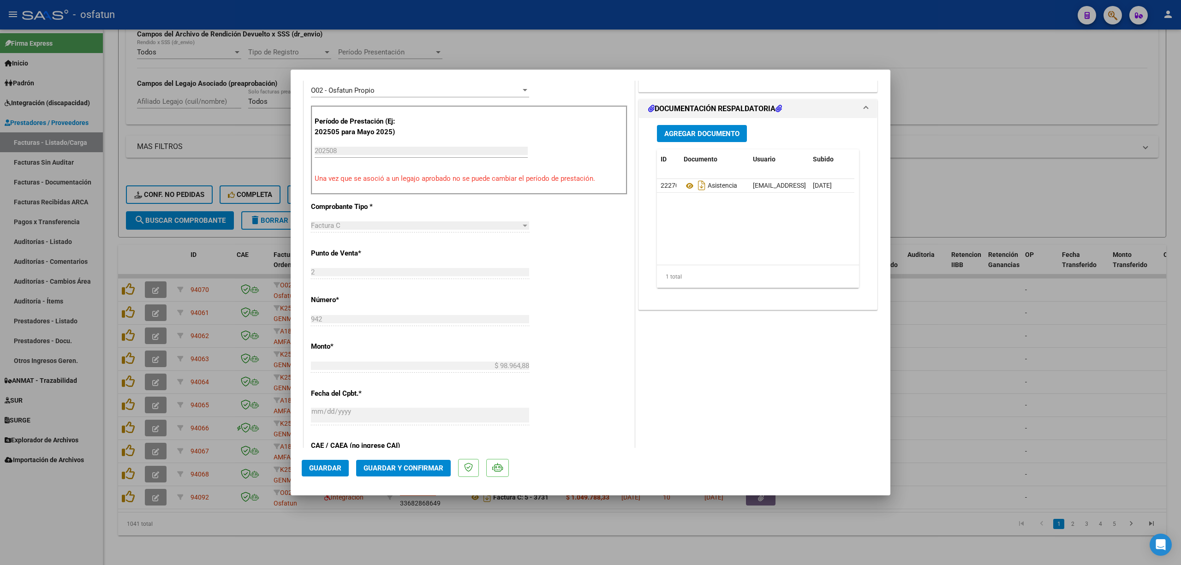
scroll to position [307, 0]
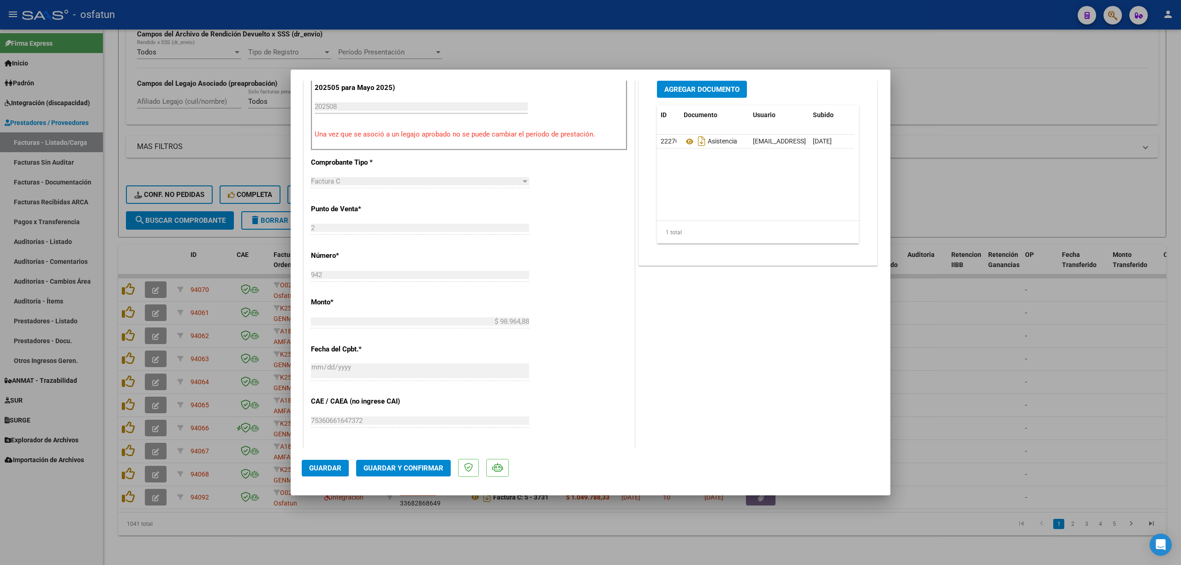
click at [406, 460] on button "Guardar y Confirmar" at bounding box center [403, 468] width 95 height 17
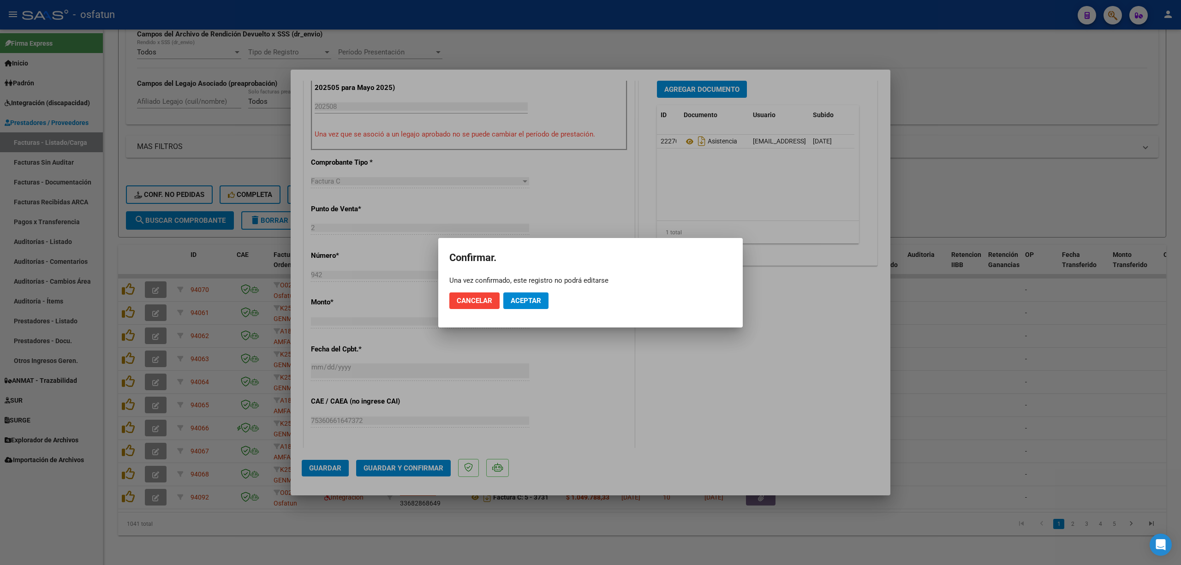
click at [517, 291] on mat-dialog-actions "Cancelar Aceptar" at bounding box center [590, 300] width 282 height 31
drag, startPoint x: 517, startPoint y: 291, endPoint x: 517, endPoint y: 298, distance: 7.4
click at [517, 296] on mat-dialog-actions "Cancelar Aceptar" at bounding box center [590, 300] width 282 height 31
click at [517, 298] on span "Aceptar" at bounding box center [526, 301] width 30 height 8
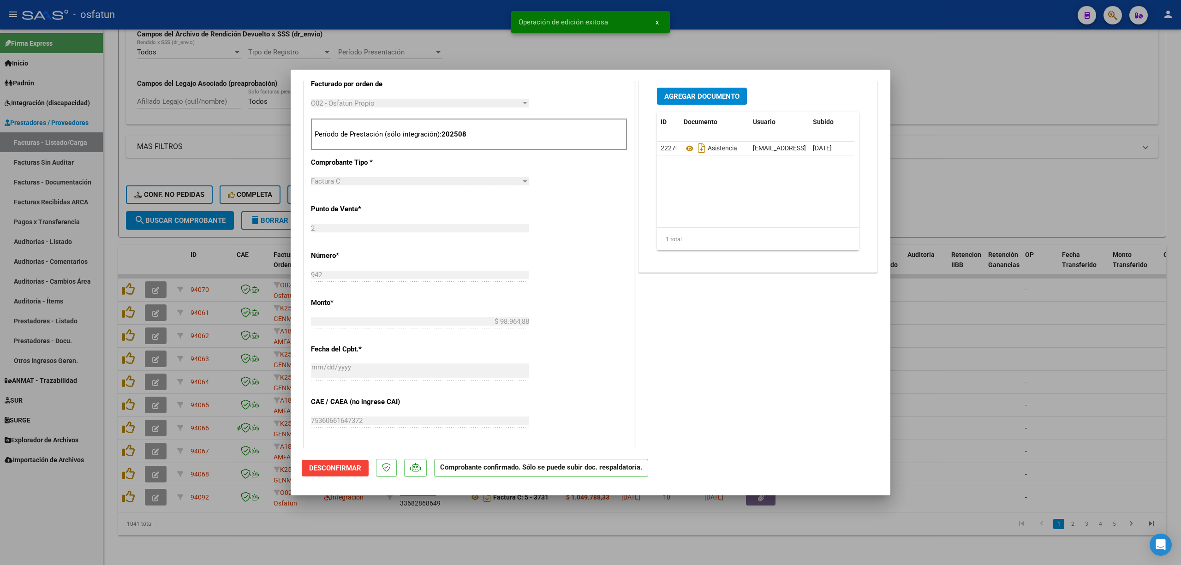
drag, startPoint x: 1040, startPoint y: 46, endPoint x: 679, endPoint y: 5, distance: 362.6
click at [1037, 46] on div at bounding box center [590, 282] width 1181 height 565
type input "$ 0,00"
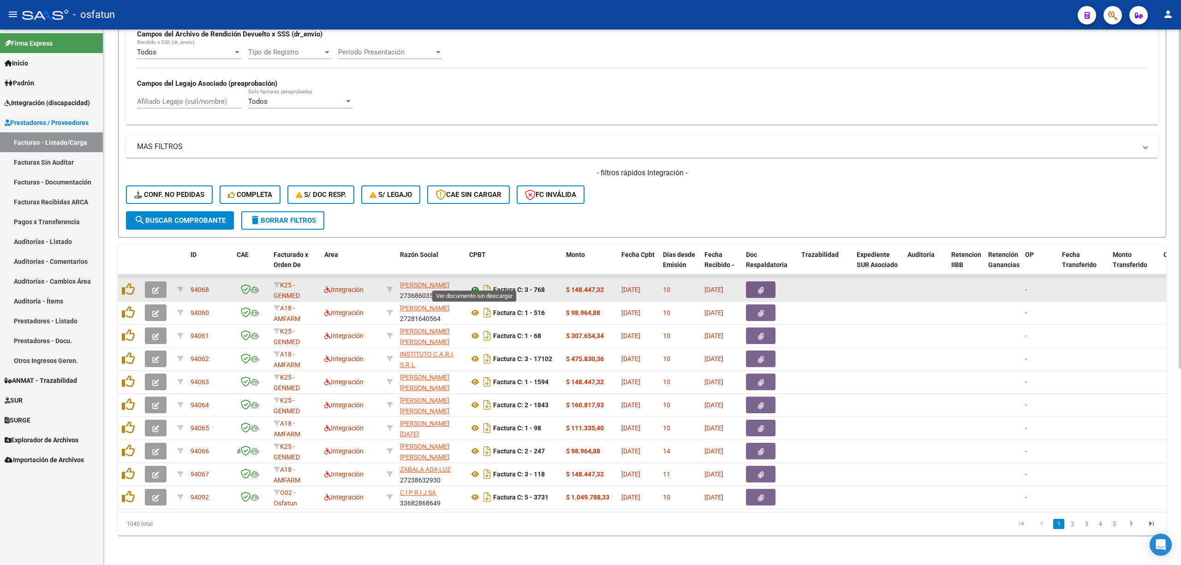
click at [475, 284] on icon at bounding box center [475, 289] width 12 height 11
click at [157, 287] on icon "button" at bounding box center [155, 290] width 7 height 7
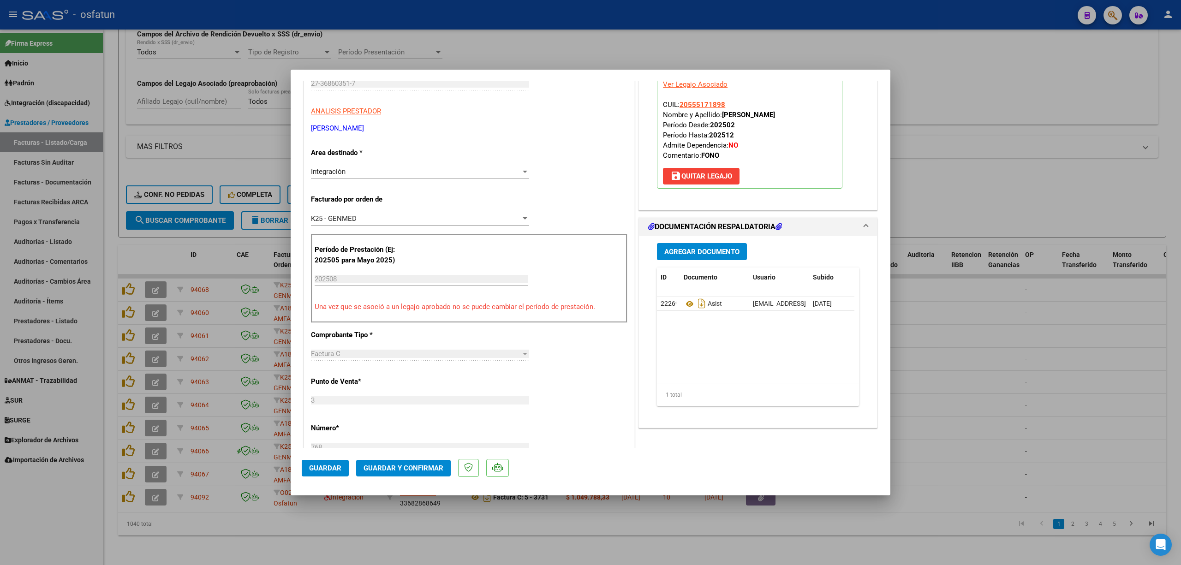
scroll to position [369, 0]
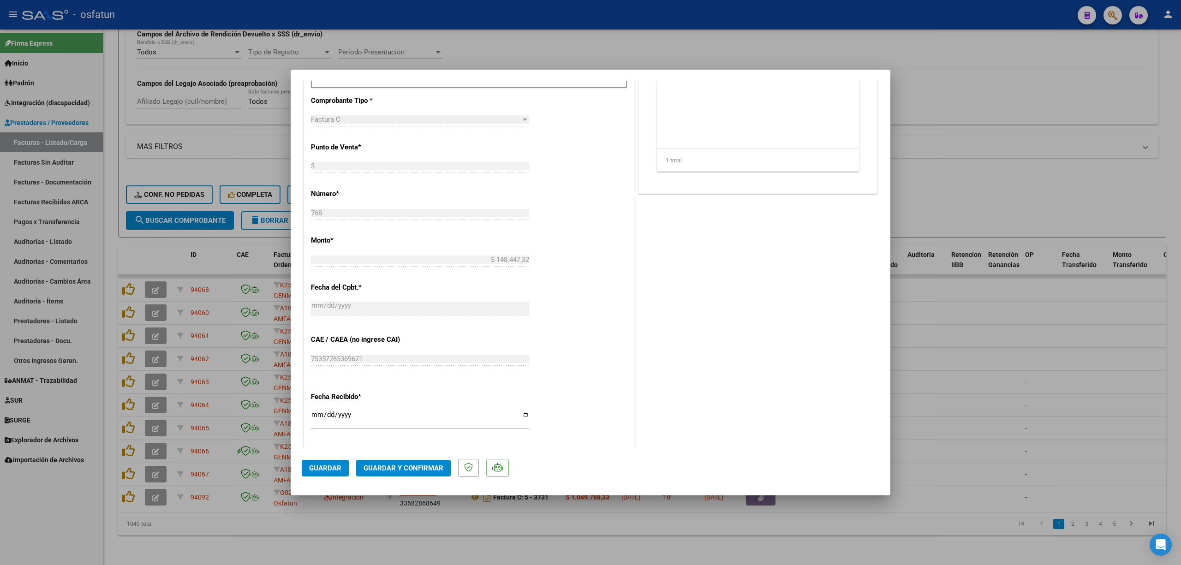
click at [403, 467] on span "Guardar y Confirmar" at bounding box center [403, 468] width 80 height 8
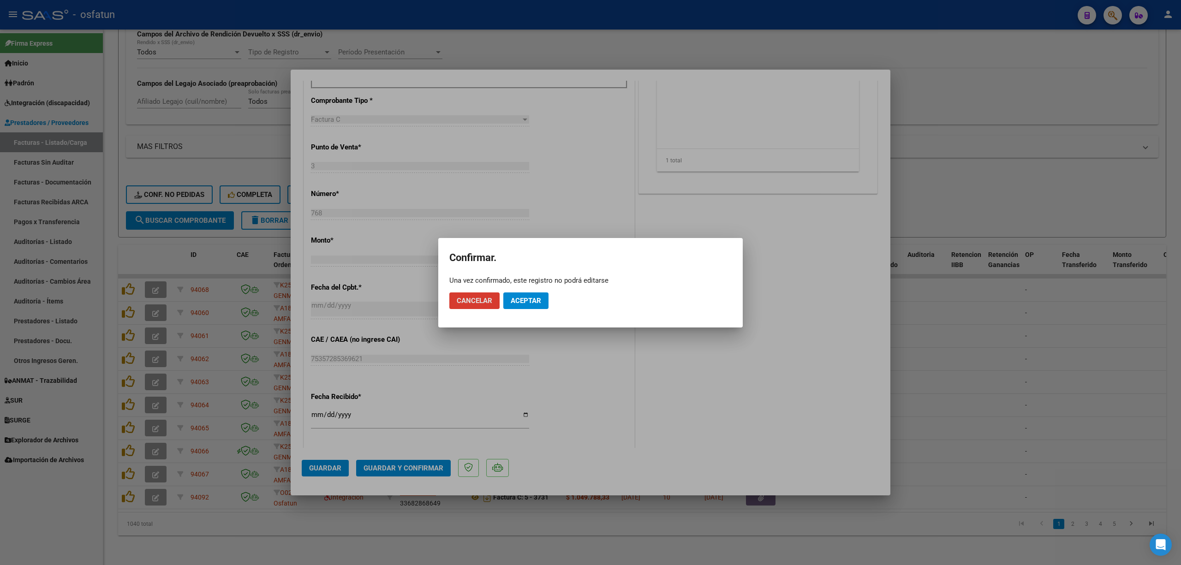
click at [524, 298] on span "Aceptar" at bounding box center [526, 301] width 30 height 8
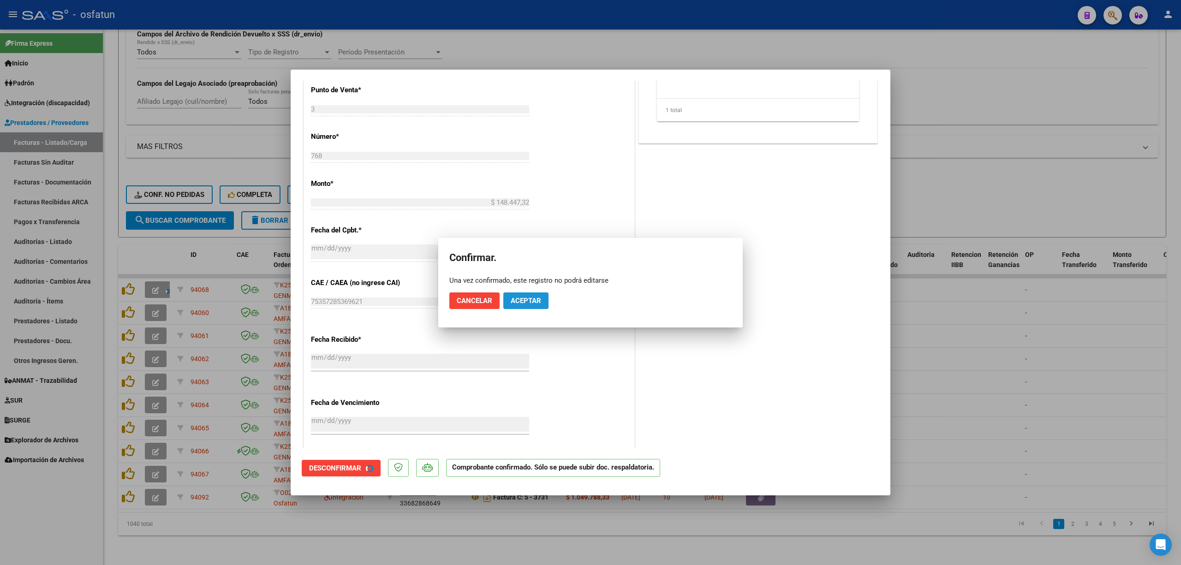
scroll to position [312, 0]
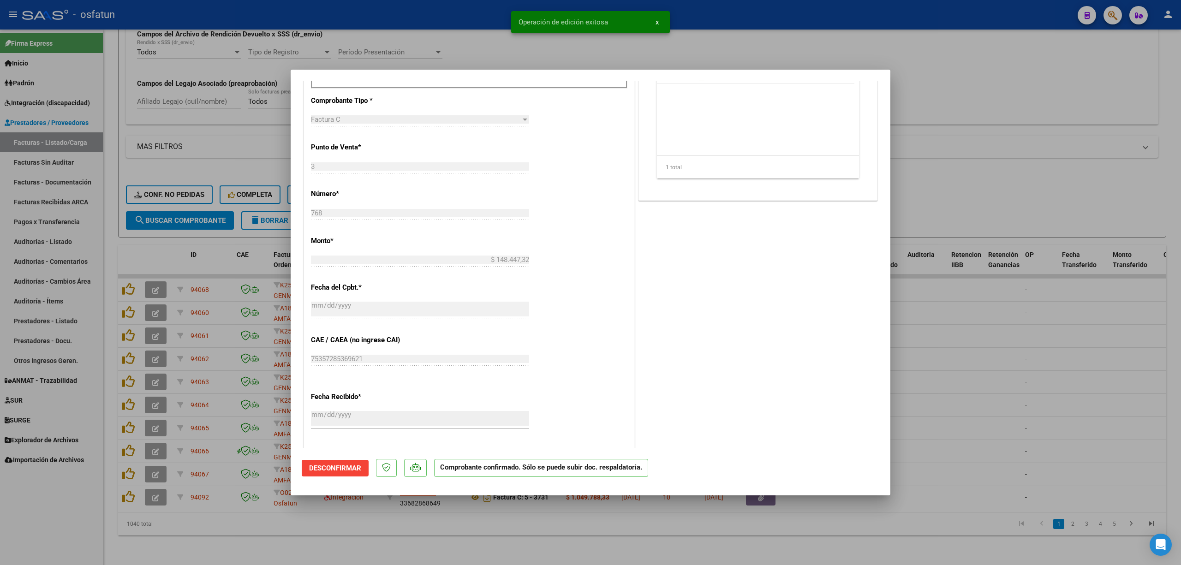
click at [457, 38] on div at bounding box center [590, 282] width 1181 height 565
type input "$ 0,00"
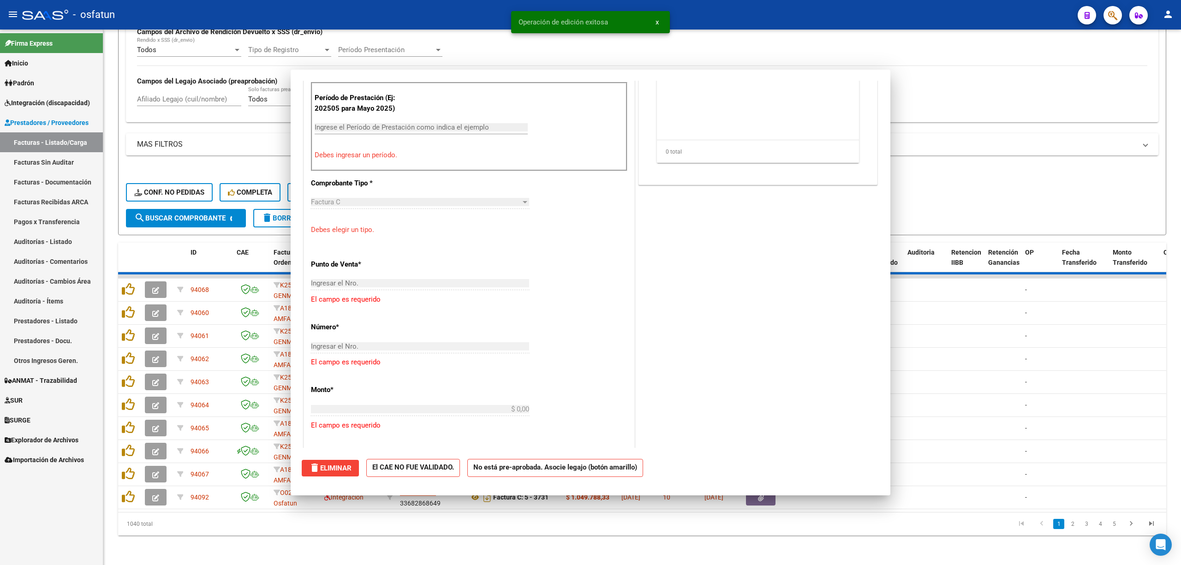
scroll to position [482, 0]
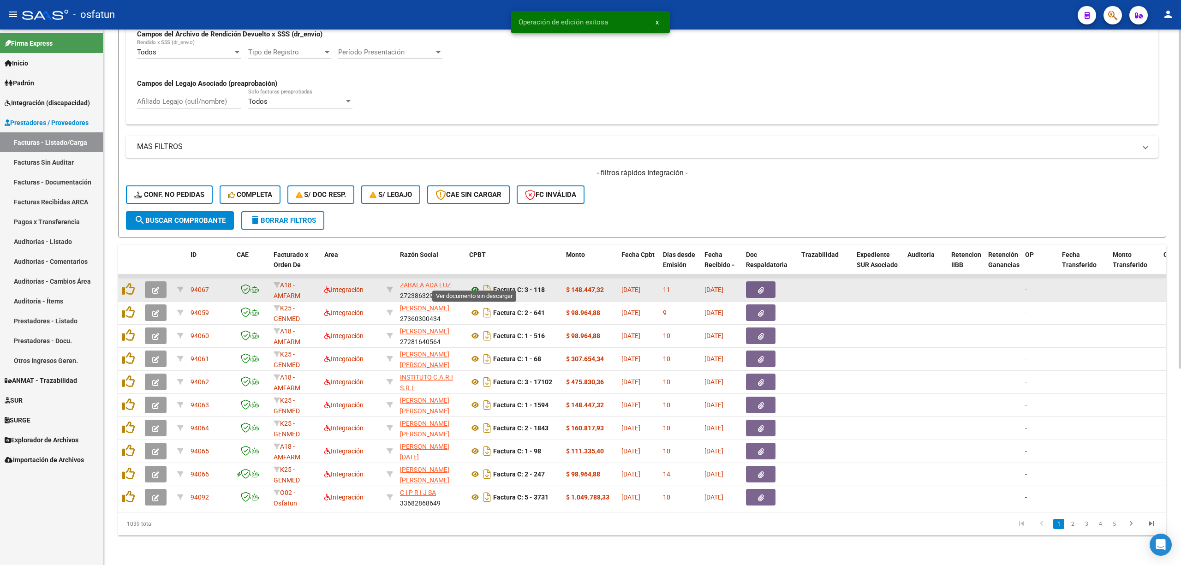
click at [479, 284] on icon at bounding box center [475, 289] width 12 height 11
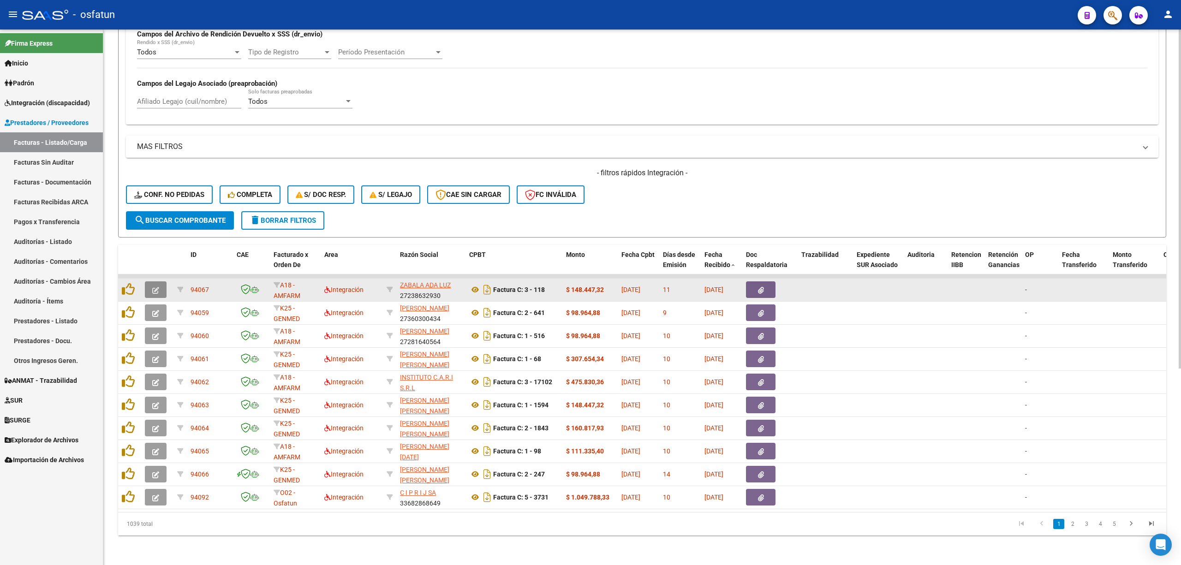
click at [157, 287] on button "button" at bounding box center [156, 289] width 22 height 17
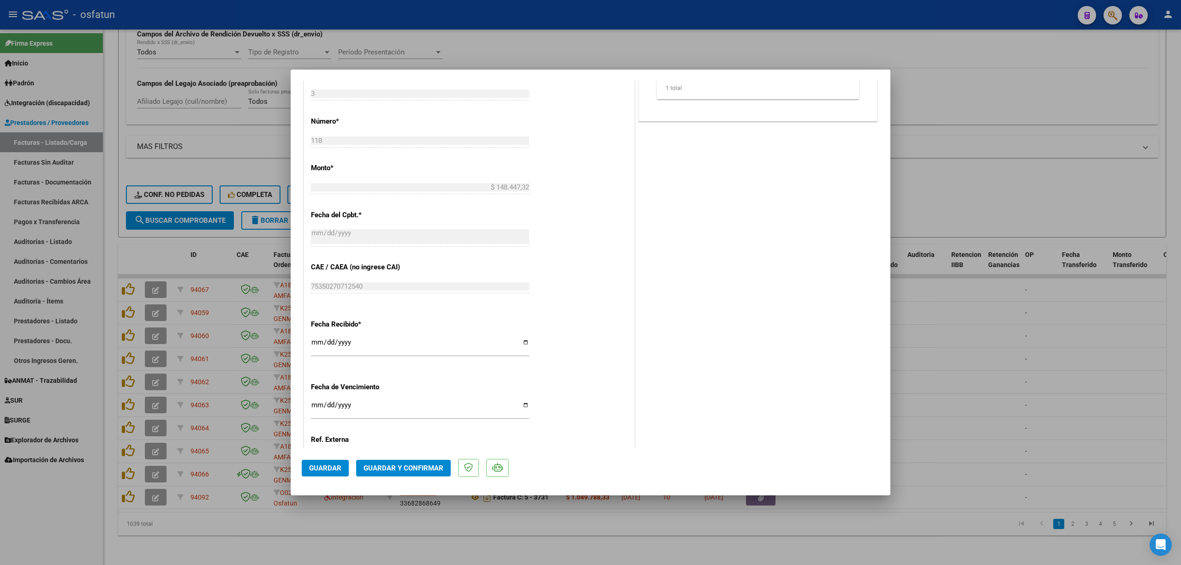
scroll to position [492, 0]
click at [423, 464] on span "Guardar y Confirmar" at bounding box center [403, 468] width 80 height 8
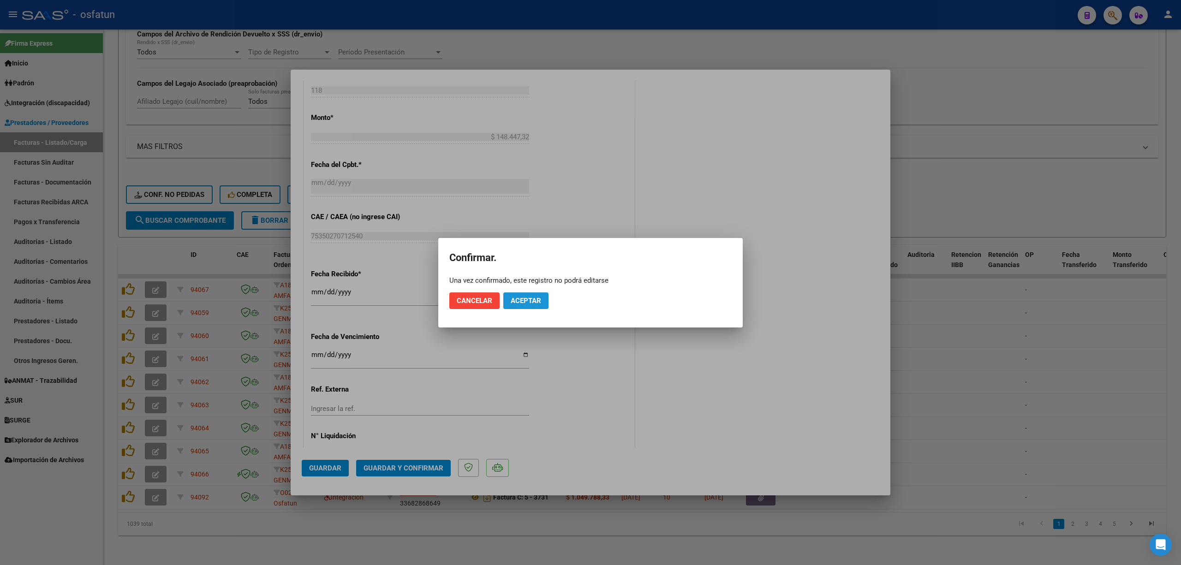
click at [536, 298] on span "Aceptar" at bounding box center [526, 301] width 30 height 8
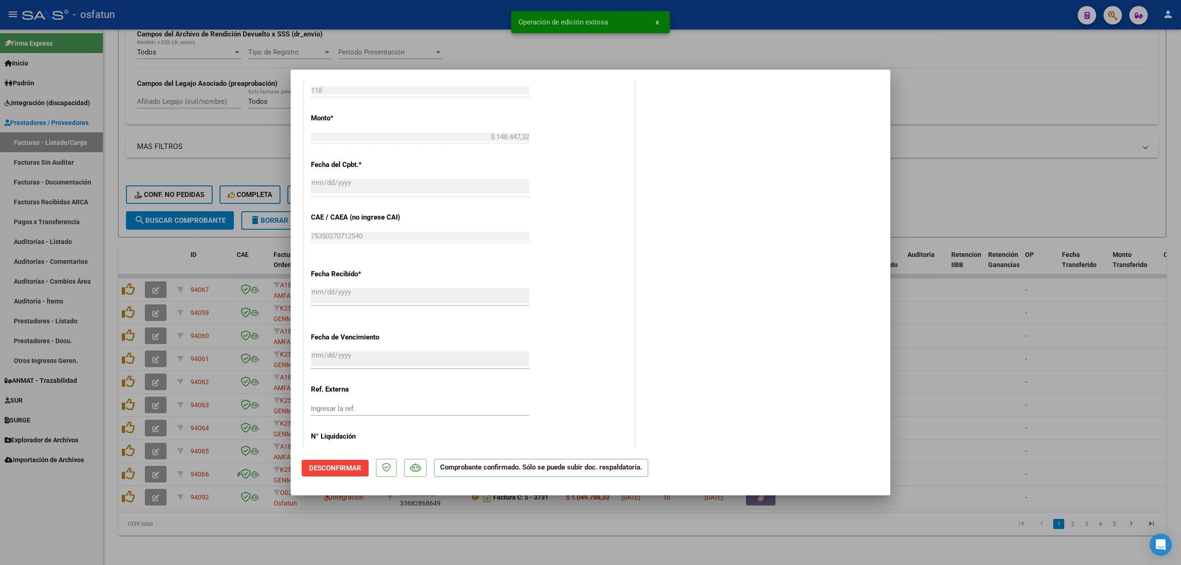
click at [441, 22] on div at bounding box center [590, 282] width 1181 height 565
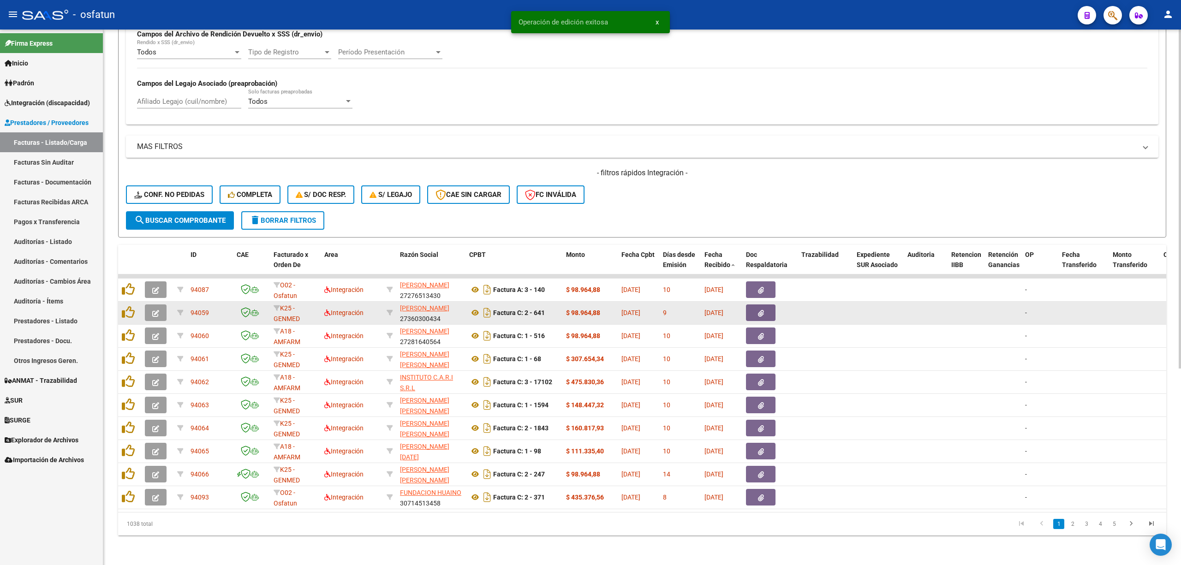
scroll to position [12, 0]
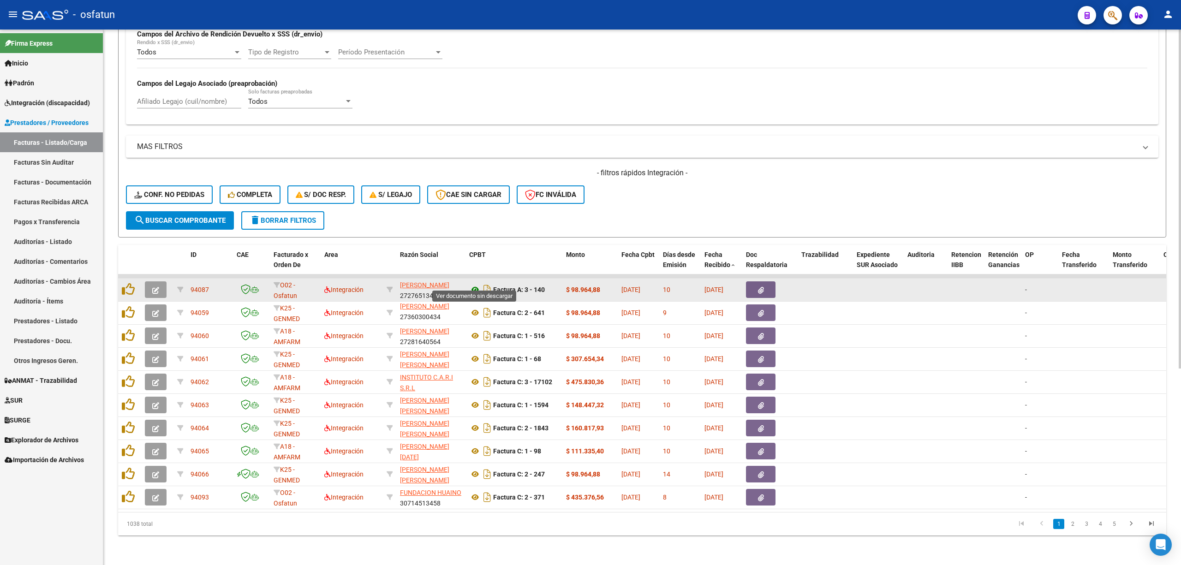
click at [472, 284] on icon at bounding box center [475, 289] width 12 height 11
click at [151, 284] on button "button" at bounding box center [156, 289] width 22 height 17
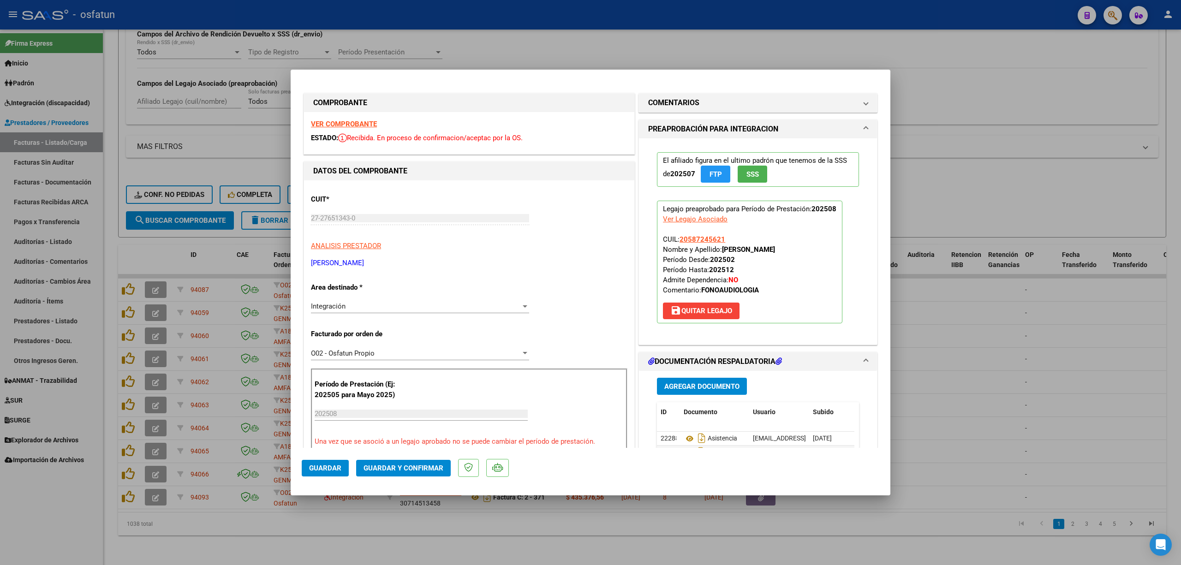
scroll to position [61, 0]
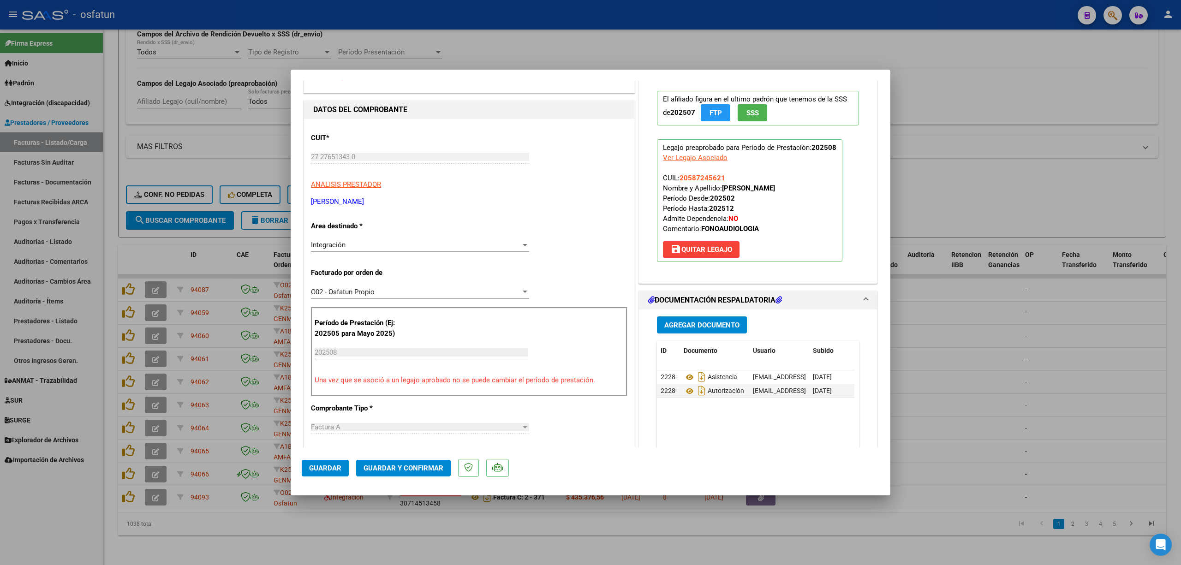
click at [408, 464] on span "Guardar y Confirmar" at bounding box center [403, 468] width 80 height 8
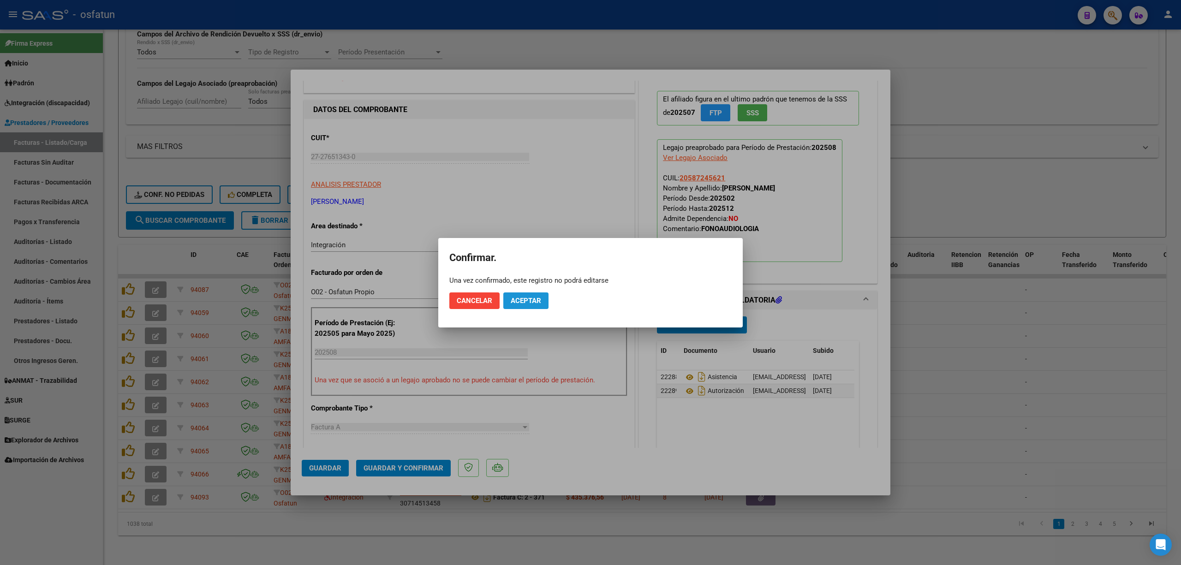
click at [519, 299] on span "Aceptar" at bounding box center [526, 301] width 30 height 8
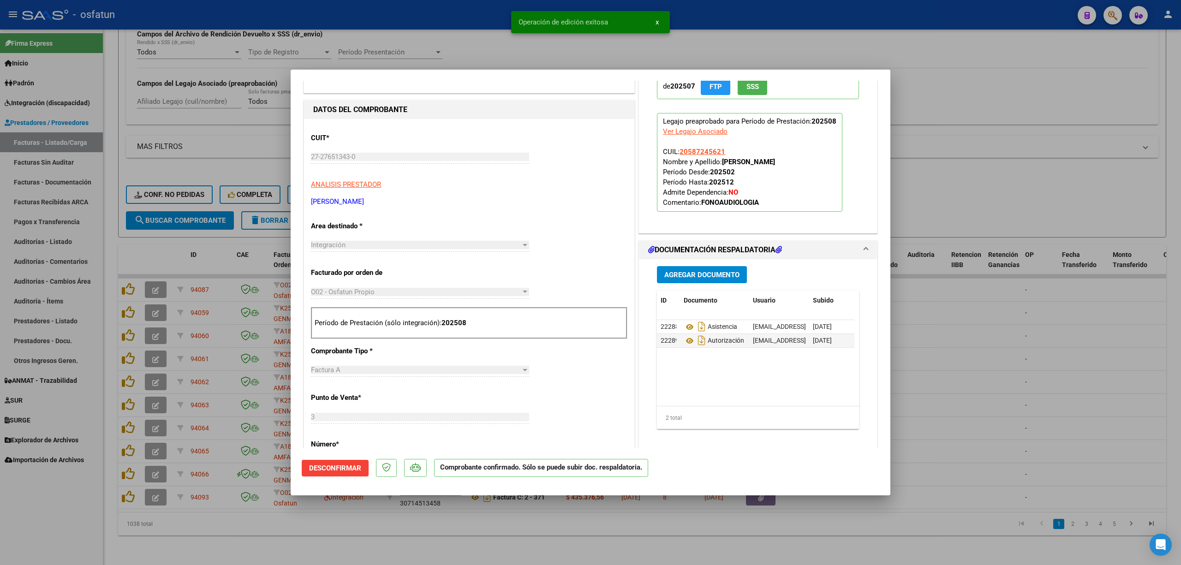
click at [363, 36] on div at bounding box center [590, 282] width 1181 height 565
type input "$ 0,00"
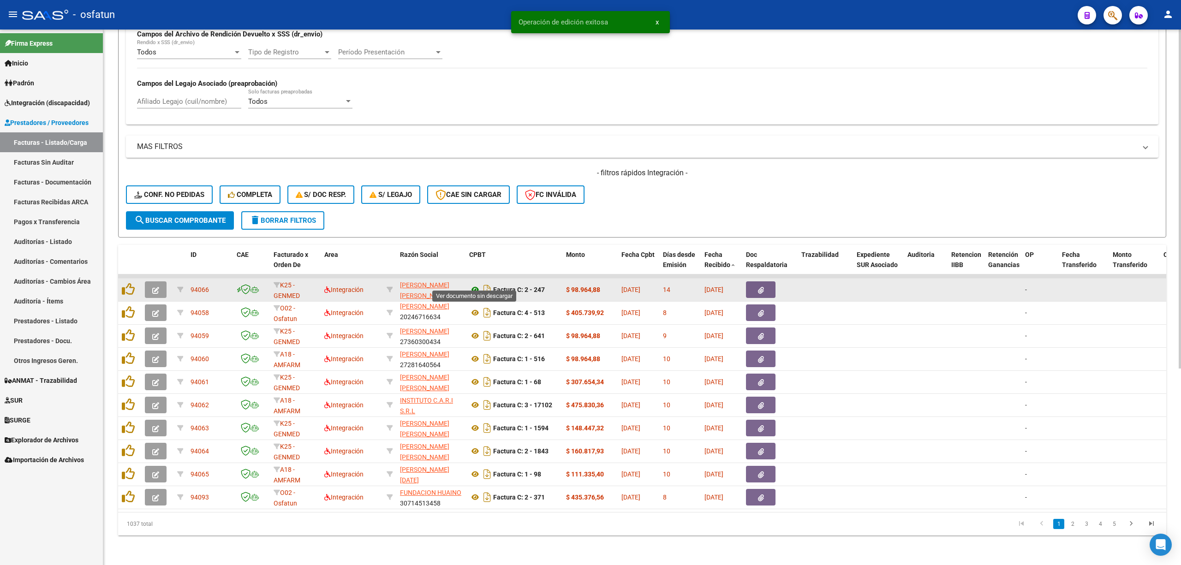
click at [471, 284] on icon at bounding box center [475, 289] width 12 height 11
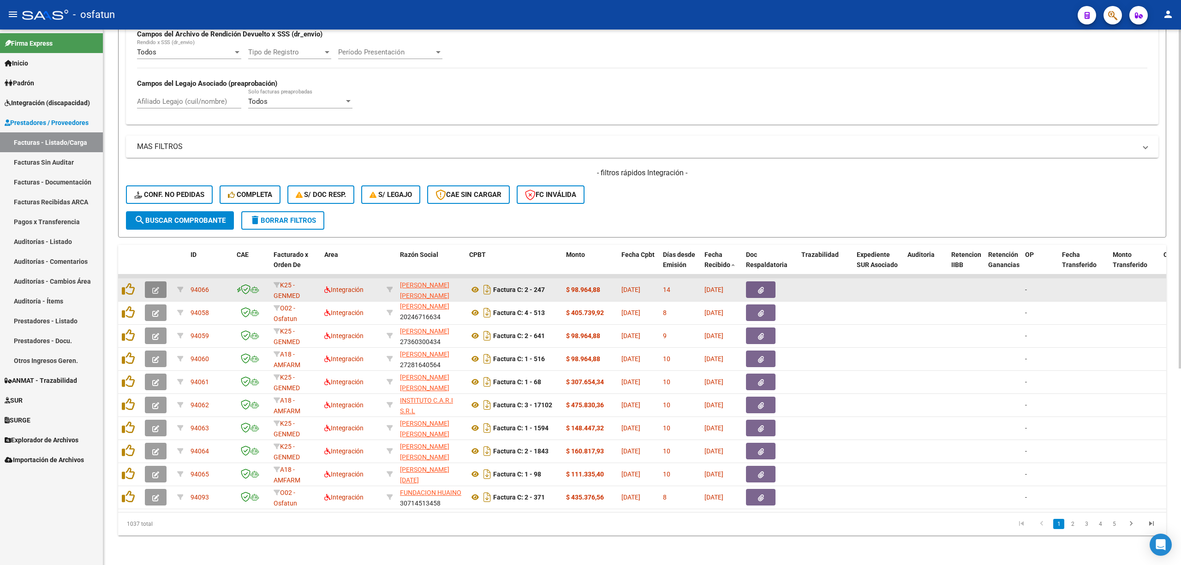
click at [154, 286] on button "button" at bounding box center [156, 289] width 22 height 17
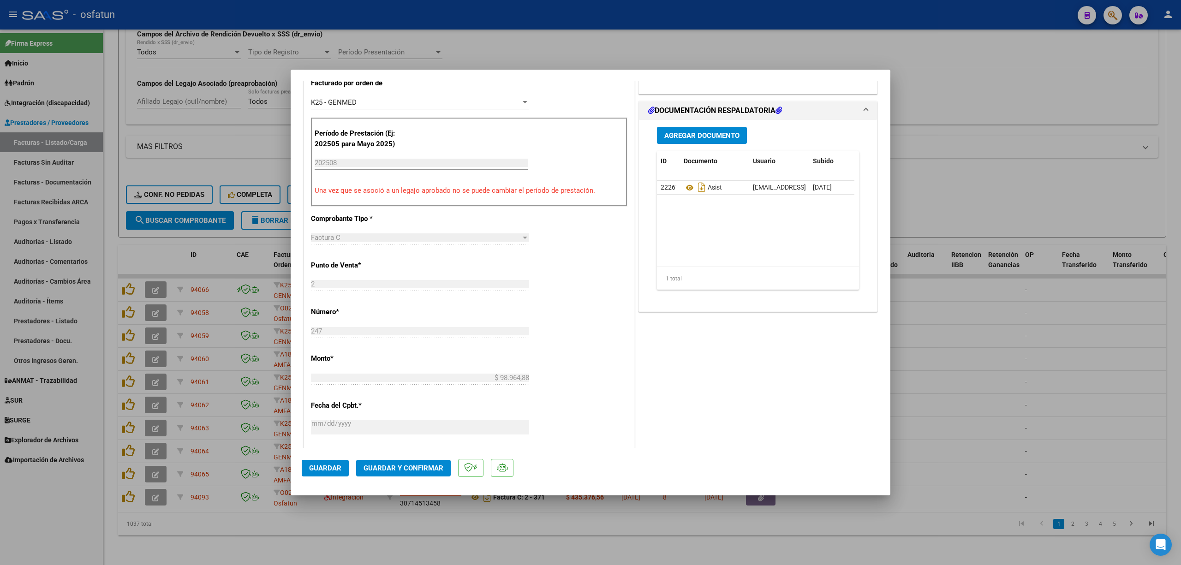
scroll to position [430, 0]
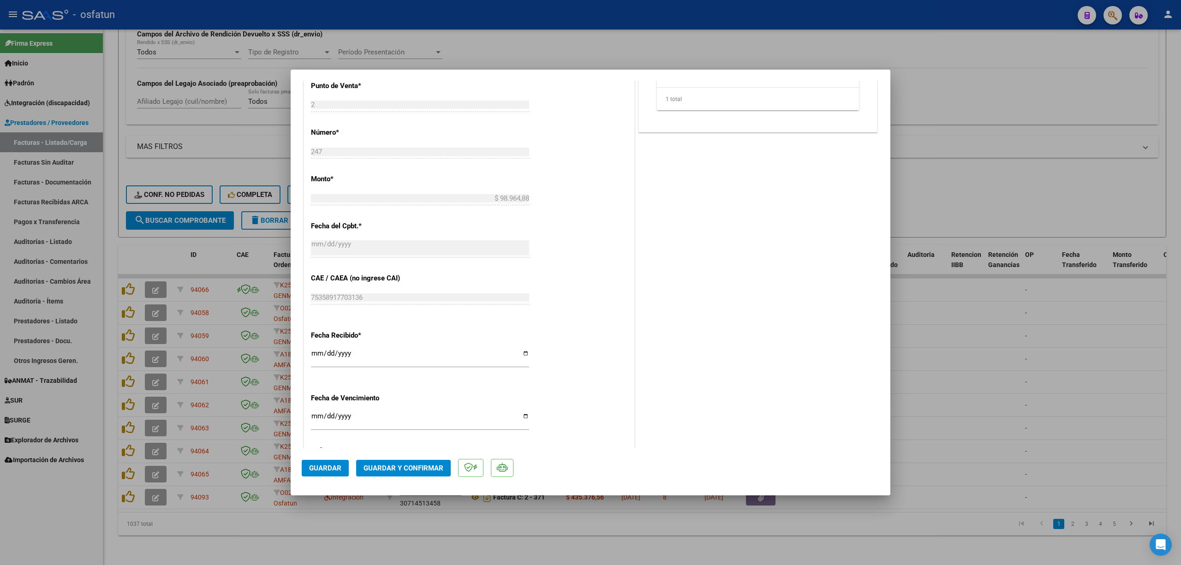
click at [432, 457] on mat-dialog-actions "Guardar Guardar y Confirmar" at bounding box center [590, 466] width 577 height 36
click at [432, 462] on button "Guardar y Confirmar" at bounding box center [403, 468] width 95 height 17
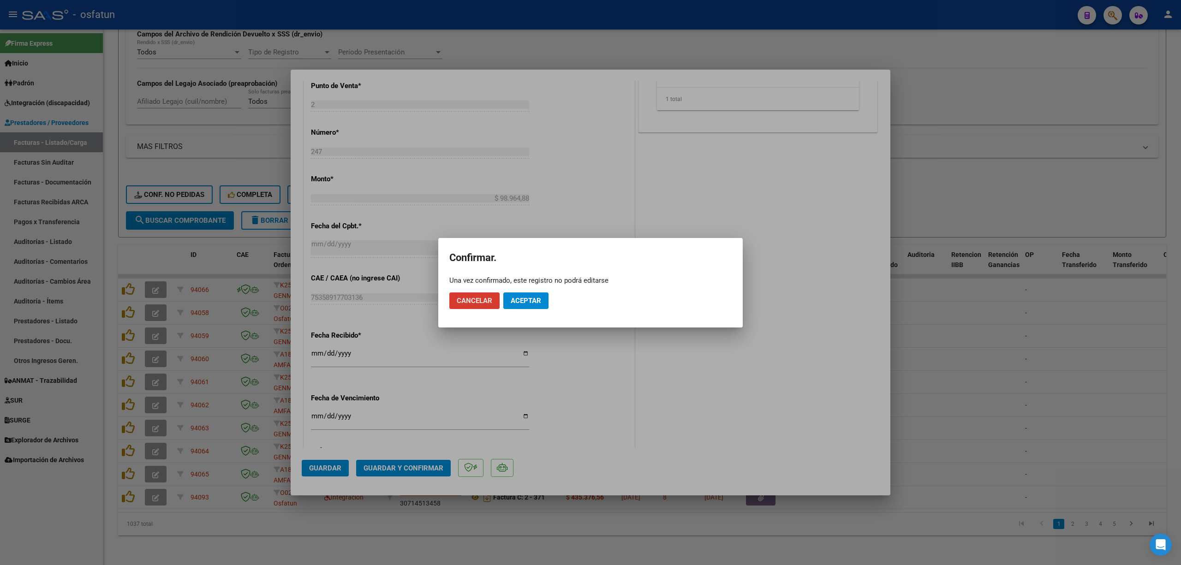
click at [525, 291] on mat-dialog-actions "Cancelar Aceptar" at bounding box center [590, 300] width 282 height 31
click at [526, 299] on span "Aceptar" at bounding box center [526, 301] width 30 height 8
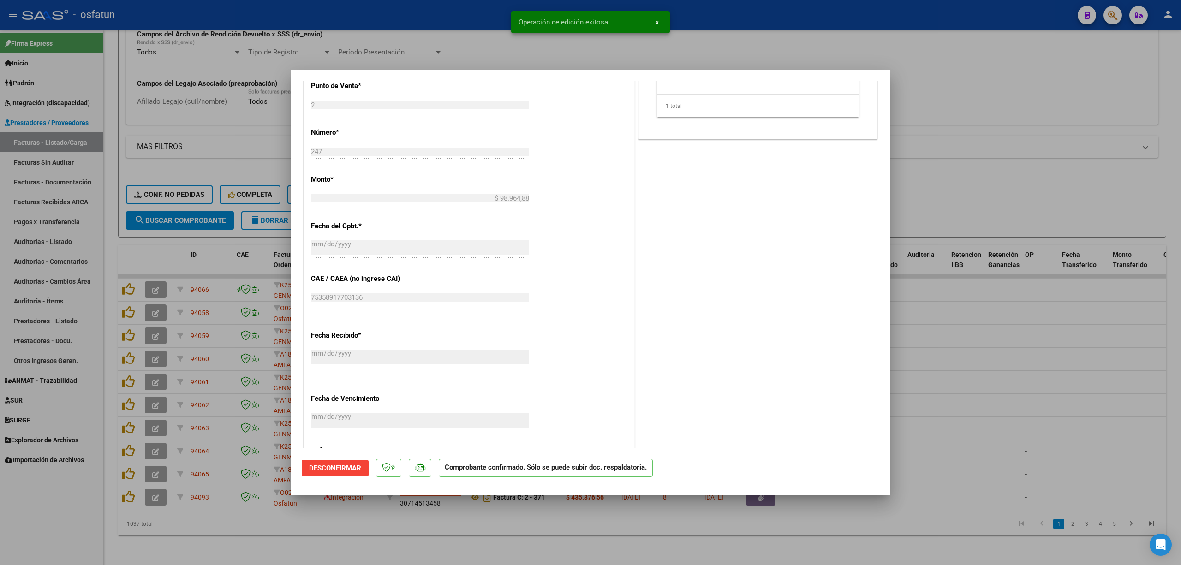
click at [956, 307] on div at bounding box center [590, 282] width 1181 height 565
type input "$ 0,00"
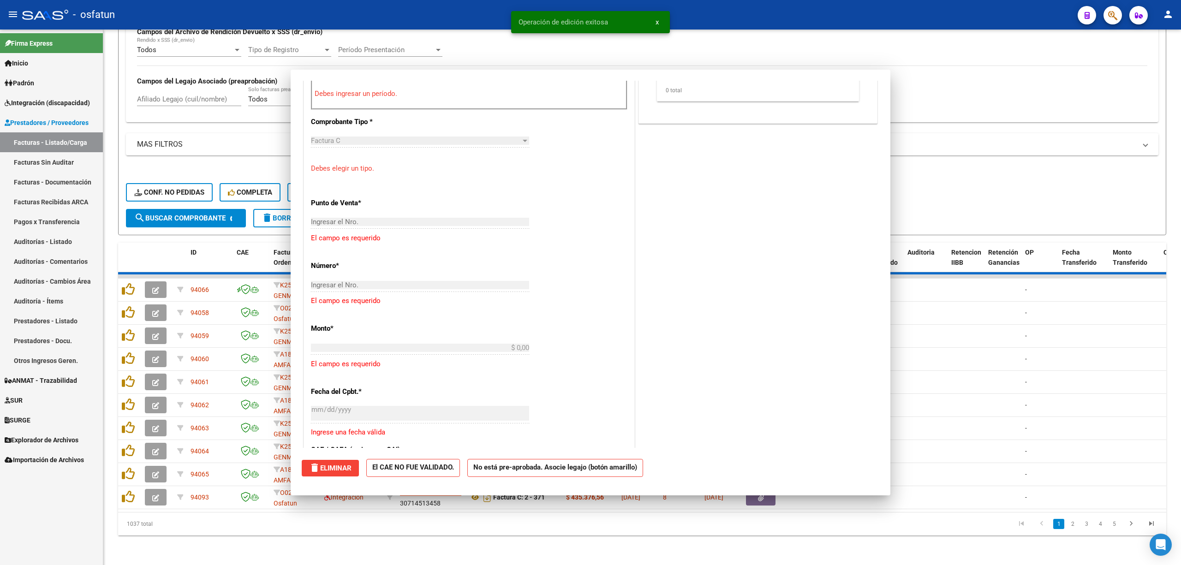
scroll to position [544, 0]
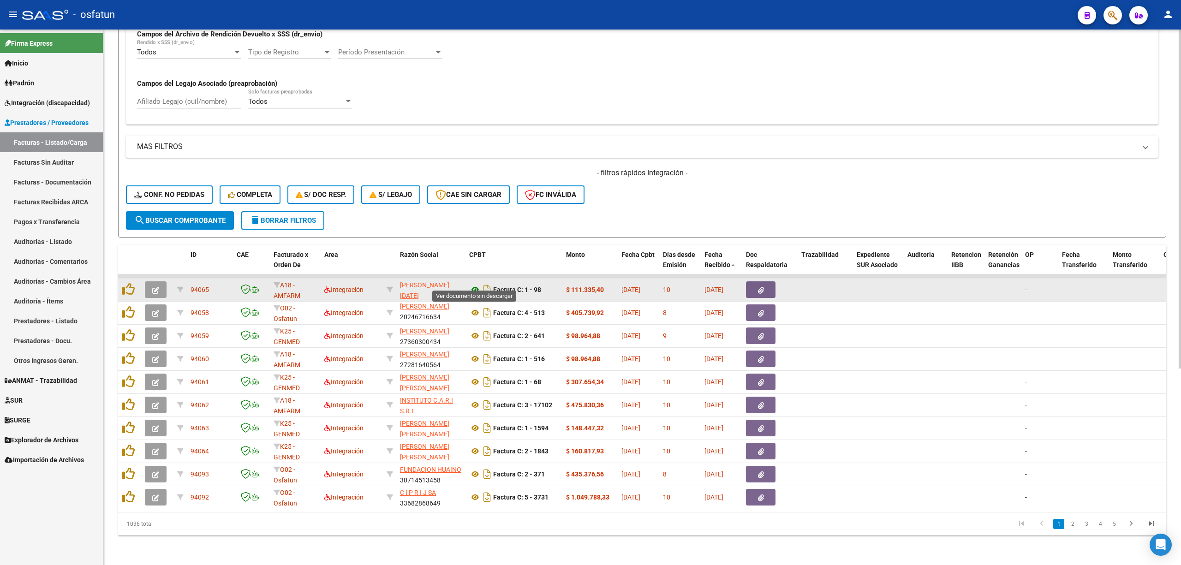
click at [470, 284] on icon at bounding box center [475, 289] width 12 height 11
click at [162, 286] on button "button" at bounding box center [156, 289] width 22 height 17
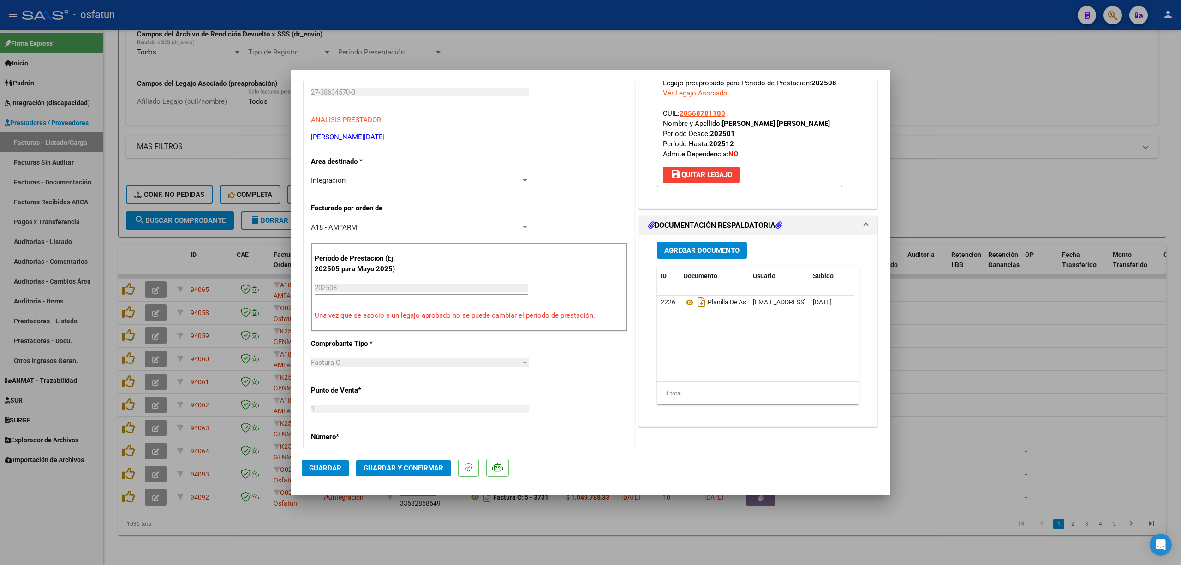
scroll to position [246, 0]
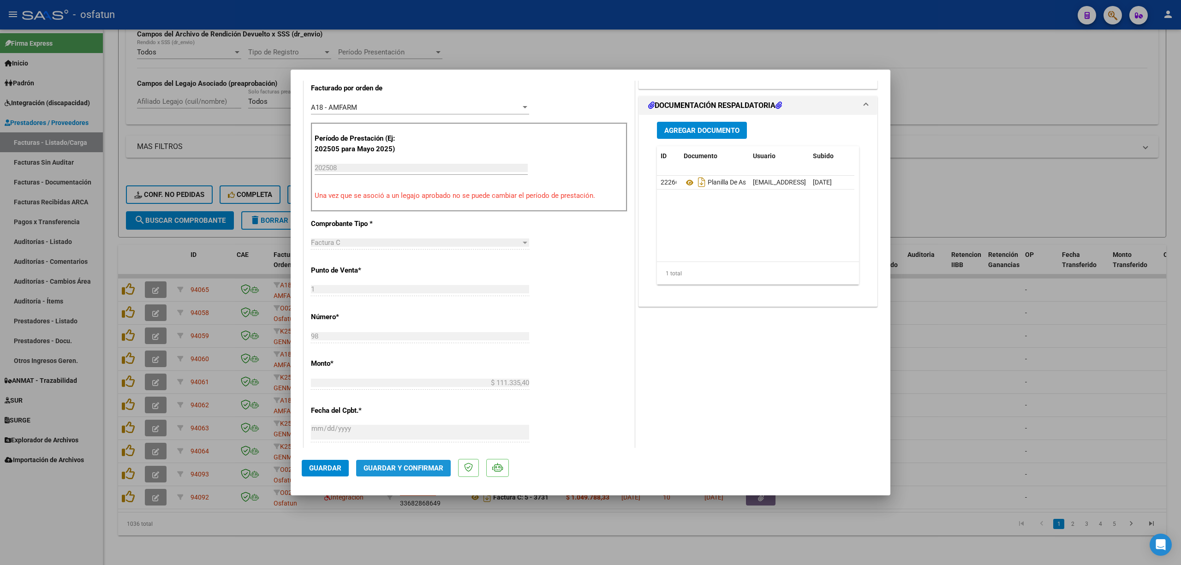
click at [417, 464] on span "Guardar y Confirmar" at bounding box center [403, 468] width 80 height 8
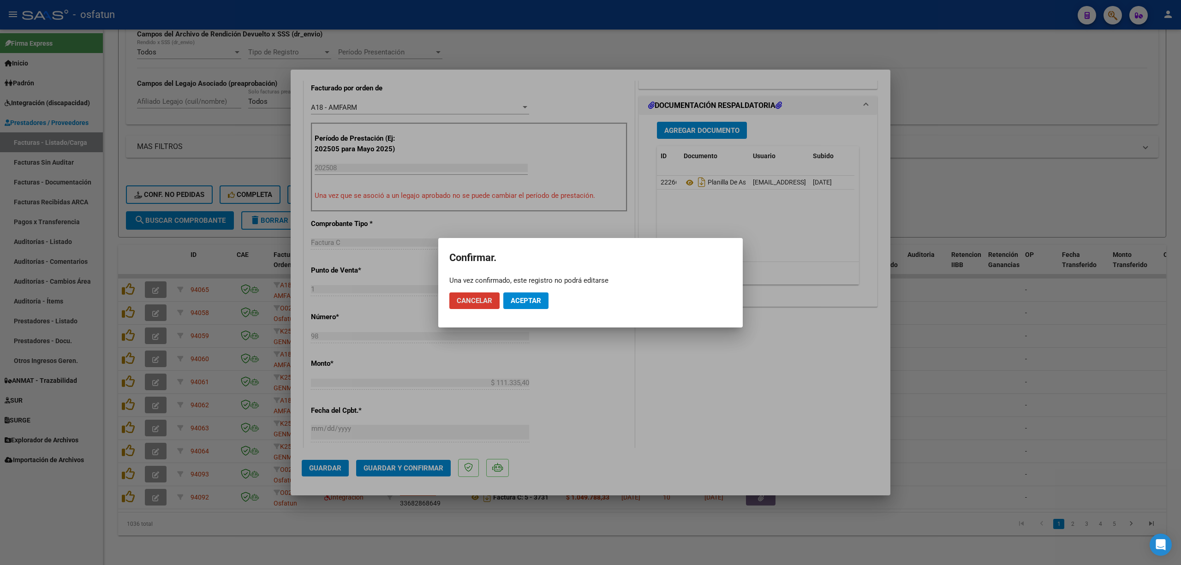
click at [519, 308] on button "Aceptar" at bounding box center [525, 300] width 45 height 17
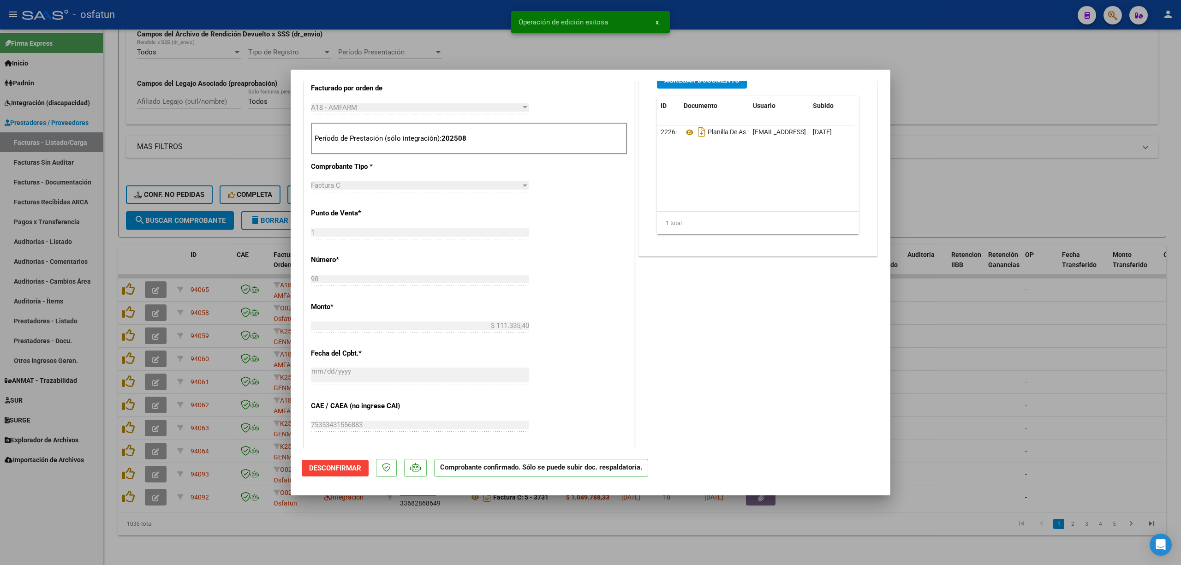
click at [406, 565] on div at bounding box center [590, 282] width 1181 height 565
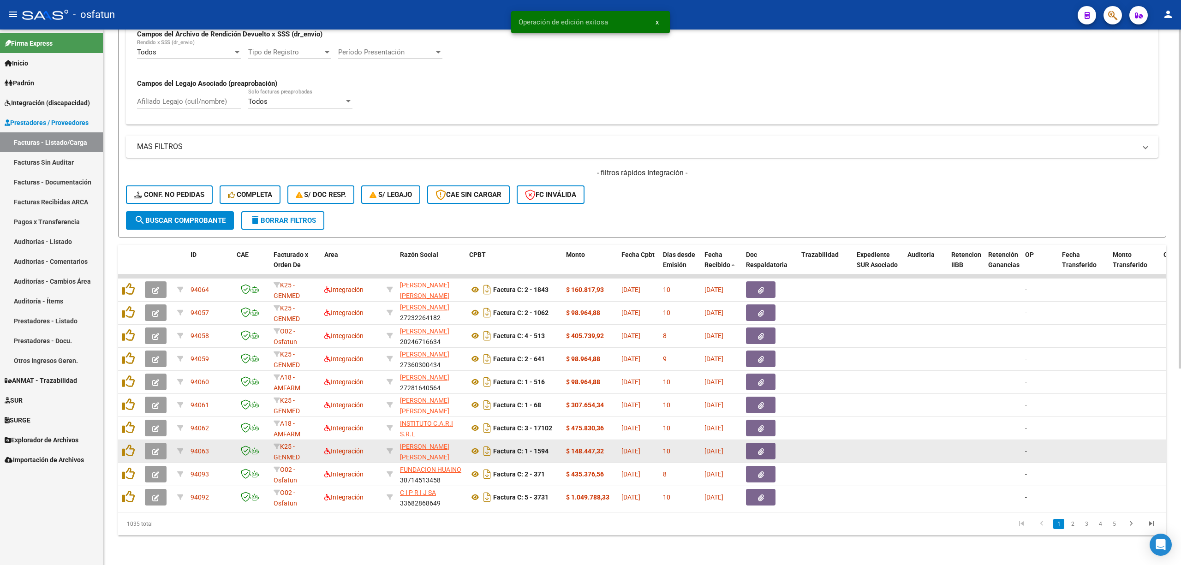
click at [933, 440] on datatable-body-cell at bounding box center [926, 451] width 44 height 23
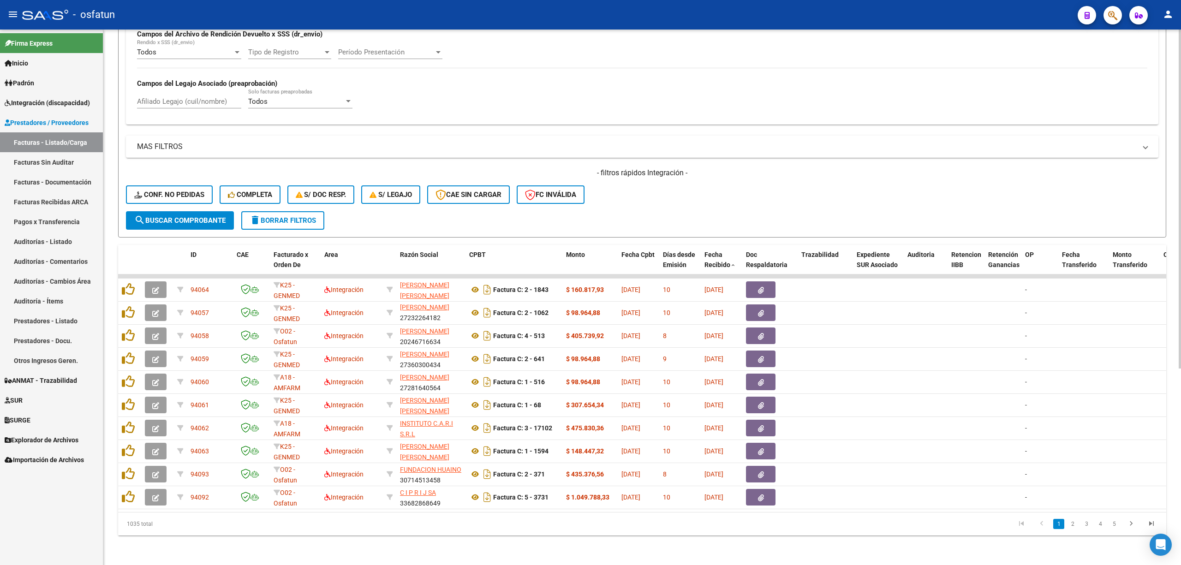
click at [536, 110] on div "Todos Cargado en Para Enviar SSS 202508 Período De Prestación Campos del Archiv…" at bounding box center [642, 57] width 1032 height 134
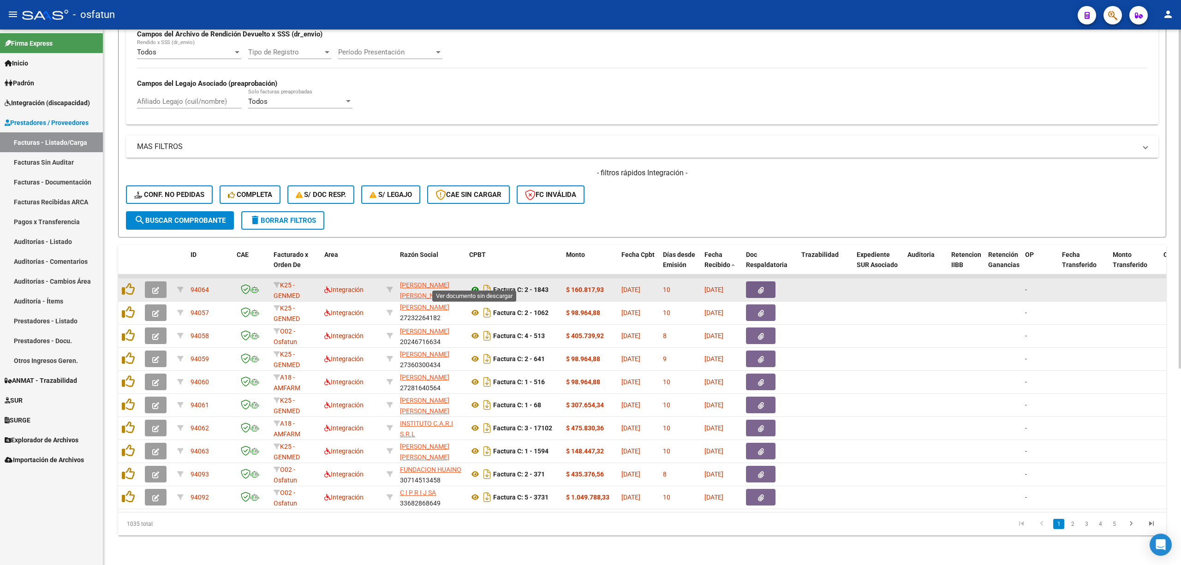
click at [470, 284] on icon at bounding box center [475, 289] width 12 height 11
click at [163, 283] on button "button" at bounding box center [156, 289] width 22 height 17
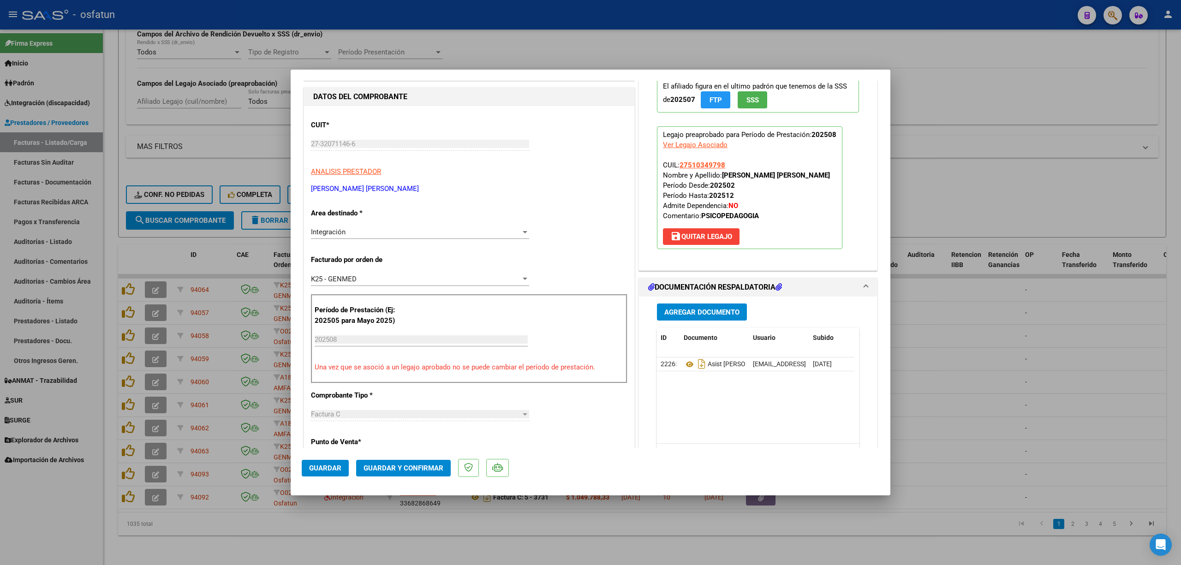
scroll to position [123, 0]
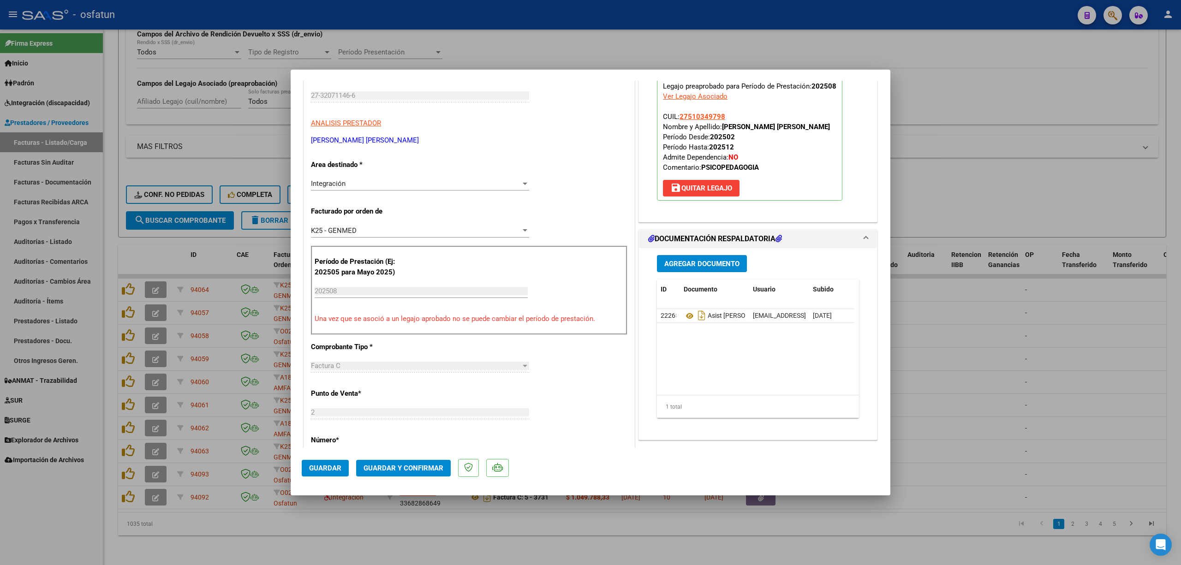
click at [398, 469] on span "Guardar y Confirmar" at bounding box center [403, 468] width 80 height 8
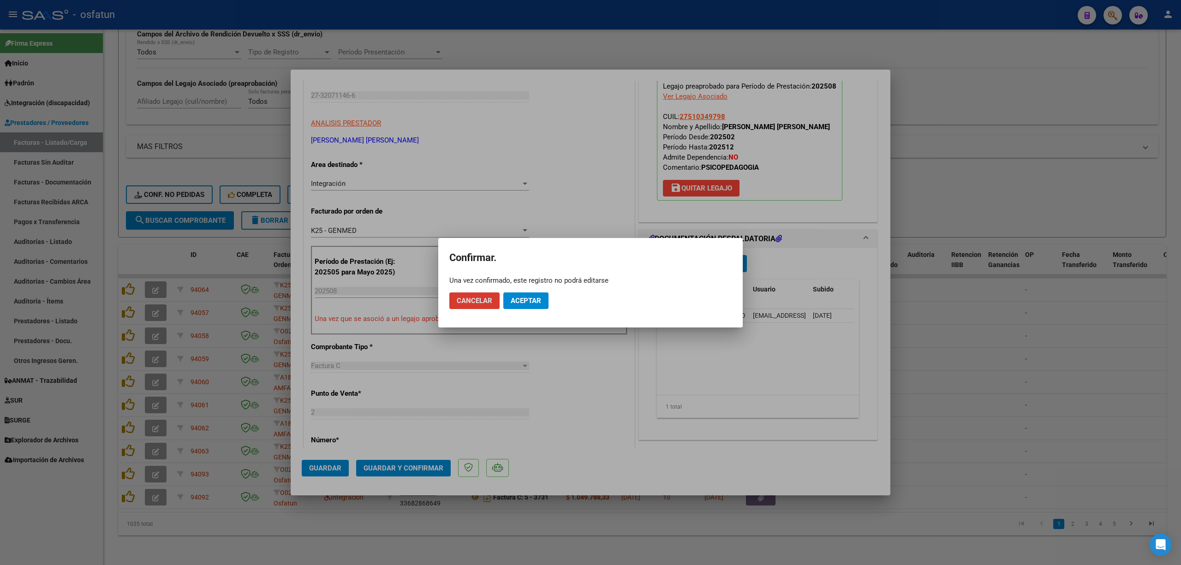
click at [531, 294] on button "Aceptar" at bounding box center [525, 300] width 45 height 17
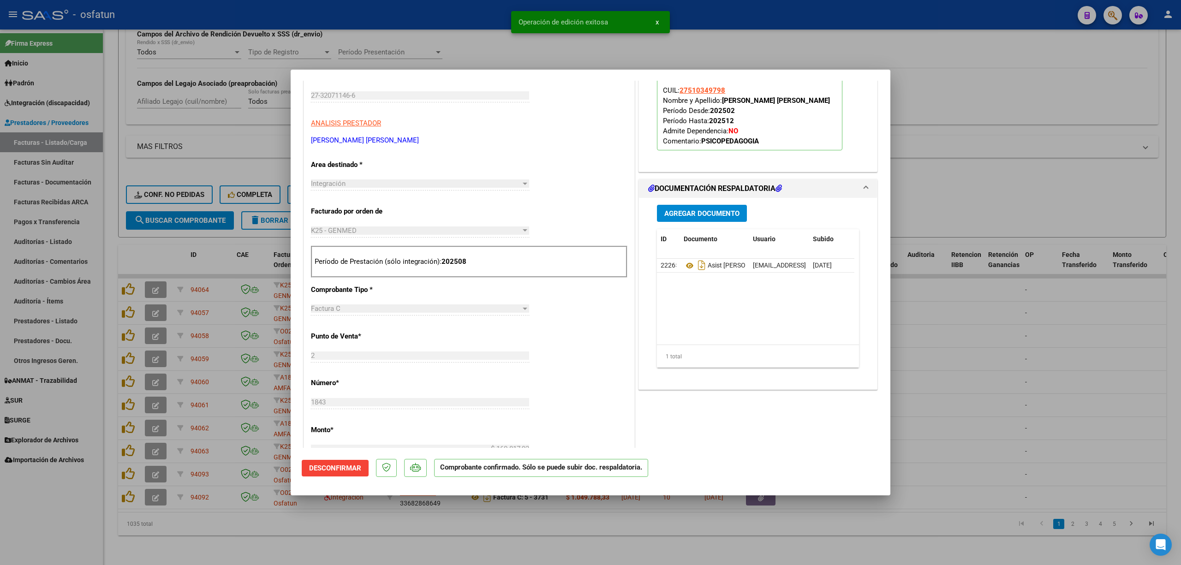
click at [1006, 355] on div at bounding box center [590, 282] width 1181 height 565
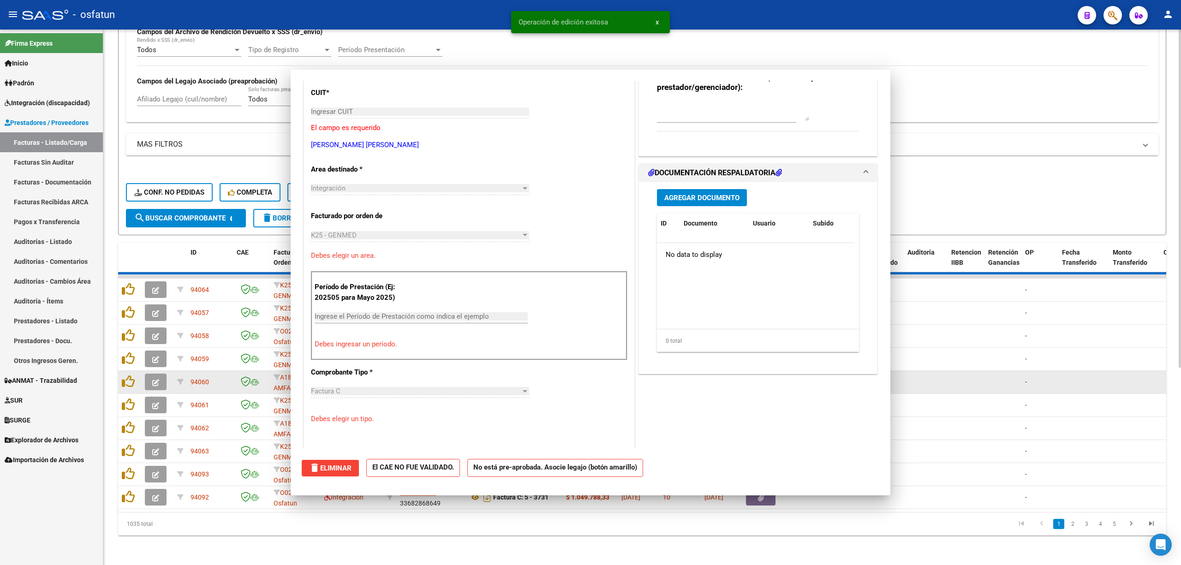
scroll to position [0, 0]
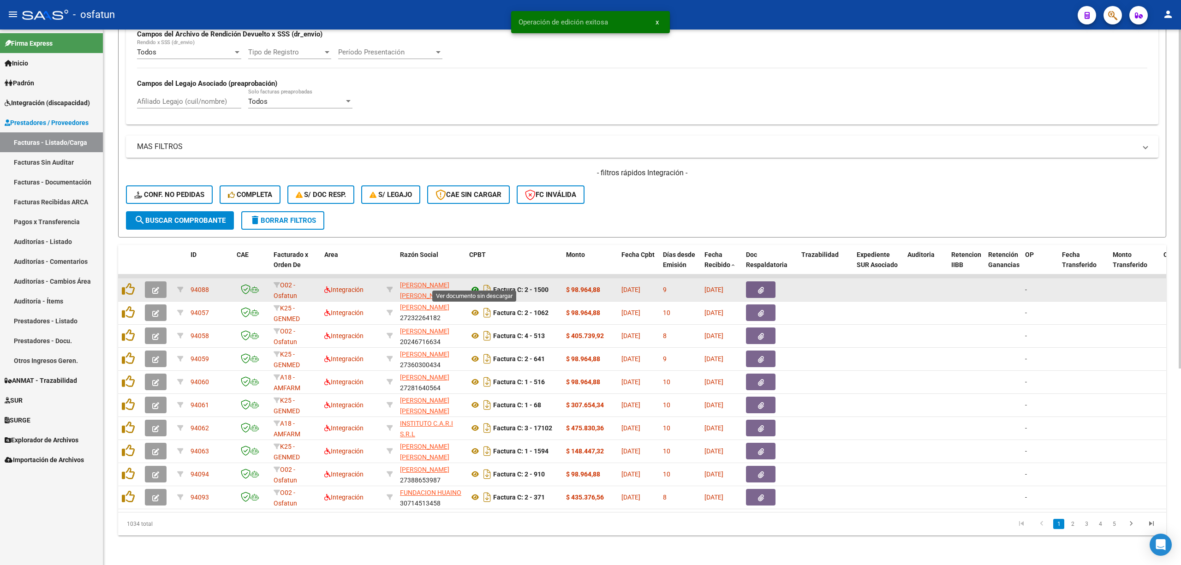
click at [475, 284] on icon at bounding box center [475, 289] width 12 height 11
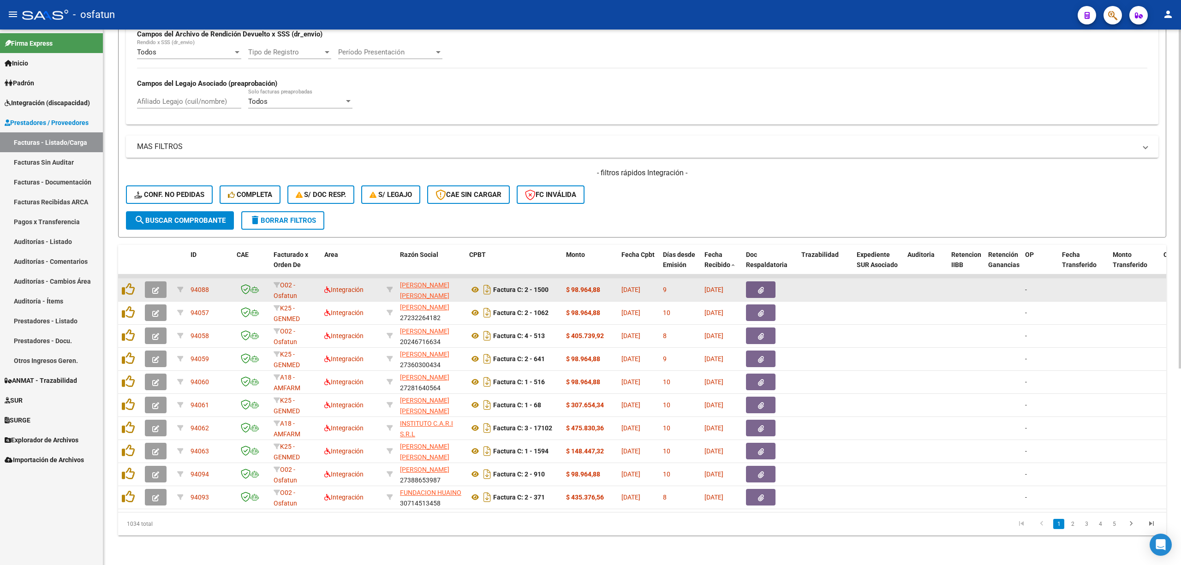
click at [159, 287] on icon "button" at bounding box center [155, 290] width 7 height 7
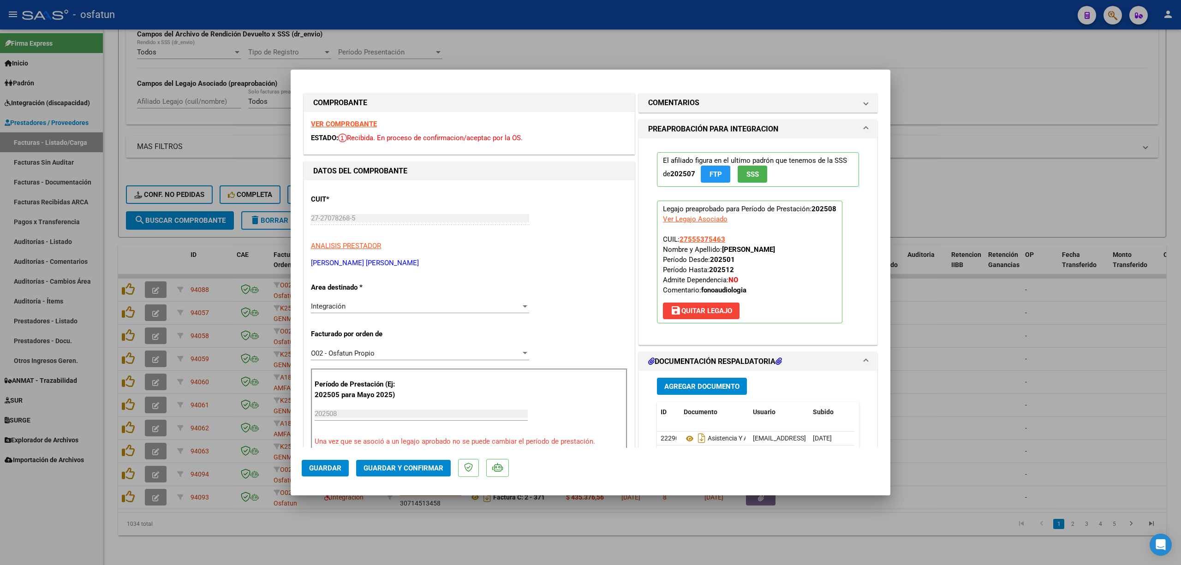
click at [257, 524] on div at bounding box center [590, 282] width 1181 height 565
type input "$ 0,00"
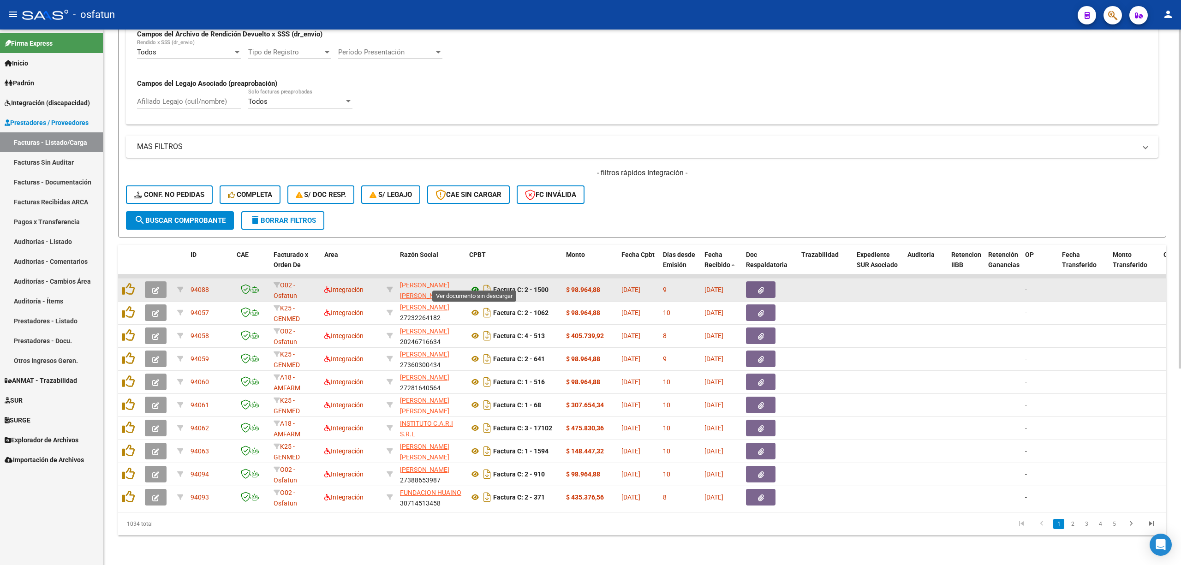
click at [475, 284] on icon at bounding box center [475, 289] width 12 height 11
click at [473, 284] on icon at bounding box center [475, 289] width 12 height 11
click at [160, 289] on datatable-body-cell at bounding box center [157, 290] width 32 height 23
click at [158, 288] on button "button" at bounding box center [156, 289] width 22 height 17
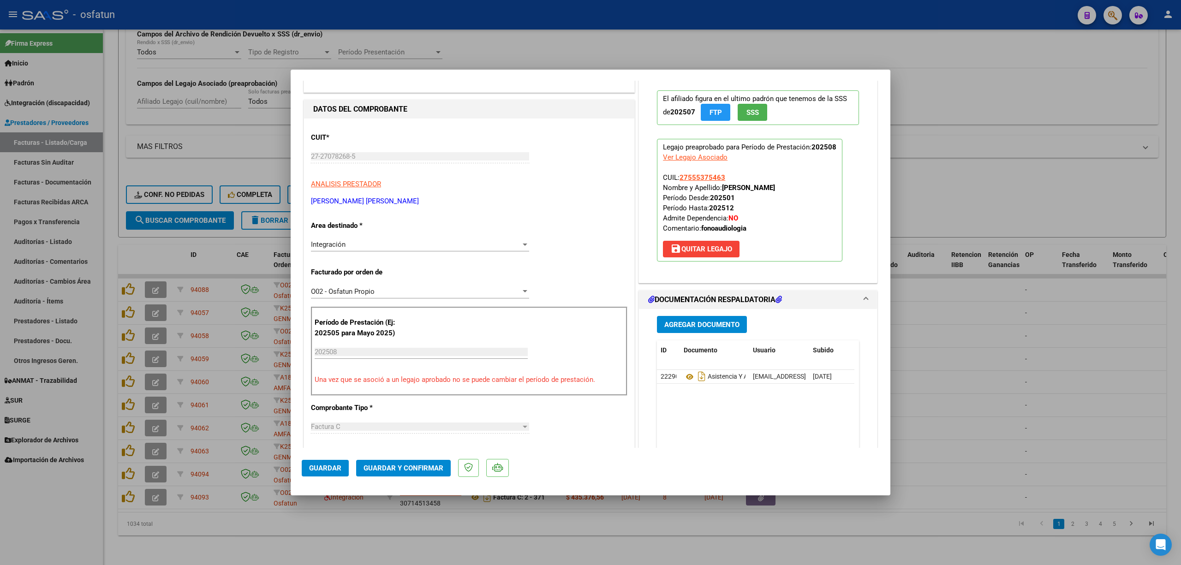
scroll to position [61, 0]
click at [407, 464] on span "Guardar y Confirmar" at bounding box center [403, 468] width 80 height 8
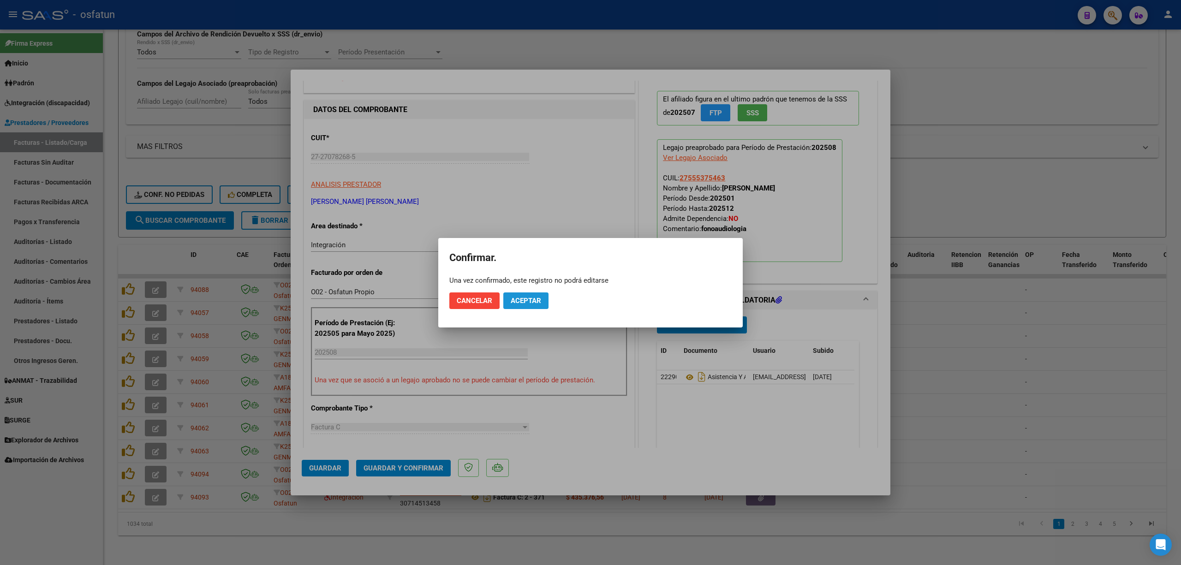
click at [536, 305] on button "Aceptar" at bounding box center [525, 300] width 45 height 17
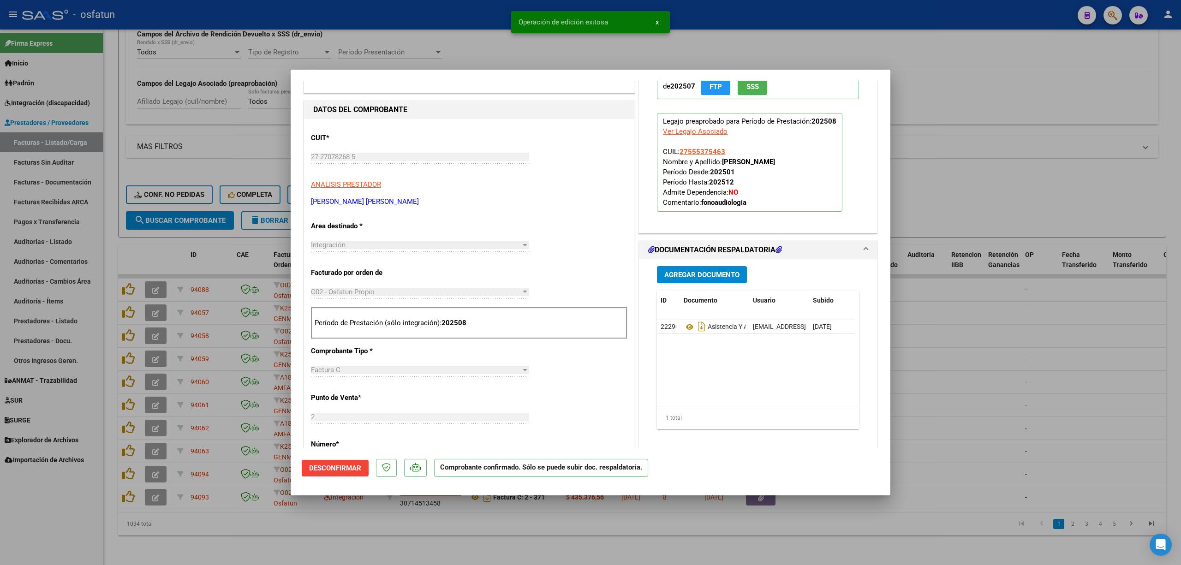
click at [1046, 354] on div at bounding box center [590, 282] width 1181 height 565
type input "$ 0,00"
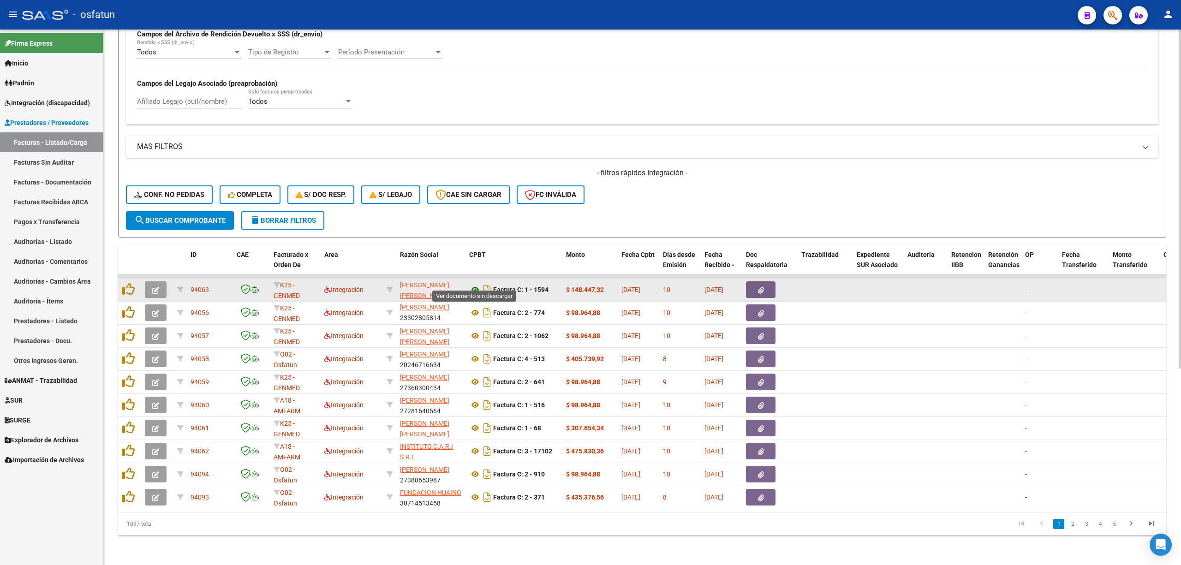
click at [475, 285] on icon at bounding box center [475, 289] width 12 height 11
click at [157, 287] on icon "button" at bounding box center [155, 290] width 7 height 7
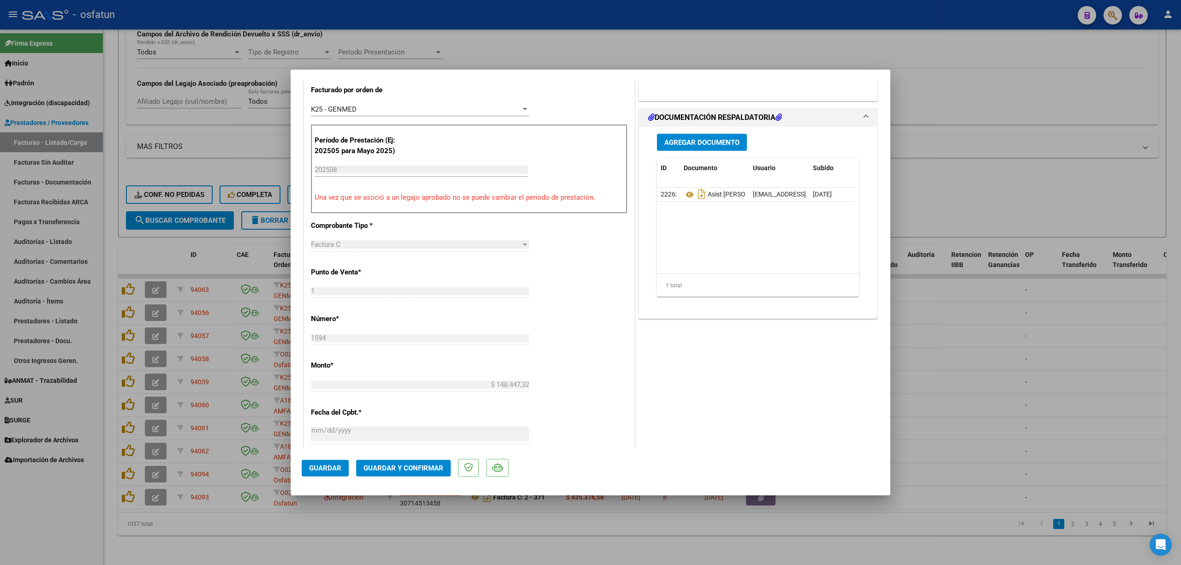
scroll to position [369, 0]
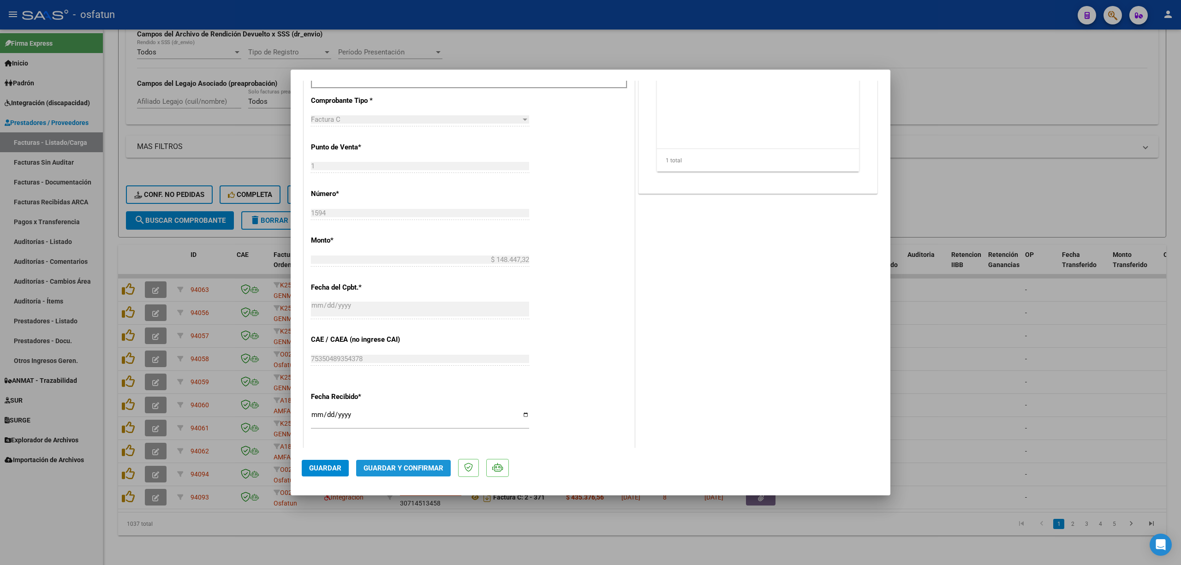
click at [411, 464] on span "Guardar y Confirmar" at bounding box center [403, 468] width 80 height 8
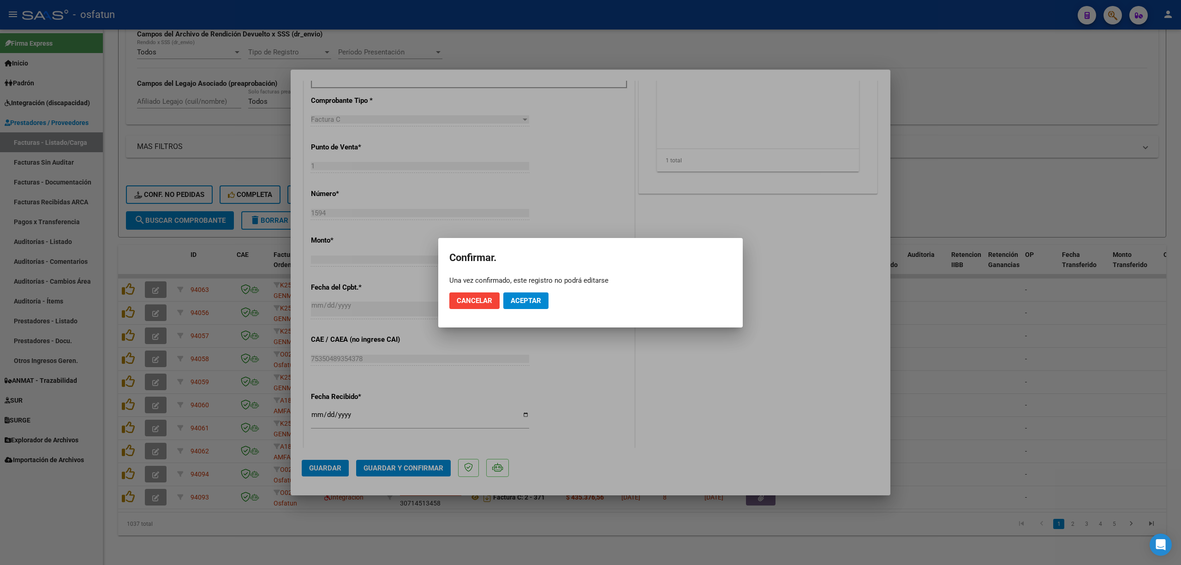
click at [519, 310] on mat-dialog-actions "Cancelar Aceptar" at bounding box center [590, 300] width 282 height 31
click at [537, 300] on span "Aceptar" at bounding box center [526, 301] width 30 height 8
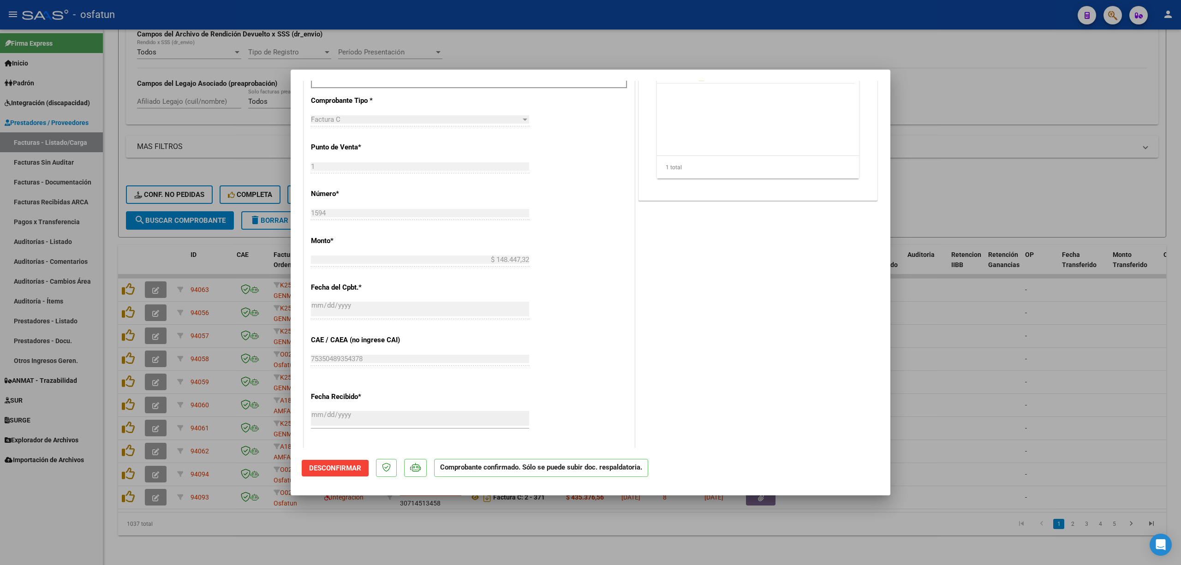
click at [461, 50] on div at bounding box center [590, 282] width 1181 height 565
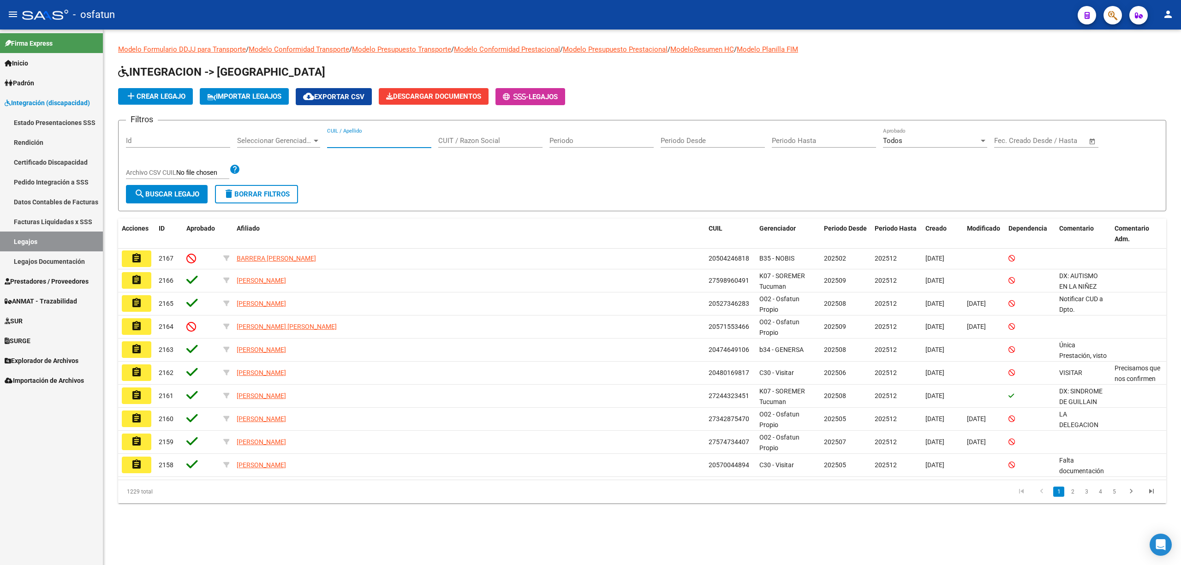
click at [338, 141] on input "CUIL / Apellido" at bounding box center [379, 141] width 104 height 8
paste input "[PERSON_NAME]"
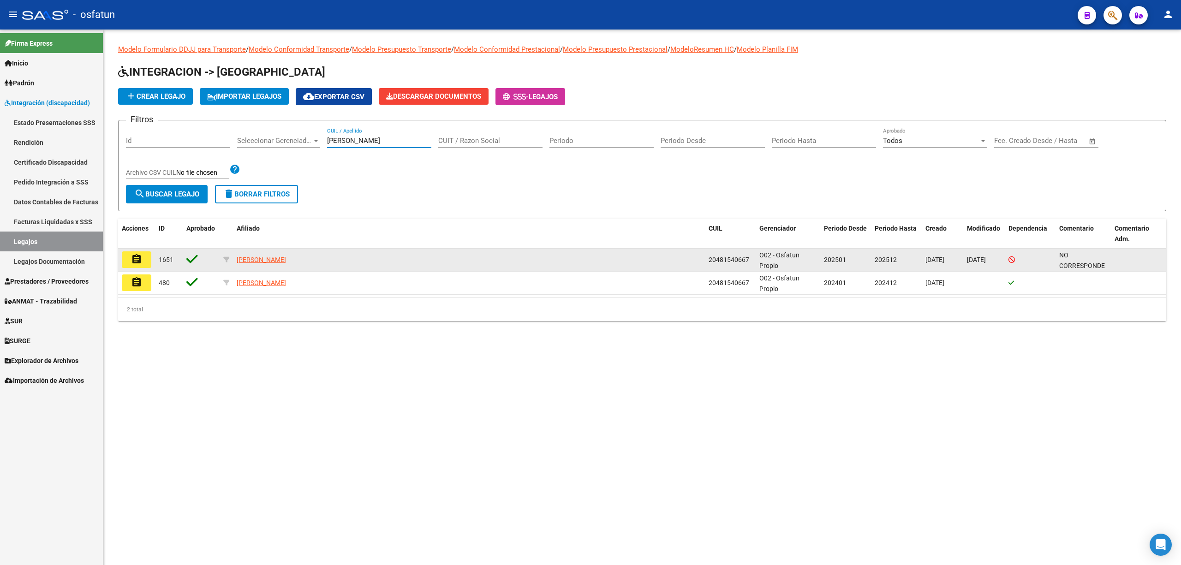
type input "[PERSON_NAME]"
click at [138, 261] on mat-icon "assignment" at bounding box center [136, 259] width 11 height 11
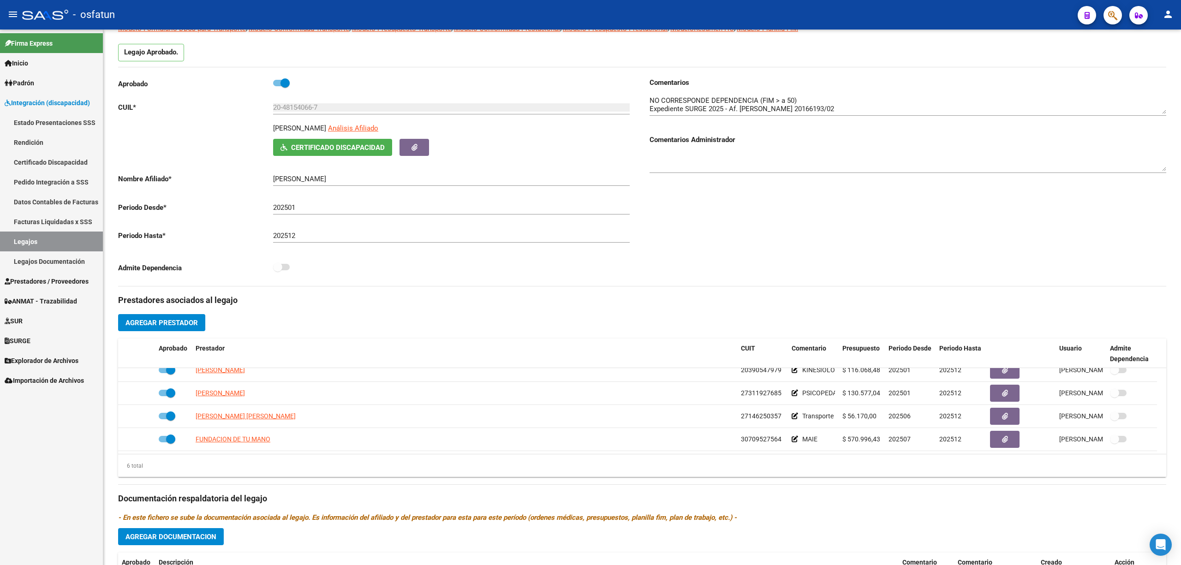
scroll to position [44, 0]
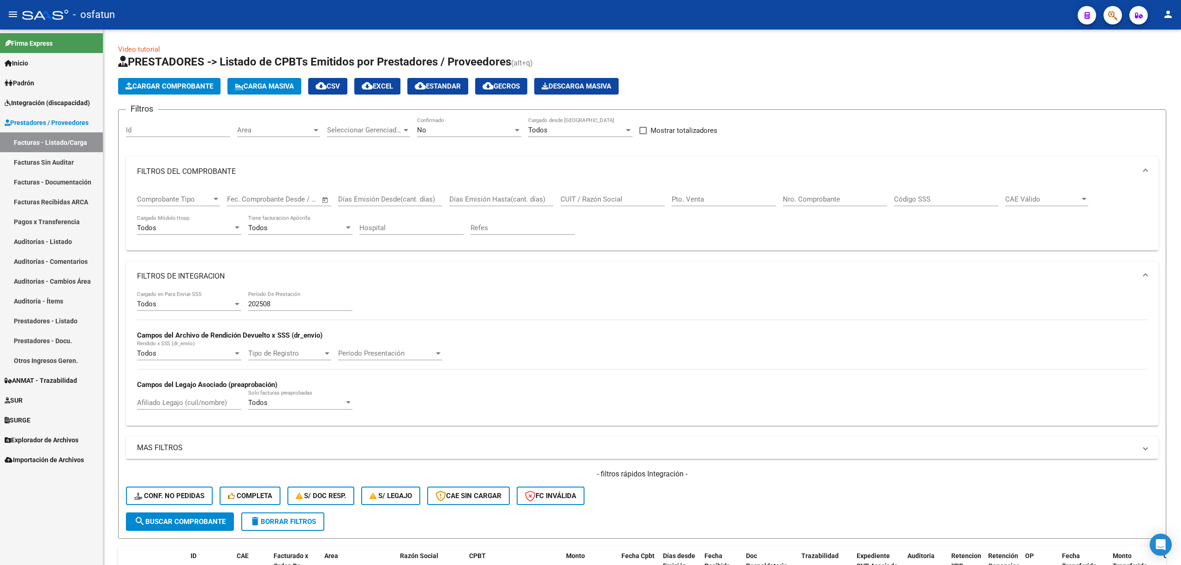
click at [182, 222] on form "Filtros Id Area Area Seleccionar Gerenciador Seleccionar Gerenciador No Confirm…" at bounding box center [642, 323] width 1048 height 429
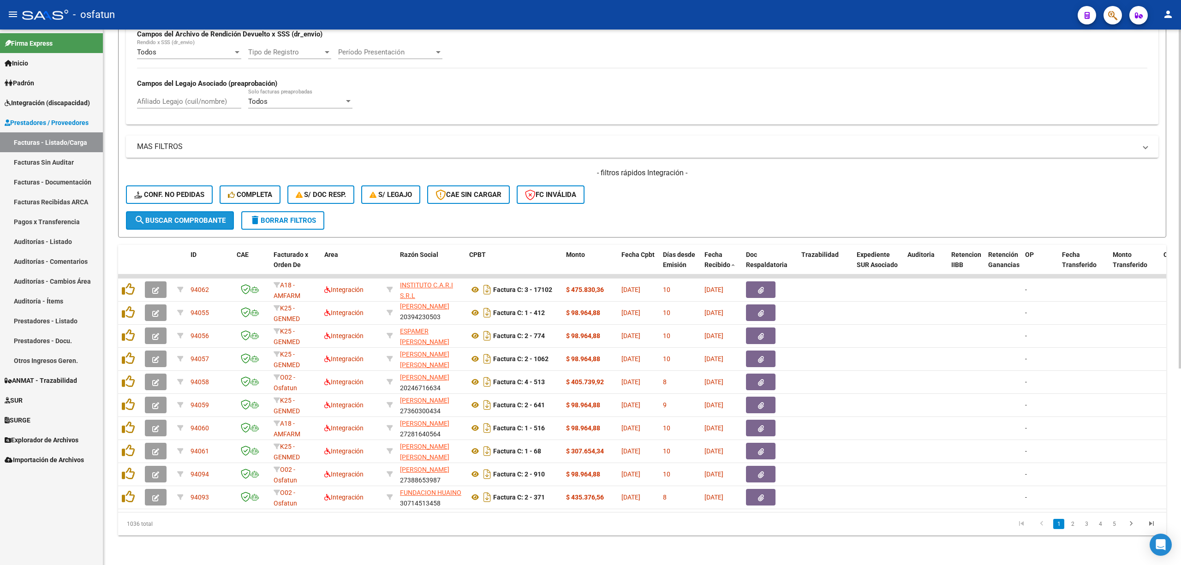
click at [187, 216] on span "search Buscar Comprobante" at bounding box center [179, 220] width 91 height 8
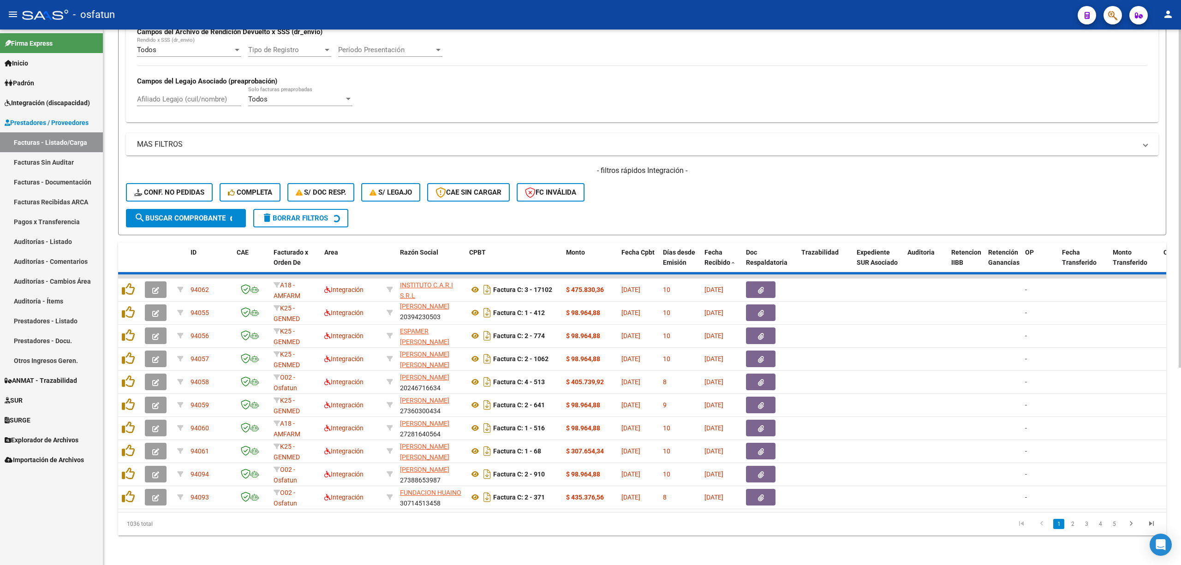
click at [187, 214] on span "search Buscar Comprobante" at bounding box center [179, 218] width 91 height 8
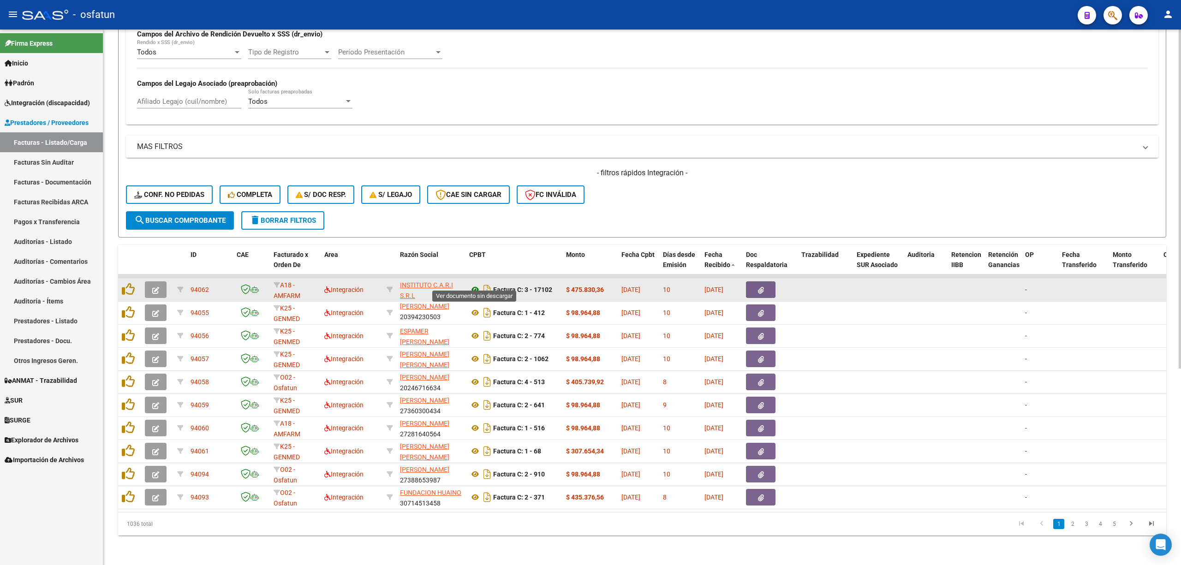
click at [479, 284] on icon at bounding box center [475, 289] width 12 height 11
click at [152, 287] on icon "button" at bounding box center [155, 290] width 7 height 7
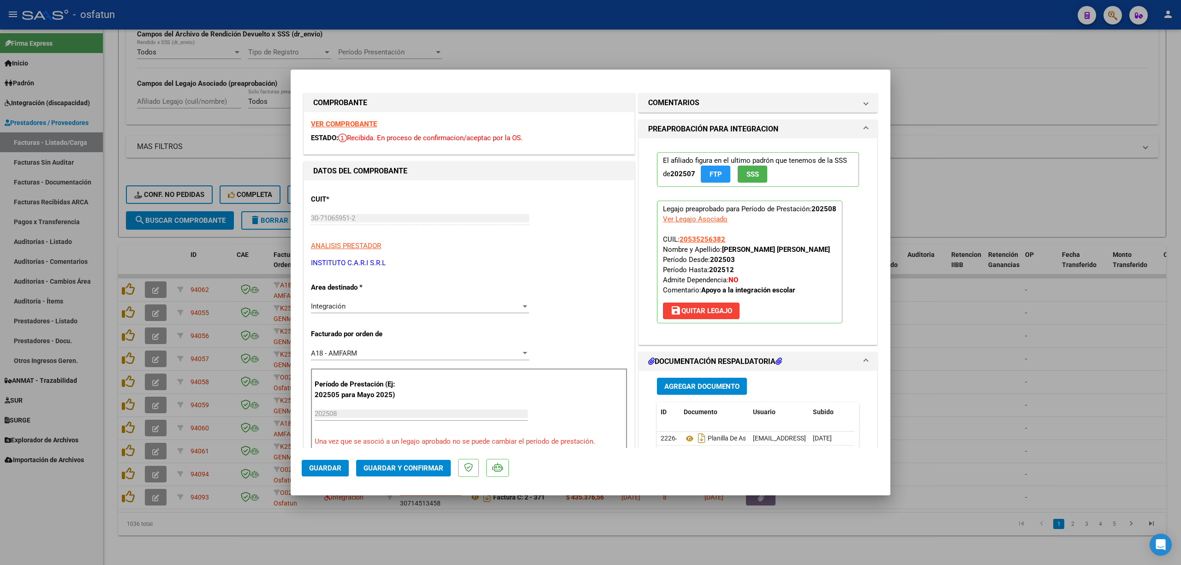
click at [582, 32] on div at bounding box center [590, 282] width 1181 height 565
type input "$ 0,00"
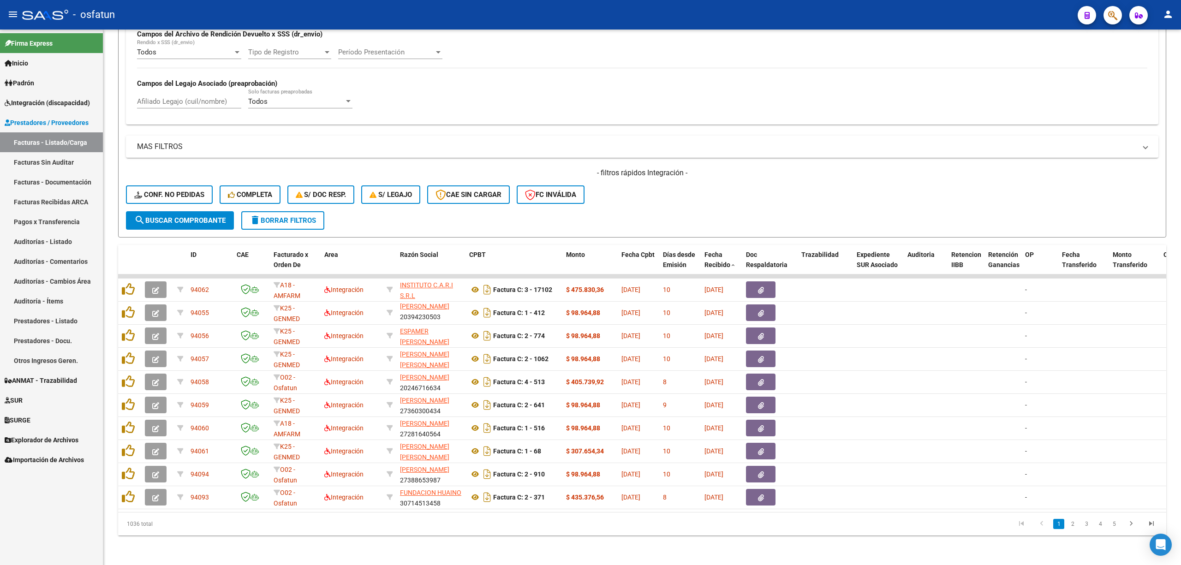
click at [36, 163] on link "Facturas Sin Auditar" at bounding box center [51, 162] width 103 height 20
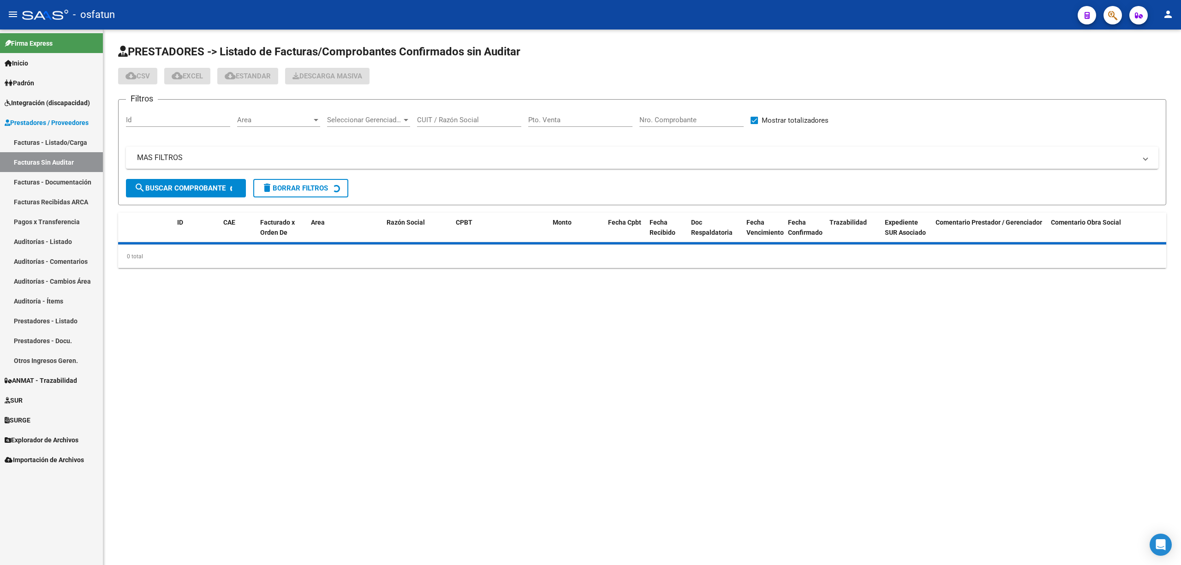
click at [41, 139] on link "Facturas - Listado/Carga" at bounding box center [51, 142] width 103 height 20
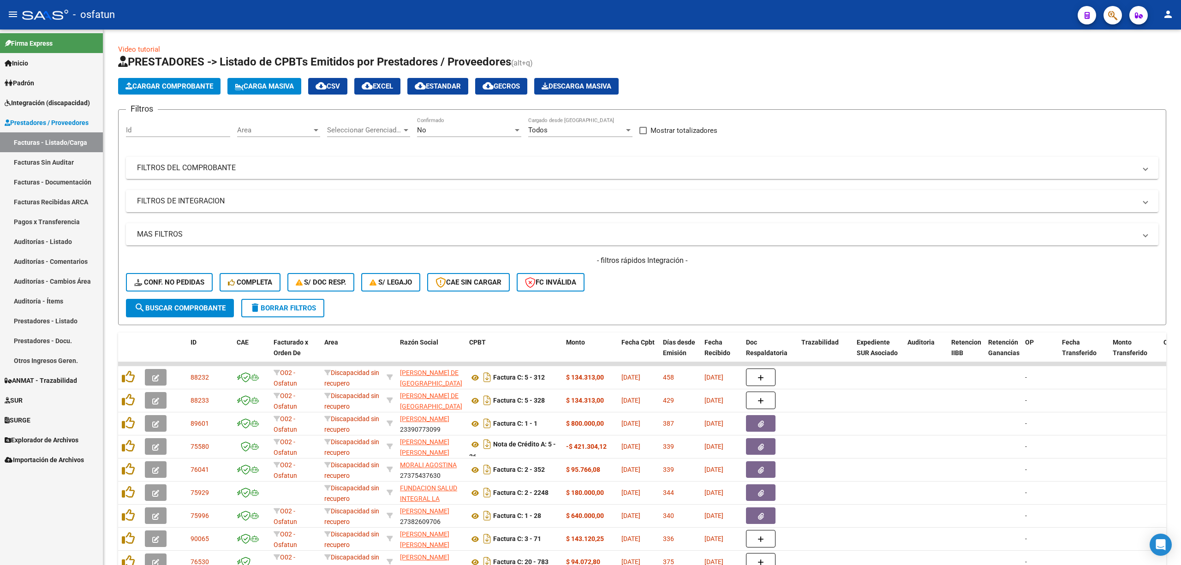
click at [47, 101] on span "Integración (discapacidad)" at bounding box center [47, 103] width 85 height 10
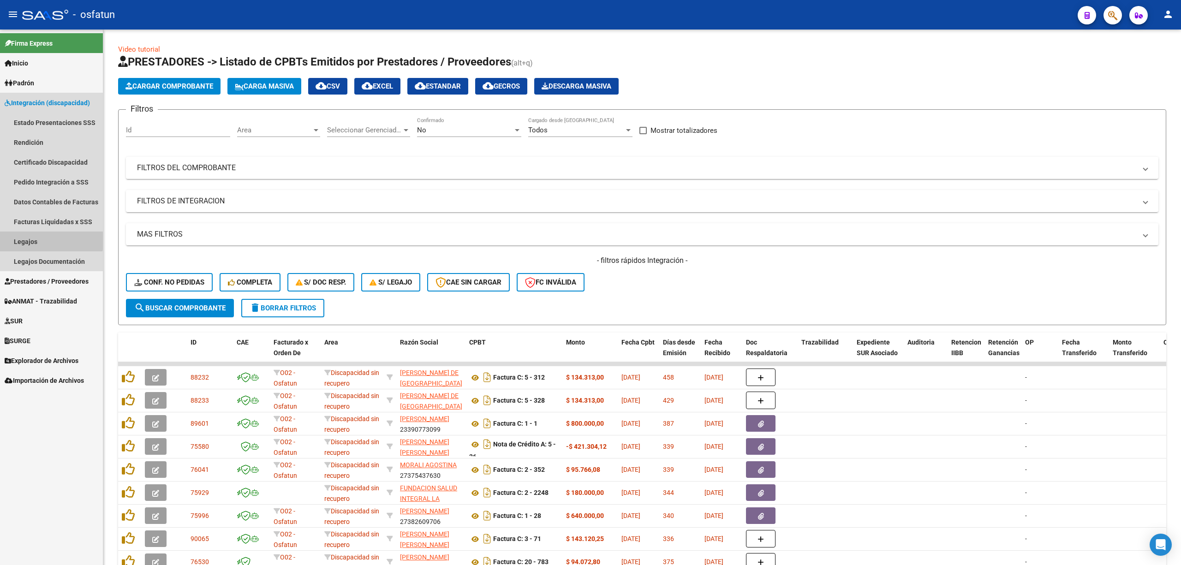
click at [40, 237] on link "Legajos" at bounding box center [51, 242] width 103 height 20
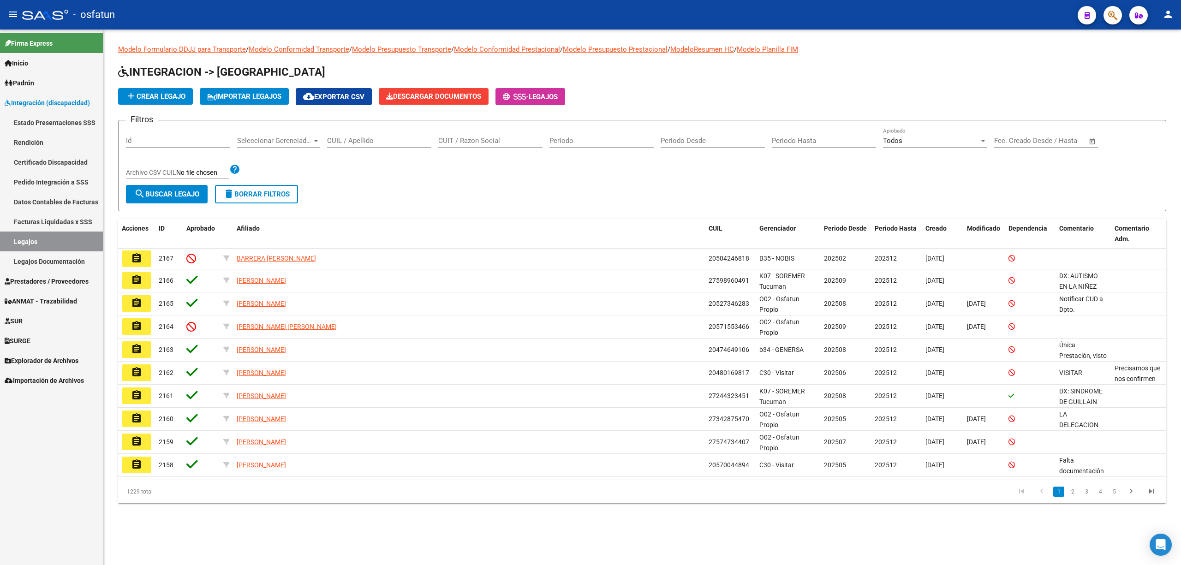
click at [364, 142] on input "CUIL / Apellido" at bounding box center [379, 141] width 104 height 8
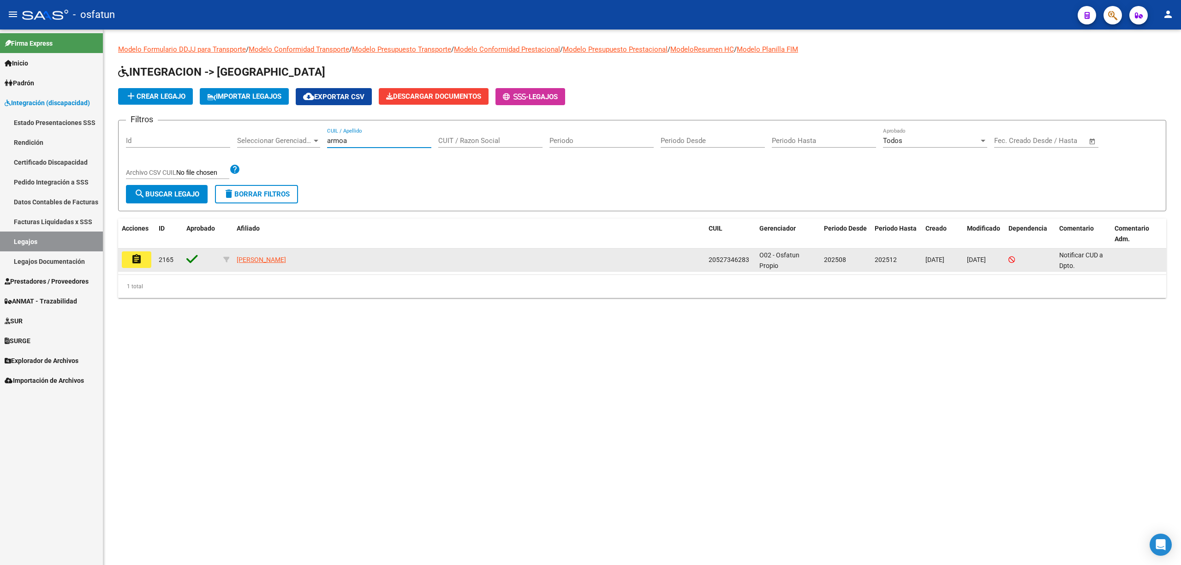
type input "armoa"
click at [139, 266] on button "assignment" at bounding box center [137, 259] width 30 height 17
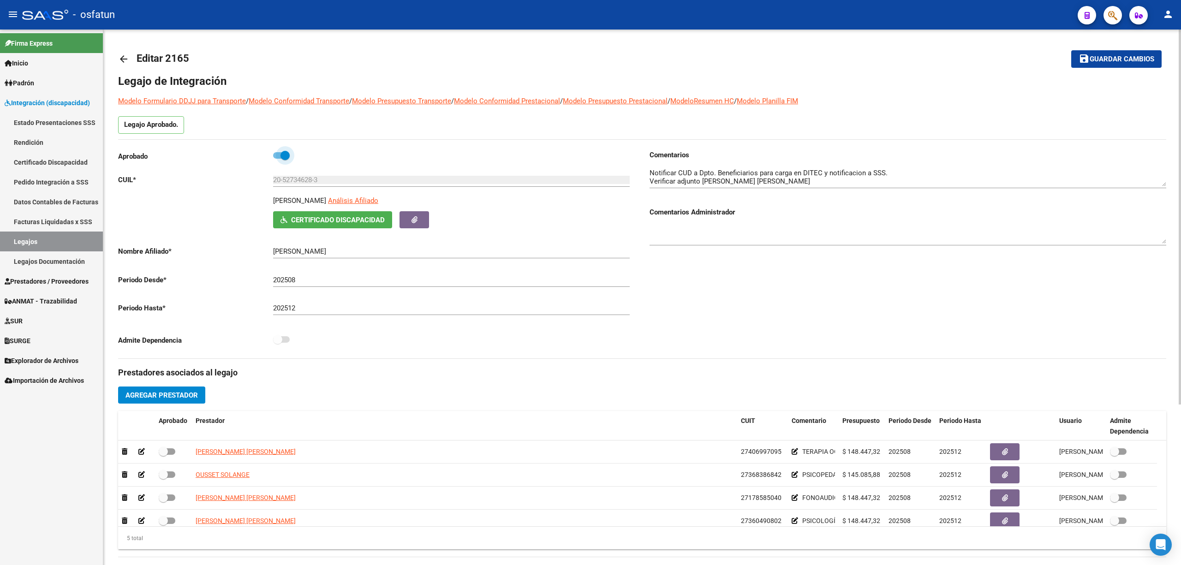
click at [277, 156] on span at bounding box center [281, 155] width 17 height 6
click at [277, 159] on input "checkbox" at bounding box center [277, 159] width 0 height 0
checkbox input "false"
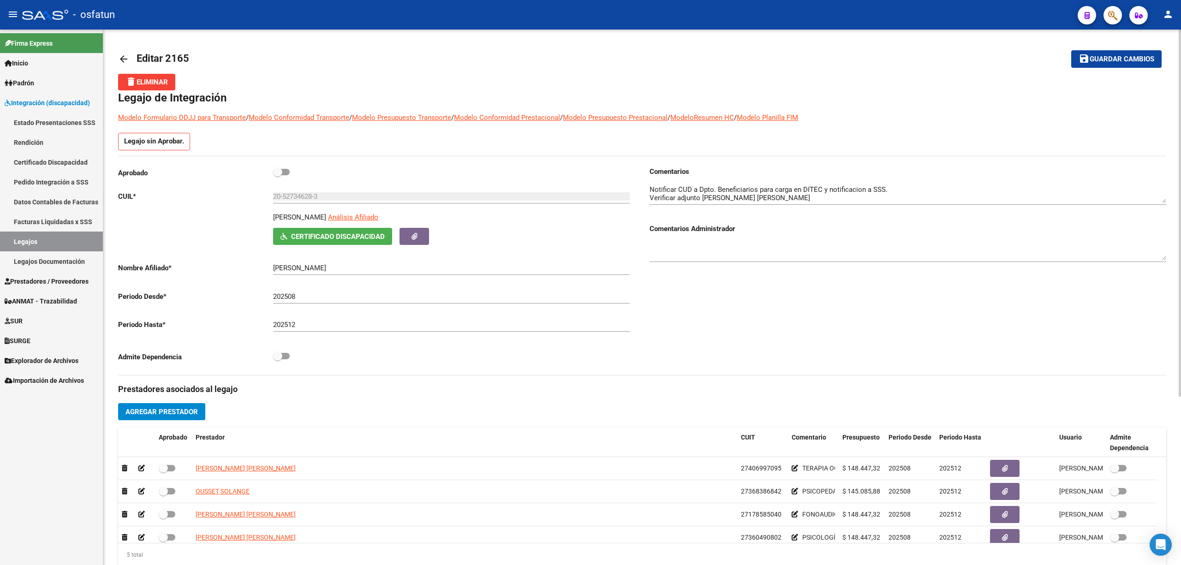
click at [1103, 47] on mat-toolbar-row "save Guardar cambios" at bounding box center [1054, 59] width 216 height 30
click at [1100, 55] on span "Guardar cambios" at bounding box center [1121, 59] width 65 height 8
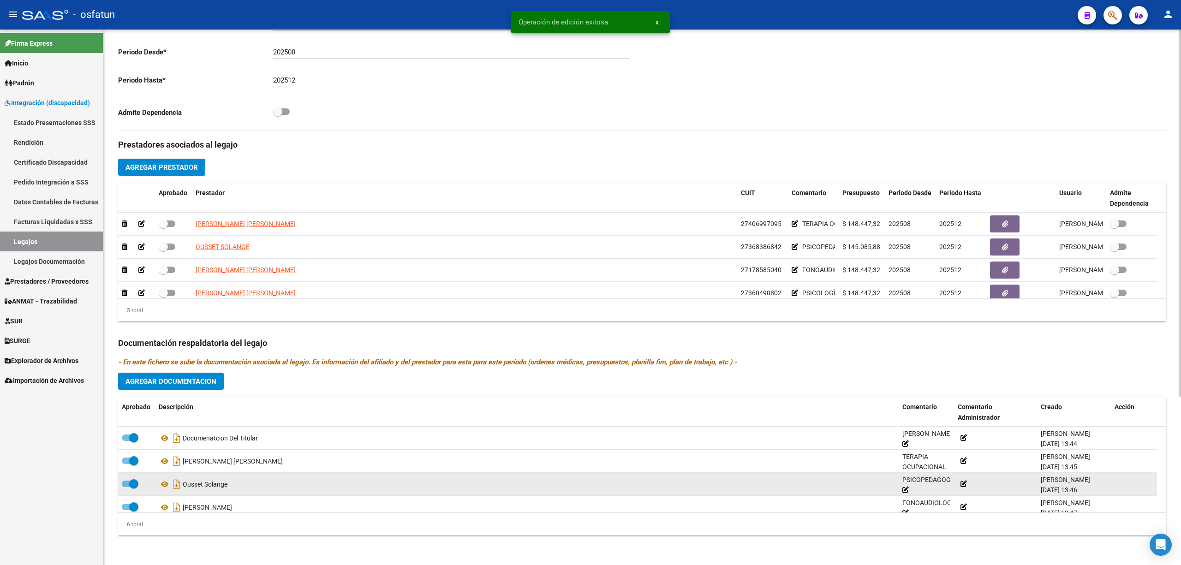
scroll to position [2, 0]
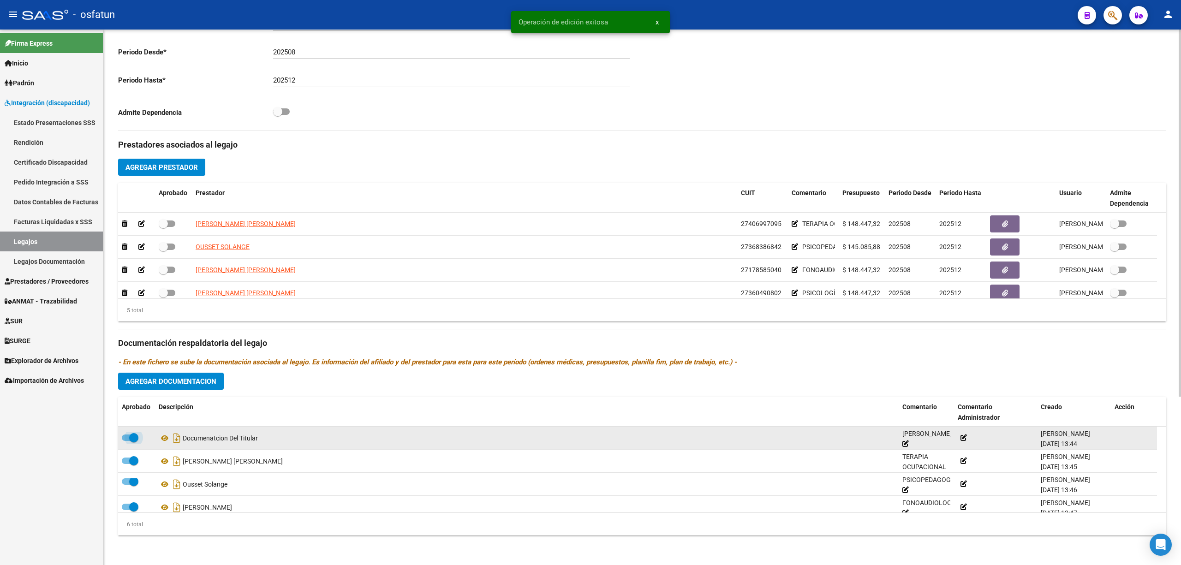
click at [125, 438] on span at bounding box center [130, 437] width 17 height 6
click at [126, 441] on input "checkbox" at bounding box center [126, 441] width 0 height 0
checkbox input "false"
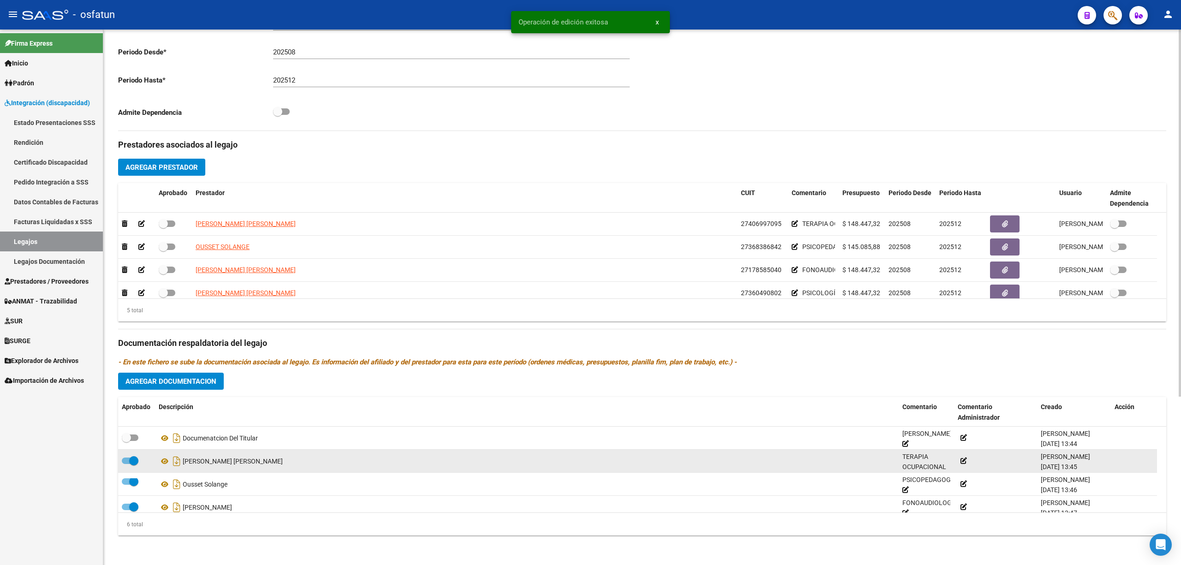
click at [123, 461] on span at bounding box center [130, 461] width 17 height 6
click at [126, 464] on input "checkbox" at bounding box center [126, 464] width 0 height 0
checkbox input "false"
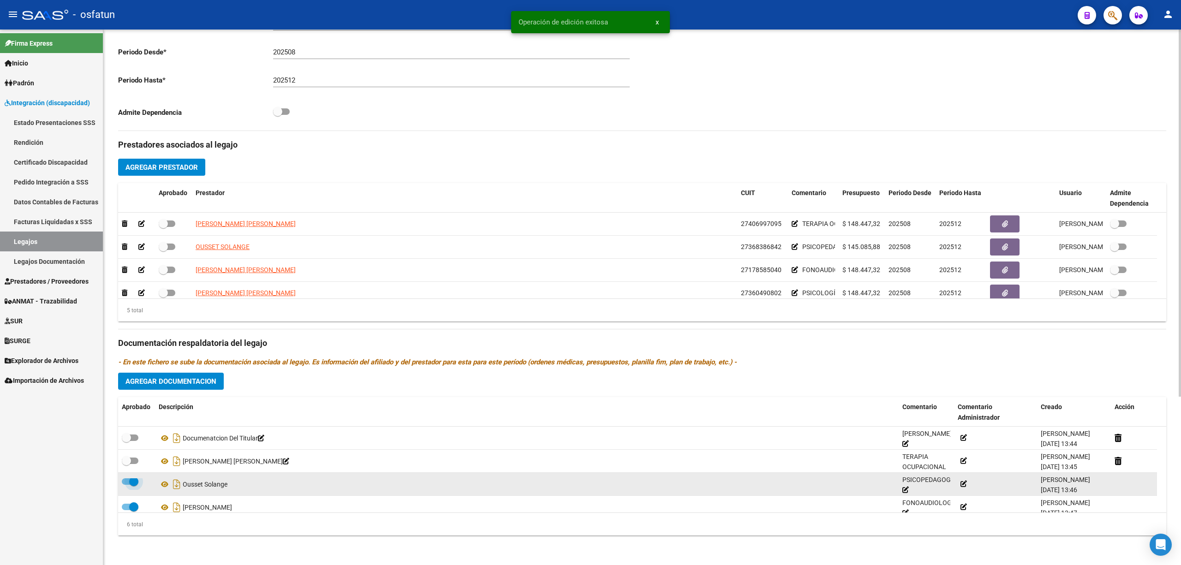
click at [125, 481] on span at bounding box center [130, 481] width 17 height 6
click at [126, 485] on input "checkbox" at bounding box center [126, 485] width 0 height 0
checkbox input "false"
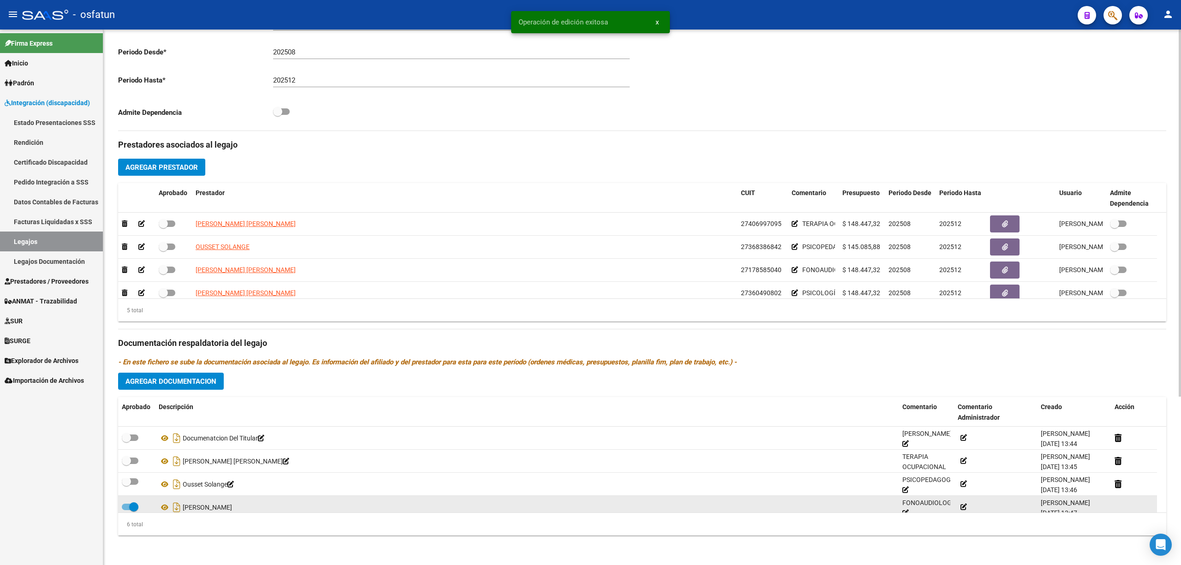
click at [122, 504] on span at bounding box center [130, 507] width 17 height 6
click at [126, 510] on input "checkbox" at bounding box center [126, 510] width 0 height 0
checkbox input "false"
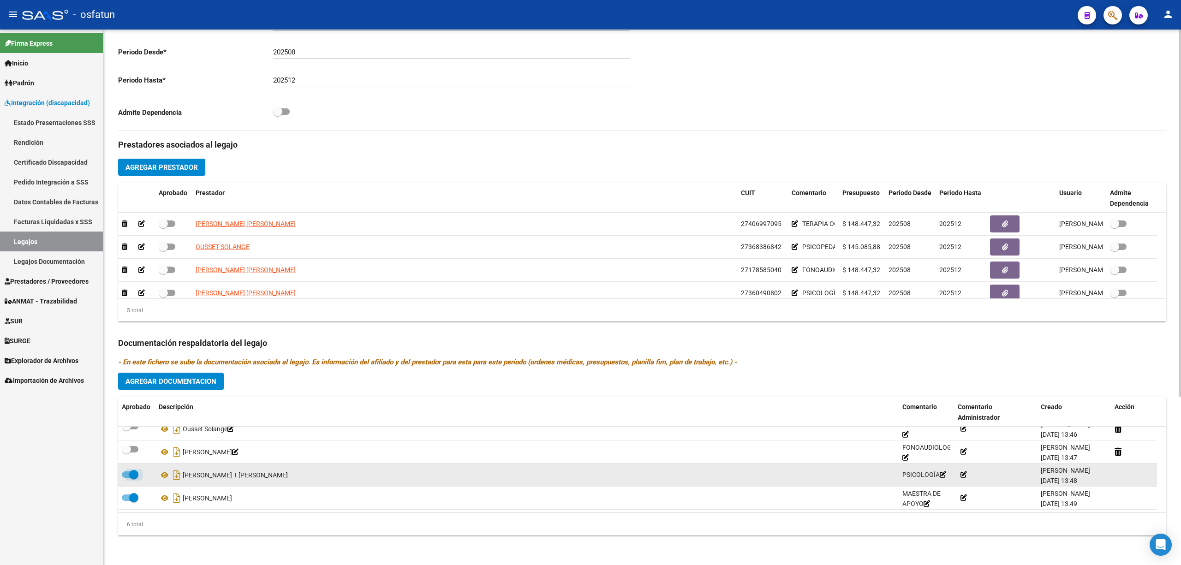
click at [125, 473] on span at bounding box center [130, 474] width 17 height 6
click at [126, 478] on input "checkbox" at bounding box center [126, 478] width 0 height 0
checkbox input "false"
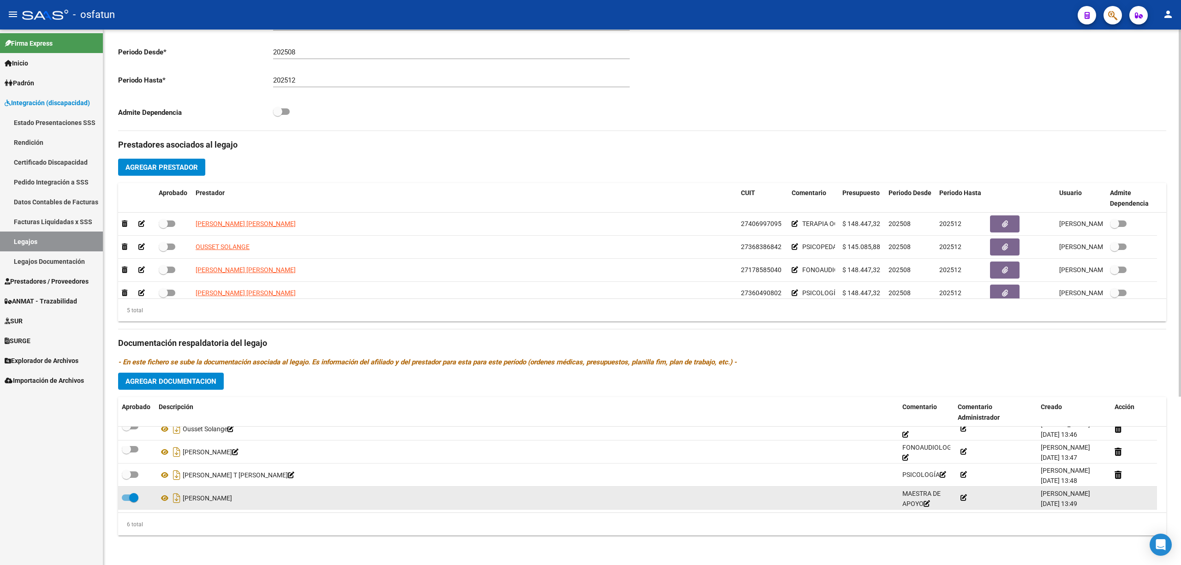
click at [121, 498] on datatable-body-cell at bounding box center [136, 498] width 37 height 23
click at [128, 498] on span at bounding box center [130, 497] width 17 height 6
click at [126, 501] on input "checkbox" at bounding box center [126, 501] width 0 height 0
checkbox input "false"
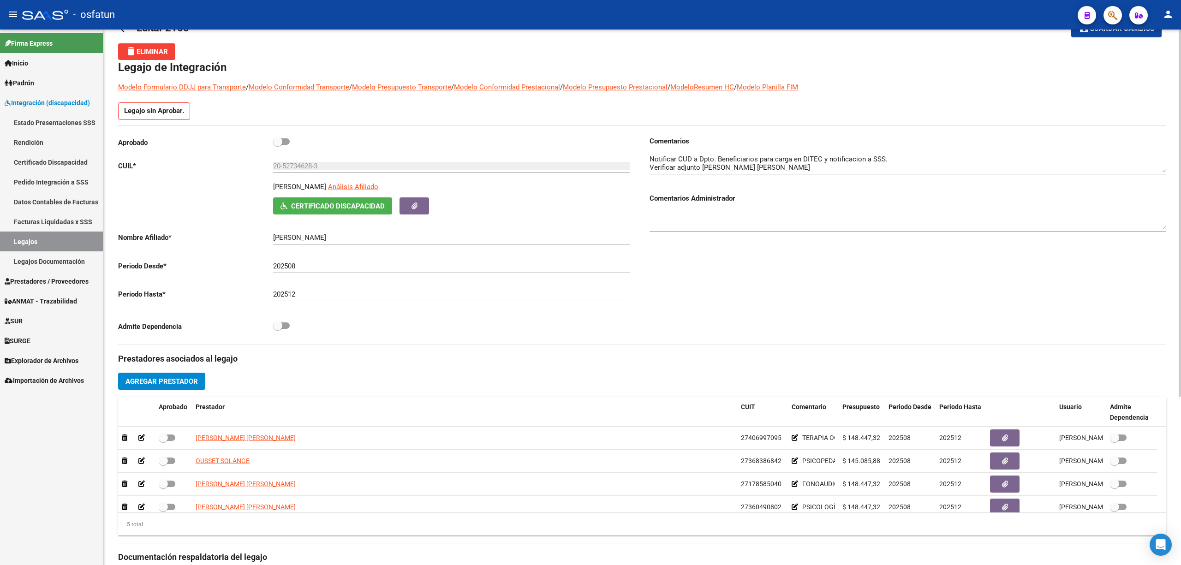
scroll to position [0, 0]
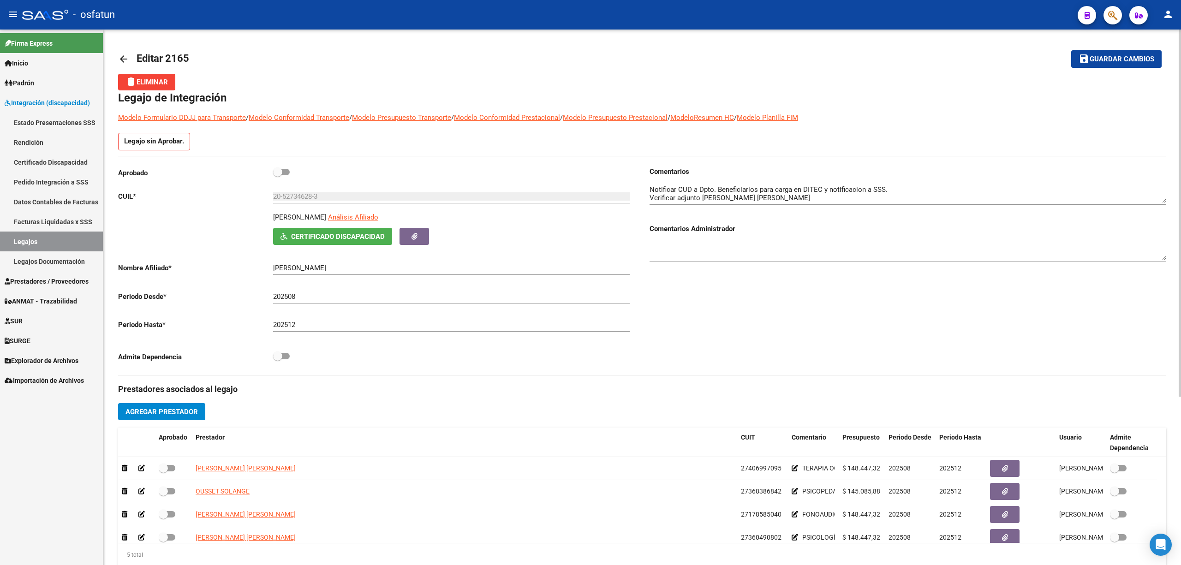
click at [1128, 61] on span "Guardar cambios" at bounding box center [1121, 59] width 65 height 8
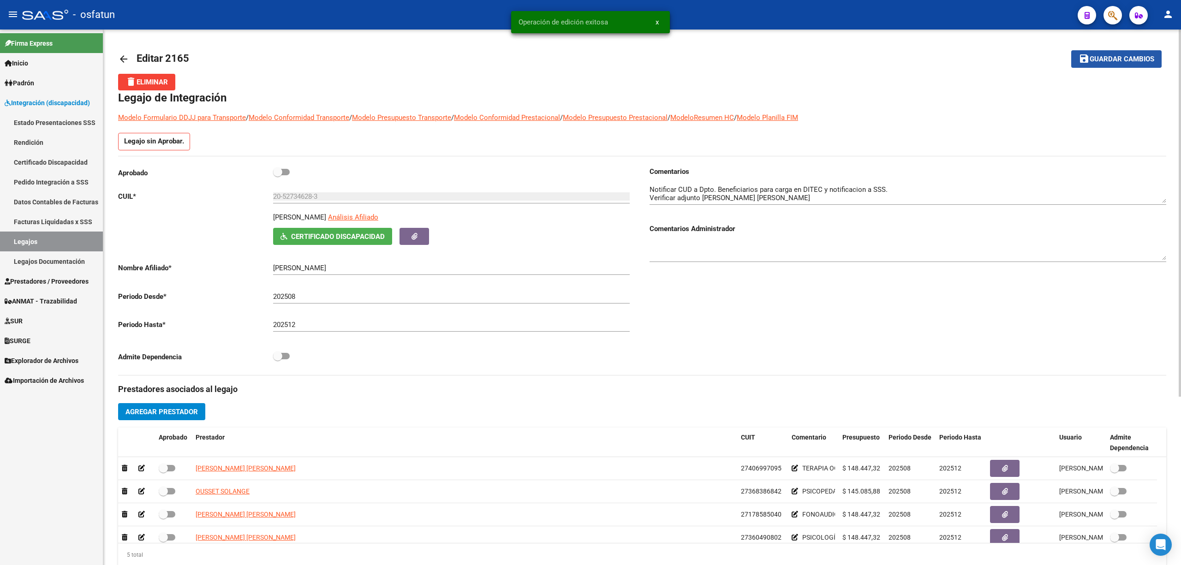
click at [1113, 58] on span "Guardar cambios" at bounding box center [1121, 59] width 65 height 8
click at [1113, 58] on span "Guardar cambios" at bounding box center [1109, 59] width 65 height 8
click at [1104, 57] on span "Guardar cambios" at bounding box center [1121, 59] width 65 height 8
click at [1102, 58] on span "Guardar cambios" at bounding box center [1109, 59] width 65 height 8
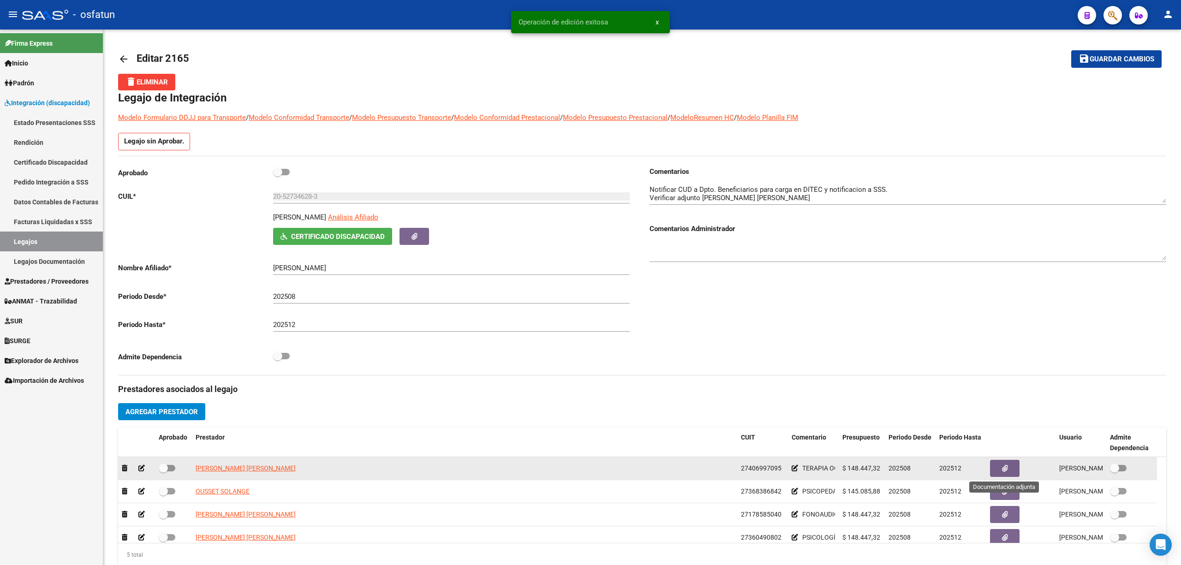
click at [1000, 471] on button "button" at bounding box center [1005, 468] width 30 height 17
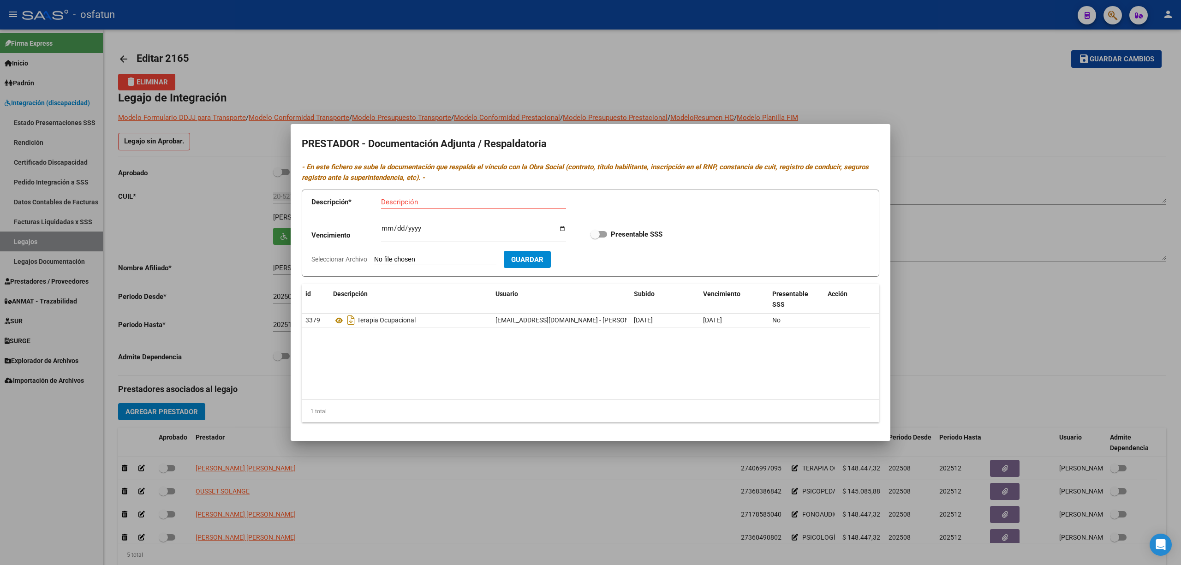
click at [500, 505] on div at bounding box center [590, 282] width 1181 height 565
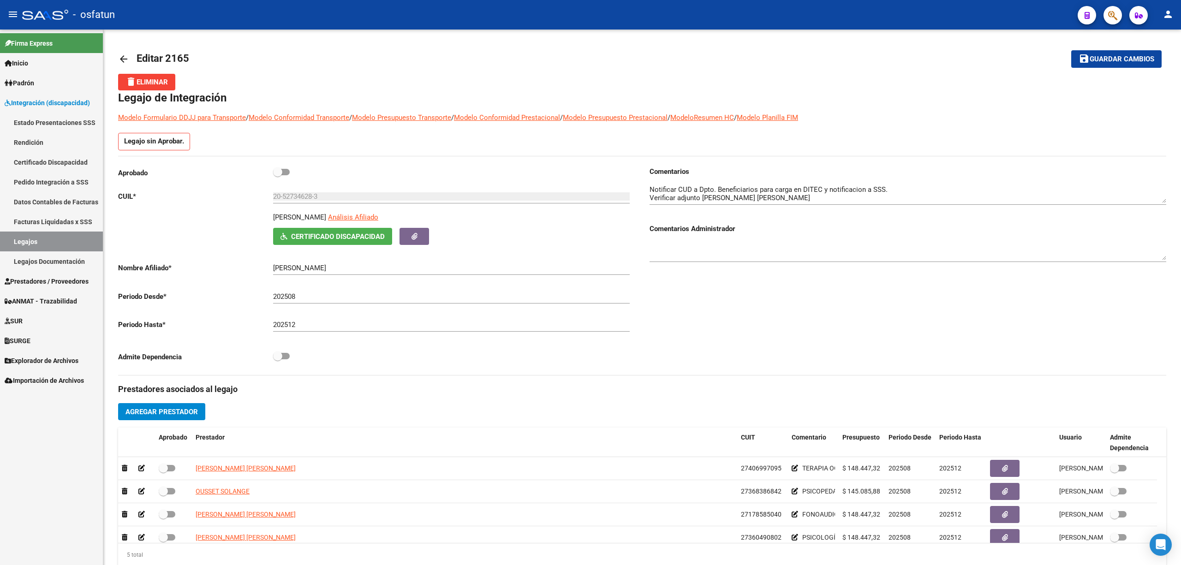
click at [1112, 59] on span "Guardar cambios" at bounding box center [1121, 59] width 65 height 8
click at [1099, 55] on span "Guardar cambios" at bounding box center [1121, 59] width 65 height 8
click at [1099, 55] on span "Guardar cambios" at bounding box center [1109, 59] width 65 height 8
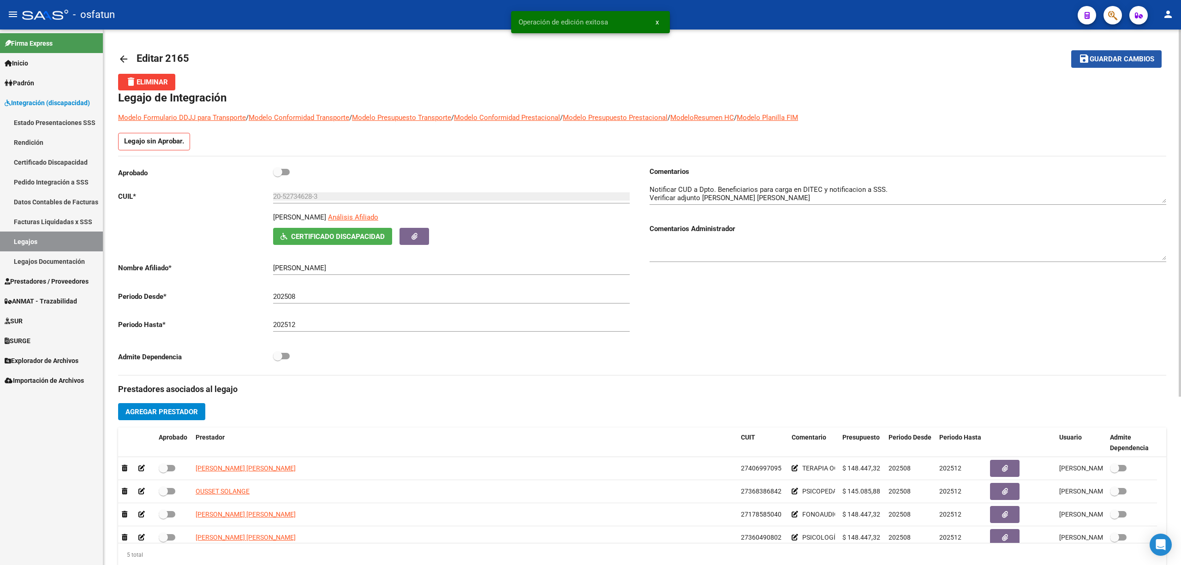
click at [1099, 55] on span "Guardar cambios" at bounding box center [1121, 59] width 65 height 8
click at [172, 56] on span "Editar 2165" at bounding box center [163, 59] width 53 height 12
copy h1 "2165"
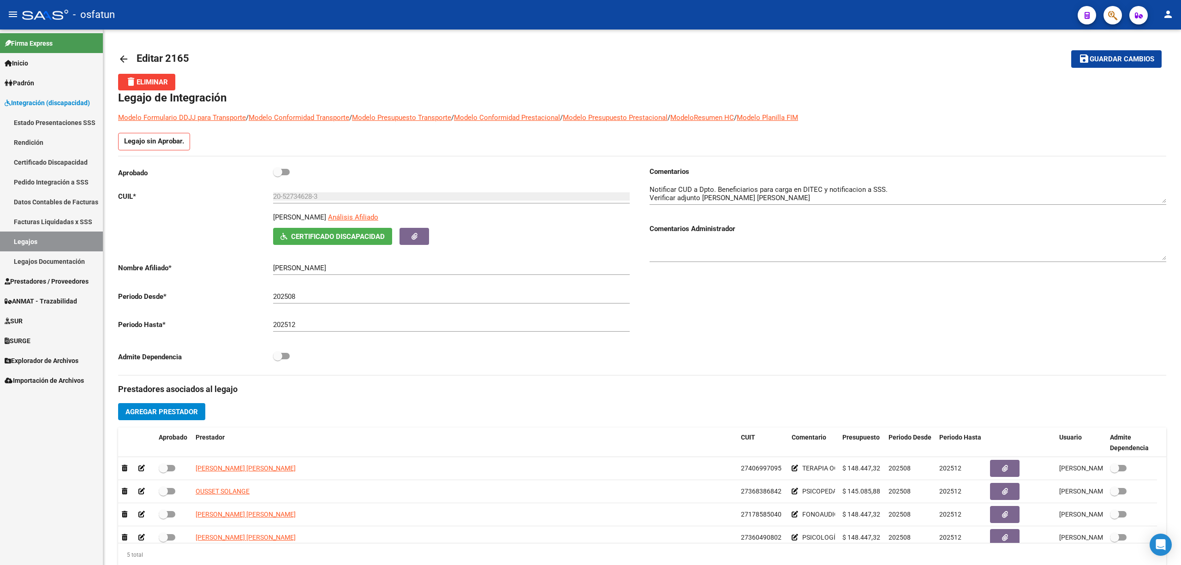
click at [54, 238] on link "Legajos" at bounding box center [51, 242] width 103 height 20
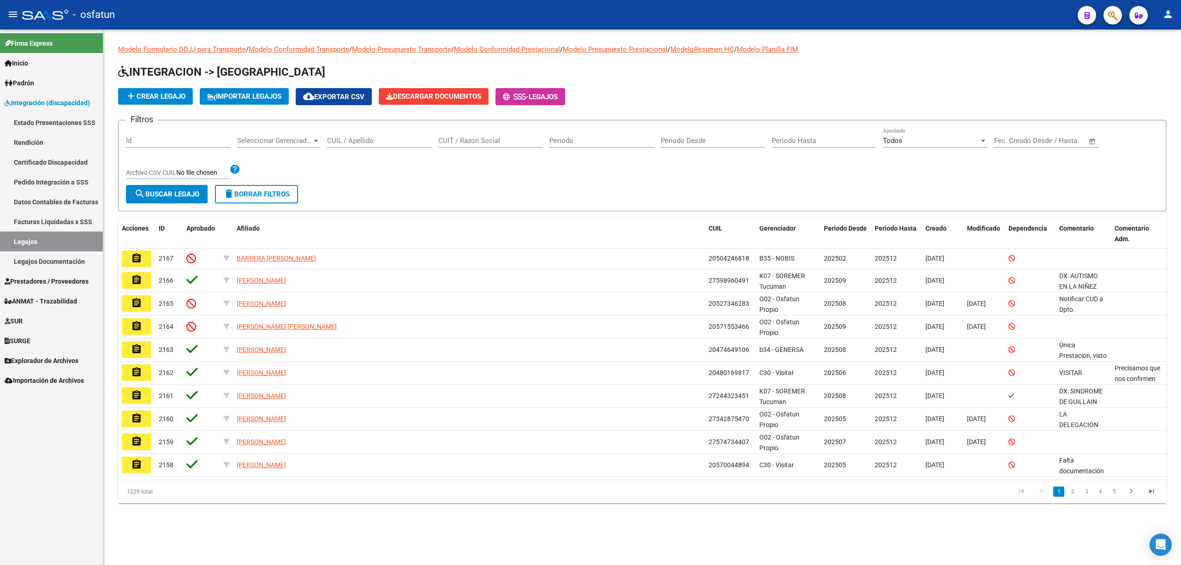
click at [178, 135] on div "Id" at bounding box center [178, 138] width 104 height 20
paste input "2165"
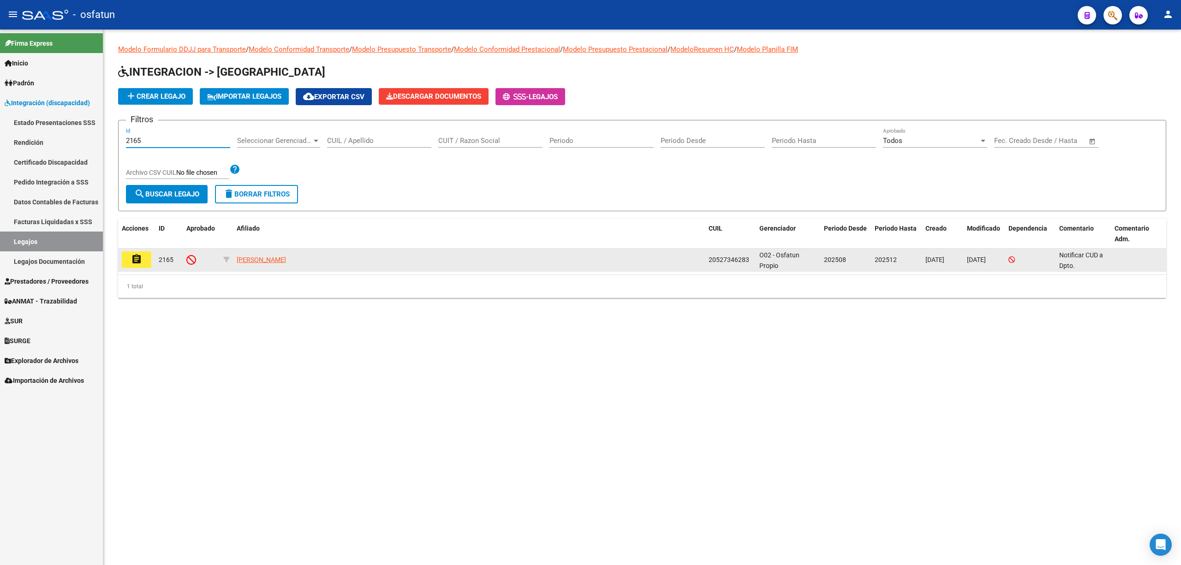
type input "2165"
click at [146, 255] on button "assignment" at bounding box center [137, 259] width 30 height 17
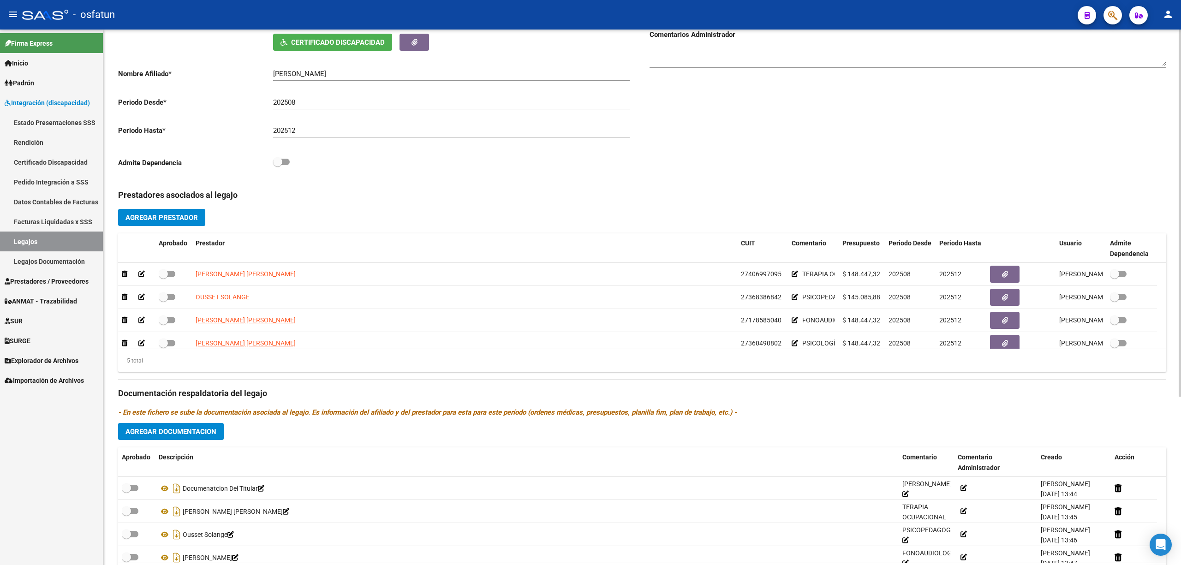
scroll to position [122, 0]
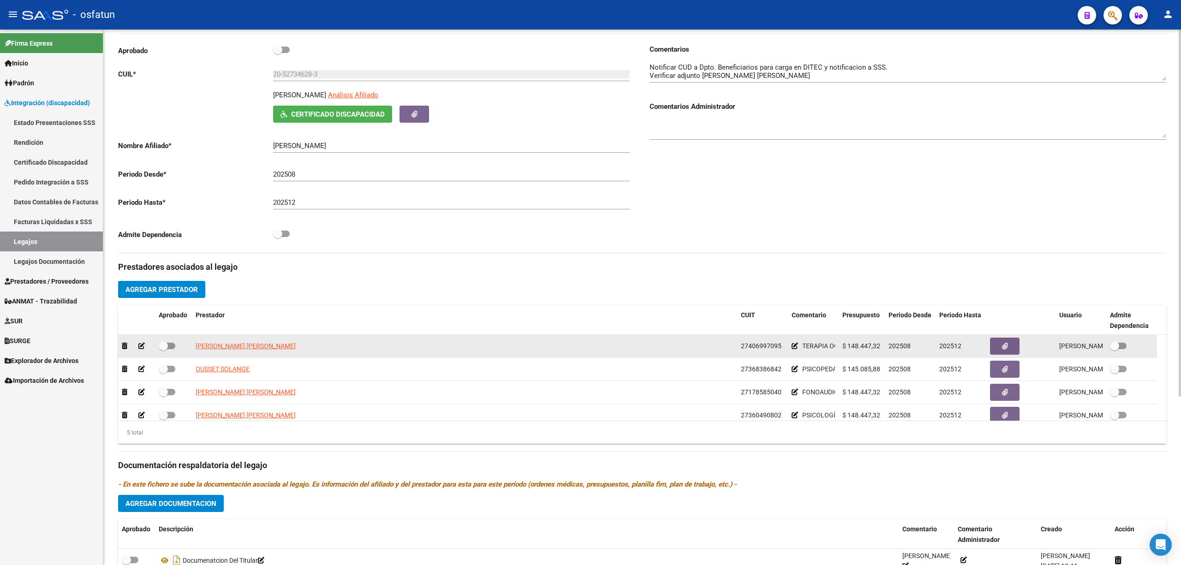
drag, startPoint x: 222, startPoint y: 346, endPoint x: 1135, endPoint y: 346, distance: 912.8
click at [1135, 346] on div "[PERSON_NAME] 27406997095 TERAPIA OCUPACIONAL $ 148.447,32 202508 202512 [PERSO…" at bounding box center [637, 346] width 1039 height 23
click at [1006, 353] on button "button" at bounding box center [1005, 346] width 30 height 17
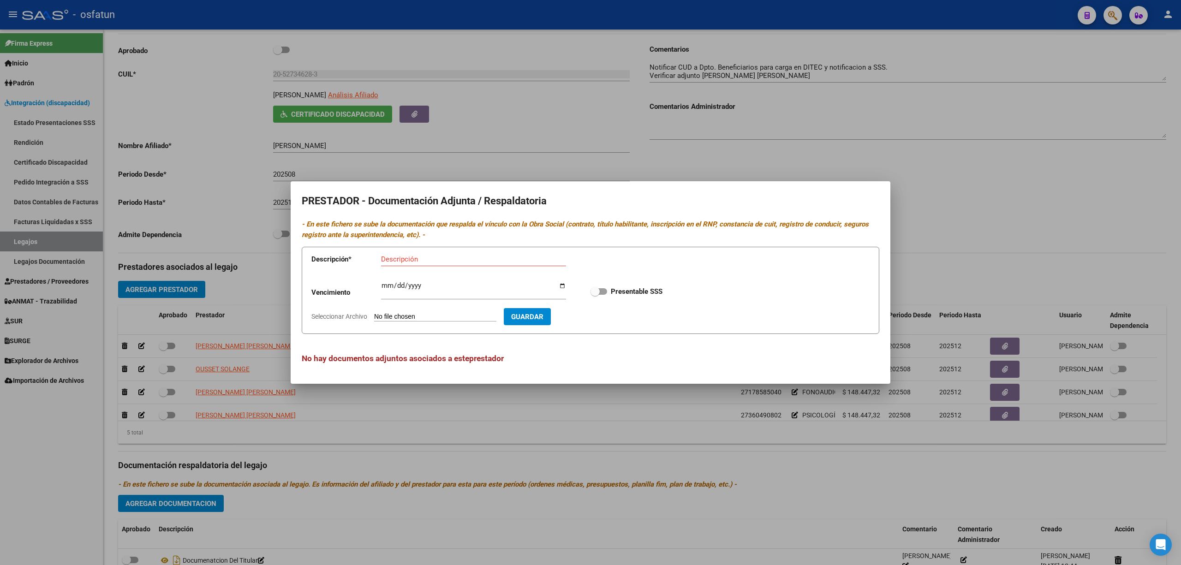
click at [388, 508] on div at bounding box center [590, 282] width 1181 height 565
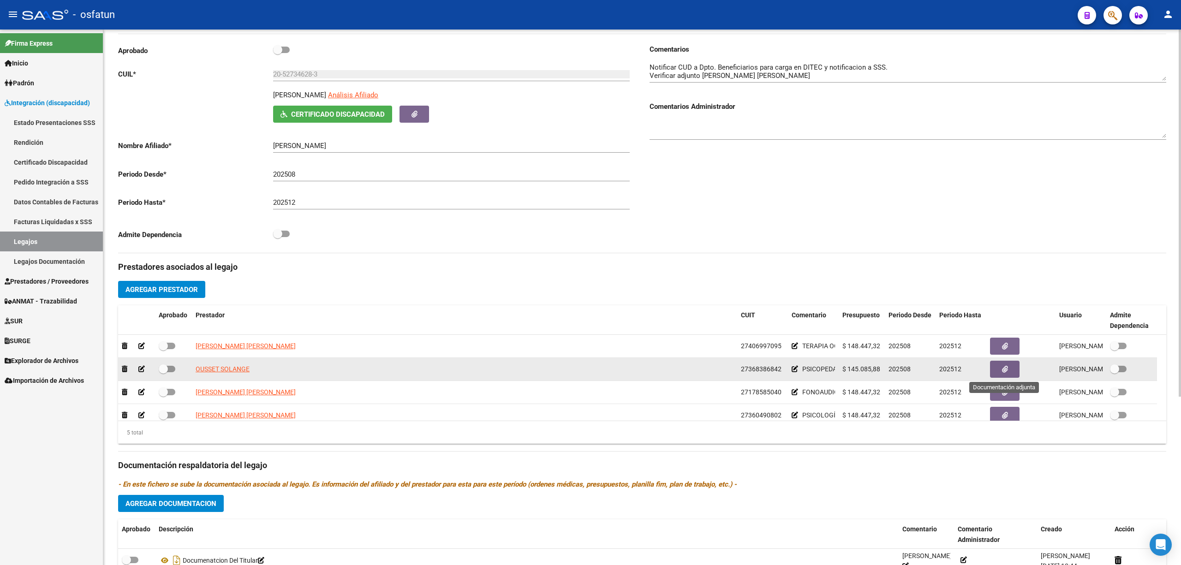
click at [1006, 374] on span "button" at bounding box center [1005, 369] width 6 height 8
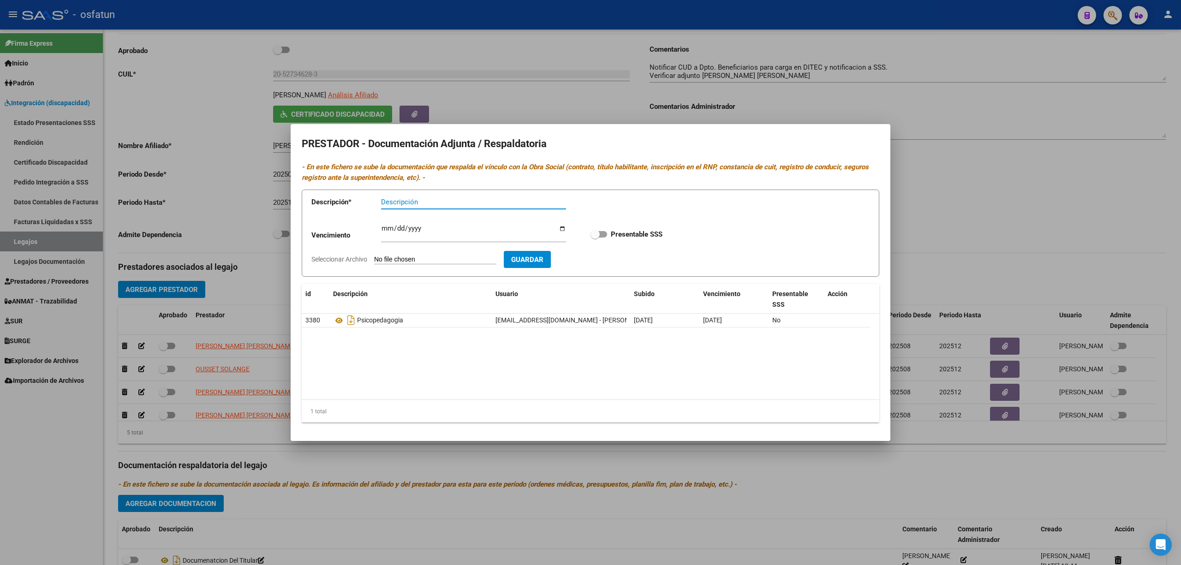
click at [447, 514] on div at bounding box center [590, 282] width 1181 height 565
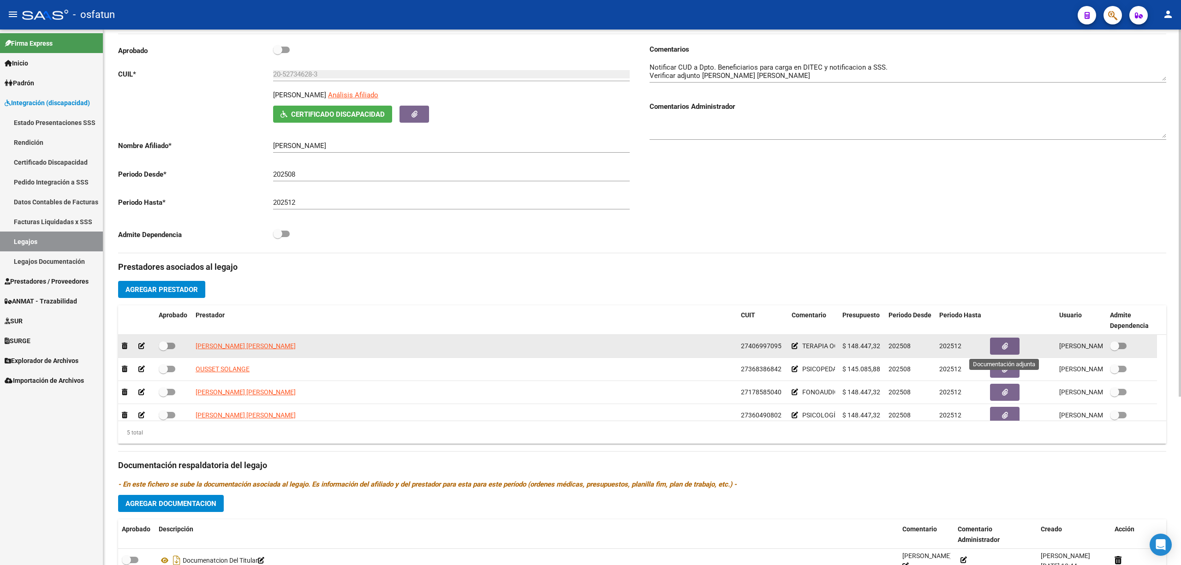
click at [1015, 345] on button "button" at bounding box center [1005, 346] width 30 height 17
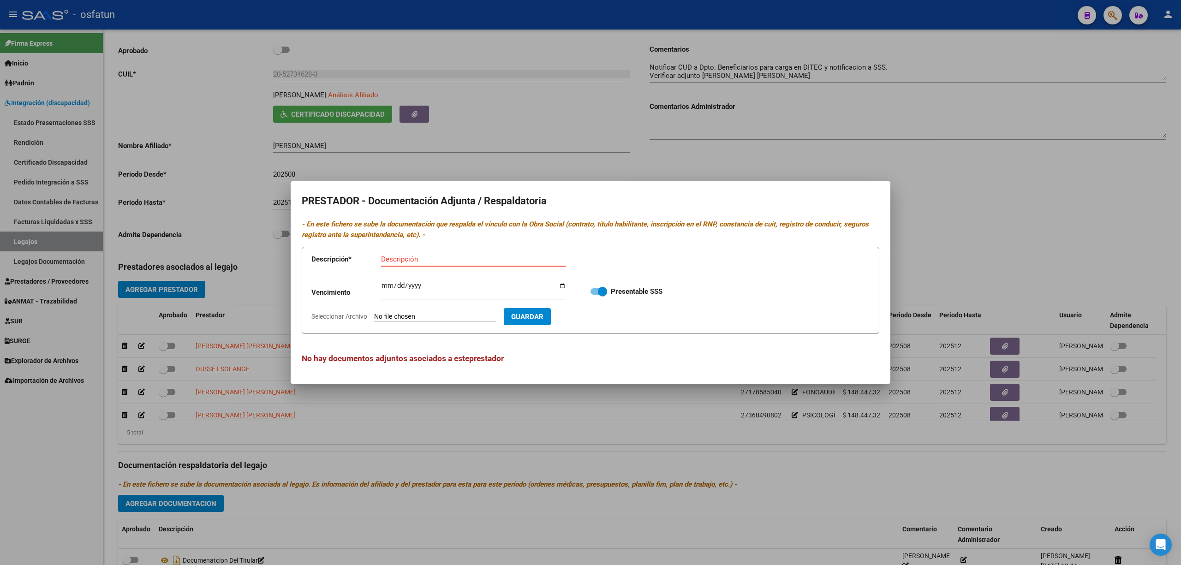
click at [533, 126] on div at bounding box center [590, 282] width 1181 height 565
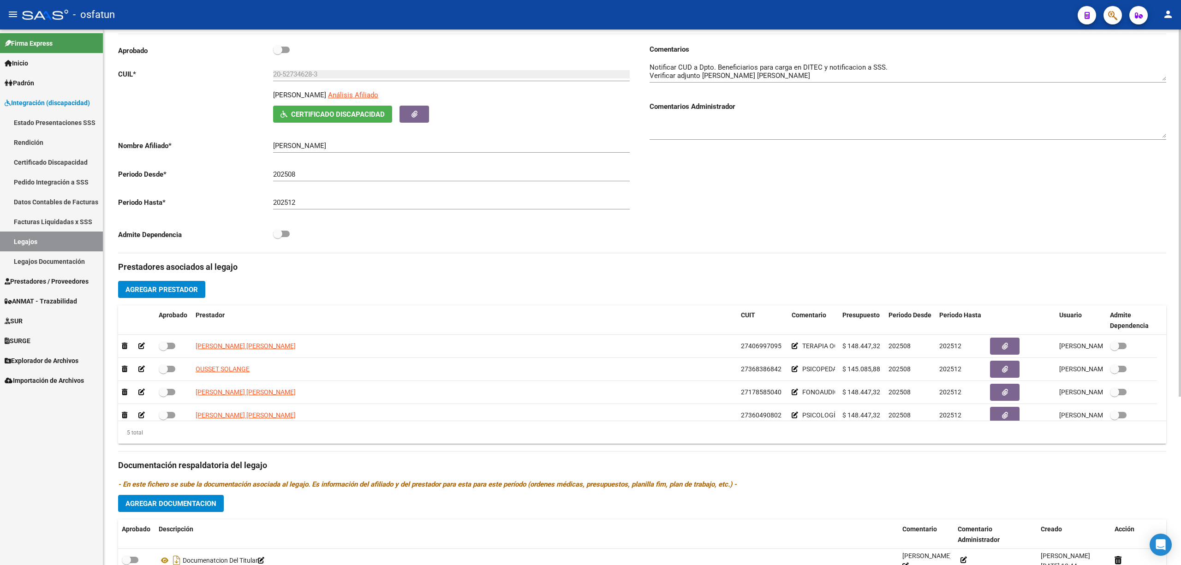
scroll to position [0, 0]
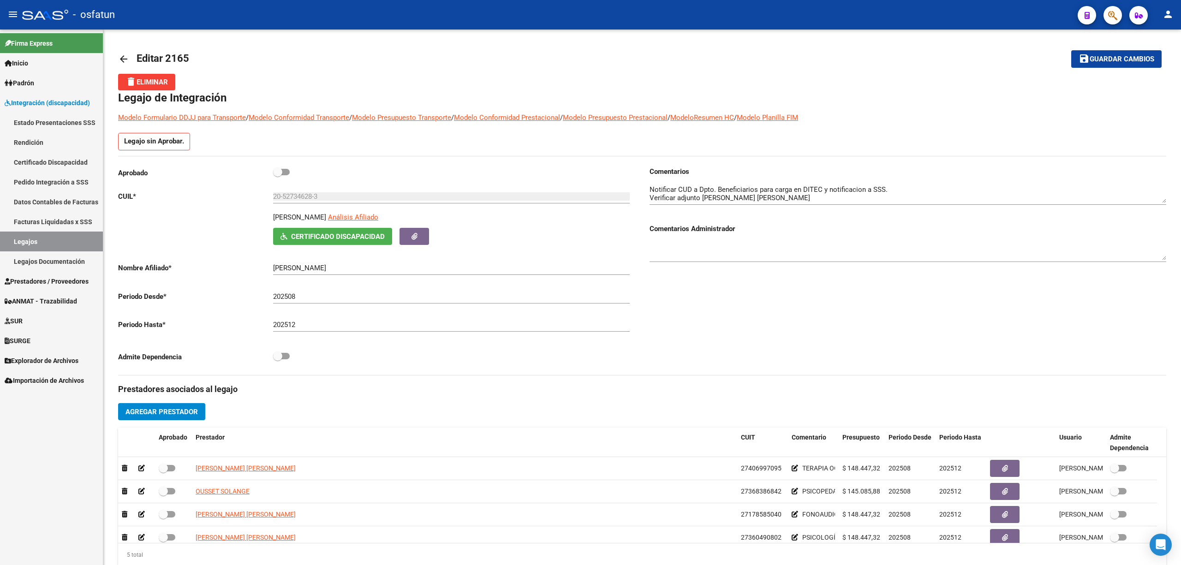
click at [54, 276] on span "Prestadores / Proveedores" at bounding box center [47, 281] width 84 height 10
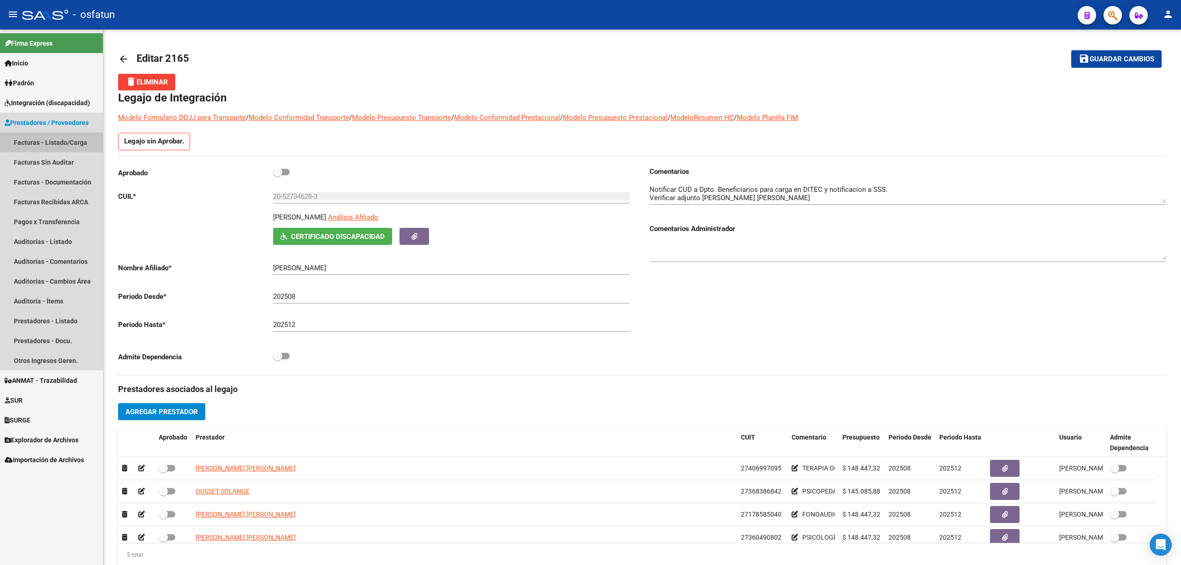
click at [82, 139] on link "Facturas - Listado/Carga" at bounding box center [51, 142] width 103 height 20
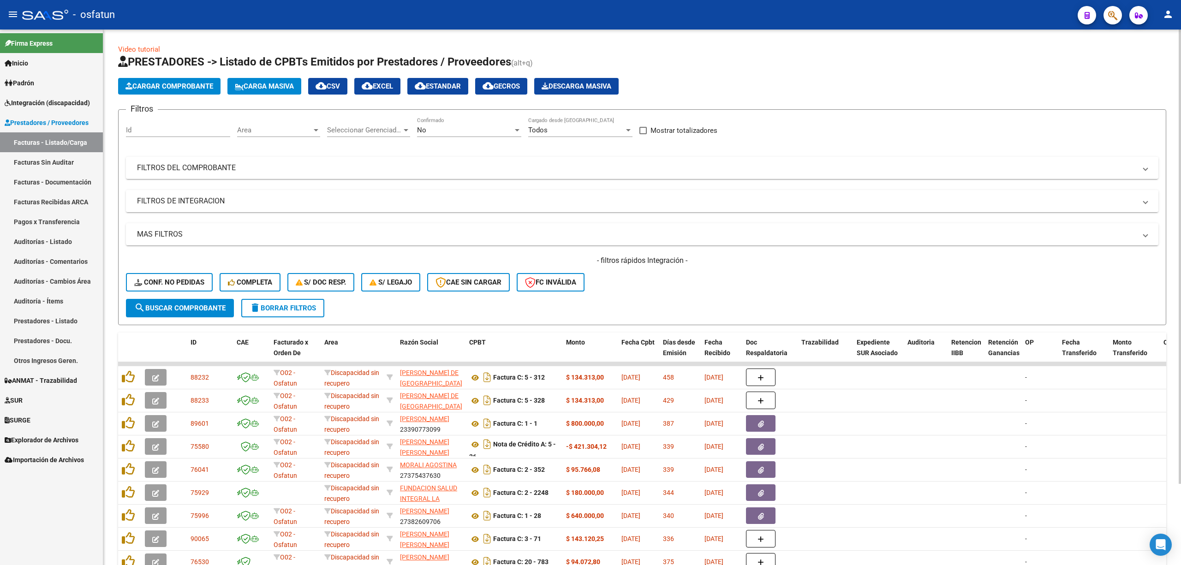
click at [163, 196] on mat-panel-title "FILTROS DE INTEGRACION" at bounding box center [636, 201] width 999 height 10
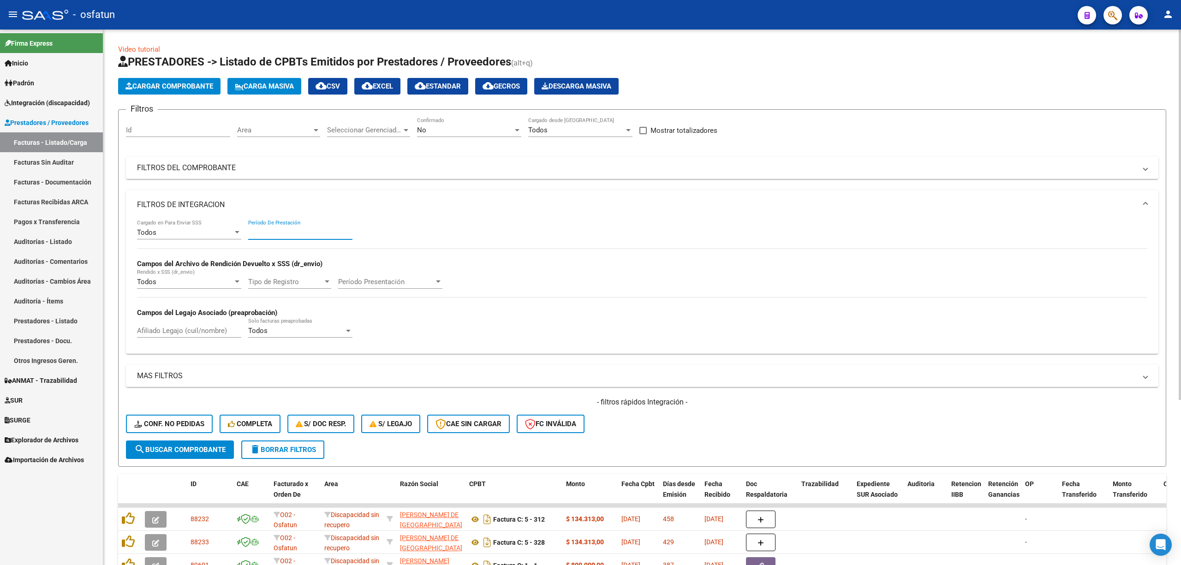
click at [282, 235] on input "Período De Prestación" at bounding box center [300, 232] width 104 height 8
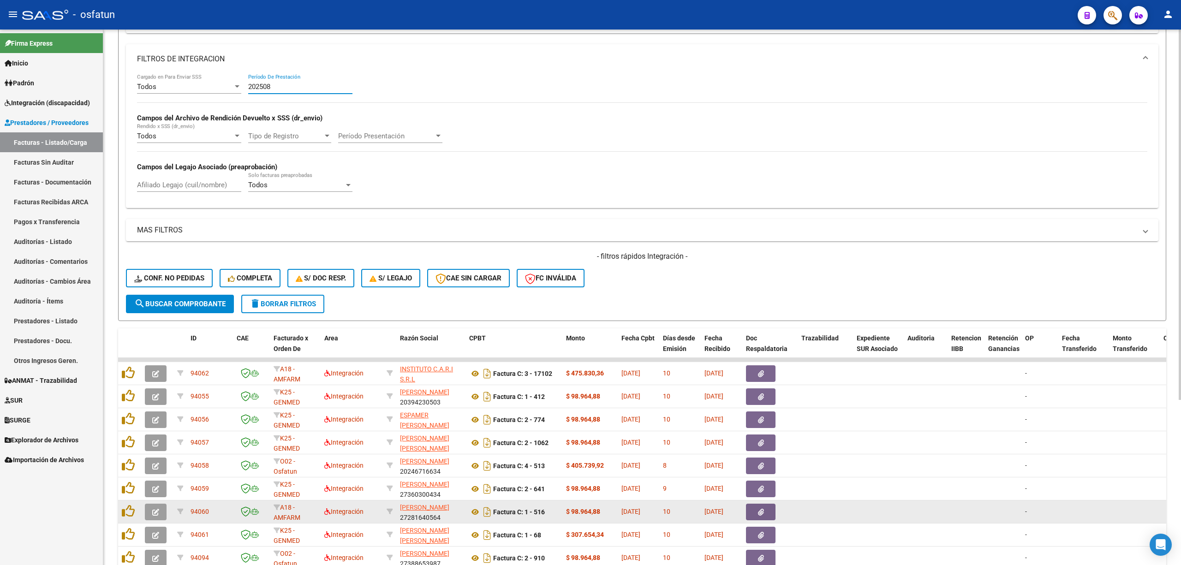
scroll to position [185, 0]
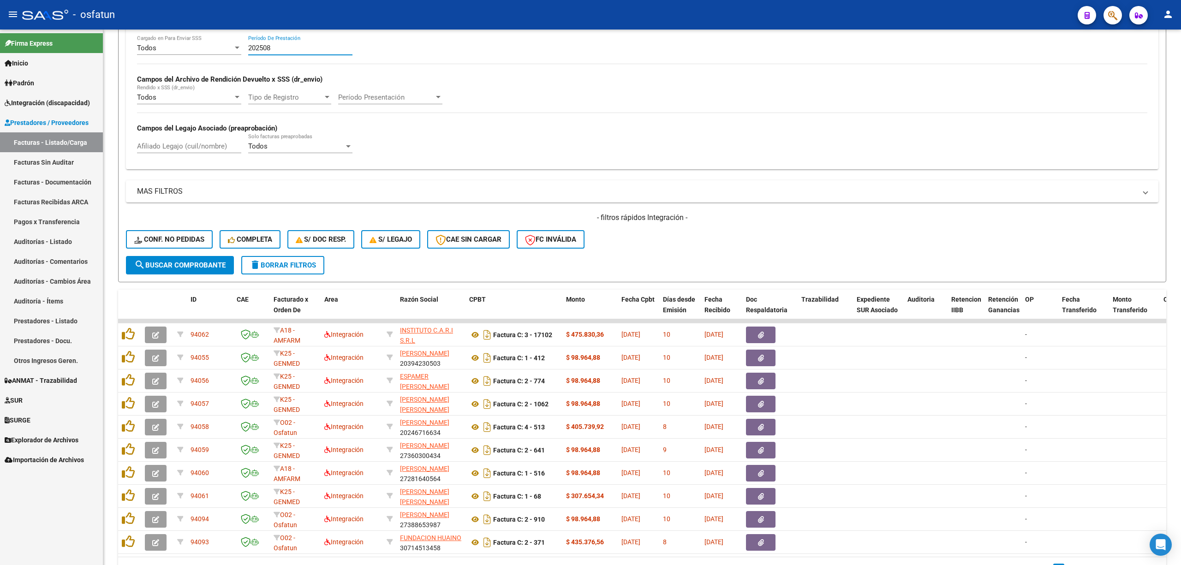
type input "202508"
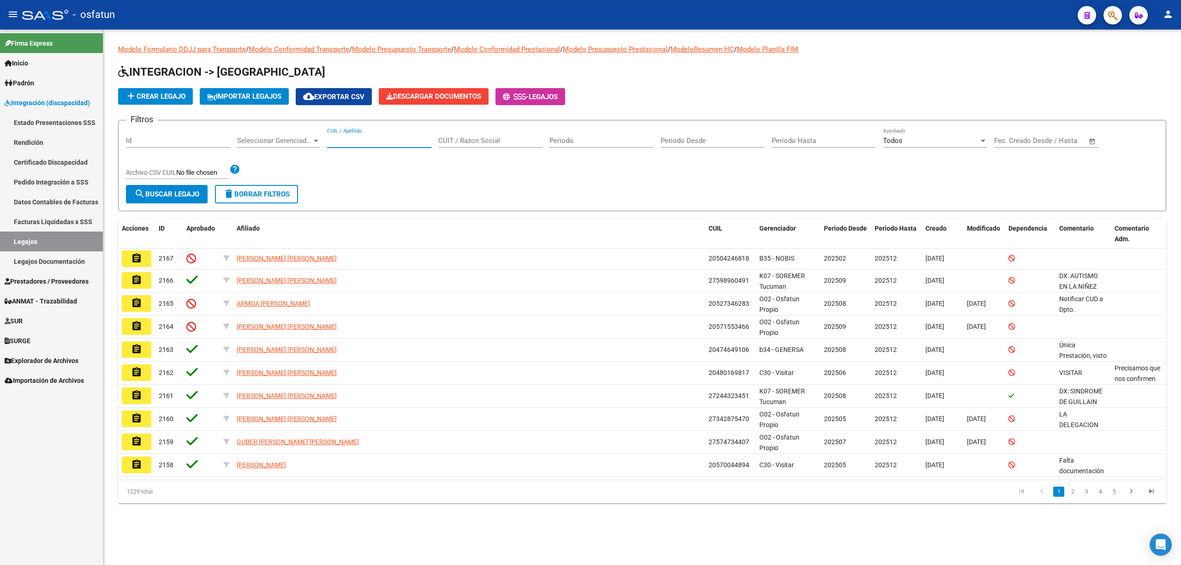
click at [366, 137] on input "CUIL / Apellido" at bounding box center [379, 141] width 104 height 8
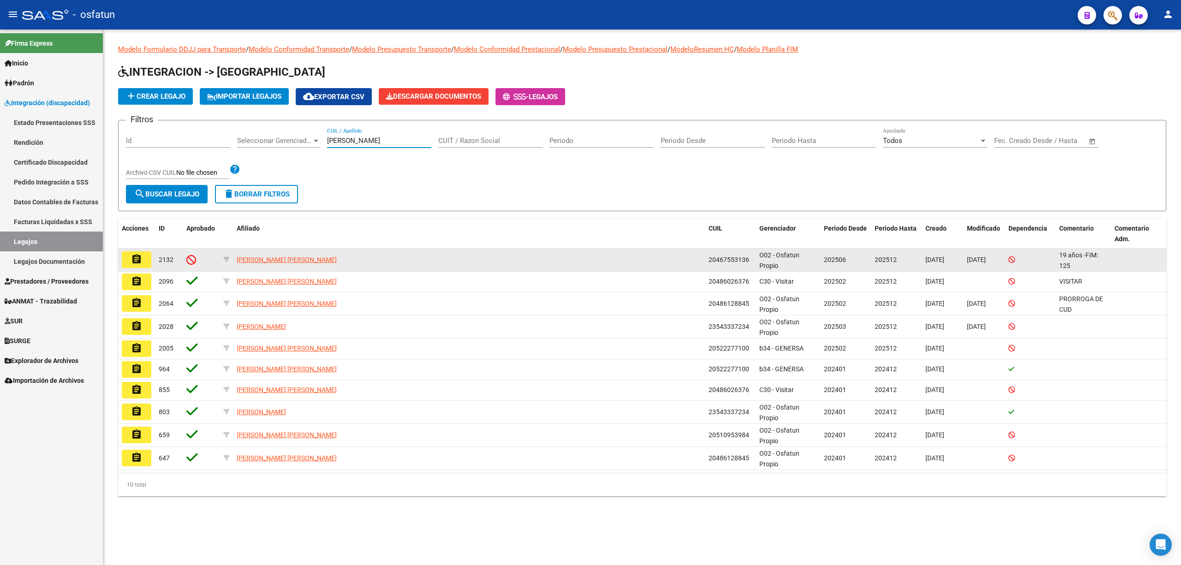
type input "[PERSON_NAME]"
click at [139, 261] on mat-icon "assignment" at bounding box center [136, 259] width 11 height 11
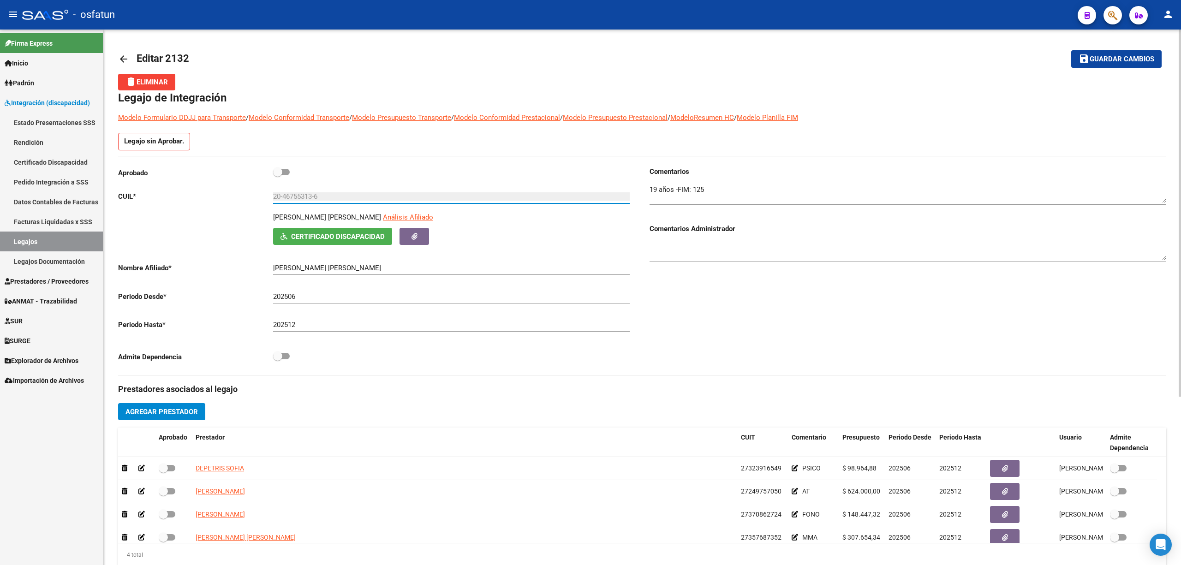
click at [296, 195] on input "20-46755313-6" at bounding box center [451, 196] width 357 height 8
click at [292, 198] on input "20-46755313-6" at bounding box center [451, 196] width 357 height 8
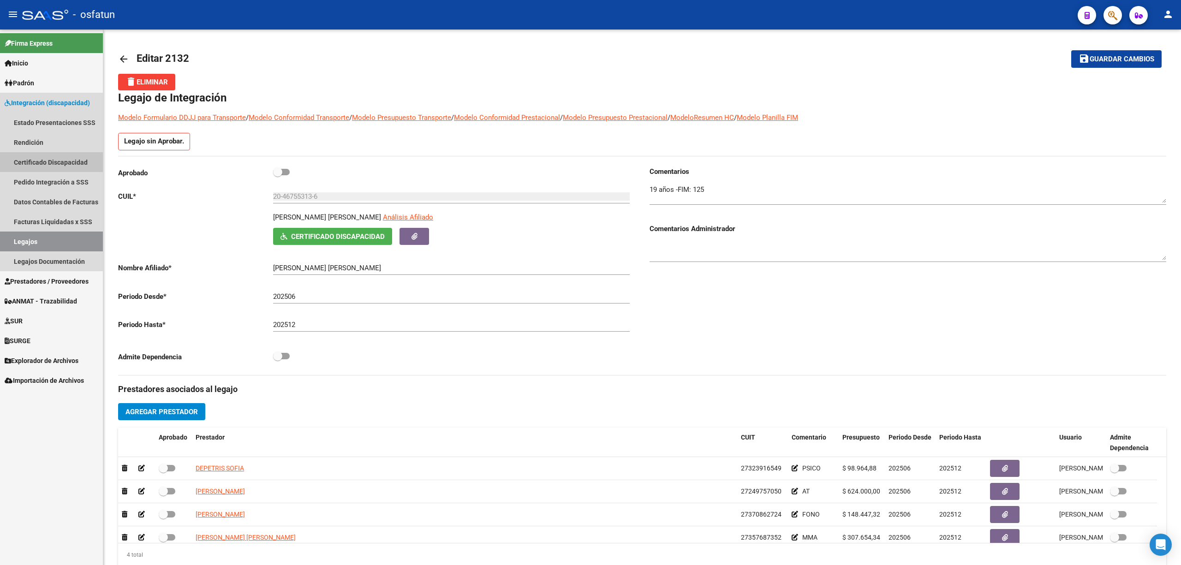
click at [63, 159] on link "Certificado Discapacidad" at bounding box center [51, 162] width 103 height 20
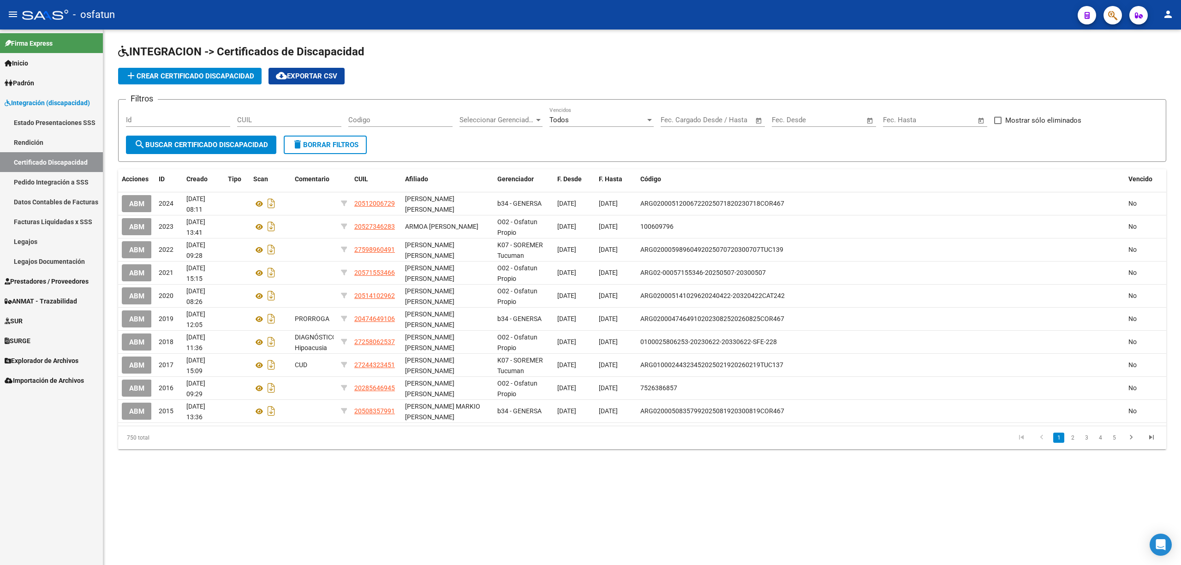
click at [304, 130] on div "CUIL" at bounding box center [289, 121] width 104 height 29
click at [245, 123] on input "CUIL" at bounding box center [289, 120] width 104 height 8
paste input "20-46755313-6"
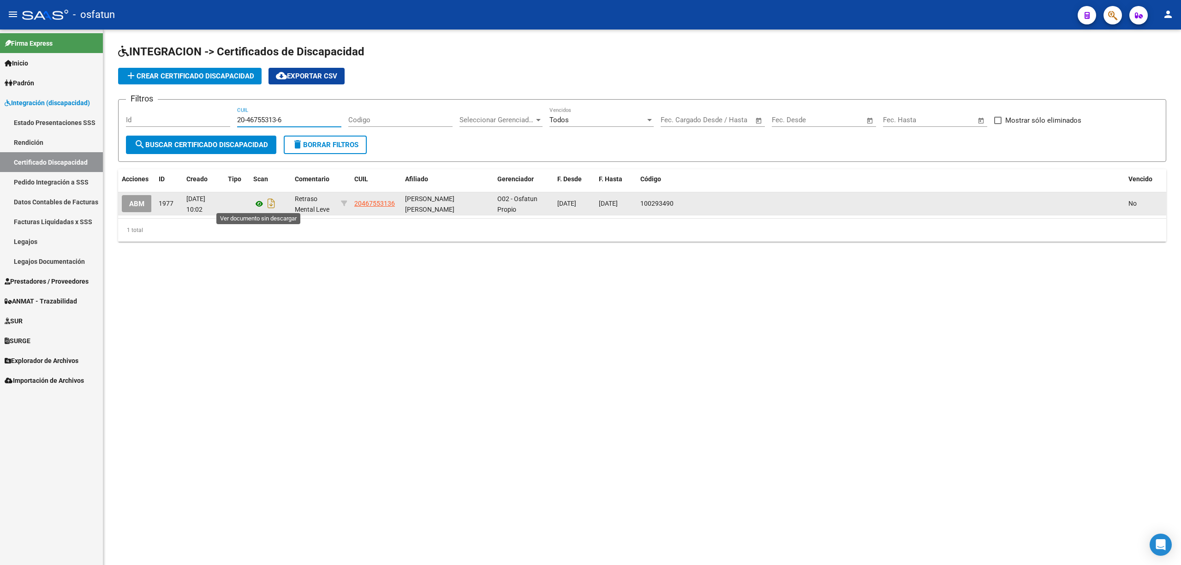
type input "20-46755313-6"
click at [257, 202] on icon at bounding box center [259, 203] width 12 height 11
drag, startPoint x: 397, startPoint y: 206, endPoint x: 339, endPoint y: 206, distance: 57.7
click at [339, 206] on div "ABM 1977 [DATE] 10:02 Retraso Mental Leve 20467553136 [PERSON_NAME] [PERSON_NAM…" at bounding box center [642, 203] width 1048 height 23
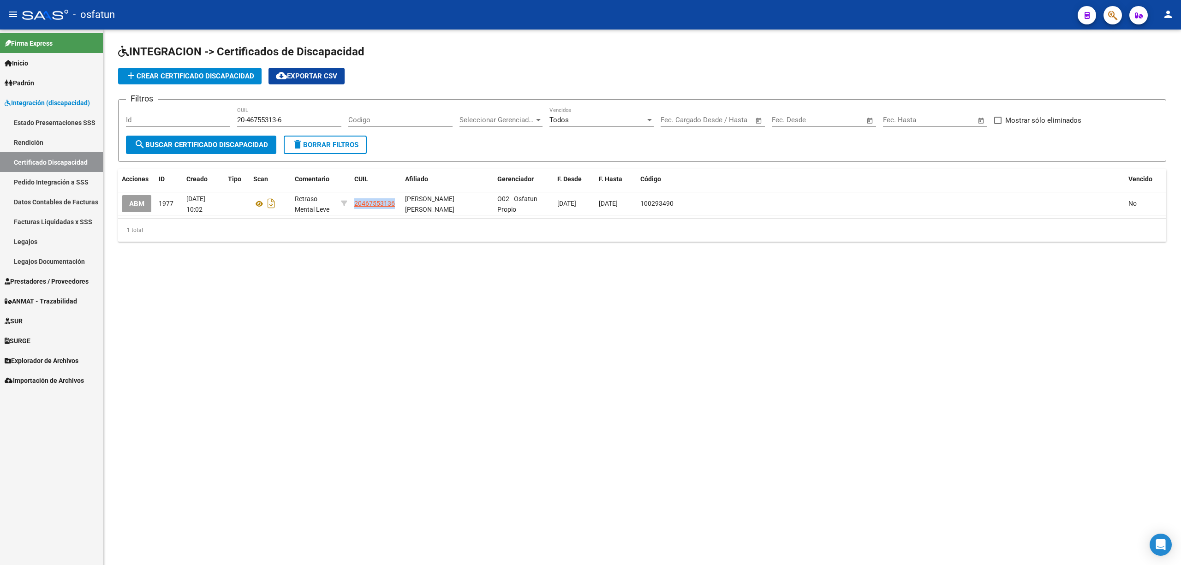
copy div "20467553136"
click at [42, 244] on link "Legajos" at bounding box center [51, 242] width 103 height 20
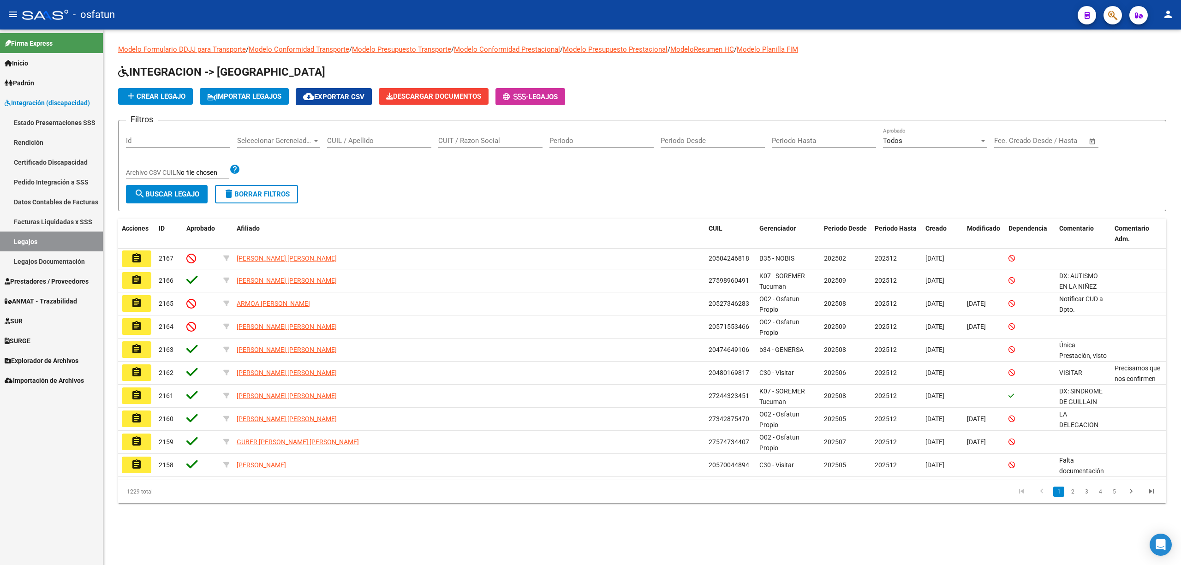
click at [375, 141] on input "CUIL / Apellido" at bounding box center [379, 141] width 104 height 8
paste input "20467553136"
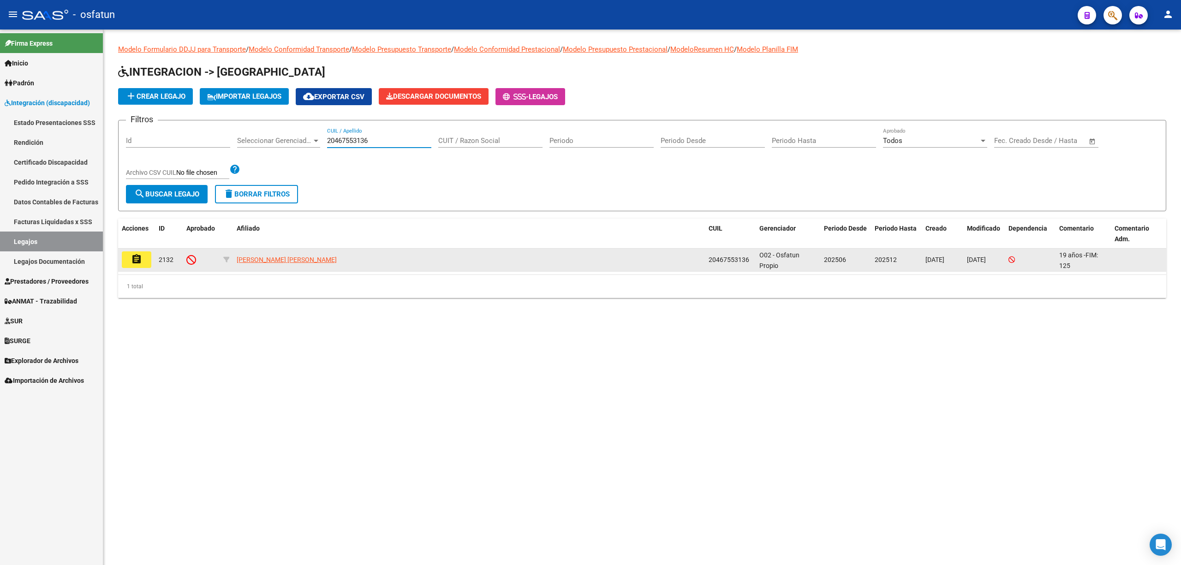
type input "20467553136"
click at [131, 264] on mat-icon "assignment" at bounding box center [136, 259] width 11 height 11
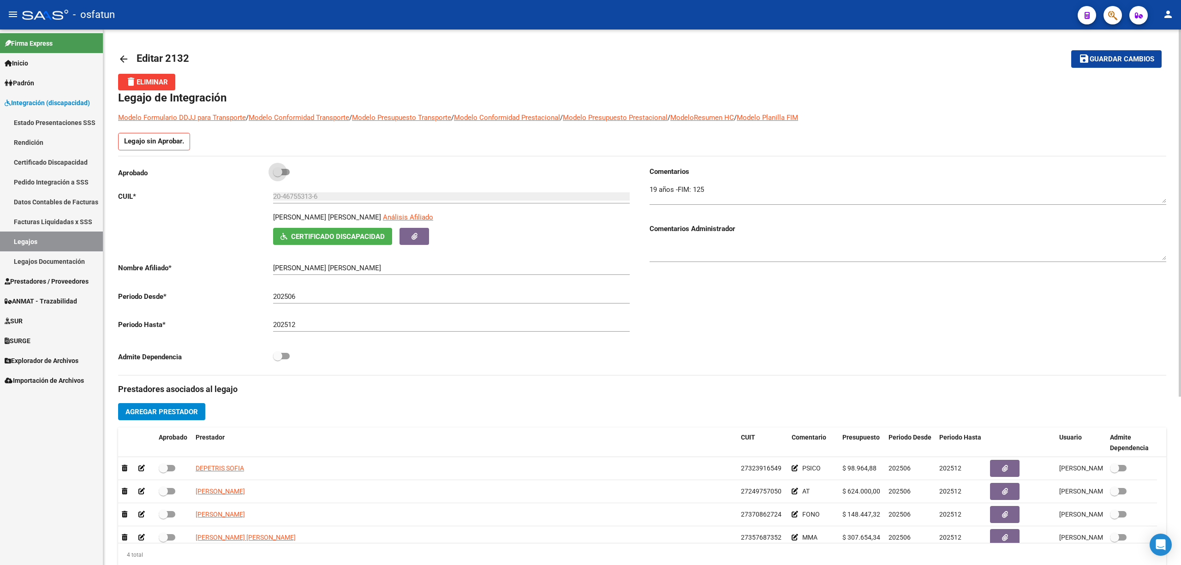
click at [286, 177] on label at bounding box center [281, 172] width 17 height 11
click at [278, 176] on input "checkbox" at bounding box center [277, 175] width 0 height 0
checkbox input "true"
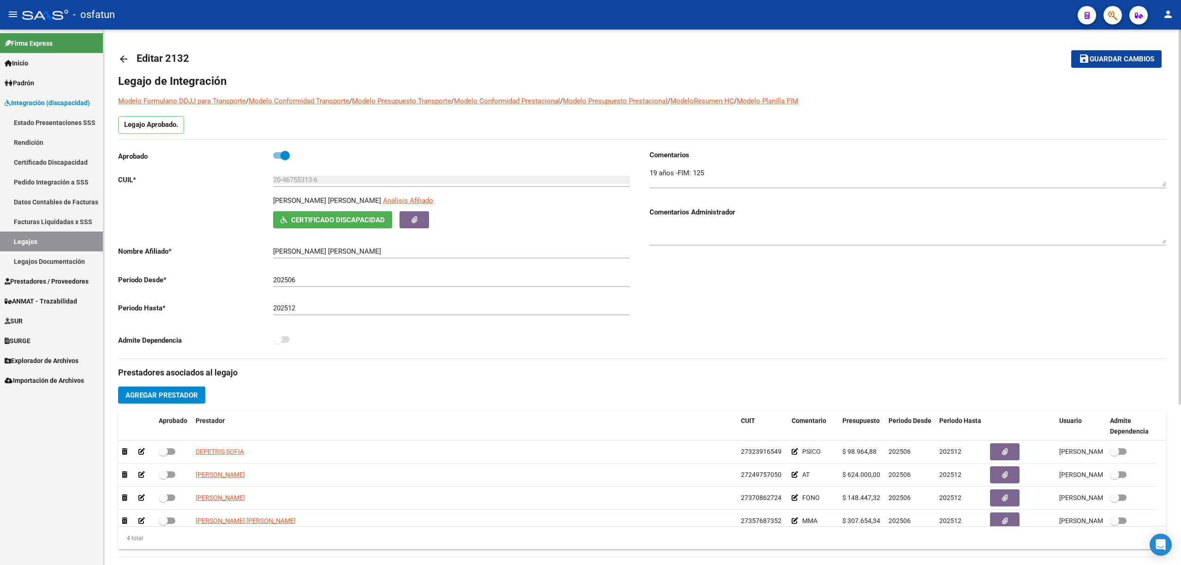
drag, startPoint x: 854, startPoint y: 375, endPoint x: 869, endPoint y: 383, distance: 17.3
click at [854, 375] on h3 "Prestadores asociados al legajo" at bounding box center [642, 372] width 1048 height 13
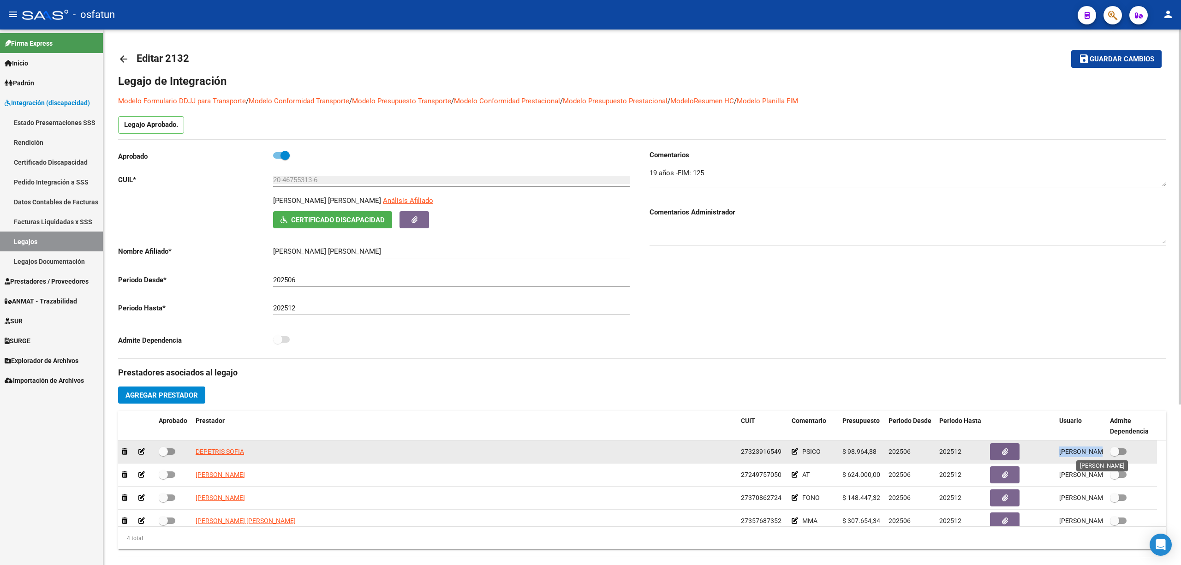
drag, startPoint x: 1056, startPoint y: 451, endPoint x: 1090, endPoint y: 453, distance: 34.2
click at [1090, 453] on datatable-body-cell "[PERSON_NAME] [DATE]" at bounding box center [1080, 451] width 51 height 23
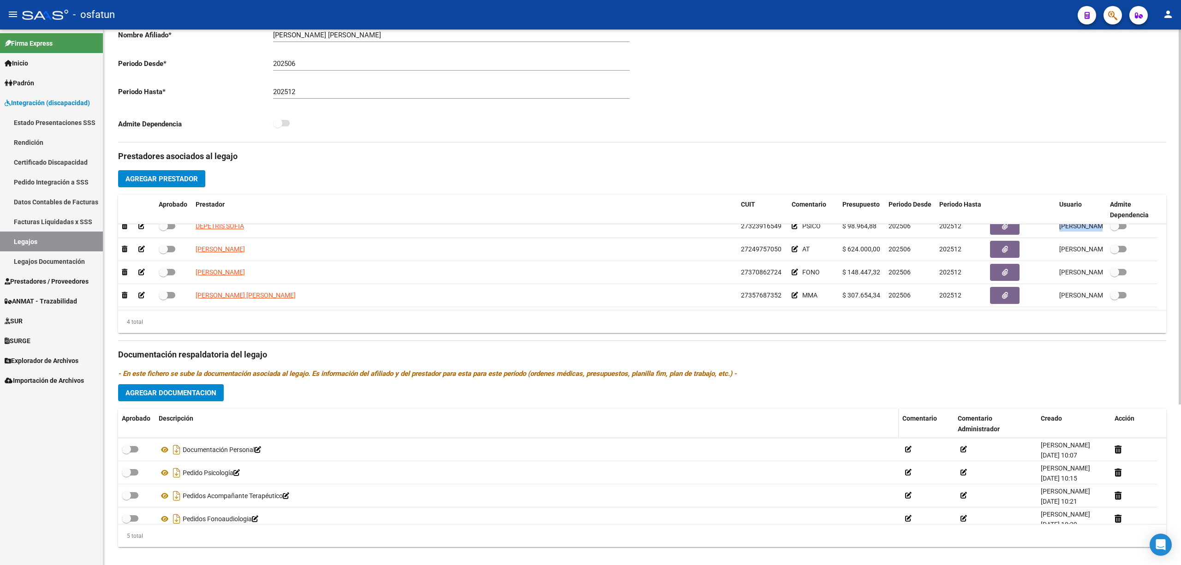
scroll to position [229, 0]
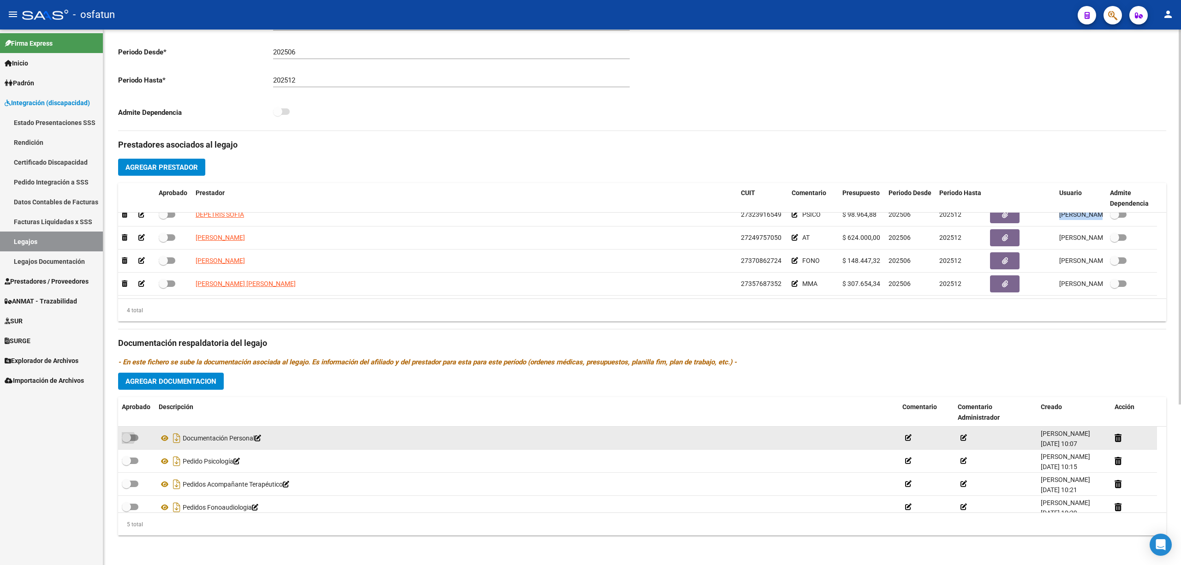
click at [134, 440] on span at bounding box center [130, 437] width 17 height 6
click at [126, 441] on input "checkbox" at bounding box center [126, 441] width 0 height 0
checkbox input "true"
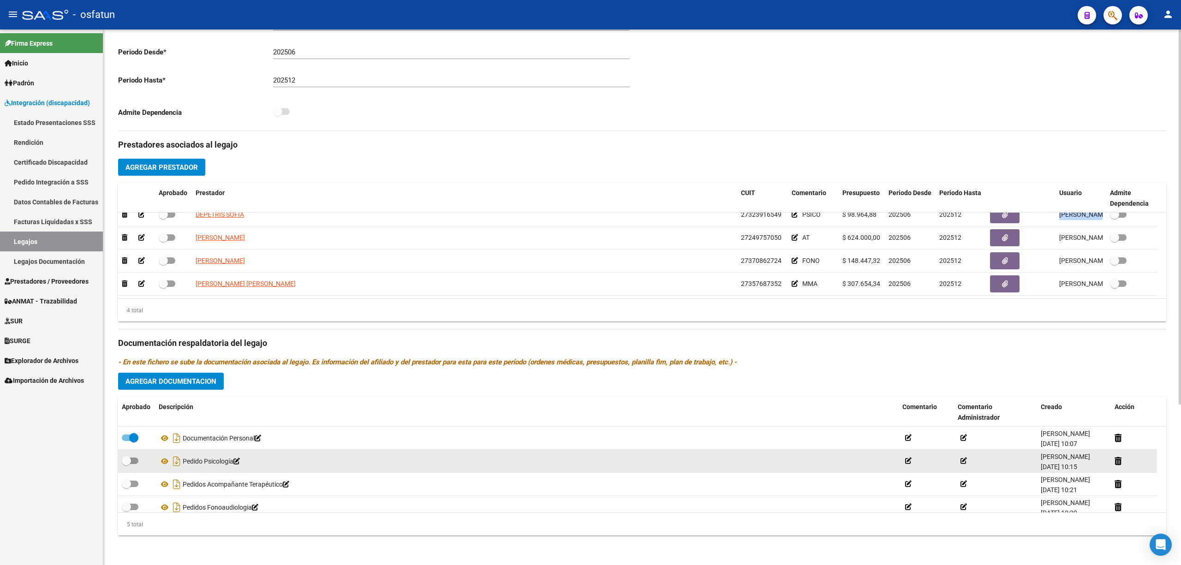
click at [130, 462] on span at bounding box center [126, 460] width 9 height 9
click at [126, 464] on input "checkbox" at bounding box center [126, 464] width 0 height 0
checkbox input "true"
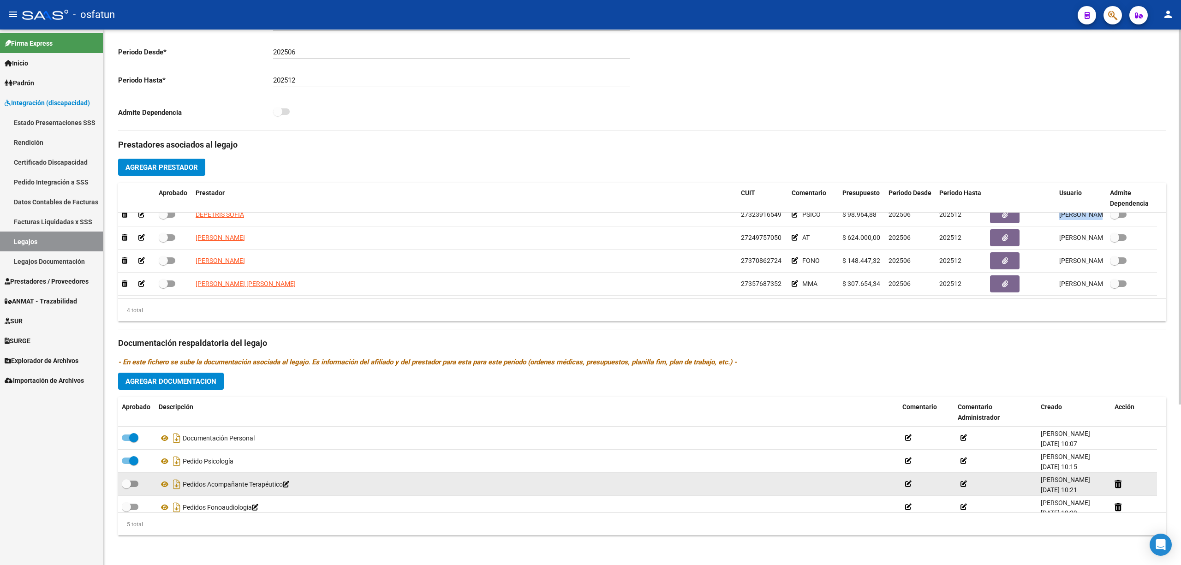
click at [135, 480] on label at bounding box center [130, 483] width 17 height 11
click at [126, 487] on input "checkbox" at bounding box center [126, 487] width 0 height 0
checkbox input "true"
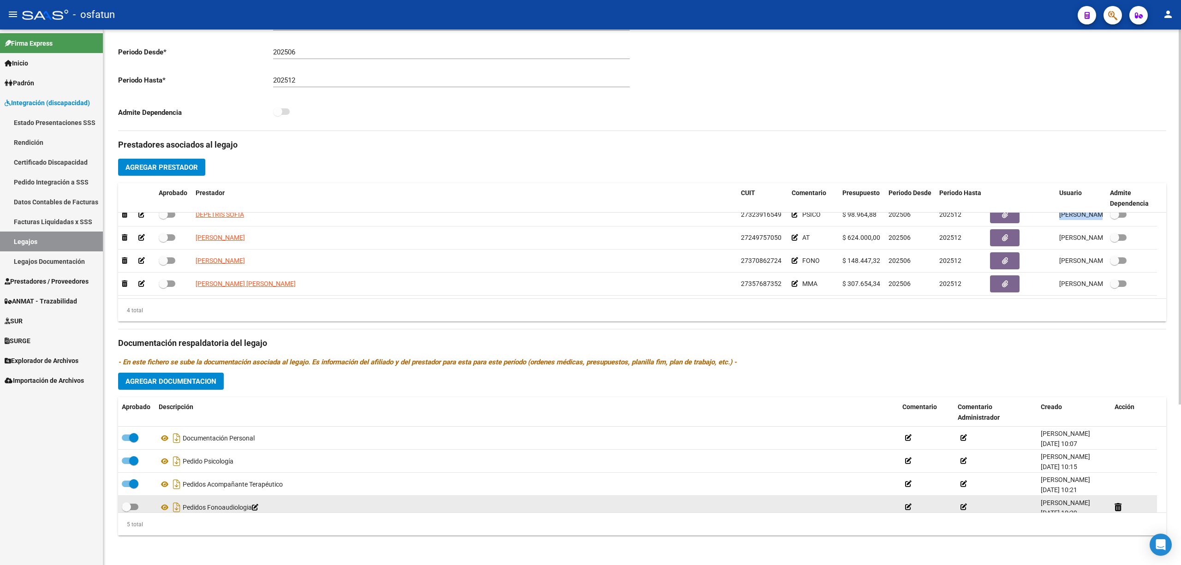
click at [135, 505] on span at bounding box center [130, 507] width 17 height 6
click at [126, 510] on input "checkbox" at bounding box center [126, 510] width 0 height 0
checkbox input "true"
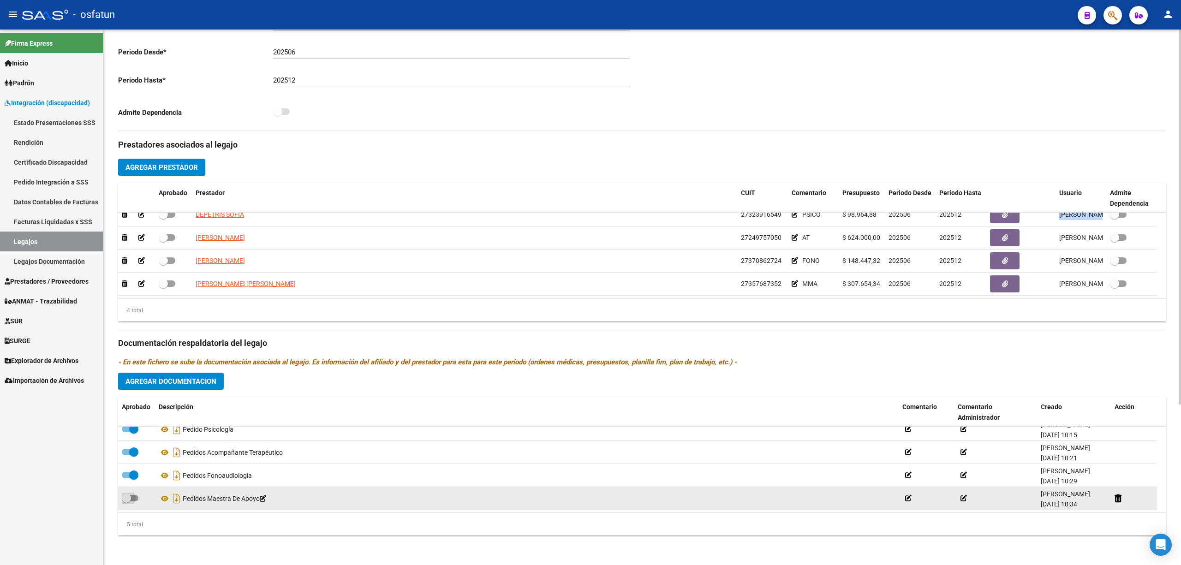
click at [137, 495] on label at bounding box center [130, 498] width 17 height 11
click at [126, 501] on input "checkbox" at bounding box center [126, 501] width 0 height 0
checkbox input "true"
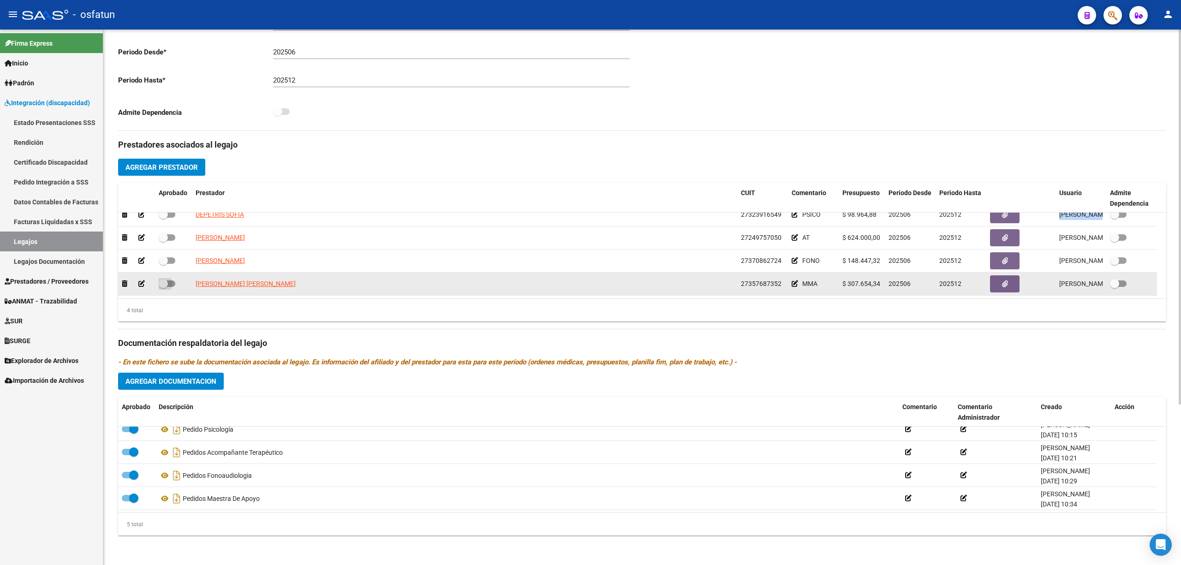
click at [169, 285] on span at bounding box center [167, 283] width 17 height 6
click at [163, 287] on input "checkbox" at bounding box center [163, 287] width 0 height 0
checkbox input "true"
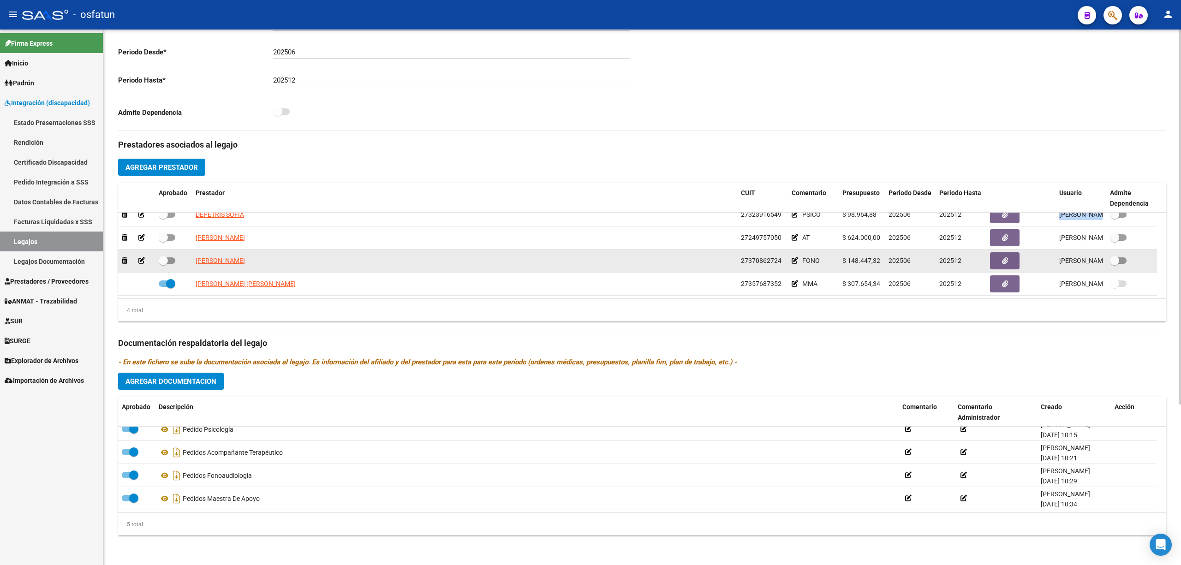
click at [168, 259] on span at bounding box center [167, 260] width 17 height 6
click at [163, 264] on input "checkbox" at bounding box center [163, 264] width 0 height 0
checkbox input "true"
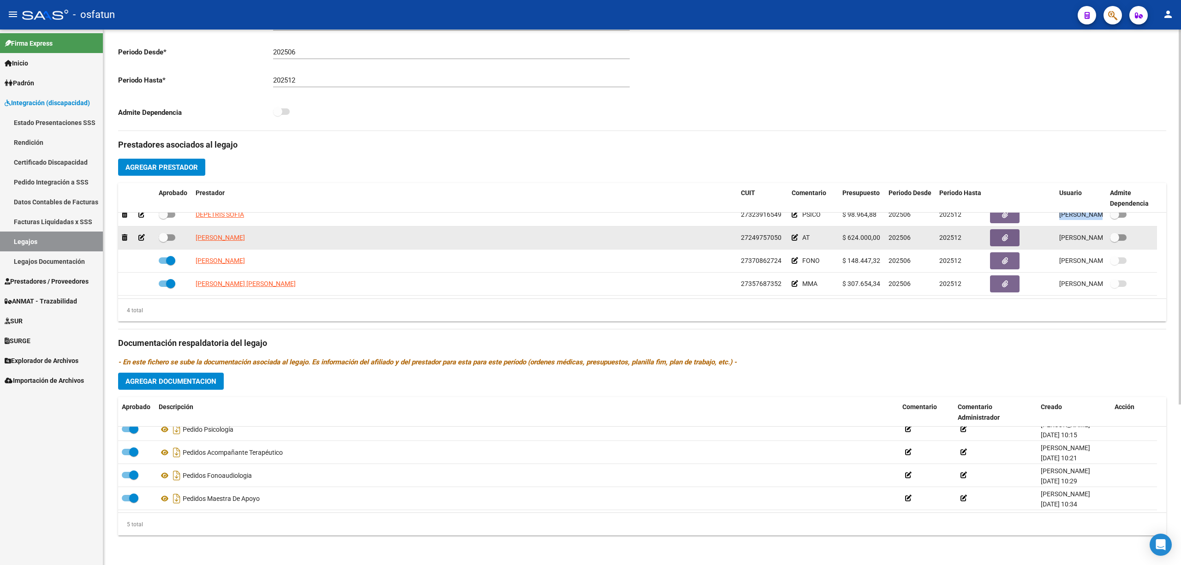
click at [171, 242] on label at bounding box center [167, 237] width 17 height 11
click at [163, 241] on input "checkbox" at bounding box center [163, 241] width 0 height 0
checkbox input "true"
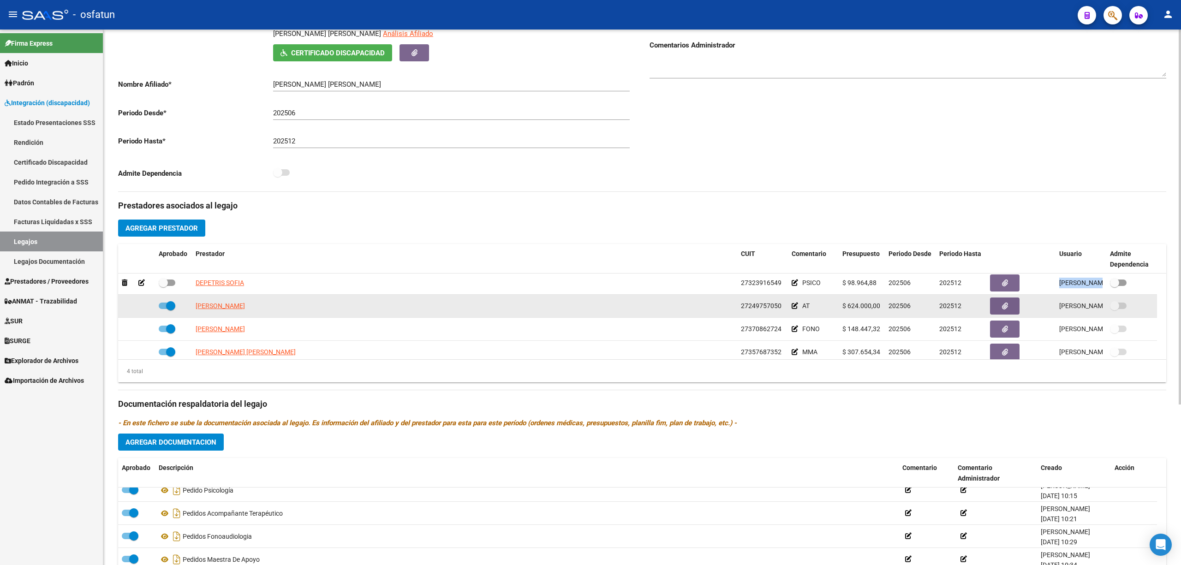
scroll to position [0, 0]
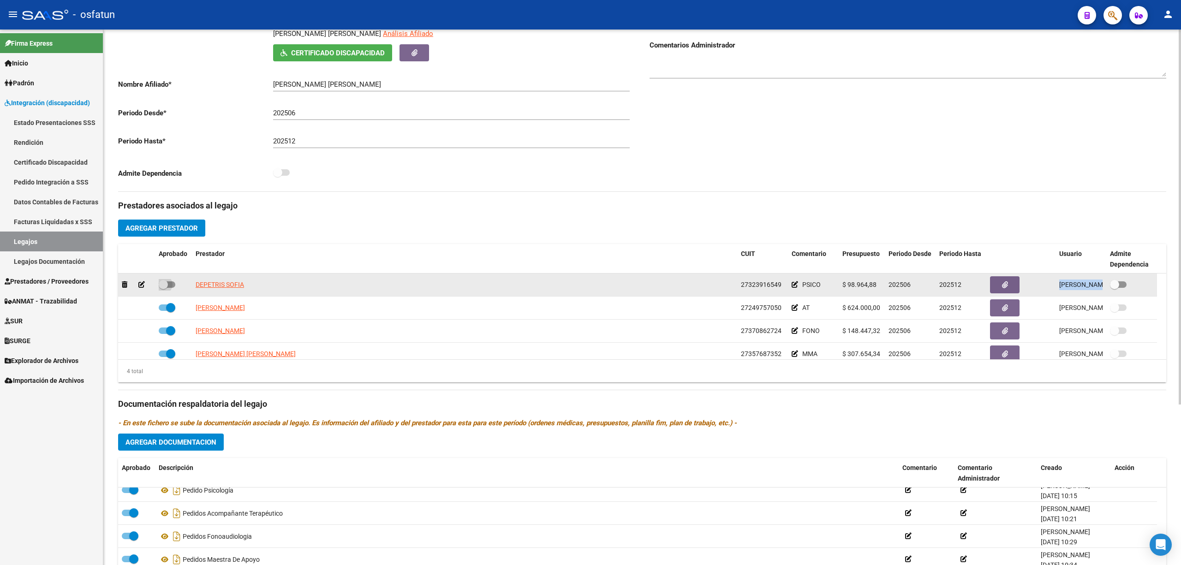
click at [169, 283] on span at bounding box center [167, 284] width 17 height 6
click at [163, 288] on input "checkbox" at bounding box center [163, 288] width 0 height 0
checkbox input "true"
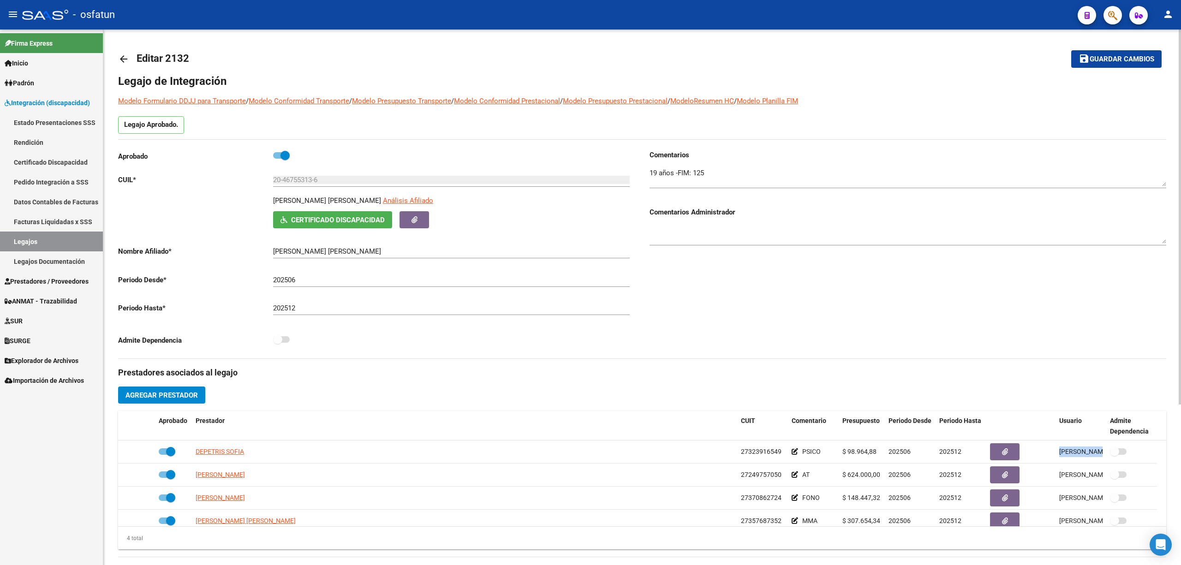
click at [1135, 56] on span "Guardar cambios" at bounding box center [1121, 59] width 65 height 8
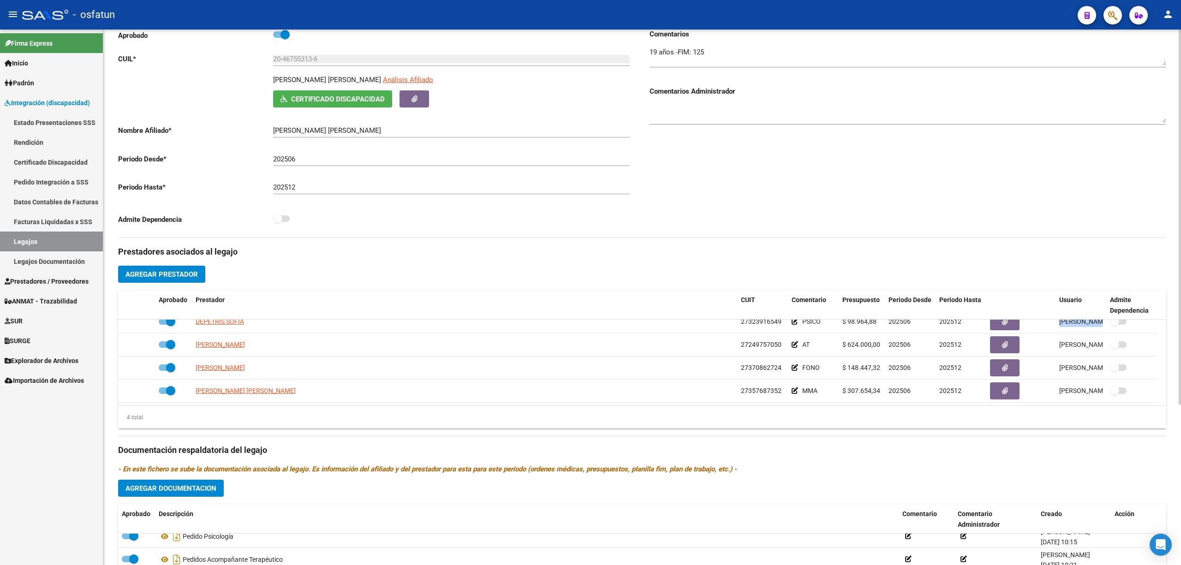
scroll to position [123, 0]
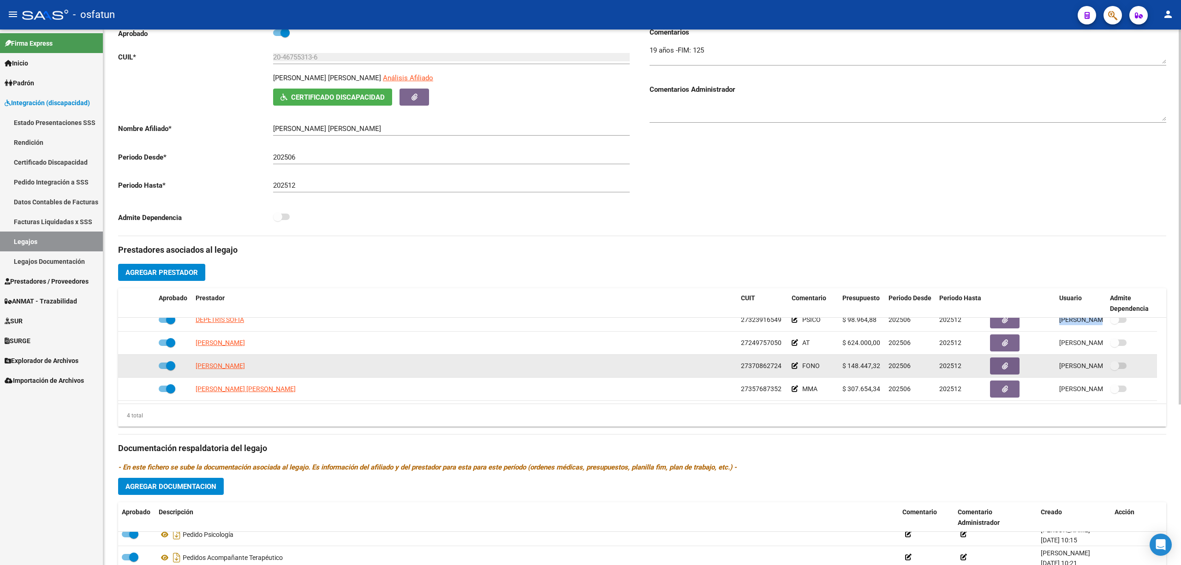
click at [159, 366] on span at bounding box center [167, 366] width 17 height 6
click at [163, 369] on input "checkbox" at bounding box center [163, 369] width 0 height 0
checkbox input "false"
click at [137, 366] on div at bounding box center [137, 366] width 30 height 11
click at [139, 366] on icon at bounding box center [141, 366] width 6 height 6
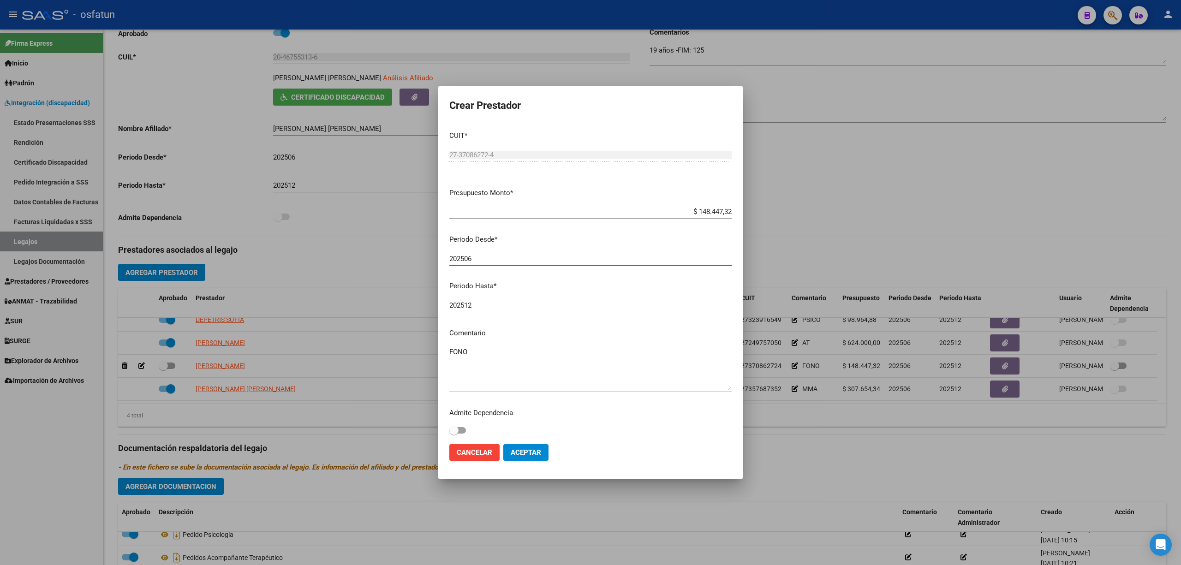
click at [482, 262] on input "202506" at bounding box center [590, 259] width 282 height 8
type input "202509"
click at [522, 458] on button "Aceptar" at bounding box center [525, 452] width 45 height 17
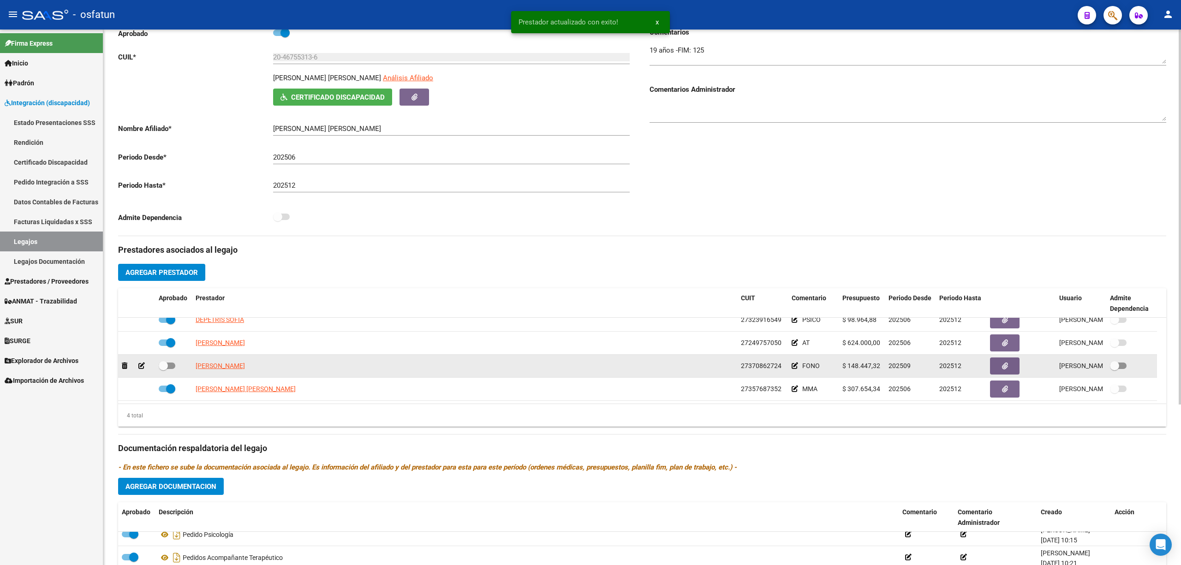
click at [176, 364] on div at bounding box center [174, 366] width 30 height 12
click at [173, 365] on span at bounding box center [167, 366] width 17 height 6
click at [163, 369] on input "checkbox" at bounding box center [163, 369] width 0 height 0
checkbox input "true"
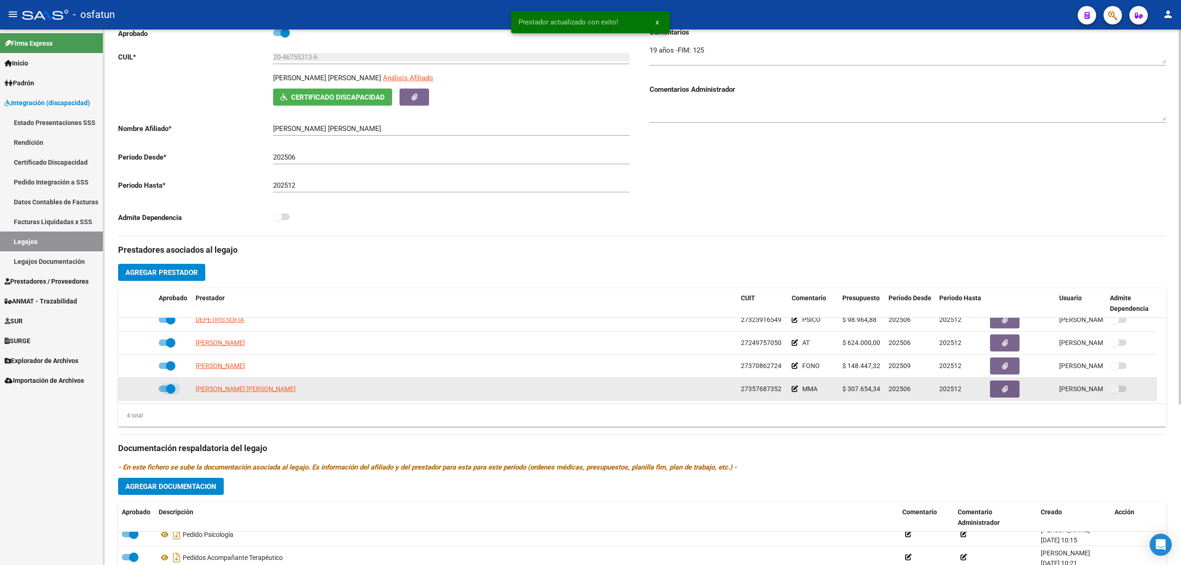
click at [165, 389] on span at bounding box center [167, 389] width 17 height 6
click at [163, 392] on input "checkbox" at bounding box center [163, 392] width 0 height 0
checkbox input "false"
click at [139, 390] on icon at bounding box center [141, 389] width 6 height 6
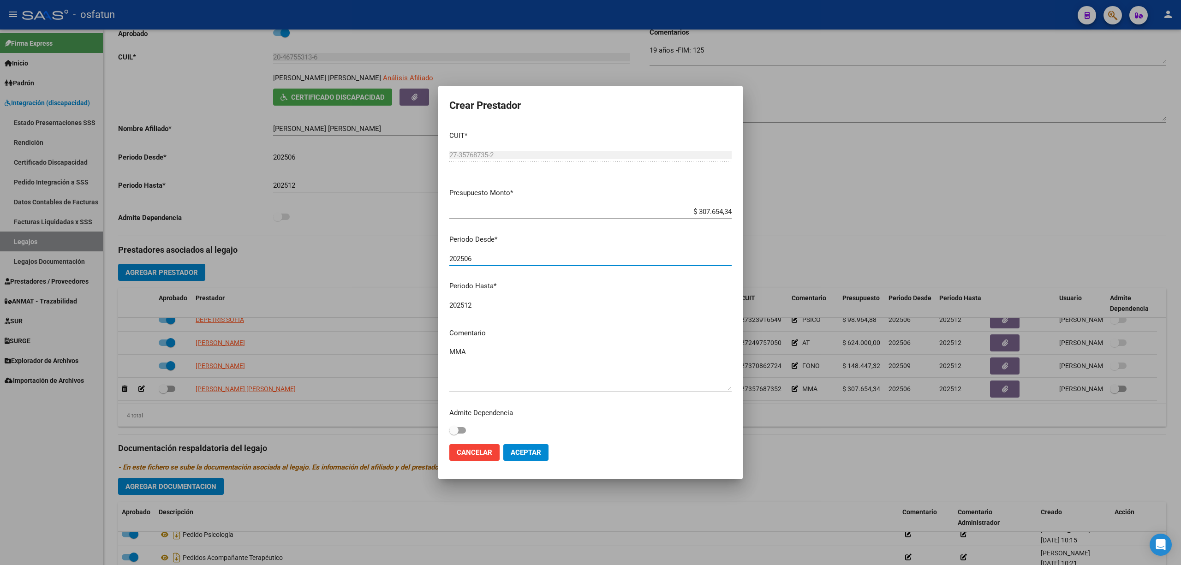
click at [467, 257] on input "202506" at bounding box center [590, 259] width 282 height 8
click at [473, 257] on input "202506" at bounding box center [590, 259] width 282 height 8
type input "202509"
click at [535, 448] on span "Aceptar" at bounding box center [526, 452] width 30 height 8
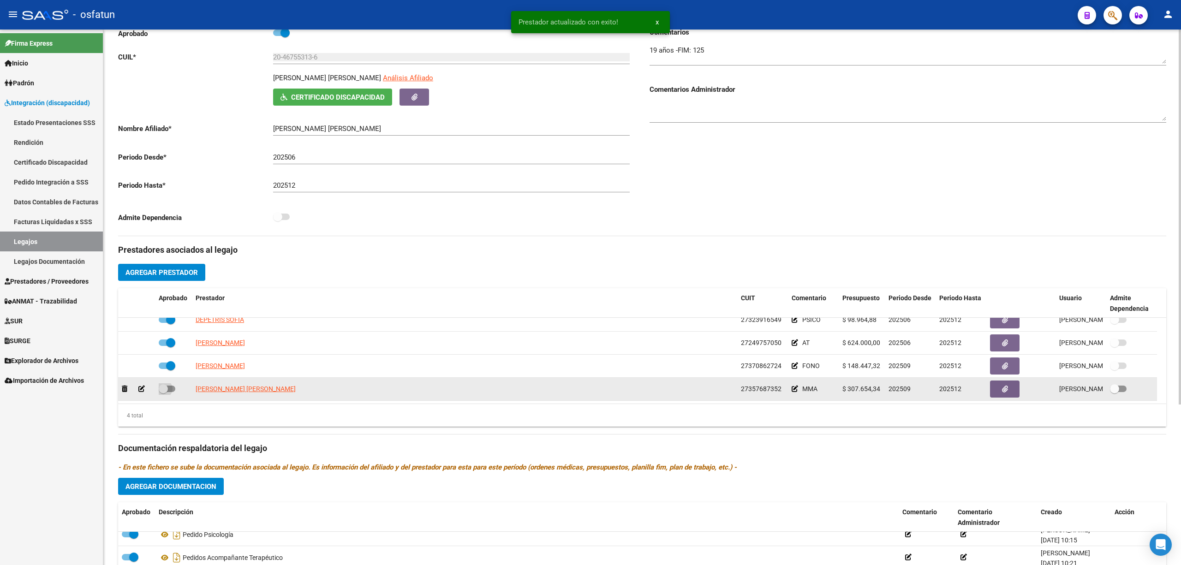
click at [173, 388] on span at bounding box center [167, 389] width 17 height 6
click at [163, 392] on input "checkbox" at bounding box center [163, 392] width 0 height 0
checkbox input "true"
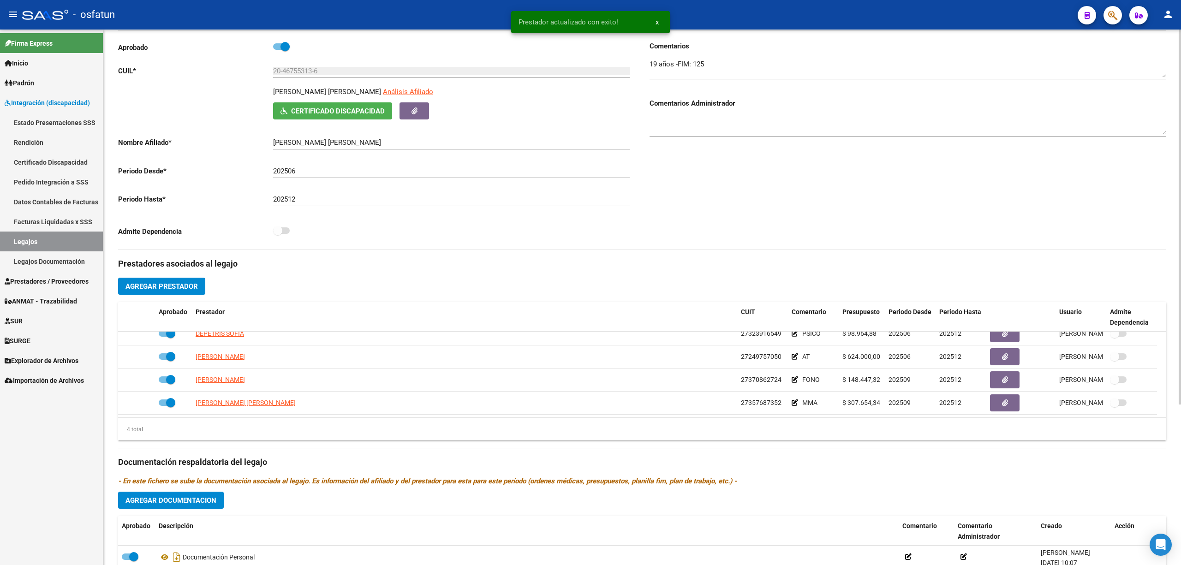
scroll to position [0, 0]
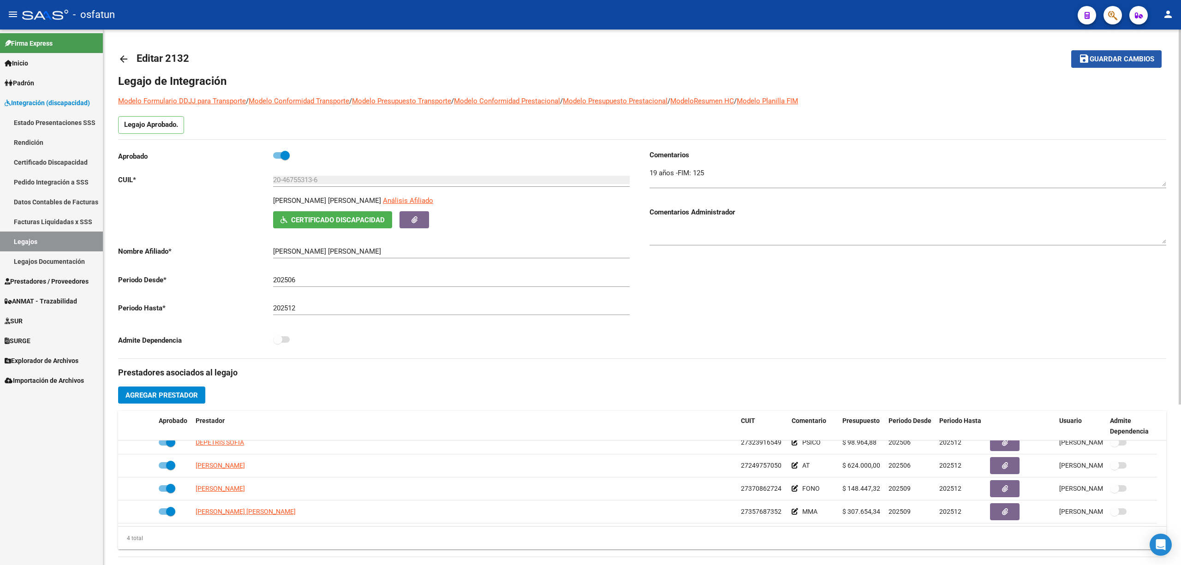
click at [1104, 65] on button "save Guardar cambios" at bounding box center [1116, 58] width 90 height 17
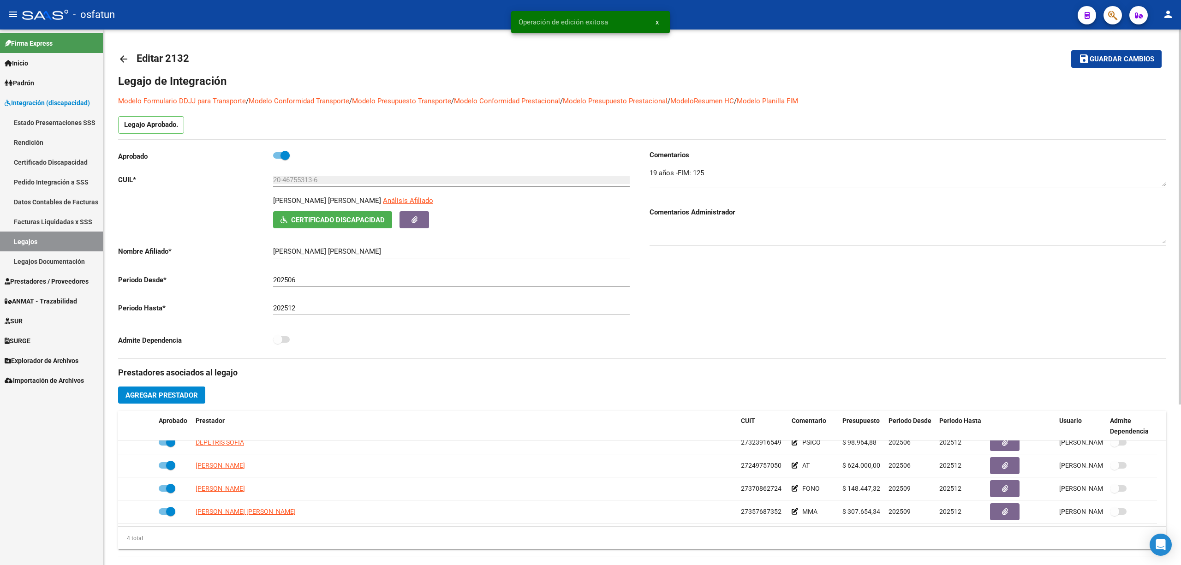
click at [1104, 65] on button "save Guardar cambios" at bounding box center [1116, 58] width 90 height 17
click at [1104, 65] on button "save Guardar cambios" at bounding box center [1110, 58] width 102 height 17
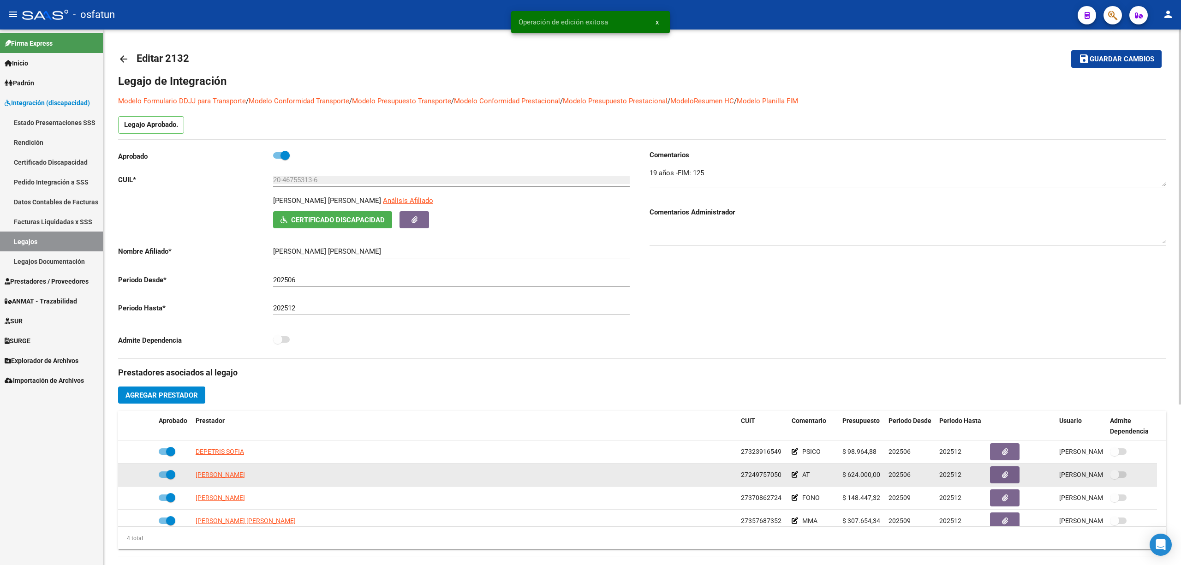
scroll to position [9, 0]
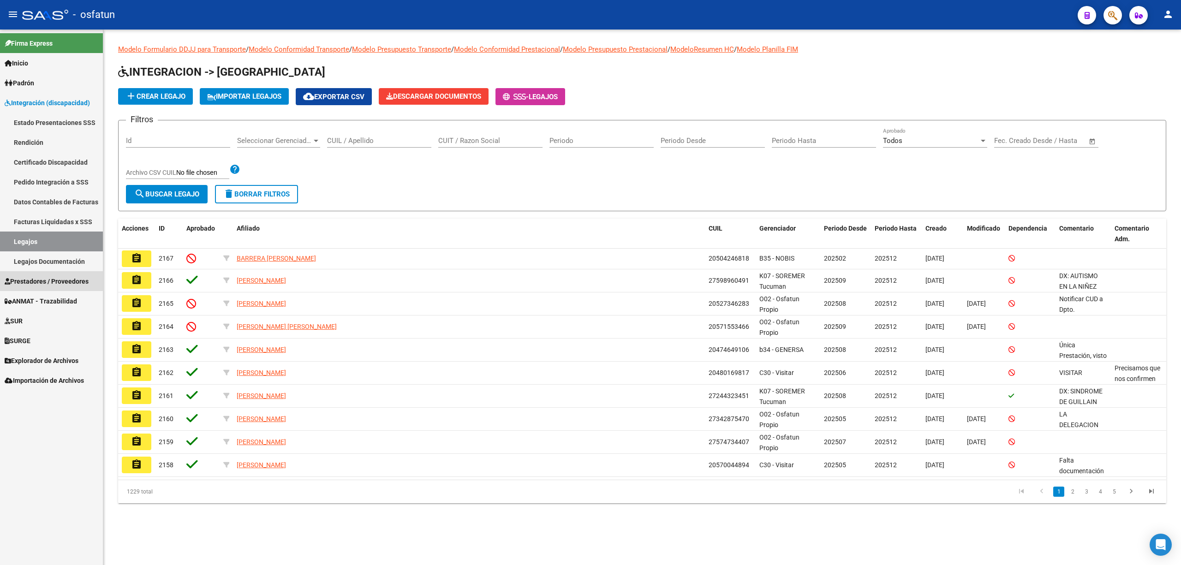
click at [33, 280] on span "Prestadores / Proveedores" at bounding box center [47, 281] width 84 height 10
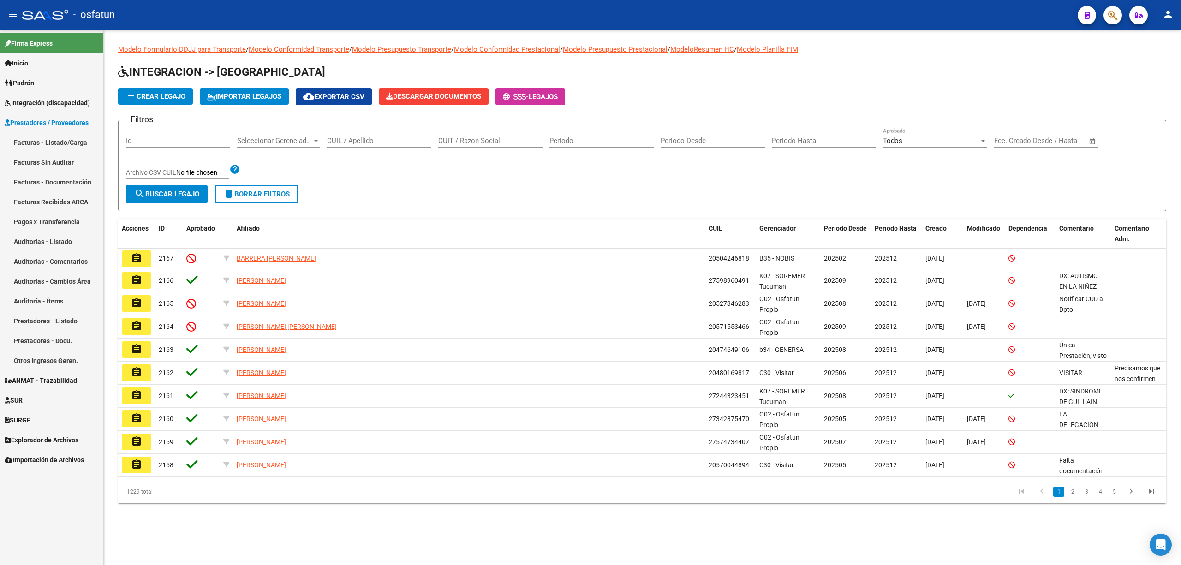
click at [73, 133] on link "Facturas - Listado/Carga" at bounding box center [51, 142] width 103 height 20
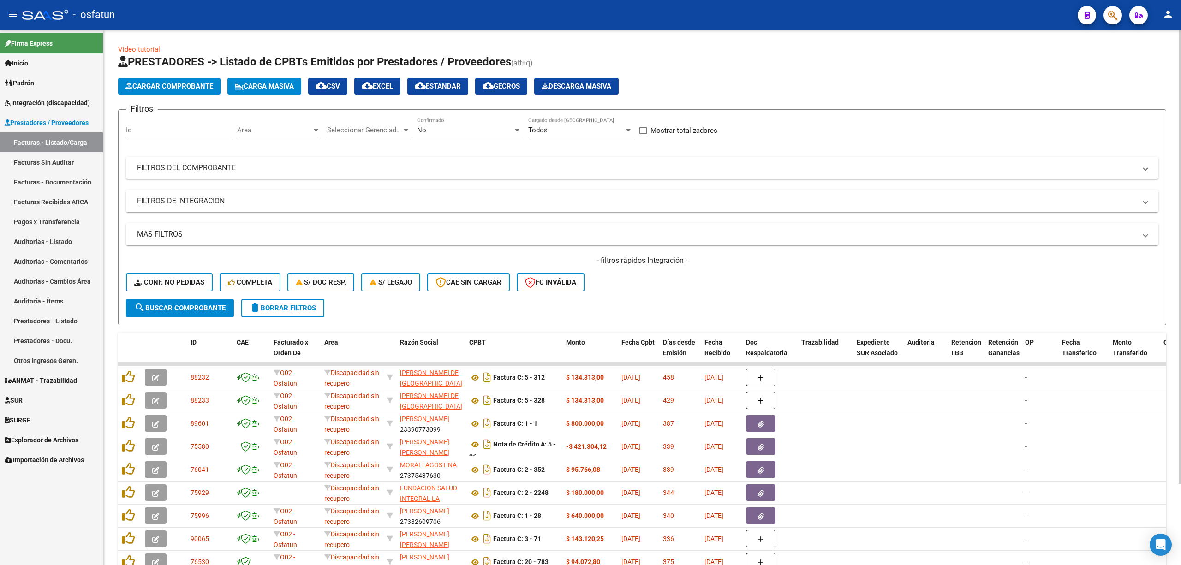
click at [238, 197] on mat-panel-title "FILTROS DE INTEGRACION" at bounding box center [636, 201] width 999 height 10
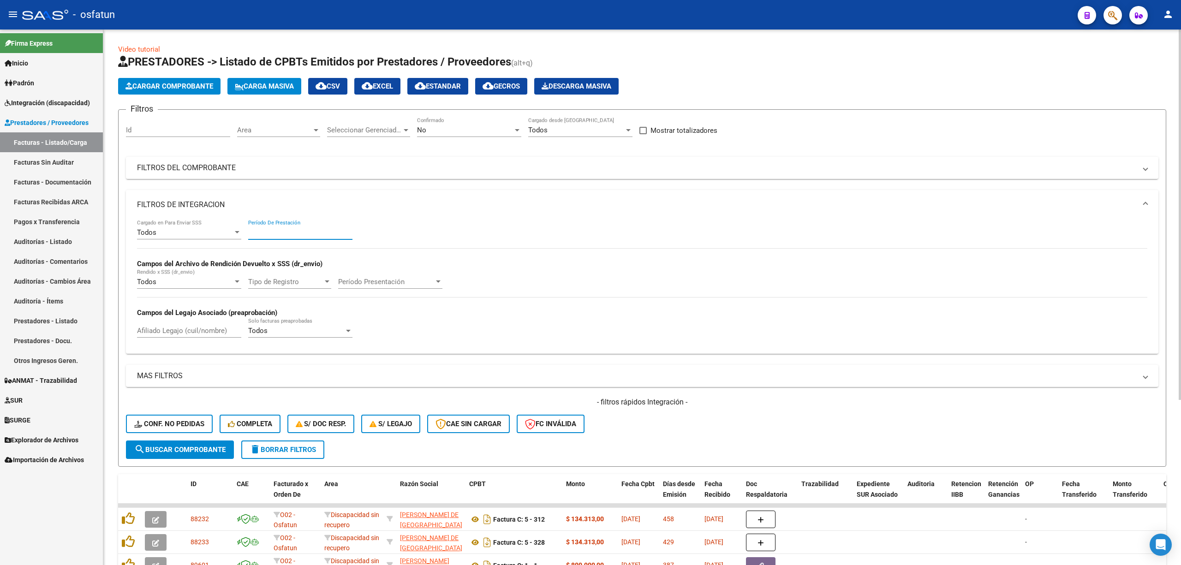
click at [265, 235] on input "Período De Prestación" at bounding box center [300, 232] width 104 height 8
type input "202505"
